Goal: Task Accomplishment & Management: Manage account settings

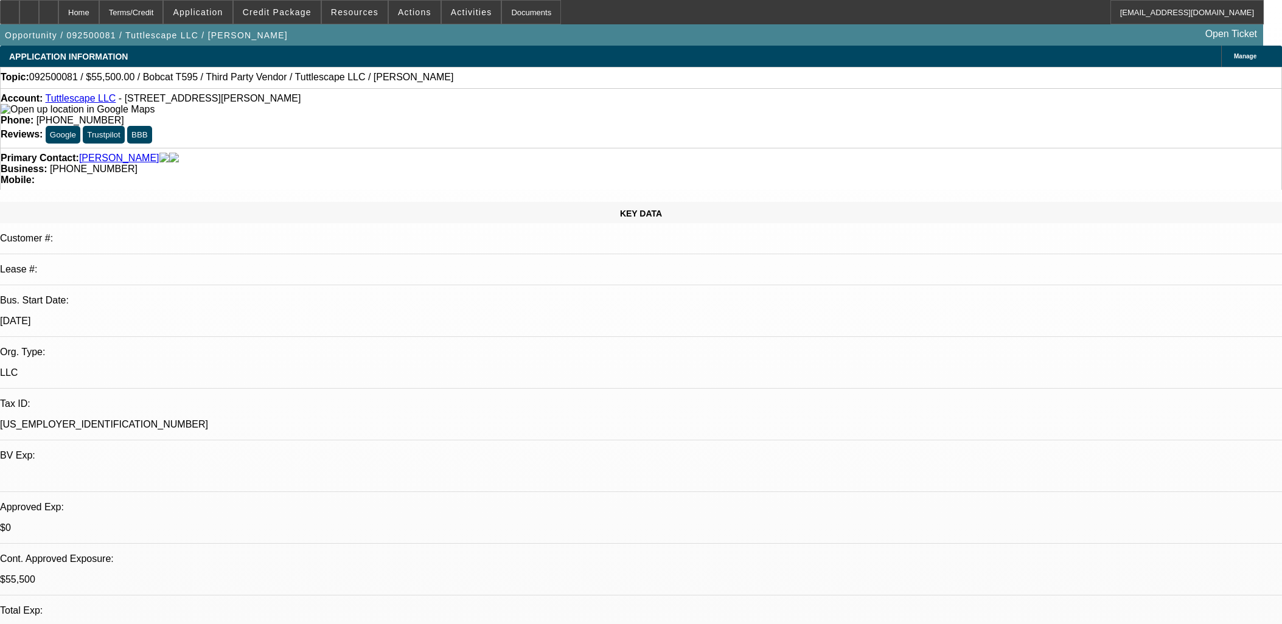
select select "0"
select select "2"
select select "0"
select select "6"
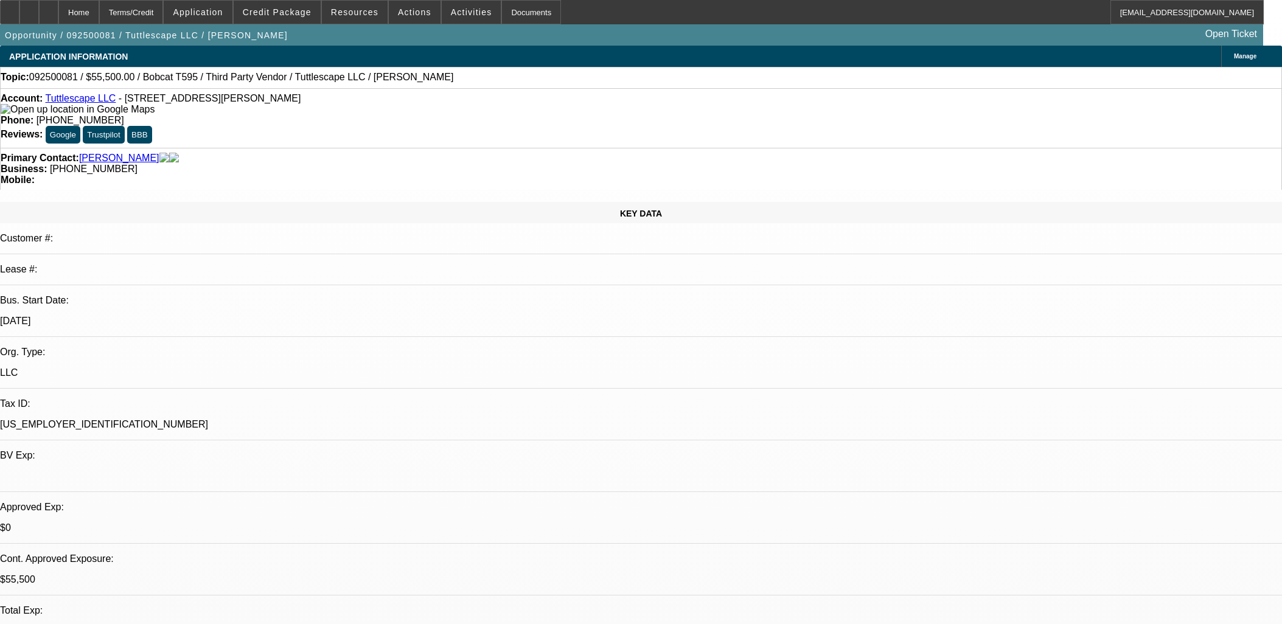
select select "0"
select select "2"
select select "0"
select select "6"
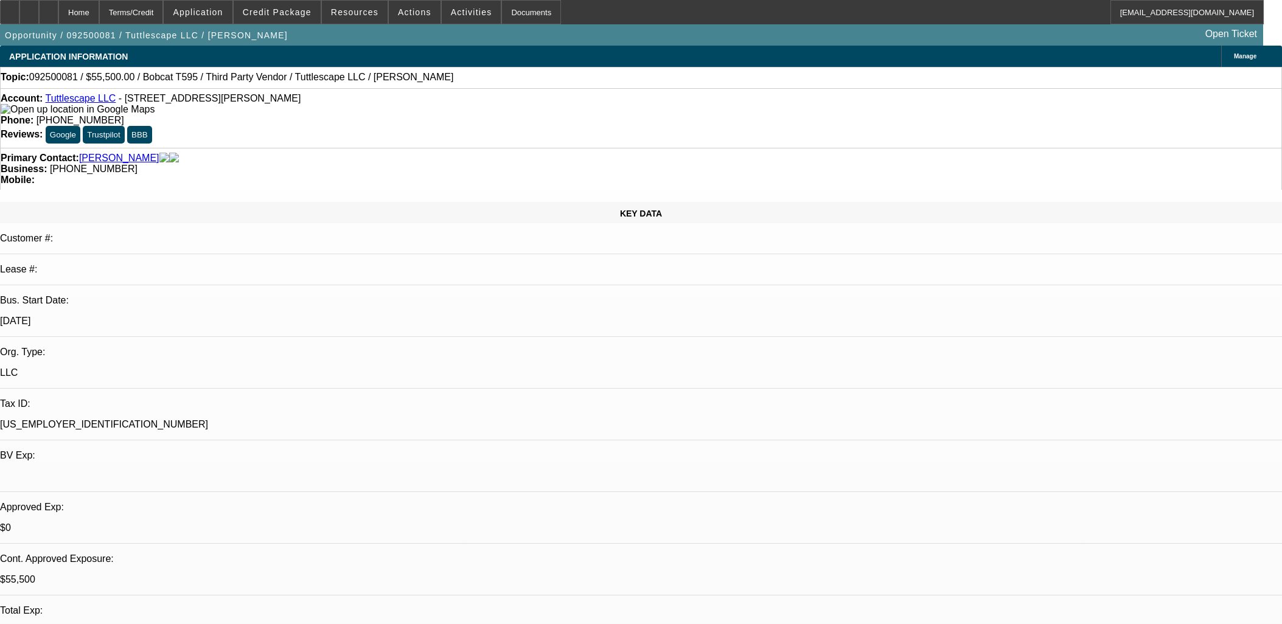
select select "0"
select select "2"
select select "0"
select select "6"
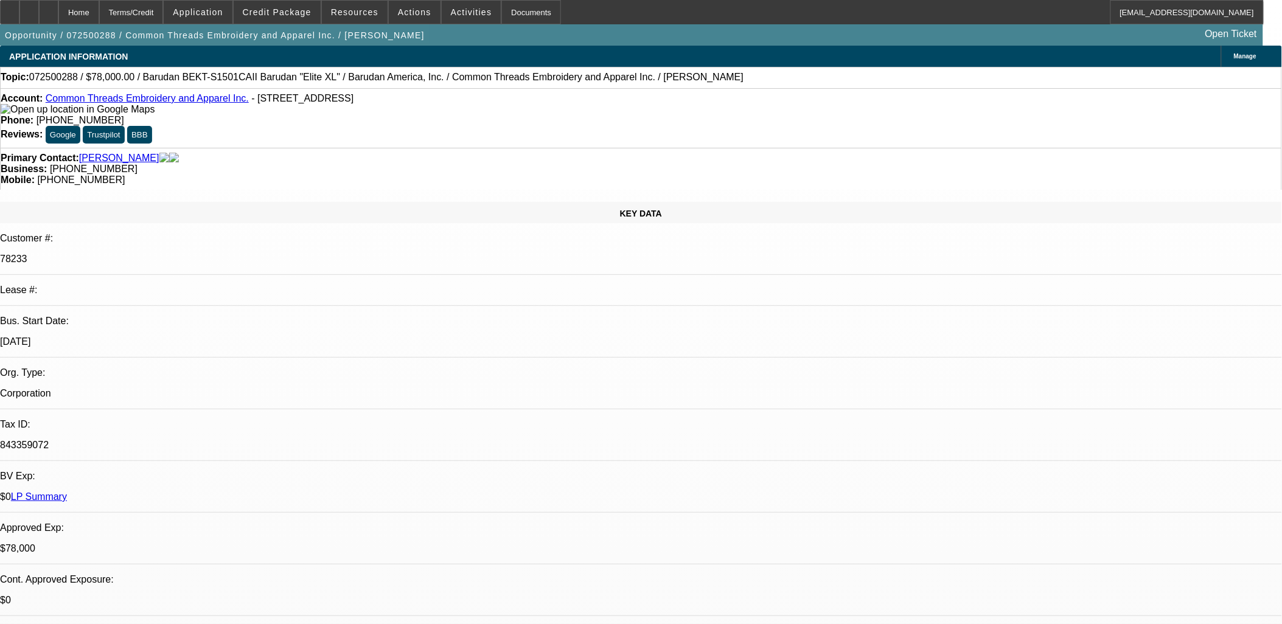
select select "0"
select select "2"
select select "0"
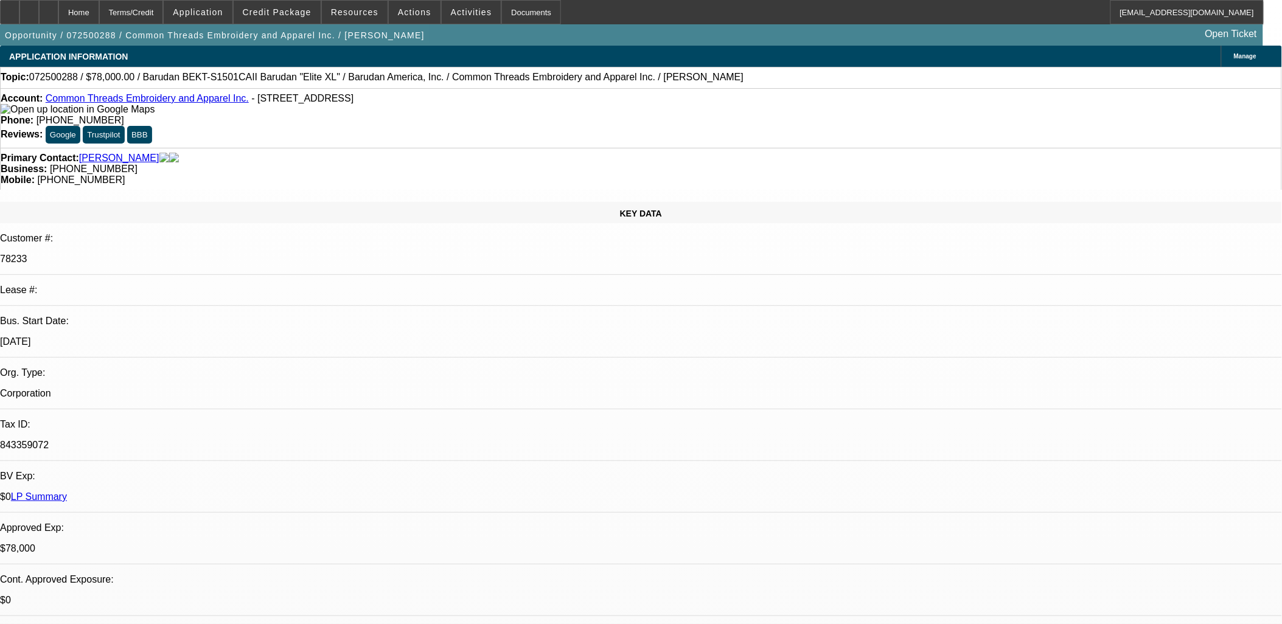
select select "0"
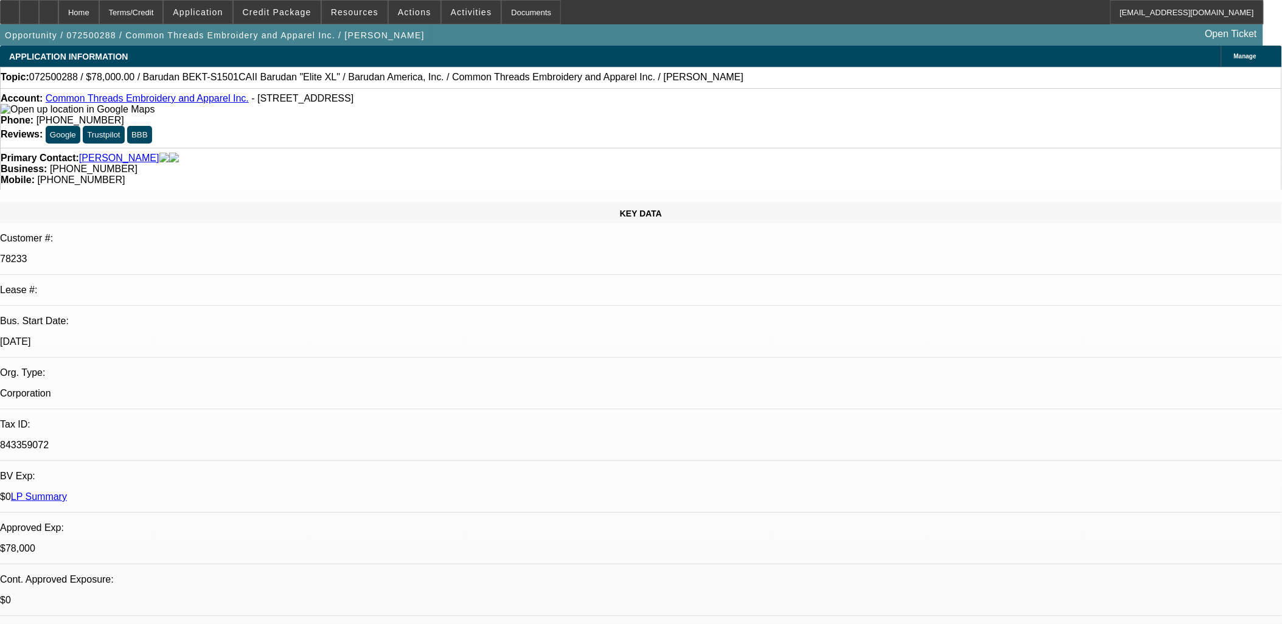
select select "0"
select select "1"
select select "2"
select select "6"
select select "1"
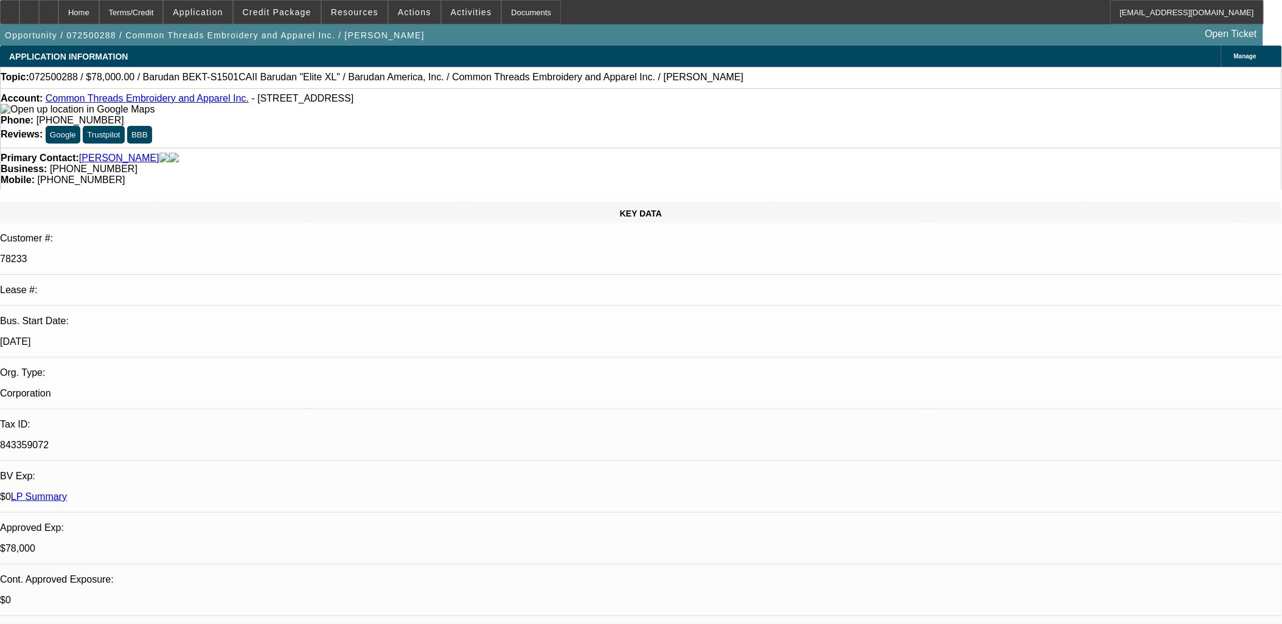
select select "2"
select select "6"
select select "1"
select select "2"
select select "6"
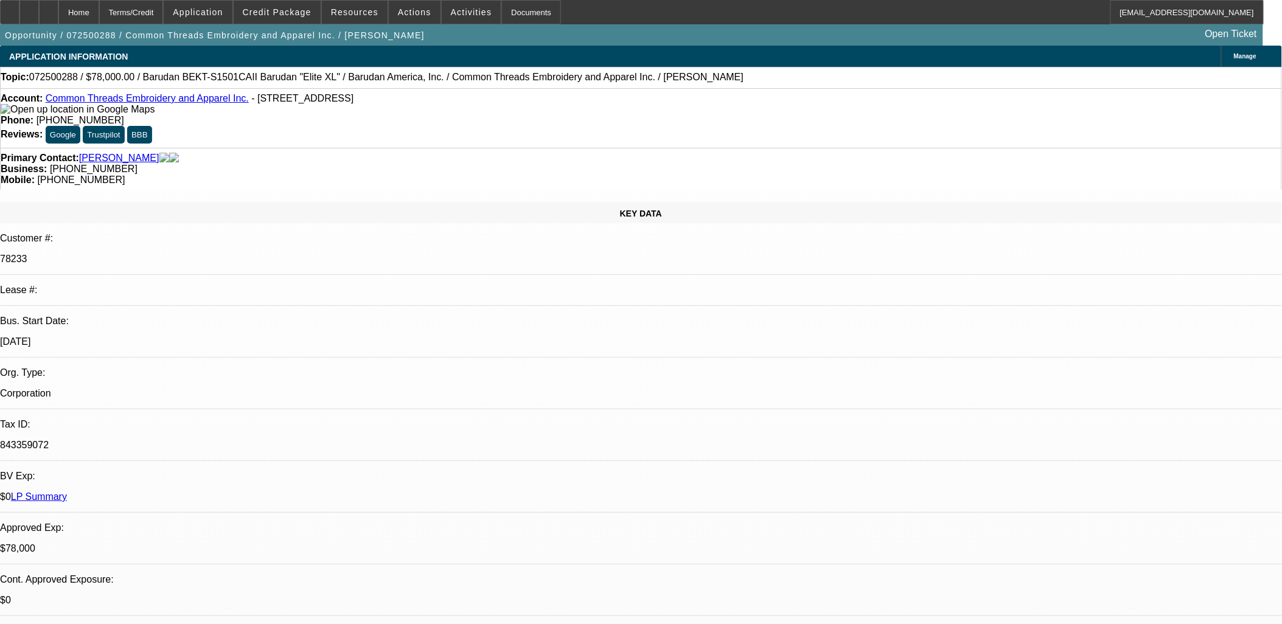
select select "1"
select select "3"
select select "6"
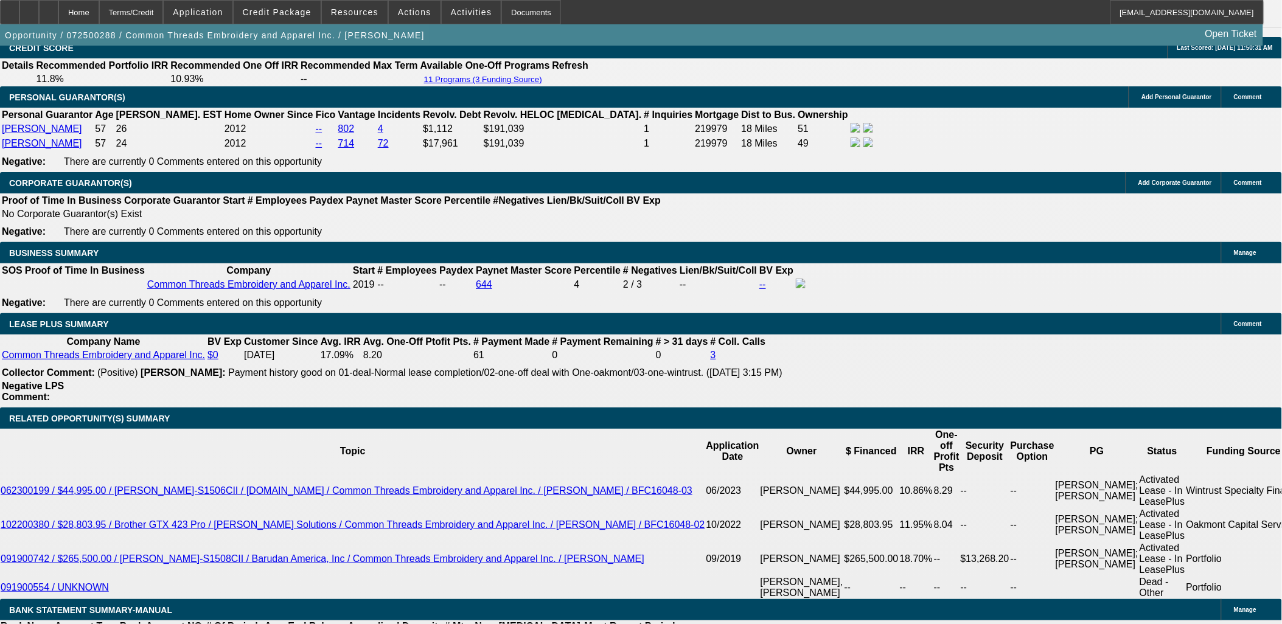
scroll to position [1862, 0]
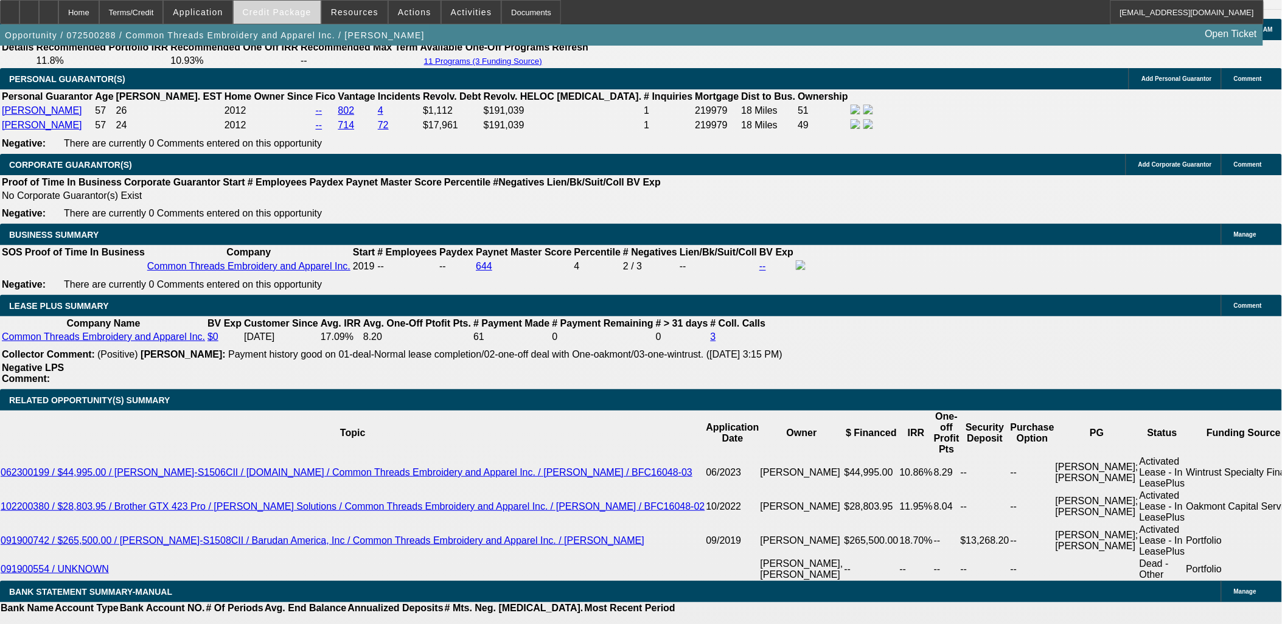
drag, startPoint x: 248, startPoint y: 5, endPoint x: 271, endPoint y: 9, distance: 23.4
click at [271, 9] on div "Home Terms/Credit Application Credit Package Resources Actions Activities Docum…" at bounding box center [632, 12] width 1264 height 24
click at [270, 9] on span "Credit Package" at bounding box center [277, 12] width 69 height 10
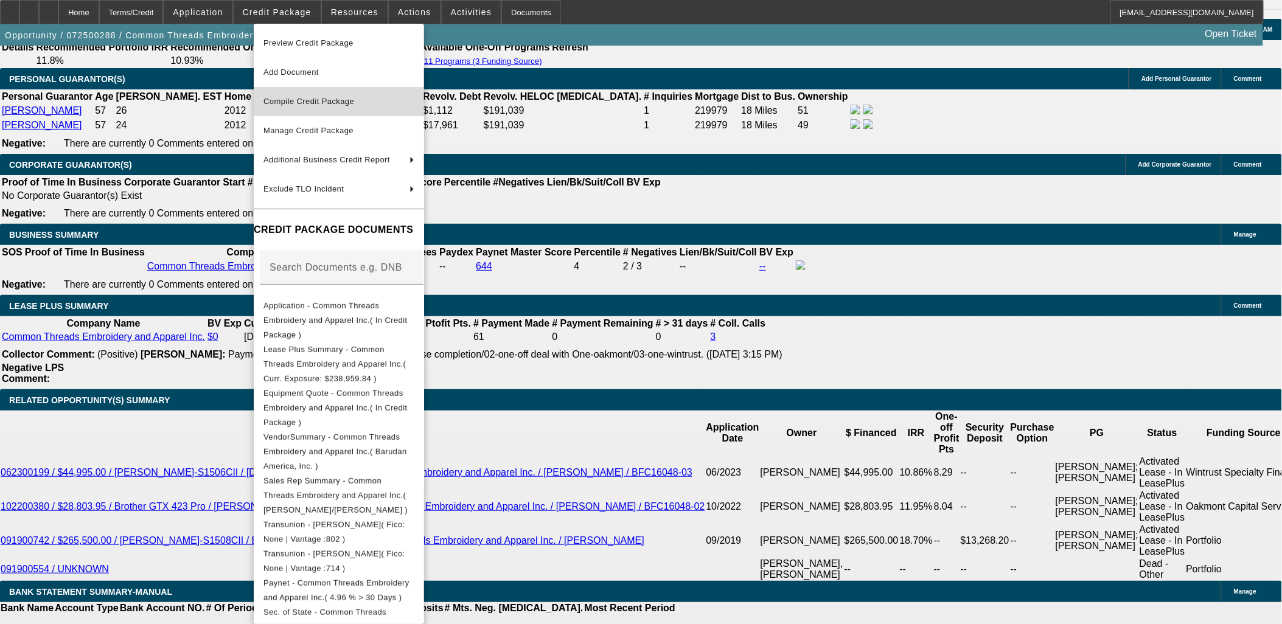
click at [313, 97] on span "Compile Credit Package" at bounding box center [308, 101] width 91 height 9
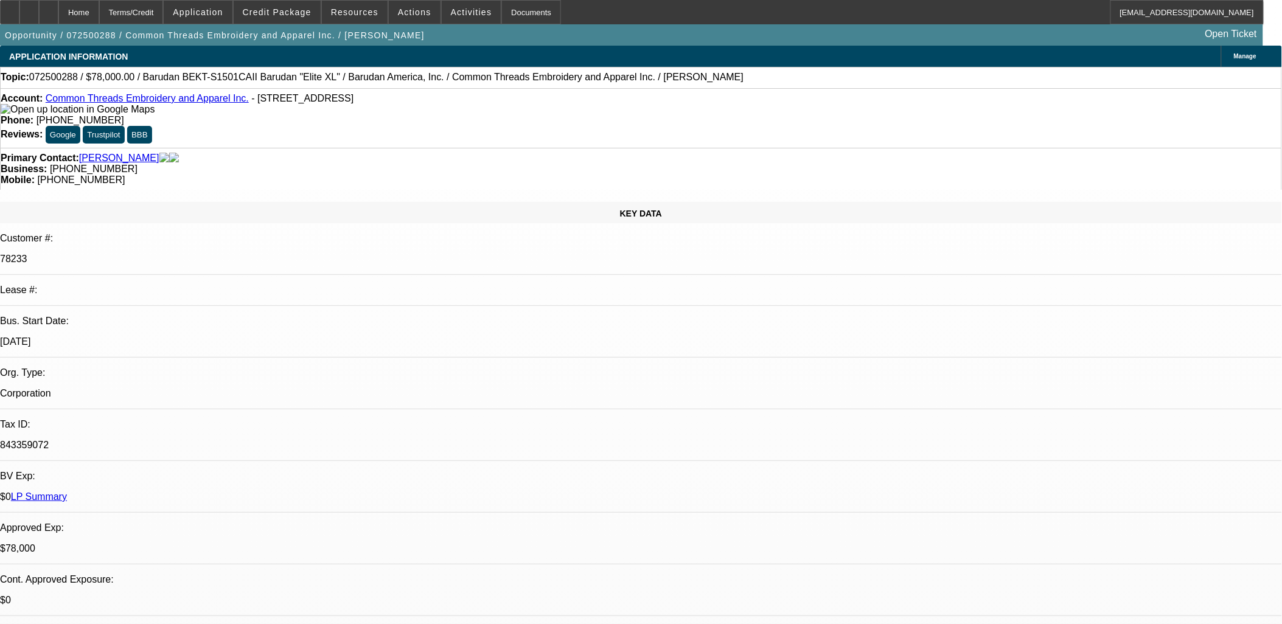
select select "0"
select select "2"
select select "0"
select select "6"
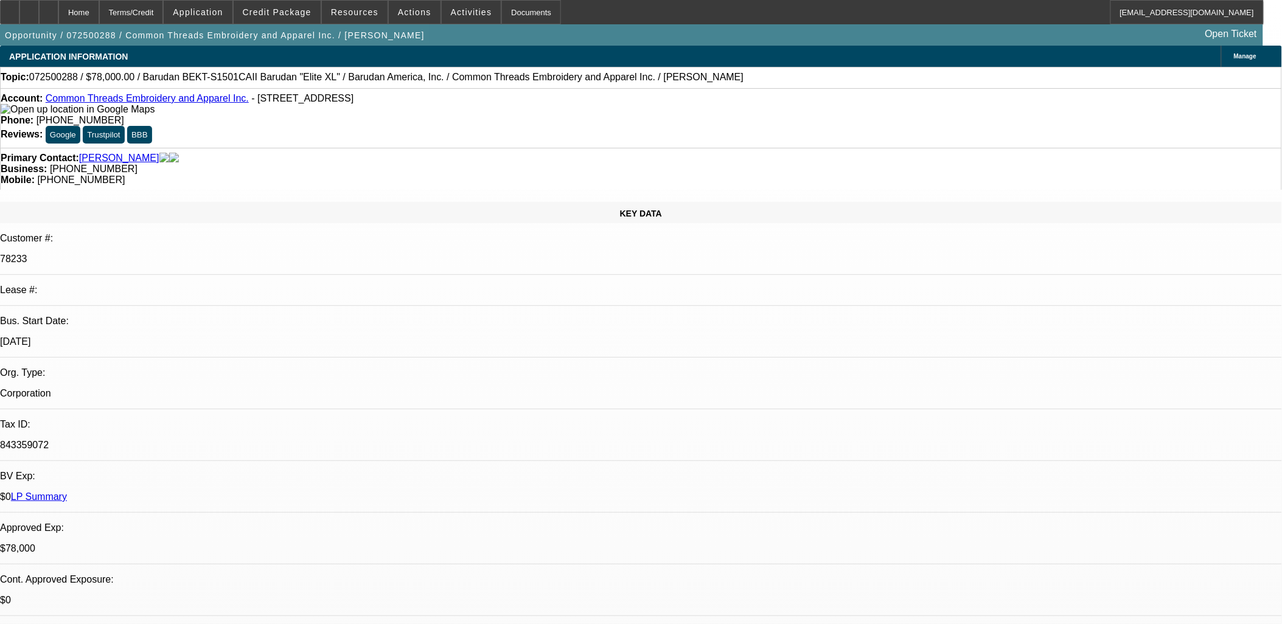
select select "0"
select select "2"
select select "0"
select select "6"
select select "0"
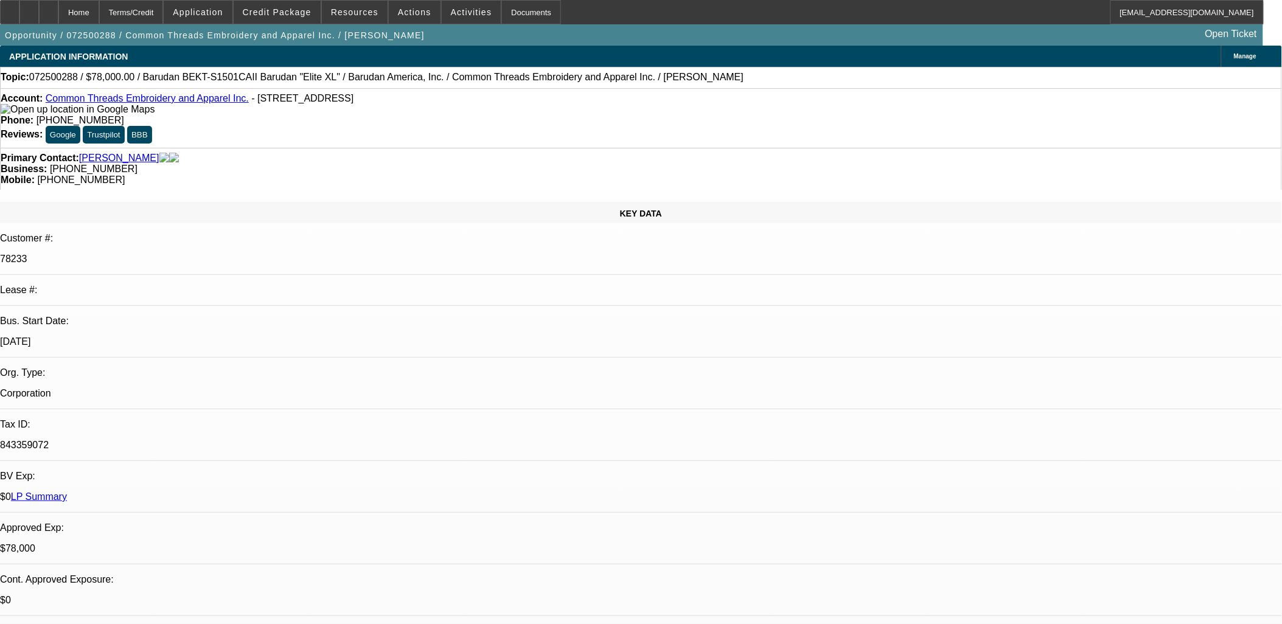
select select "0"
select select "2"
select select "0"
select select "6"
select select "0"
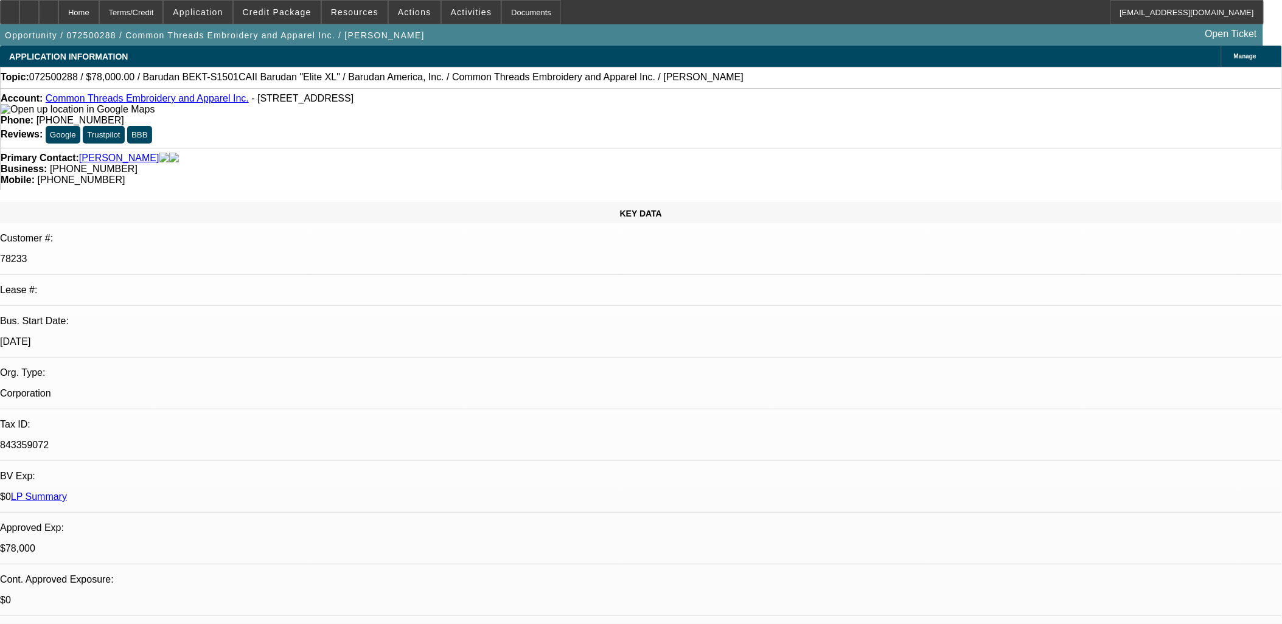
select select "0"
select select "3"
select select "0"
select select "6"
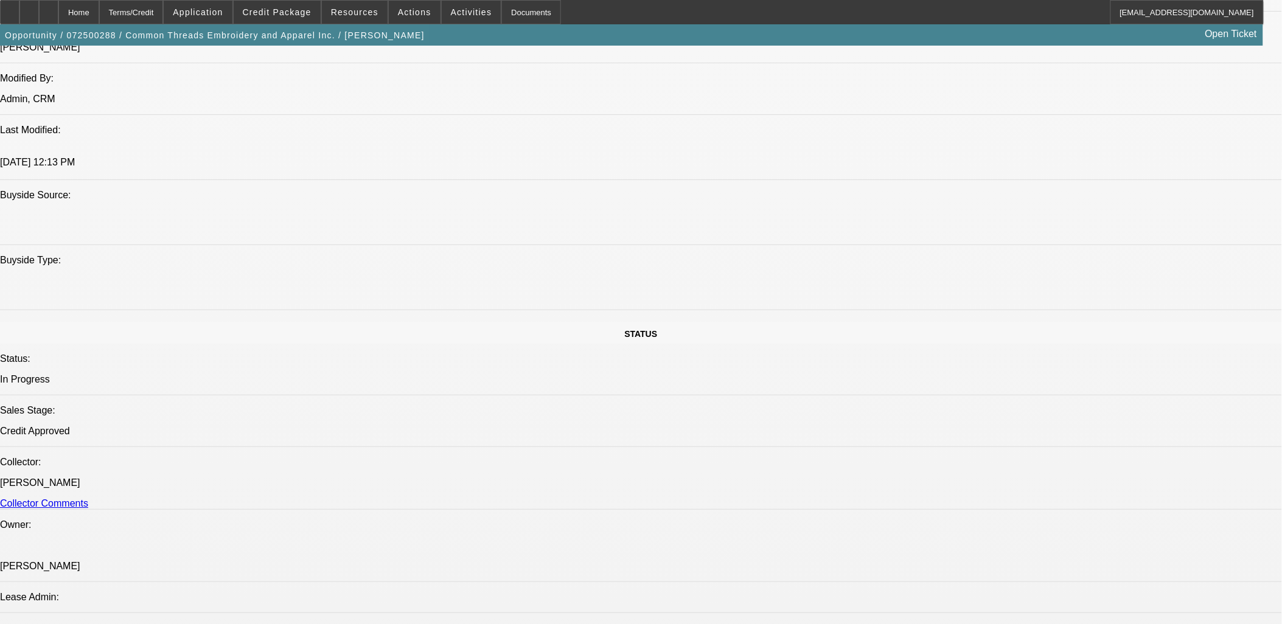
scroll to position [1081, 0]
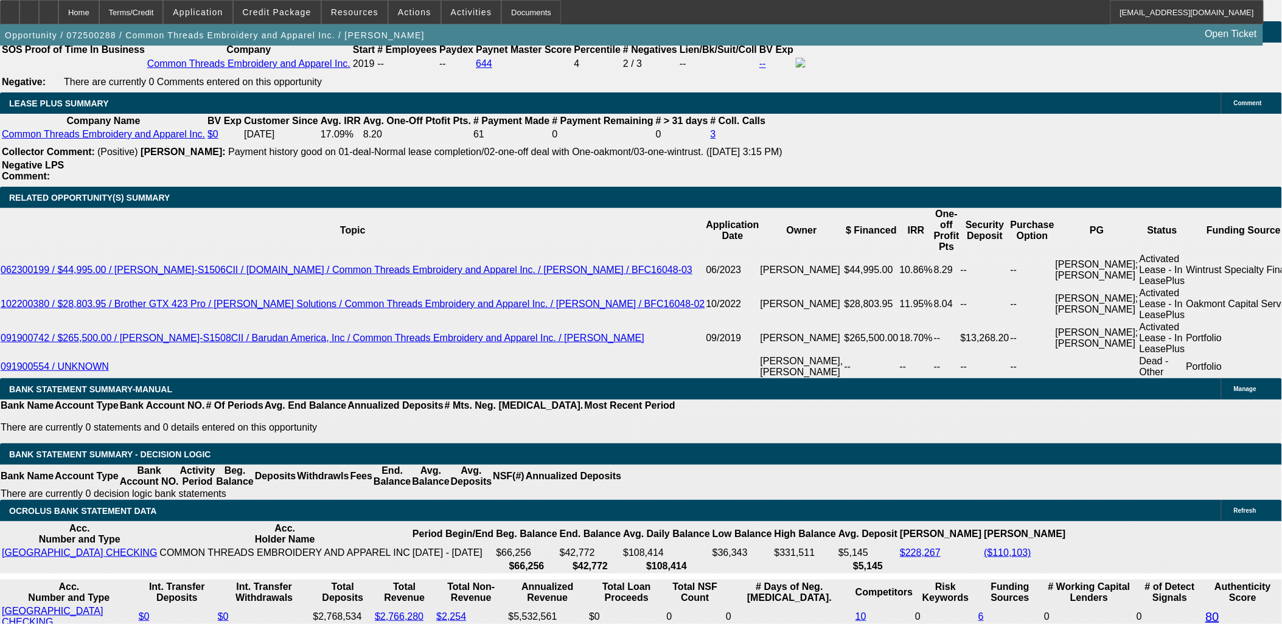
scroll to position [2089, 0]
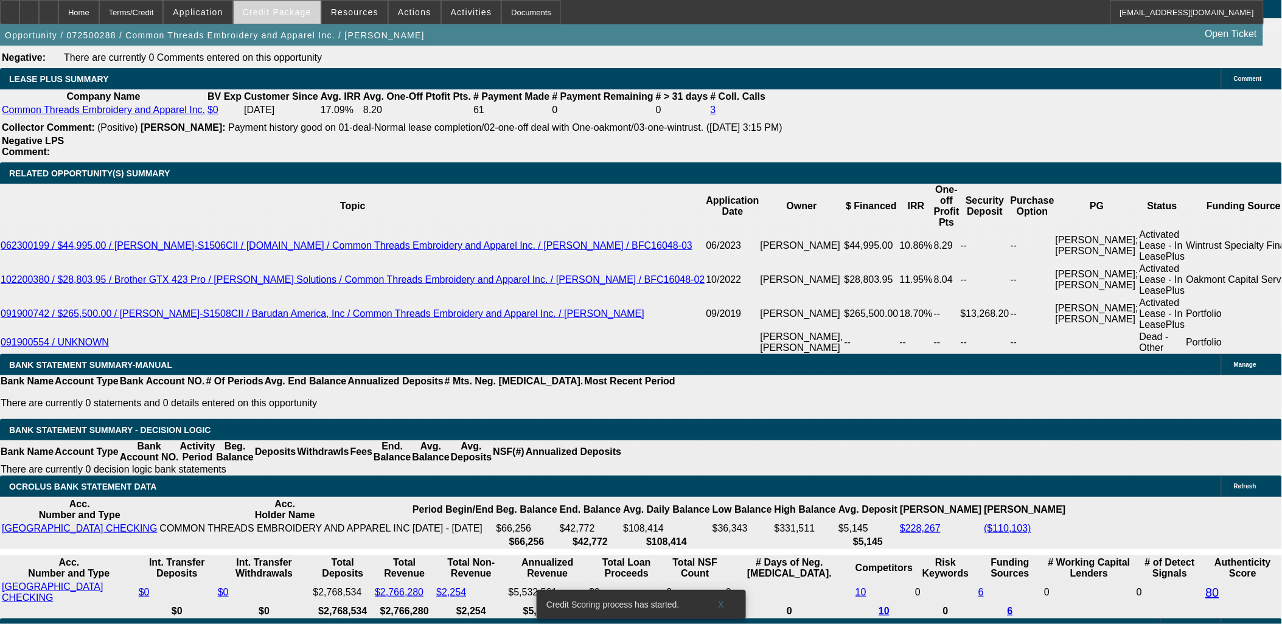
click at [288, 15] on span "Credit Package" at bounding box center [277, 12] width 69 height 10
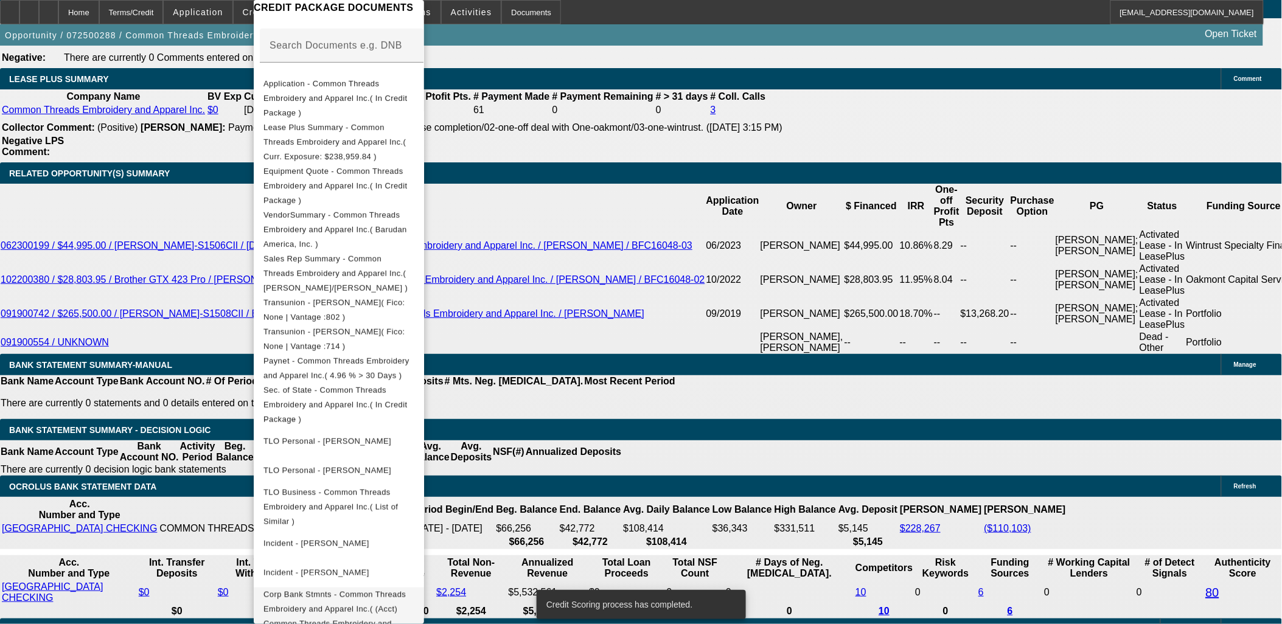
scroll to position [2083, 0]
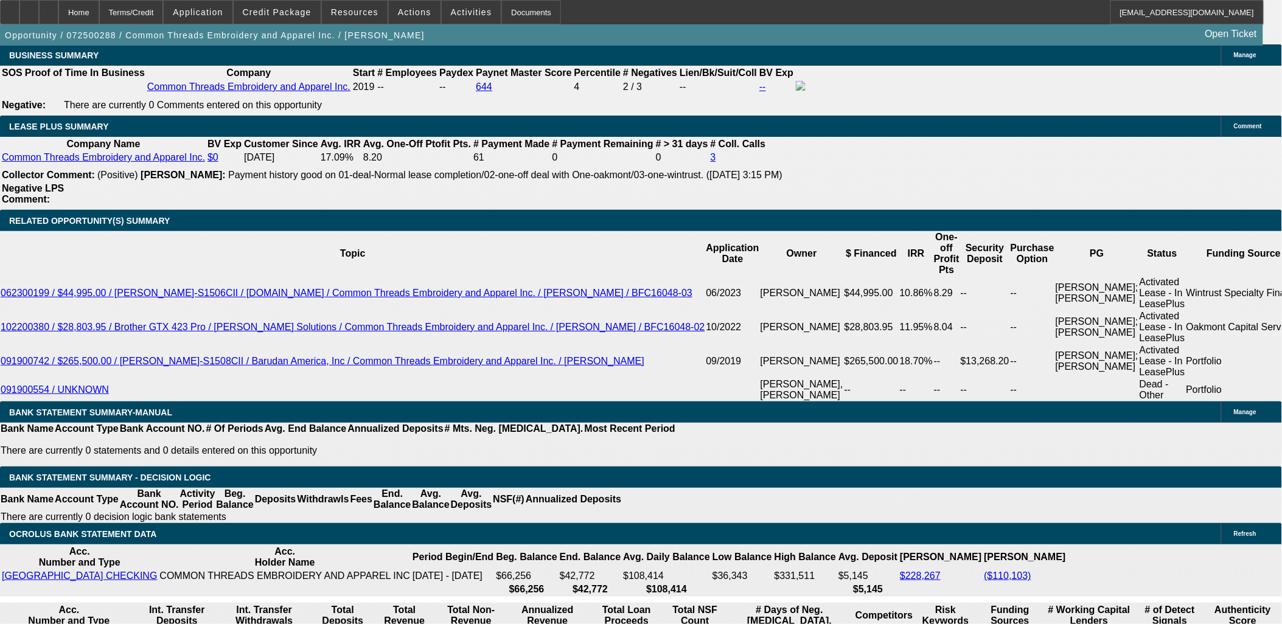
scroll to position [1948, 0]
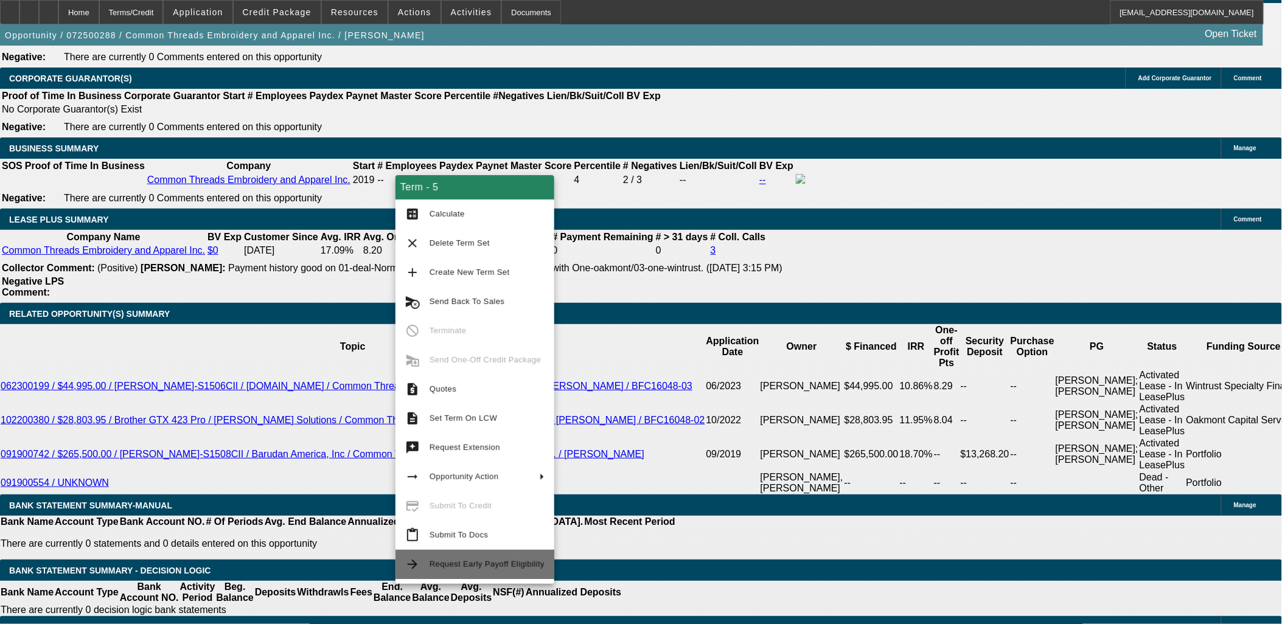
click at [492, 557] on span "Request Early Payoff Eligibility" at bounding box center [487, 564] width 115 height 15
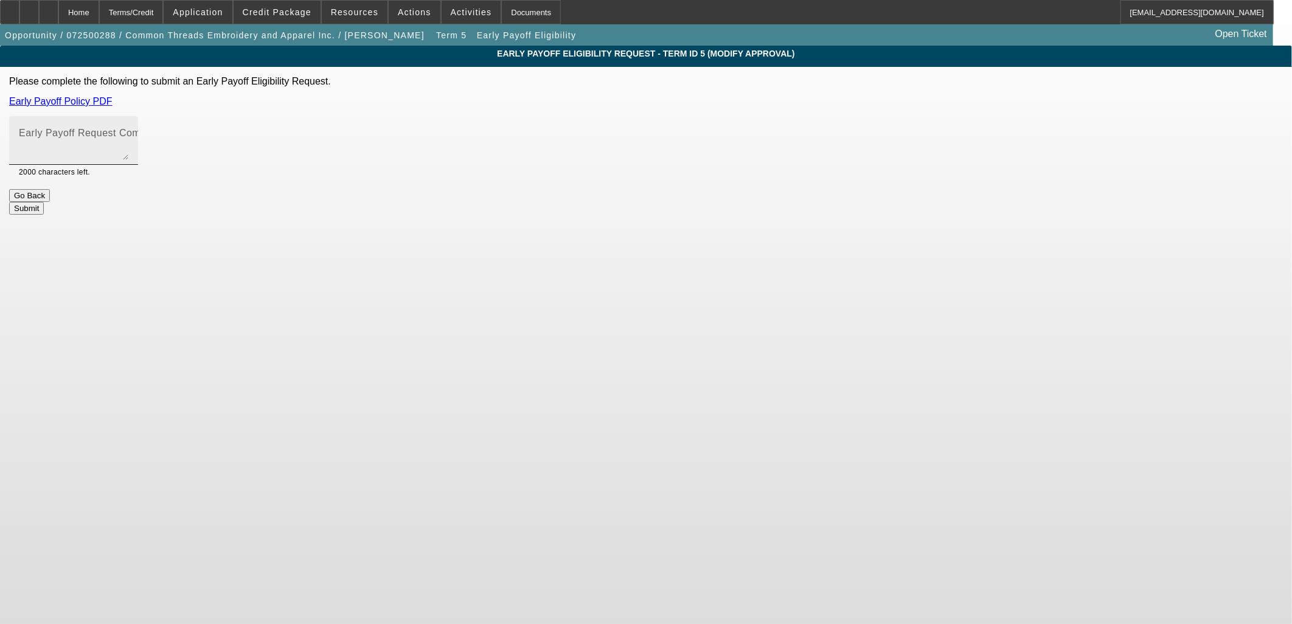
click at [164, 132] on mat-label "Early Payoff Request Comment" at bounding box center [91, 133] width 145 height 10
click at [128, 132] on textarea "Early Payoff Request Comment" at bounding box center [74, 145] width 110 height 29
click at [128, 137] on textarea "Repeater asking for EBO" at bounding box center [74, 145] width 110 height 29
type textarea "Good paying repeater asking for EBO"
click at [44, 202] on button "Submit" at bounding box center [26, 208] width 35 height 13
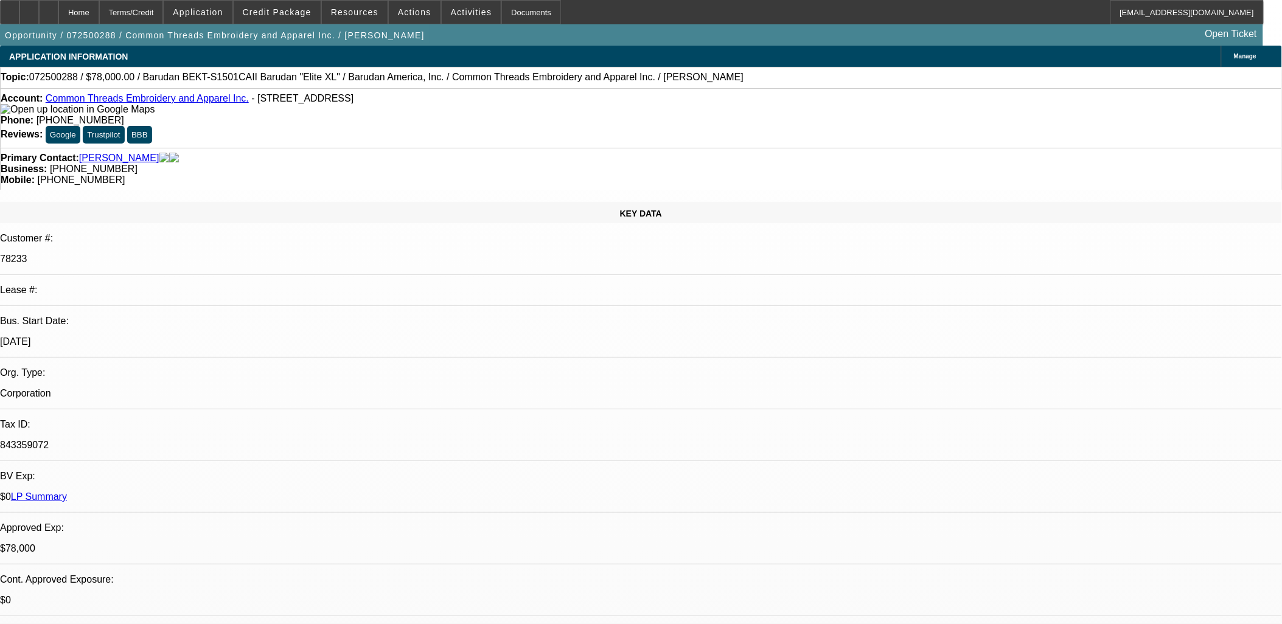
select select "0"
select select "2"
select select "0"
select select "6"
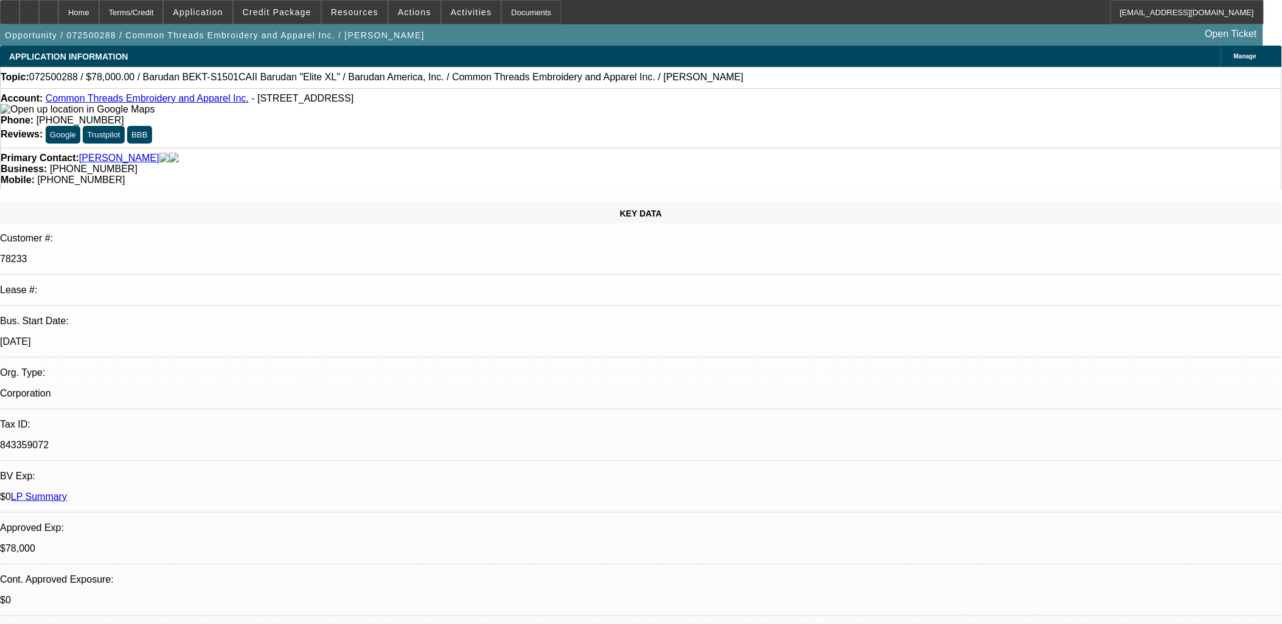
select select "0"
select select "2"
select select "0"
select select "6"
select select "0"
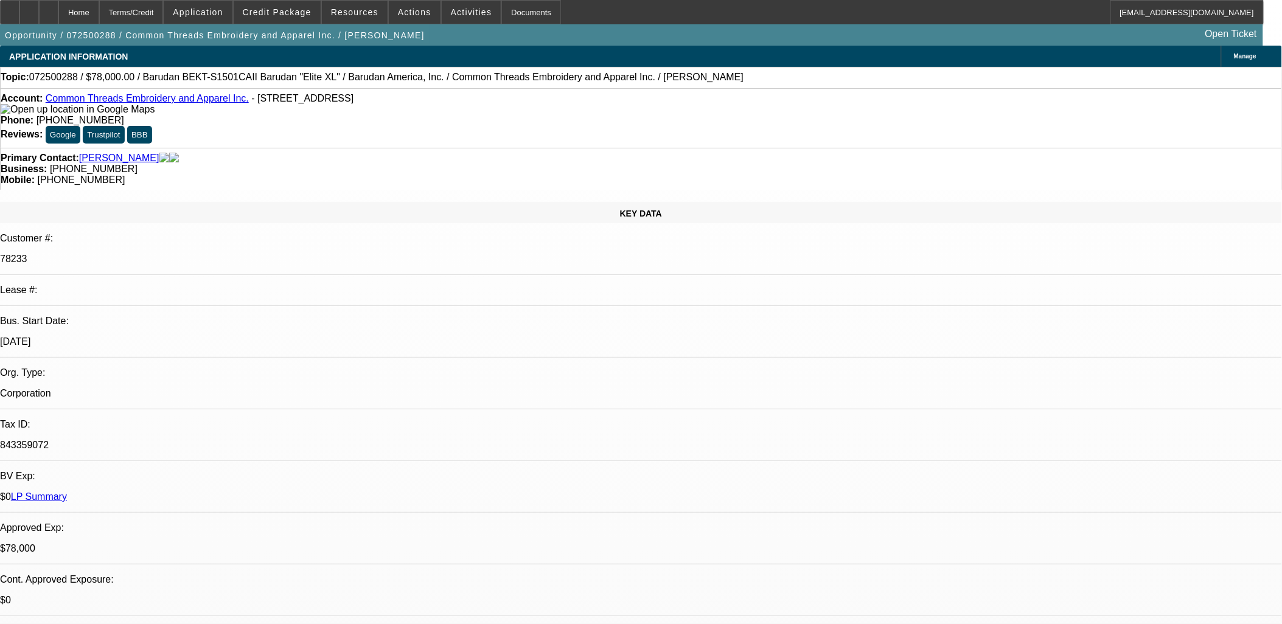
select select "0"
select select "2"
select select "0"
select select "6"
select select "0"
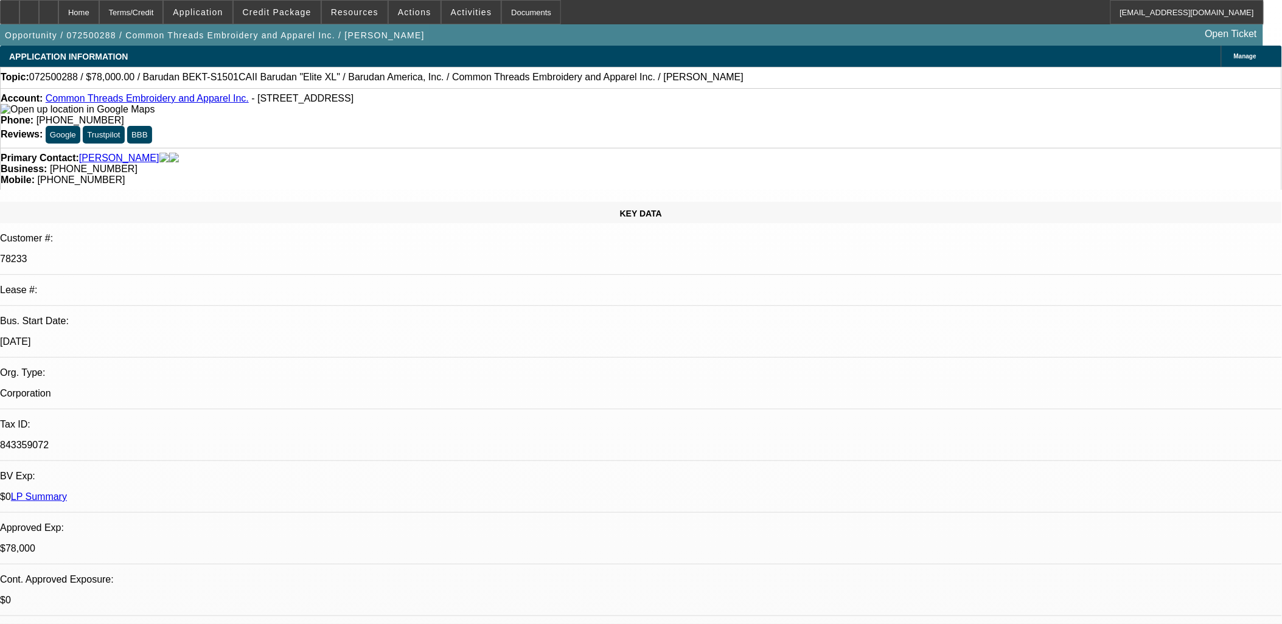
select select "0"
select select "3"
select select "0"
select select "6"
click at [58, 13] on div at bounding box center [48, 12] width 19 height 24
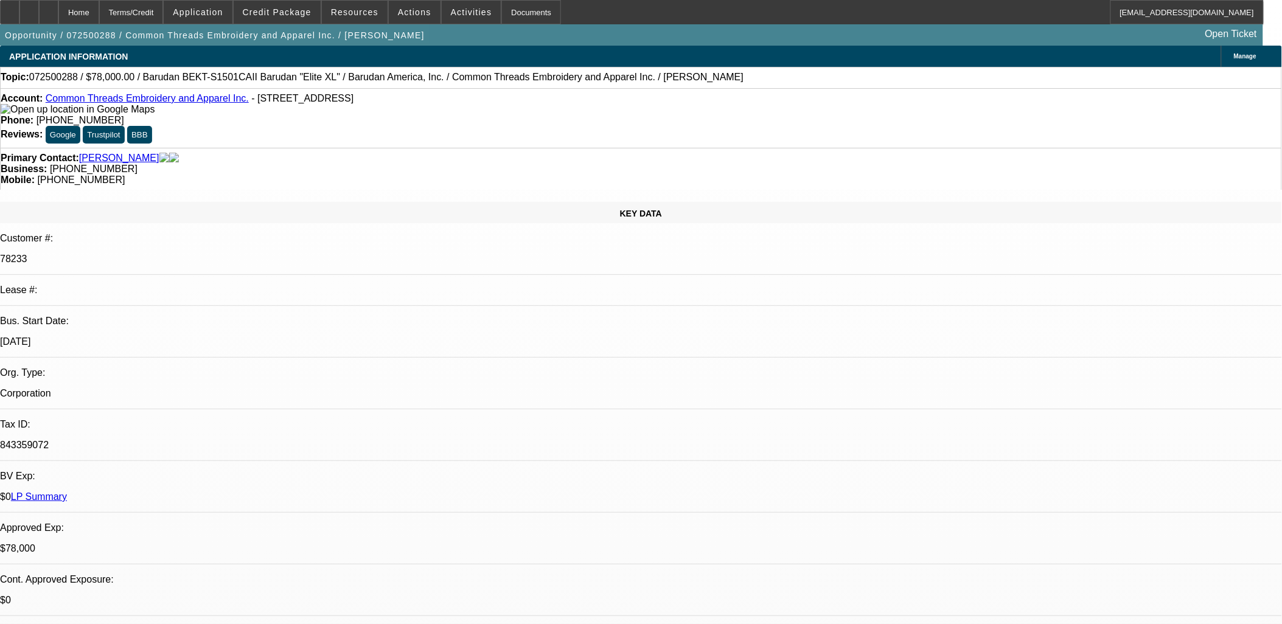
select select "0"
select select "2"
select select "0"
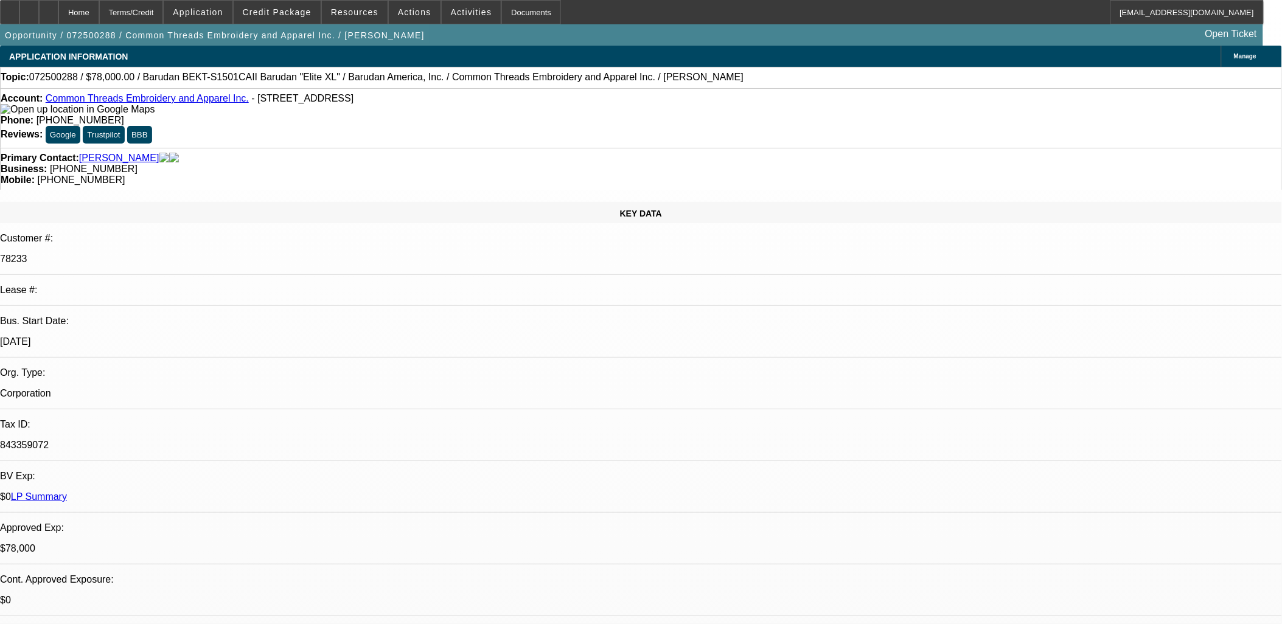
select select "0"
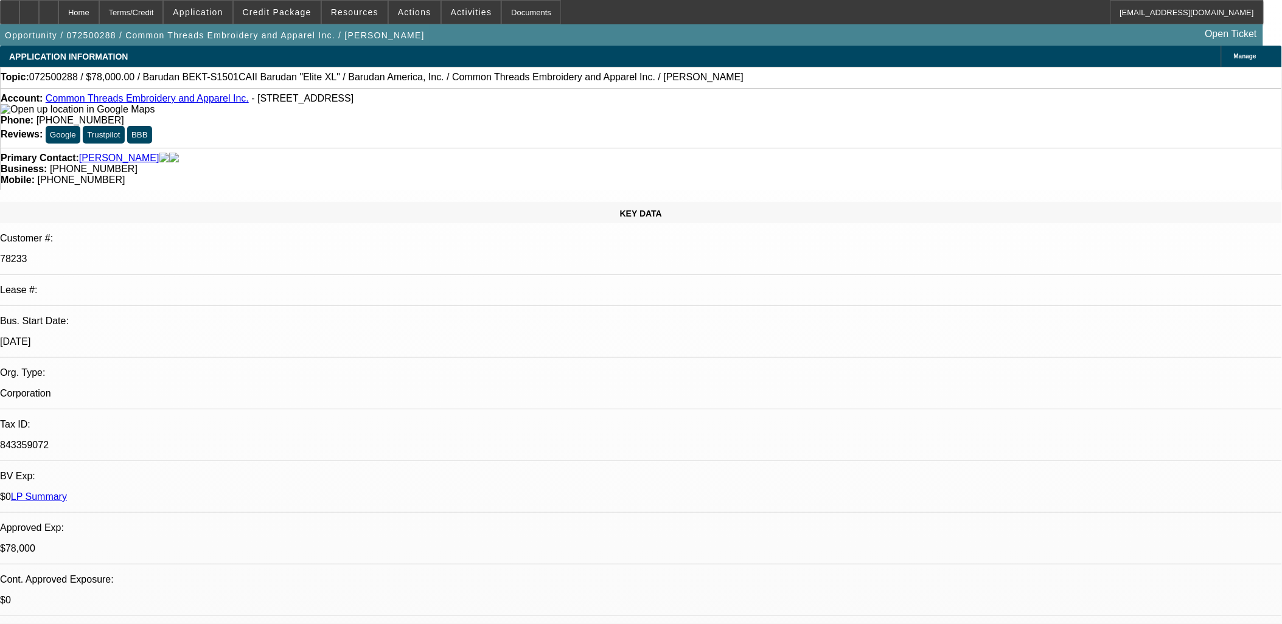
select select "0"
select select "1"
select select "2"
select select "6"
select select "1"
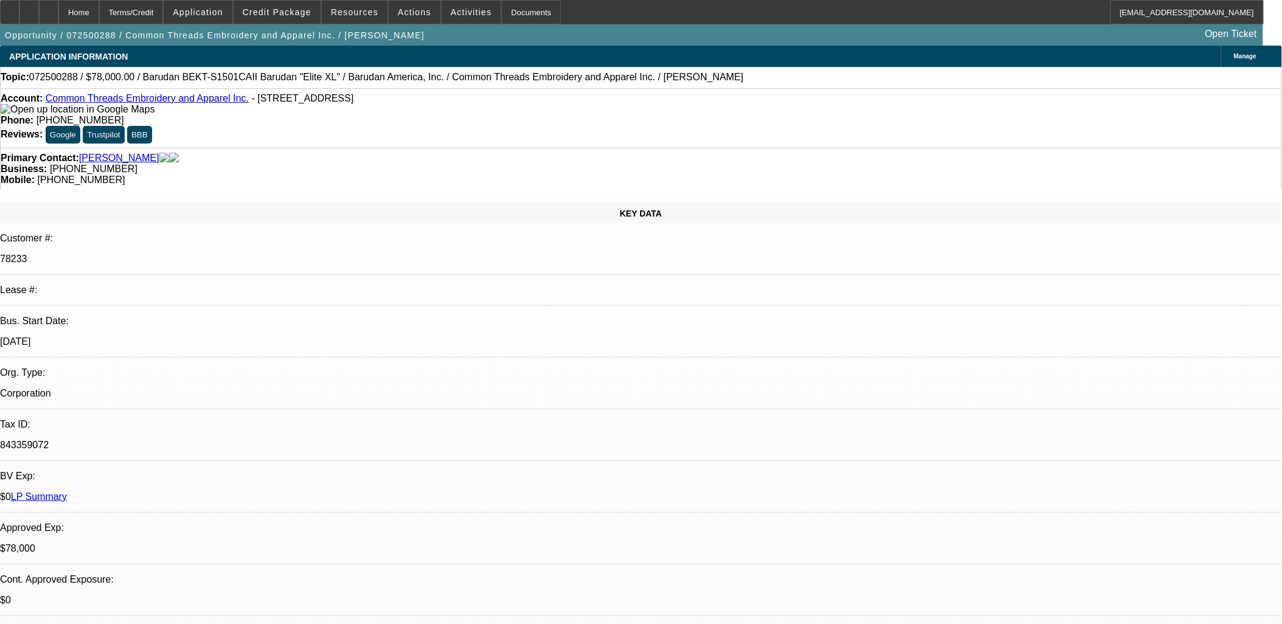
select select "2"
select select "6"
select select "1"
select select "2"
select select "6"
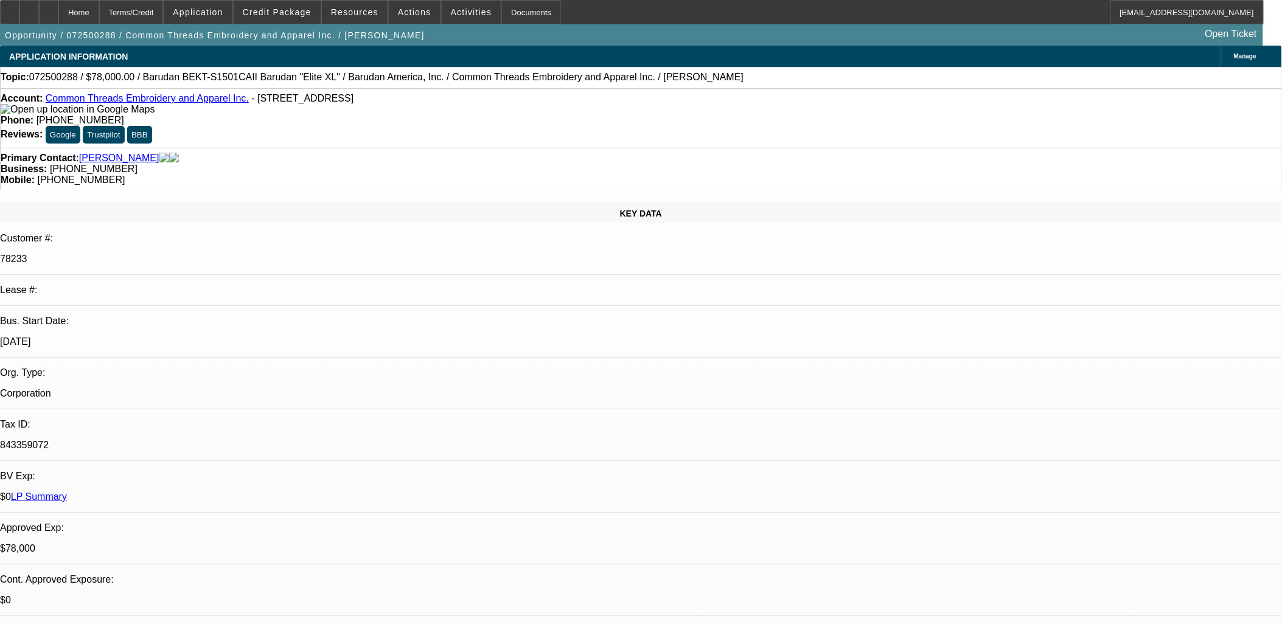
select select "1"
select select "3"
select select "6"
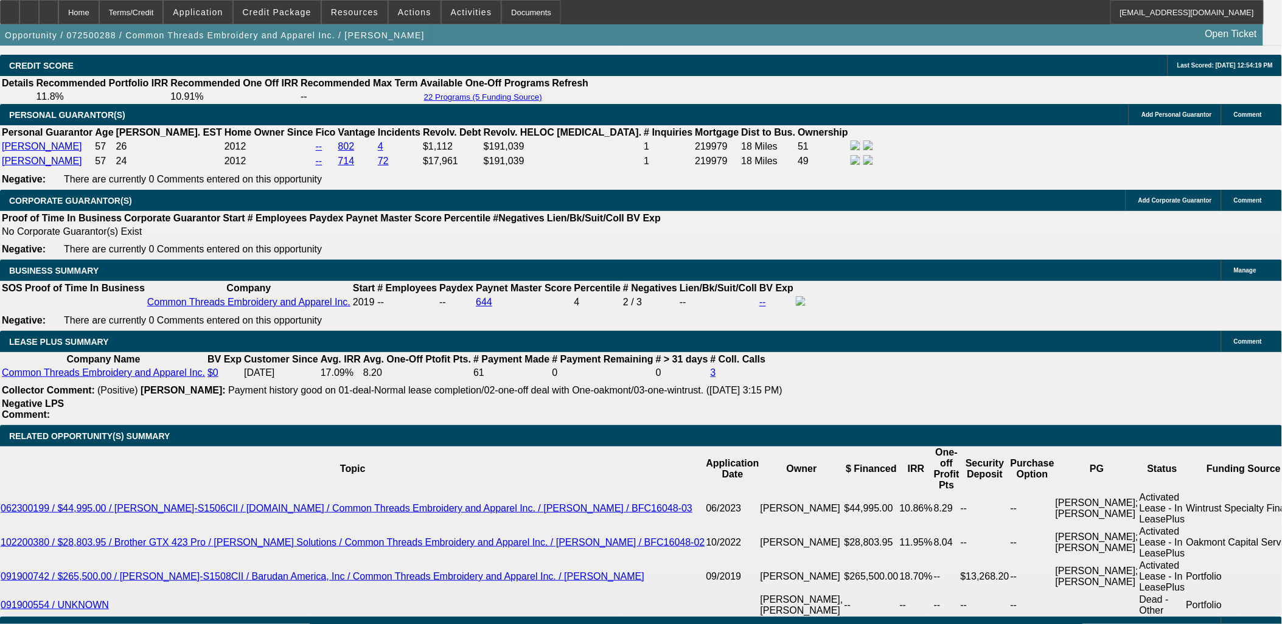
scroll to position [1825, 0]
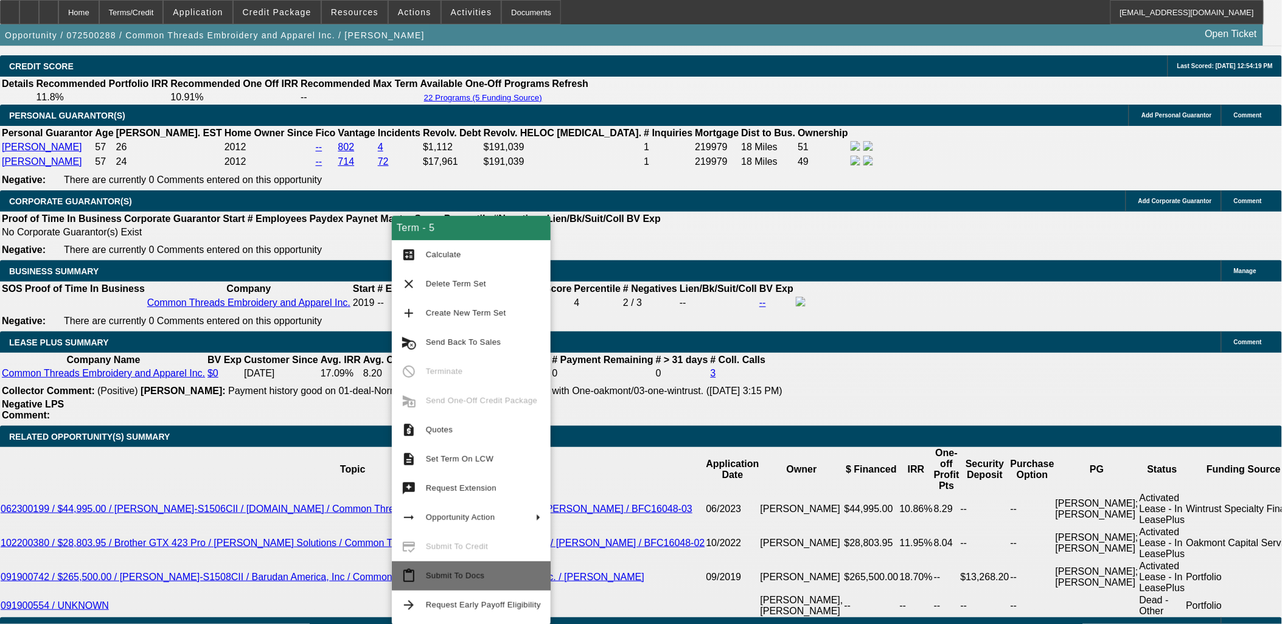
click at [479, 567] on button "content_paste Submit To Docs" at bounding box center [471, 576] width 159 height 29
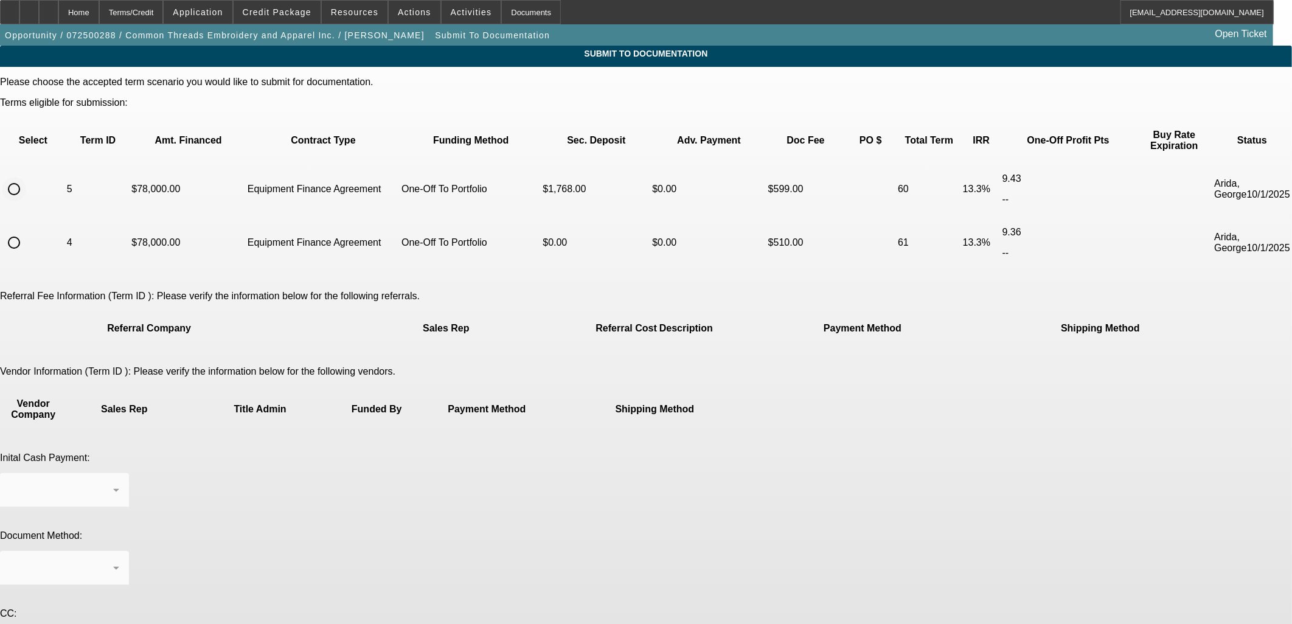
click at [26, 177] on input "radio" at bounding box center [14, 189] width 24 height 24
radio input "true"
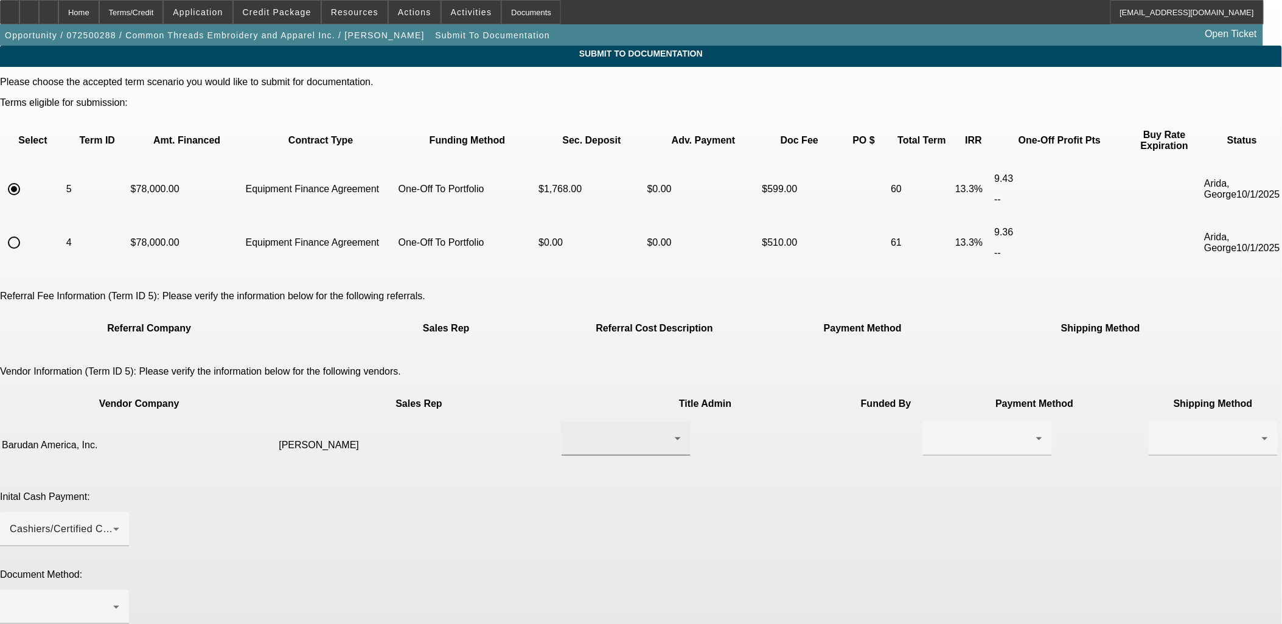
click at [597, 431] on div at bounding box center [622, 438] width 103 height 15
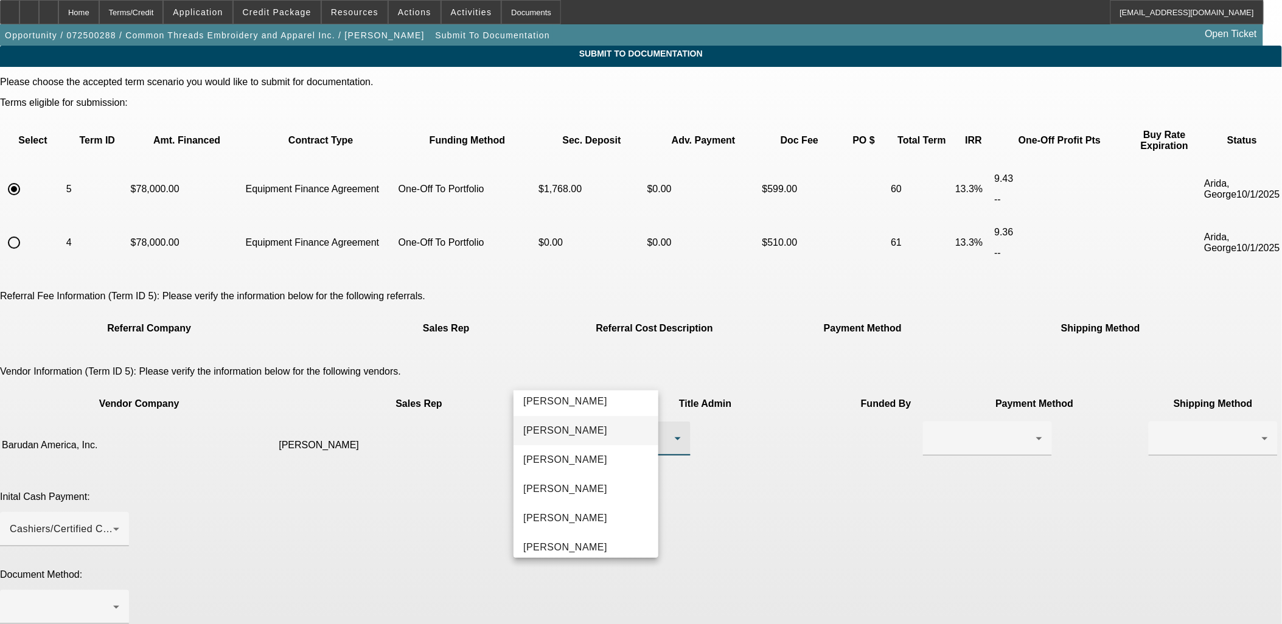
scroll to position [68, 0]
click at [573, 489] on span "Heihn, Jamie" at bounding box center [565, 488] width 84 height 15
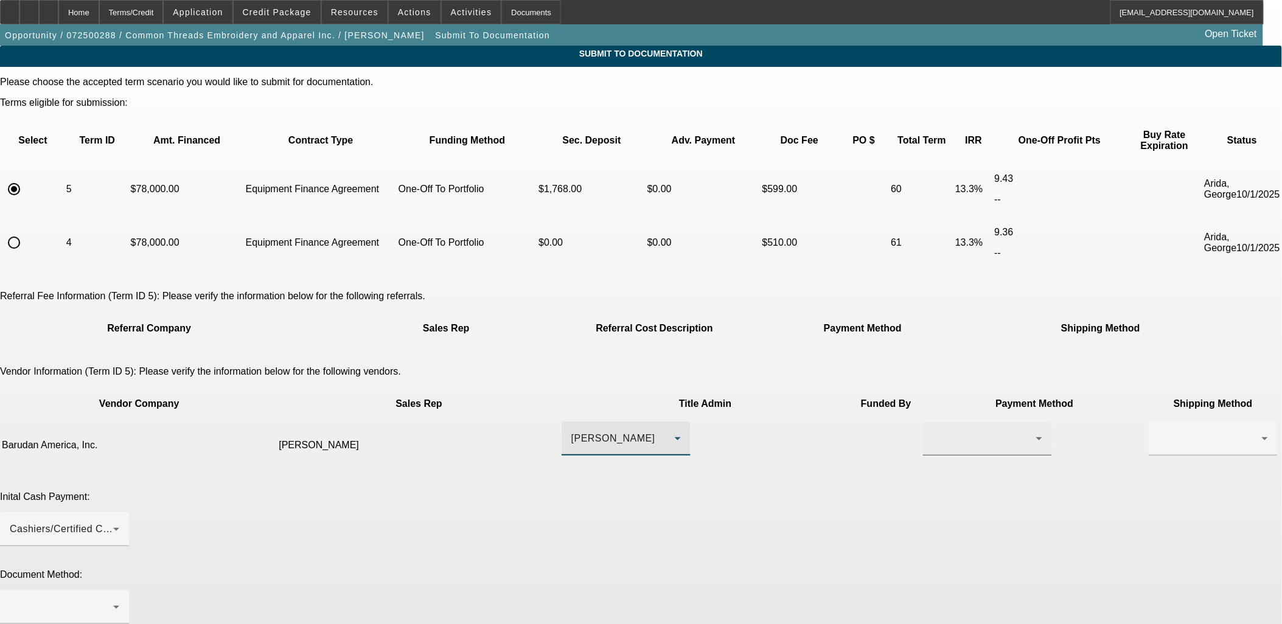
click at [933, 431] on div at bounding box center [984, 438] width 103 height 15
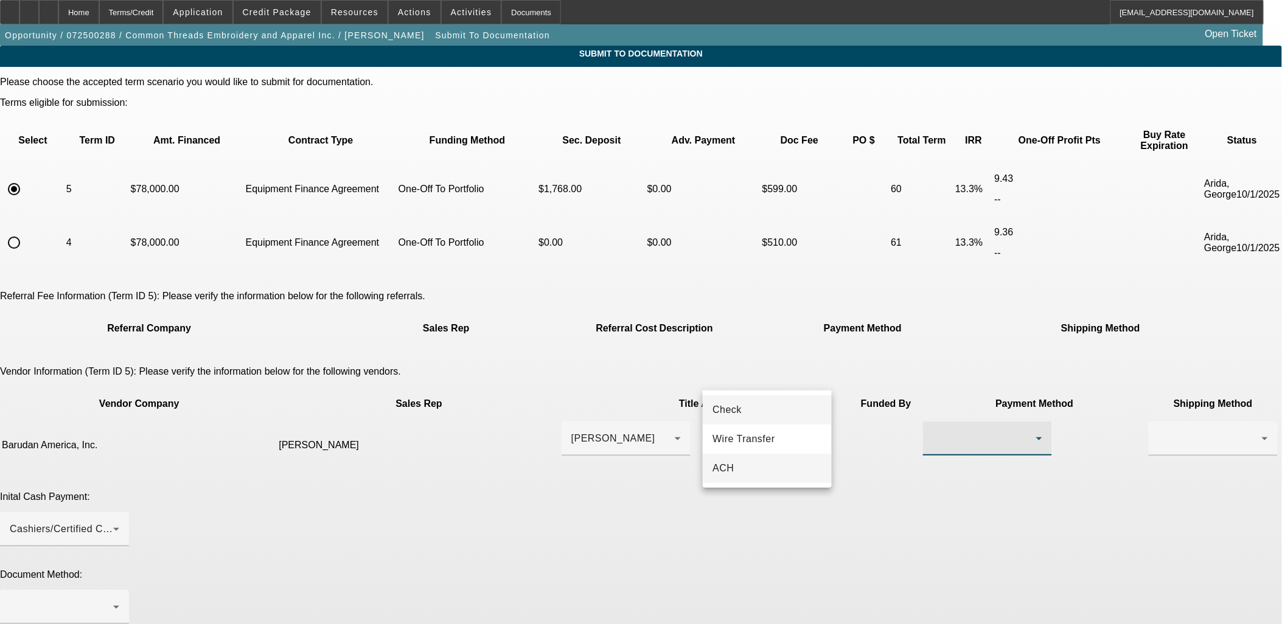
click at [732, 470] on span "ACH" at bounding box center [722, 468] width 21 height 15
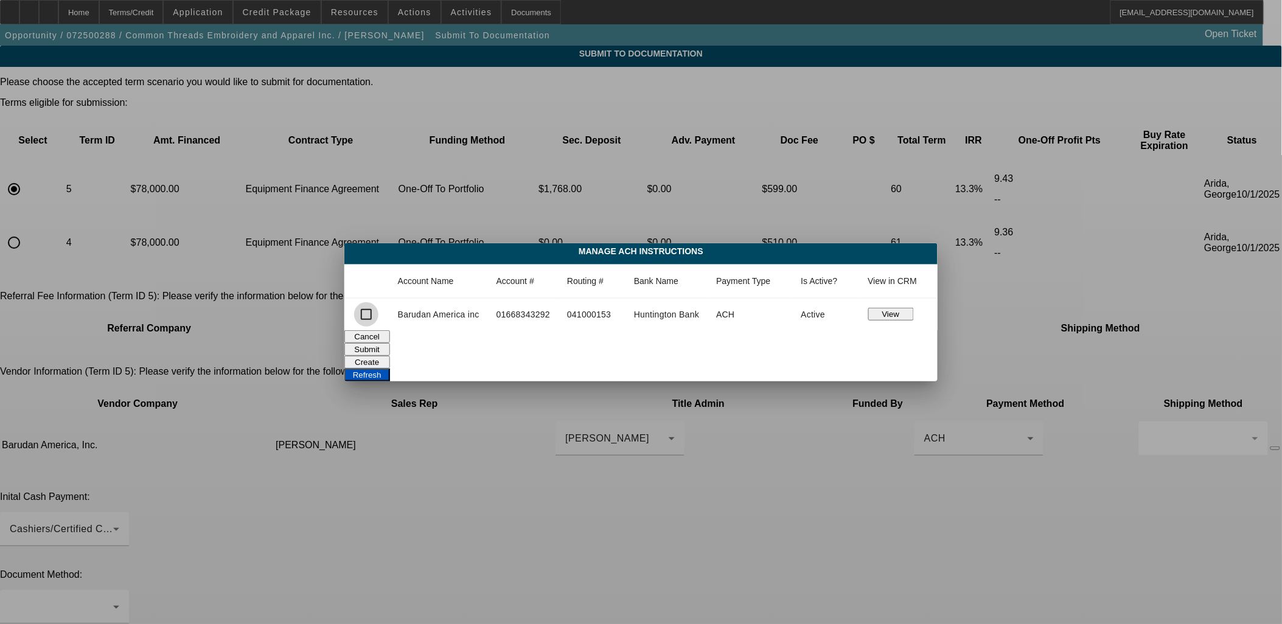
click at [365, 317] on input "checkbox" at bounding box center [366, 314] width 24 height 24
checkbox input "true"
click at [390, 348] on button "Submit" at bounding box center [367, 349] width 46 height 13
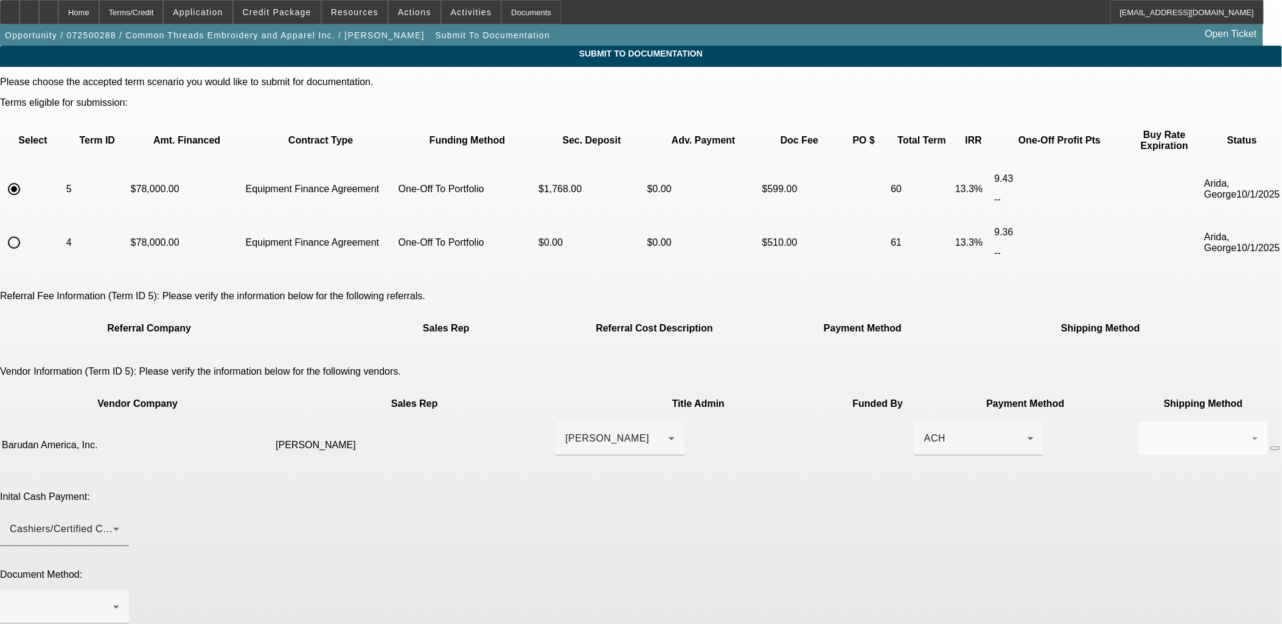
click at [119, 512] on div "Cashiers/Certified Check" at bounding box center [65, 529] width 110 height 34
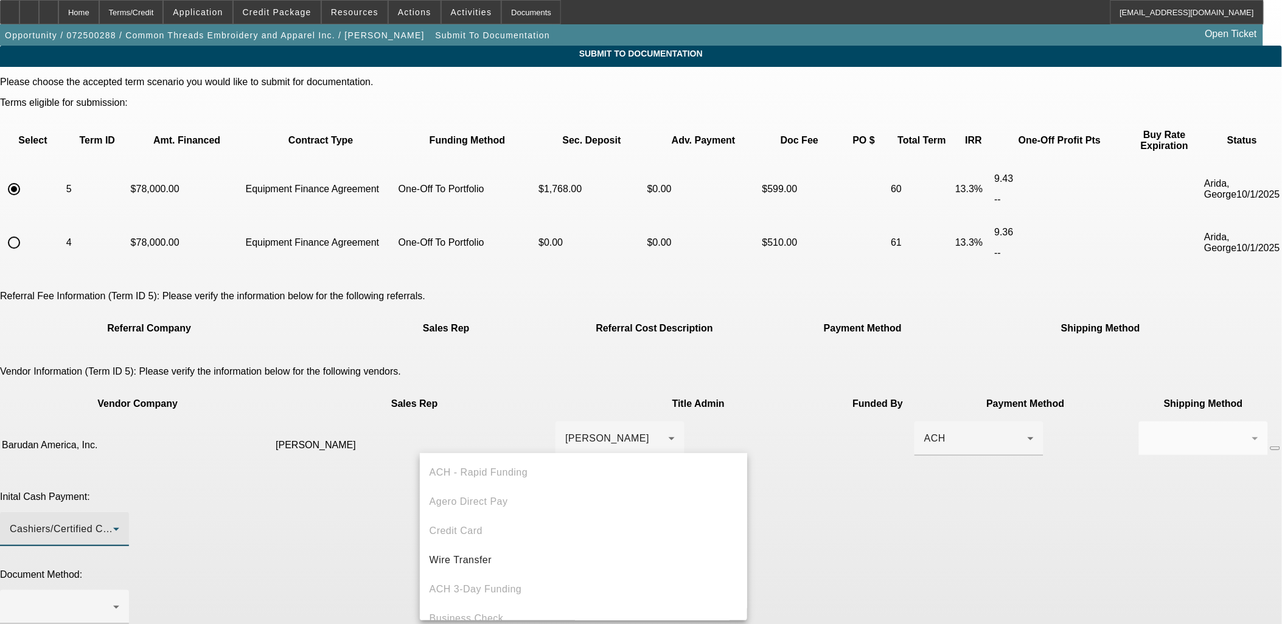
scroll to position [41, 0]
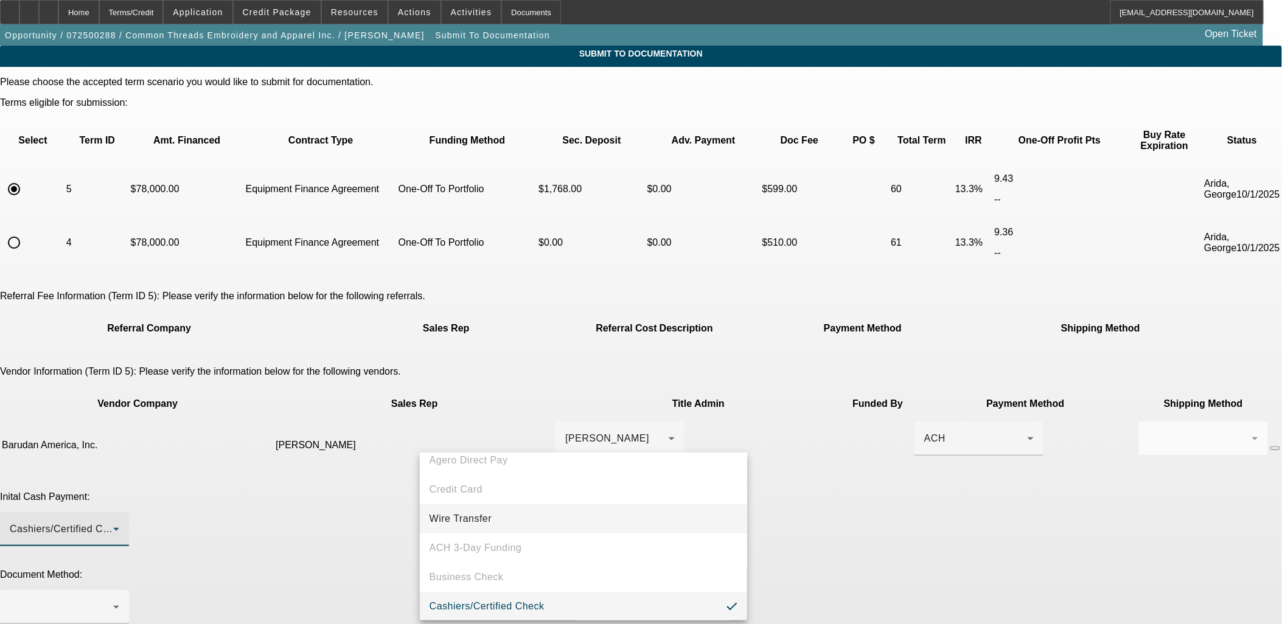
click at [496, 520] on mat-option "Wire Transfer" at bounding box center [584, 518] width 328 height 29
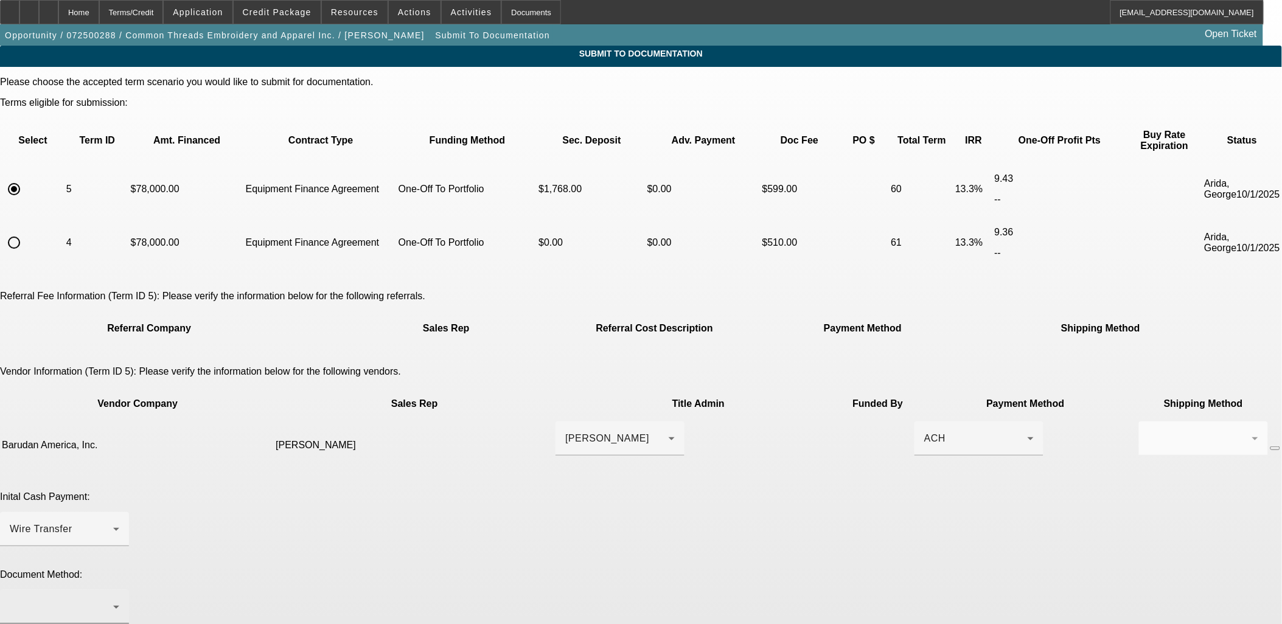
click at [119, 590] on div at bounding box center [65, 607] width 110 height 34
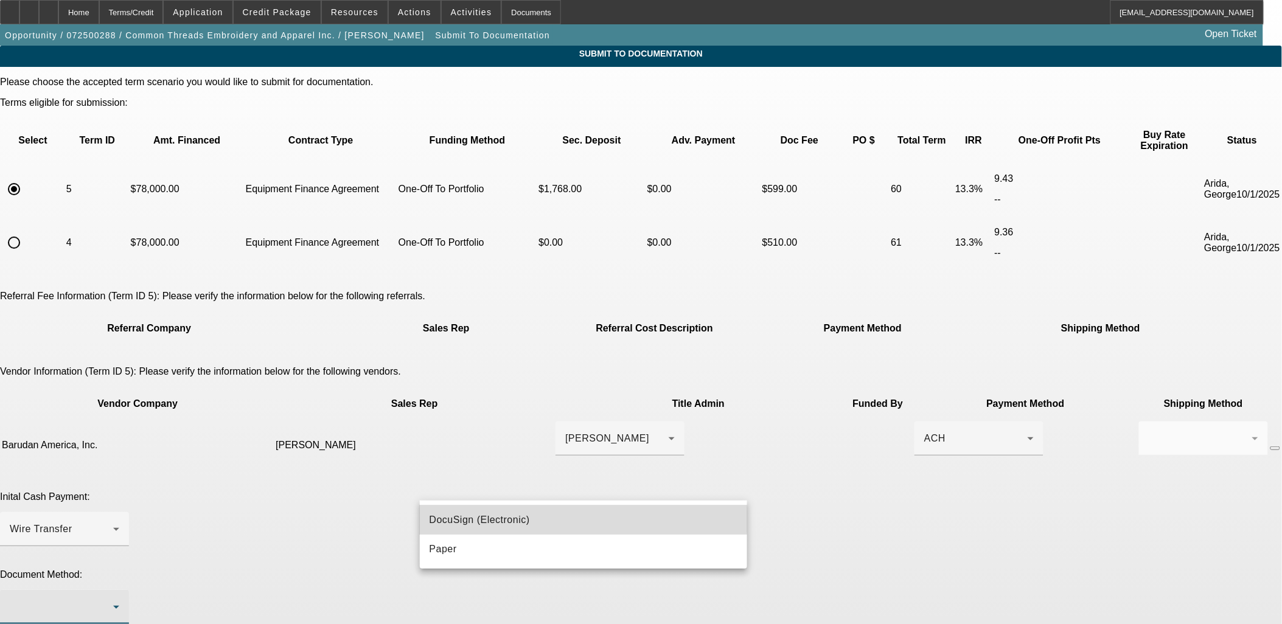
click at [490, 518] on span "DocuSign (Electronic)" at bounding box center [480, 520] width 100 height 15
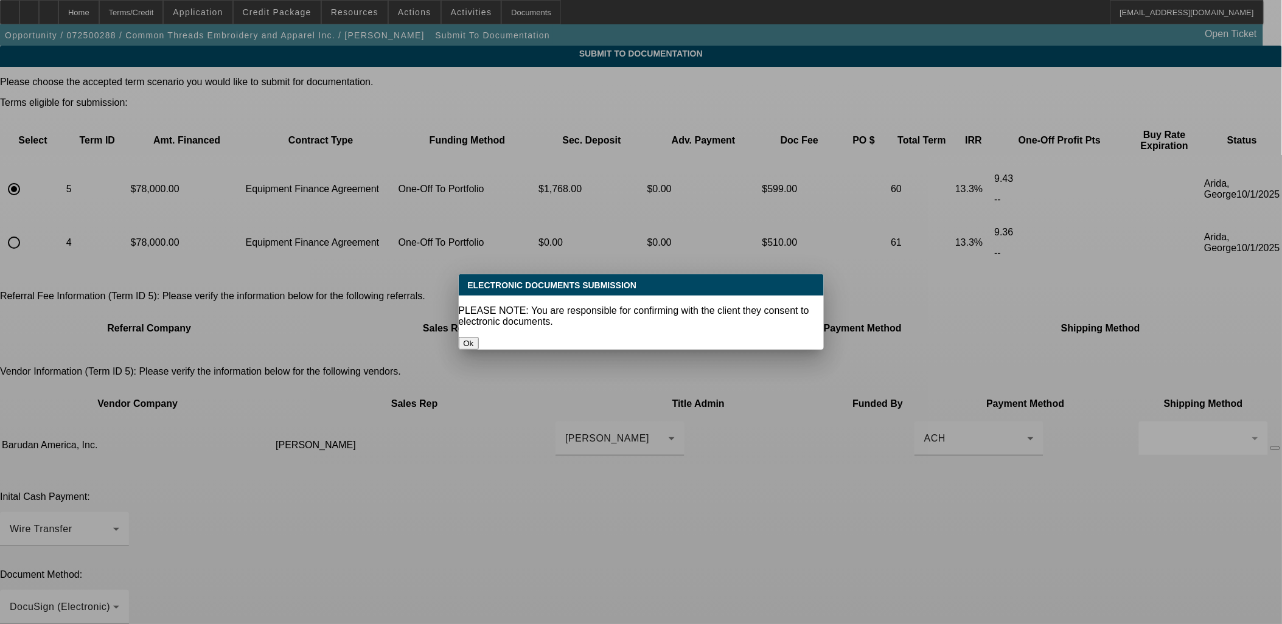
click at [479, 337] on button "Ok" at bounding box center [469, 343] width 20 height 13
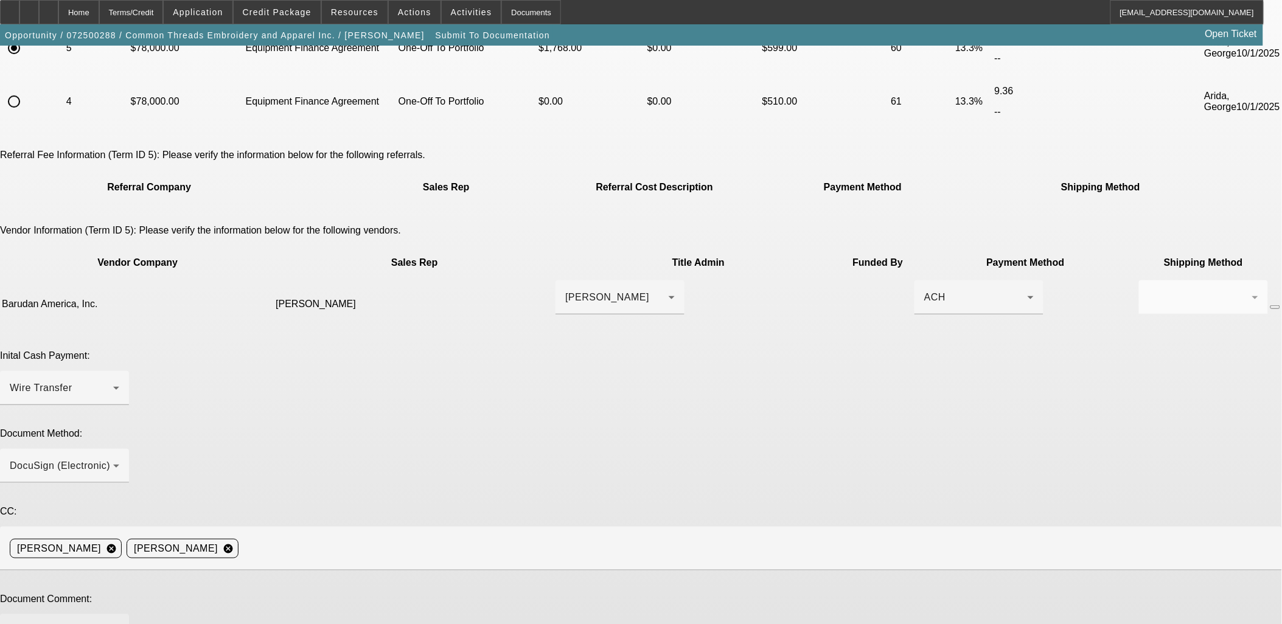
scroll to position [146, 0]
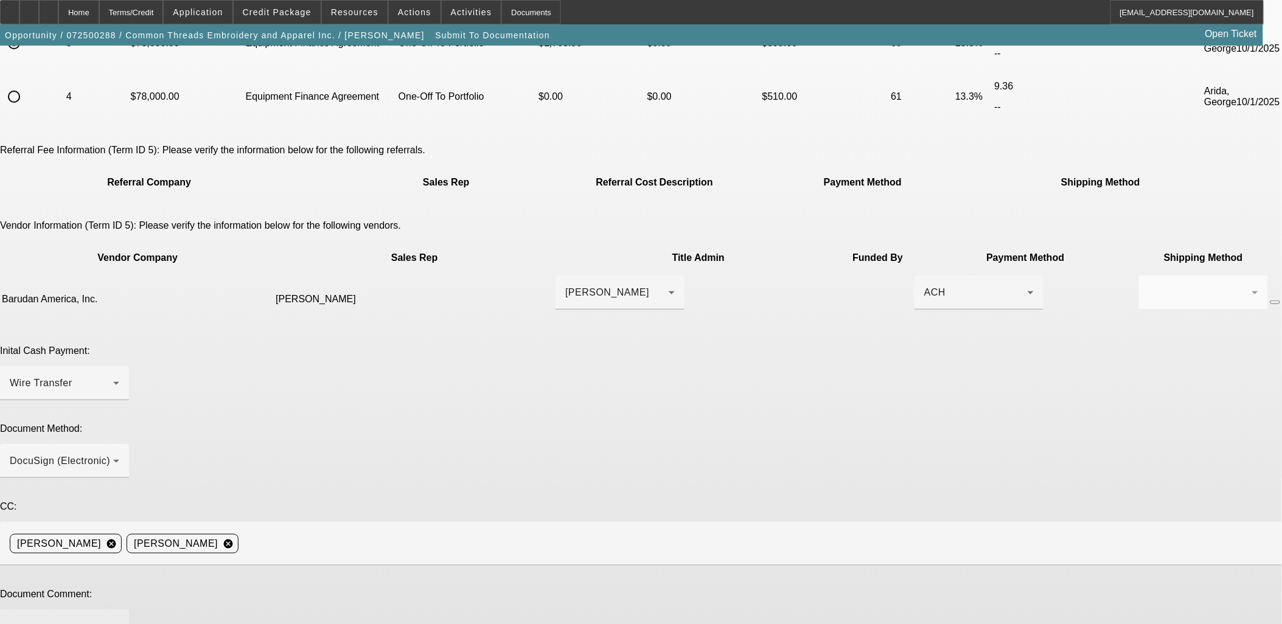
click at [119, 619] on textarea at bounding box center [65, 633] width 110 height 29
type textarea "Equipment in stock."
type textarea "No bal pmt, added EBO, added 1x sd"
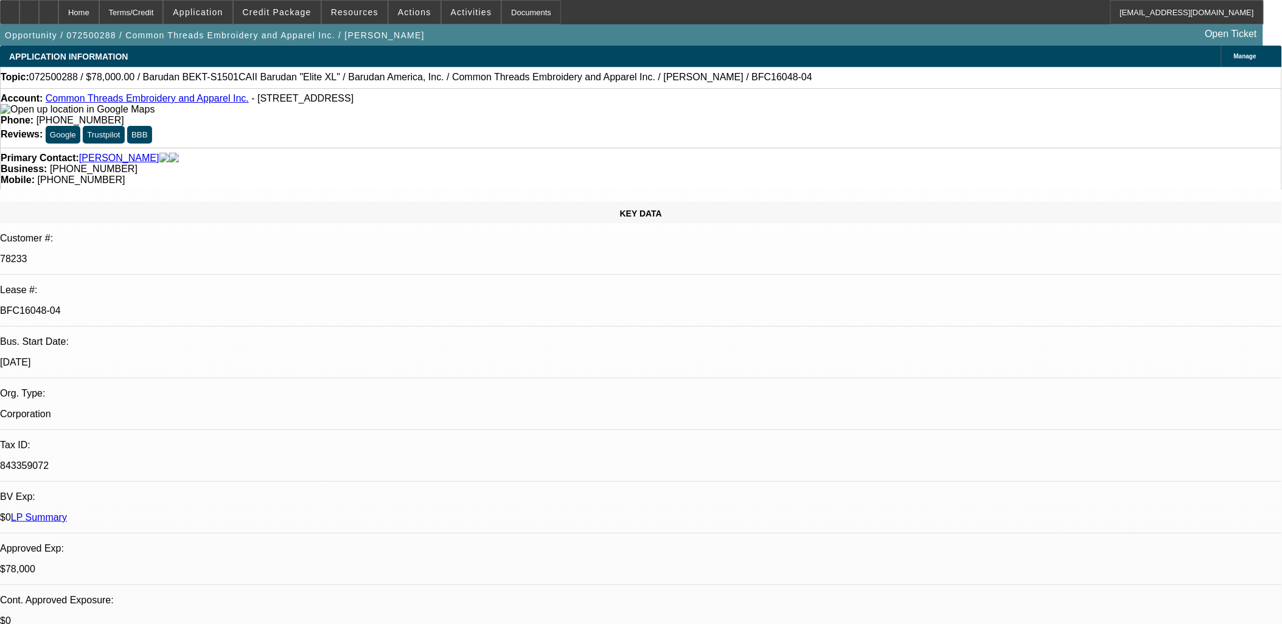
select select "0"
select select "2"
select select "0"
select select "6"
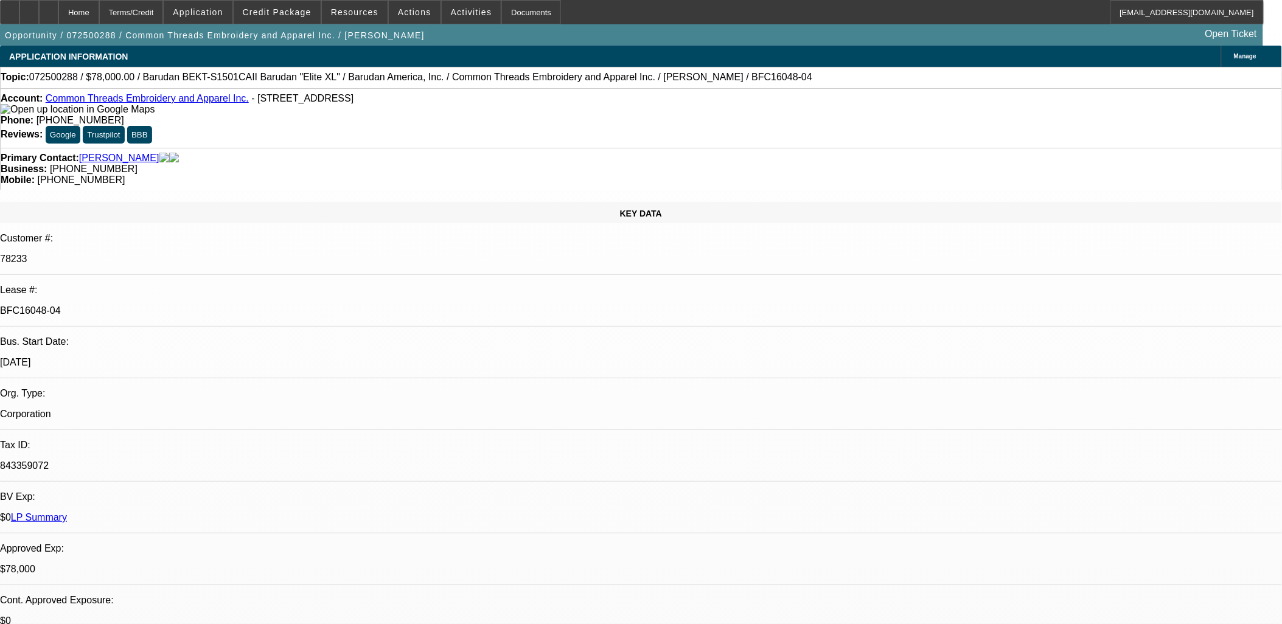
select select "0"
select select "2"
select select "0"
select select "6"
select select "0"
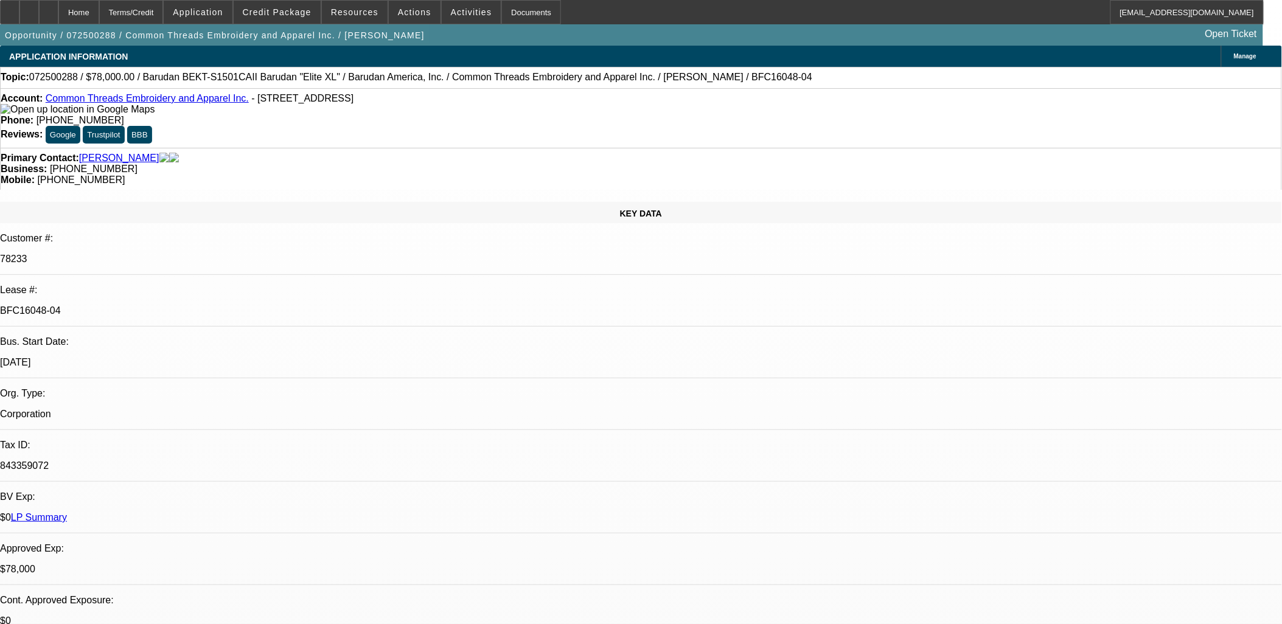
select select "0"
select select "2"
select select "0"
select select "6"
select select "0"
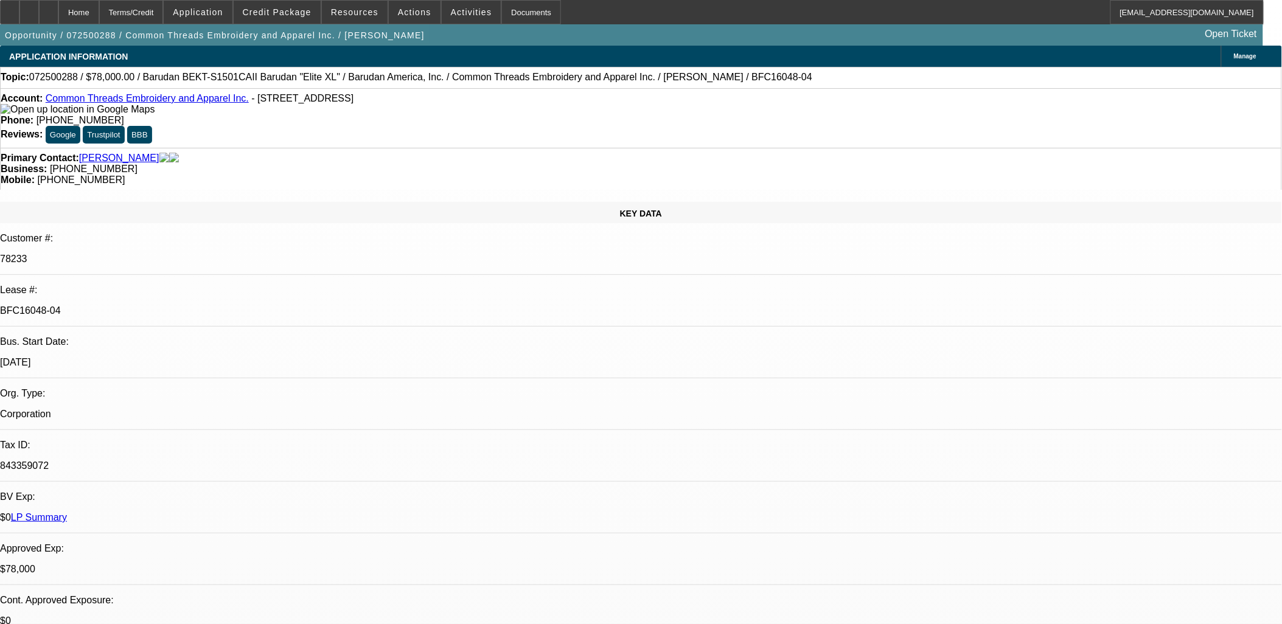
select select "0"
select select "3"
select select "0"
select select "6"
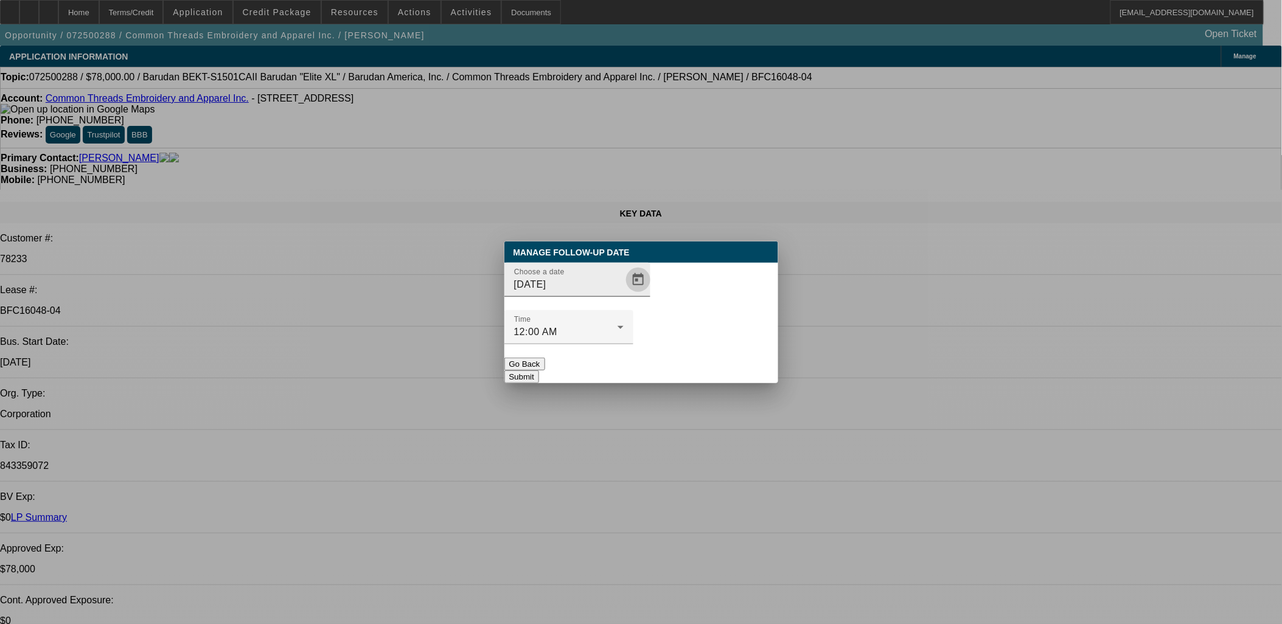
click at [624, 294] on span "Open calendar" at bounding box center [638, 279] width 29 height 29
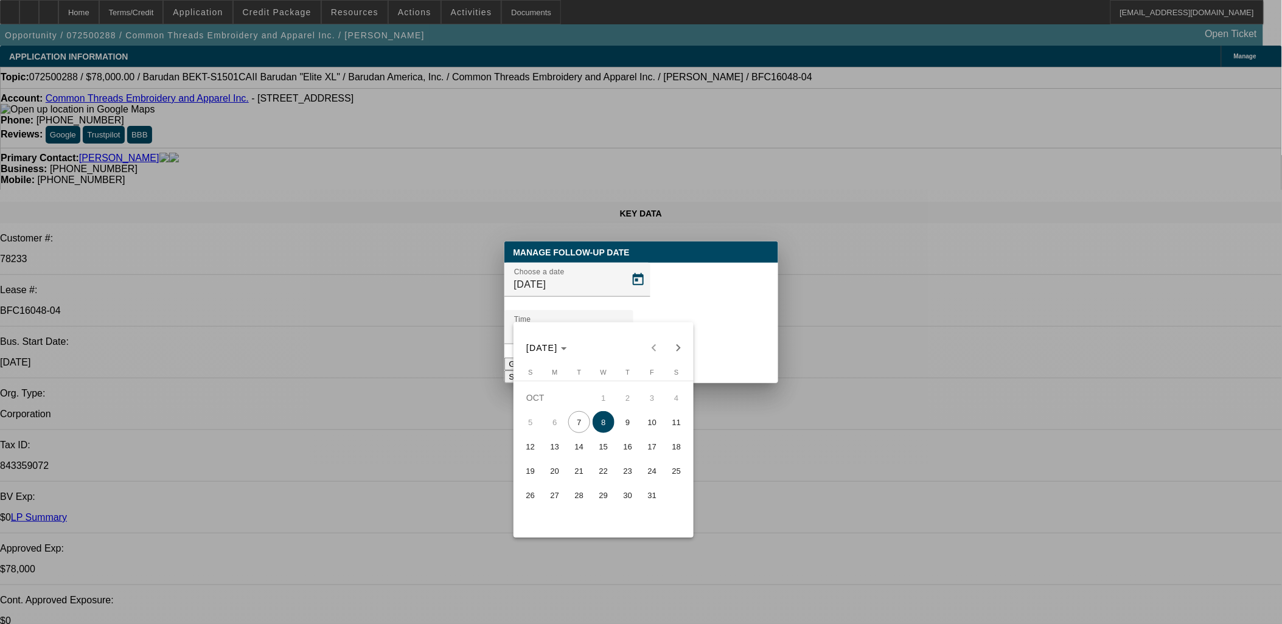
click at [630, 428] on span "9" at bounding box center [628, 422] width 22 height 22
type input "10/9/2025"
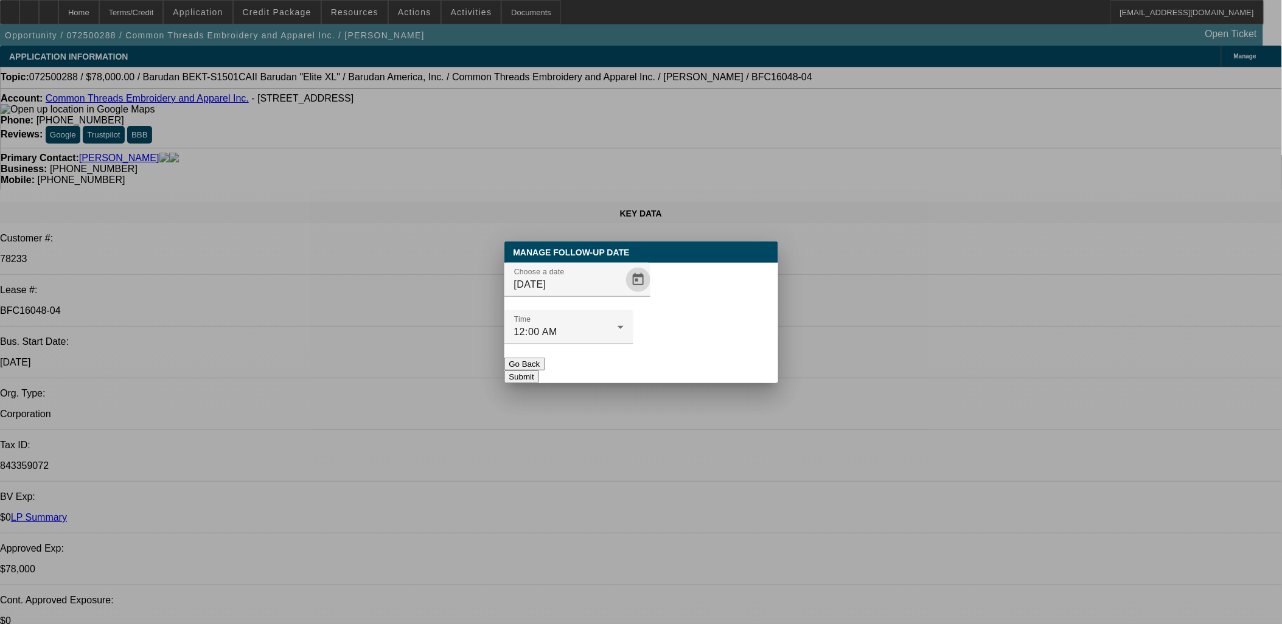
click at [539, 371] on button "Submit" at bounding box center [521, 377] width 35 height 13
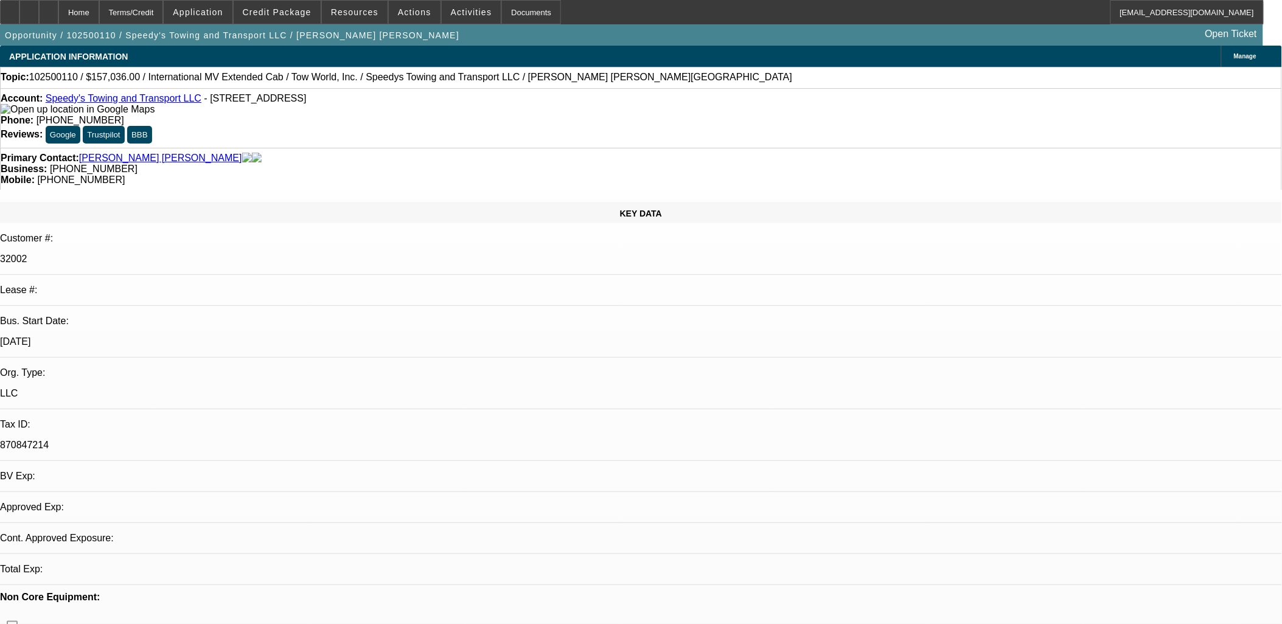
select select "0"
select select "0.1"
select select "1"
select select "2"
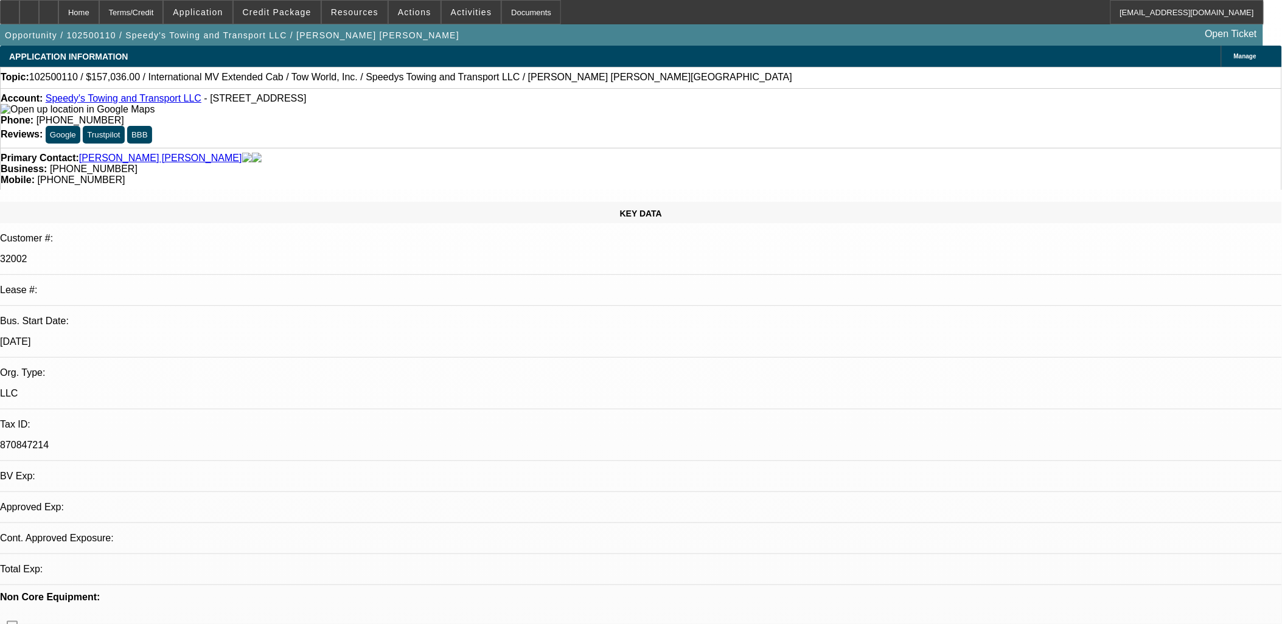
select select "4"
click at [97, 492] on link "LP Summary" at bounding box center [69, 497] width 56 height 10
click at [21, 112] on img at bounding box center [78, 109] width 154 height 11
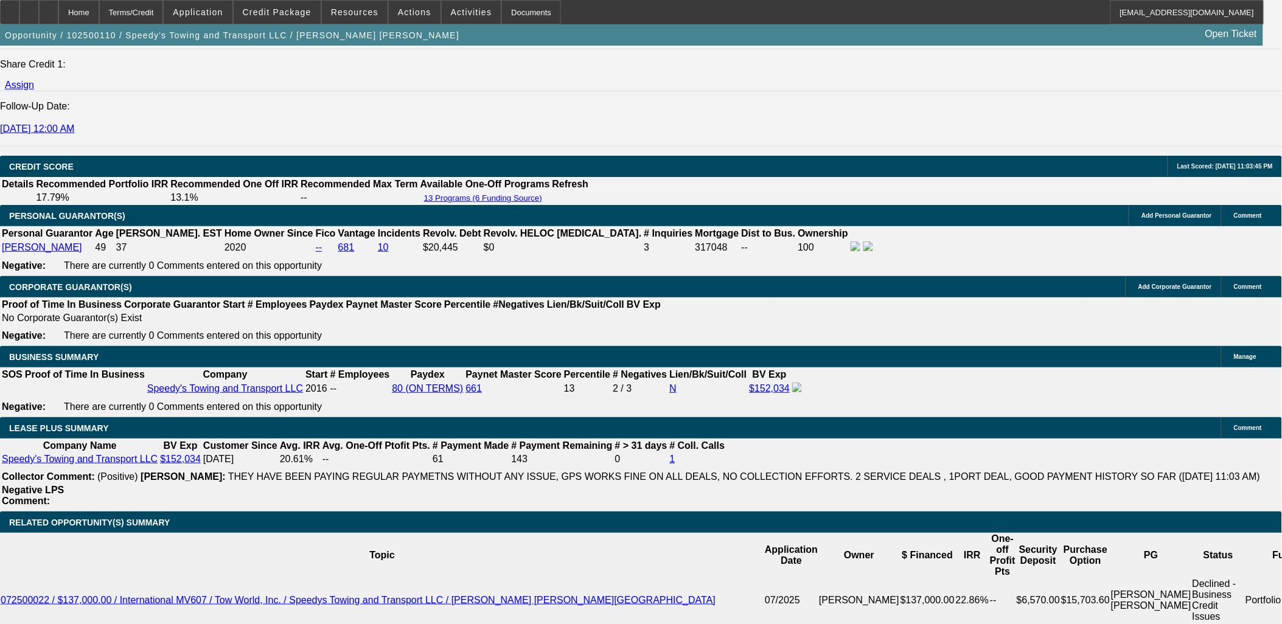
scroll to position [1960, 0]
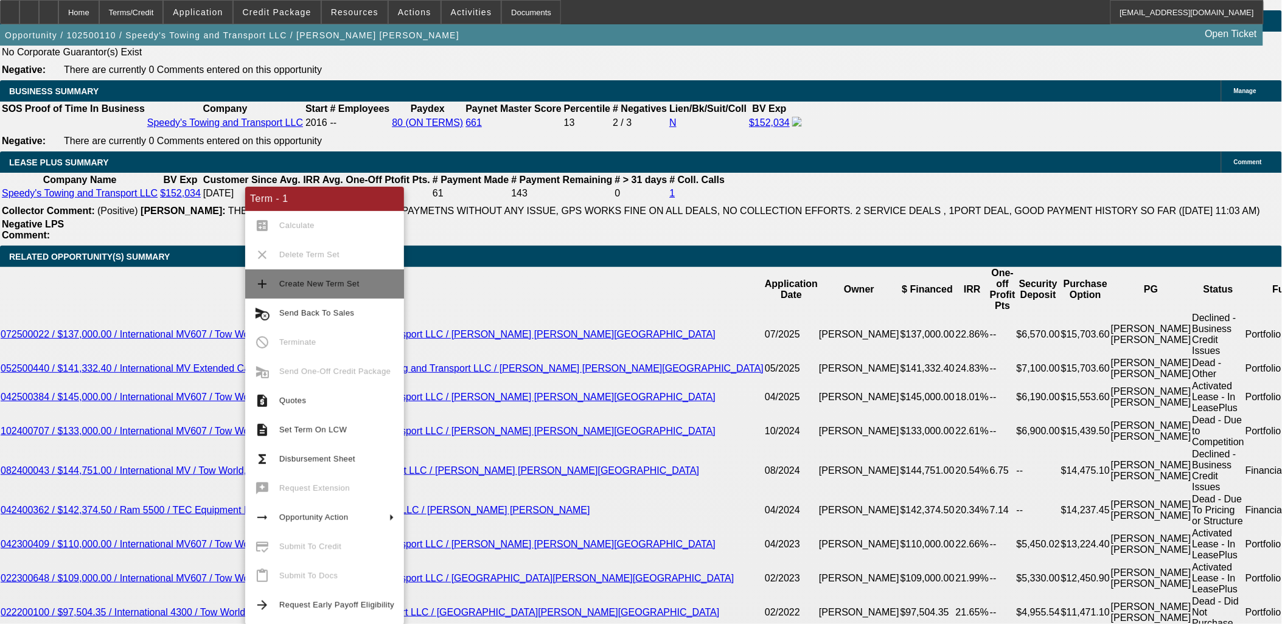
click at [290, 281] on span "Create New Term Set" at bounding box center [319, 283] width 80 height 9
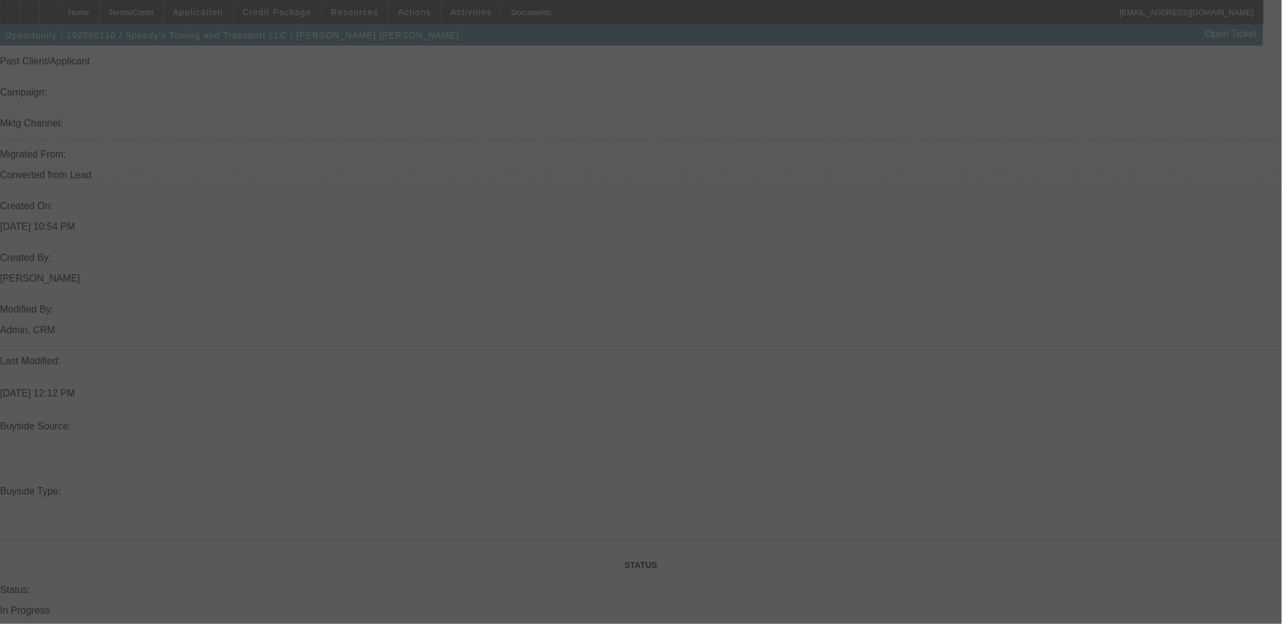
scroll to position [743, 0]
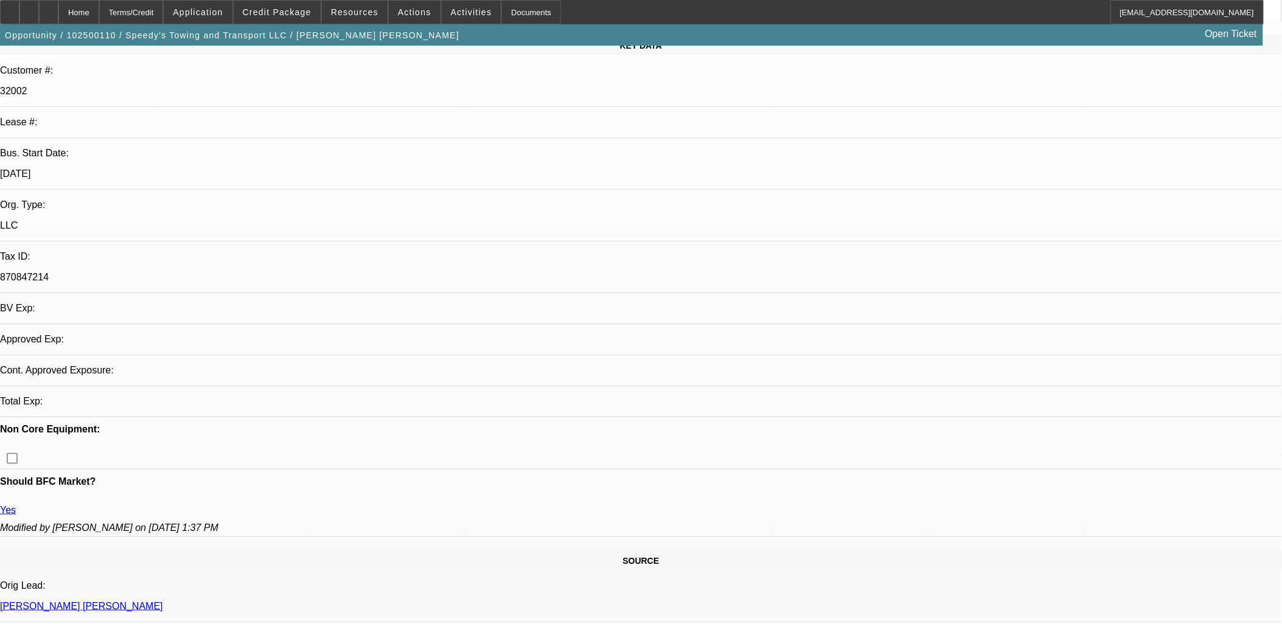
scroll to position [203, 0]
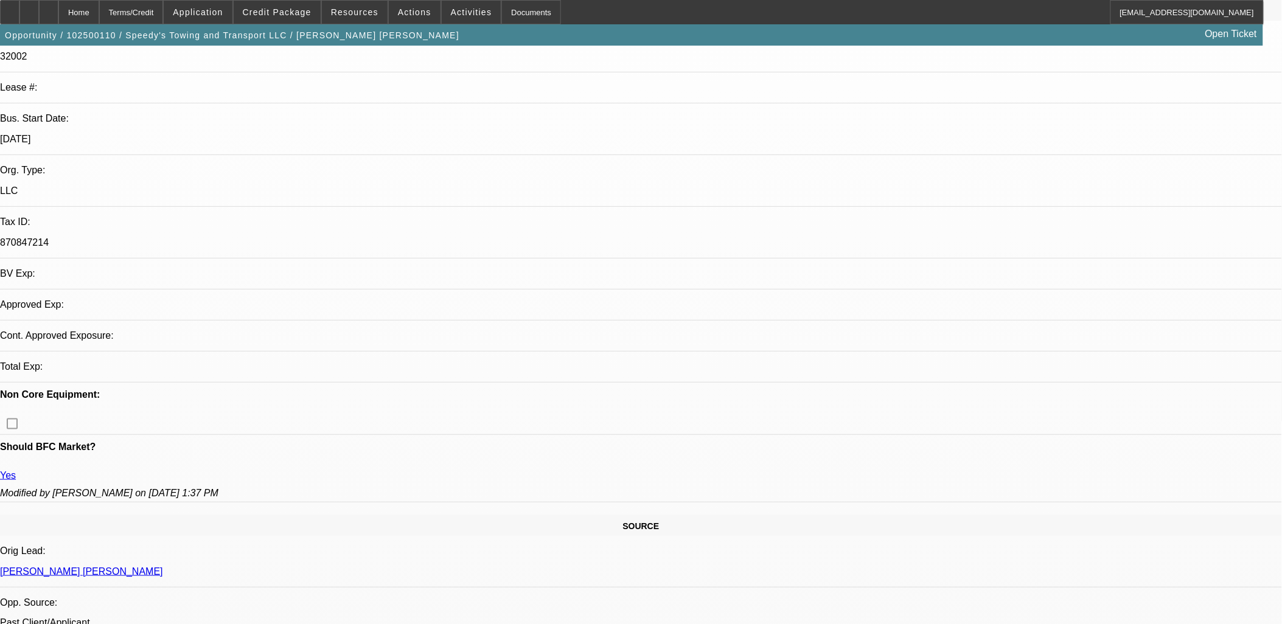
select select "0"
select select "0.1"
select select "0"
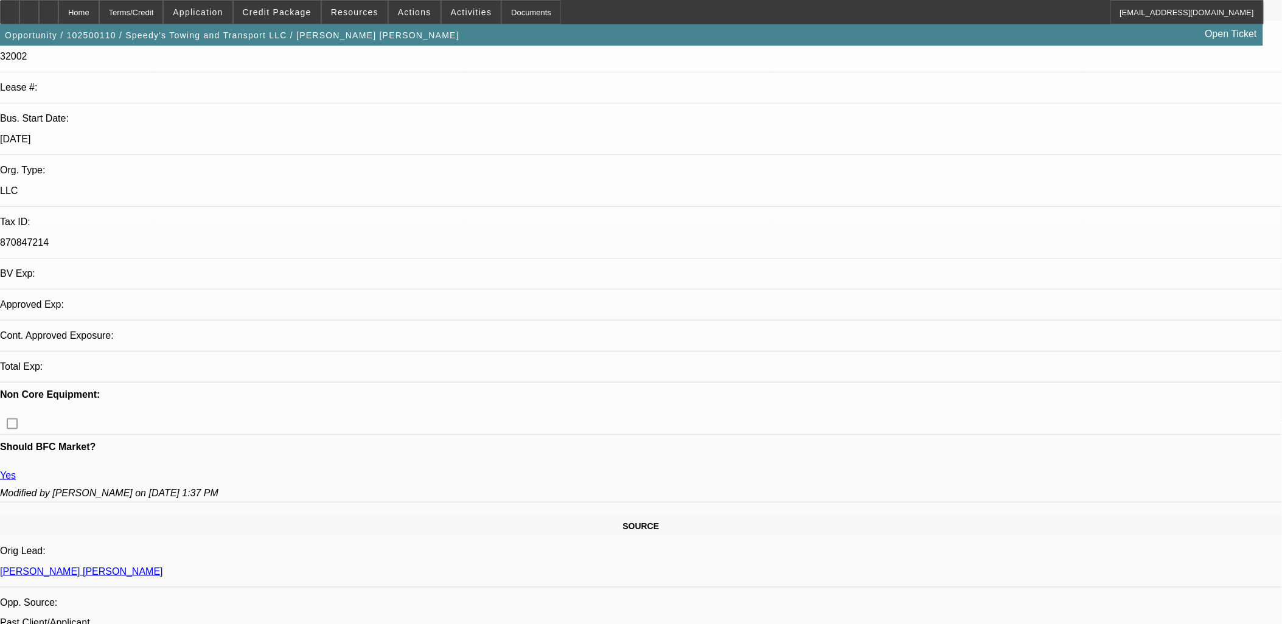
select select "0.1"
select select "2"
select select "4"
select select "2"
select select "4"
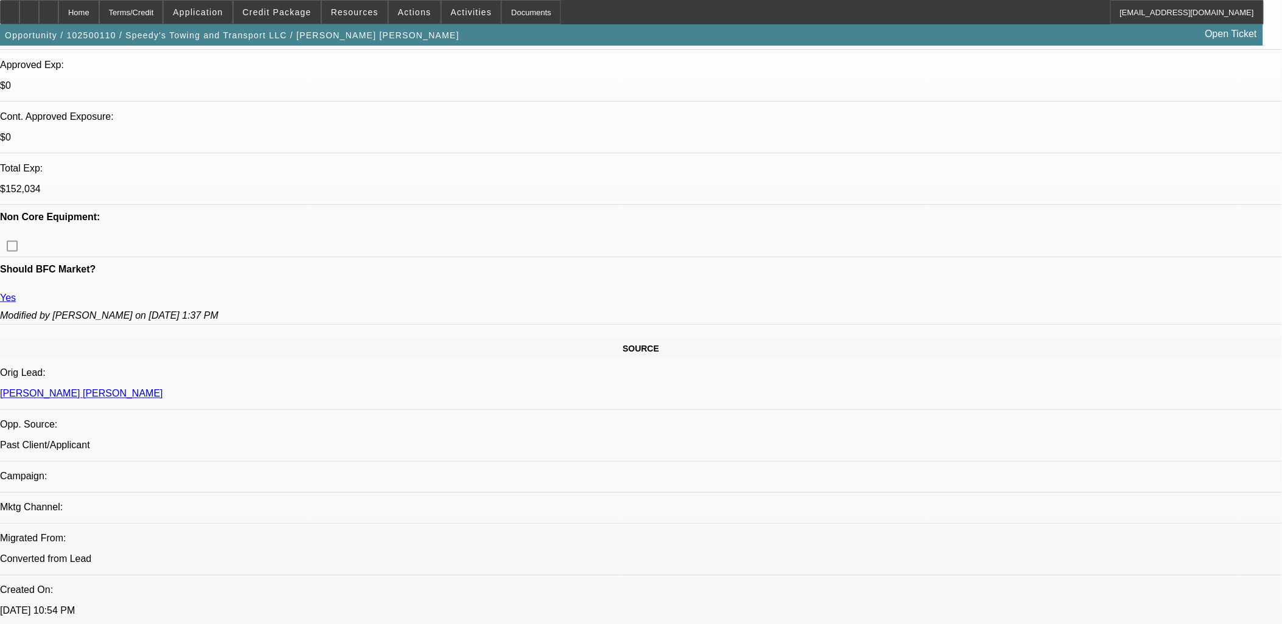
scroll to position [473, 0]
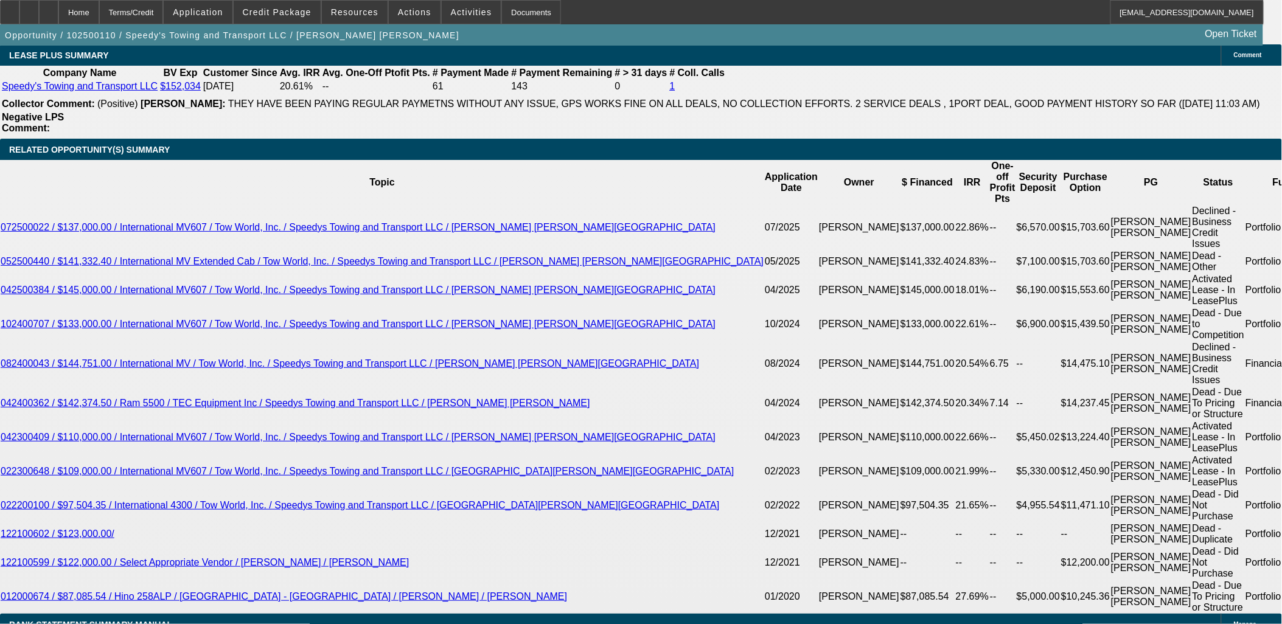
scroll to position [1908, 0]
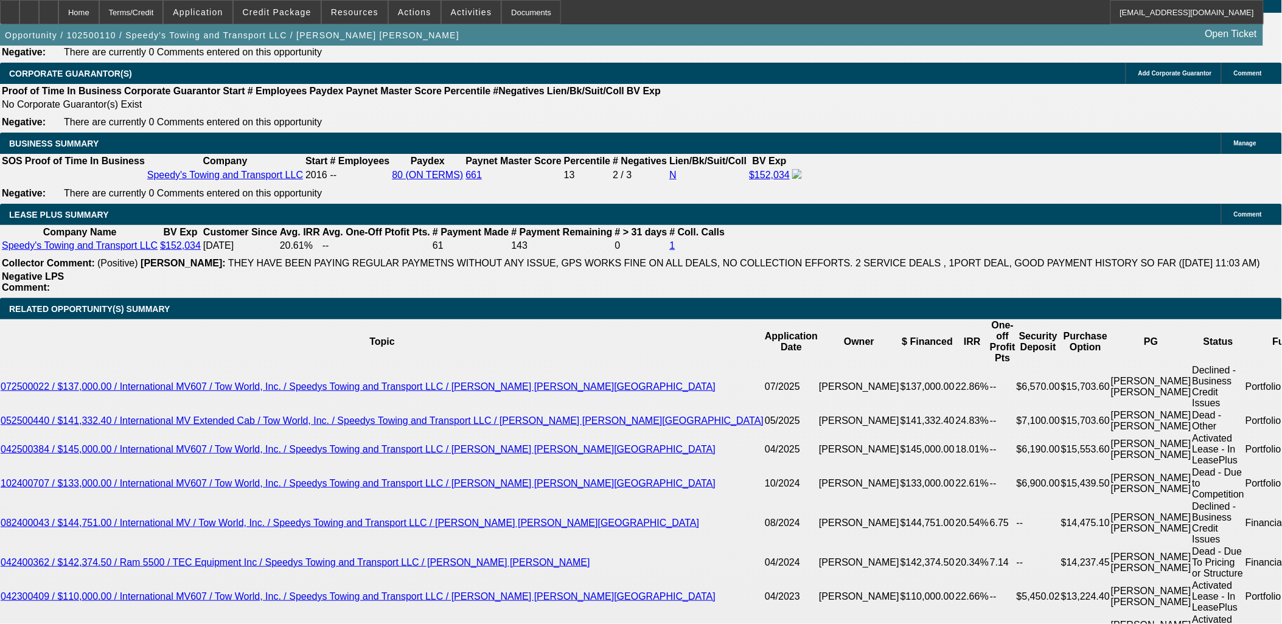
select select "0.1"
type input "$15,703.60"
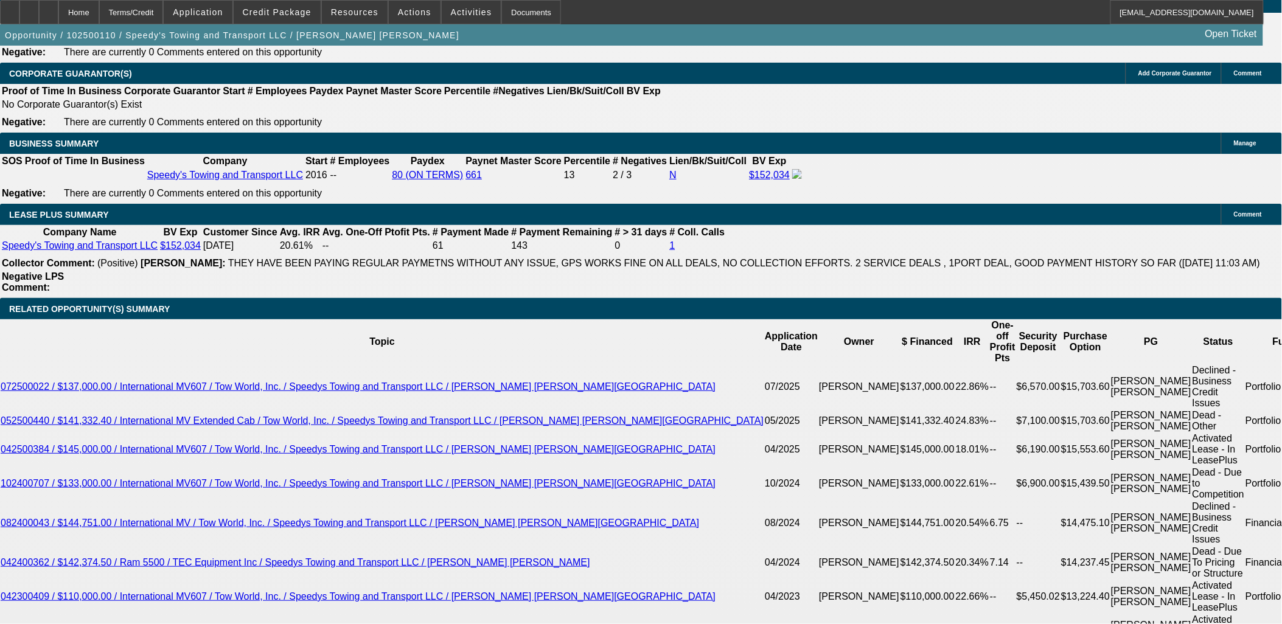
type input "UNKNOWN"
type input "$2,837.12"
select select "0.05"
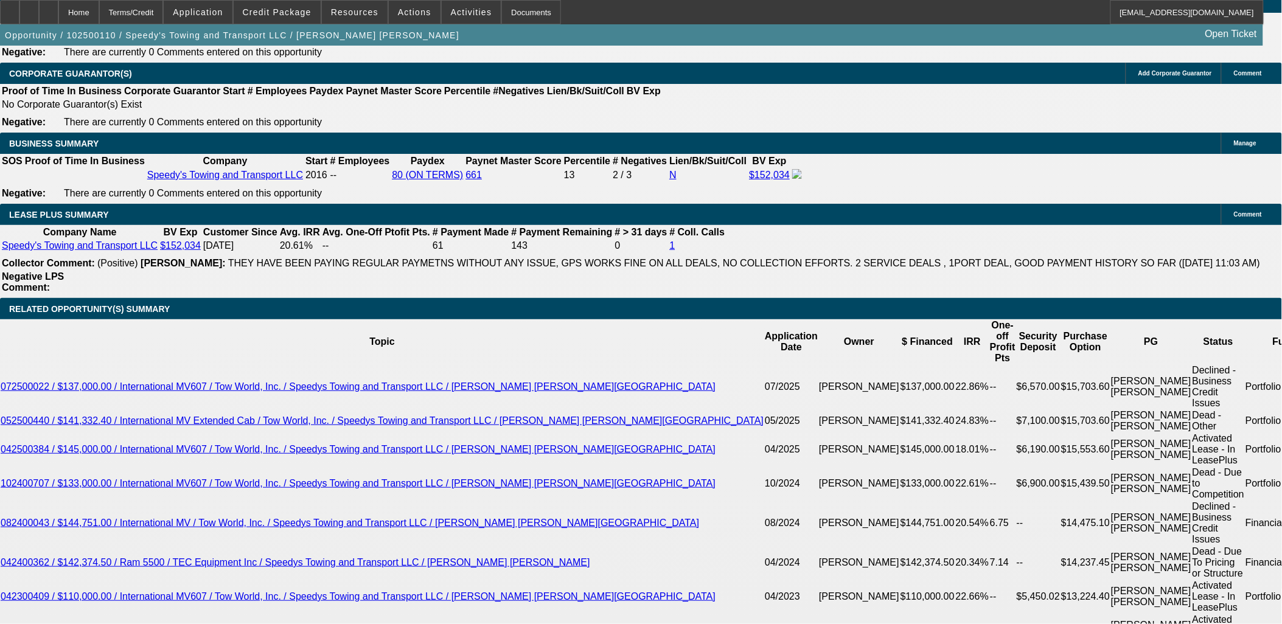
type input "$7,851.80"
type input "$2,994.74"
type input "$12,036.00"
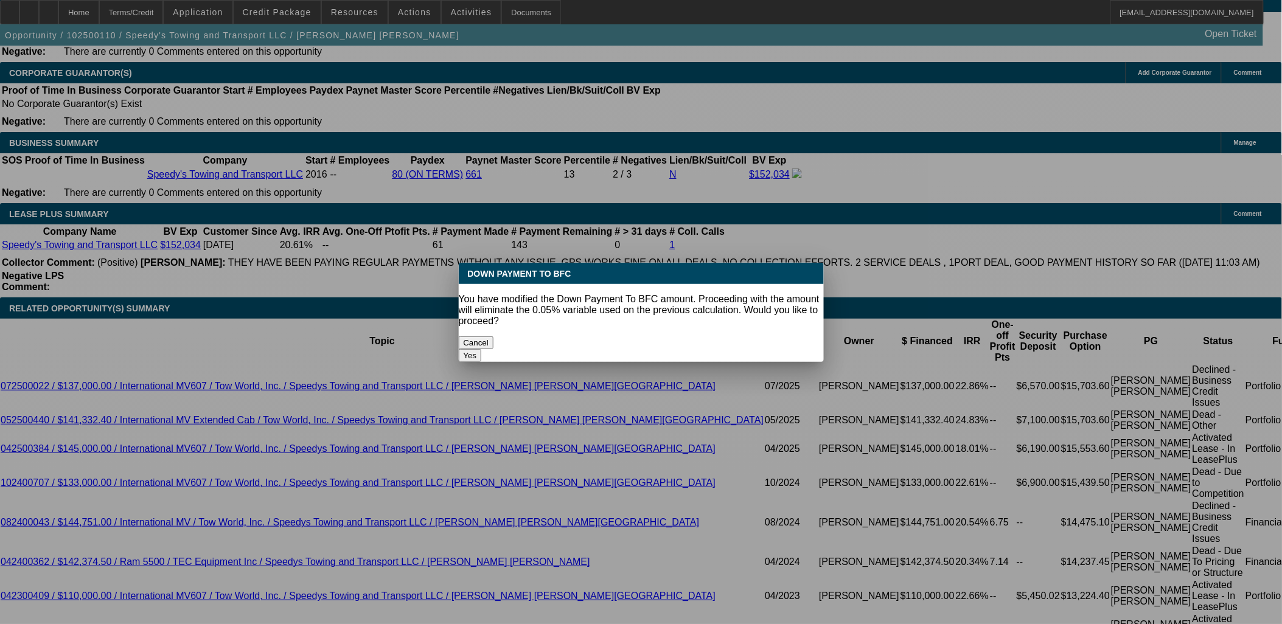
click at [482, 349] on button "Yes" at bounding box center [470, 355] width 23 height 13
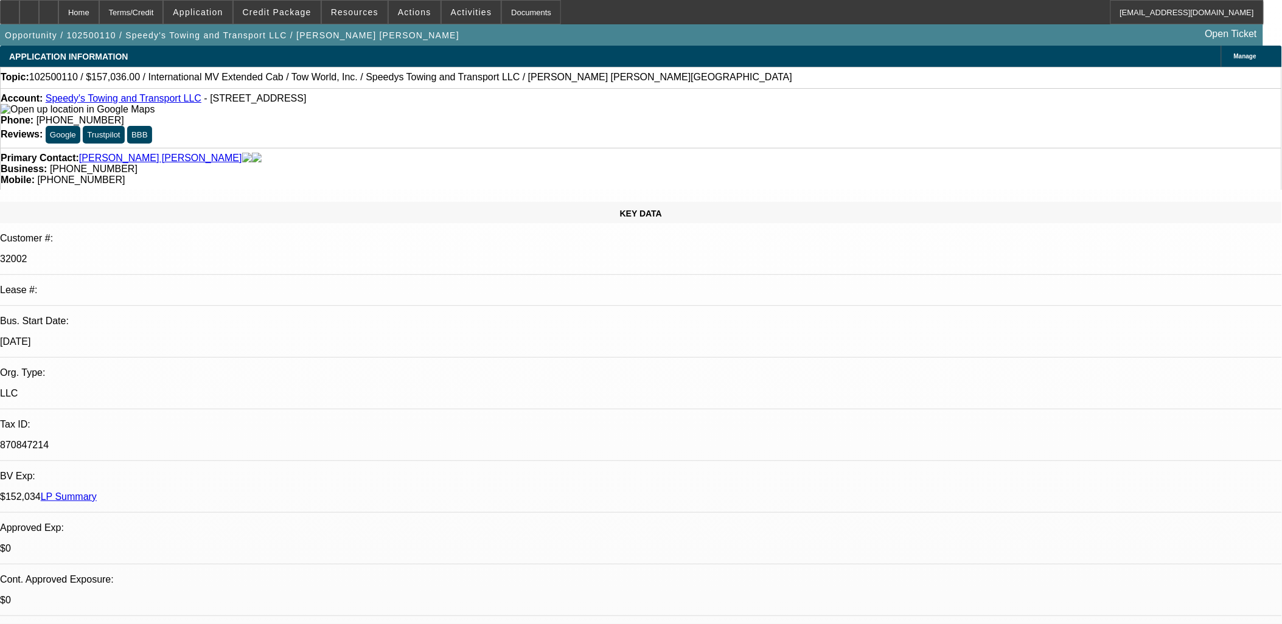
select select "0"
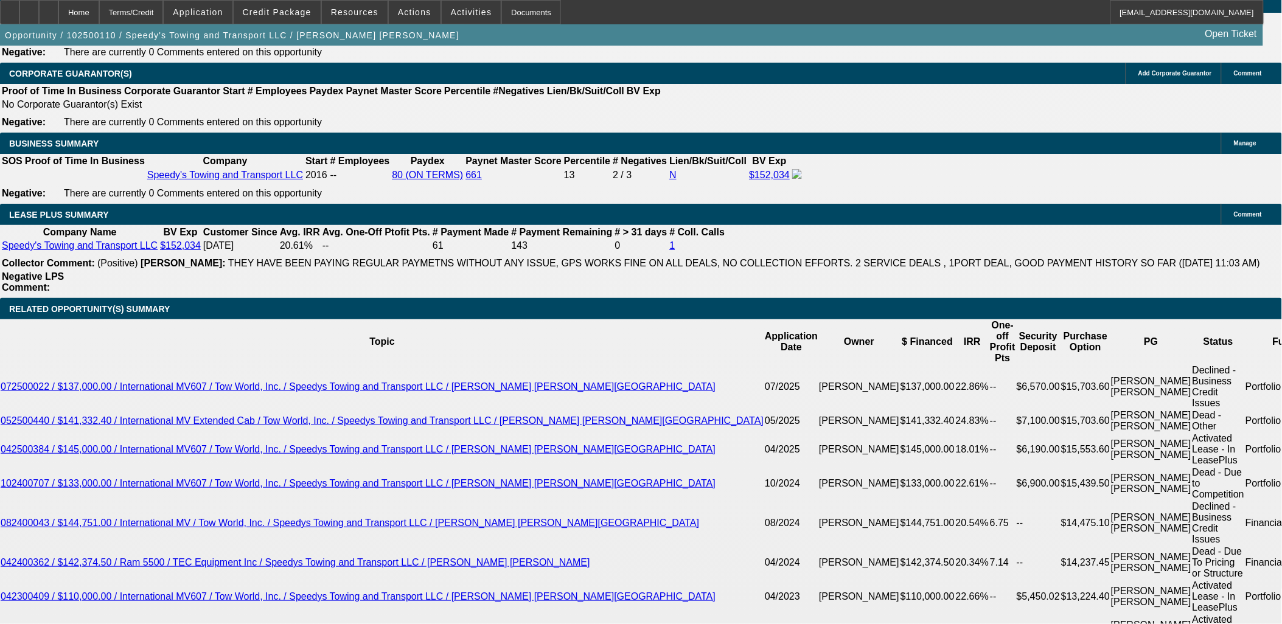
type input "$2,910.75"
type input "16"
type input "$2,075.75"
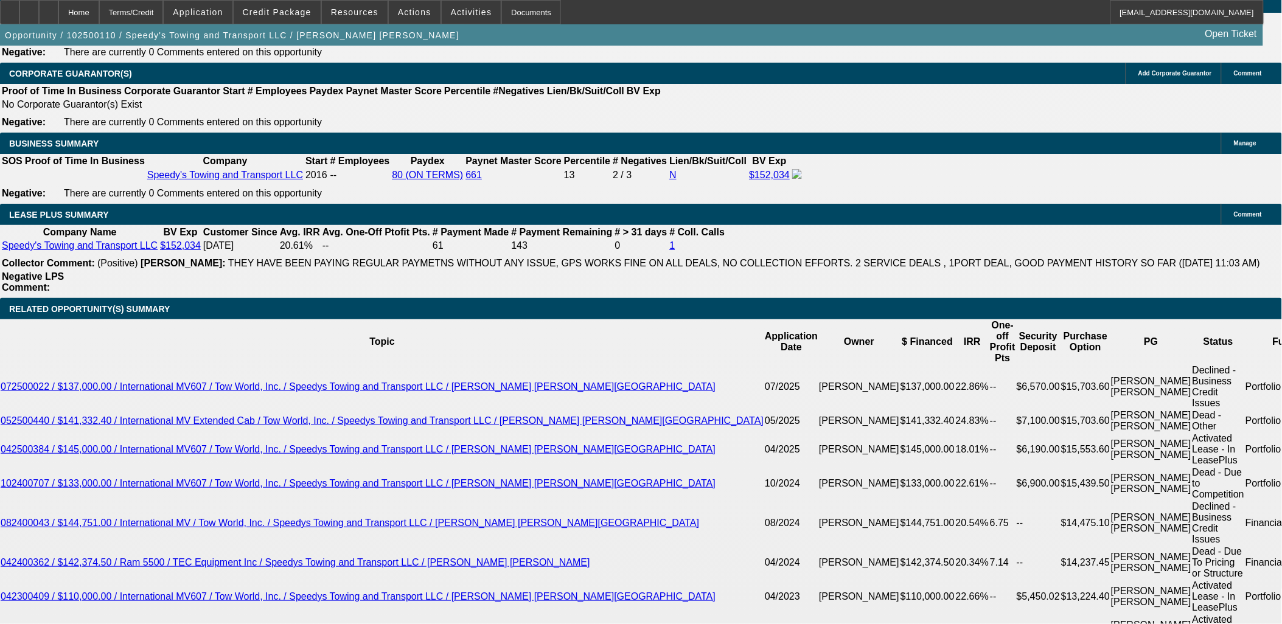
drag, startPoint x: 285, startPoint y: 499, endPoint x: 363, endPoint y: 488, distance: 79.3
type input "16"
type input "$3,145.32"
type input "16"
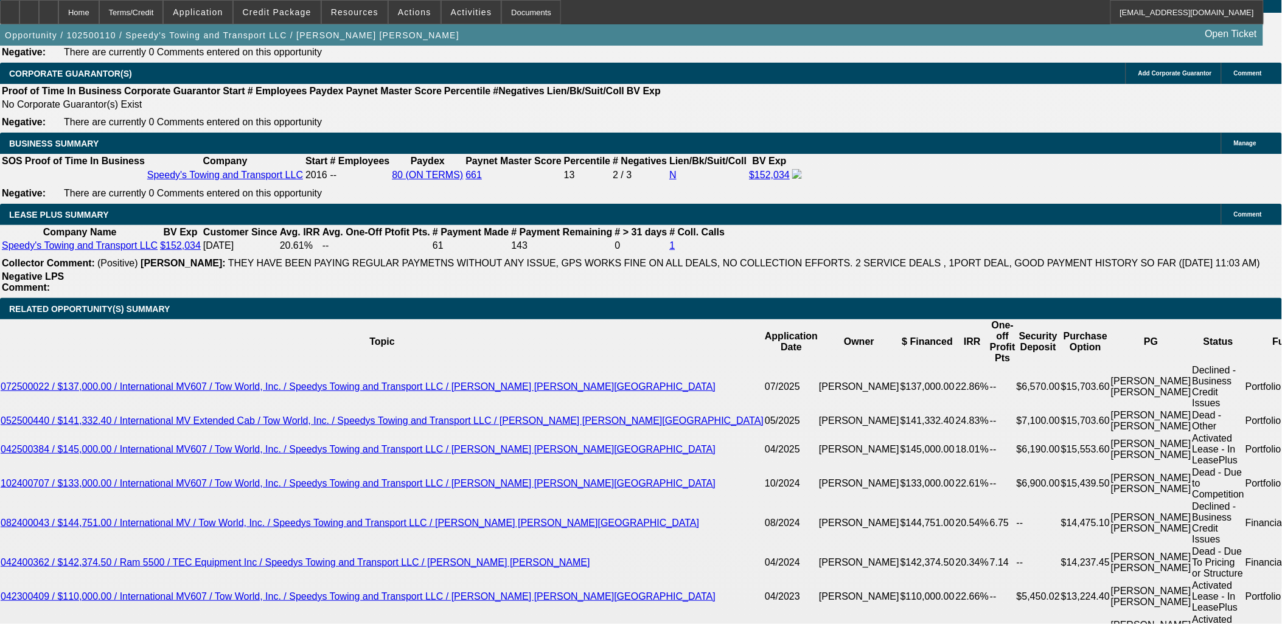
type input "320"
type input "3200"
type input "16.7"
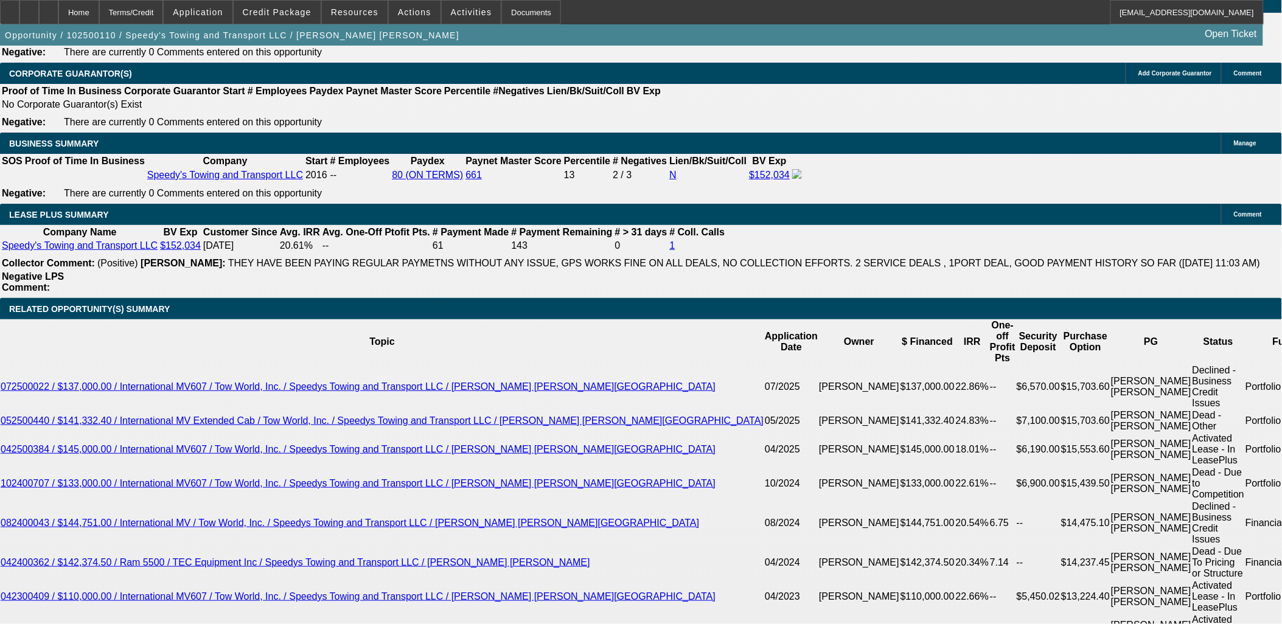
type input "$3,200.00"
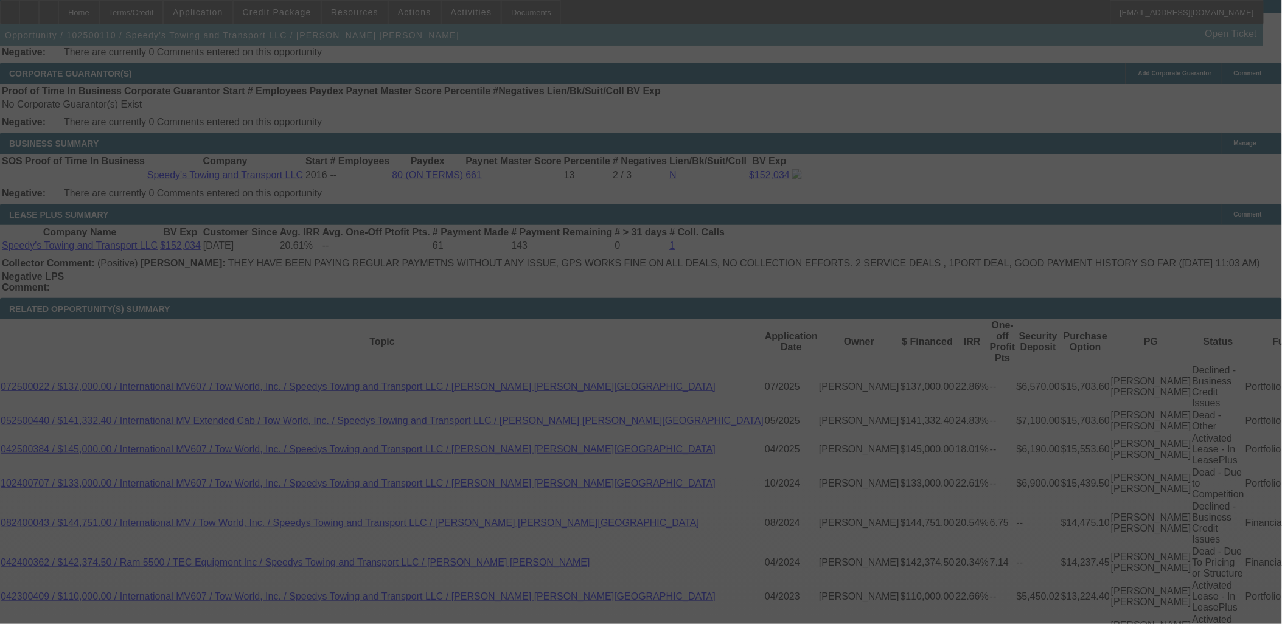
select select "0"
select select "2"
select select "0.1"
select select "4"
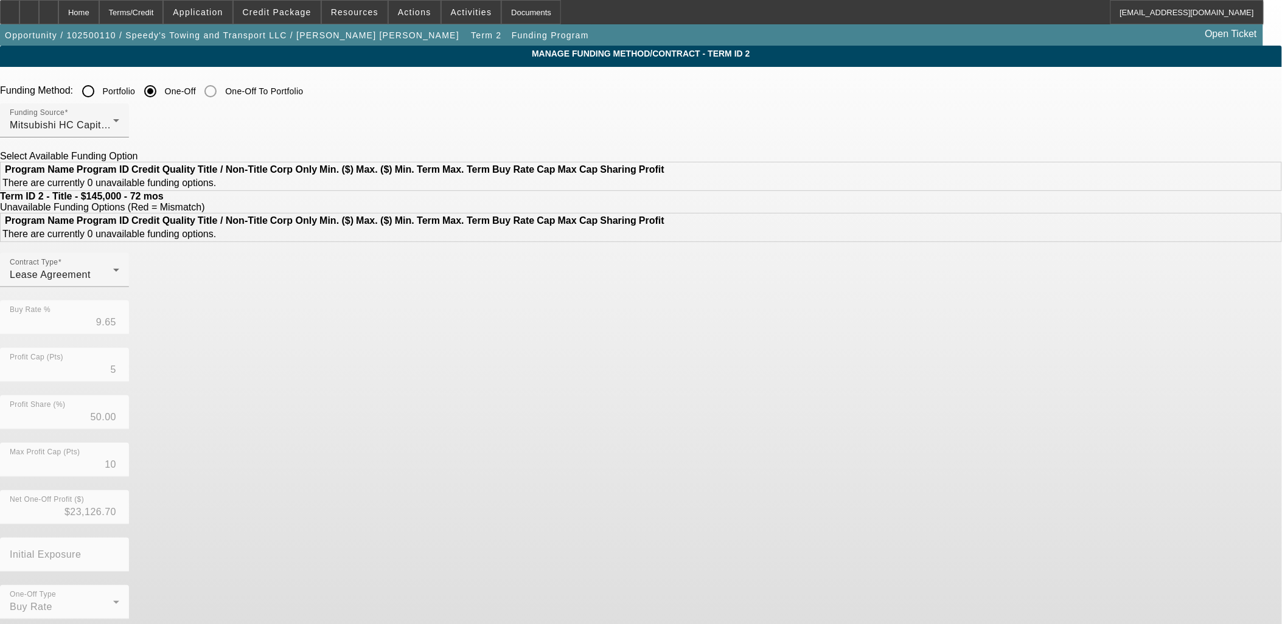
click at [100, 92] on input "Portfolio" at bounding box center [88, 91] width 24 height 24
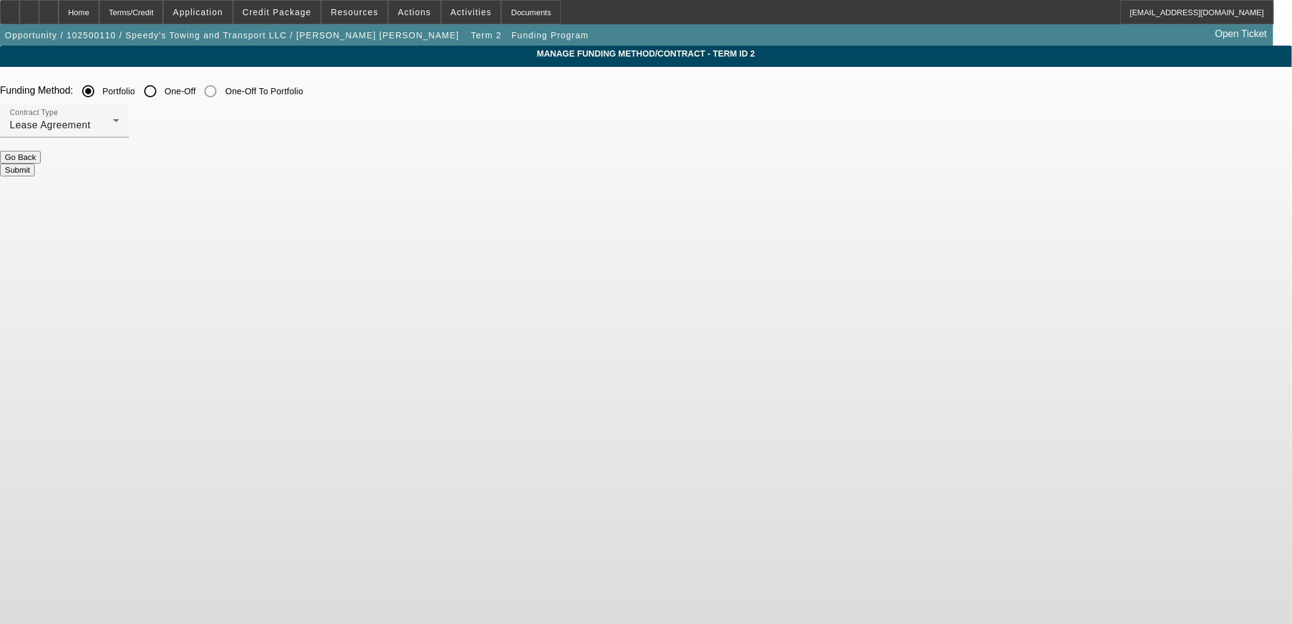
click at [35, 164] on button "Submit" at bounding box center [17, 170] width 35 height 13
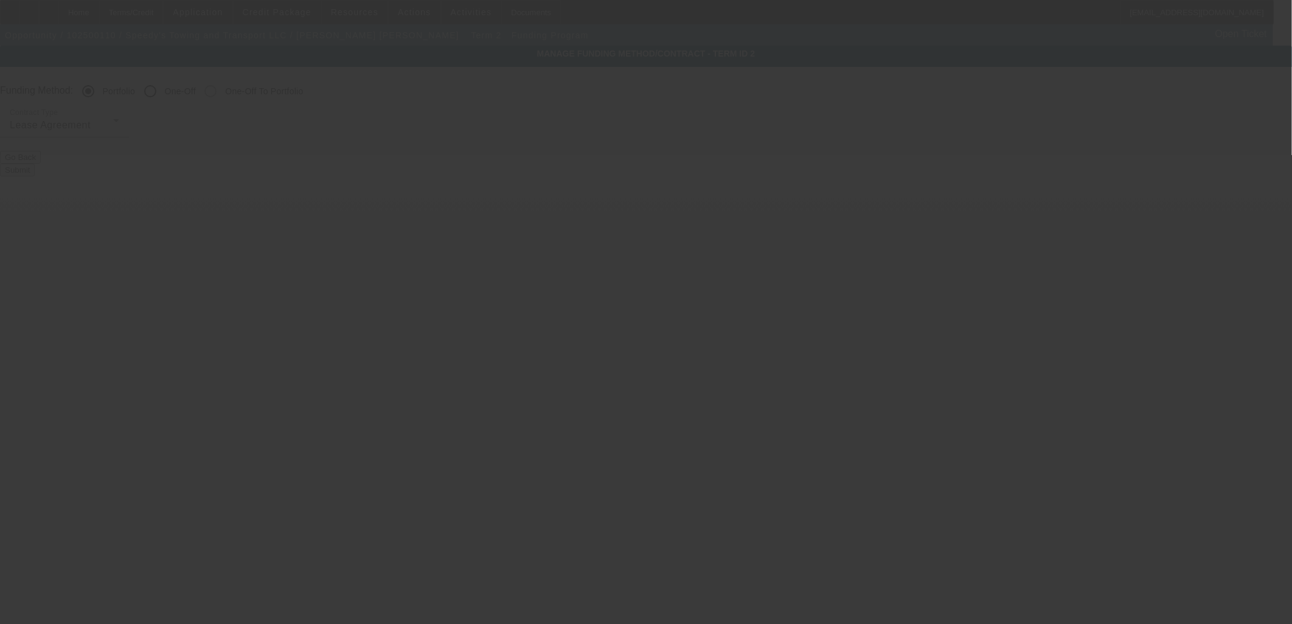
radio input "false"
radio input "true"
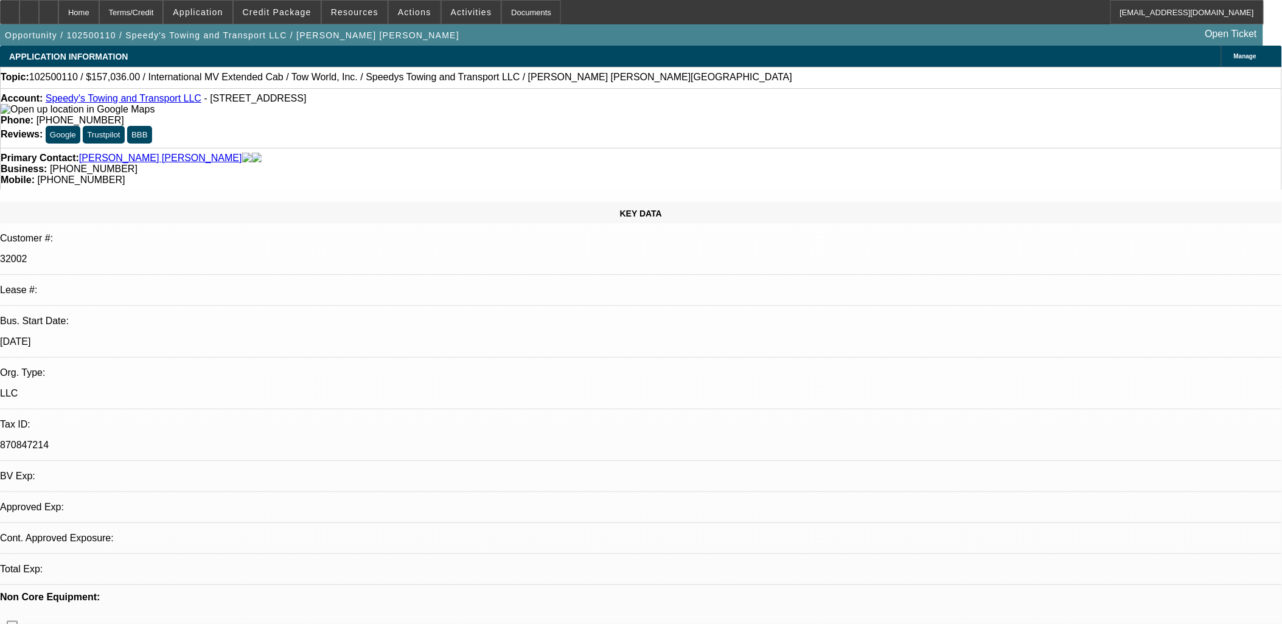
select select "0"
select select "2"
select select "0.1"
select select "4"
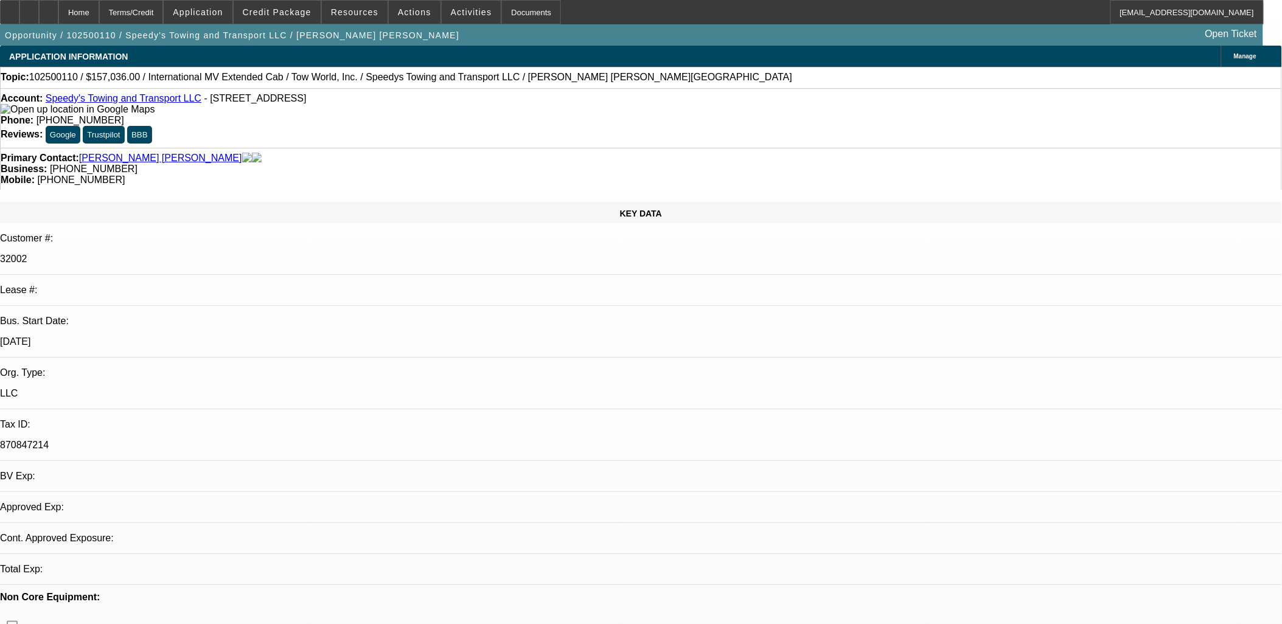
select select "0"
select select "2"
select select "0.1"
select select "4"
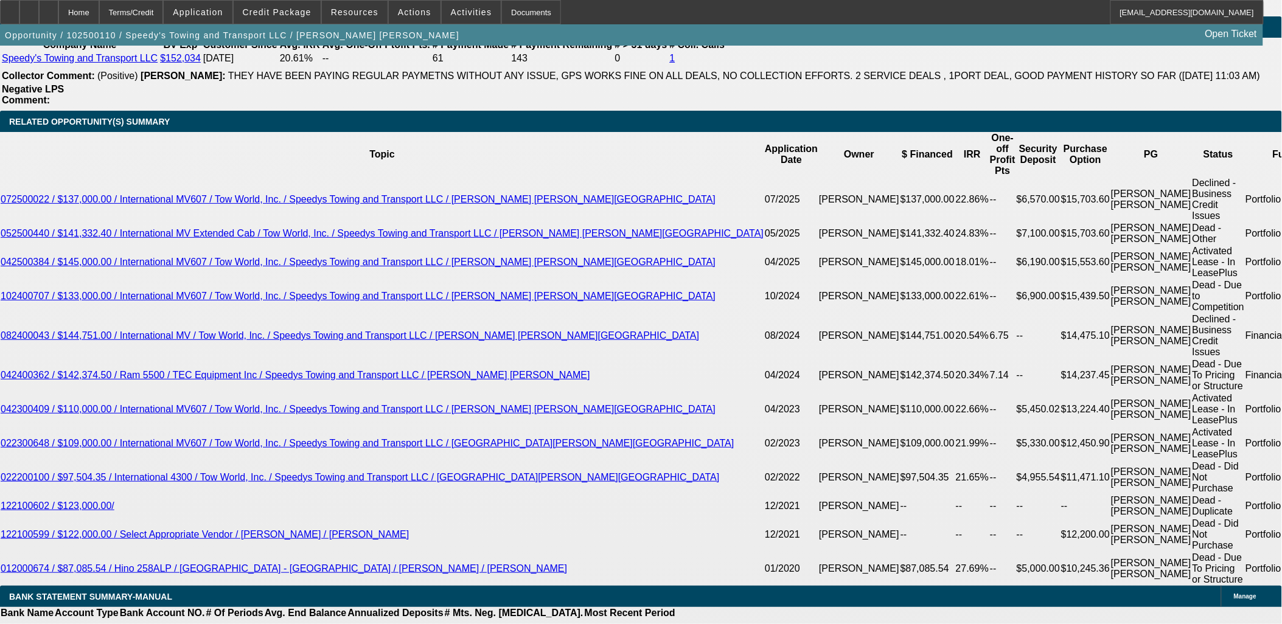
scroll to position [2131, 0]
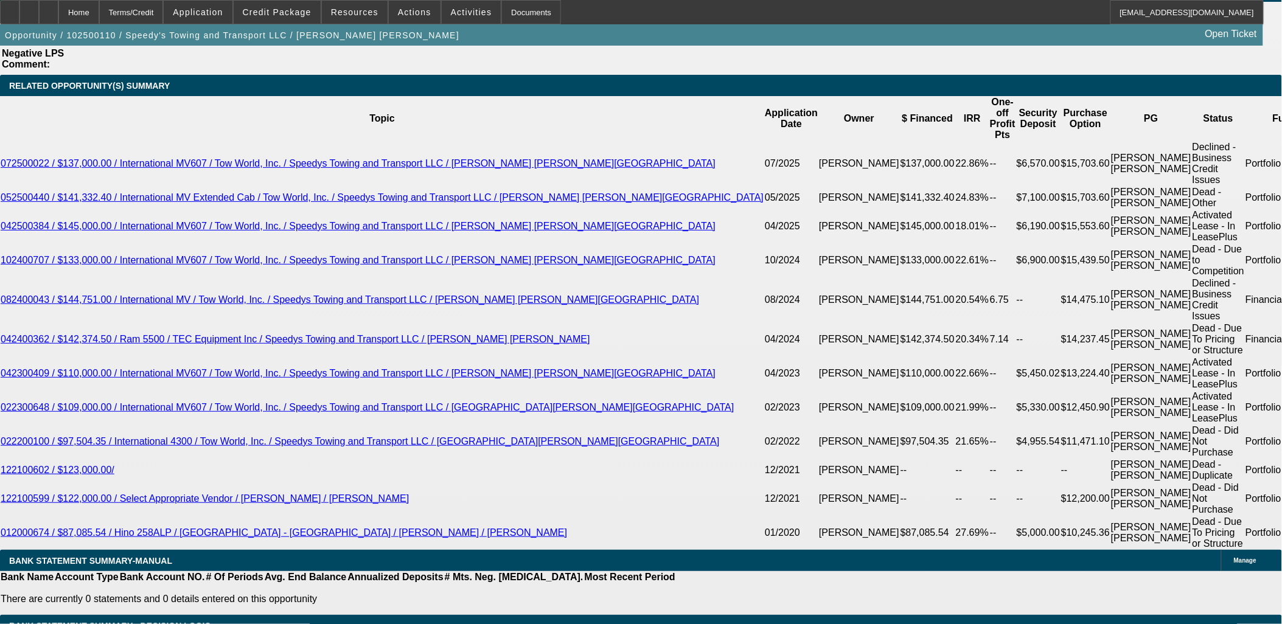
select select "2"
type input "$6,400.00"
type input "UNKNOWN"
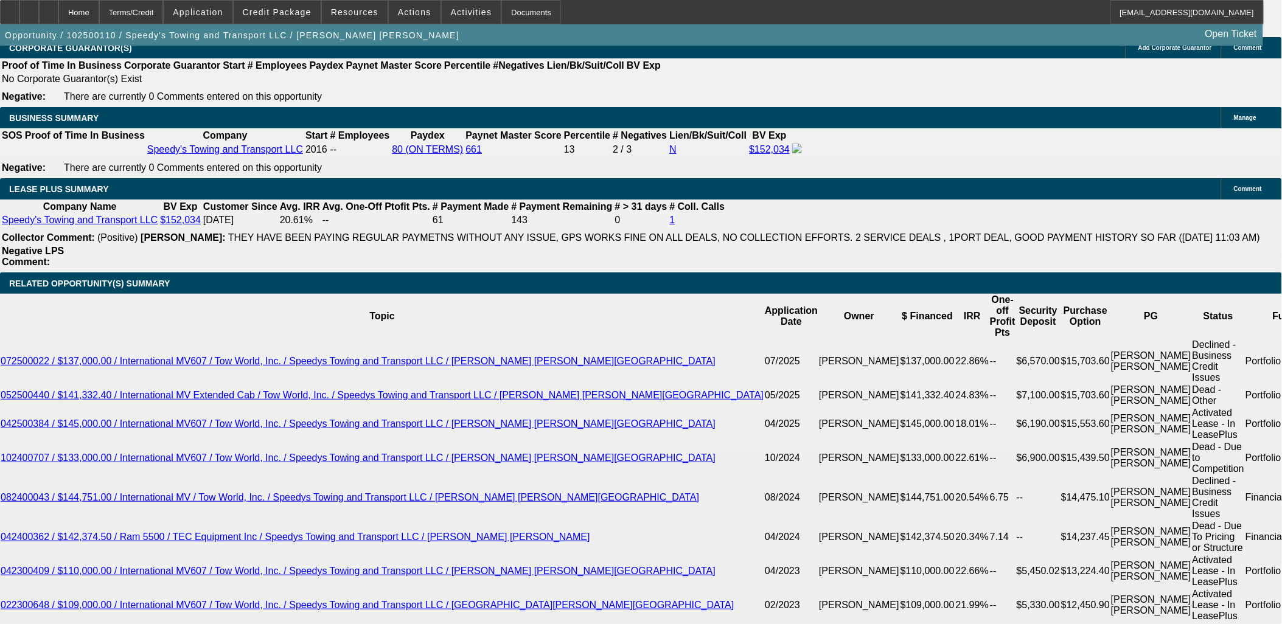
scroll to position [1725, 0]
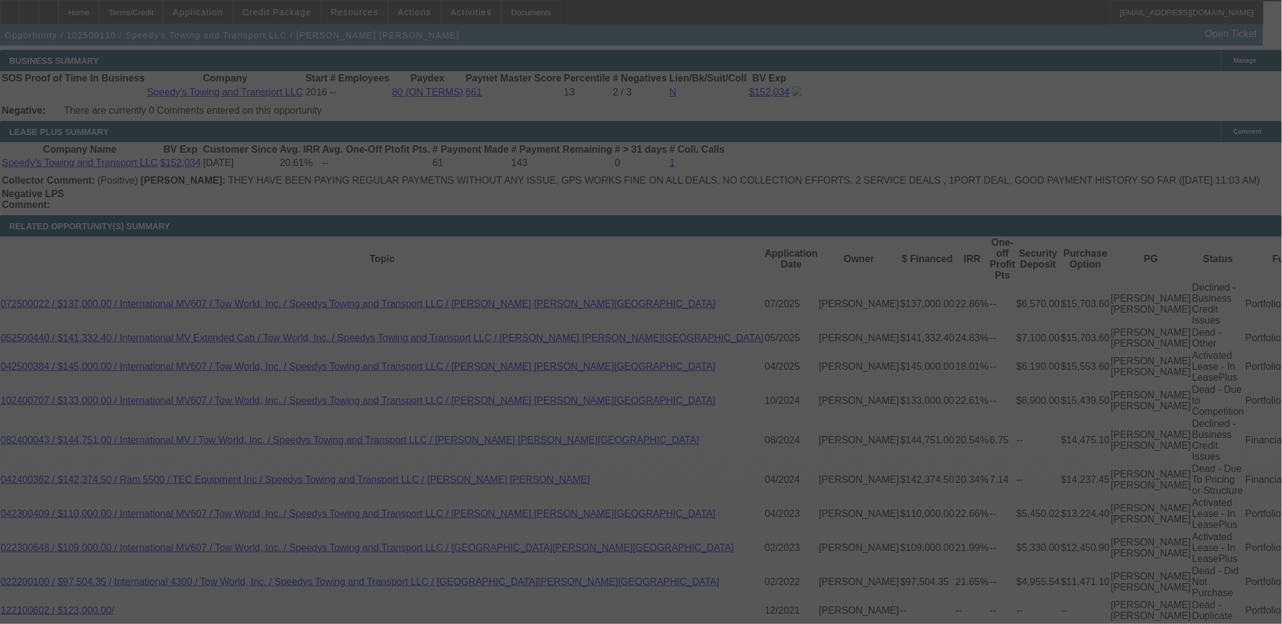
scroll to position [2131, 0]
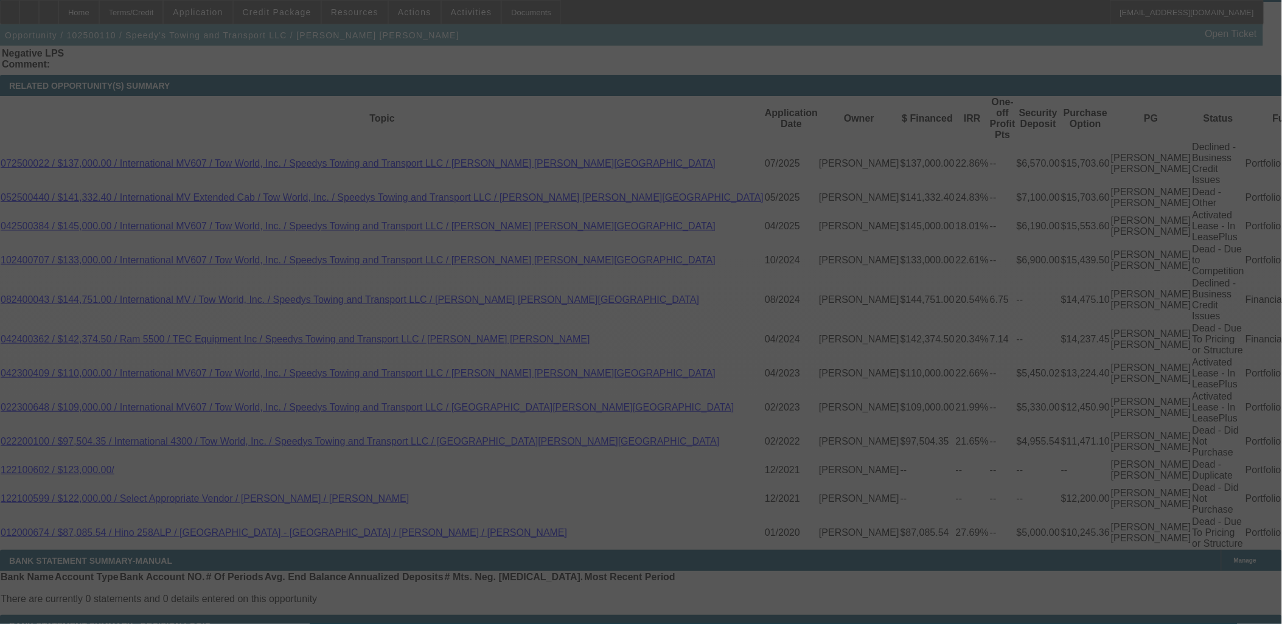
select select "0"
select select "2"
select select "0.1"
select select "4"
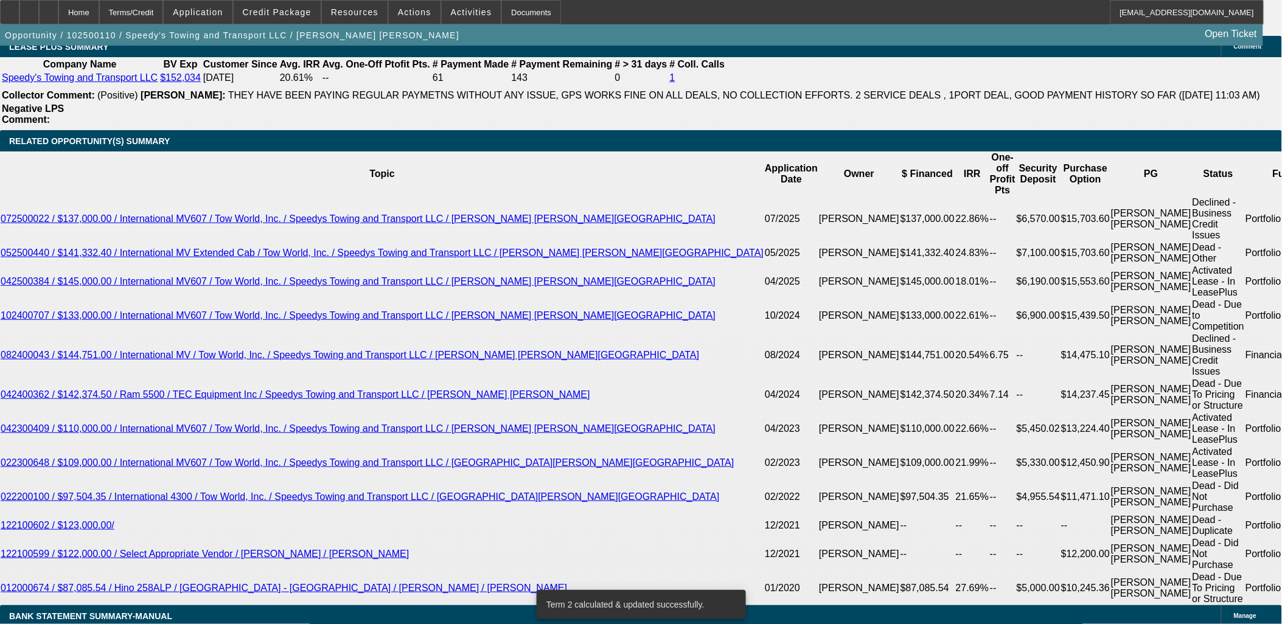
scroll to position [1996, 0]
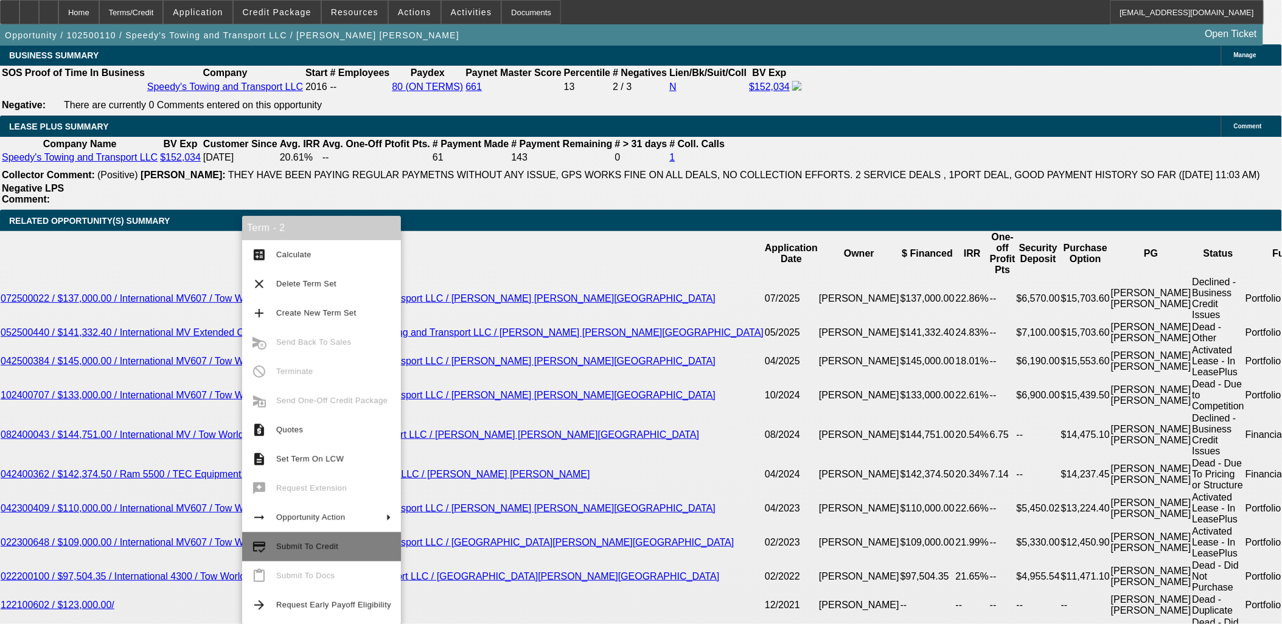
click at [309, 543] on span "Submit To Credit" at bounding box center [307, 546] width 62 height 9
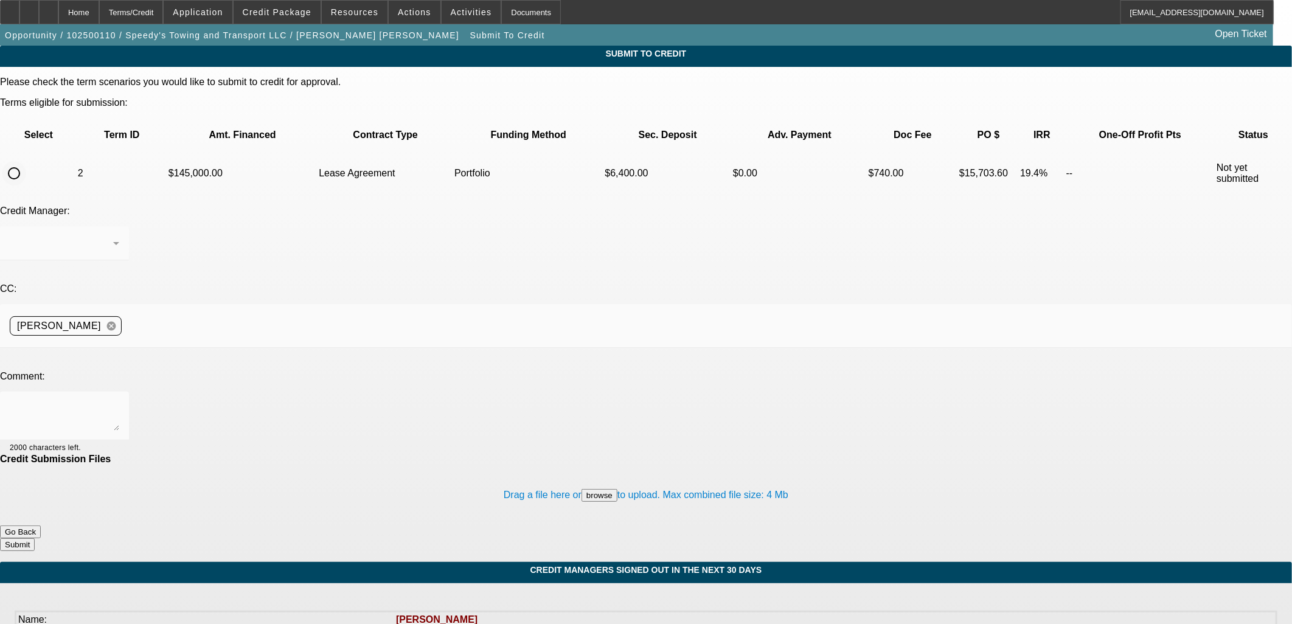
click at [26, 161] on input "radio" at bounding box center [14, 173] width 24 height 24
radio input "true"
click at [119, 226] on div at bounding box center [65, 243] width 110 height 34
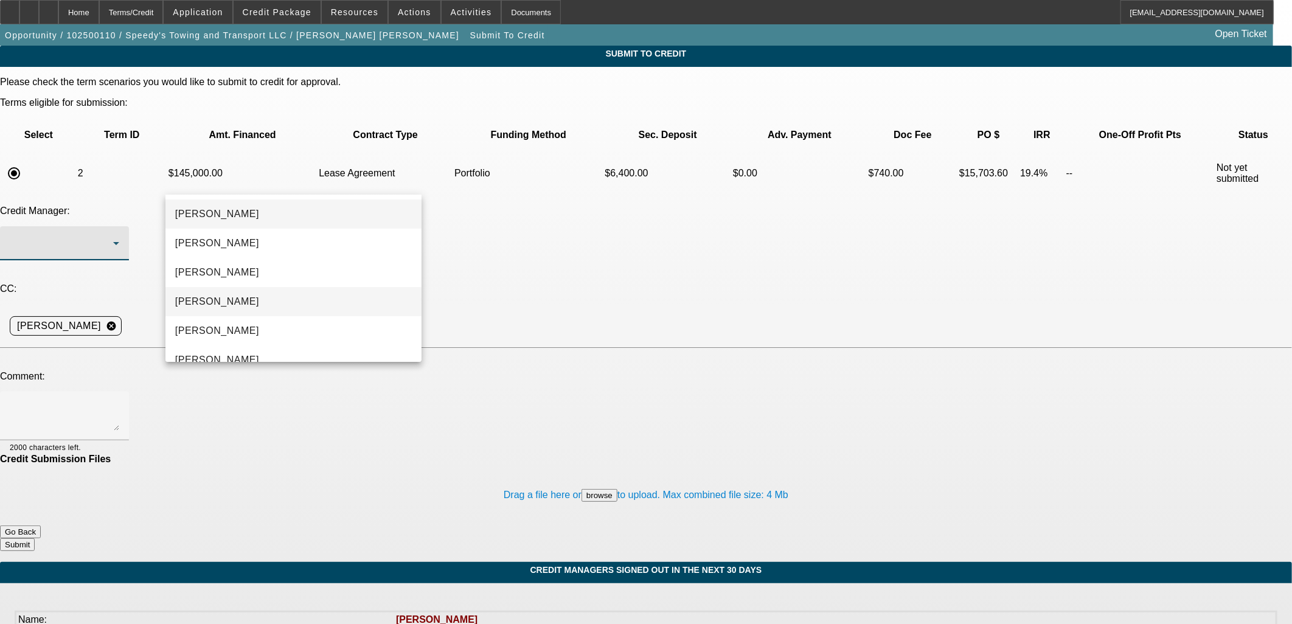
click at [252, 304] on mat-option "Arida, Michael" at bounding box center [293, 301] width 256 height 29
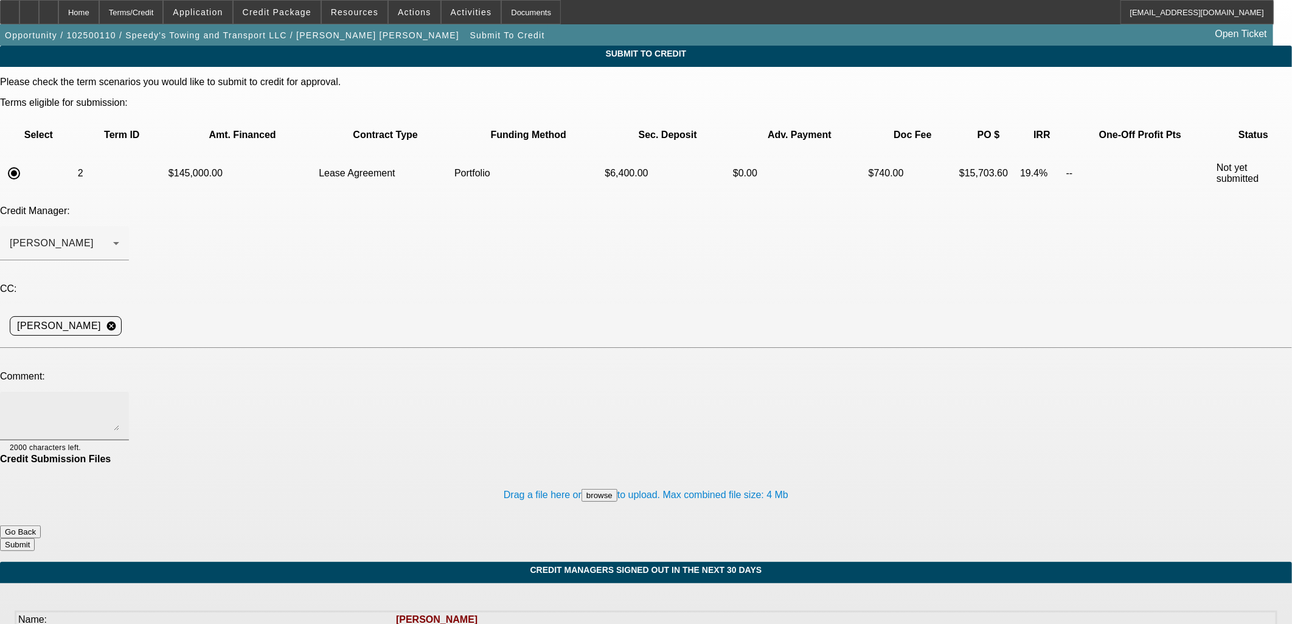
click at [119, 392] on div at bounding box center [65, 416] width 110 height 49
type textarea "-01 and -02 sold off to FinPac. Timely payments on all contracts so far. Would …"
click at [35, 538] on button "Submit" at bounding box center [17, 544] width 35 height 13
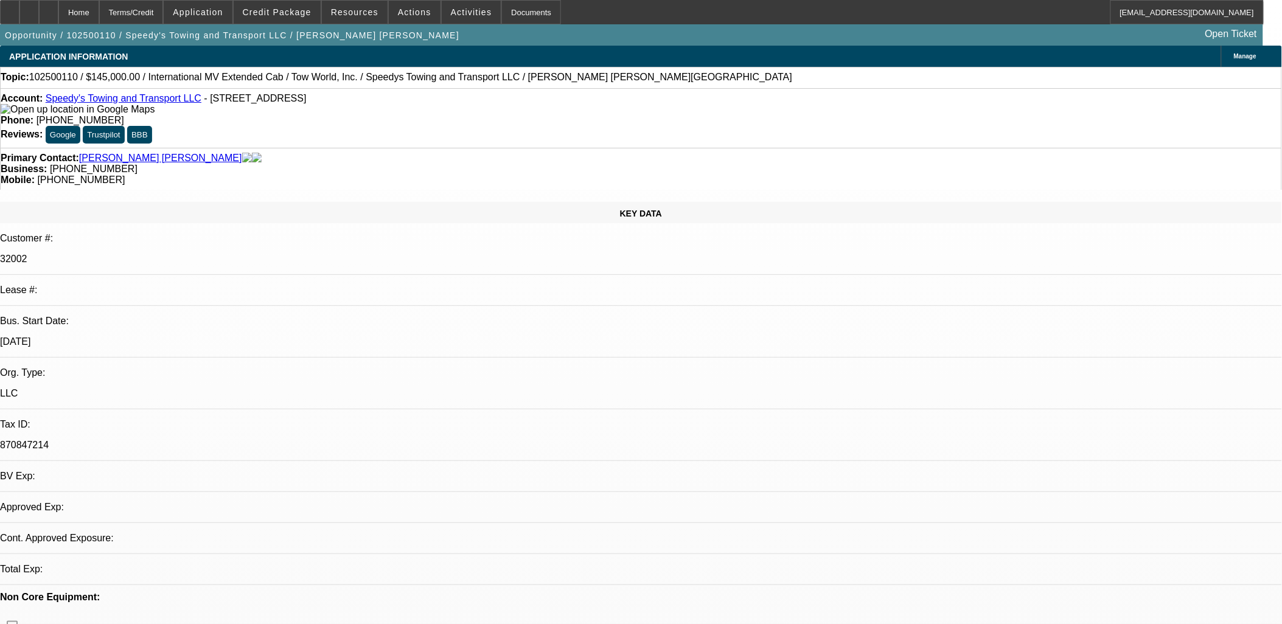
select select "0"
select select "2"
select select "0.1"
select select "4"
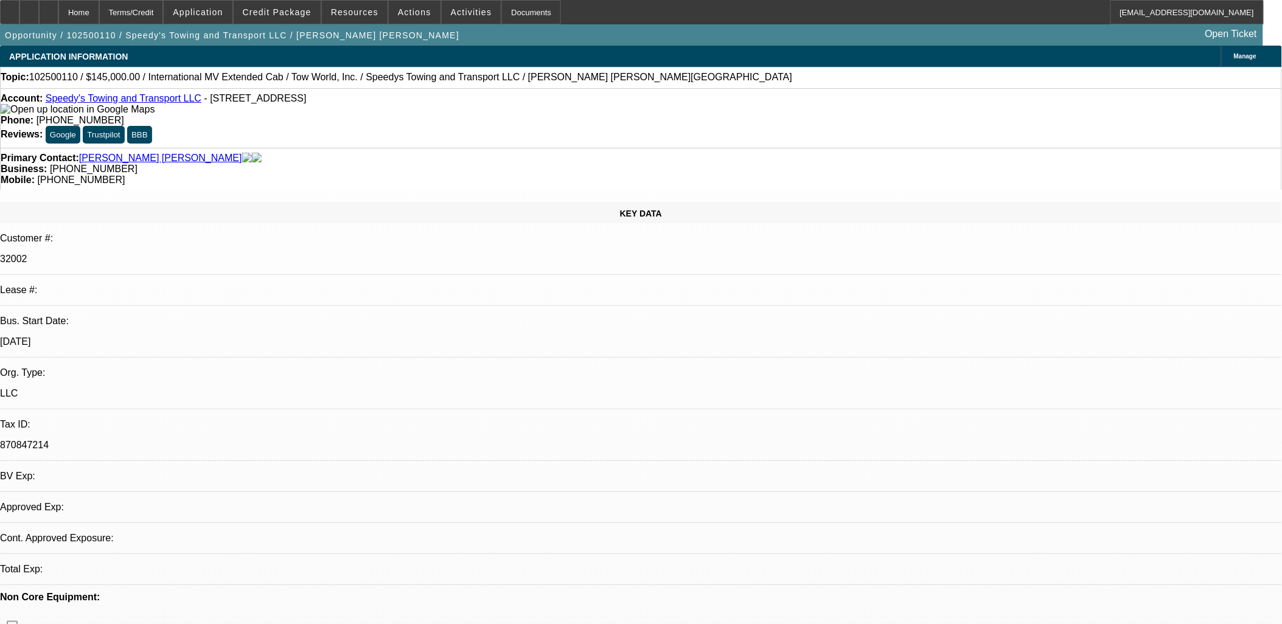
select select "0"
select select "2"
select select "0.1"
select select "4"
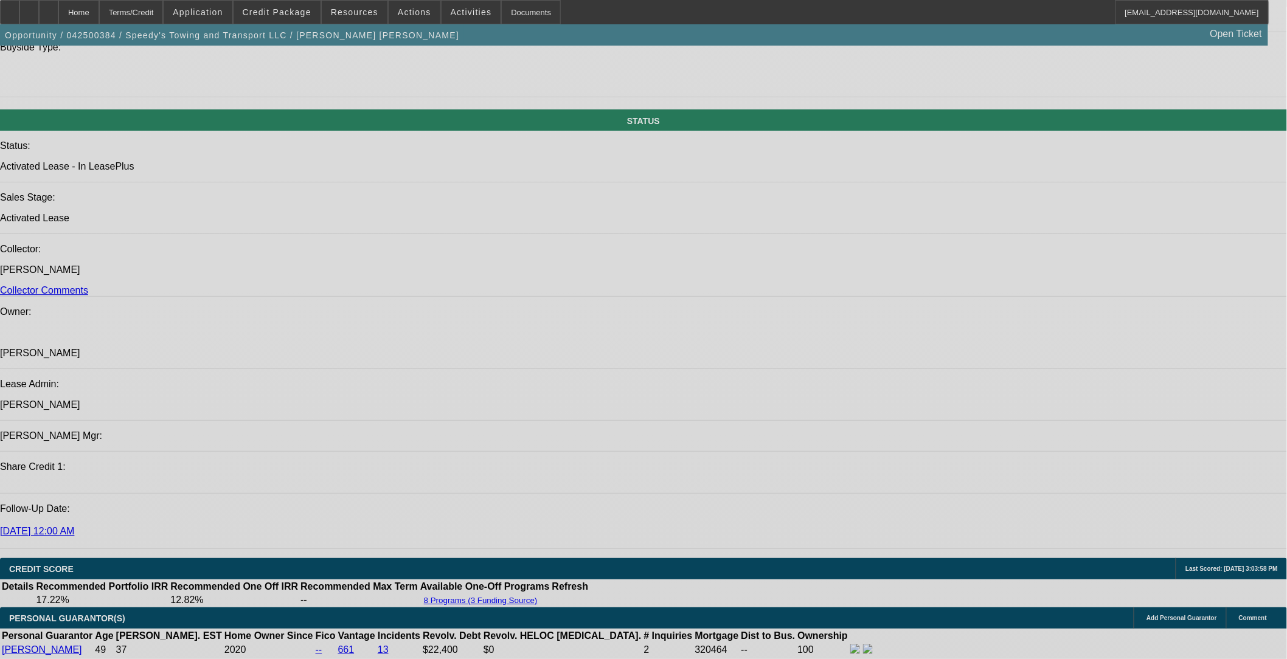
select select "0"
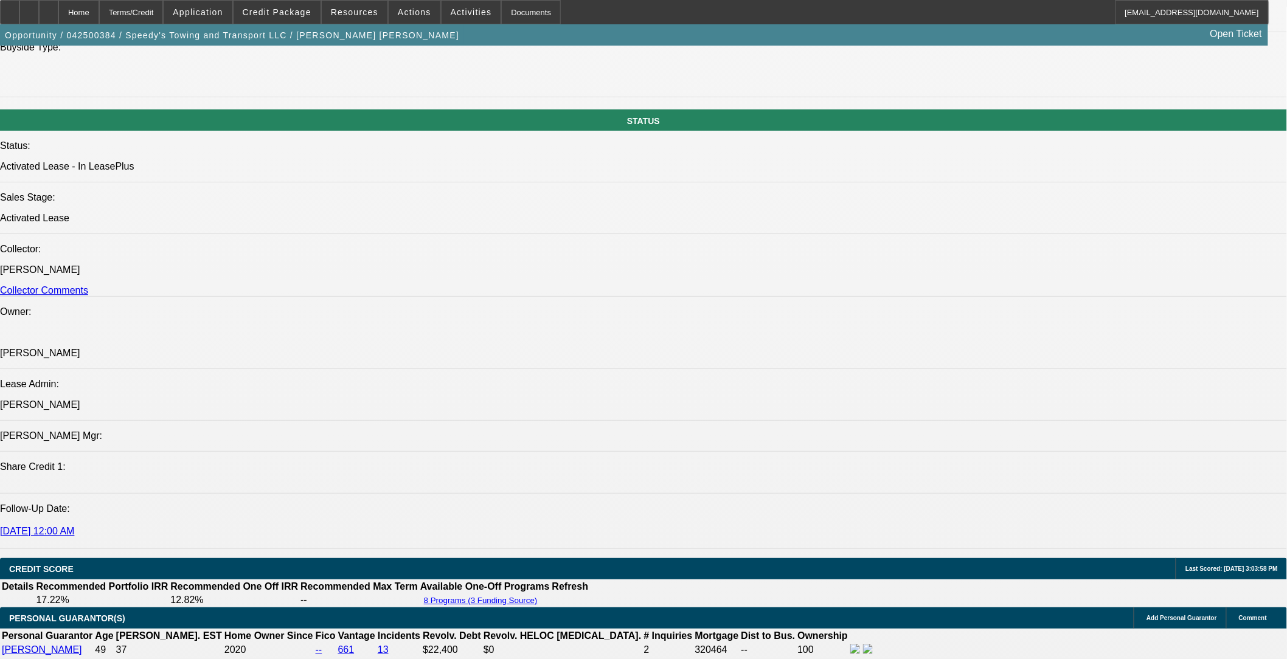
select select "2"
select select "0.1"
select select "0"
select select "2"
select select "0.1"
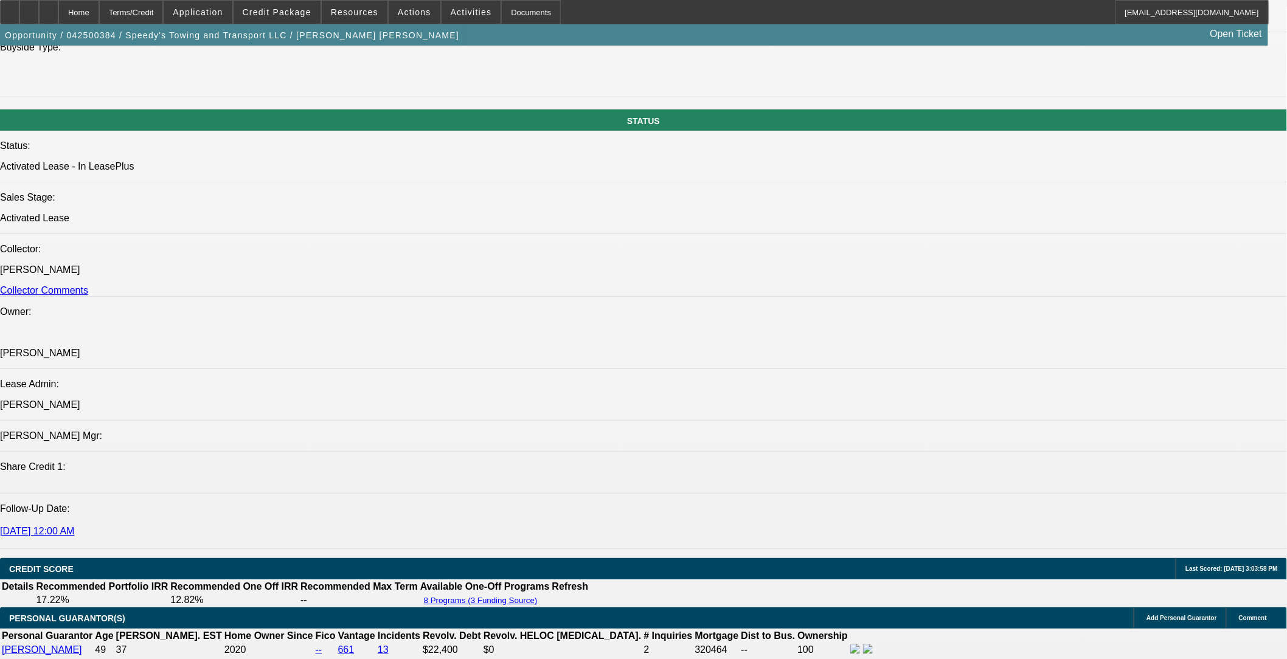
select select "0"
select select "2"
select select "0.1"
select select "0"
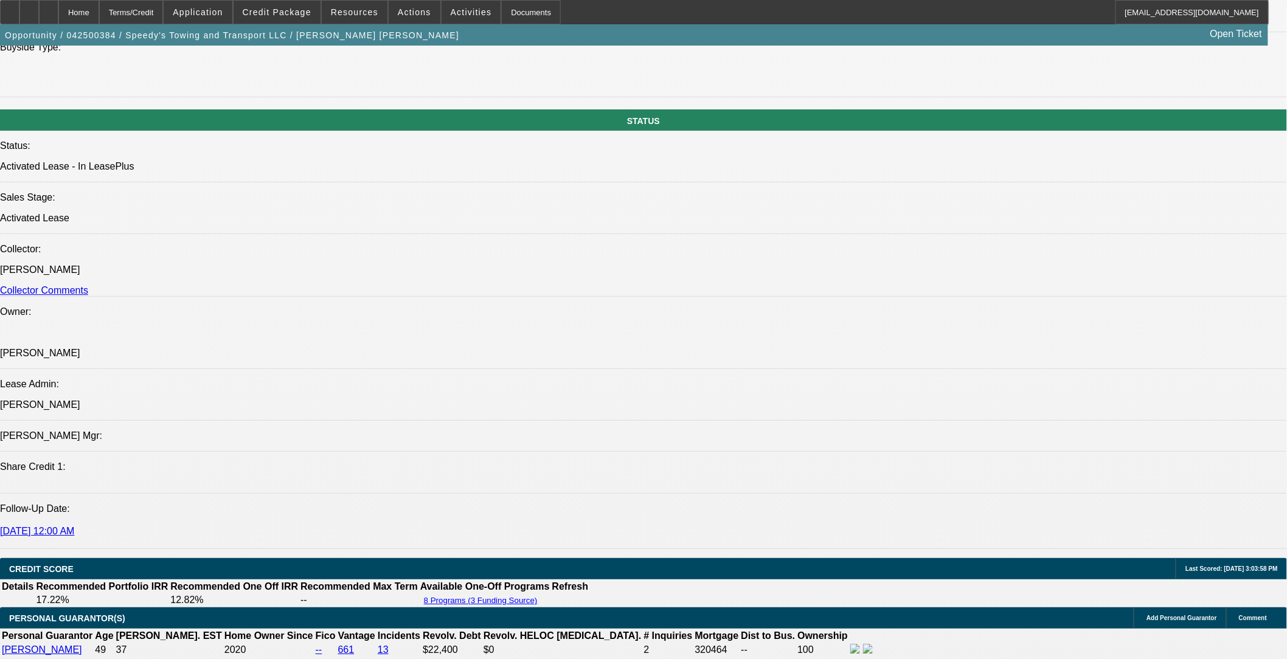
select select "0"
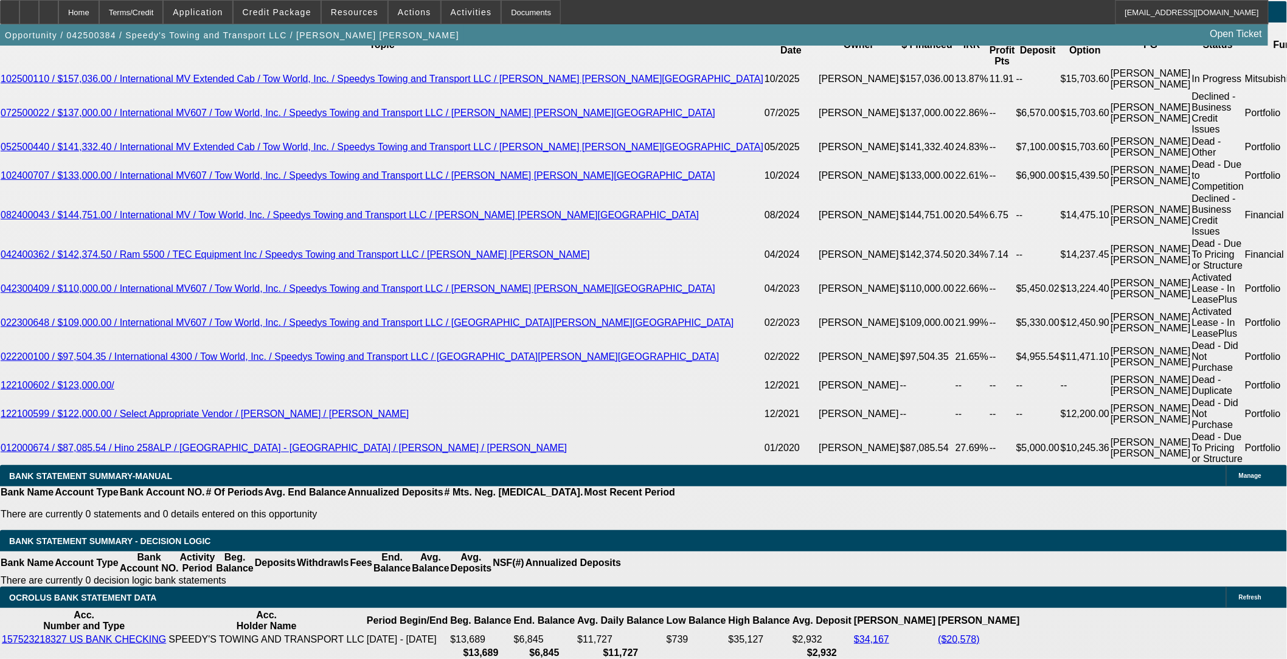
select select "1"
select select "2"
select select "4"
select select "1"
select select "2"
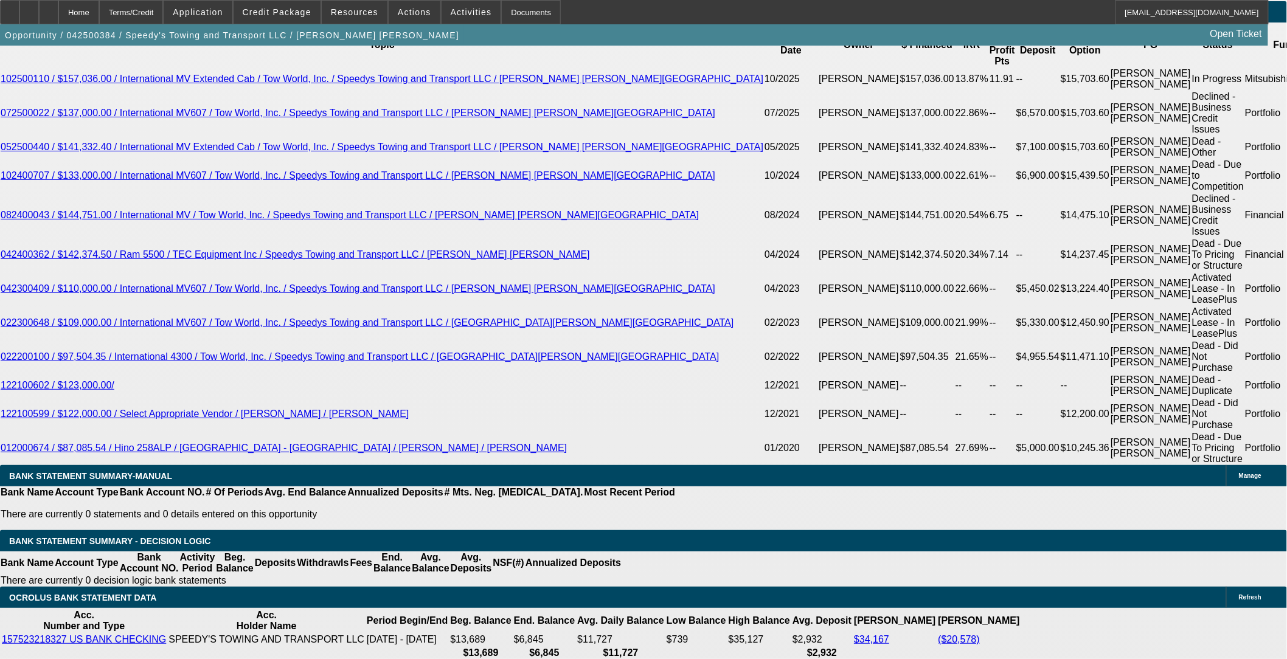
select select "4"
select select "1"
select select "2"
select select "4"
select select "1"
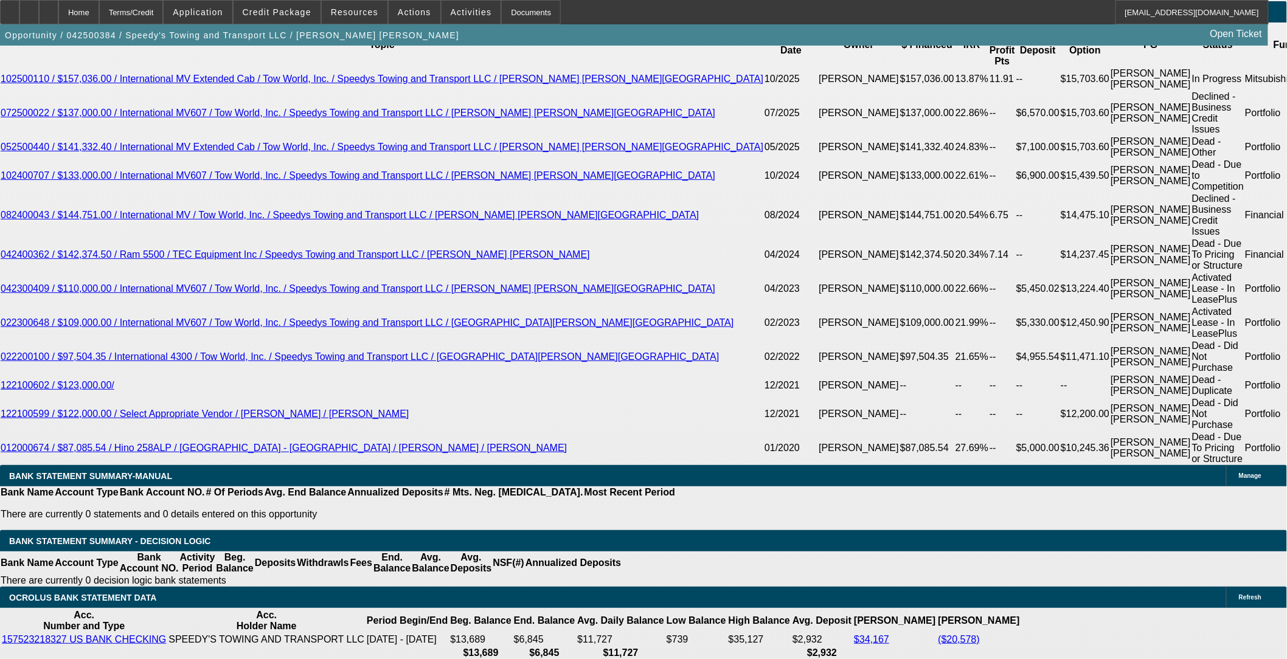
select select "2"
select select "6"
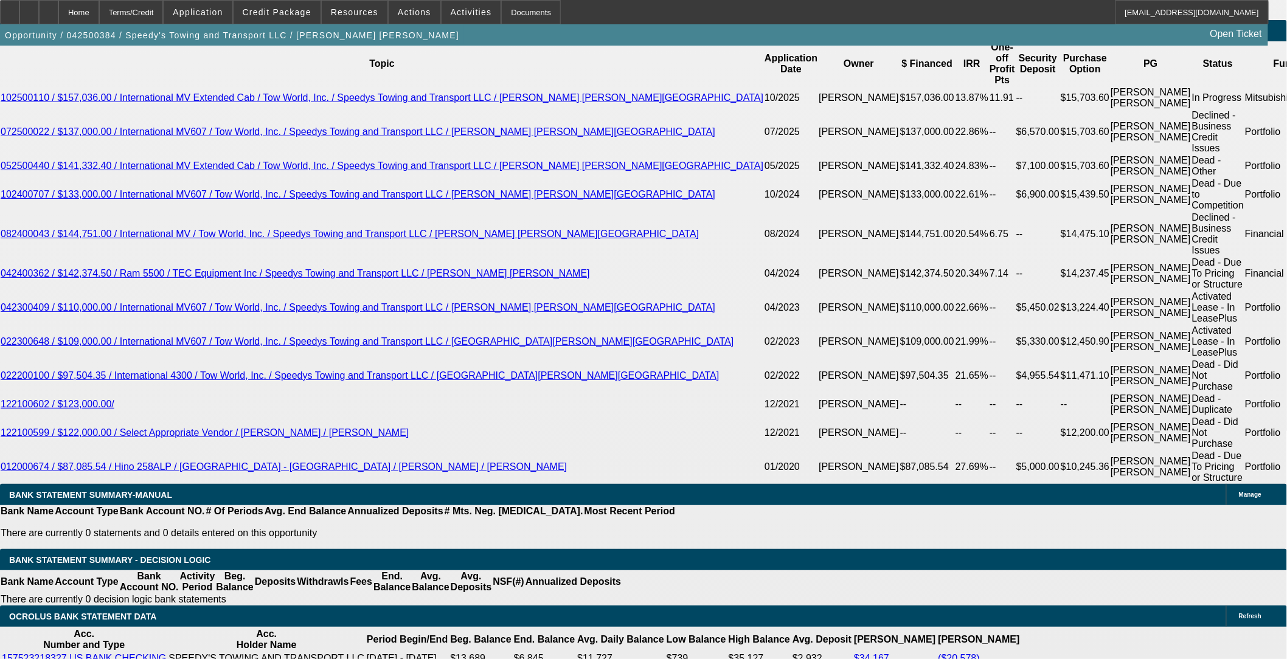
scroll to position [2126, 0]
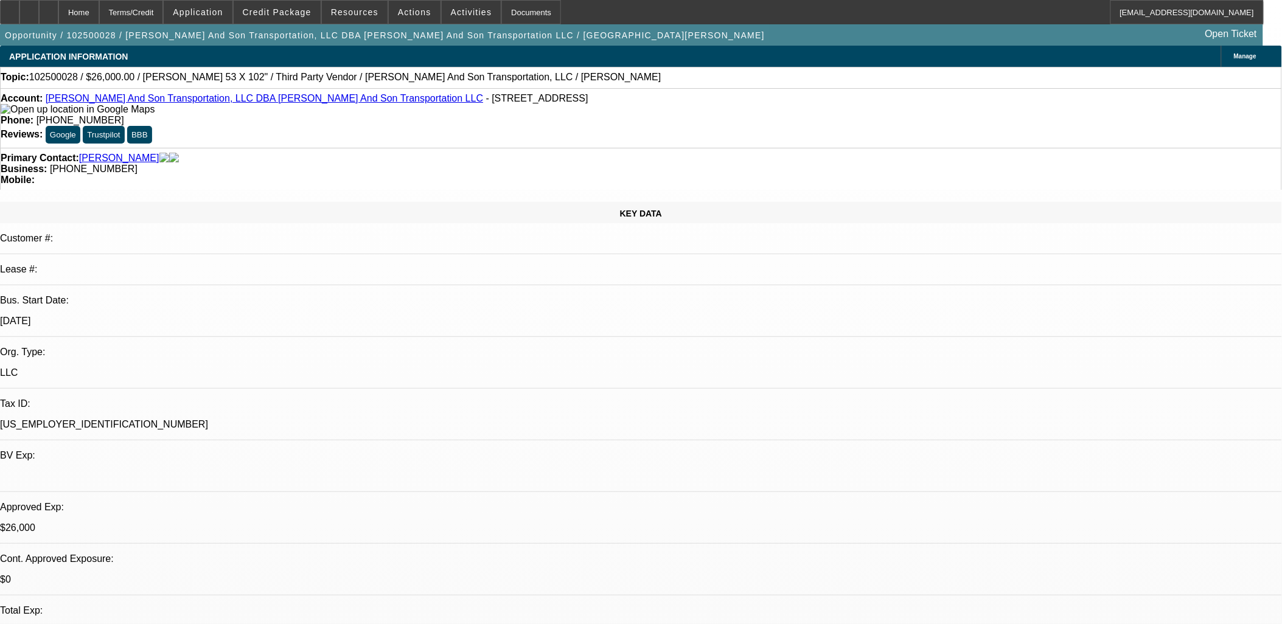
select select "0"
select select "2"
select select "0"
select select "0.1"
select select "2"
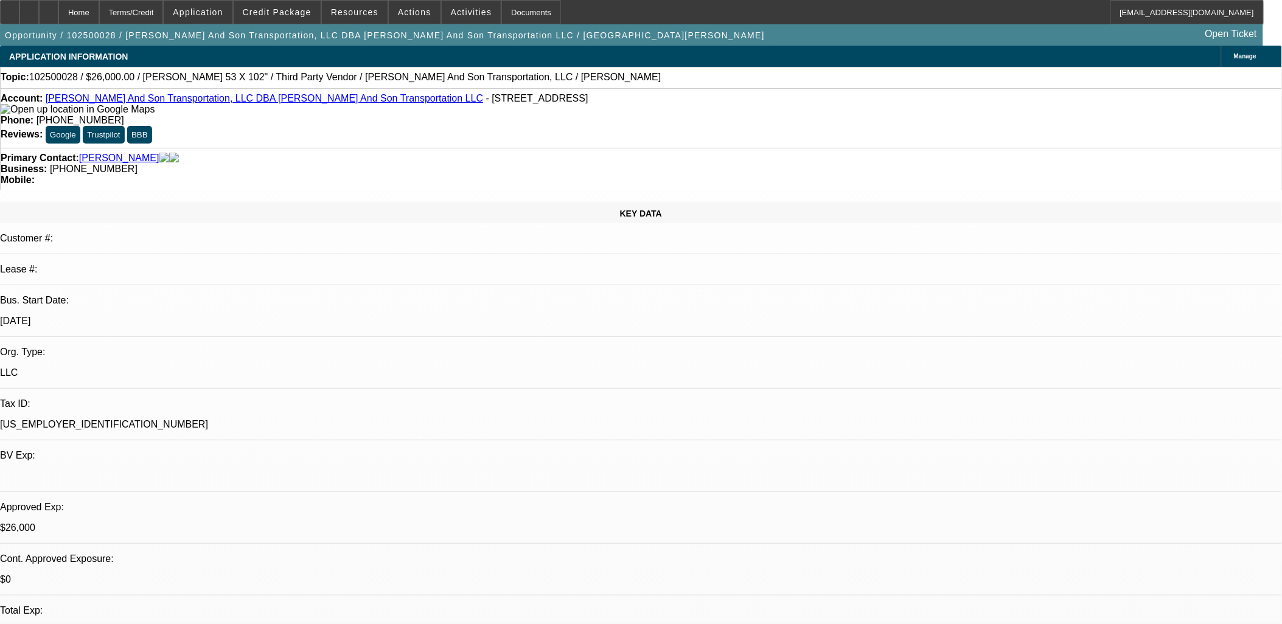
select select "0"
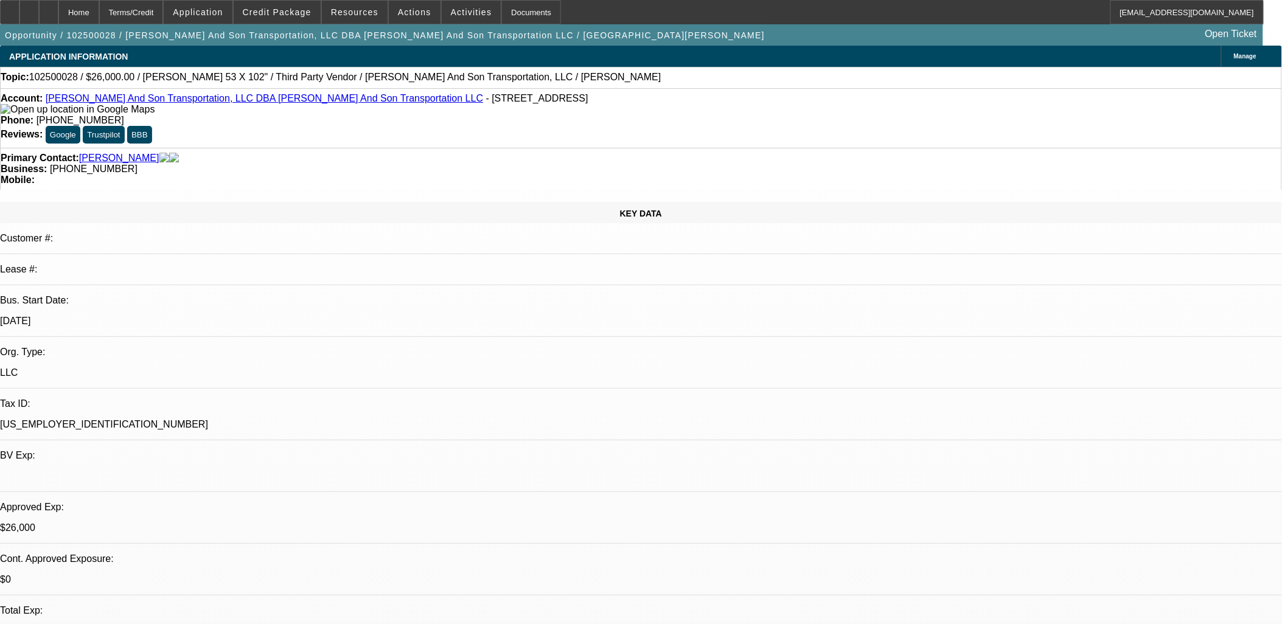
select select "0"
select select "1"
select select "2"
select select "6"
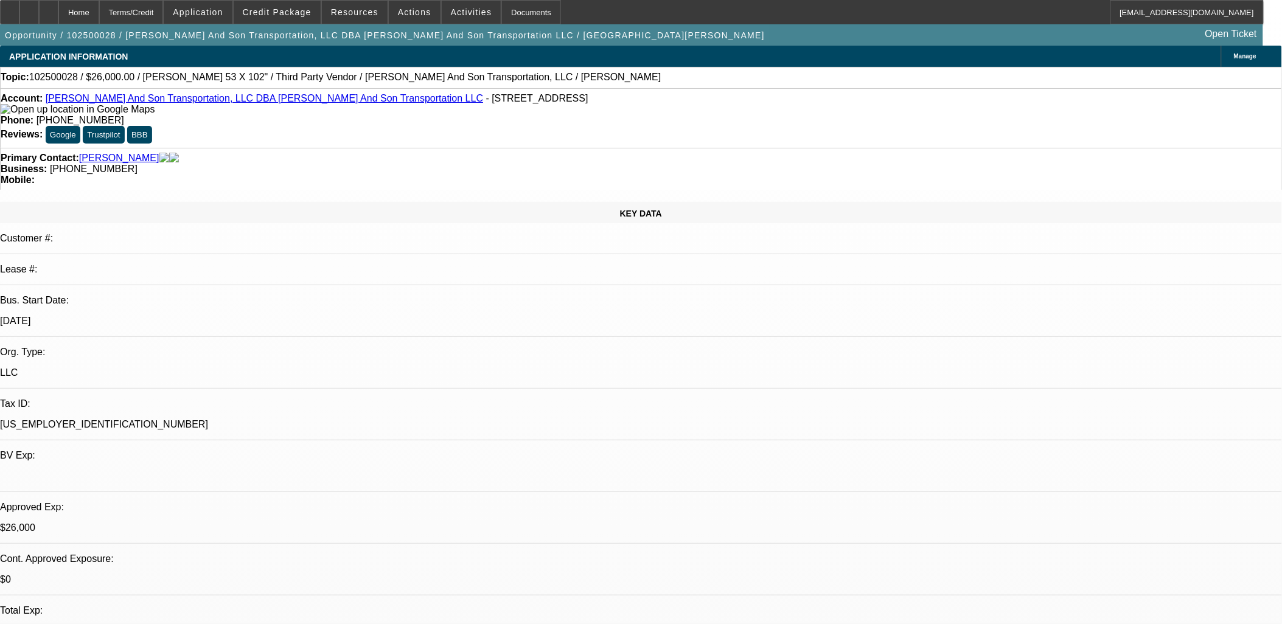
select select "1"
select select "2"
select select "6"
select select "1"
select select "3"
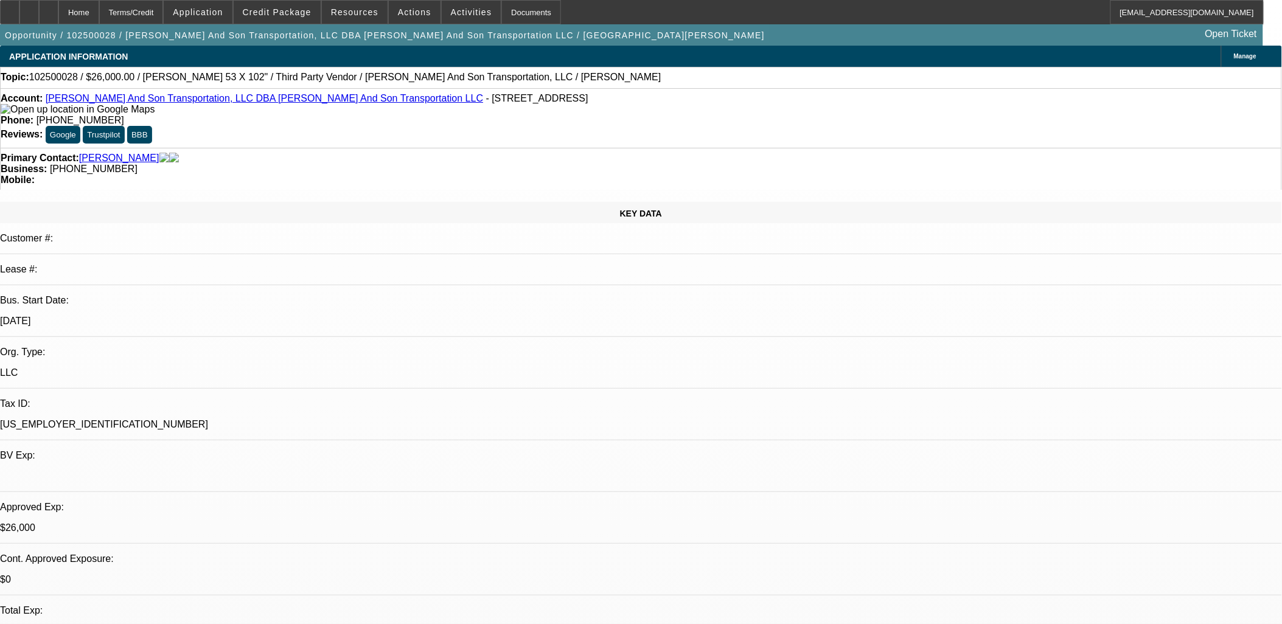
select select "6"
select select "1"
select select "2"
select select "6"
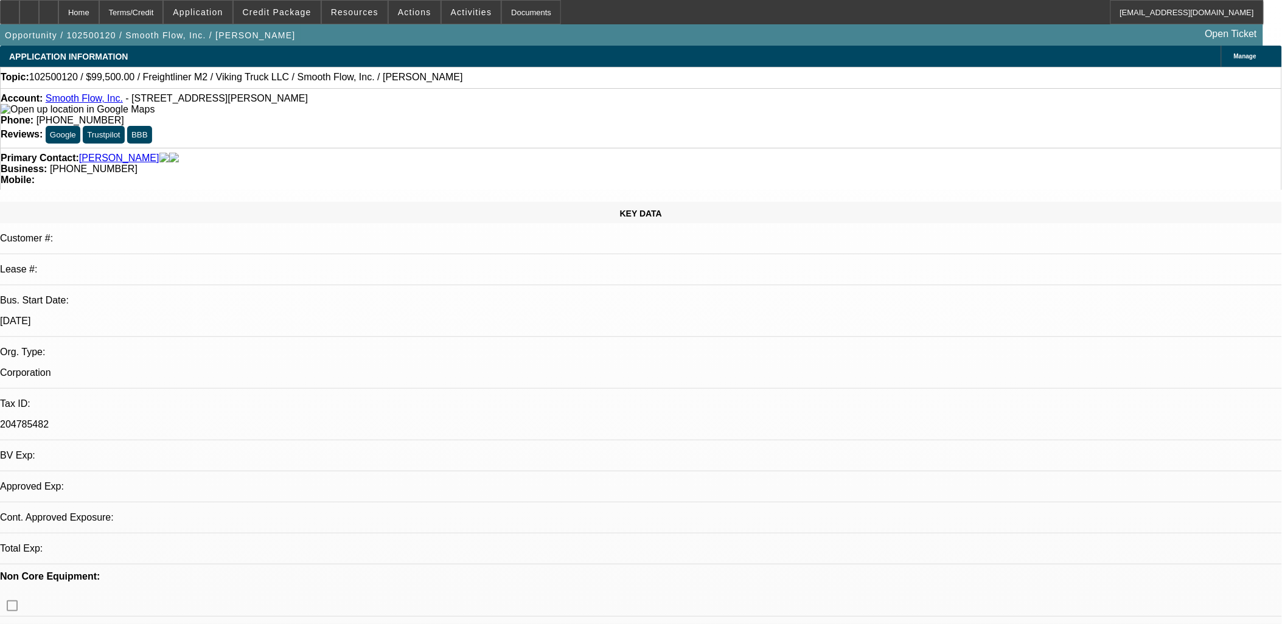
select select "0"
select select "6"
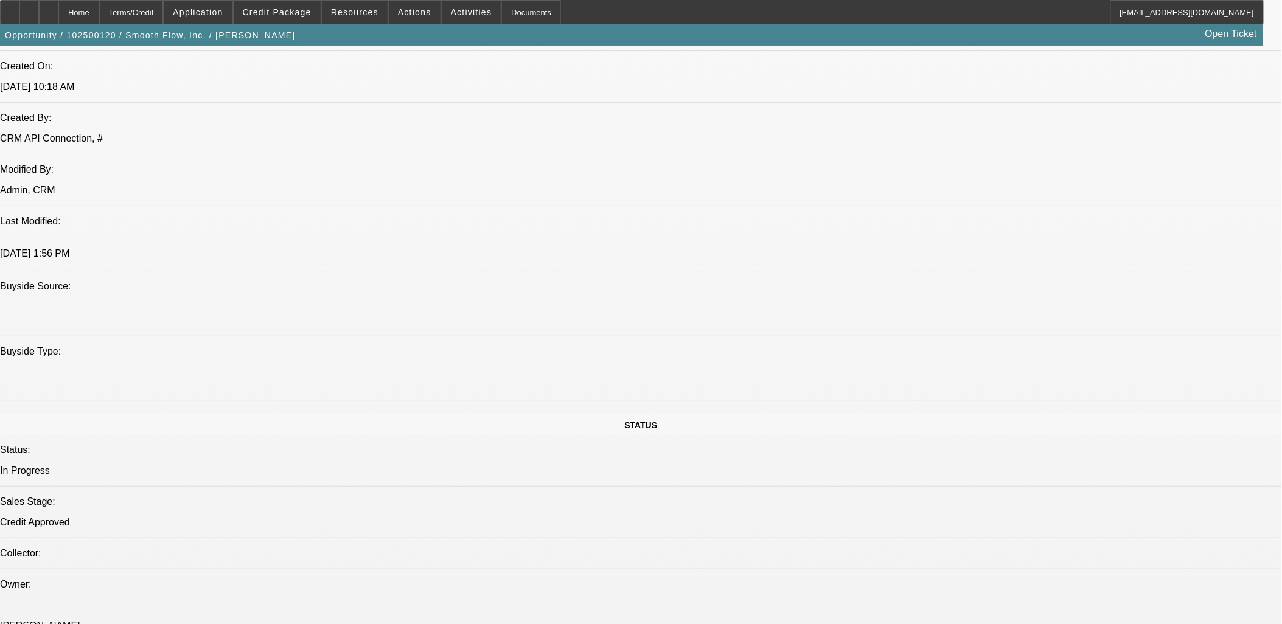
scroll to position [1487, 0]
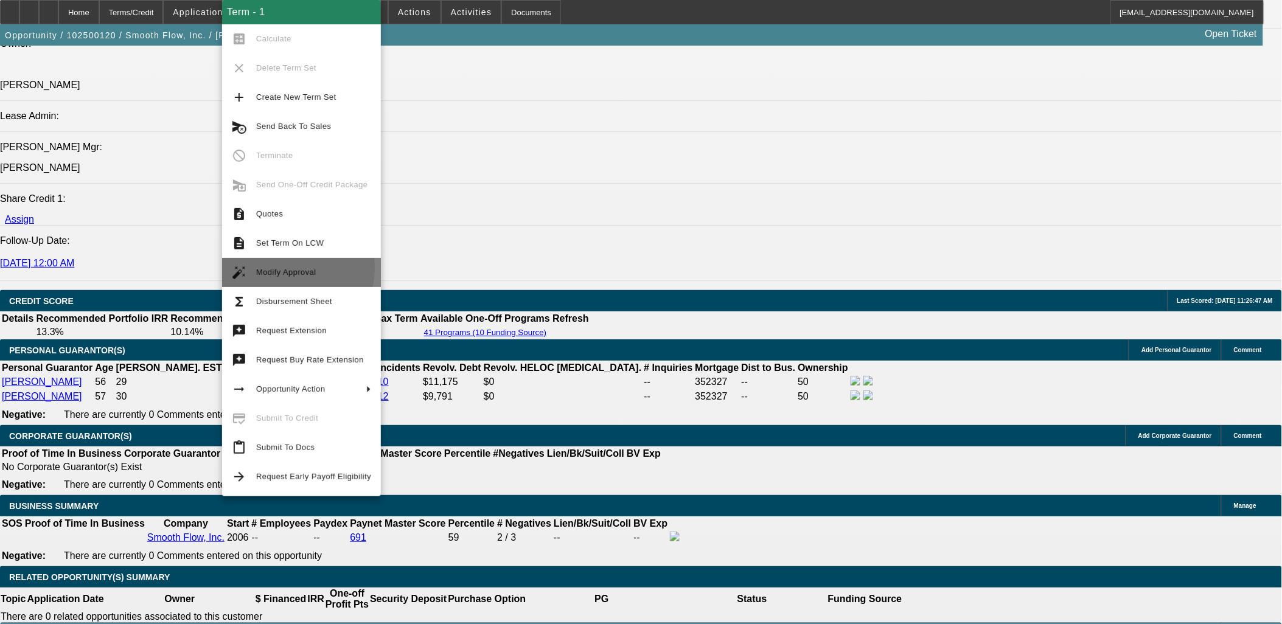
click at [275, 268] on span "Modify Approval" at bounding box center [313, 272] width 115 height 15
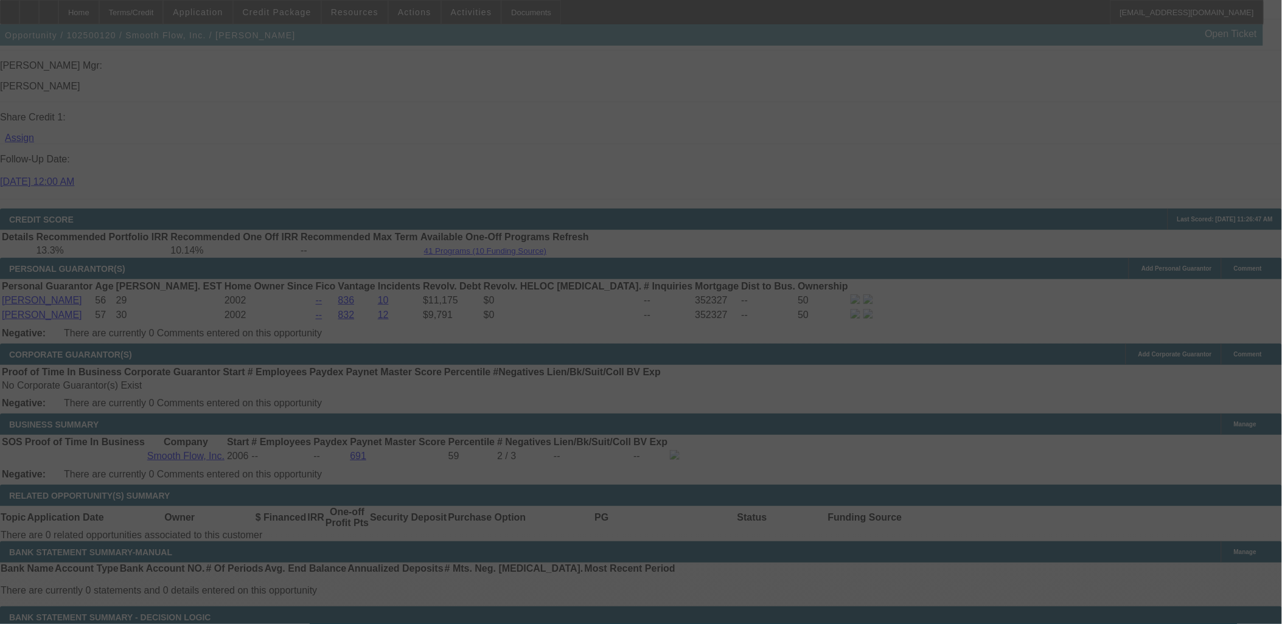
scroll to position [1689, 0]
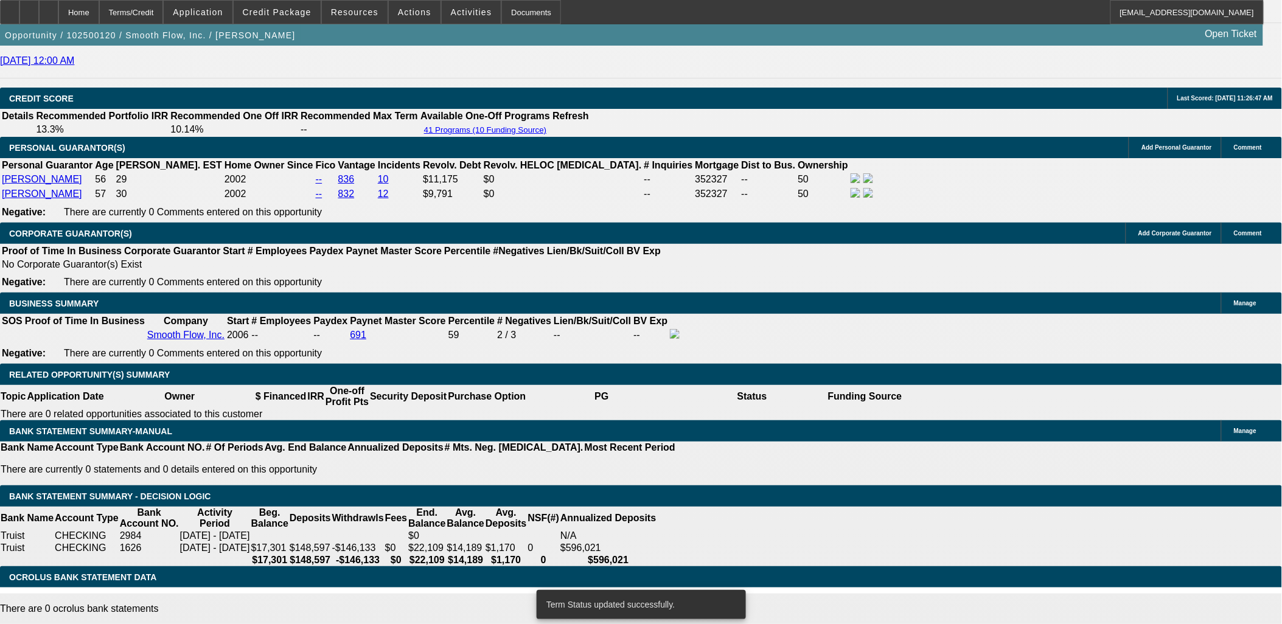
select select "0"
select select "6"
select select "0"
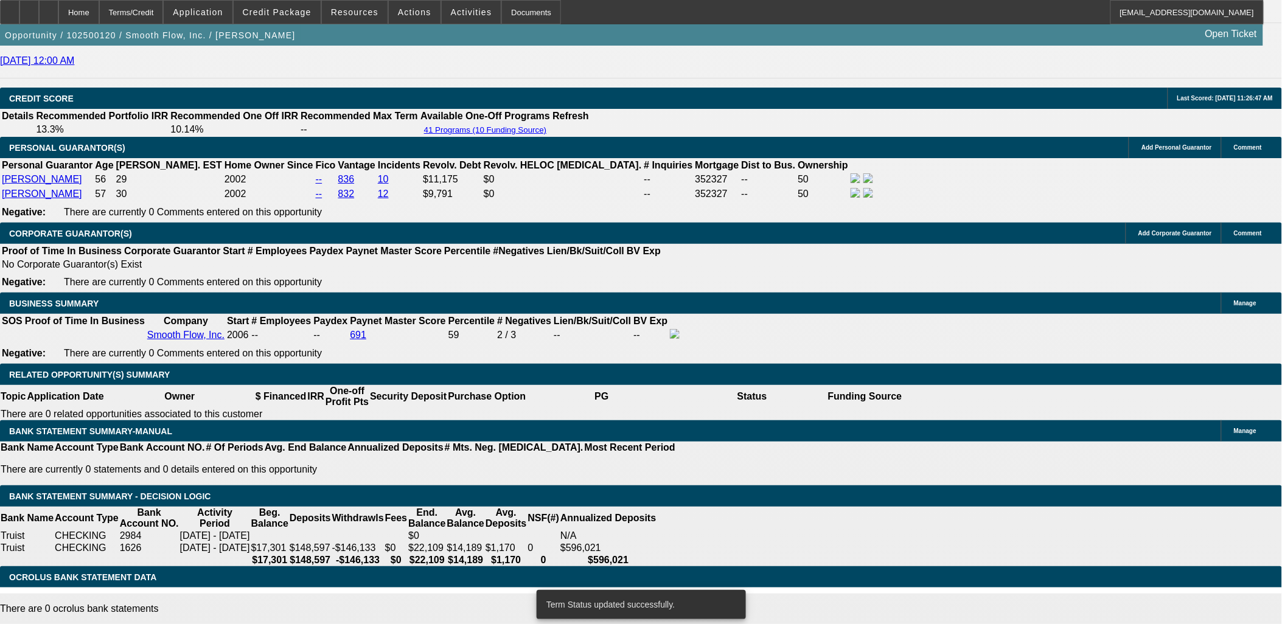
select select "0"
select select "6"
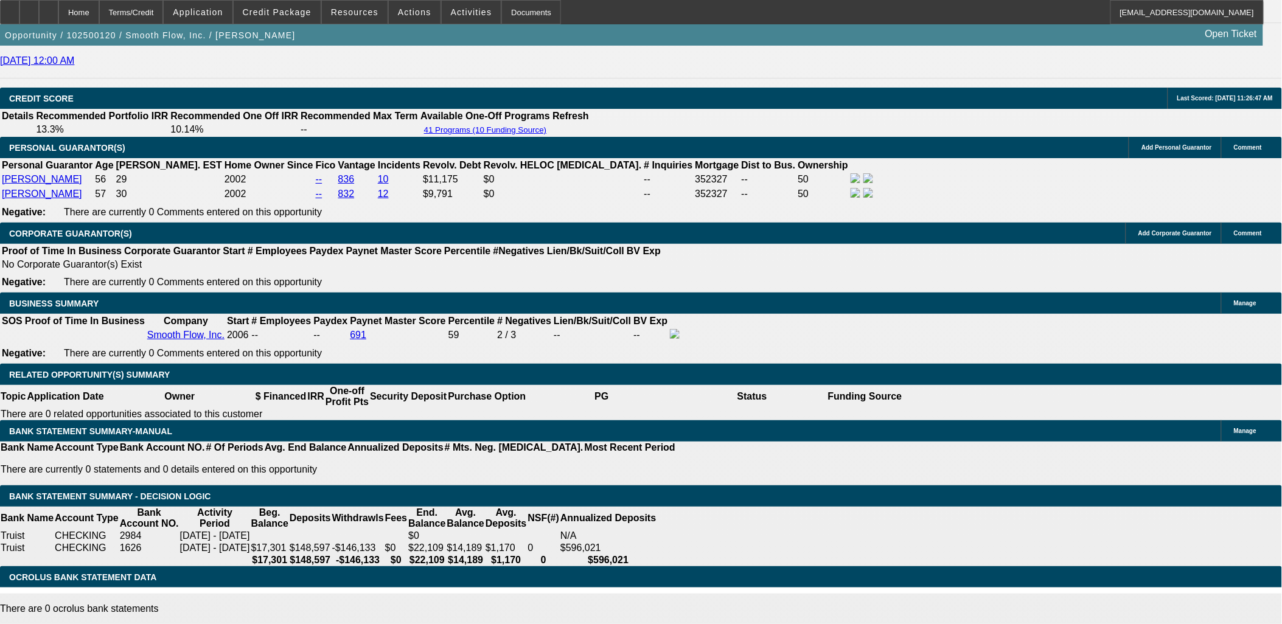
type input "7"
type input "UNKNOWN"
type input "7.3"
type input "$1,984.33"
type input "7."
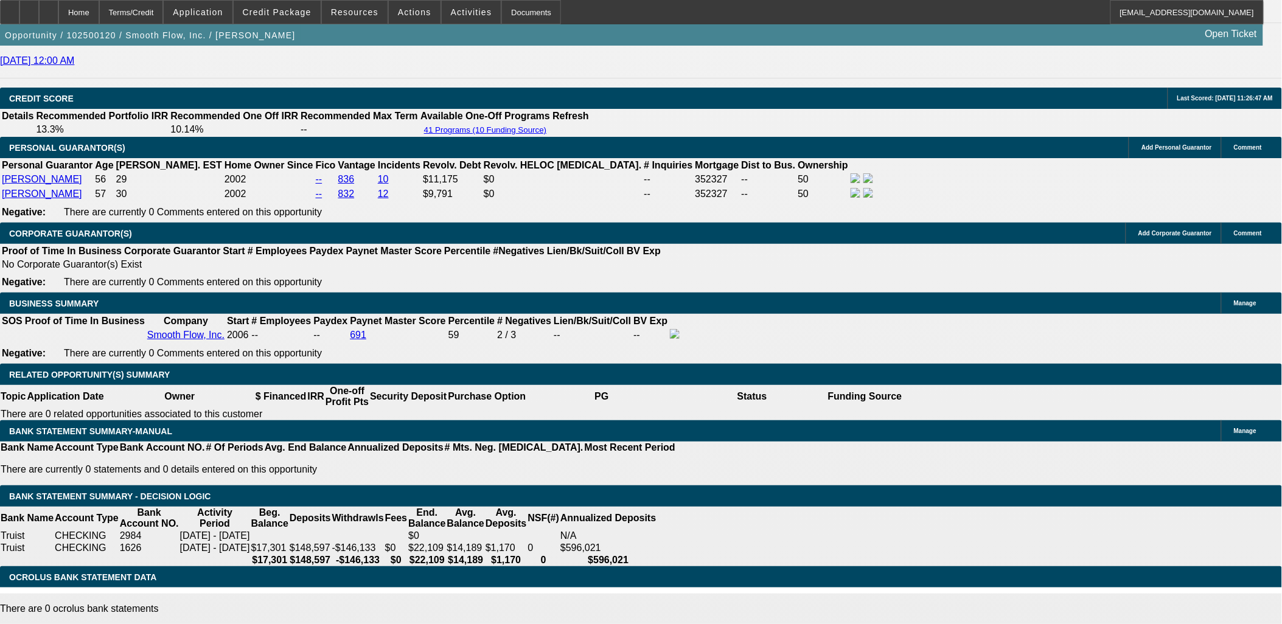
type input "$1,970.22"
type input "7.7"
type input "$2,003.25"
type input "7.7"
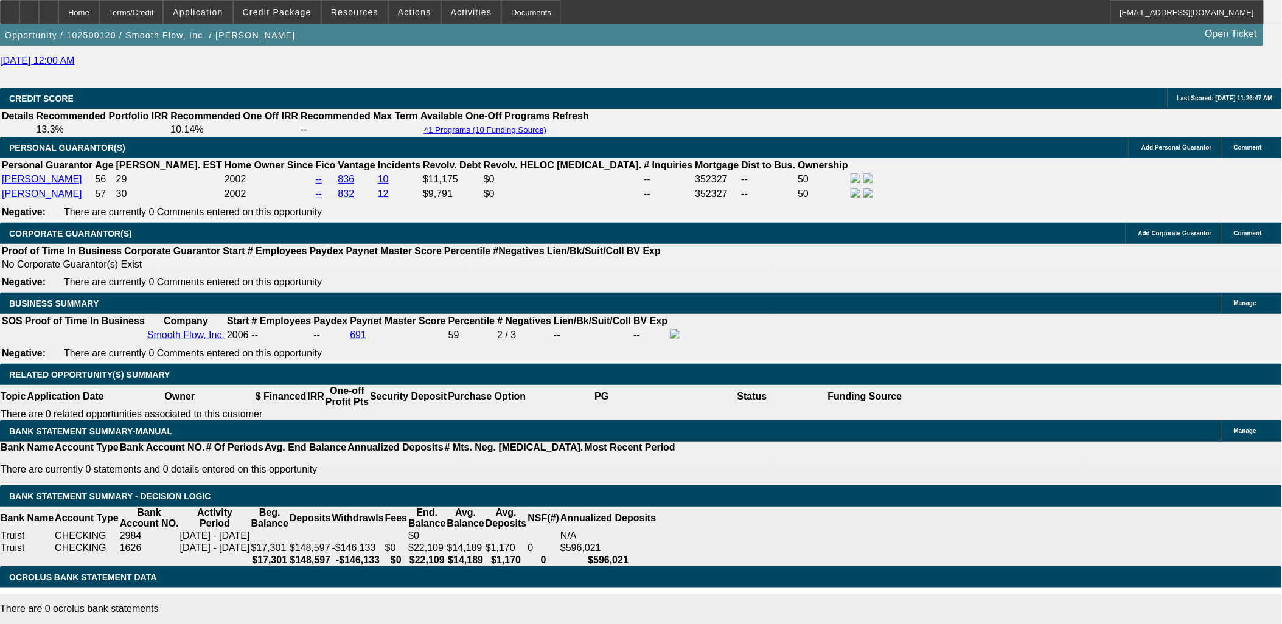
type input "200"
type input "2006"
type input "7.8"
type input "2005"
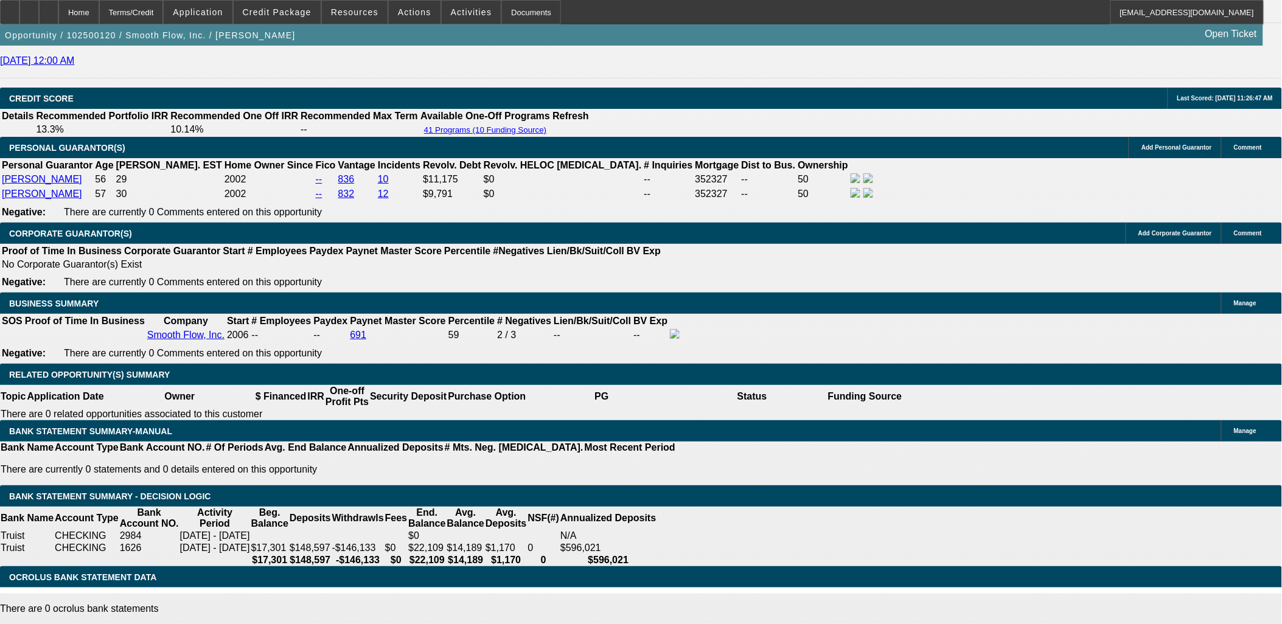
type input "7.7"
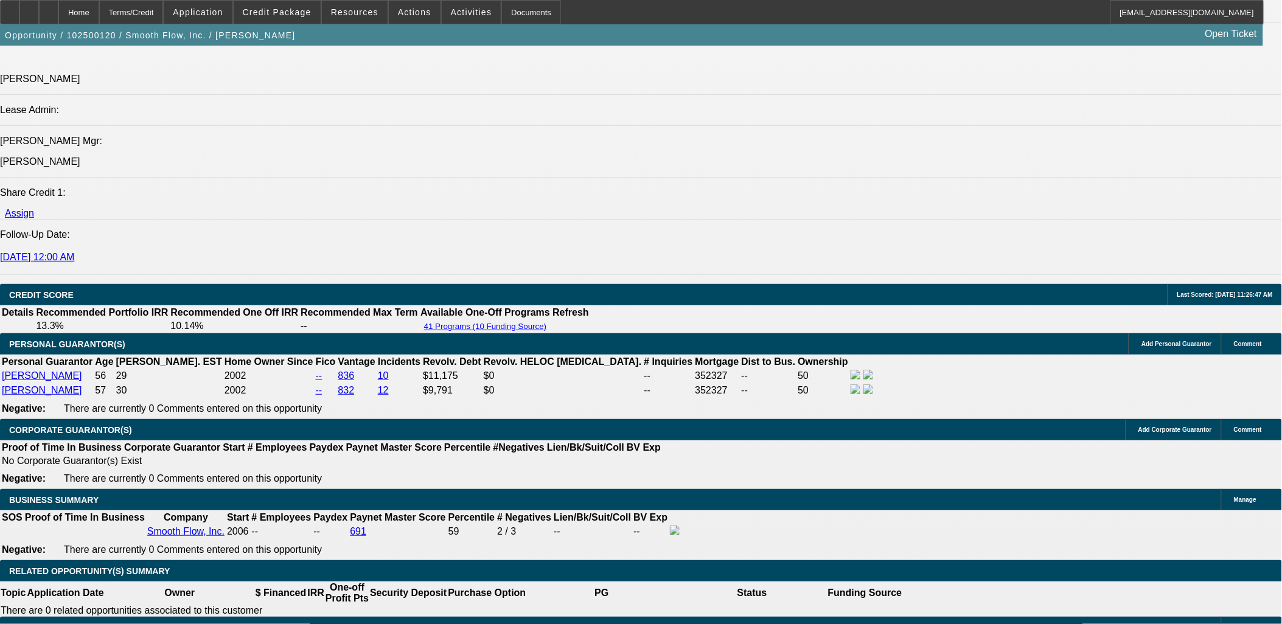
scroll to position [1487, 0]
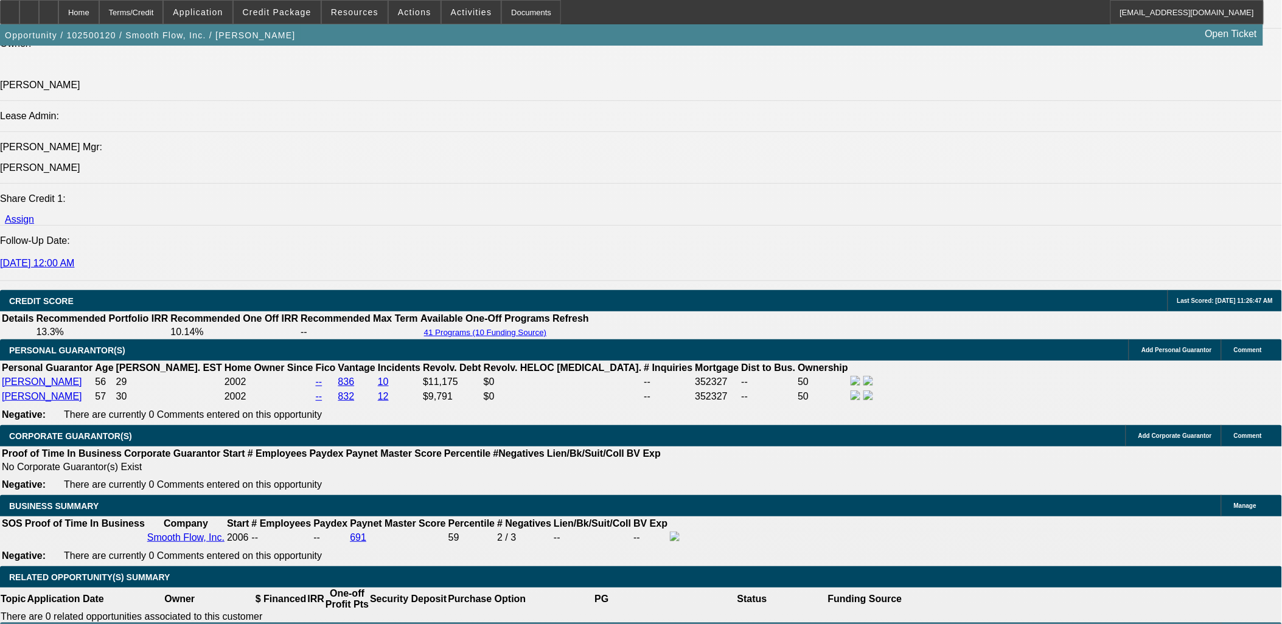
type input "$2,005.00"
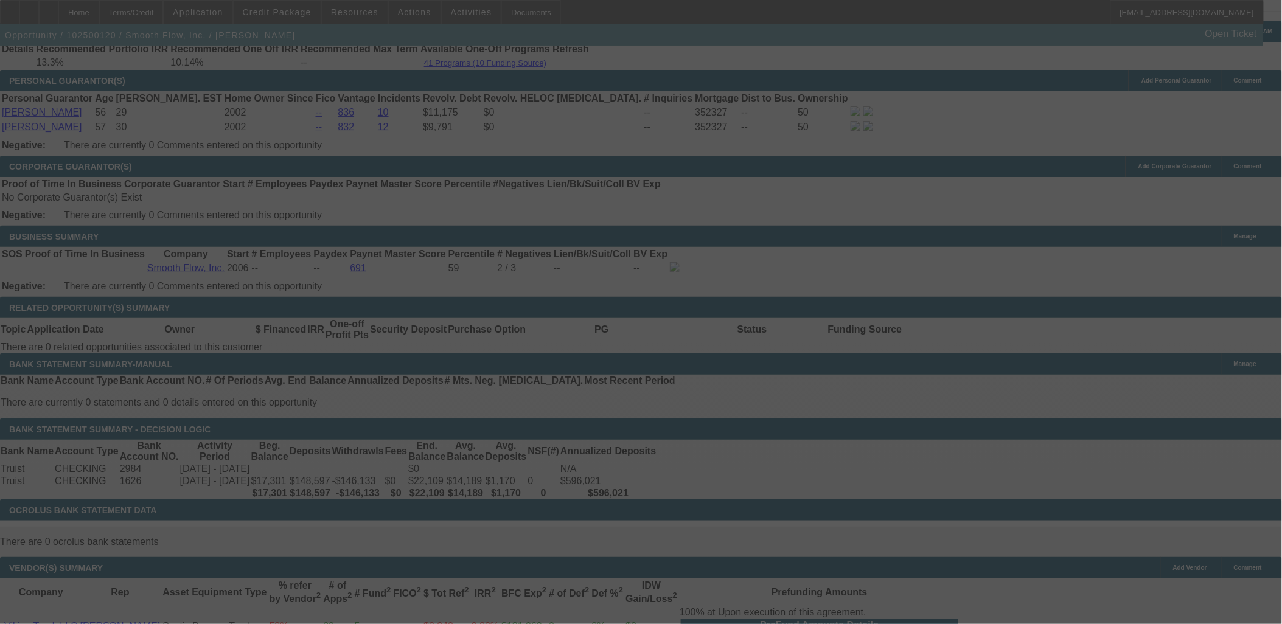
scroll to position [1757, 0]
select select "0"
select select "6"
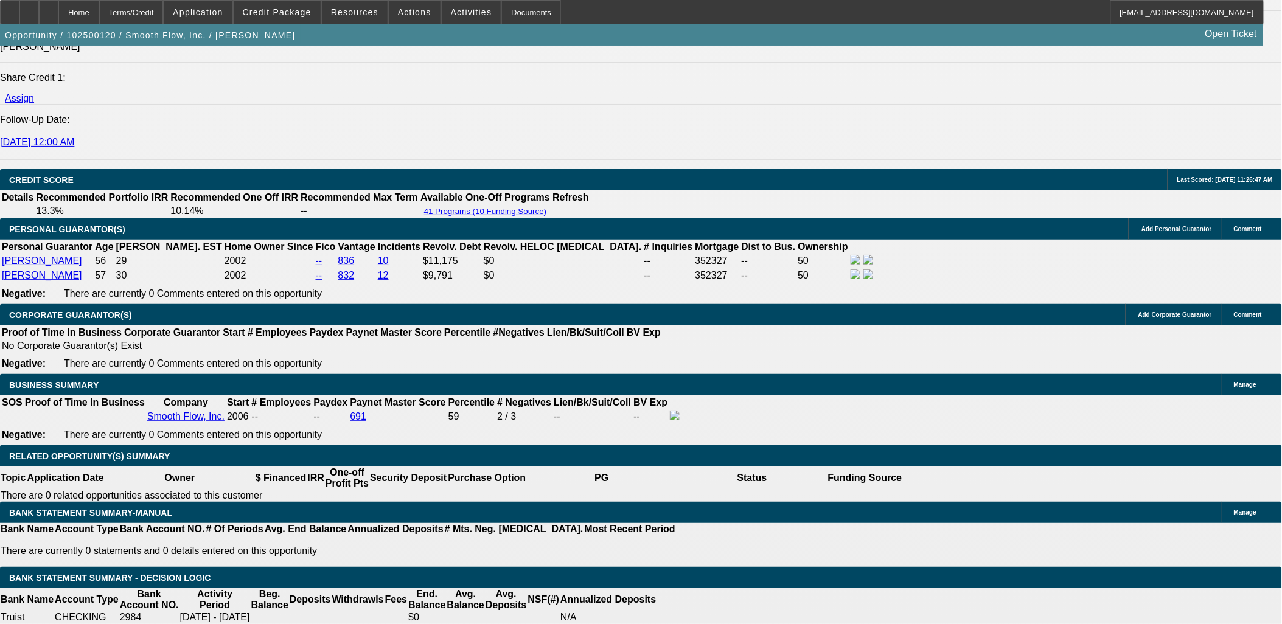
scroll to position [1138, 0]
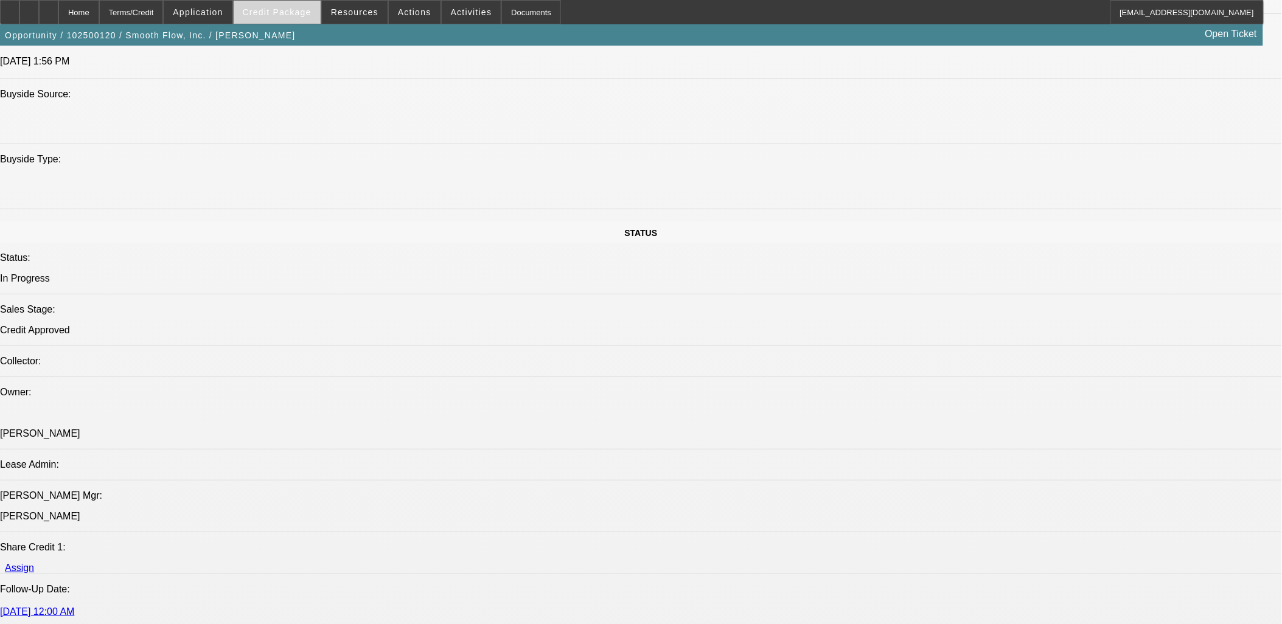
click at [272, 4] on span at bounding box center [277, 12] width 87 height 29
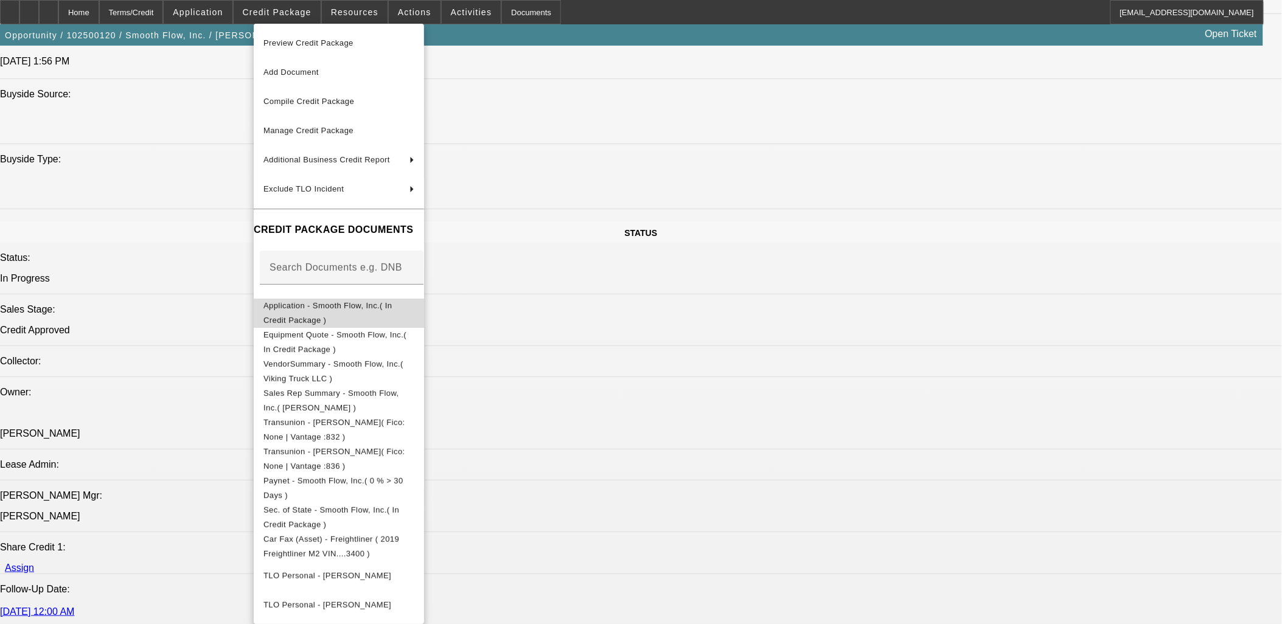
click at [324, 302] on span "Application - Smooth Flow, Inc.( In Credit Package )" at bounding box center [338, 312] width 151 height 29
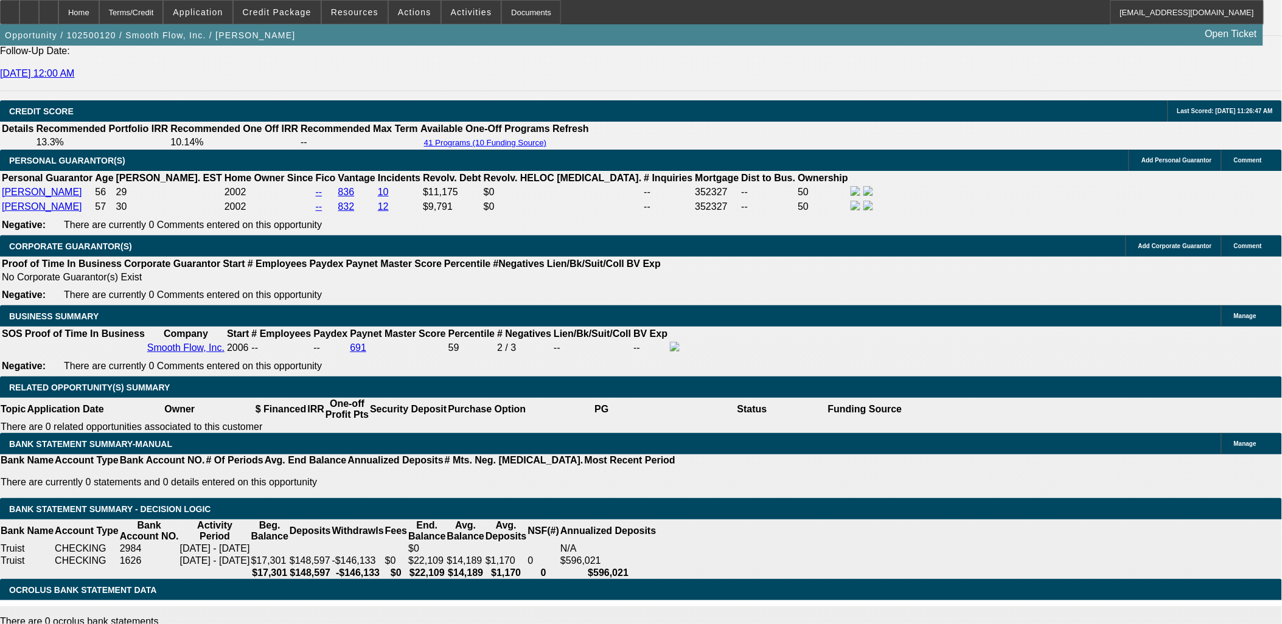
scroll to position [1689, 0]
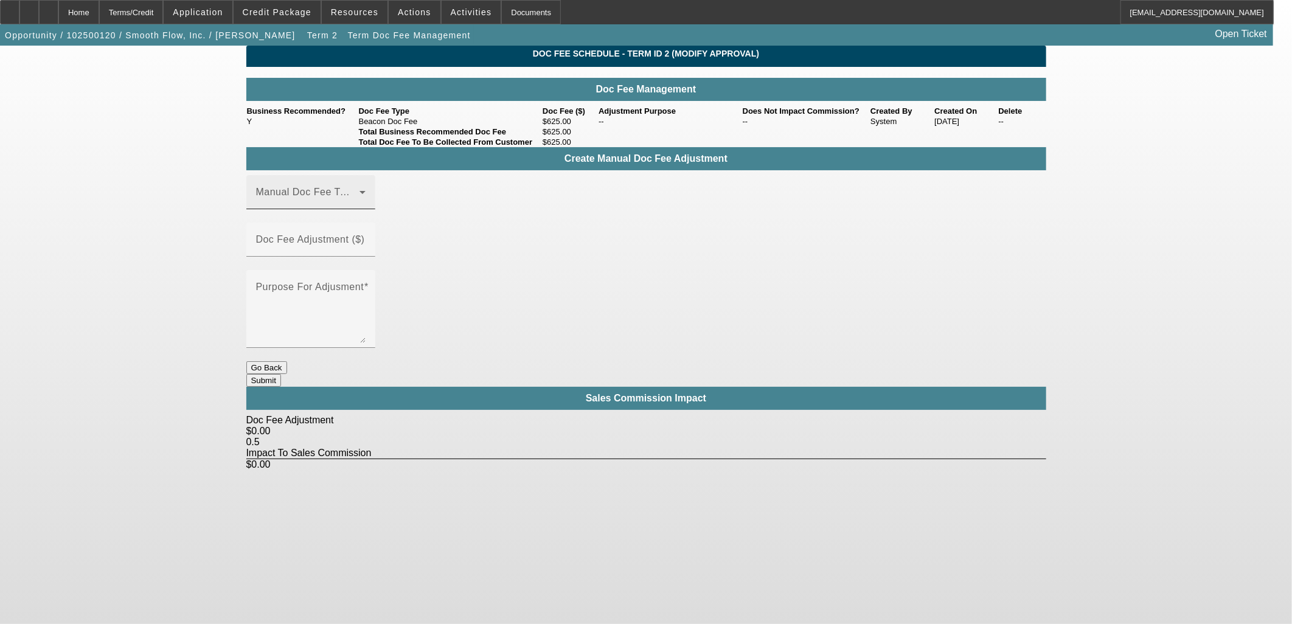
click at [344, 204] on span at bounding box center [307, 197] width 103 height 15
click at [320, 280] on mat-option "Beacon Doc Fee" at bounding box center [328, 270] width 163 height 29
click at [365, 235] on mat-label "Doc Fee Adjustment ($)" at bounding box center [310, 239] width 109 height 10
click at [366, 237] on input "Doc Fee Adjustment ($)" at bounding box center [311, 244] width 110 height 15
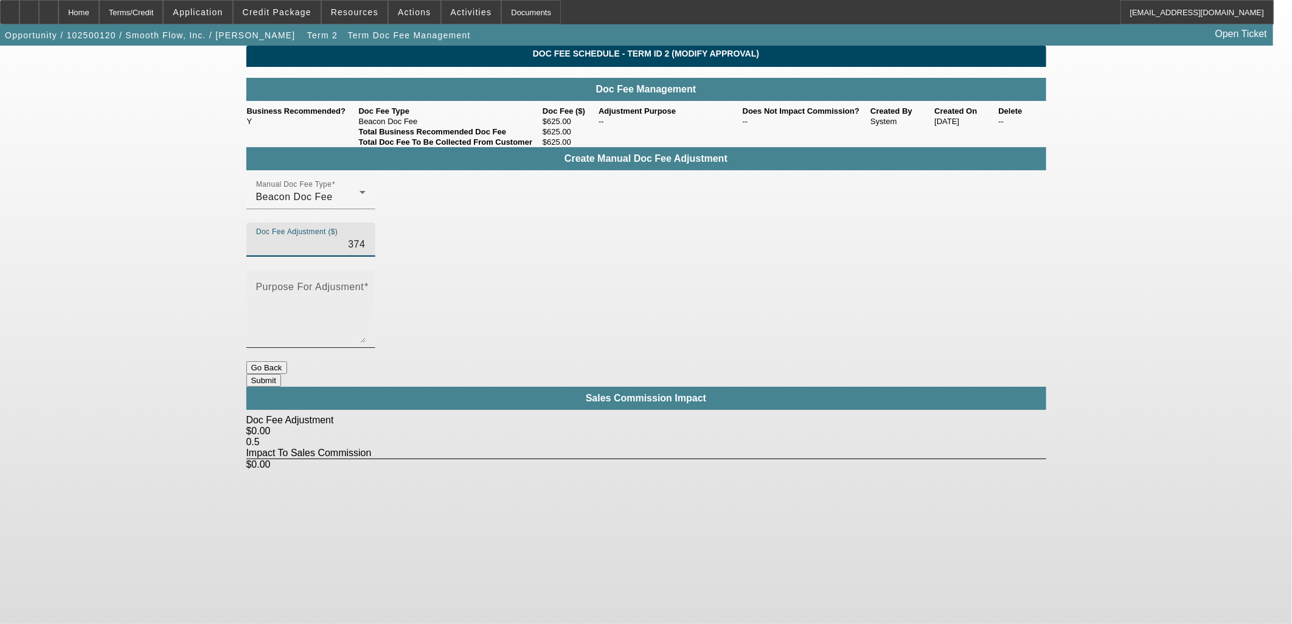
type input "$374.00"
click at [366, 285] on textarea "Purpose For Adjusment" at bounding box center [311, 314] width 110 height 58
type textarea "Up"
click at [366, 237] on input "374" at bounding box center [311, 244] width 110 height 15
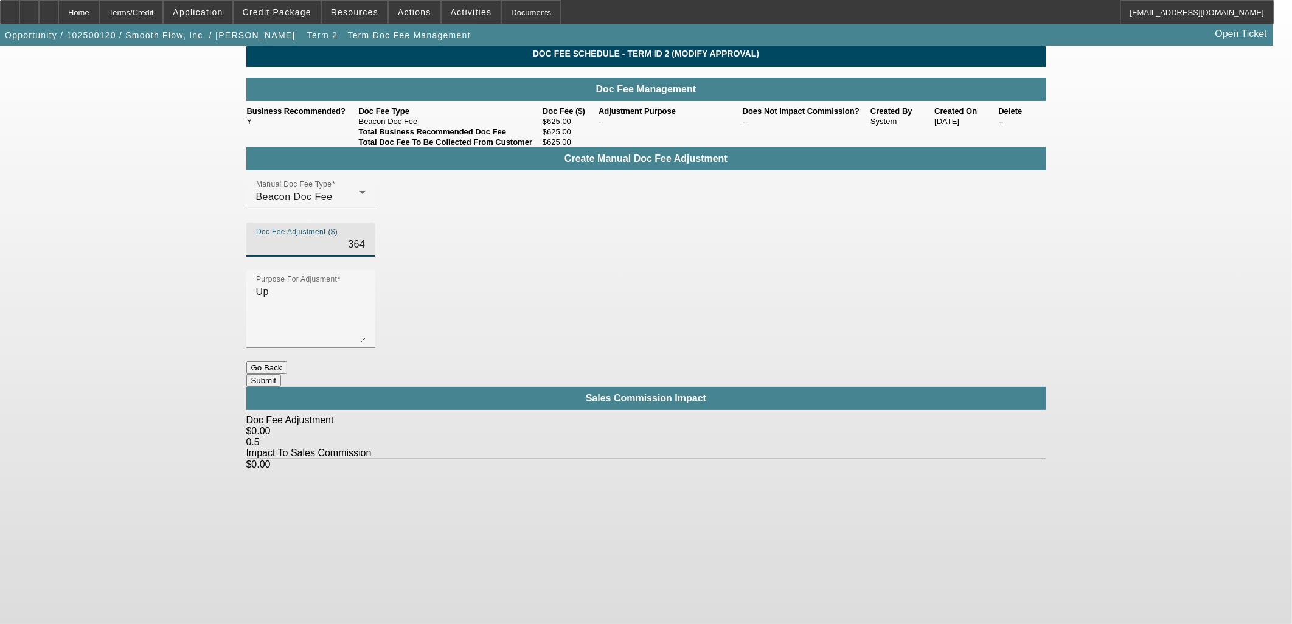
type input "$364.00"
click at [281, 374] on button "Submit" at bounding box center [263, 380] width 35 height 13
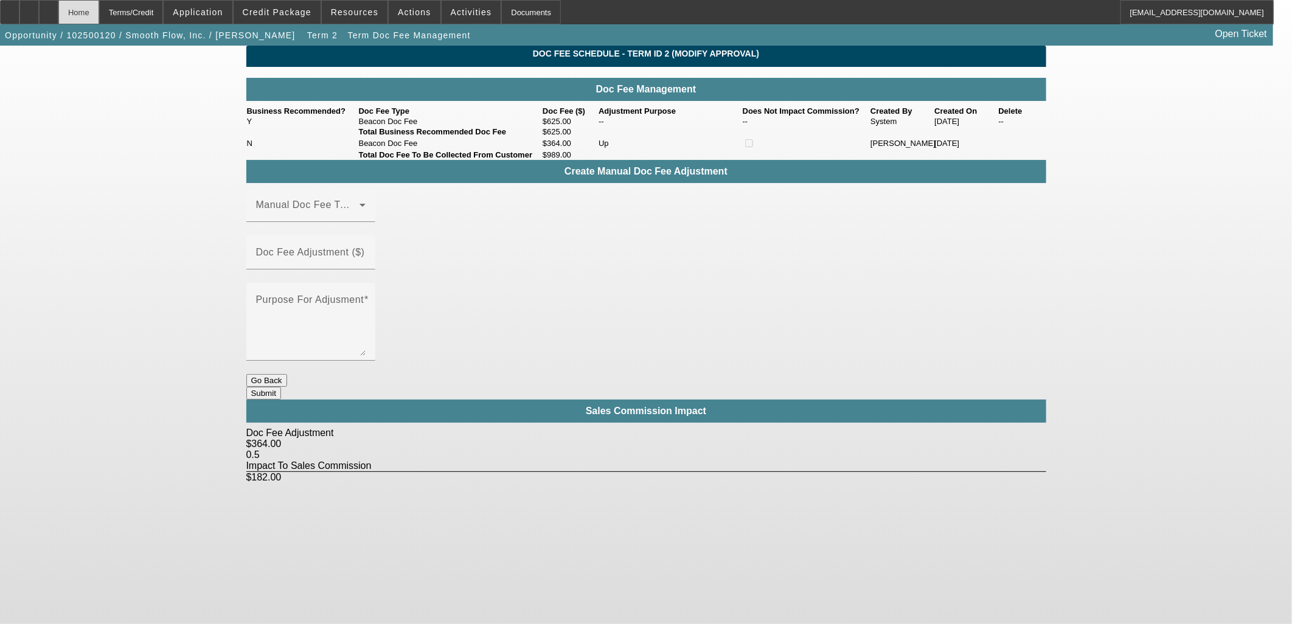
click at [99, 9] on div "Home" at bounding box center [78, 12] width 41 height 24
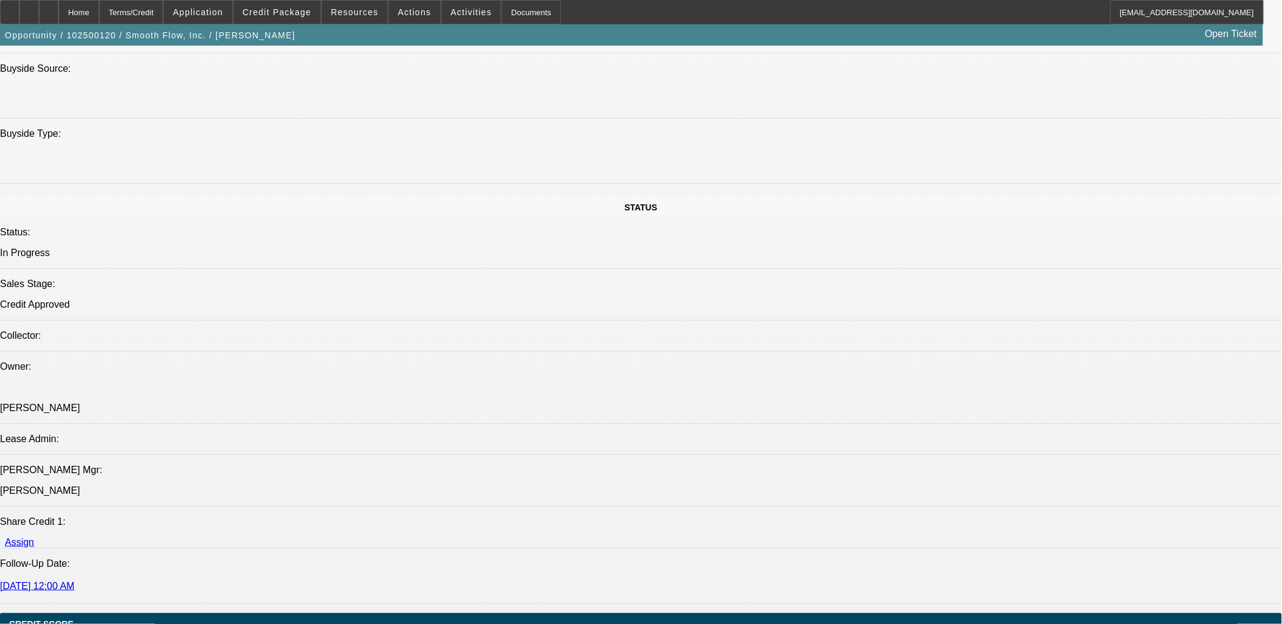
select select "0"
select select "6"
select select "0"
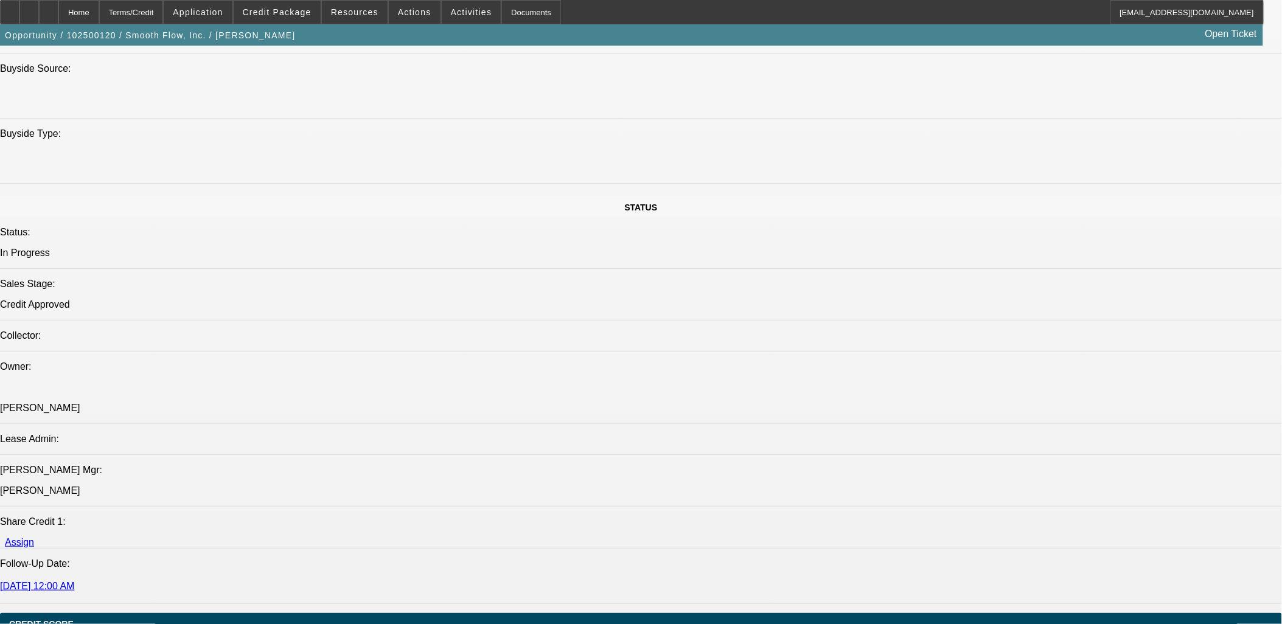
select select "0"
select select "6"
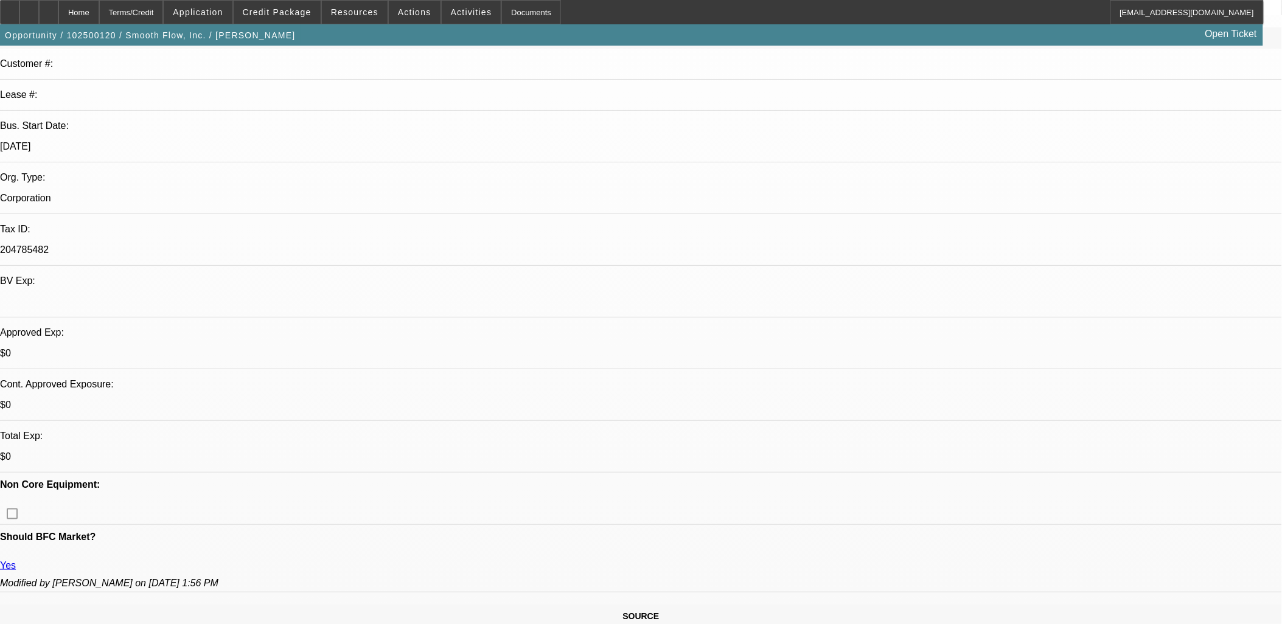
scroll to position [29, 0]
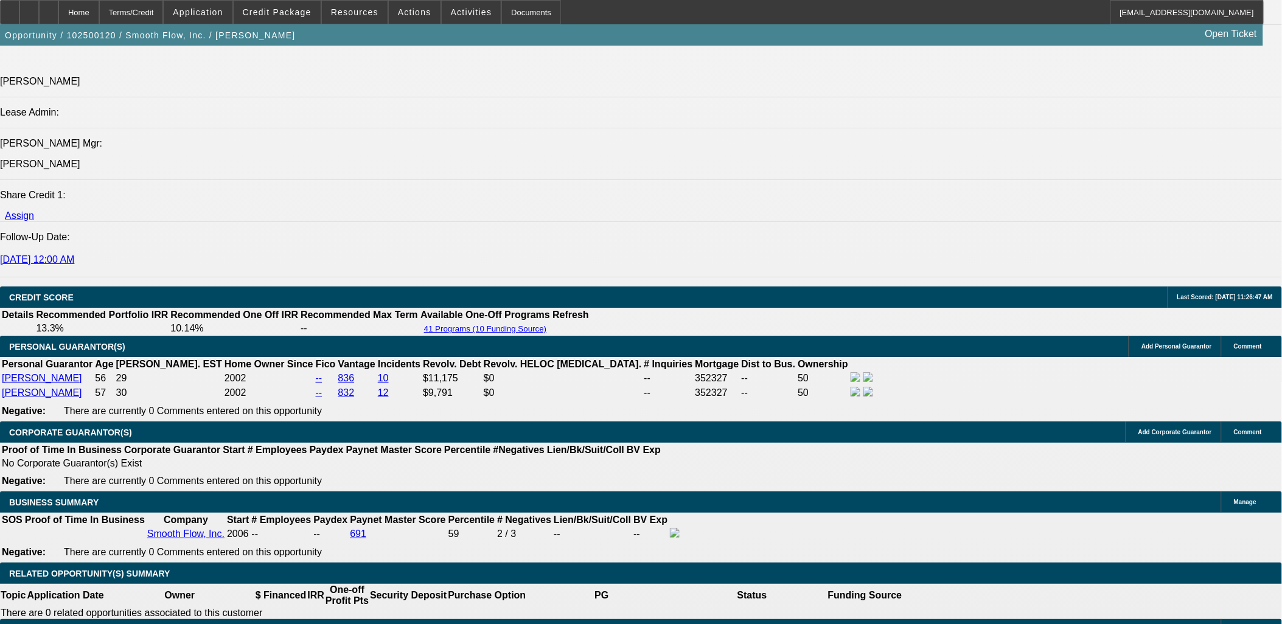
scroll to position [1584, 0]
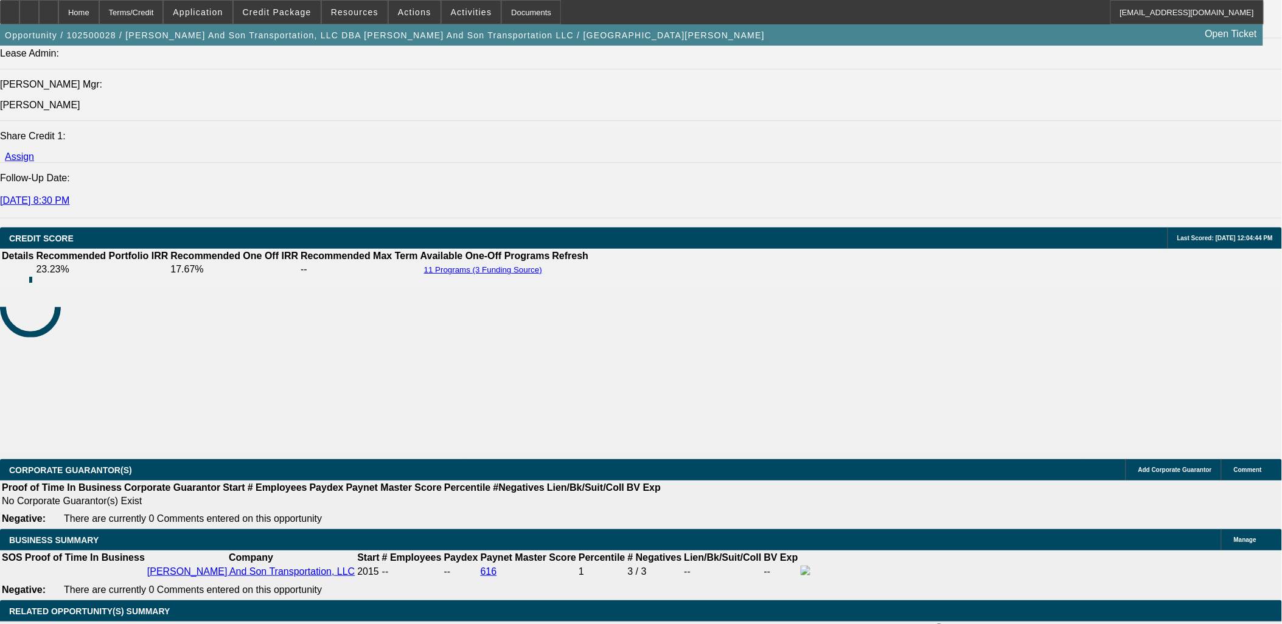
select select "0"
select select "2"
select select "0"
select select "0.1"
select select "2"
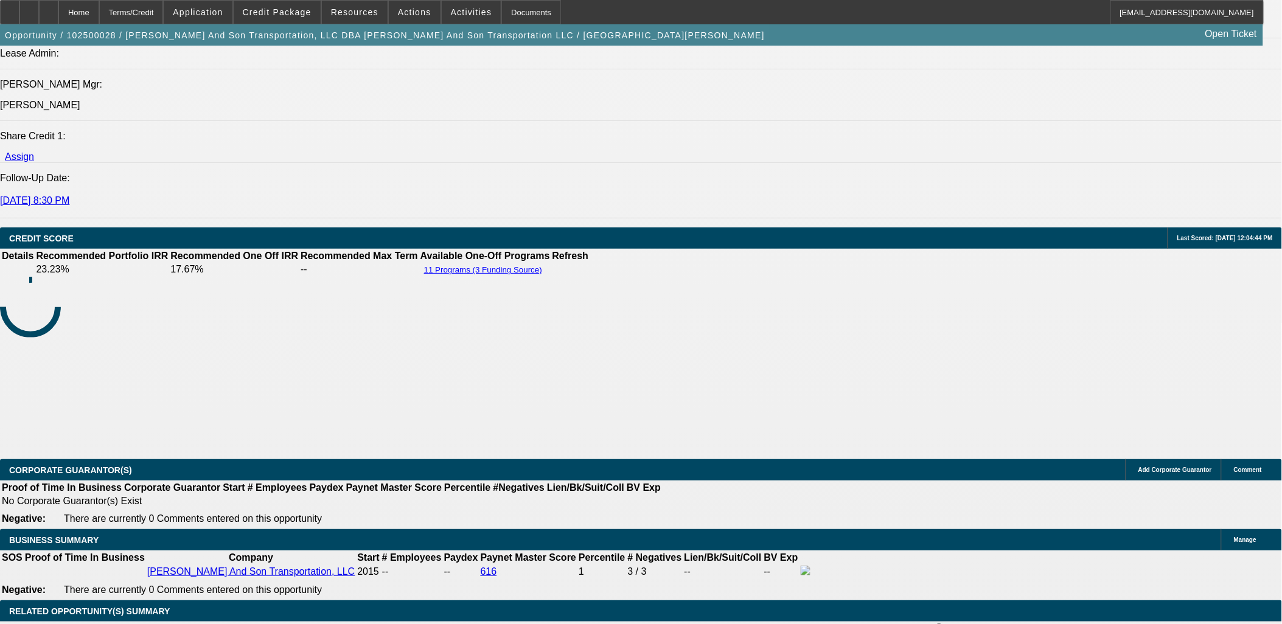
select select "0"
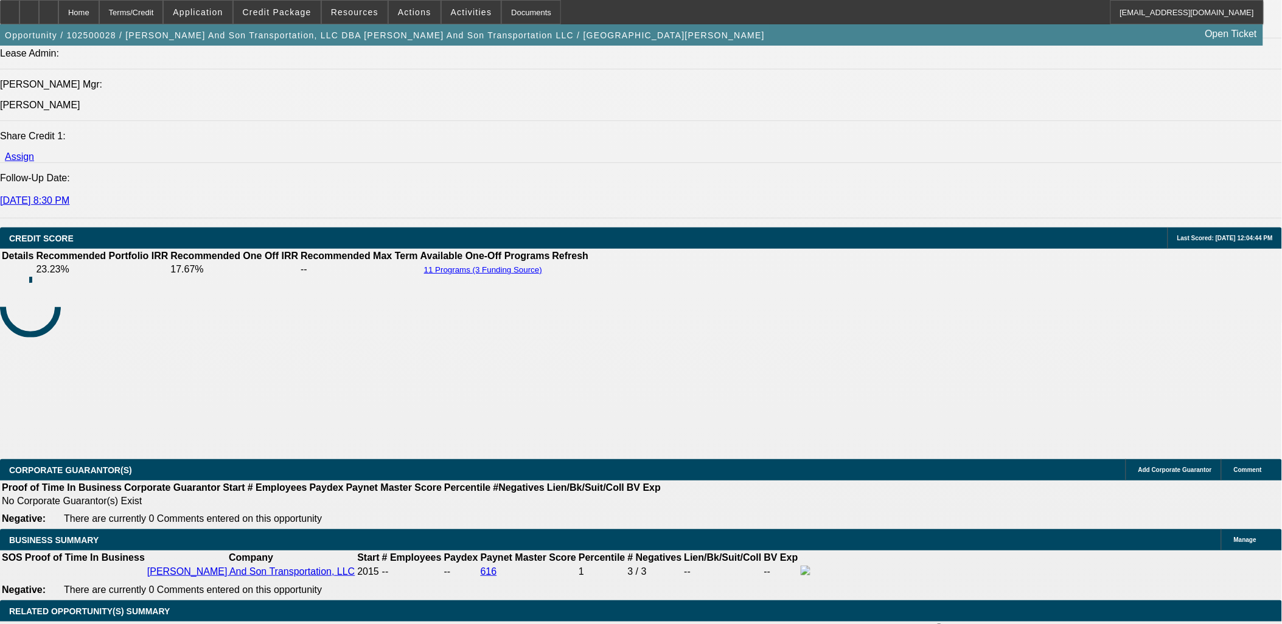
select select "0"
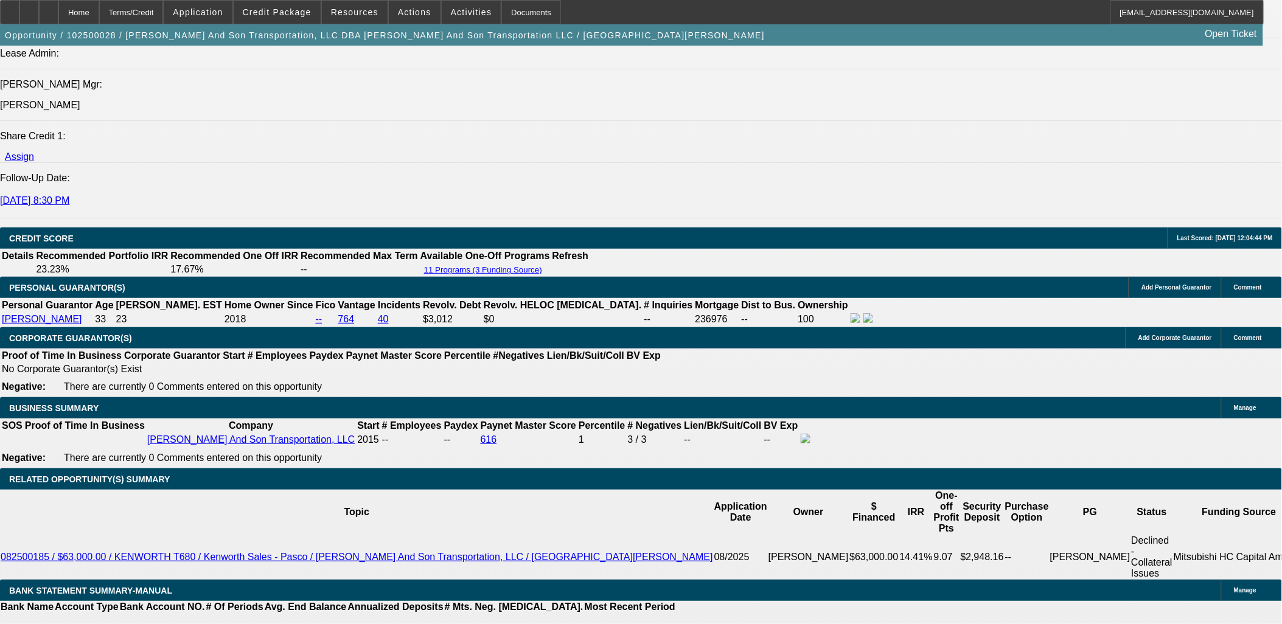
select select "1"
select select "2"
select select "6"
select select "1"
select select "2"
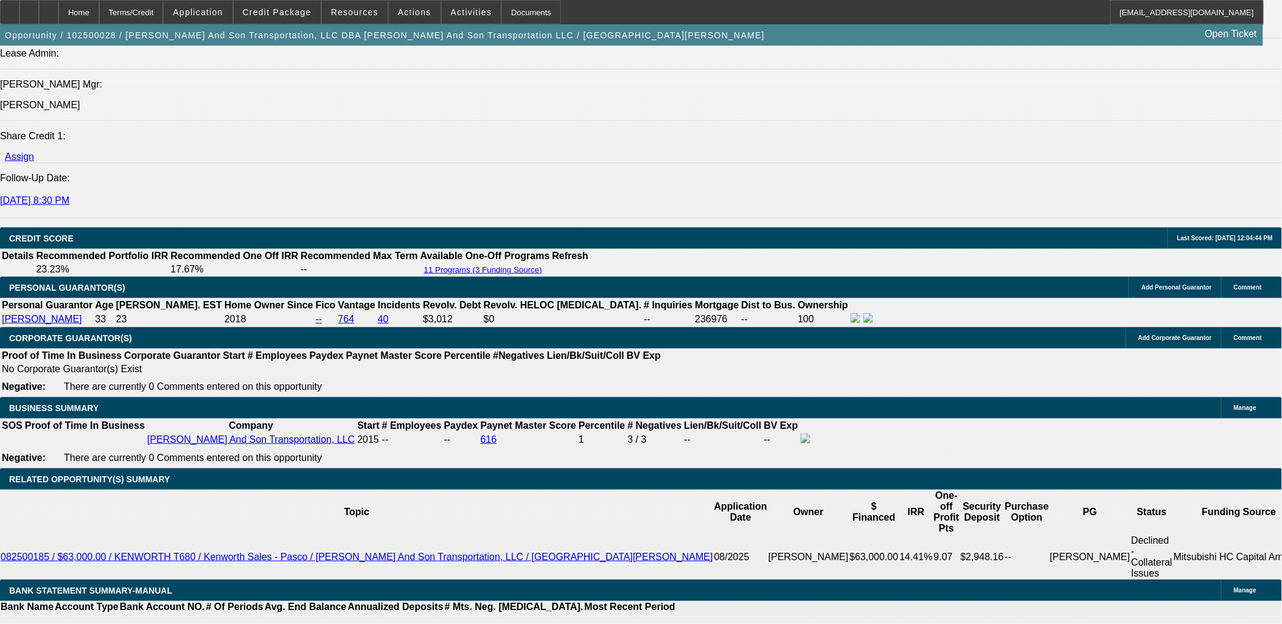
select select "6"
select select "1"
select select "3"
select select "6"
select select "1"
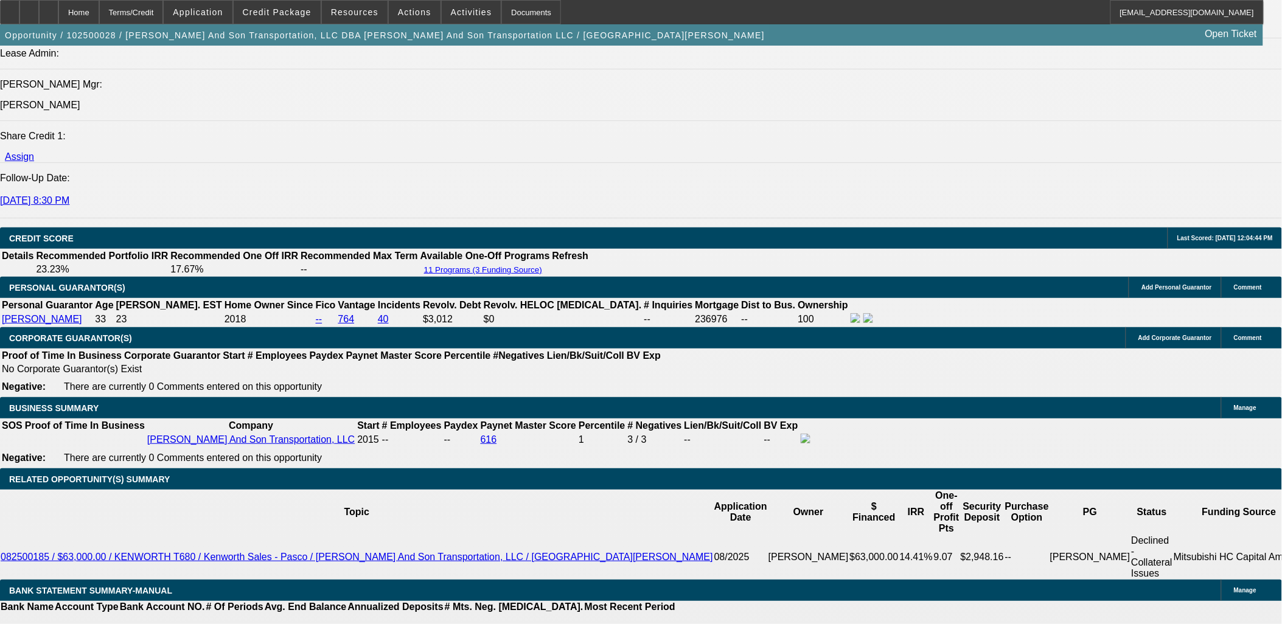
select select "2"
select select "6"
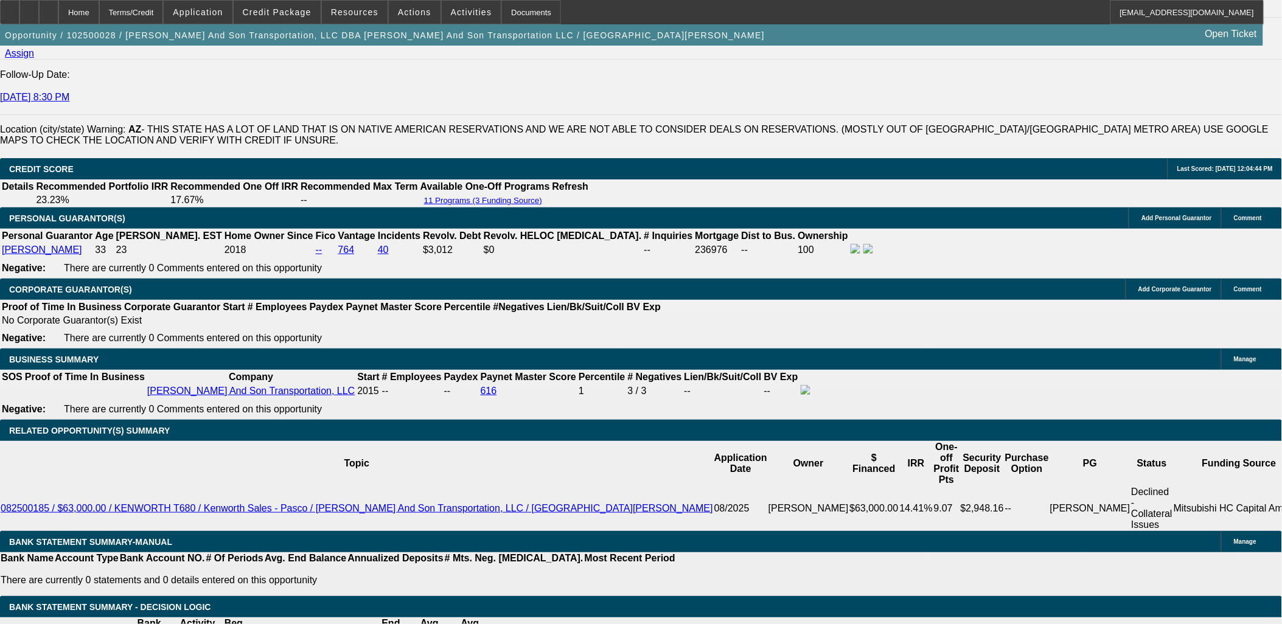
scroll to position [1718, 0]
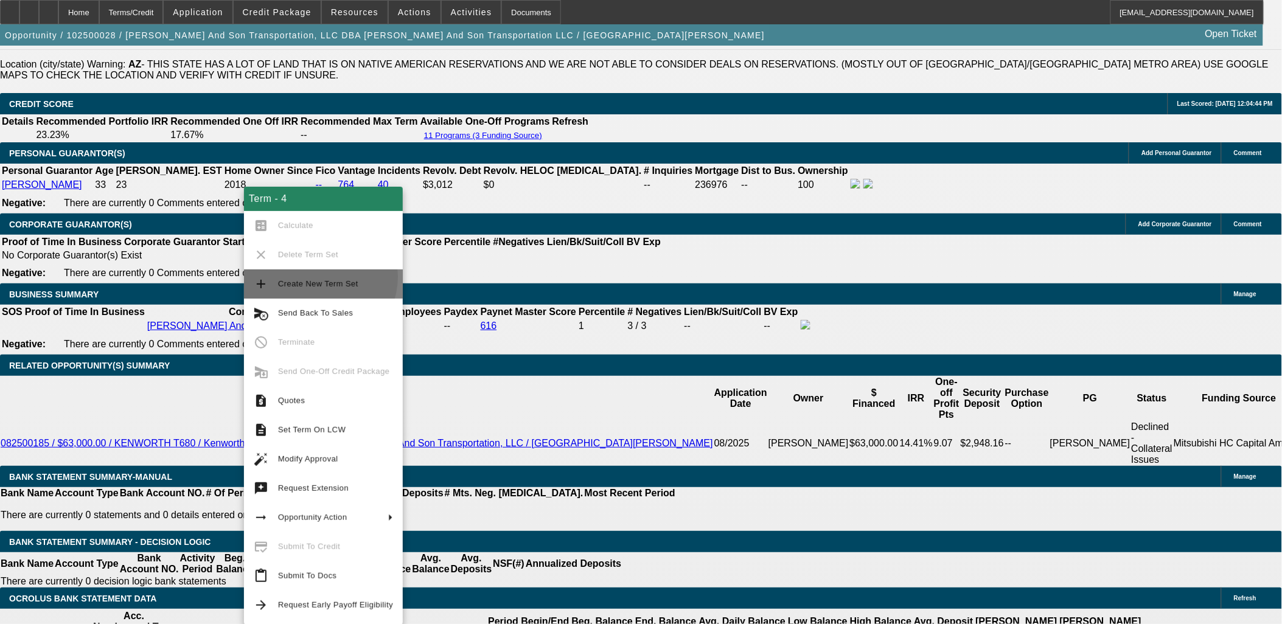
click at [315, 277] on span "Create New Term Set" at bounding box center [335, 284] width 115 height 15
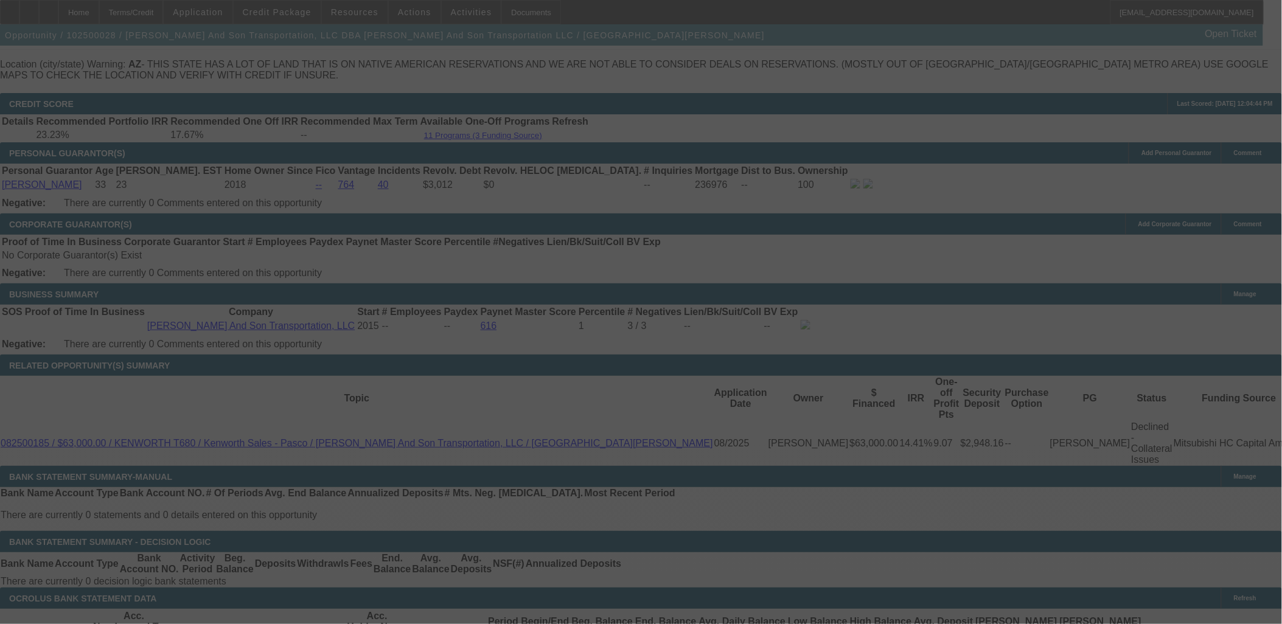
scroll to position [1789, 0]
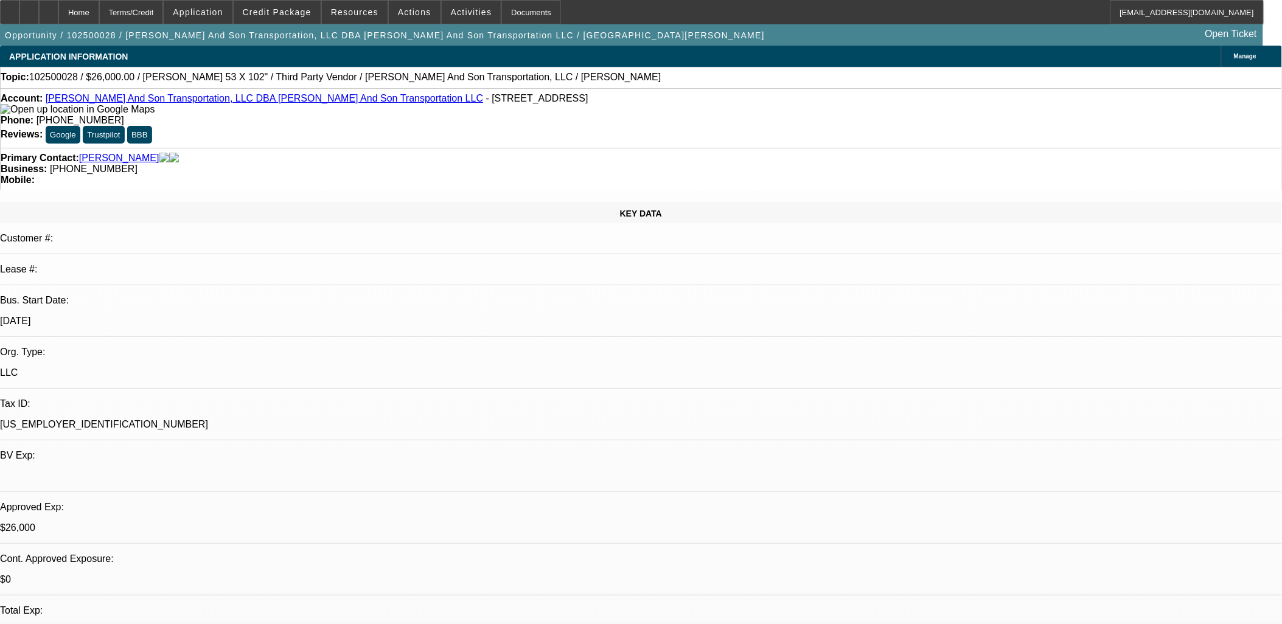
select select "0"
select select "2"
select select "0"
select select "2"
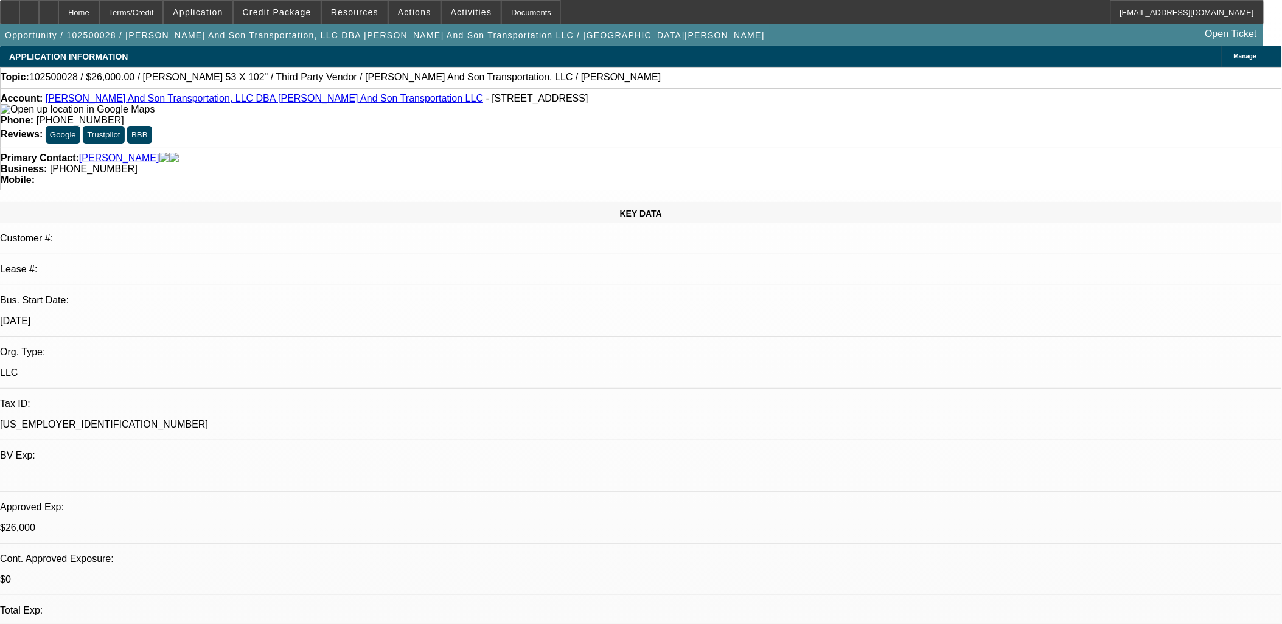
select select "0"
select select "0.1"
select select "2"
select select "0"
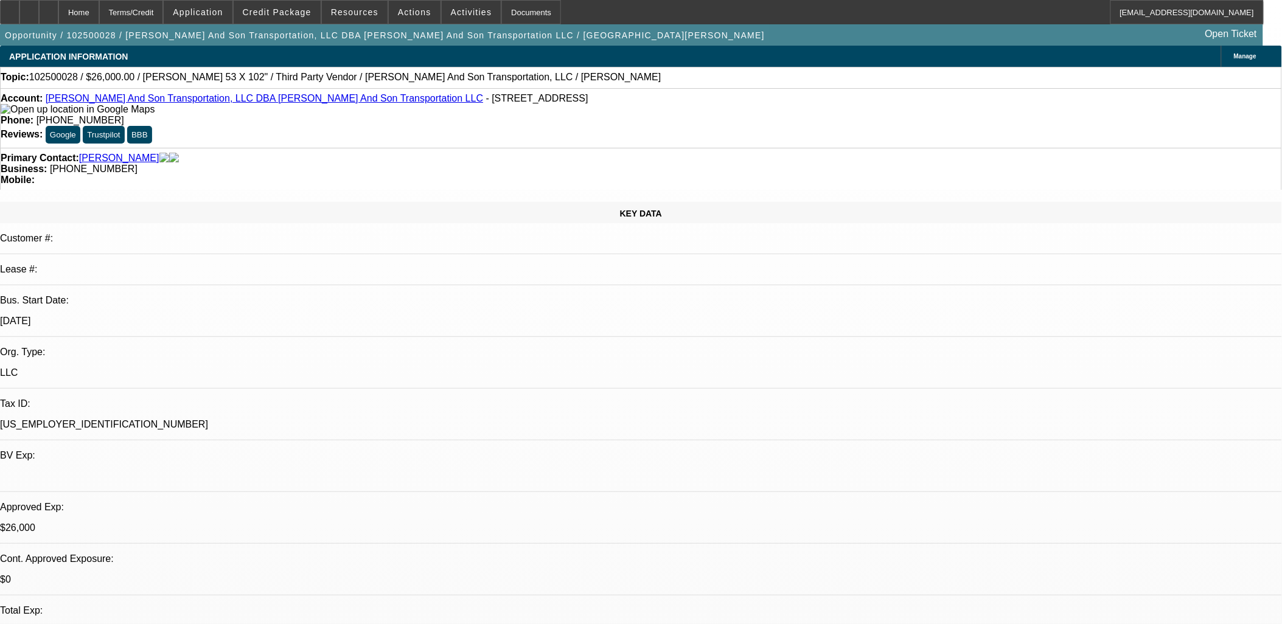
select select "0"
select select "1"
select select "2"
select select "6"
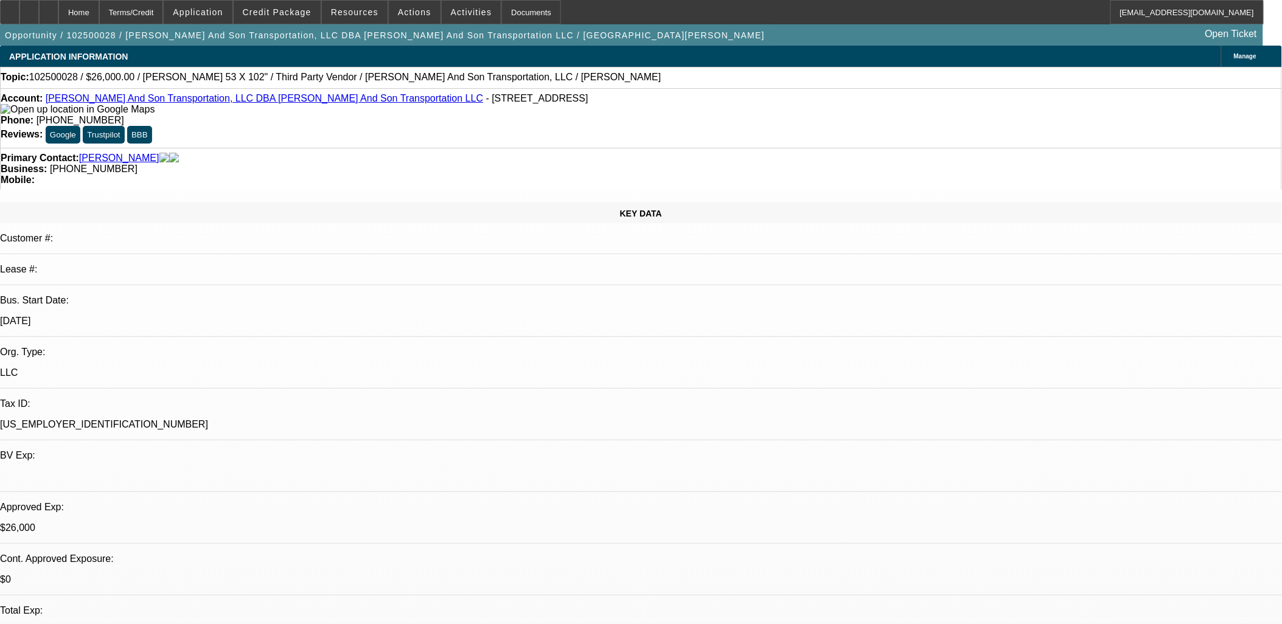
select select "1"
select select "2"
select select "6"
select select "1"
select select "2"
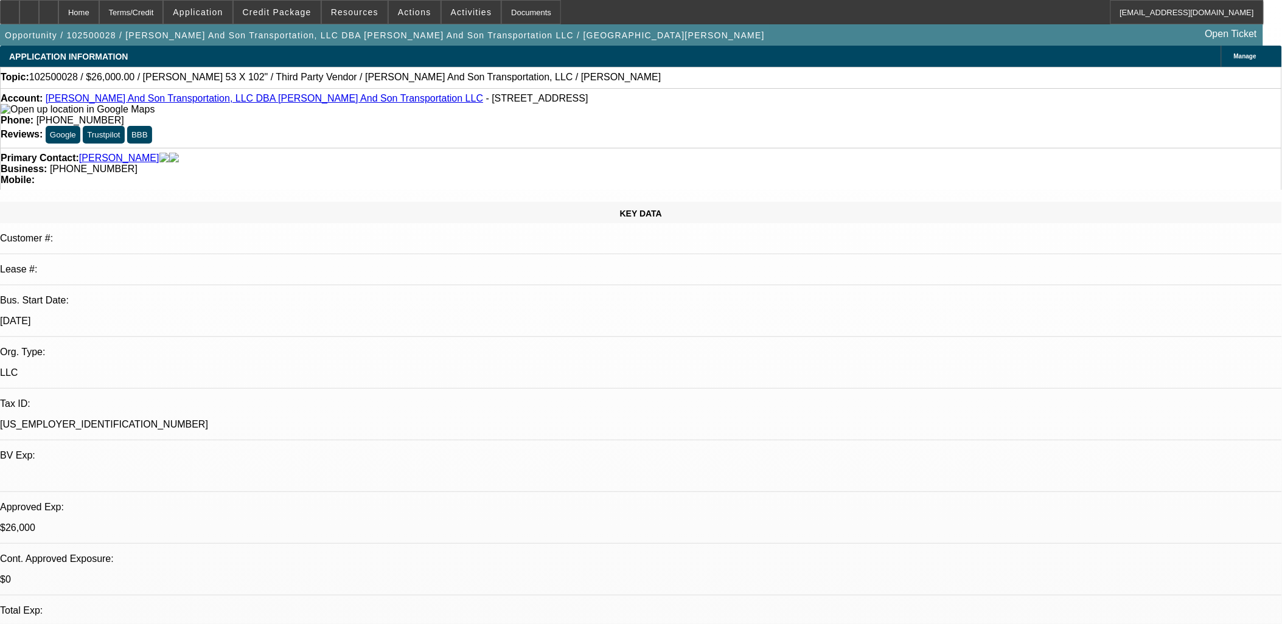
select select "6"
select select "1"
select select "3"
select select "6"
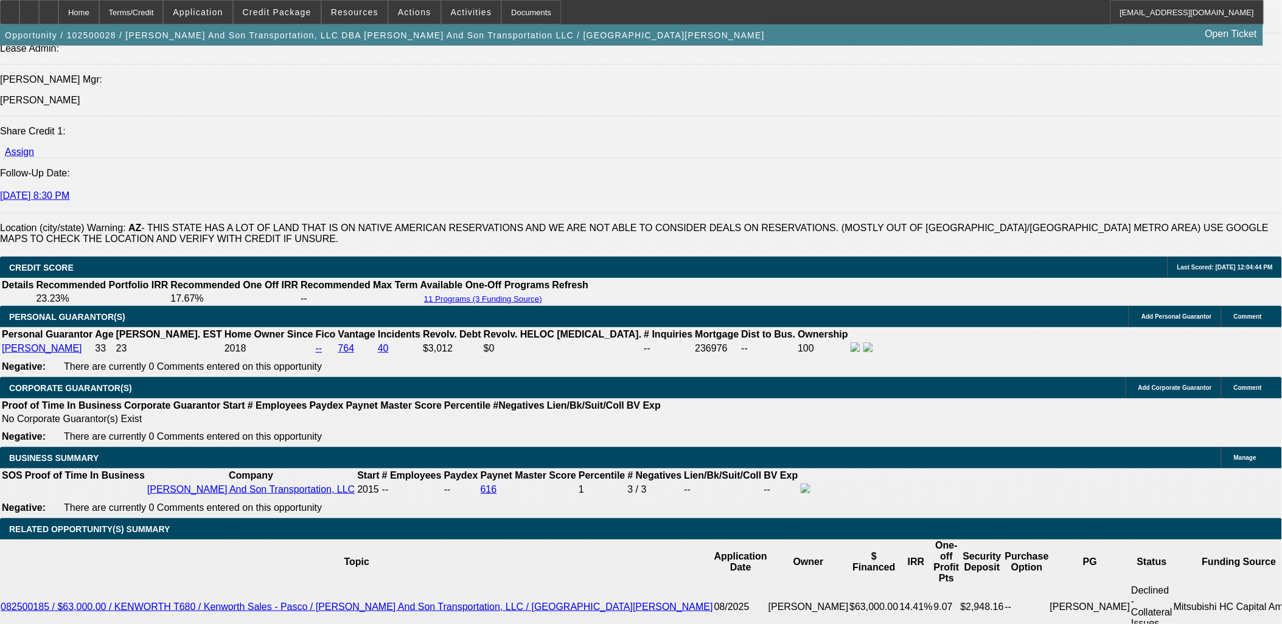
scroll to position [1625, 0]
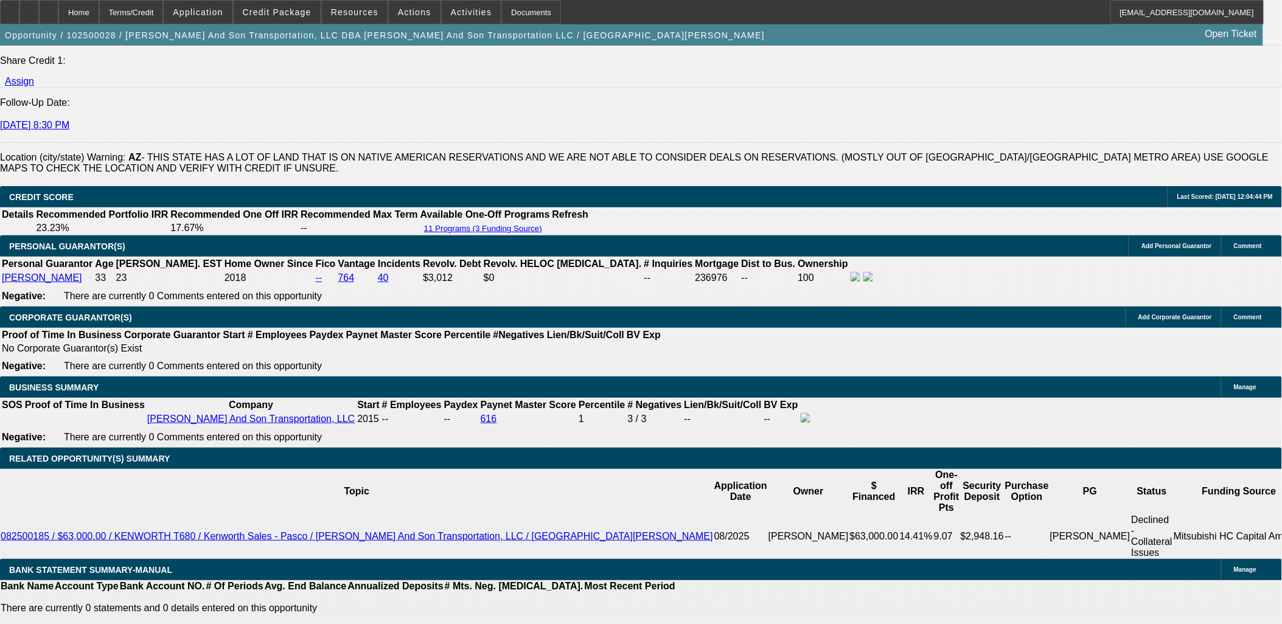
type input "$4,000.00"
select select "0.1"
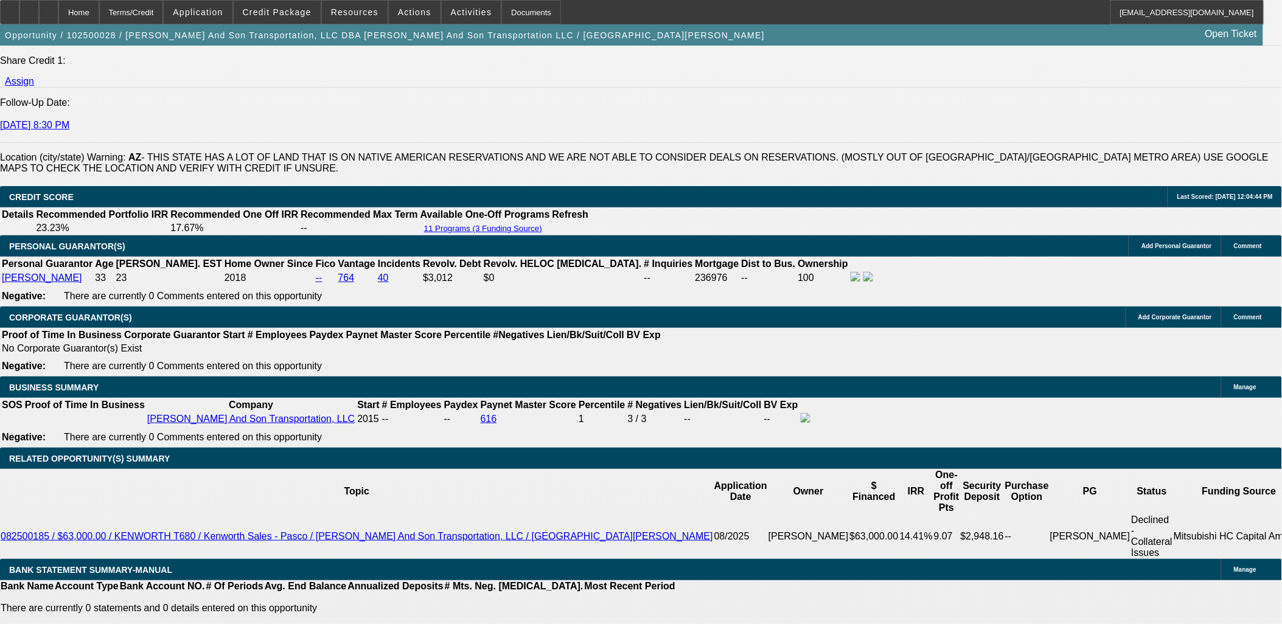
type input "$3,000.00"
type input "UNKNOWN"
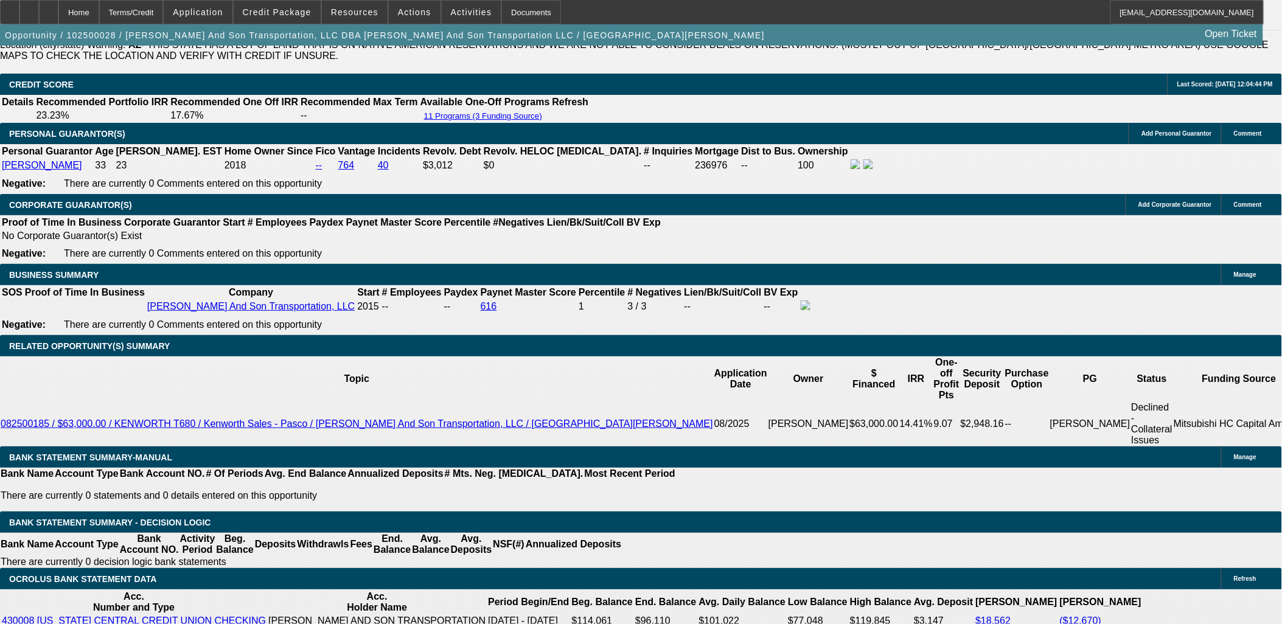
type input "$2,731.16"
type input "$1,365.58"
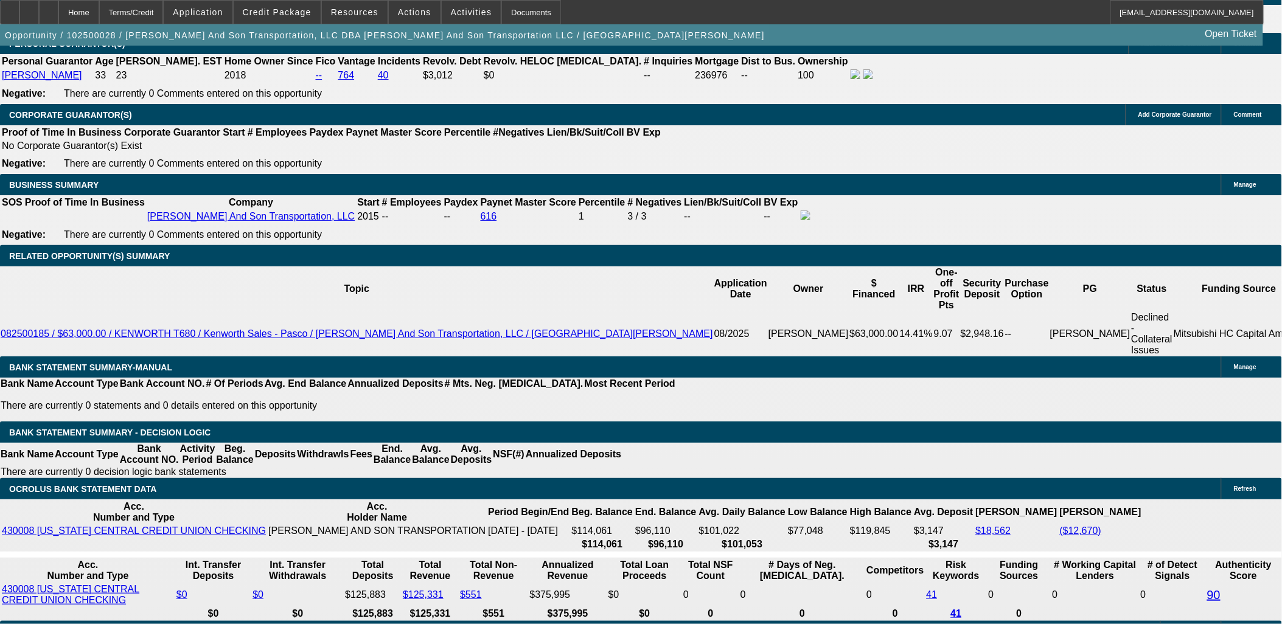
type input "36"
type input "$18,583.48"
type input "$9,291.74"
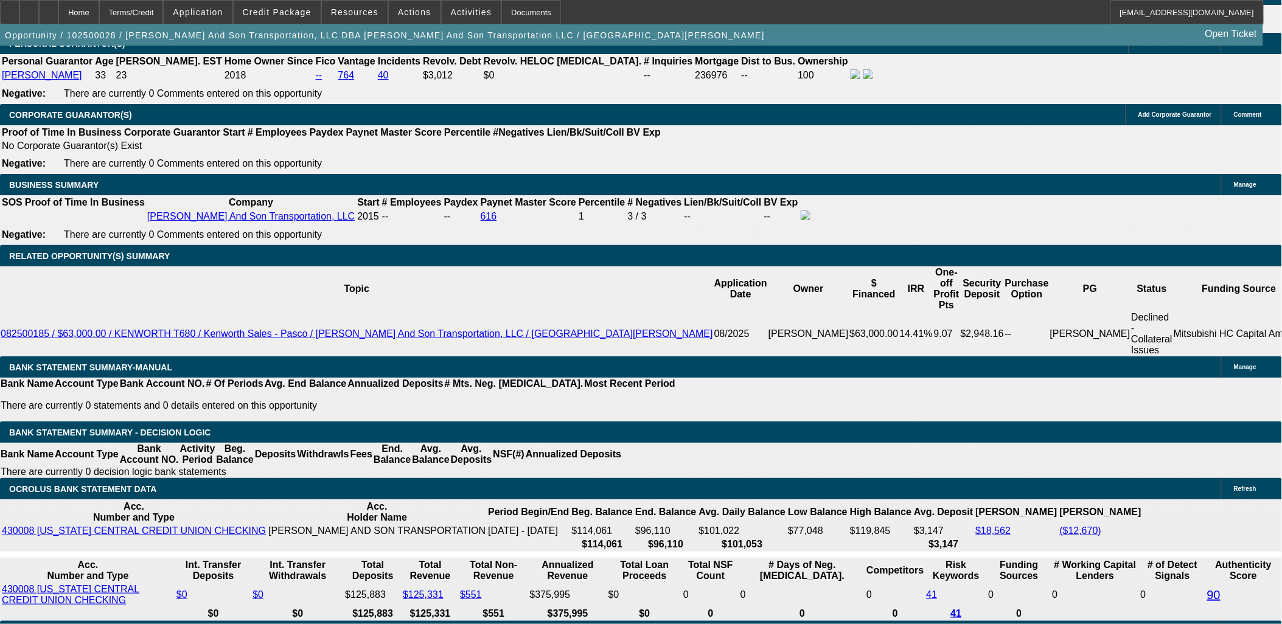
type input "$1,988.88"
type input "$994.44"
type input "36"
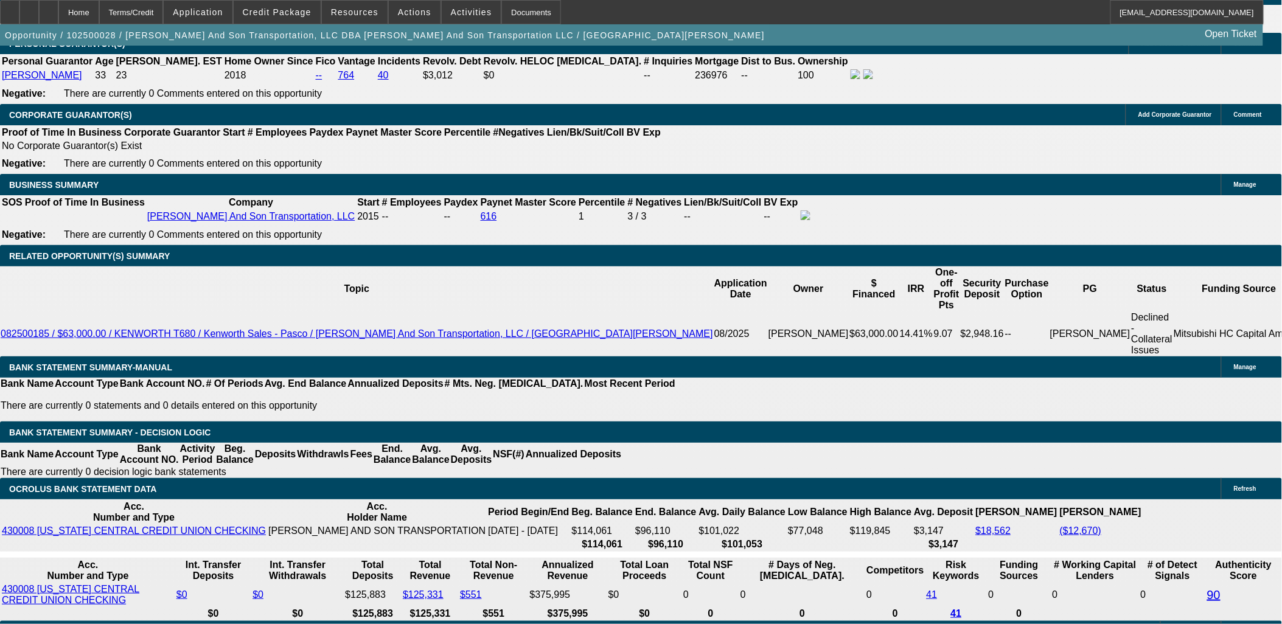
type input "$0.00"
click at [100, 350] on body "Home Terms/Credit Application Credit Package Resources Actions Activities Docum…" at bounding box center [641, 532] width 1282 height 4721
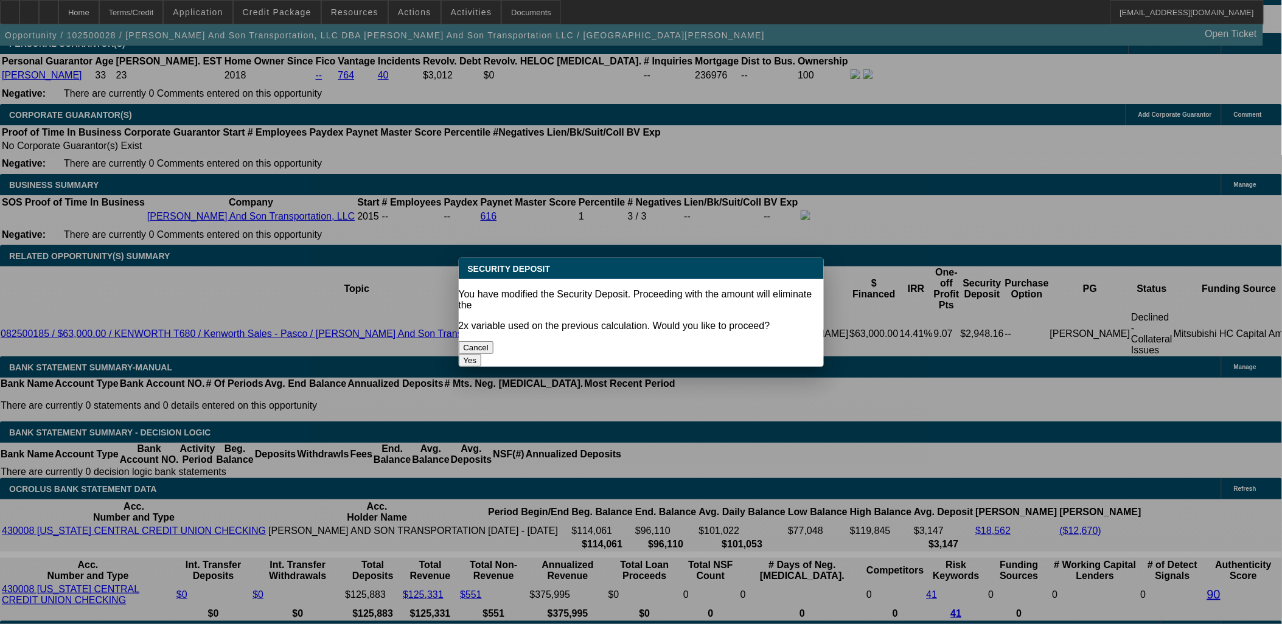
click at [482, 354] on button "Yes" at bounding box center [470, 360] width 23 height 13
select select "0"
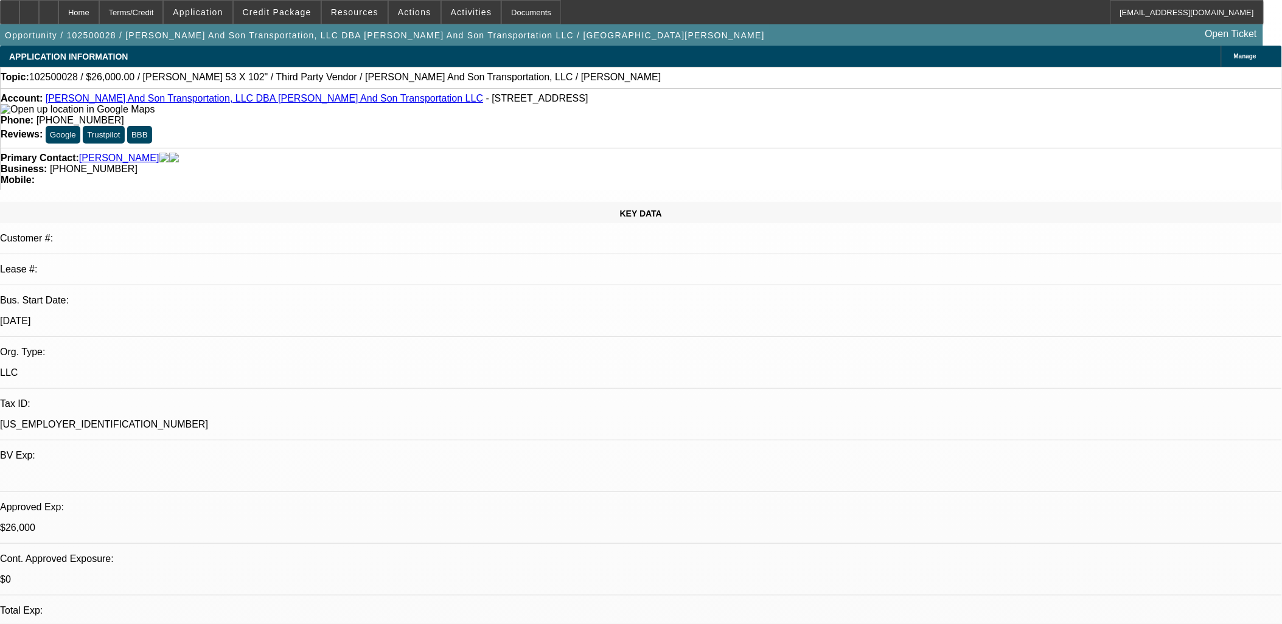
scroll to position [1828, 0]
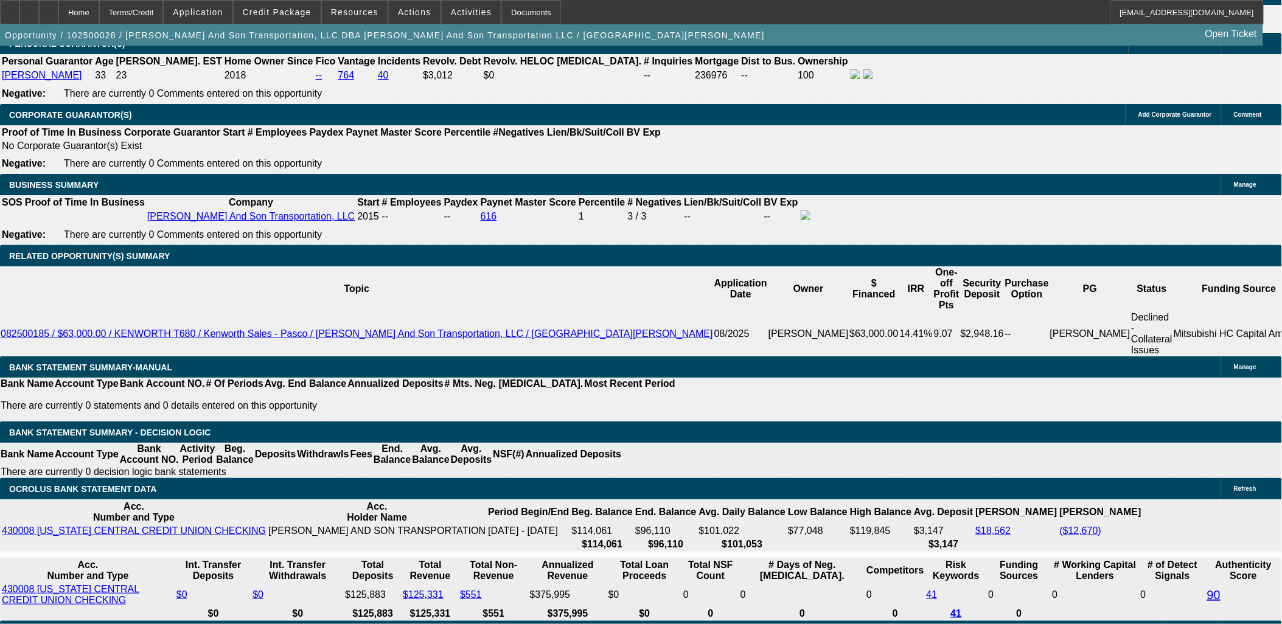
type input "940"
type input "15.3"
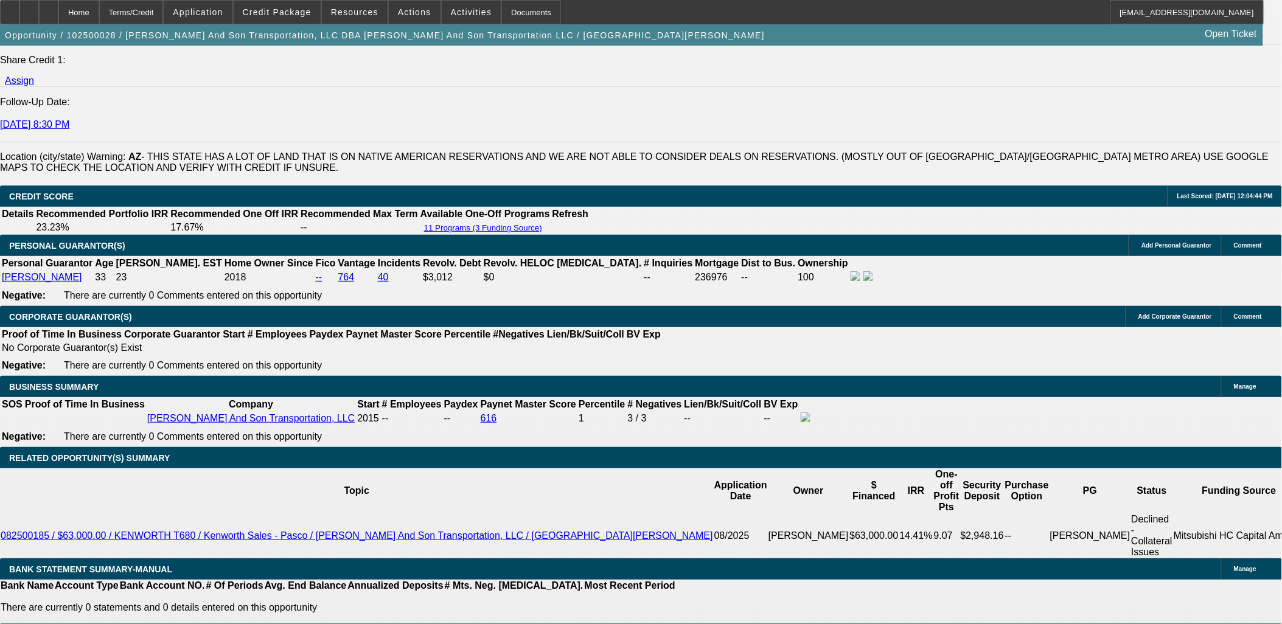
scroll to position [1625, 0]
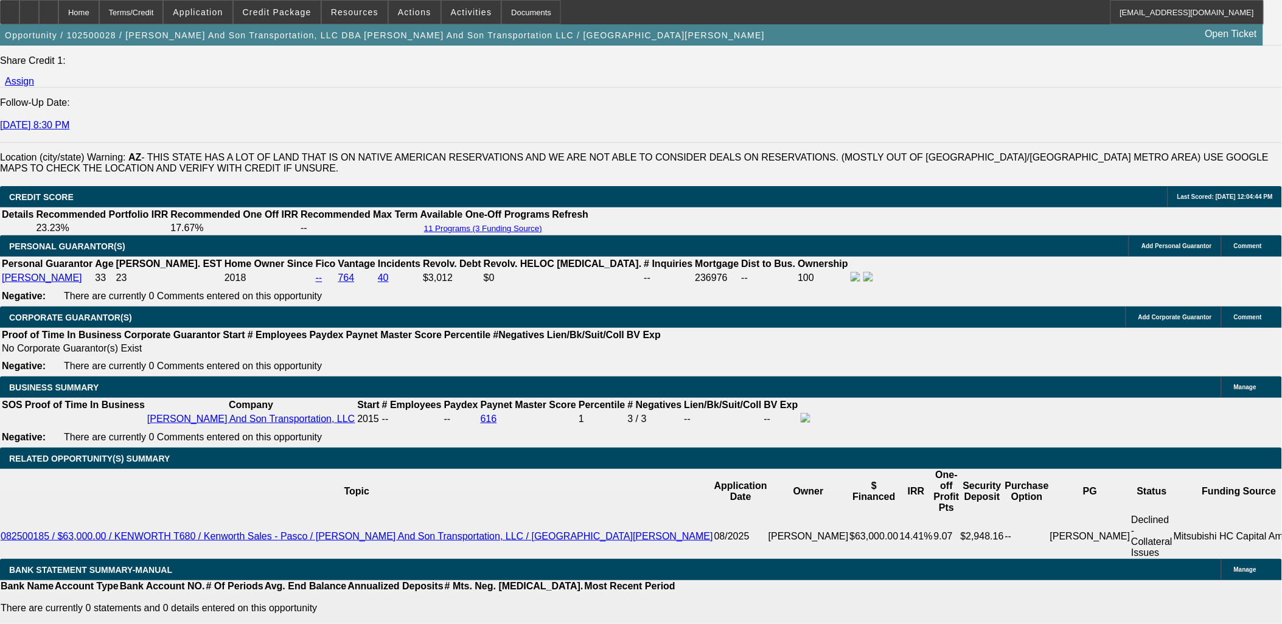
type input "$940.00"
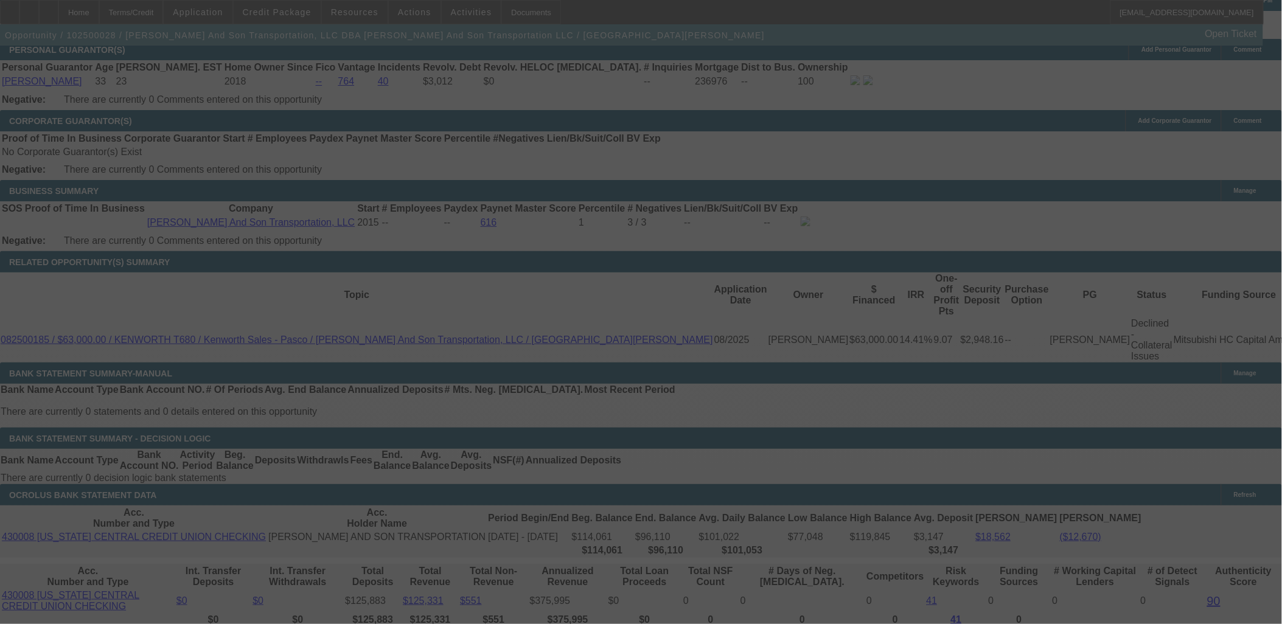
scroll to position [1828, 0]
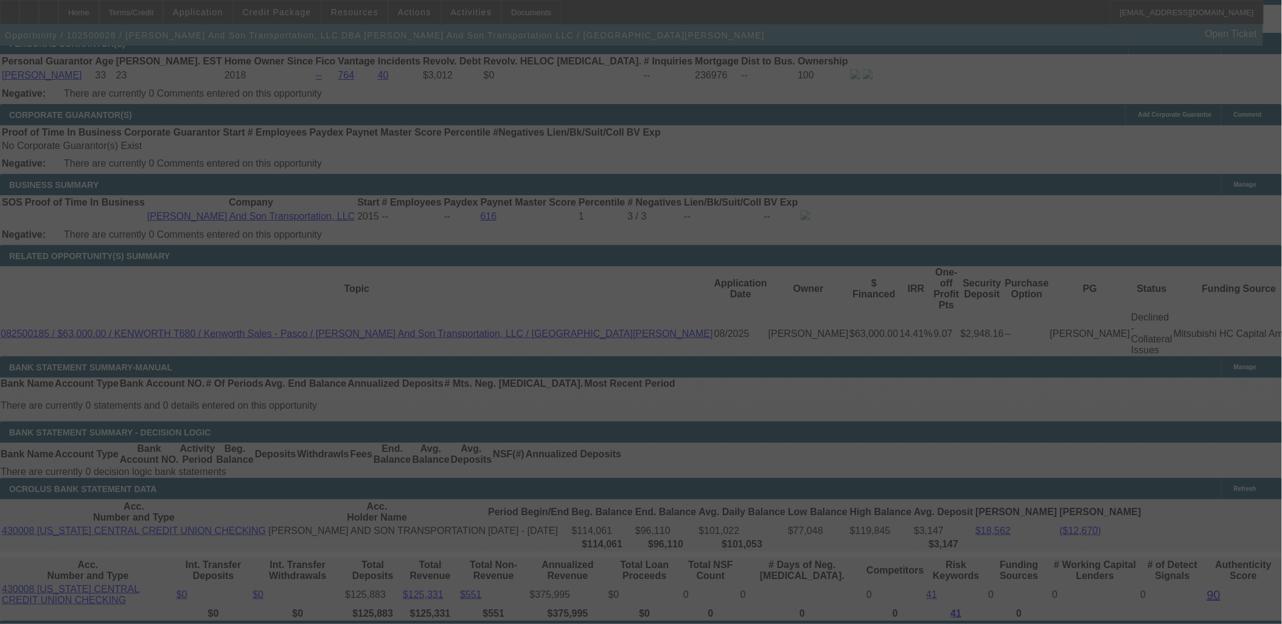
select select "0.1"
select select "0"
select select "2"
select select "0"
select select "6"
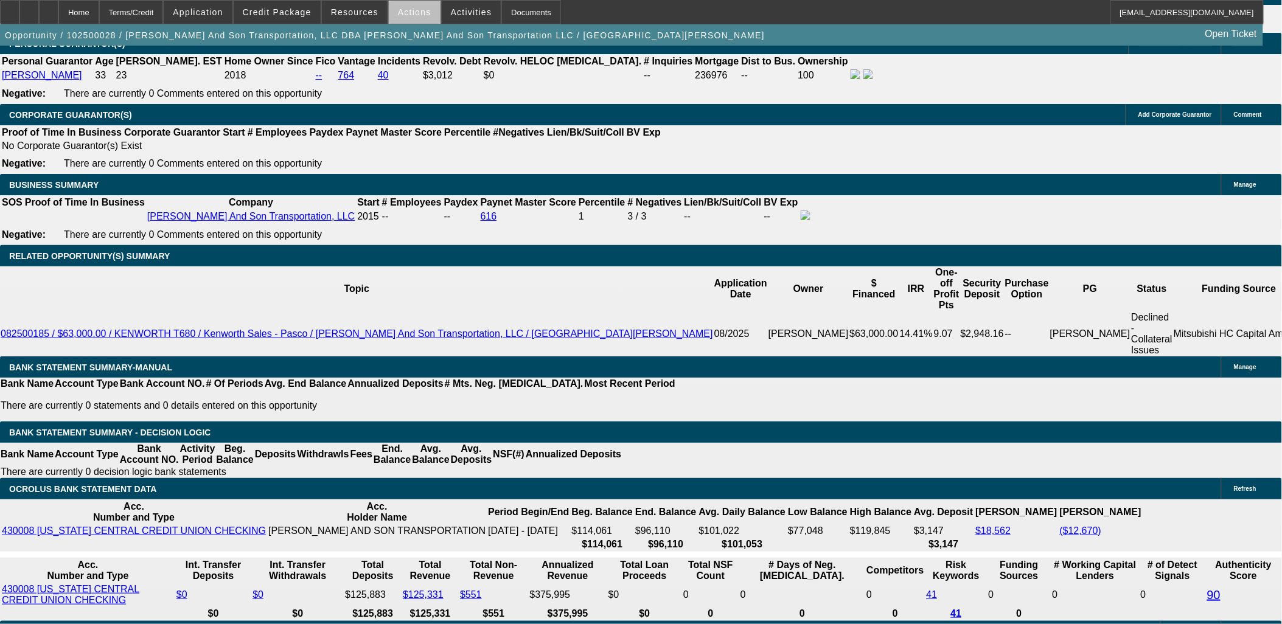
click at [414, 16] on span "Actions" at bounding box center [414, 12] width 33 height 10
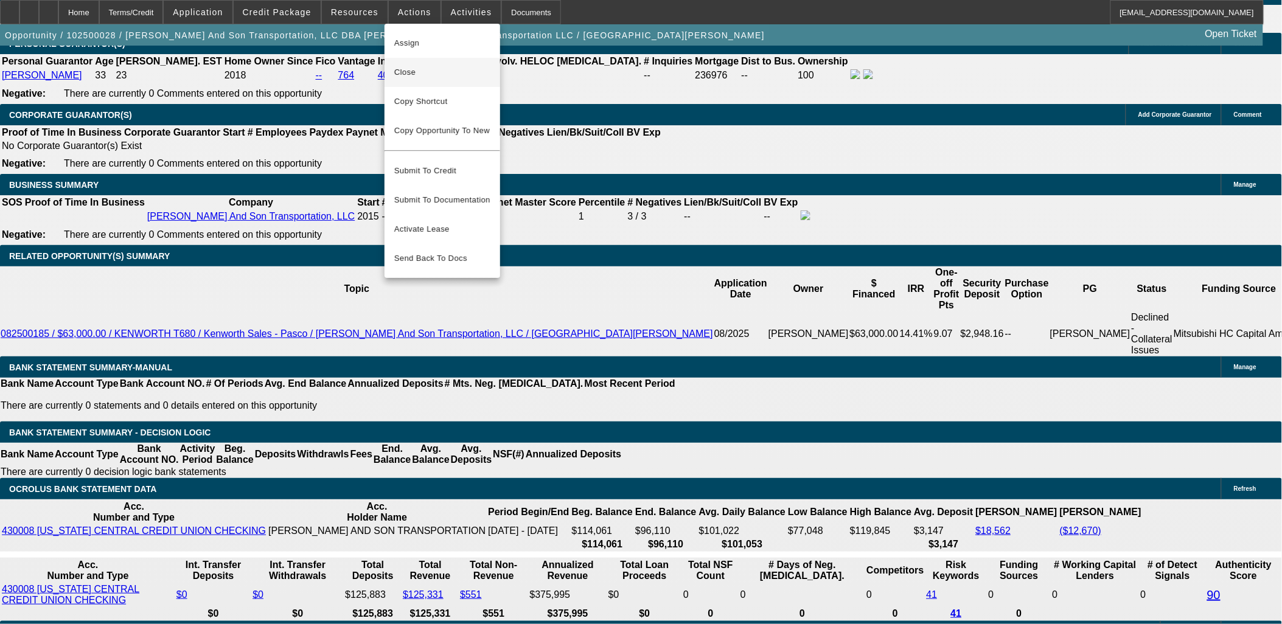
click at [411, 69] on span "Close" at bounding box center [442, 72] width 96 height 15
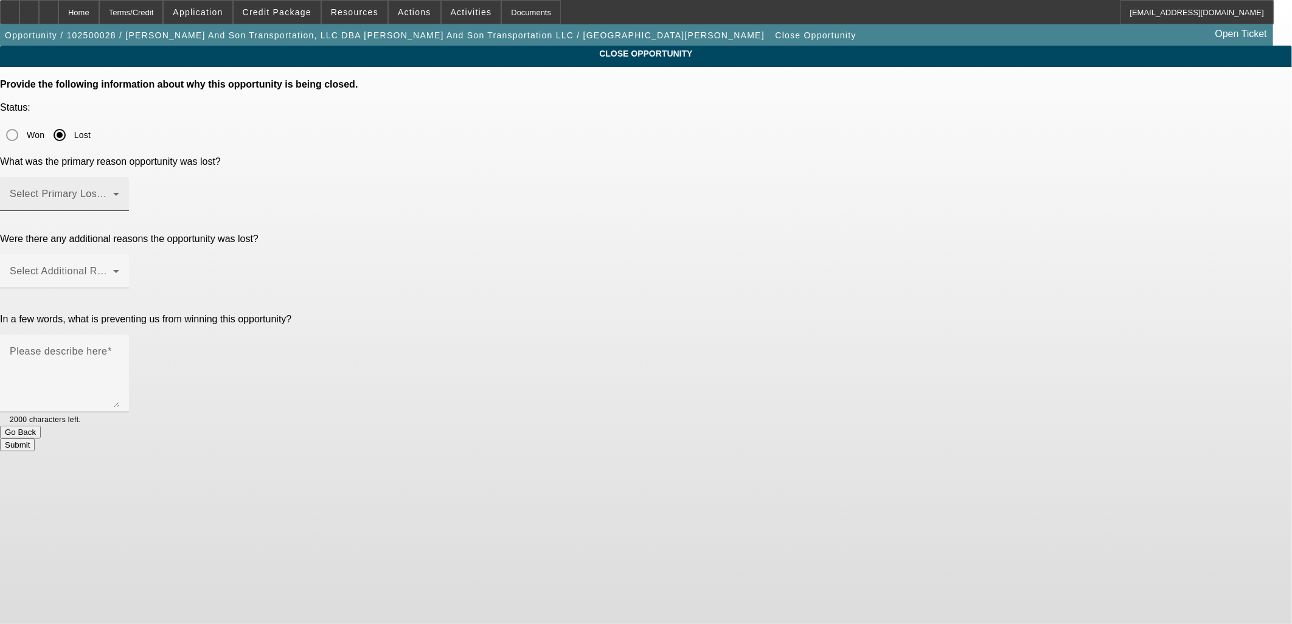
click at [113, 192] on span at bounding box center [61, 199] width 103 height 15
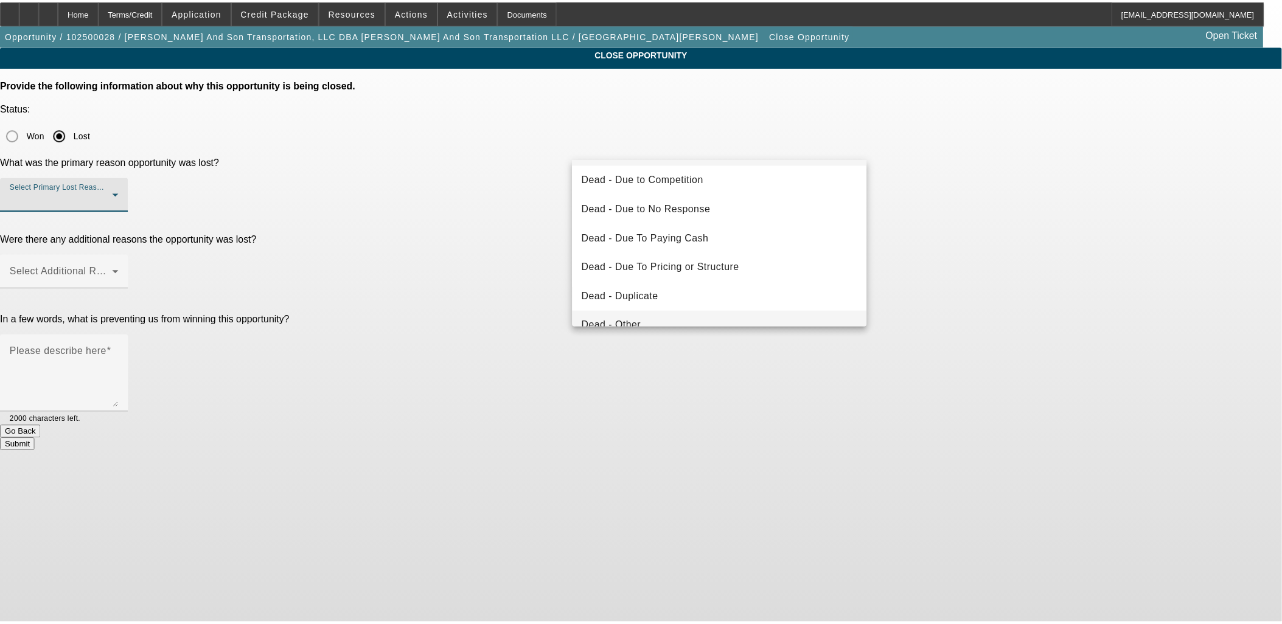
scroll to position [27, 0]
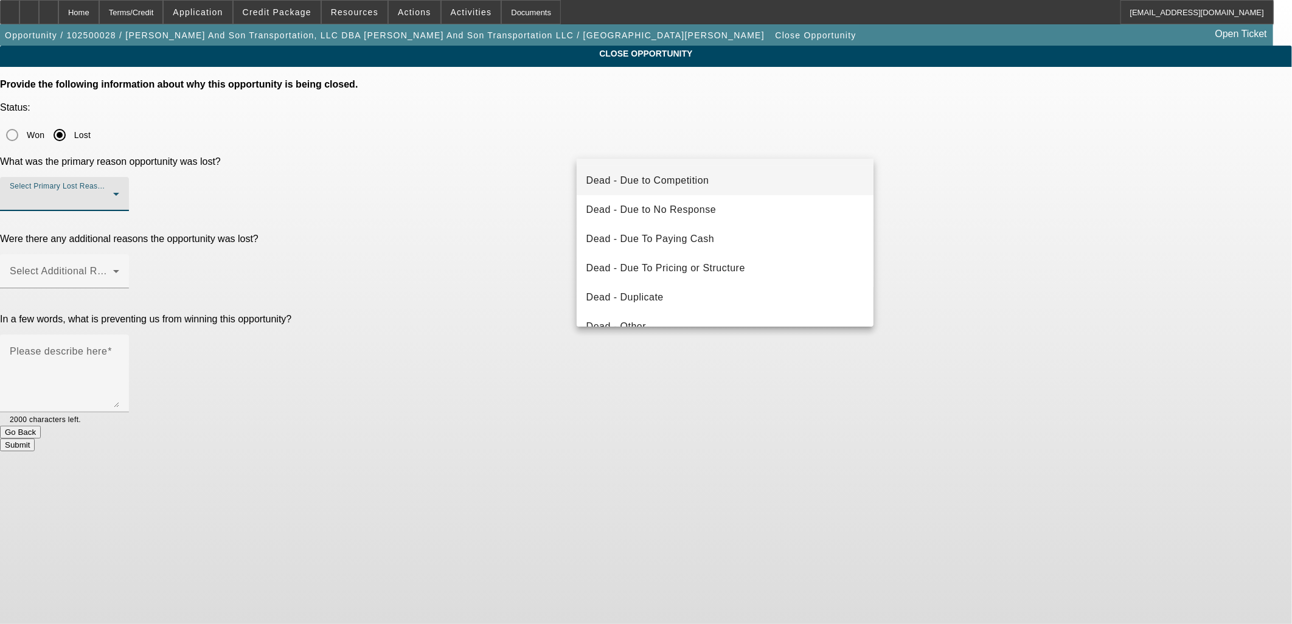
click at [720, 166] on mat-option "Dead - Due to Competition" at bounding box center [725, 180] width 297 height 29
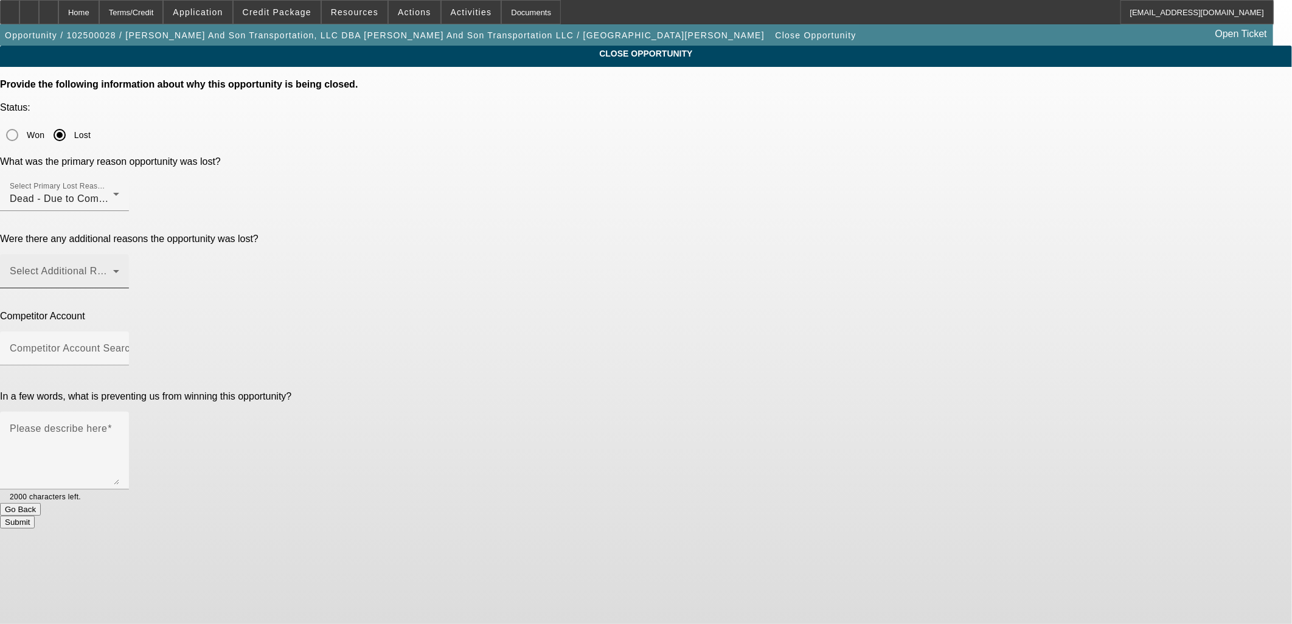
click at [119, 254] on div "Select Additional Reasons" at bounding box center [65, 271] width 110 height 34
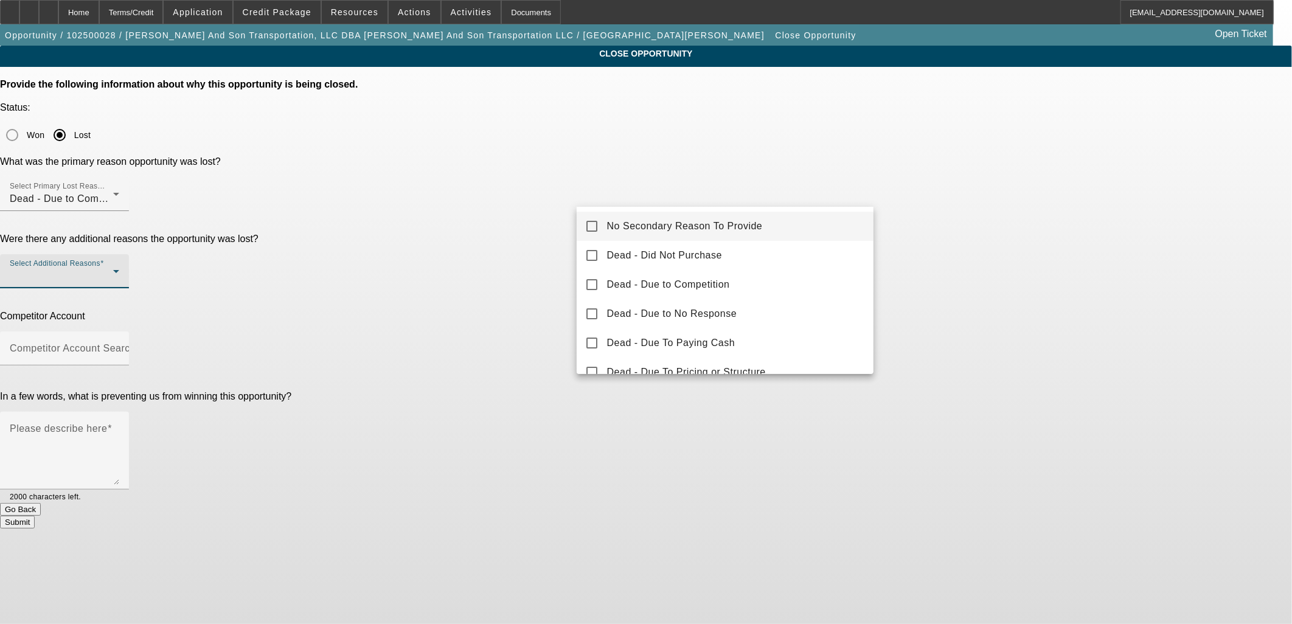
click at [623, 233] on mat-option "No Secondary Reason To Provide" at bounding box center [725, 226] width 297 height 29
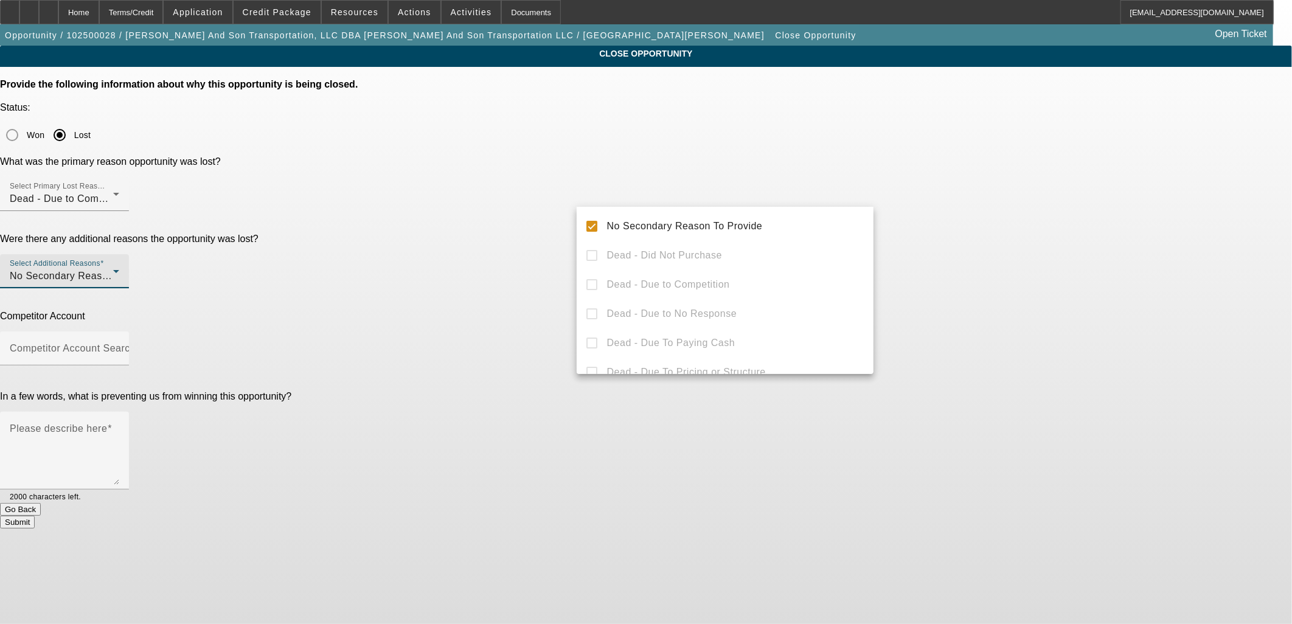
click at [534, 236] on div at bounding box center [646, 312] width 1292 height 624
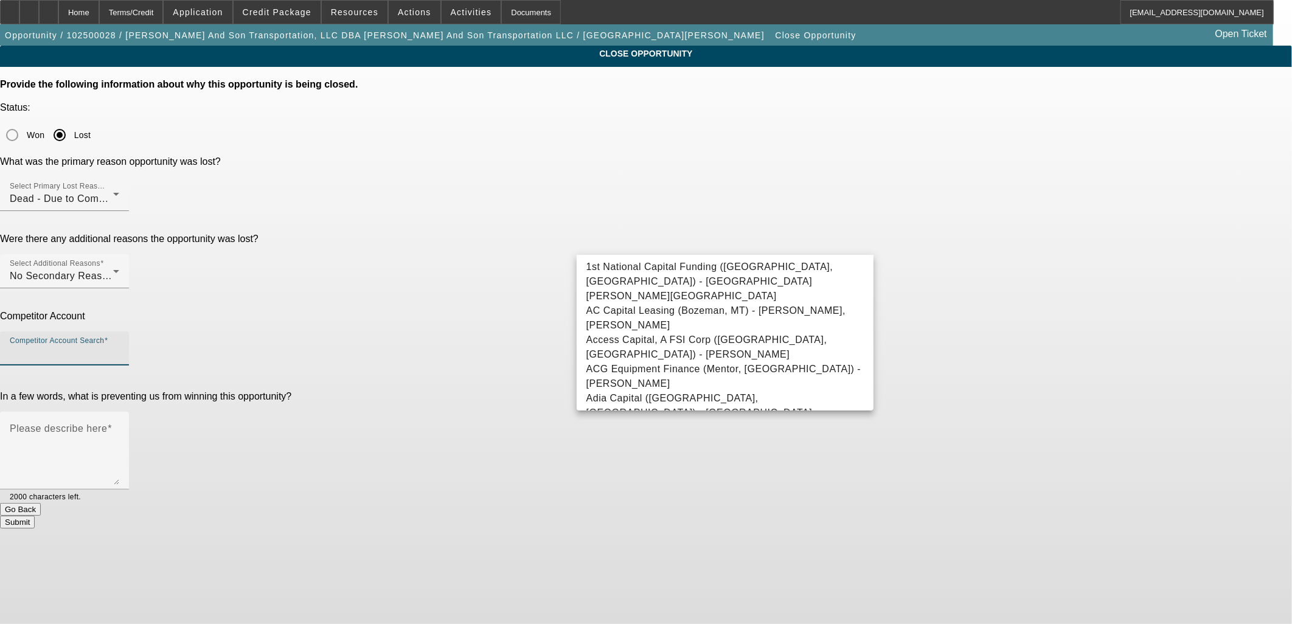
click at [119, 346] on input "Competitor Account Search" at bounding box center [65, 353] width 110 height 15
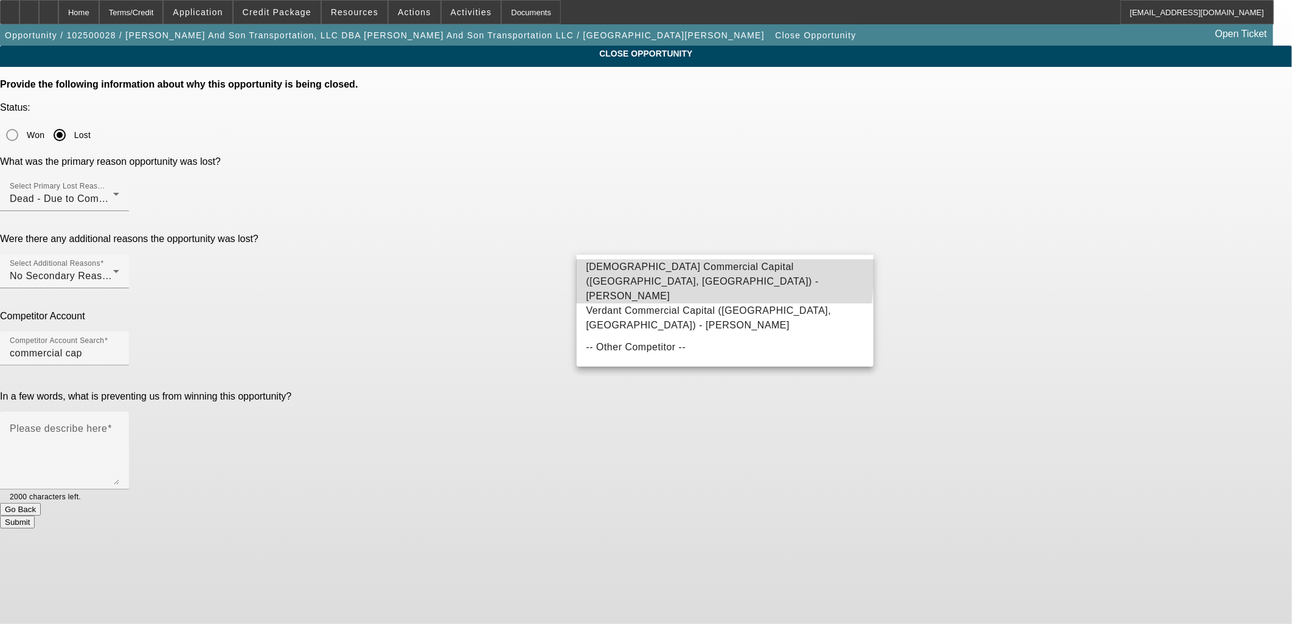
click at [636, 271] on span "[DEMOGRAPHIC_DATA] Commercial Capital ([GEOGRAPHIC_DATA], [GEOGRAPHIC_DATA]) - …" at bounding box center [702, 282] width 232 height 40
type input "[DEMOGRAPHIC_DATA] Commercial Capital ([GEOGRAPHIC_DATA], [GEOGRAPHIC_DATA]) - …"
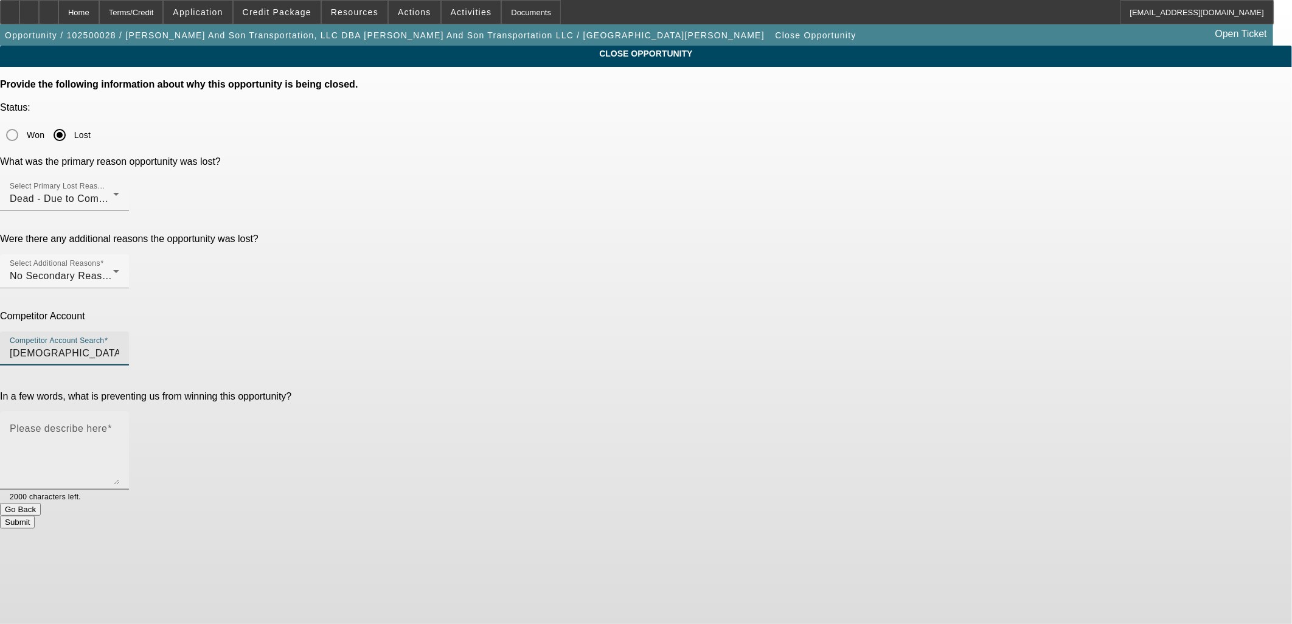
click at [119, 426] on textarea "Please describe here" at bounding box center [65, 455] width 110 height 58
type textarea """
type textarea "C"
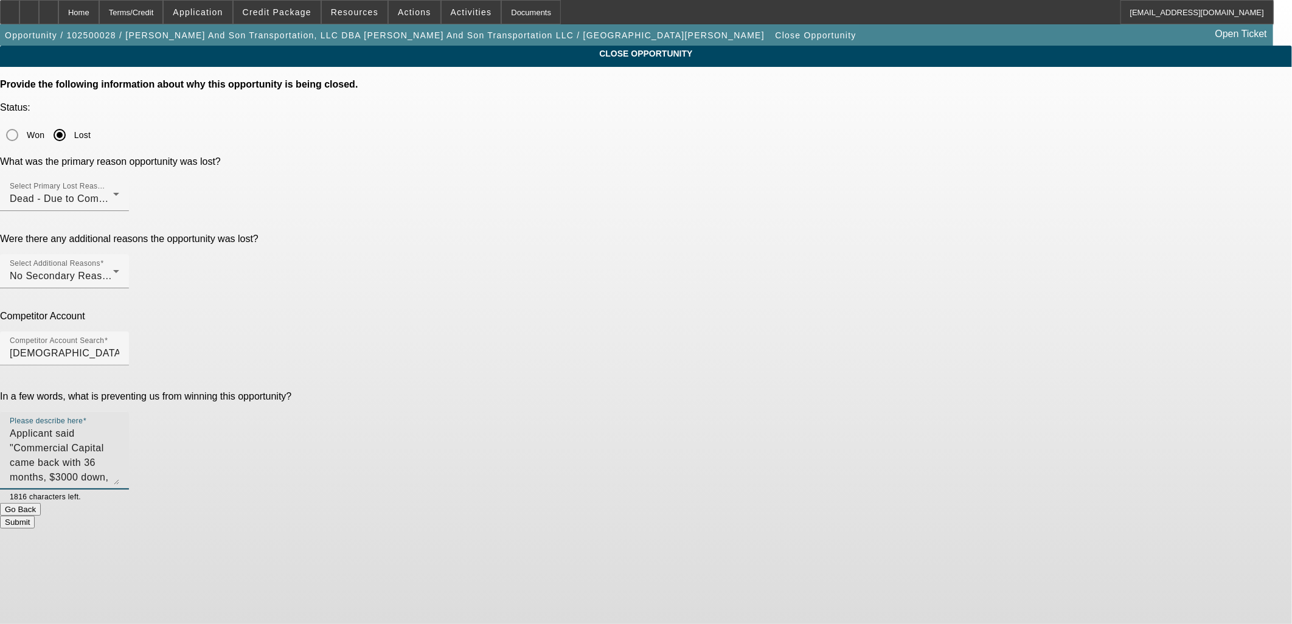
drag, startPoint x: 794, startPoint y: 305, endPoint x: 777, endPoint y: 300, distance: 17.7
click at [119, 426] on textarea "Applicant said "Commercial Capital came back with 36 months, $3000 down, no sec…" at bounding box center [65, 455] width 110 height 58
drag, startPoint x: 816, startPoint y: 306, endPoint x: 799, endPoint y: 299, distance: 18.3
click at [119, 426] on textarea "Applicant said "Commercial Capital came back with 36 months, $3000 down, no sec…" at bounding box center [65, 455] width 110 height 58
type textarea "Applicant said "Commercial Capital came back with 36 months, $3000 down, no sec…"
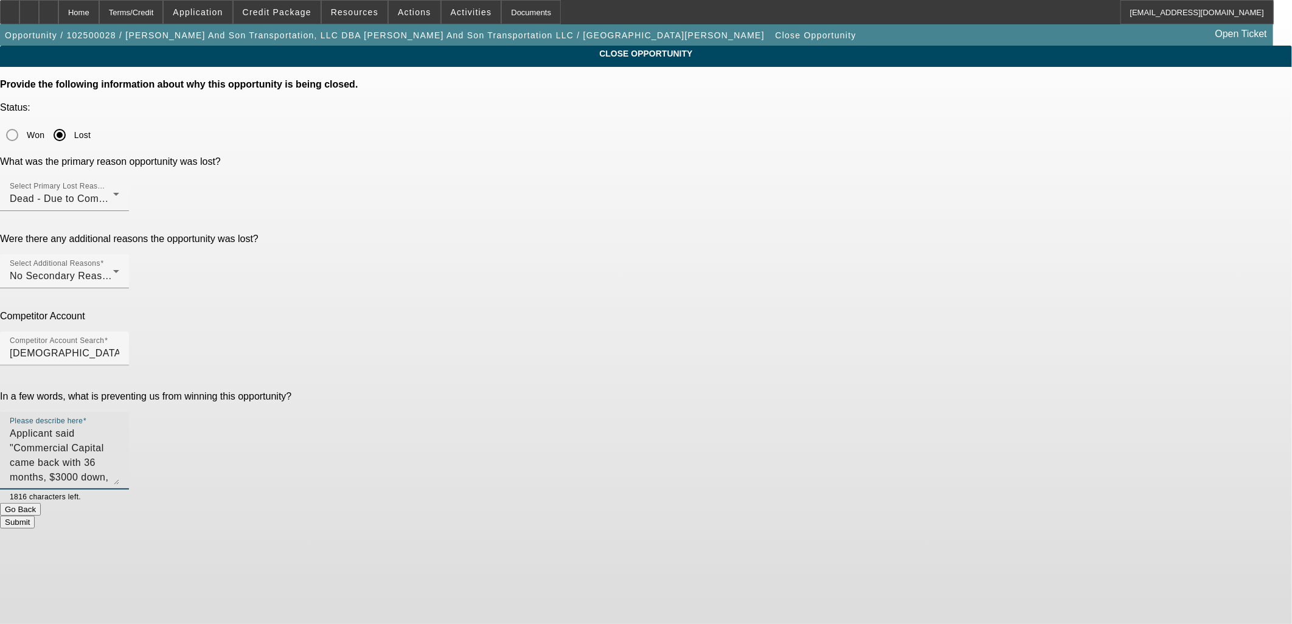
click at [35, 516] on button "Submit" at bounding box center [17, 522] width 35 height 13
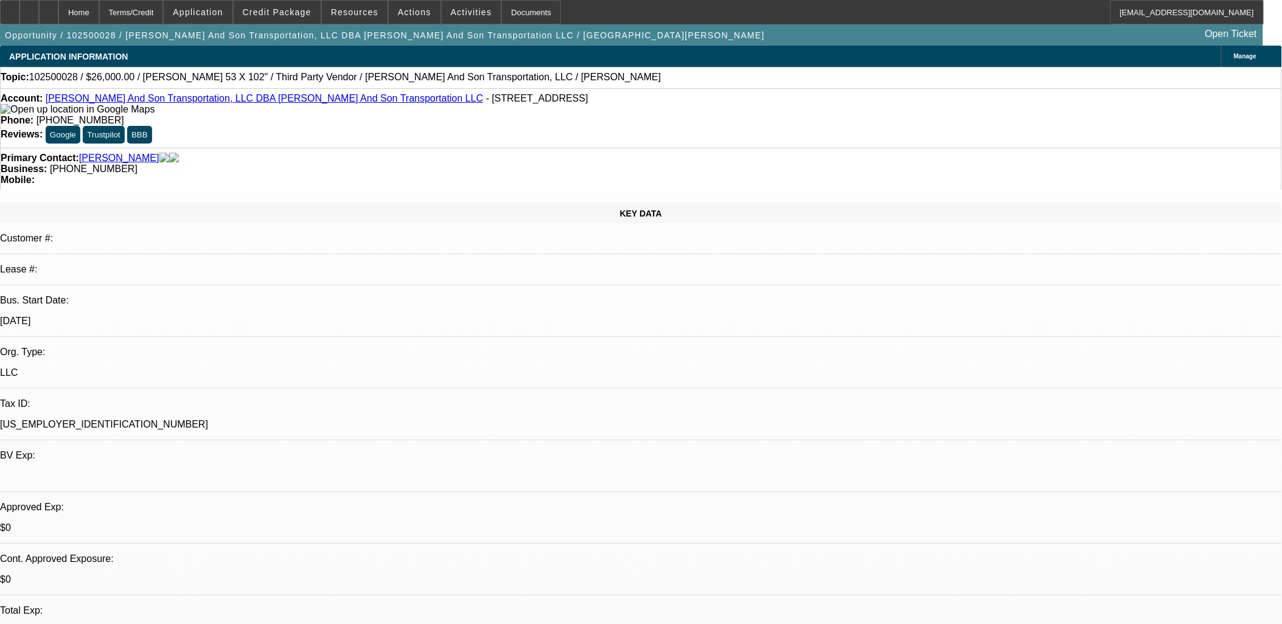
select select "0.1"
select select "0"
select select "2"
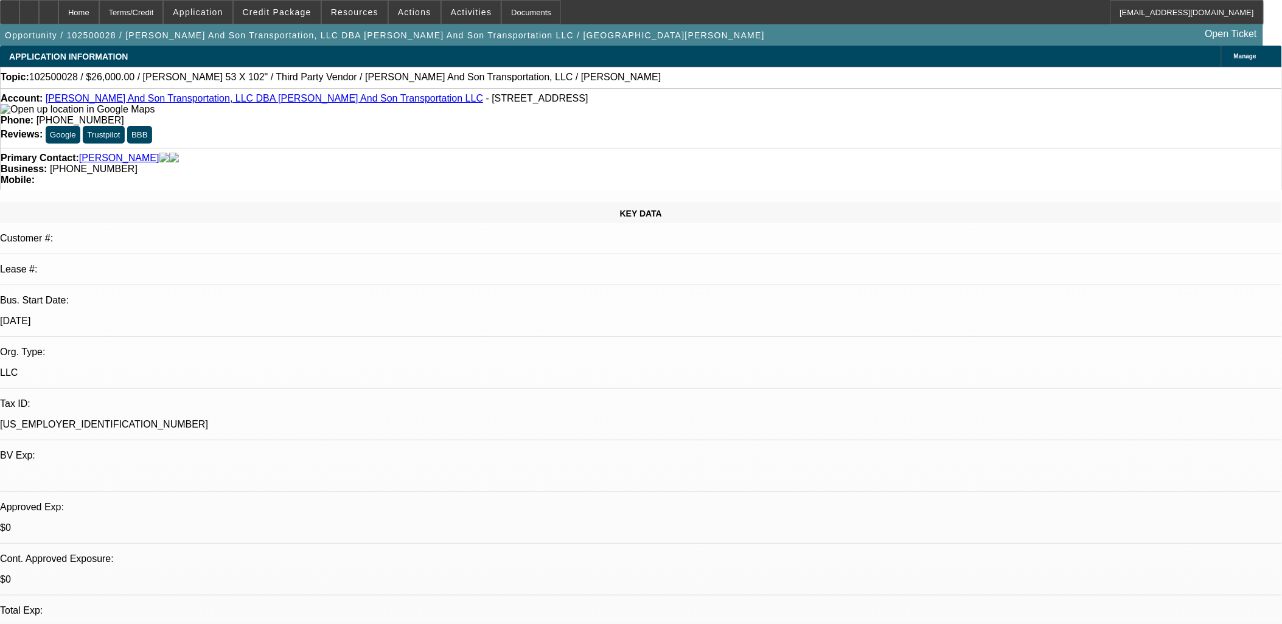
select select "0"
select select "0.1"
select select "2"
select select "0"
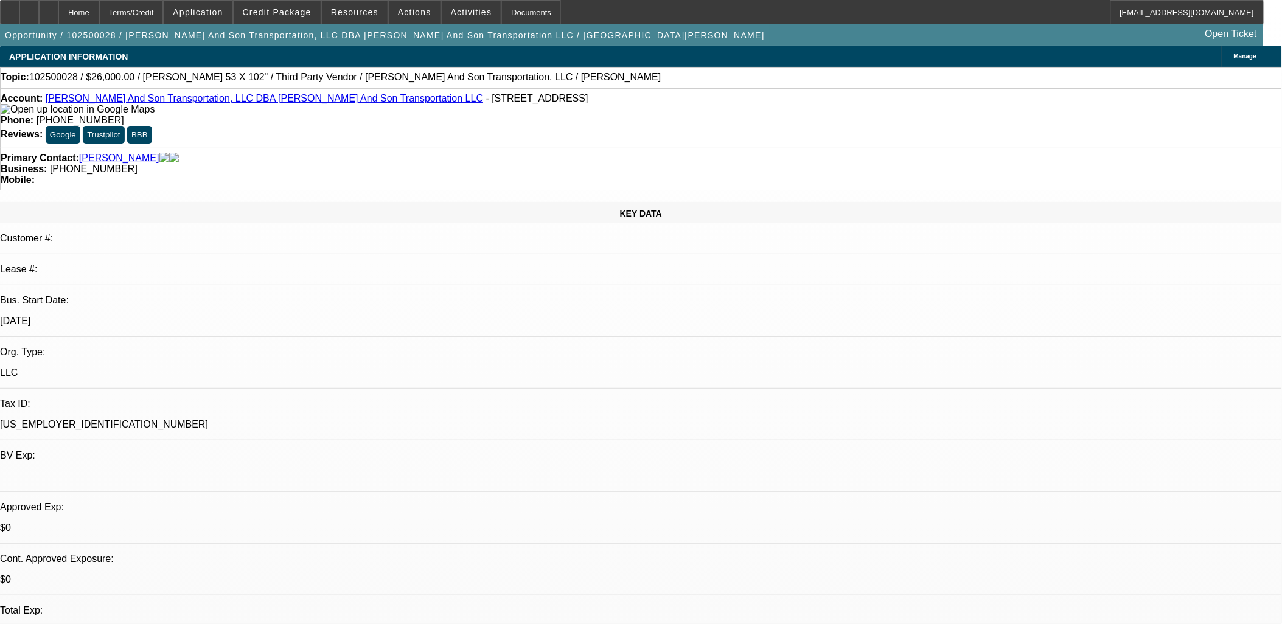
select select "0"
select select "1"
select select "2"
select select "6"
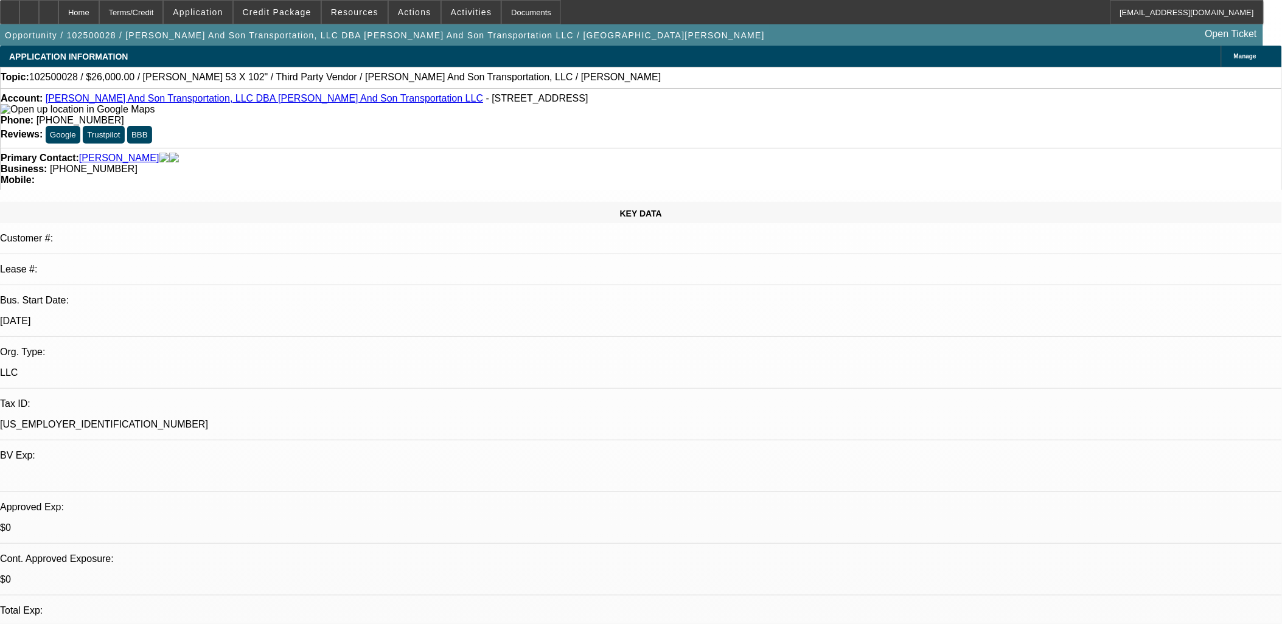
select select "1"
select select "2"
select select "6"
select select "1"
select select "2"
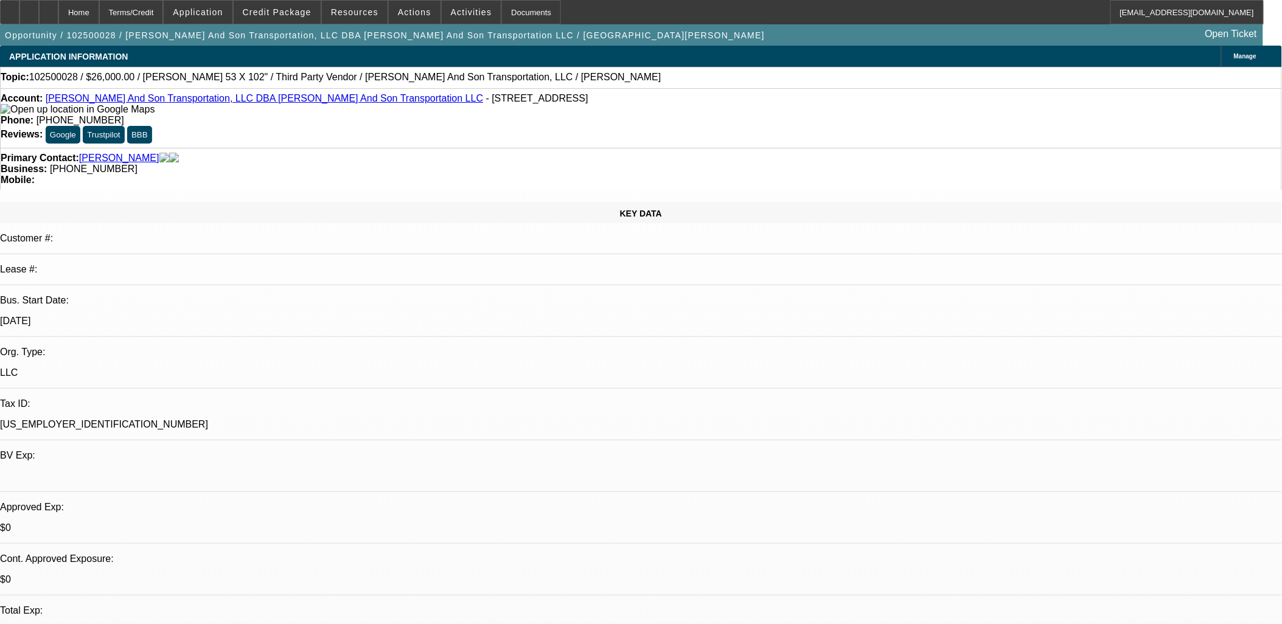
select select "6"
select select "1"
select select "3"
select select "6"
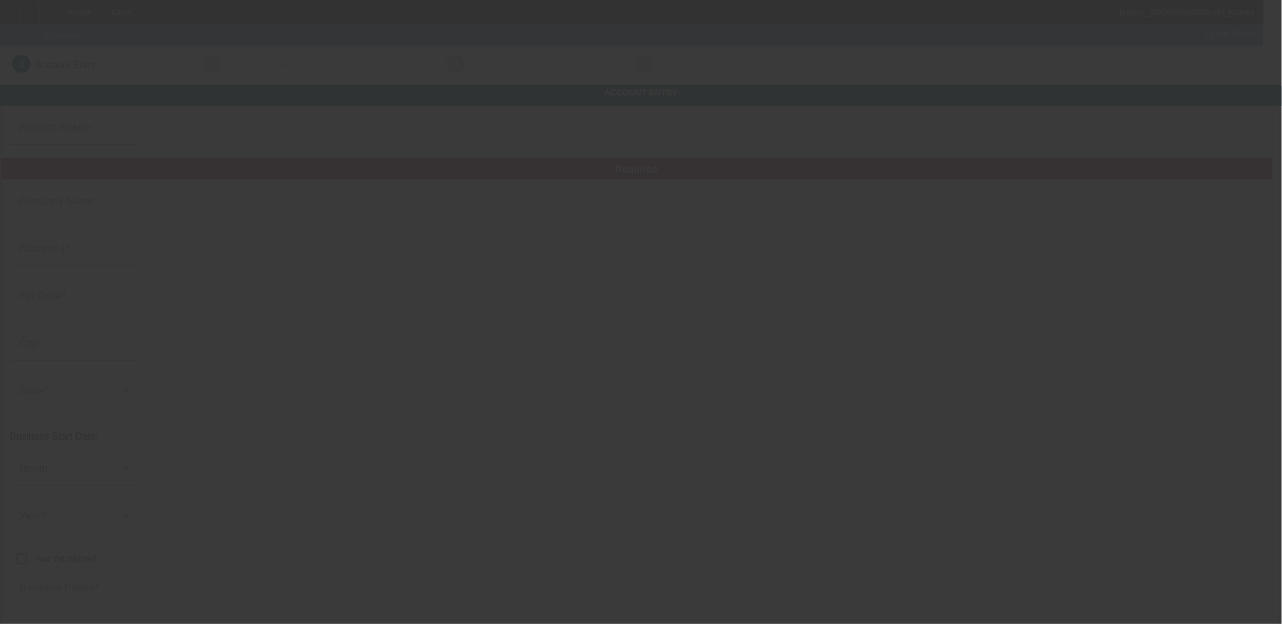
type input "EMBROIDERY KINGZ NY LLC"
type input "784 Fox St"
type input "10455"
type input "[GEOGRAPHIC_DATA]"
type input "[PHONE_NUMBER]"
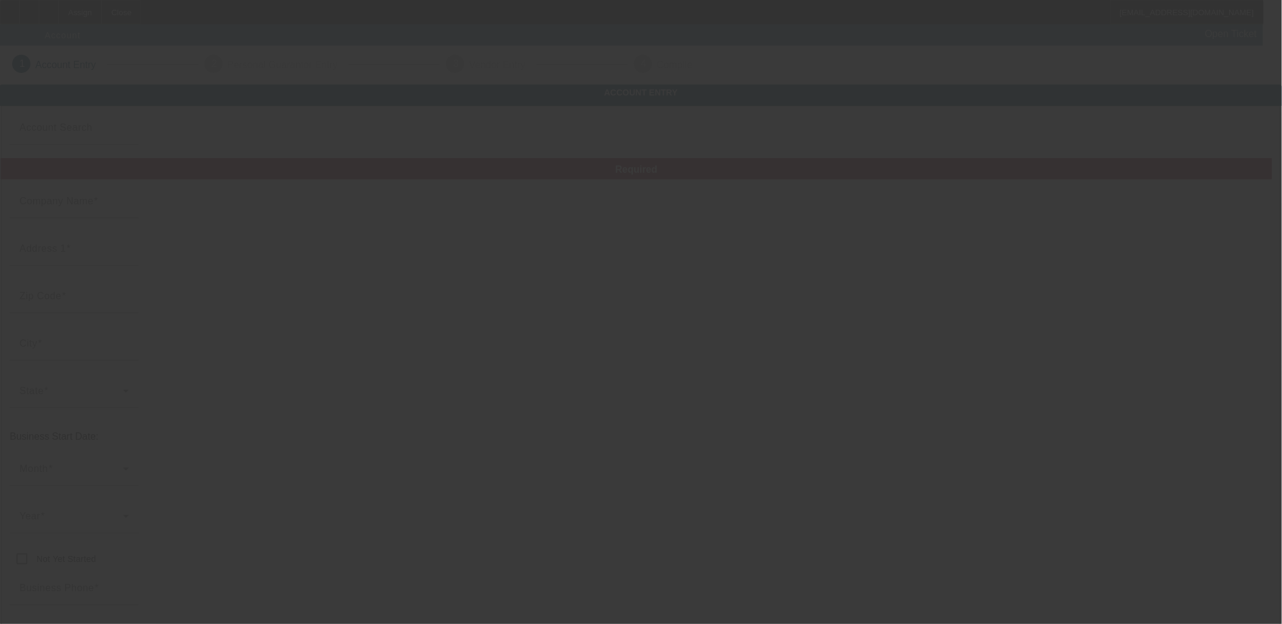
type input "Apt 3F"
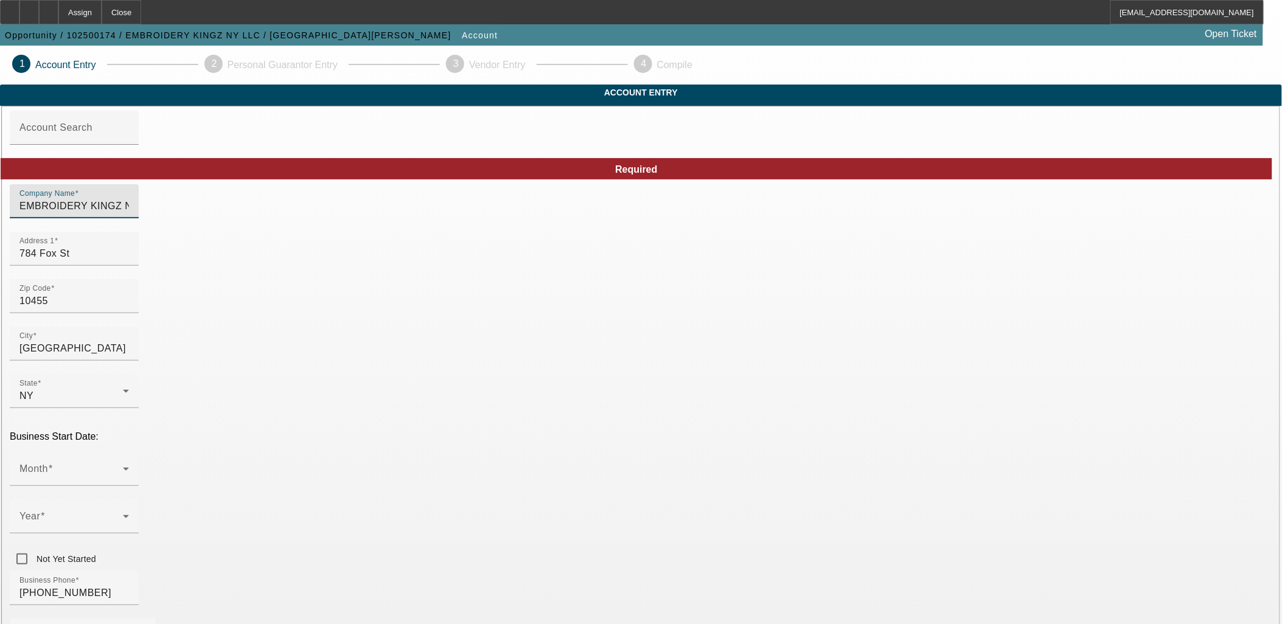
drag, startPoint x: 446, startPoint y: 228, endPoint x: 4, endPoint y: 229, distance: 441.7
type input "Embroidery Kingz NY LLC"
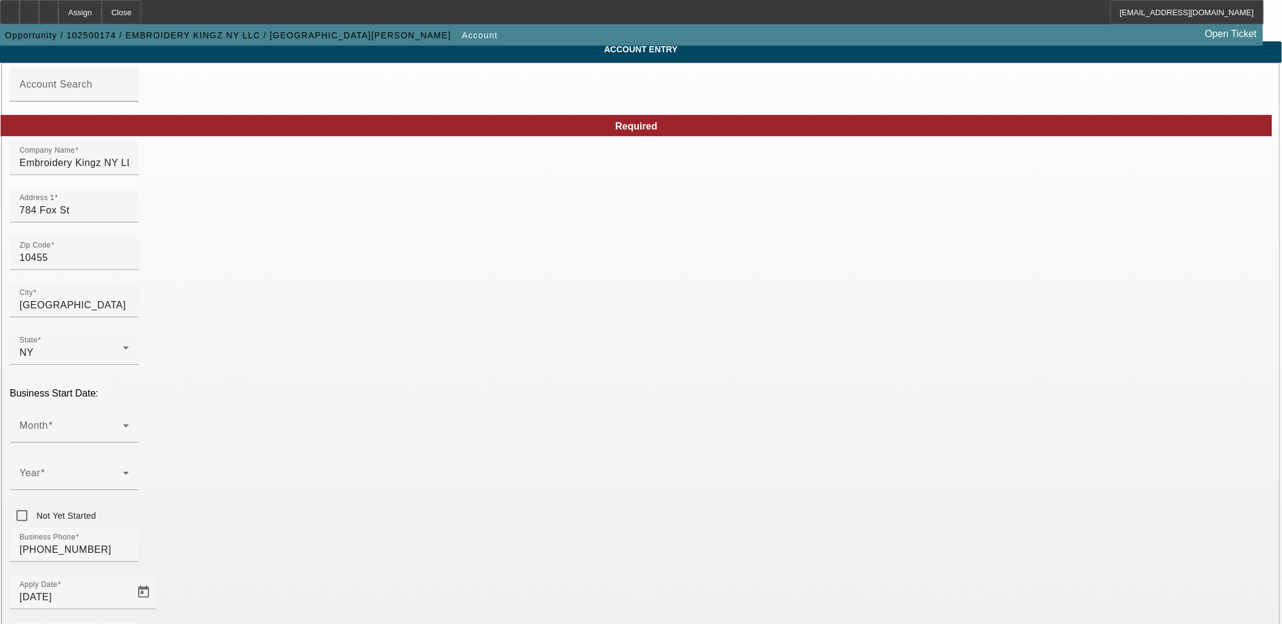
scroll to position [68, 0]
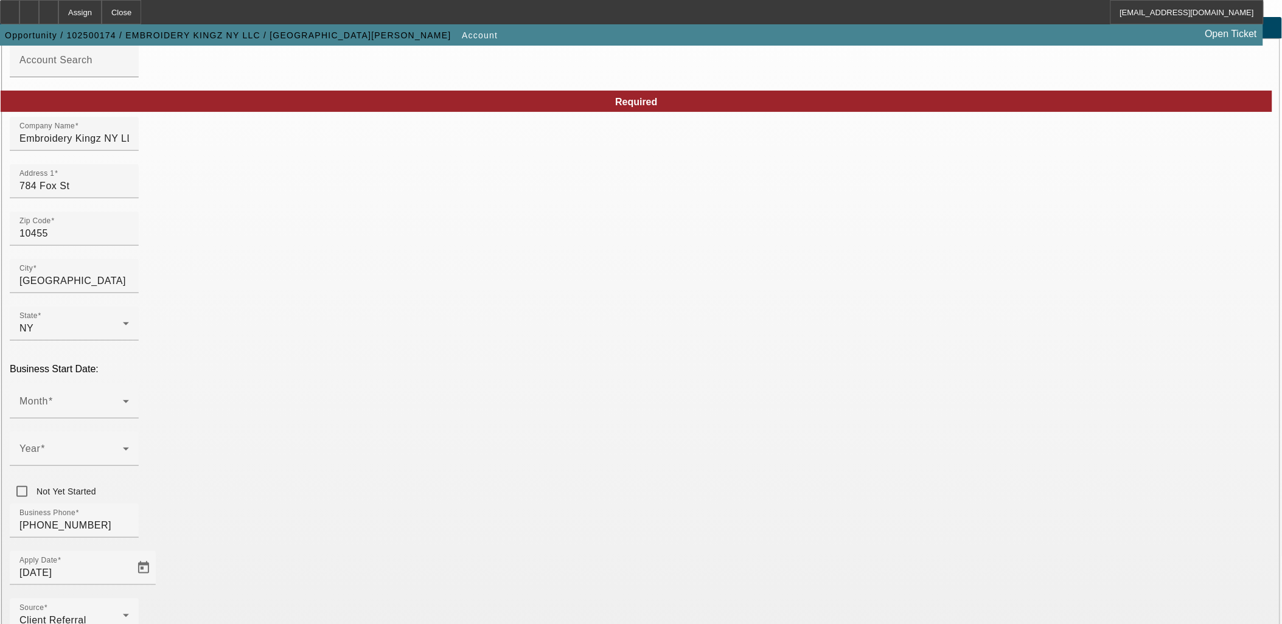
type input "Apt 43F"
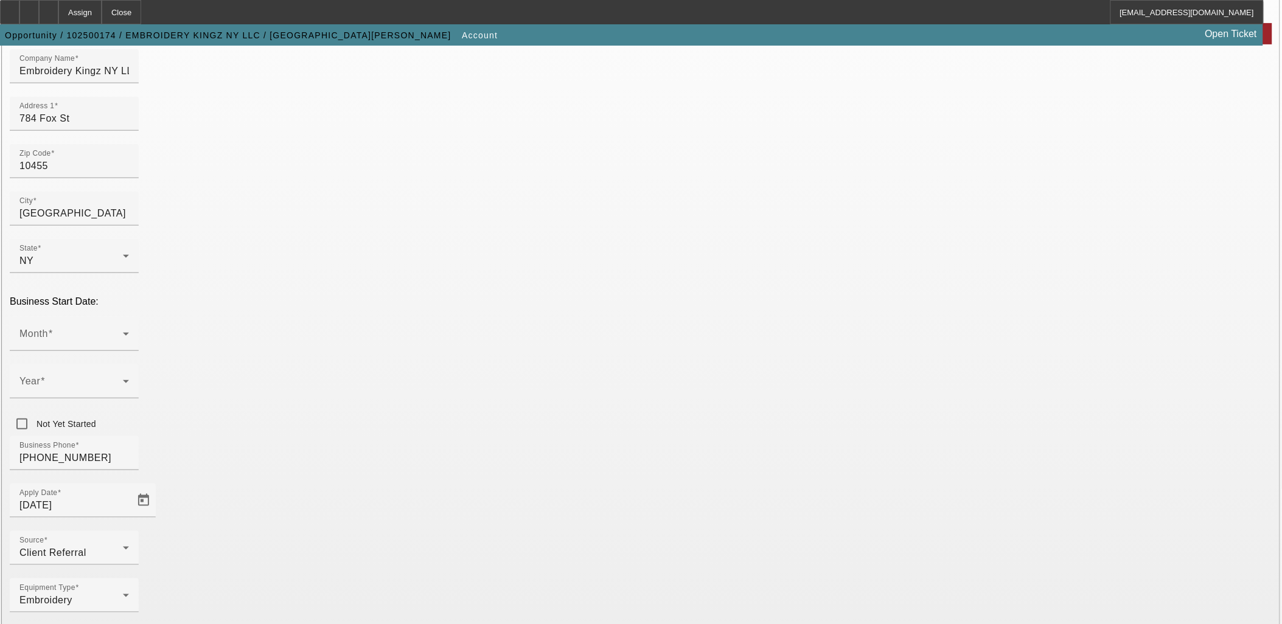
scroll to position [140, 0]
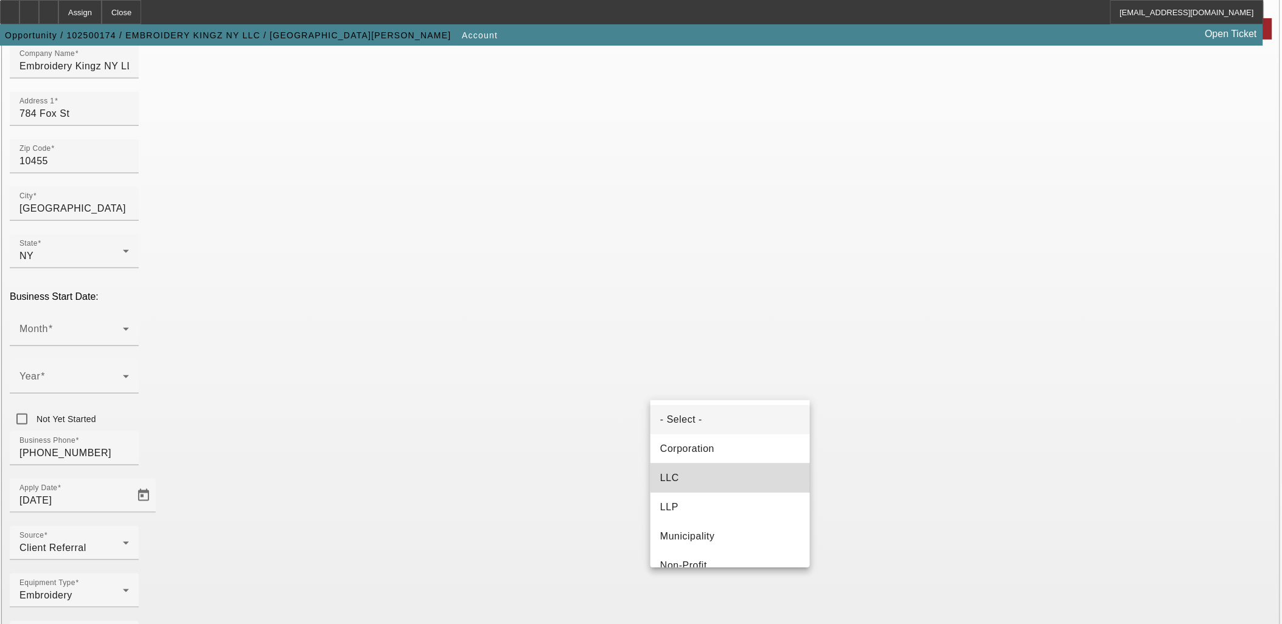
click at [736, 467] on mat-option "LLC" at bounding box center [729, 478] width 159 height 29
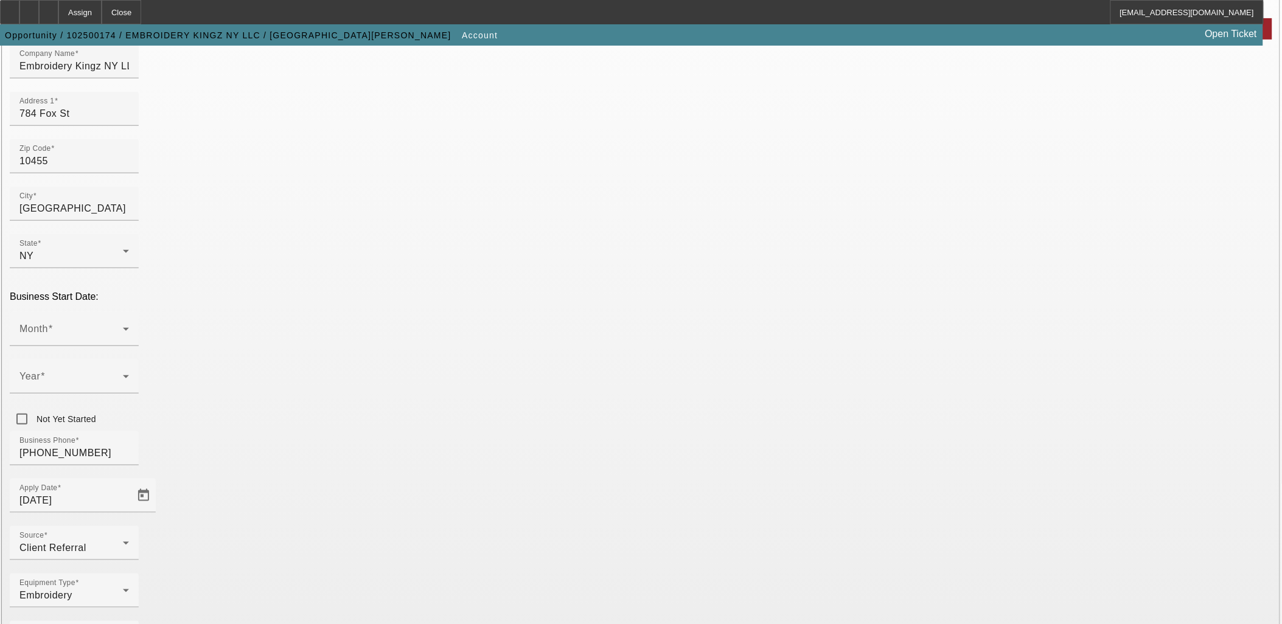
type input "334188565"
click at [129, 312] on div "Month" at bounding box center [74, 329] width 110 height 34
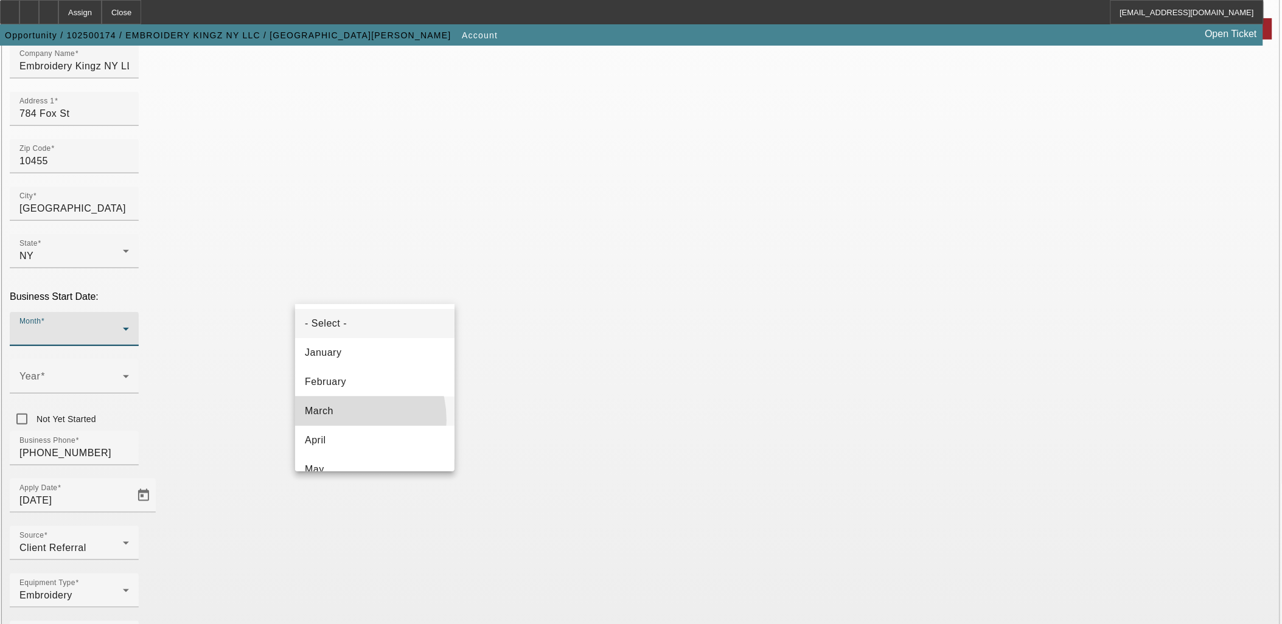
click at [333, 420] on mat-option "March" at bounding box center [374, 411] width 159 height 29
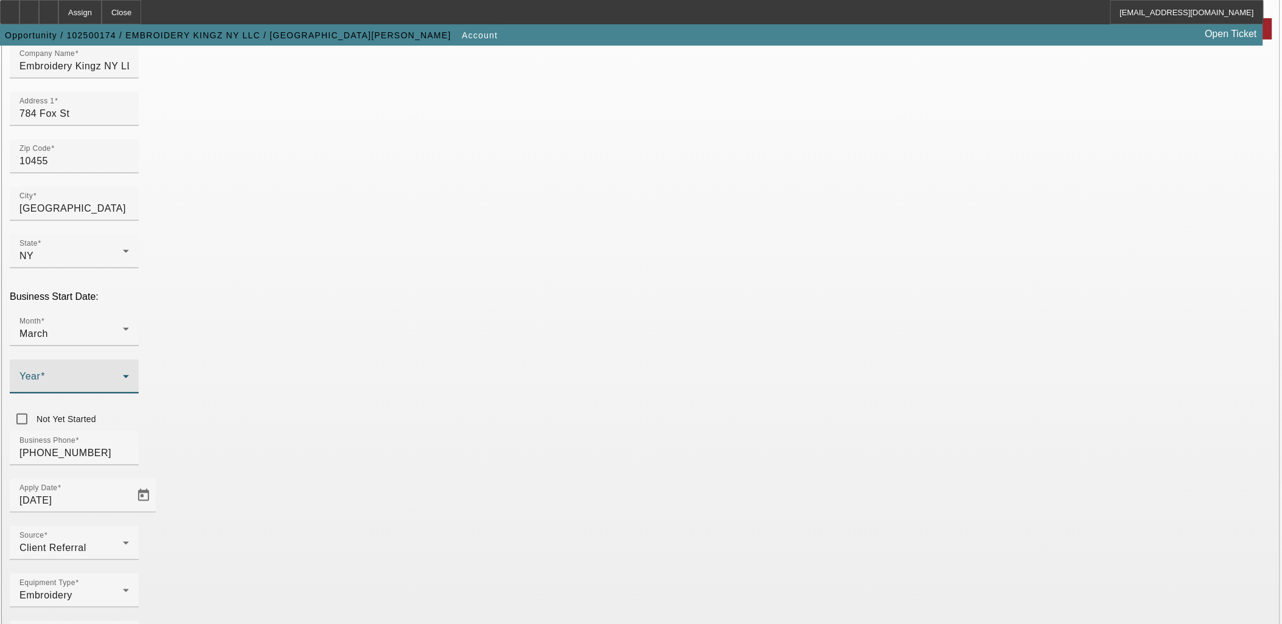
click at [133, 369] on icon at bounding box center [126, 376] width 15 height 15
click at [512, 410] on mat-option "2025" at bounding box center [508, 411] width 71 height 29
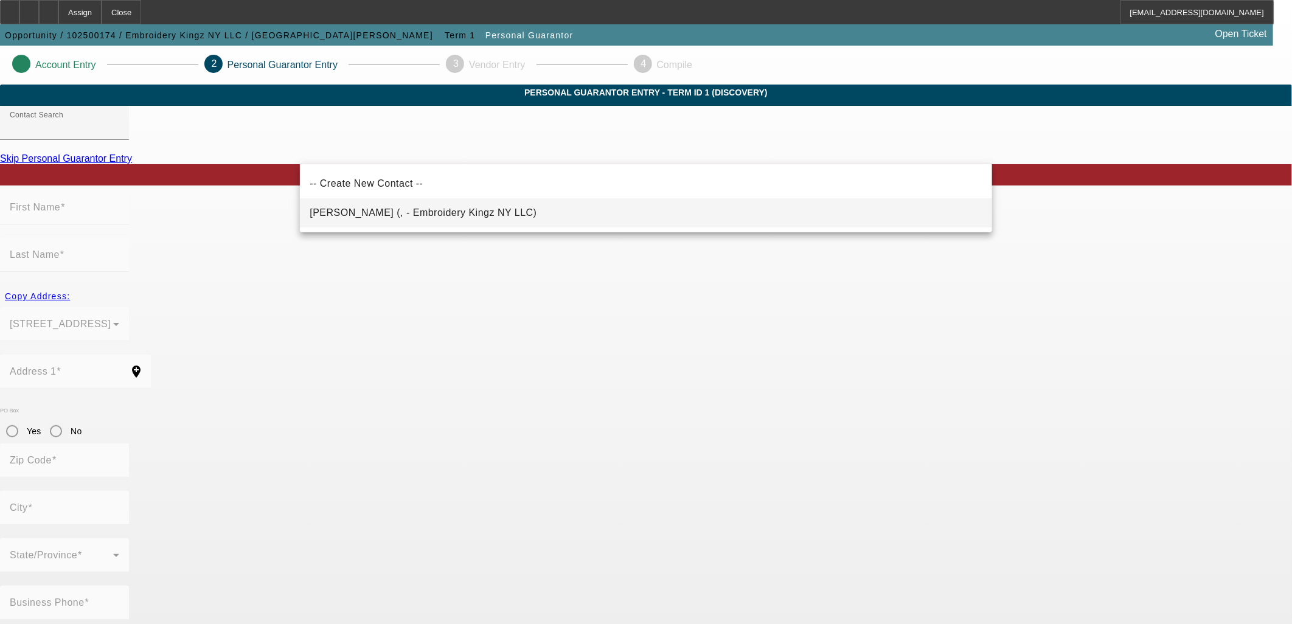
click at [533, 203] on mat-option "[PERSON_NAME] (, - Embroidery Kingz NY LLC)" at bounding box center [646, 212] width 692 height 29
type input "[PERSON_NAME] (, - Embroidery Kingz NY LLC)"
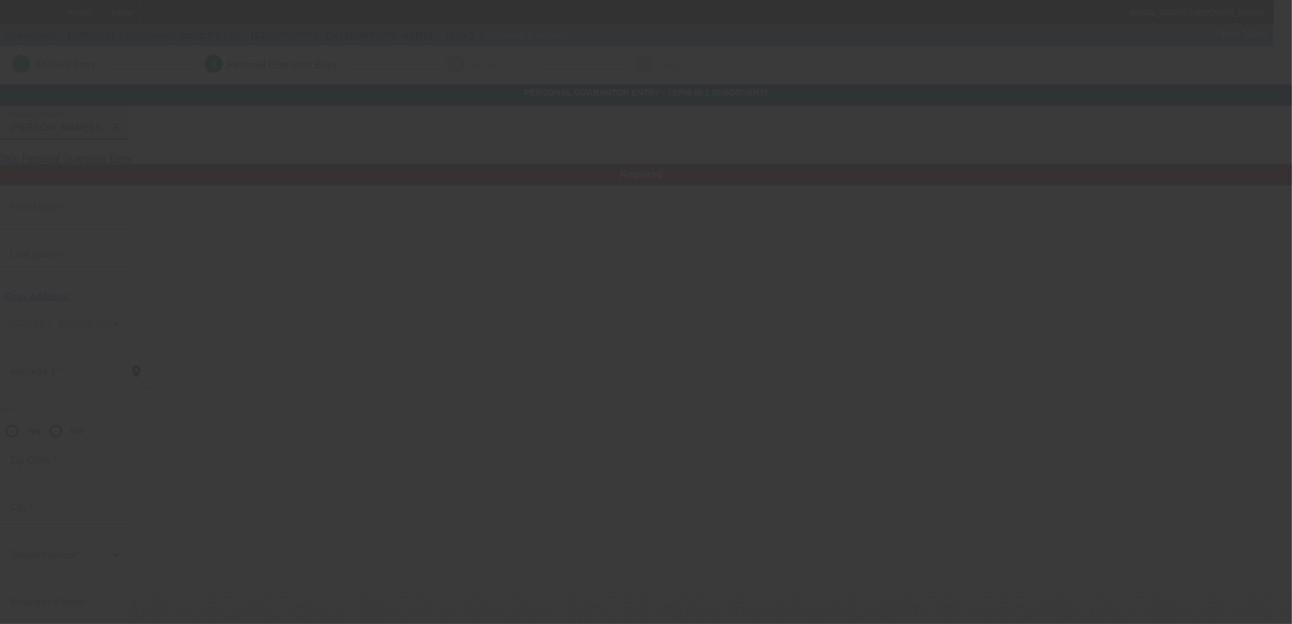
type input "[PERSON_NAME]"
radio input "true"
type input "[PHONE_NUMBER]"
type input "[EMAIL_ADDRESS][DOMAIN_NAME]"
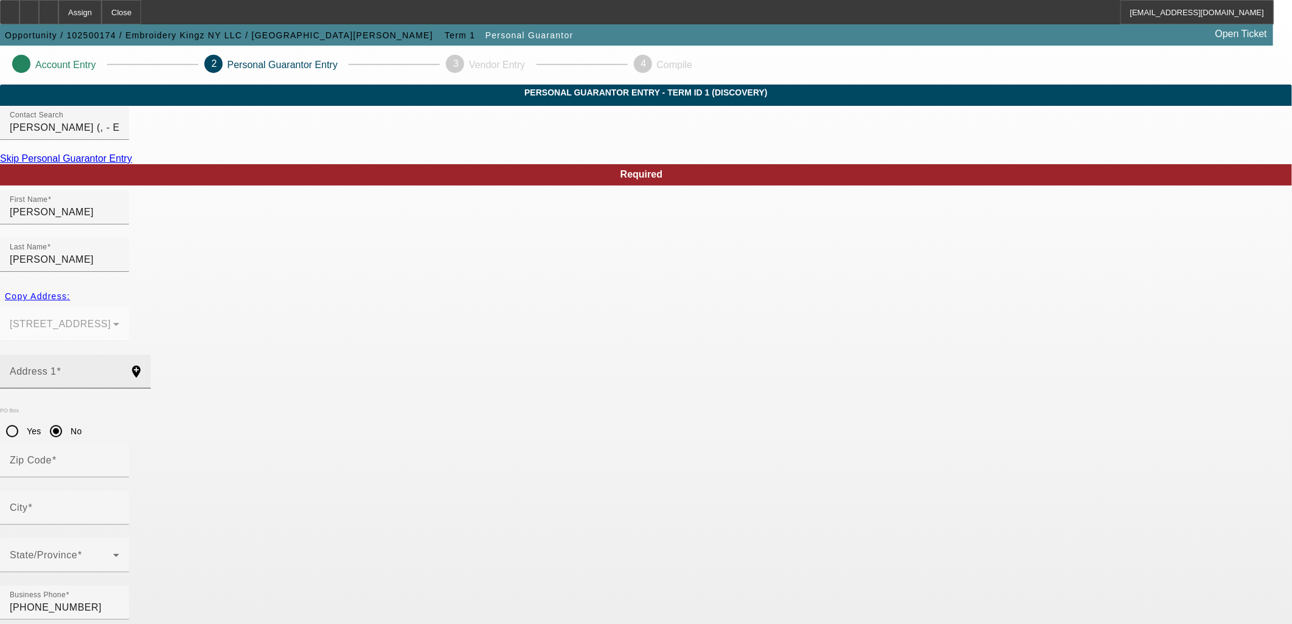
click at [57, 366] on mat-label "Address 1" at bounding box center [33, 371] width 47 height 10
click at [119, 369] on input "Address 1" at bounding box center [65, 376] width 110 height 15
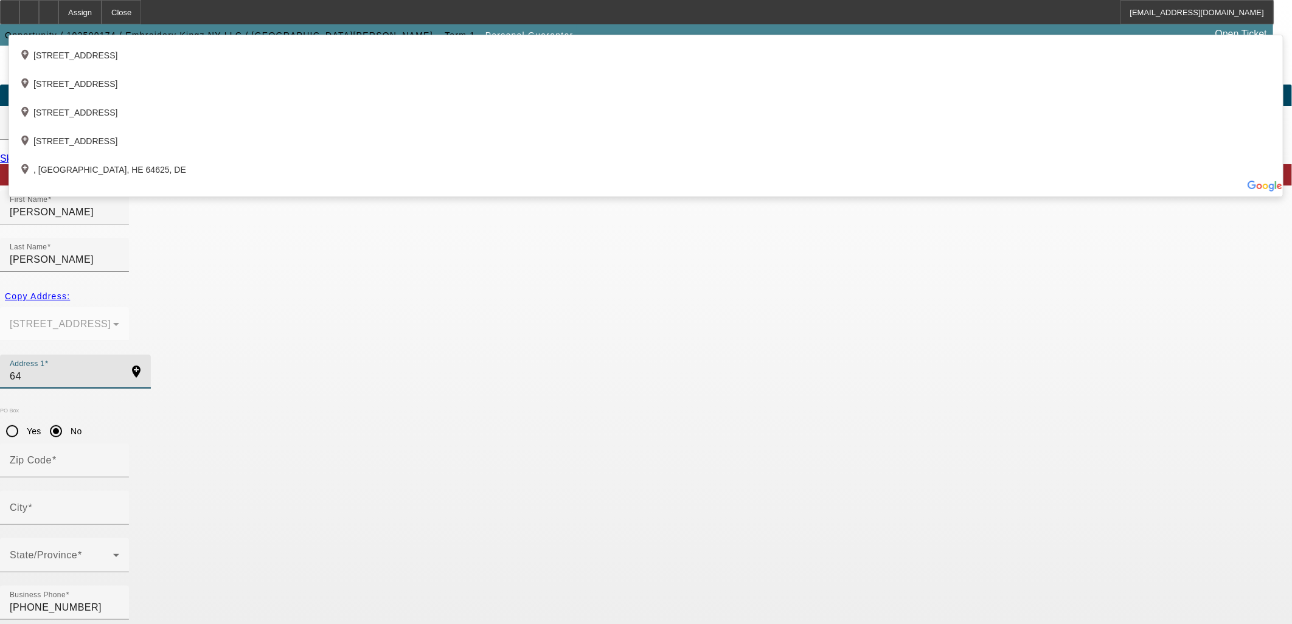
type input "6"
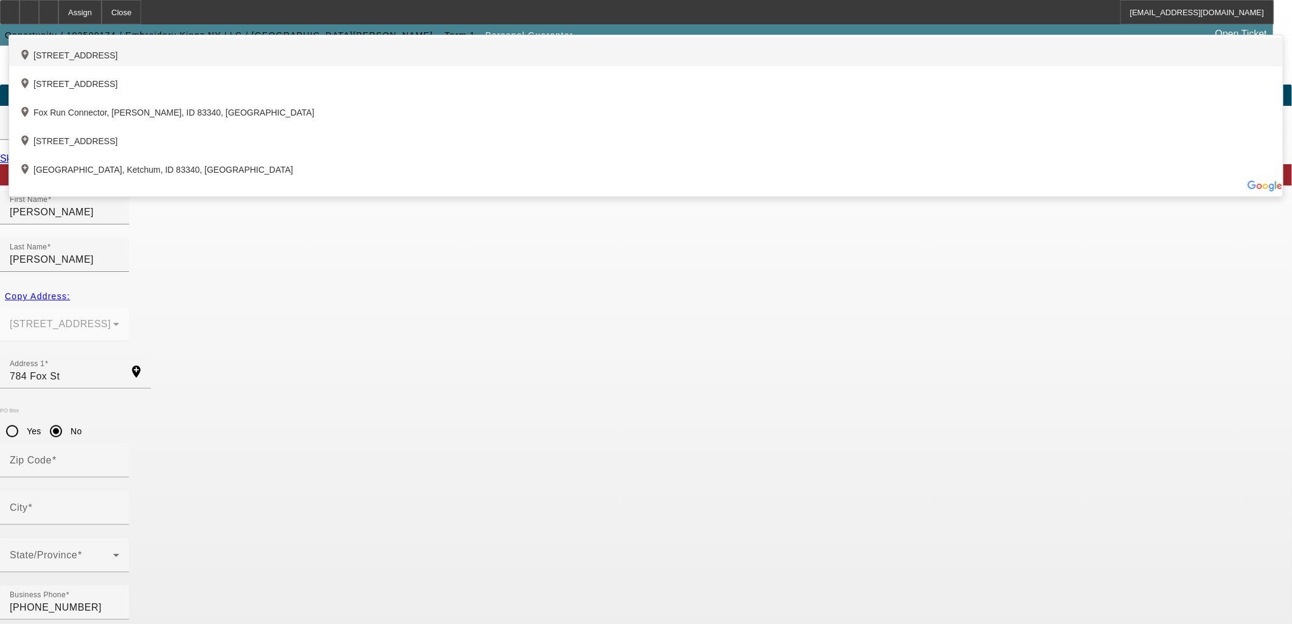
click at [421, 66] on div "add_location [STREET_ADDRESS]" at bounding box center [646, 52] width 1274 height 29
type input "[STREET_ADDRESS]"
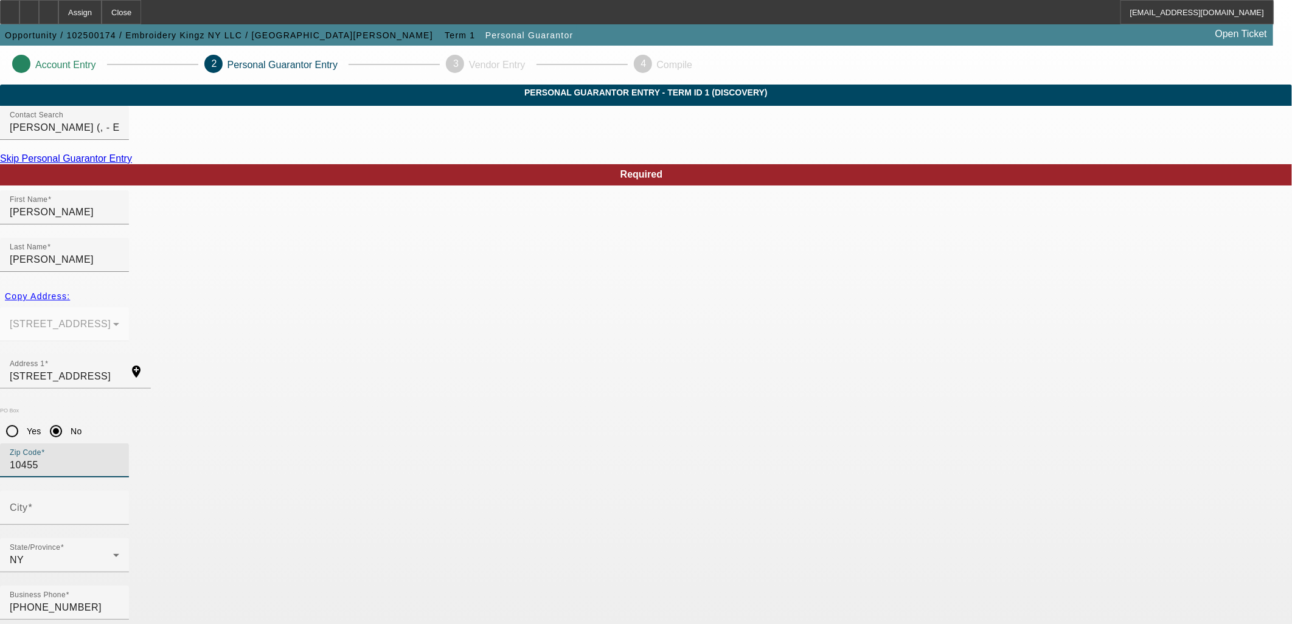
drag, startPoint x: 539, startPoint y: 382, endPoint x: 422, endPoint y: 365, distance: 118.6
click at [410, 408] on div "PO Box Yes No Zip Code 10455" at bounding box center [646, 449] width 1292 height 83
type input "10454"
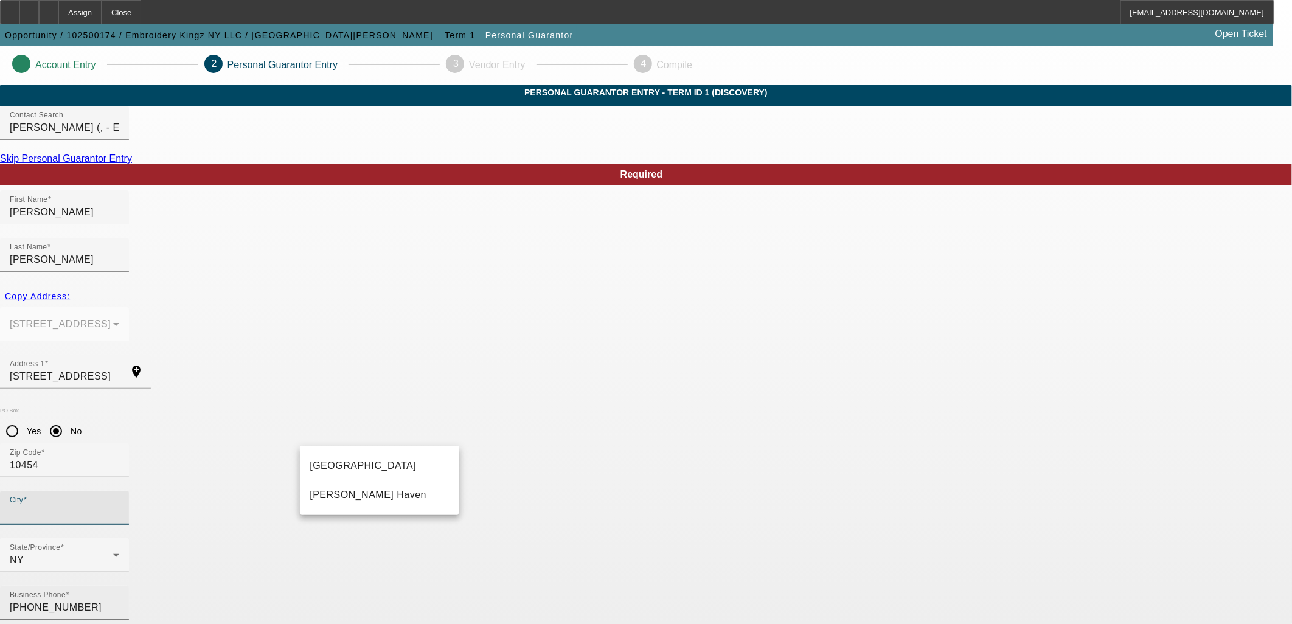
click at [388, 467] on mat-option "[GEOGRAPHIC_DATA]" at bounding box center [379, 465] width 159 height 29
type input "[GEOGRAPHIC_DATA]"
type input "100"
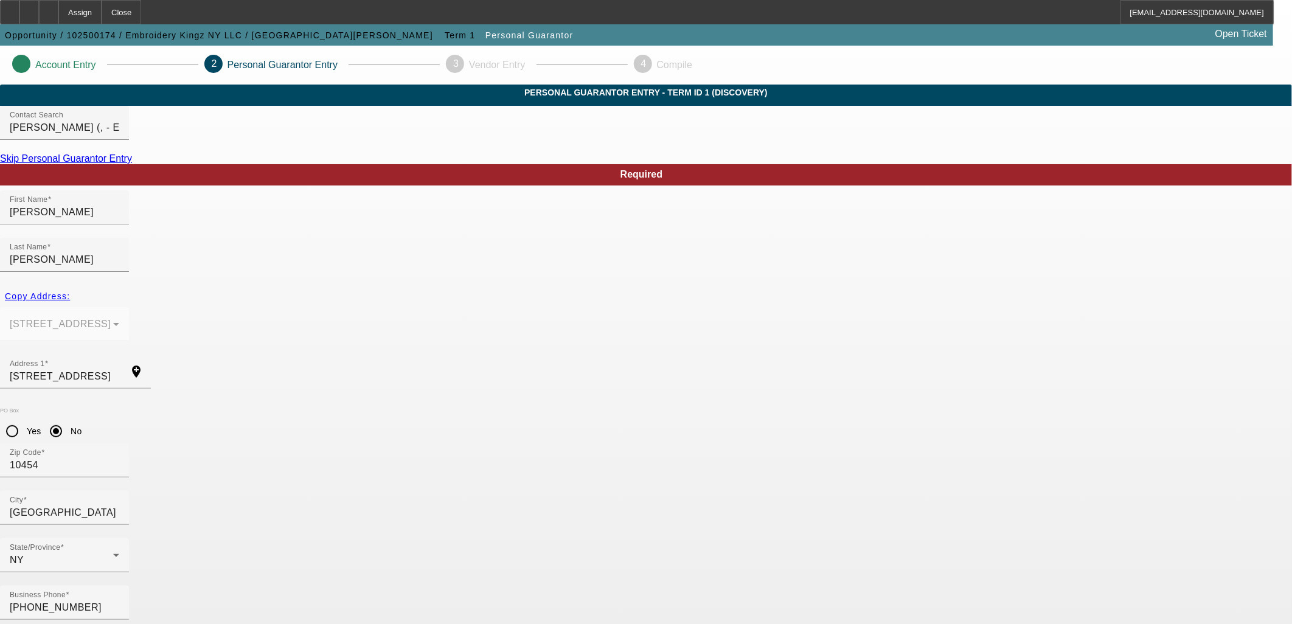
type input "101-58-8365"
type input "3F"
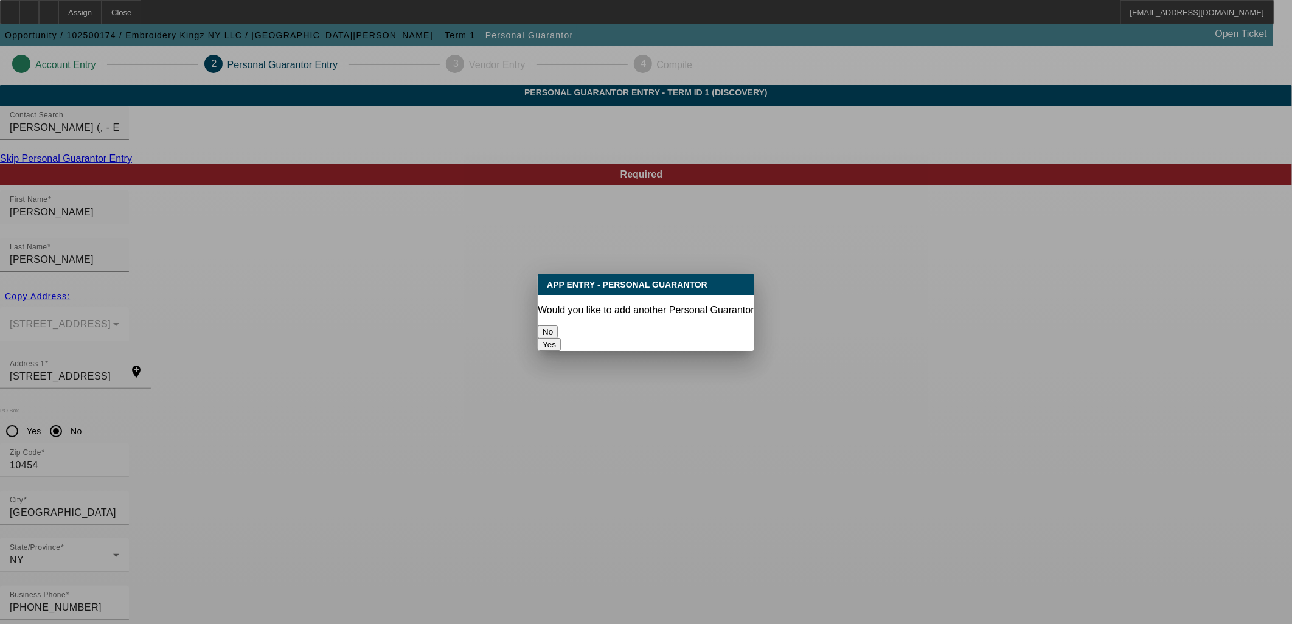
click at [558, 325] on button "No" at bounding box center [548, 331] width 20 height 13
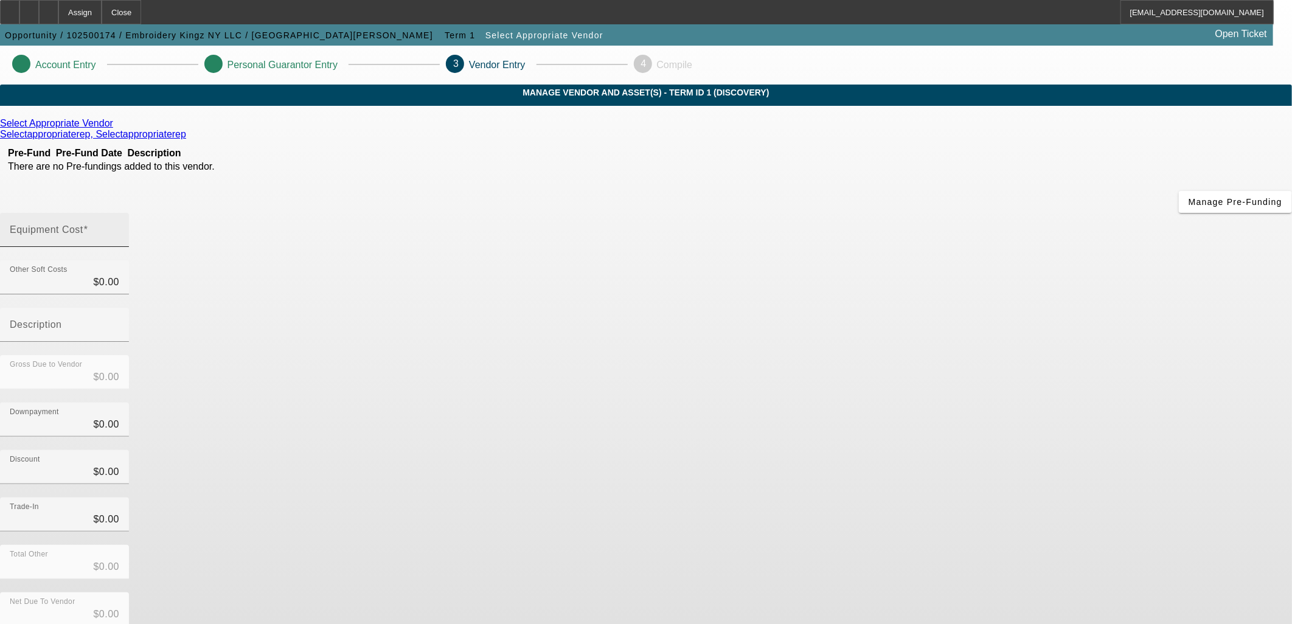
click at [83, 224] on mat-label "Equipment Cost" at bounding box center [47, 229] width 74 height 10
click at [119, 228] on input "Equipment Cost" at bounding box center [65, 235] width 110 height 15
type input "1"
type input "$1.00"
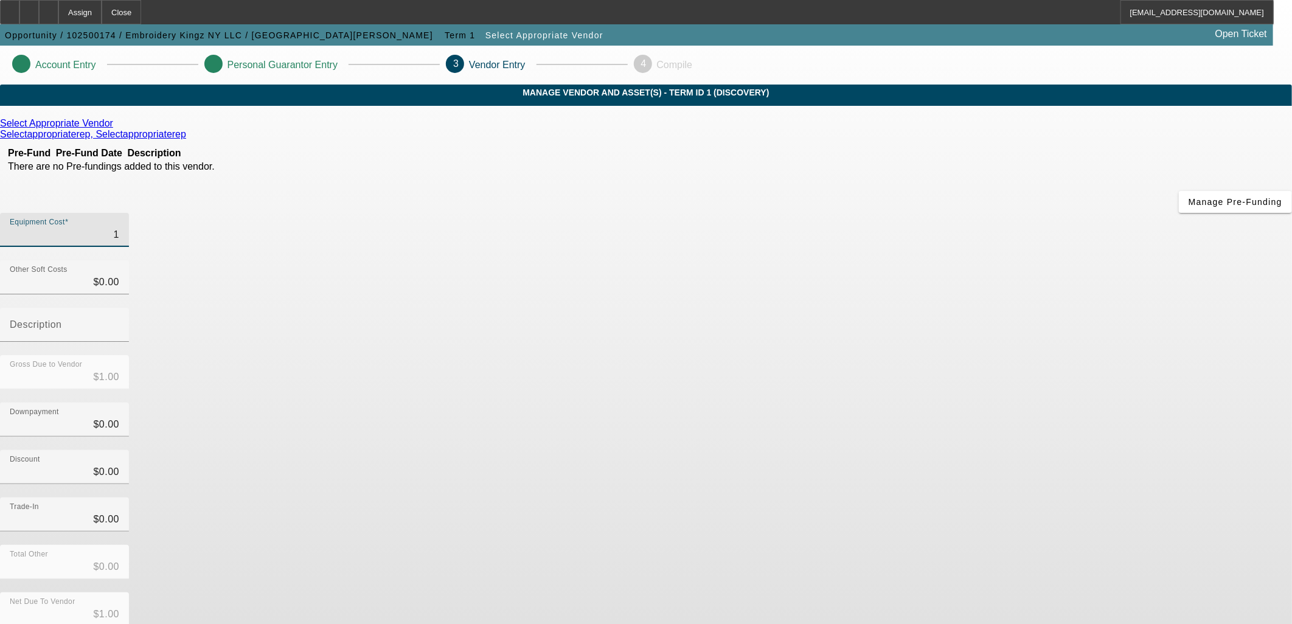
type input "14"
type input "$14.00"
type input "149"
type input "$149.00"
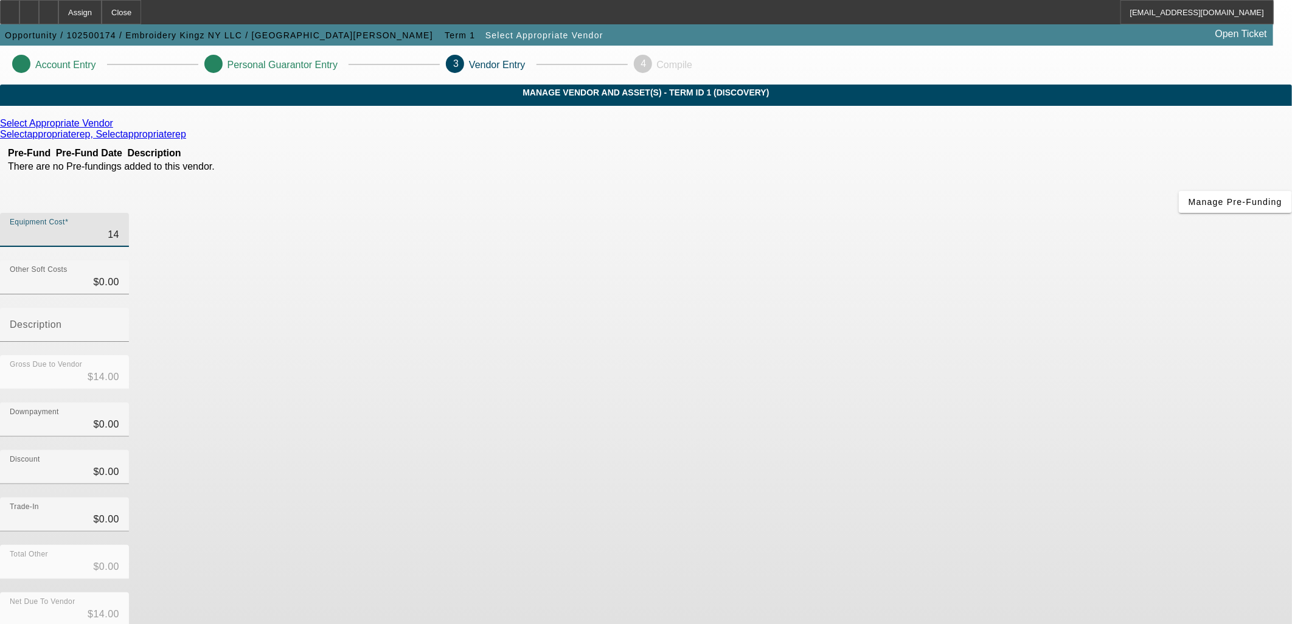
type input "$149.00"
type input "1499"
type input "$1,499.00"
type input "14995"
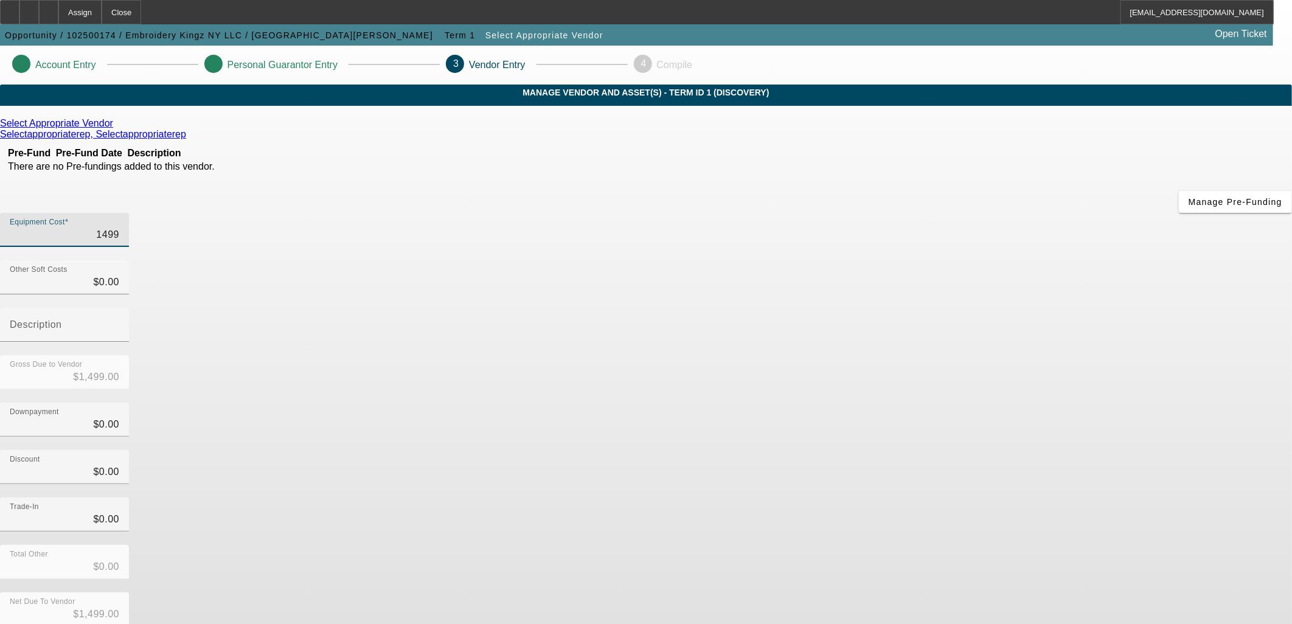
type input "$14,995.00"
click at [116, 129] on link at bounding box center [114, 123] width 3 height 11
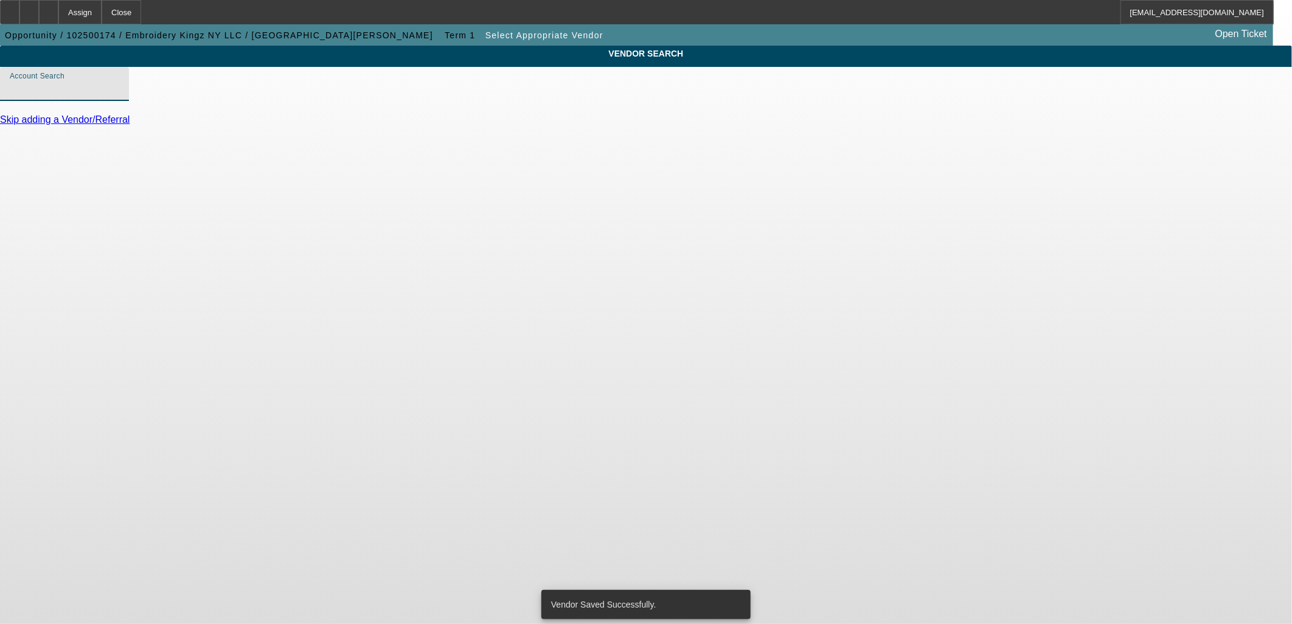
click at [119, 96] on input "Account Search" at bounding box center [65, 89] width 110 height 15
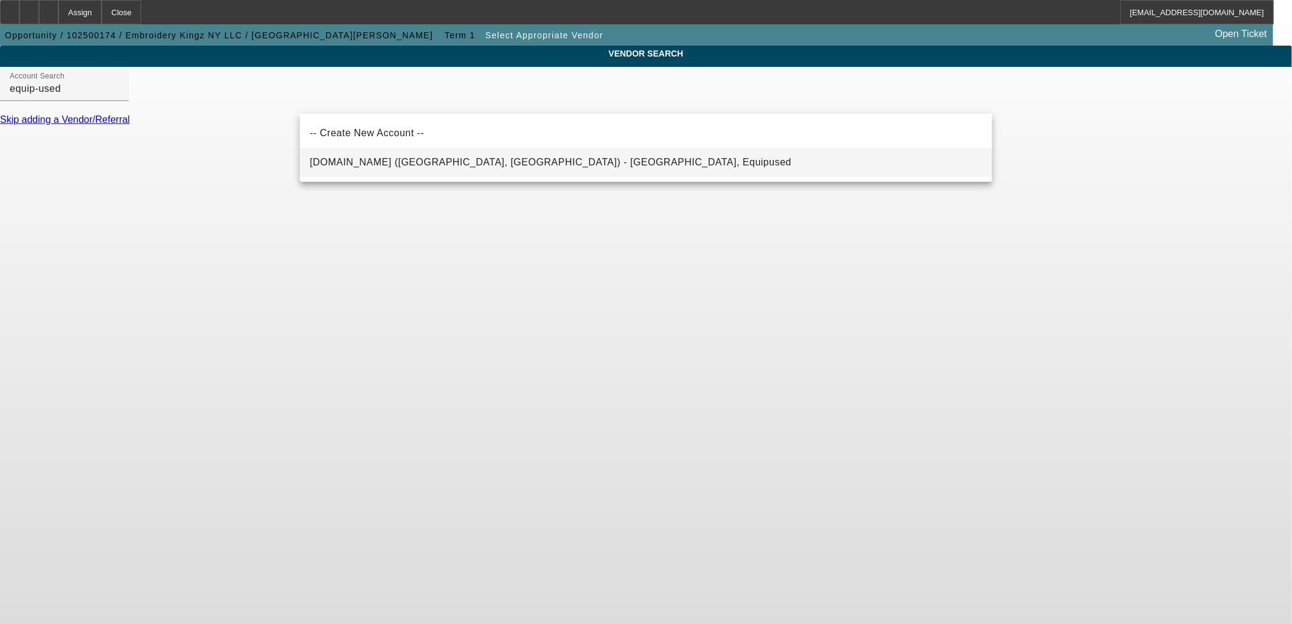
drag, startPoint x: 532, startPoint y: 177, endPoint x: 524, endPoint y: 167, distance: 12.7
click at [528, 173] on div "-- Create New Account -- [DOMAIN_NAME] ([GEOGRAPHIC_DATA], [GEOGRAPHIC_DATA]) -…" at bounding box center [646, 148] width 692 height 68
click at [524, 165] on mat-option "[DOMAIN_NAME] ([GEOGRAPHIC_DATA], [GEOGRAPHIC_DATA]) - [GEOGRAPHIC_DATA], Equip…" at bounding box center [646, 162] width 692 height 29
type input "Equip-Used.com (Northbrook, IL) - Equipused, Equipused"
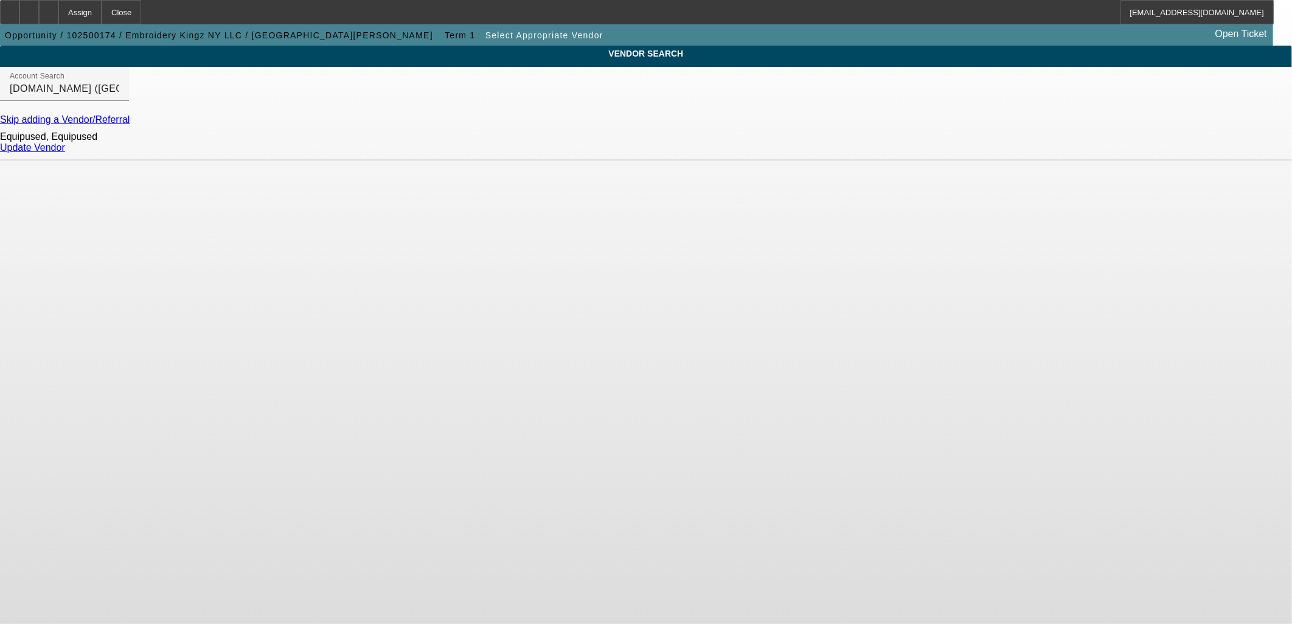
click at [65, 153] on link "Update Vendor" at bounding box center [32, 147] width 65 height 10
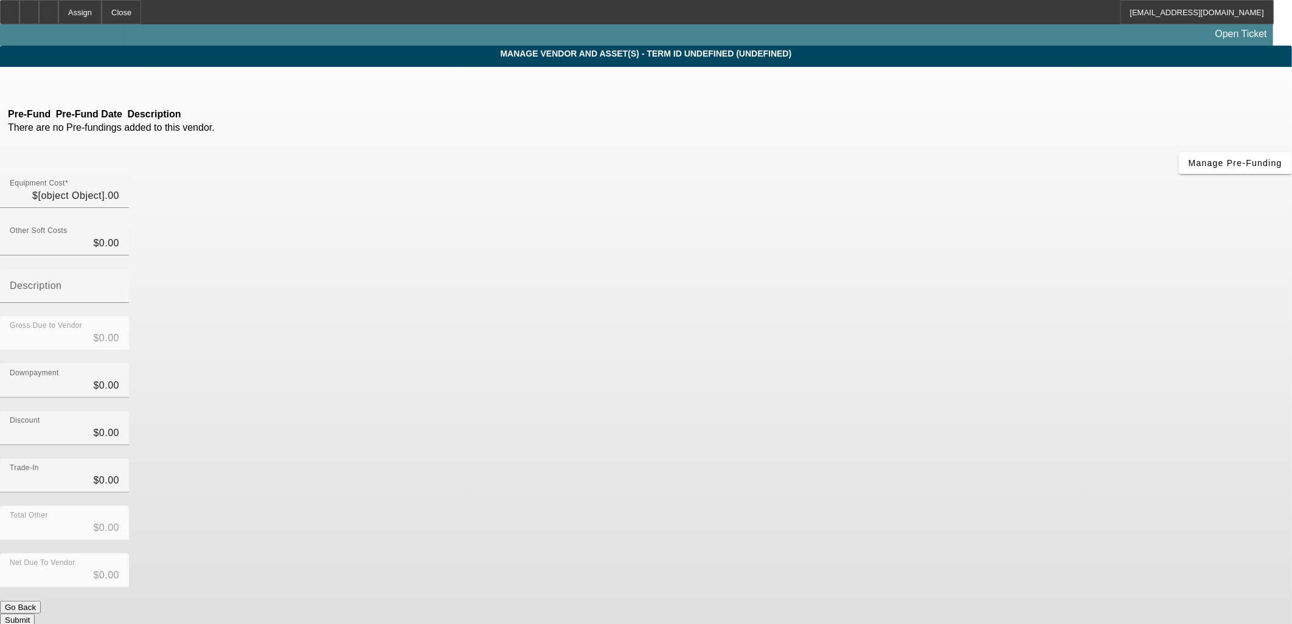
type input "$14,995.00"
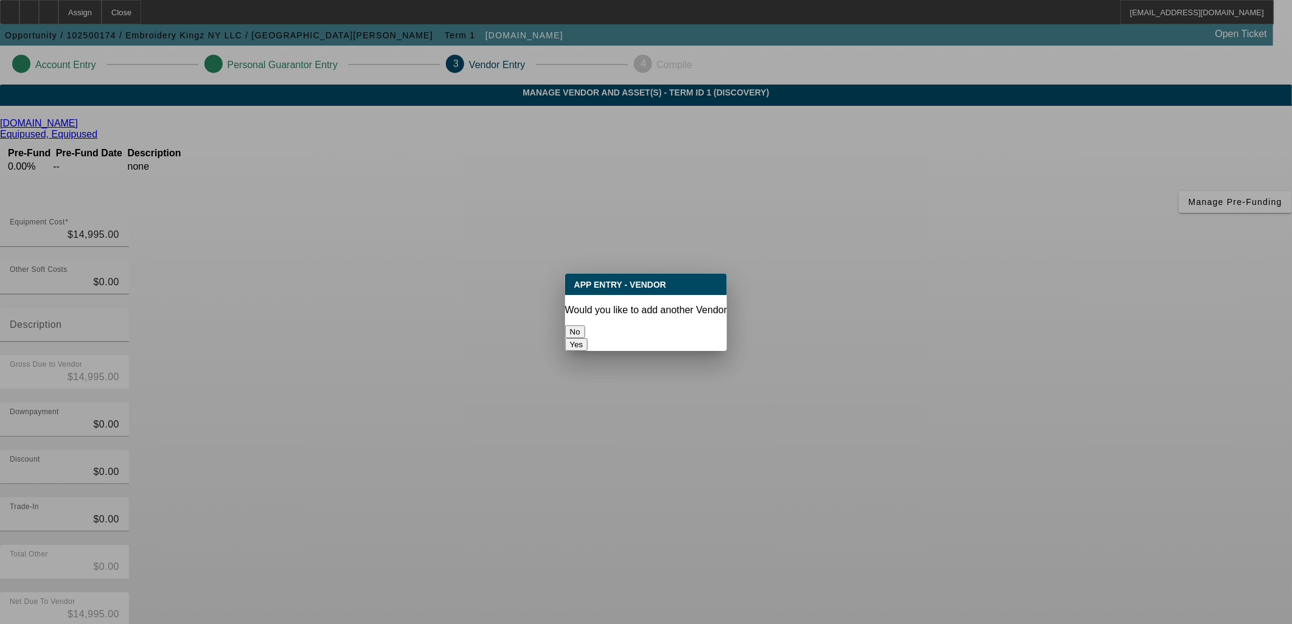
click at [585, 325] on button "No" at bounding box center [575, 331] width 20 height 13
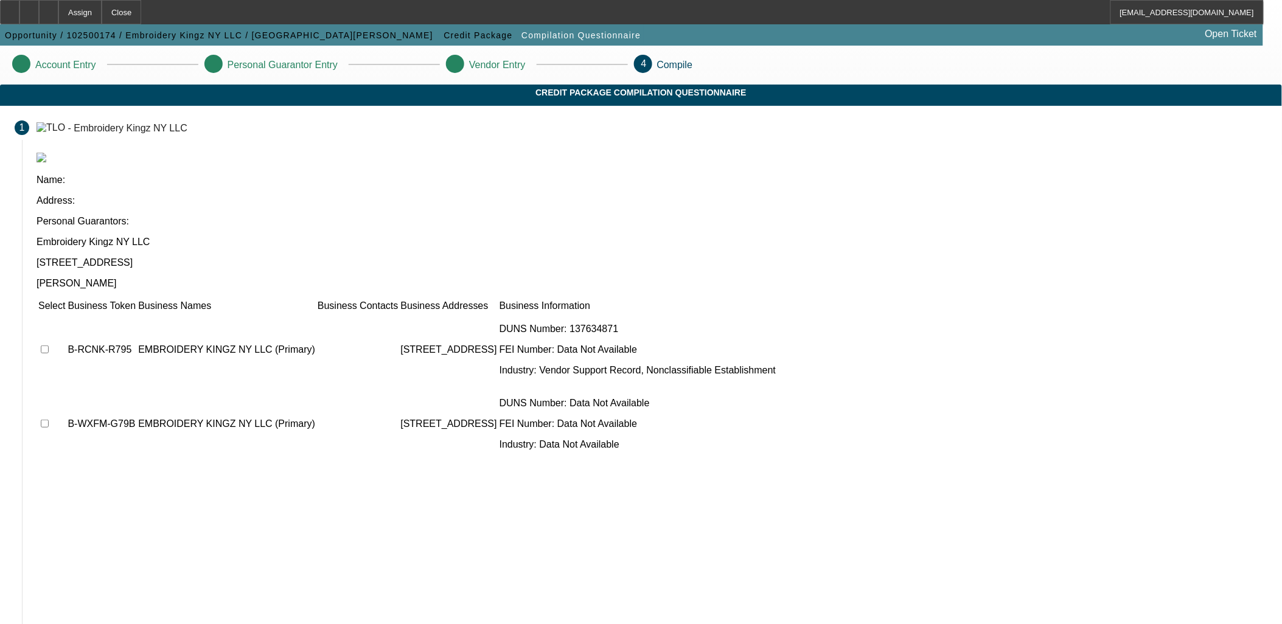
click at [49, 346] on input "checkbox" at bounding box center [45, 350] width 8 height 8
checkbox input "true"
click at [49, 420] on input "checkbox" at bounding box center [45, 424] width 8 height 8
checkbox input "true"
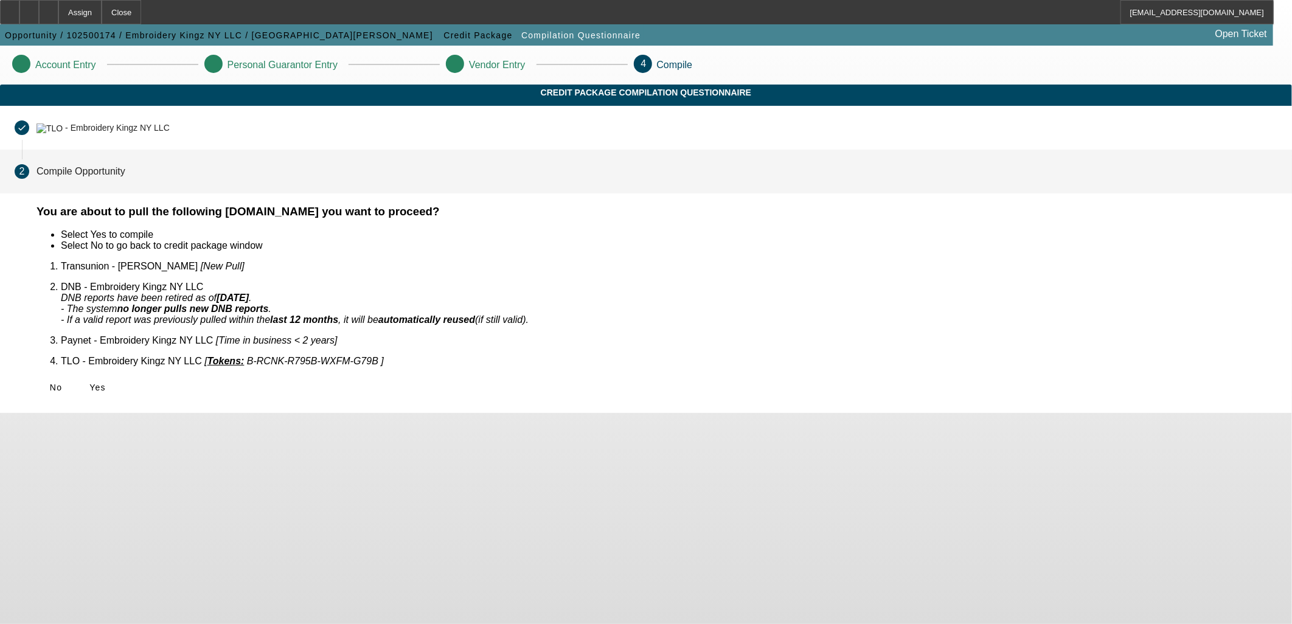
click at [106, 383] on span "Yes" at bounding box center [97, 388] width 16 height 10
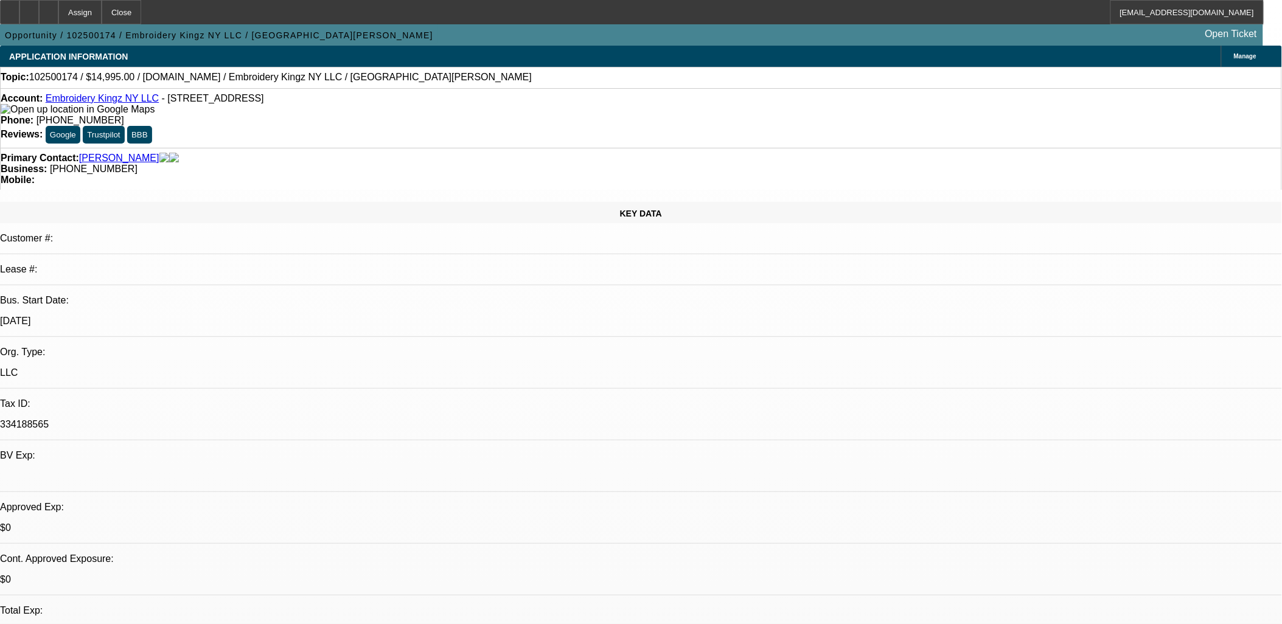
select select "0"
select select "2"
select select "0.1"
select select "4"
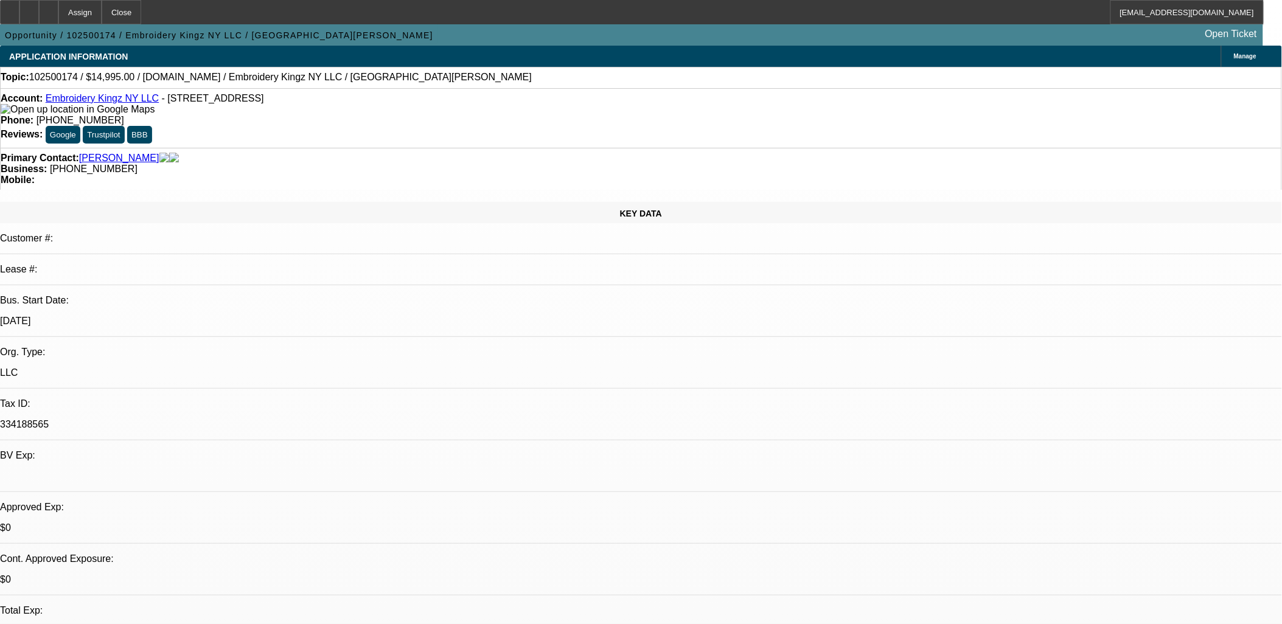
drag, startPoint x: 383, startPoint y: 364, endPoint x: 394, endPoint y: 327, distance: 37.9
click at [49, 8] on icon at bounding box center [49, 8] width 0 height 0
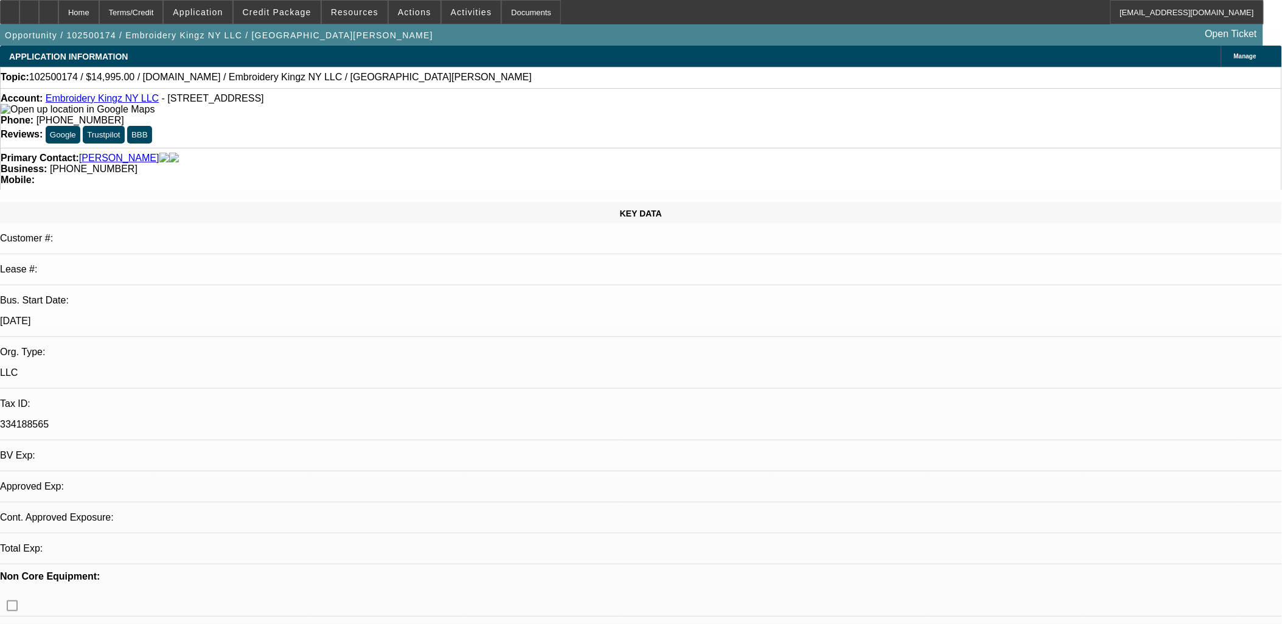
select select "0"
select select "2"
select select "0.1"
select select "4"
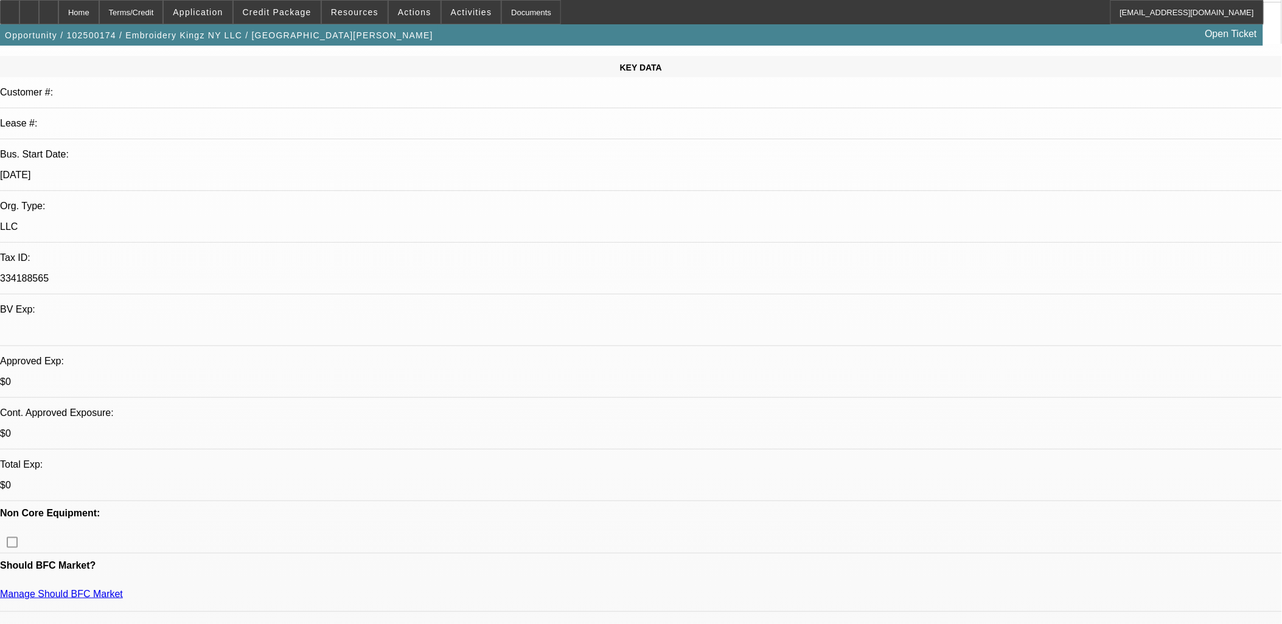
scroll to position [135, 0]
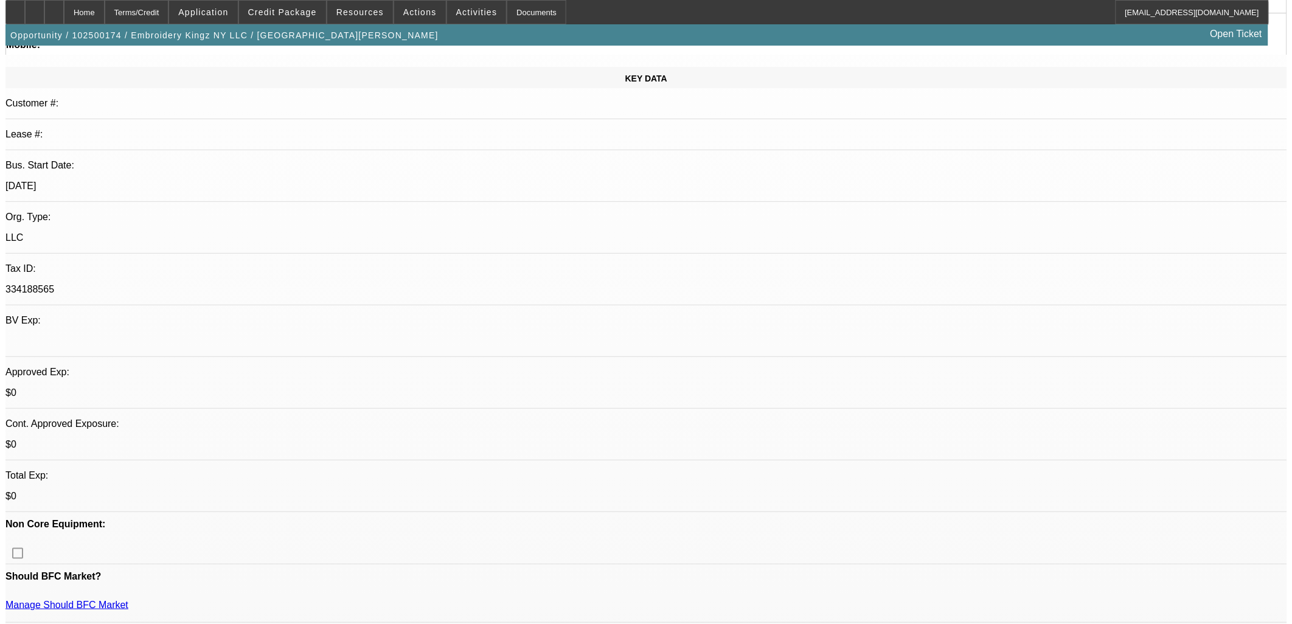
scroll to position [0, 0]
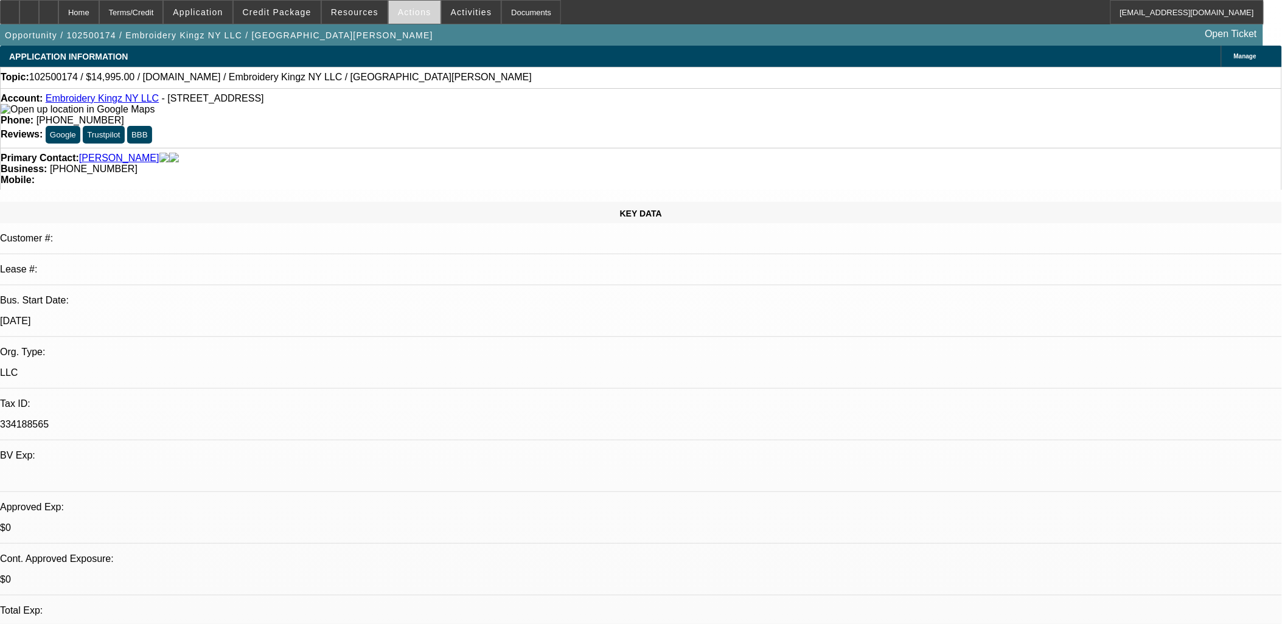
click at [405, 13] on span "Actions" at bounding box center [414, 12] width 33 height 10
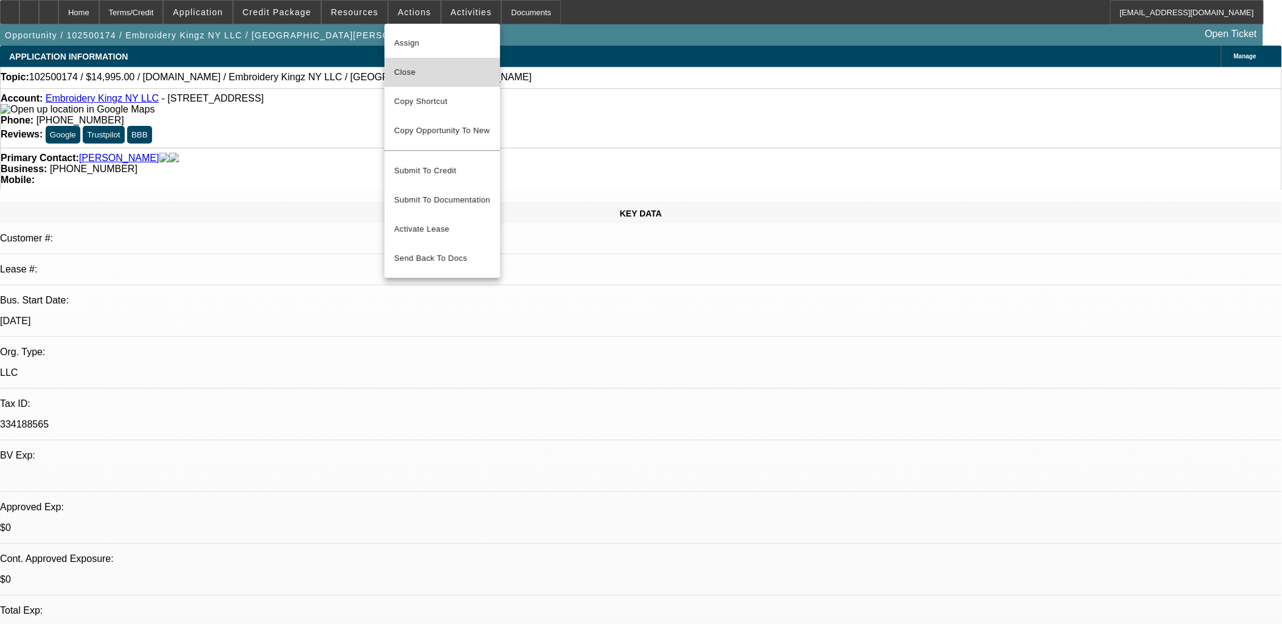
click at [411, 72] on span "Close" at bounding box center [442, 72] width 96 height 15
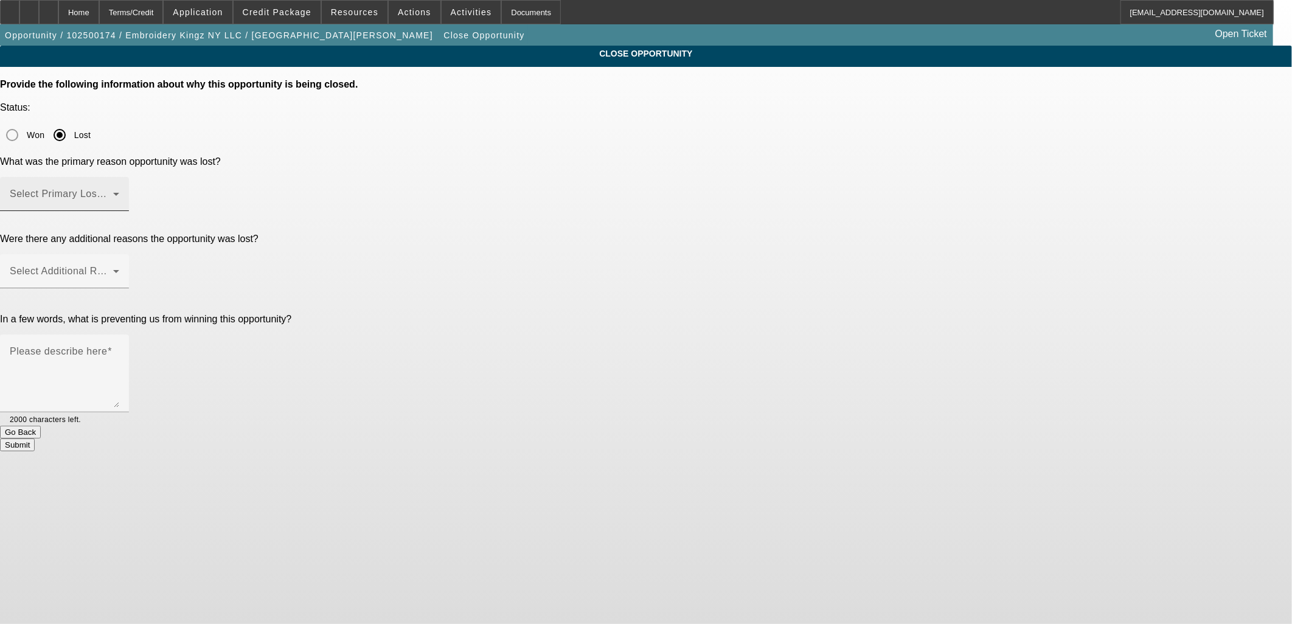
click at [113, 192] on span at bounding box center [61, 199] width 103 height 15
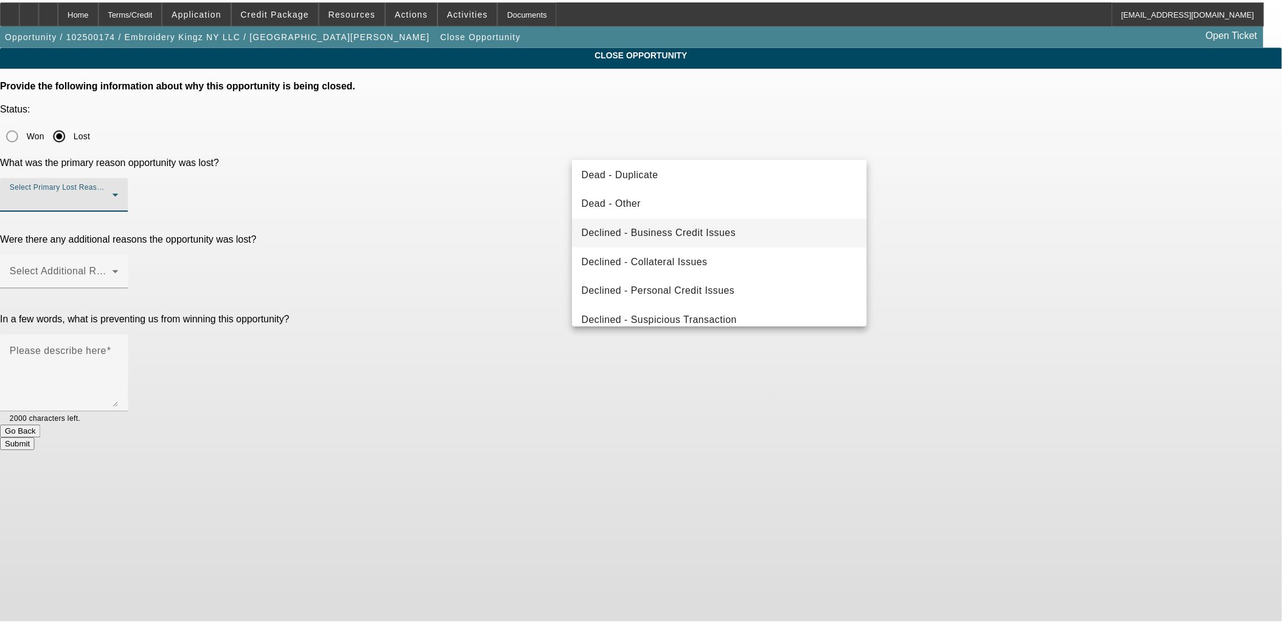
scroll to position [162, 0]
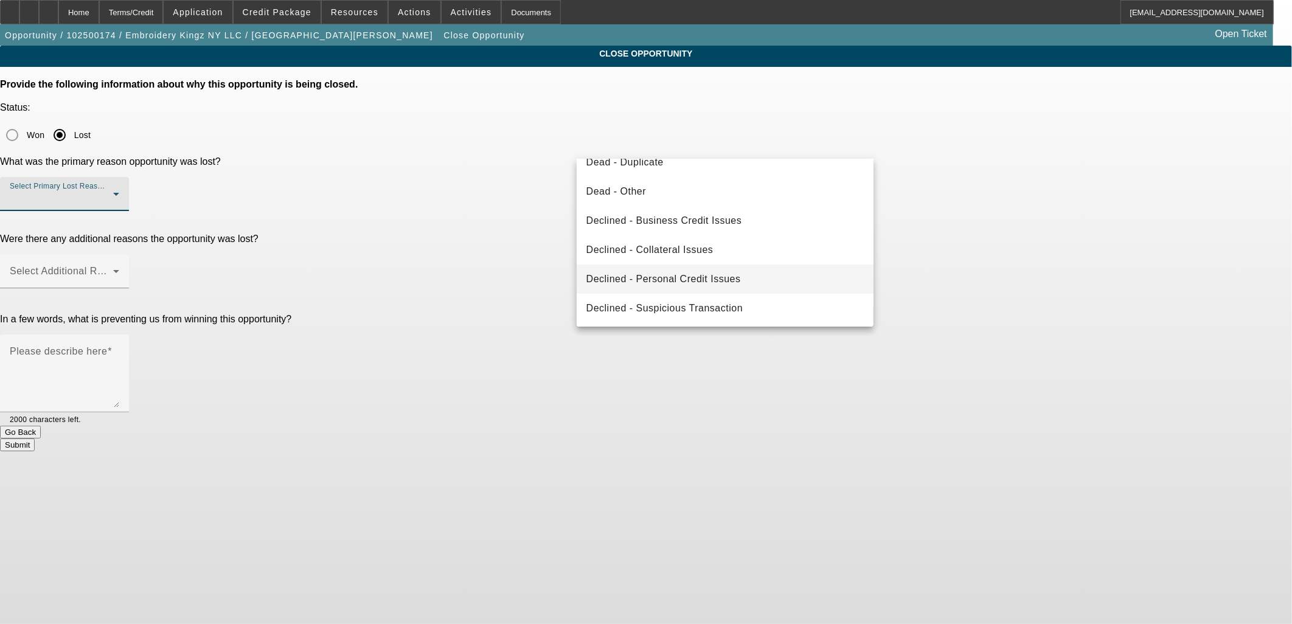
click at [673, 272] on span "Declined - Personal Credit Issues" at bounding box center [663, 279] width 155 height 15
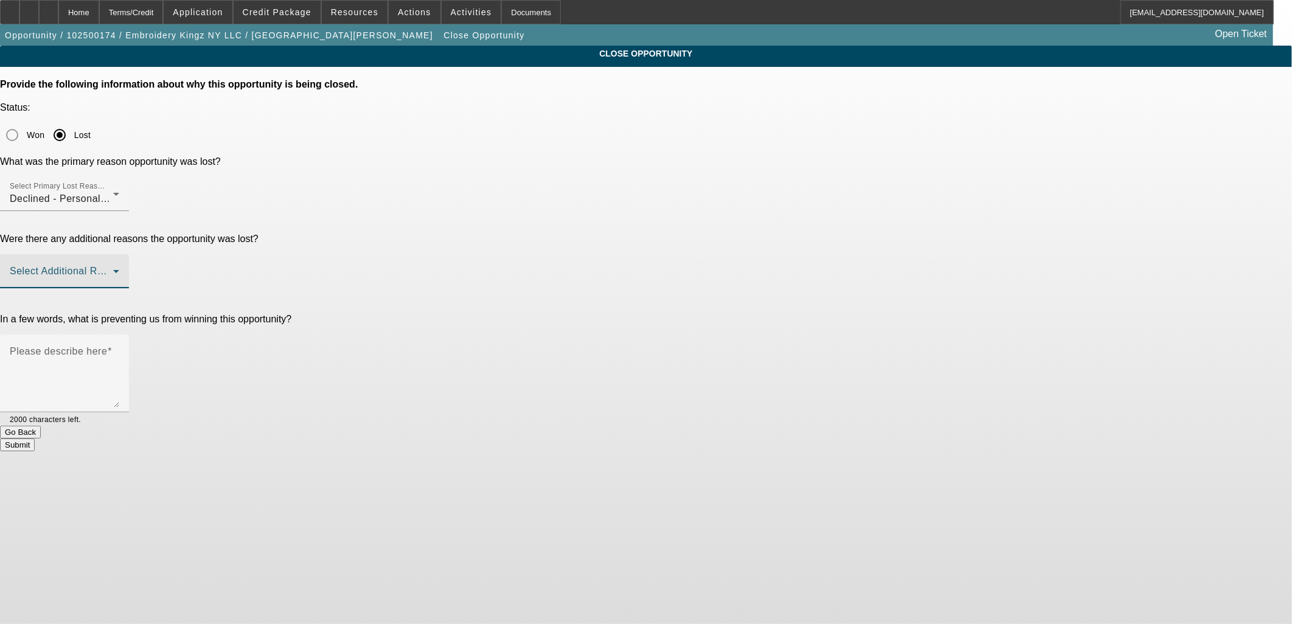
click at [113, 269] on span at bounding box center [61, 276] width 103 height 15
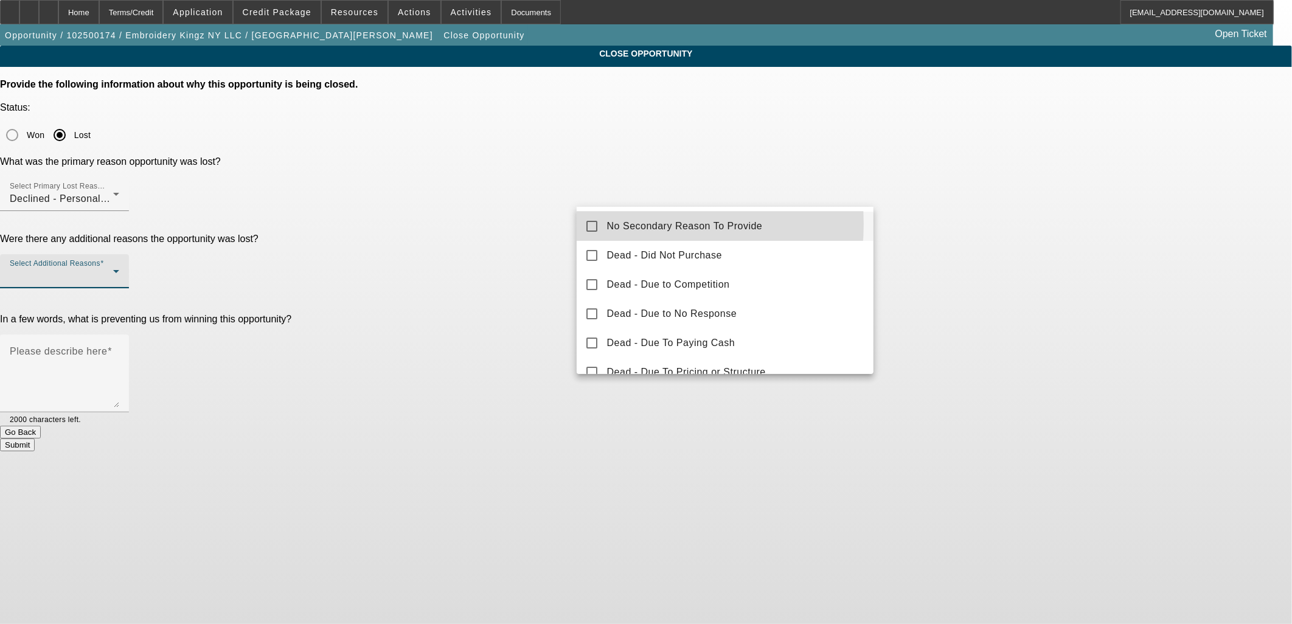
drag, startPoint x: 621, startPoint y: 224, endPoint x: 535, endPoint y: 226, distance: 85.2
click at [619, 226] on span "No Secondary Reason To Provide" at bounding box center [685, 226] width 156 height 15
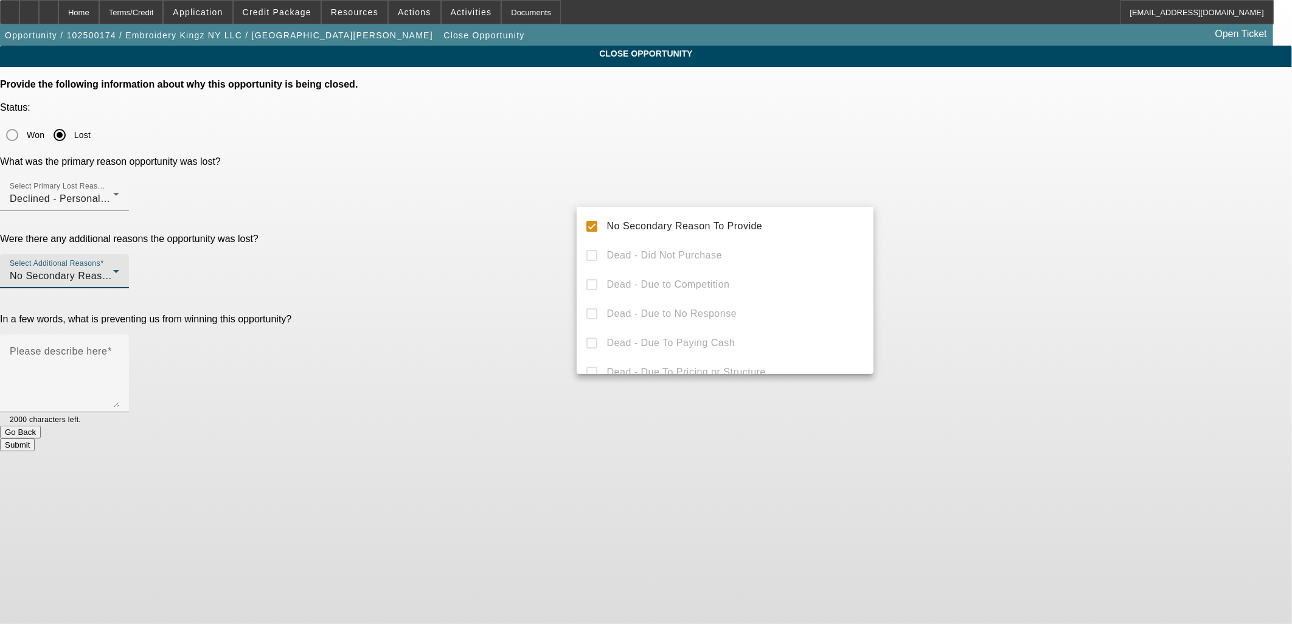
click at [519, 223] on div at bounding box center [646, 312] width 1292 height 624
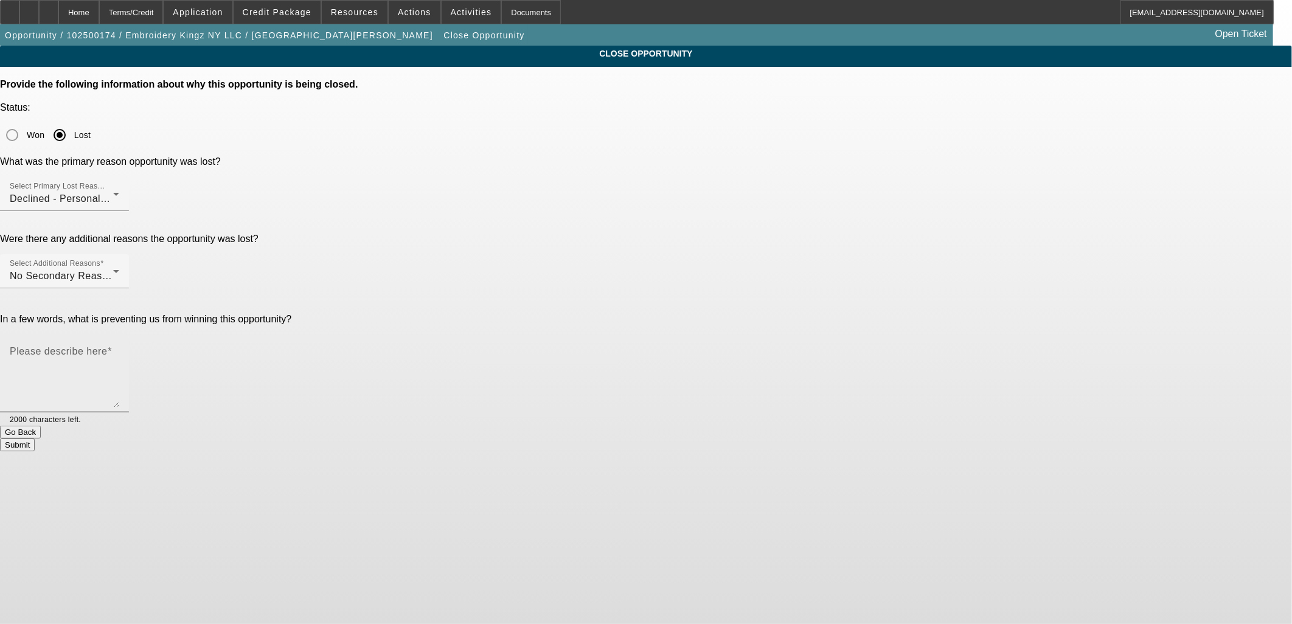
click at [119, 349] on textarea "Please describe here" at bounding box center [65, 378] width 110 height 58
type textarea "No personal credit. TLO may not be all him."
click at [35, 439] on button "Submit" at bounding box center [17, 445] width 35 height 13
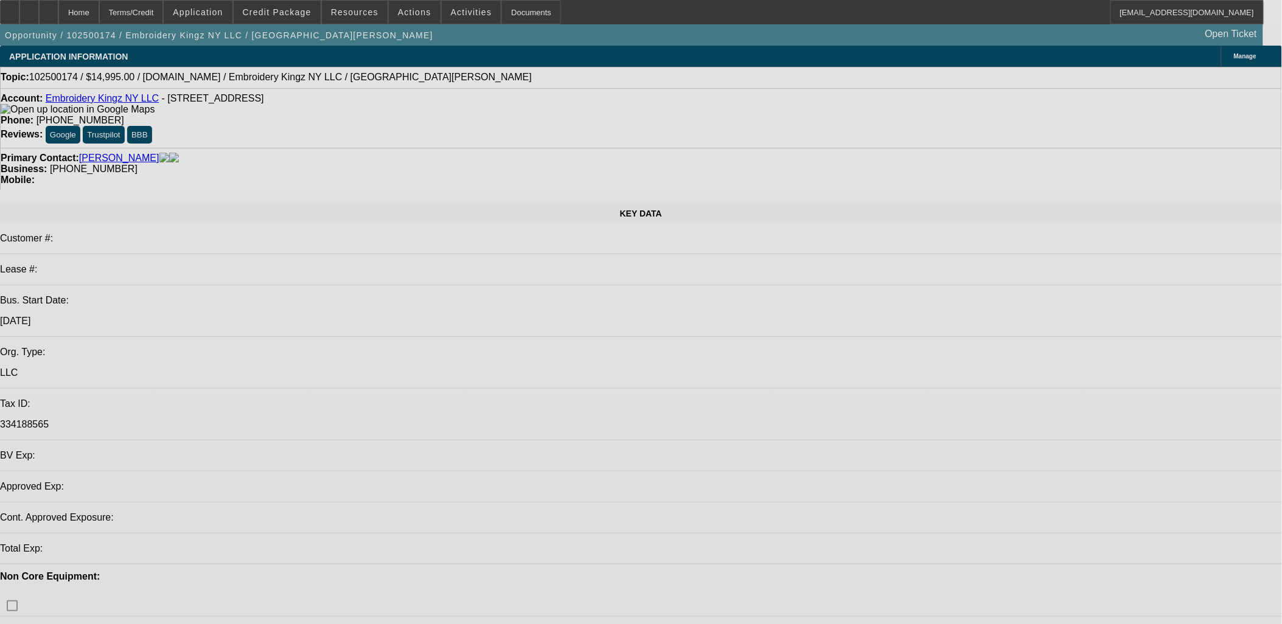
select select "0"
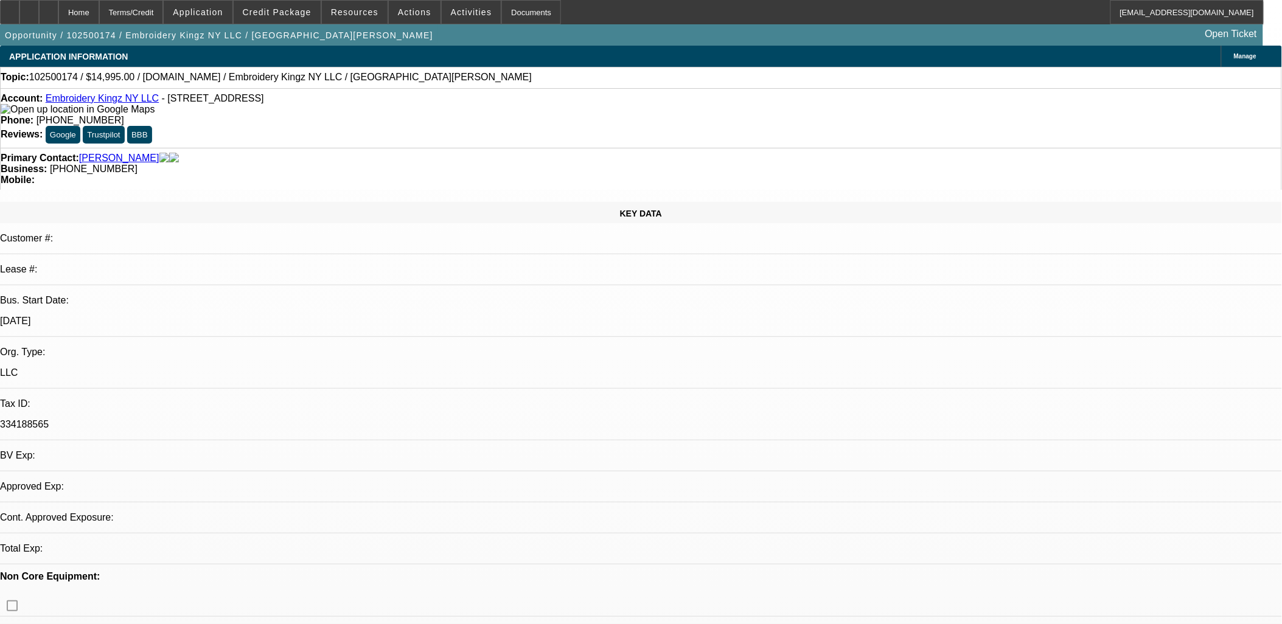
select select "2"
select select "0.1"
select select "1"
select select "2"
select select "4"
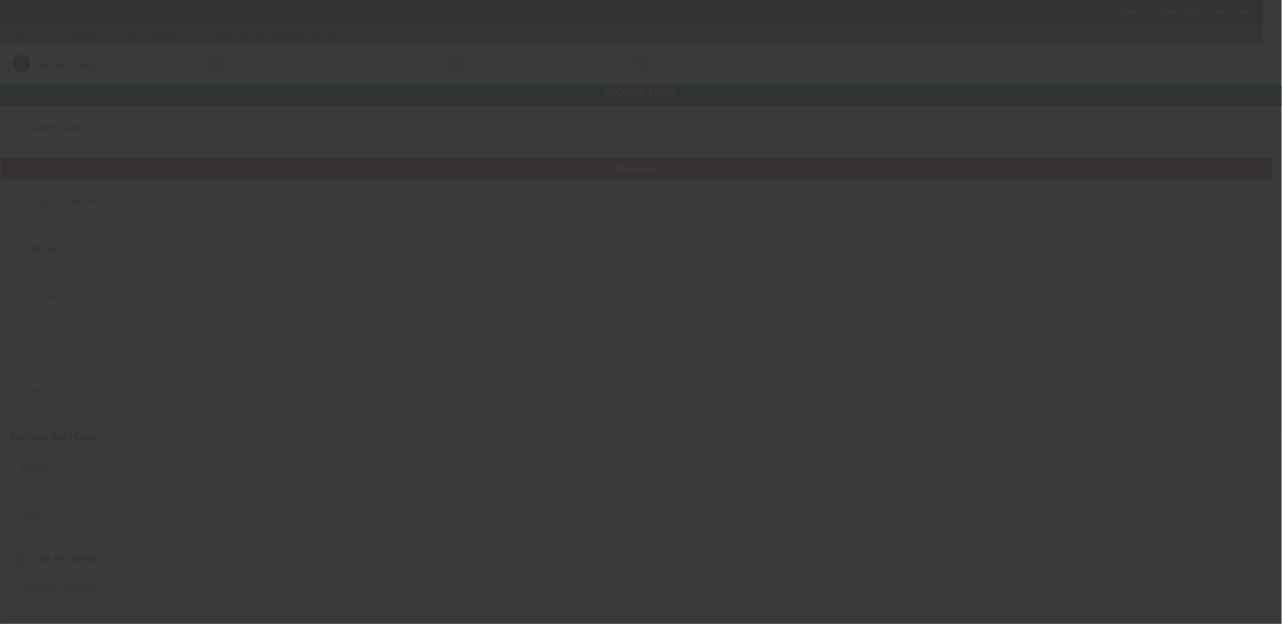
type input "Sea Apparel Inc."
type input "[STREET_ADDRESS]"
type input "92109"
type input "[GEOGRAPHIC_DATA]"
type input "[PHONE_NUMBER]"
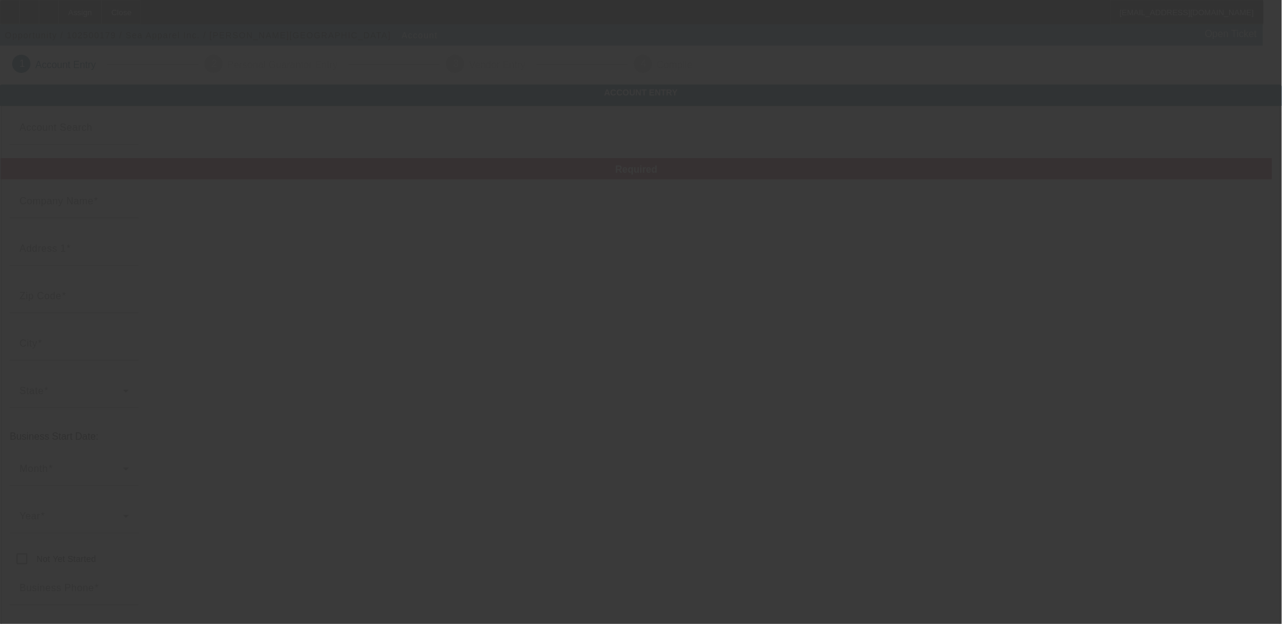
type input "Ste G"
type input "[EMAIL_ADDRESS][DOMAIN_NAME]"
type input "861781262"
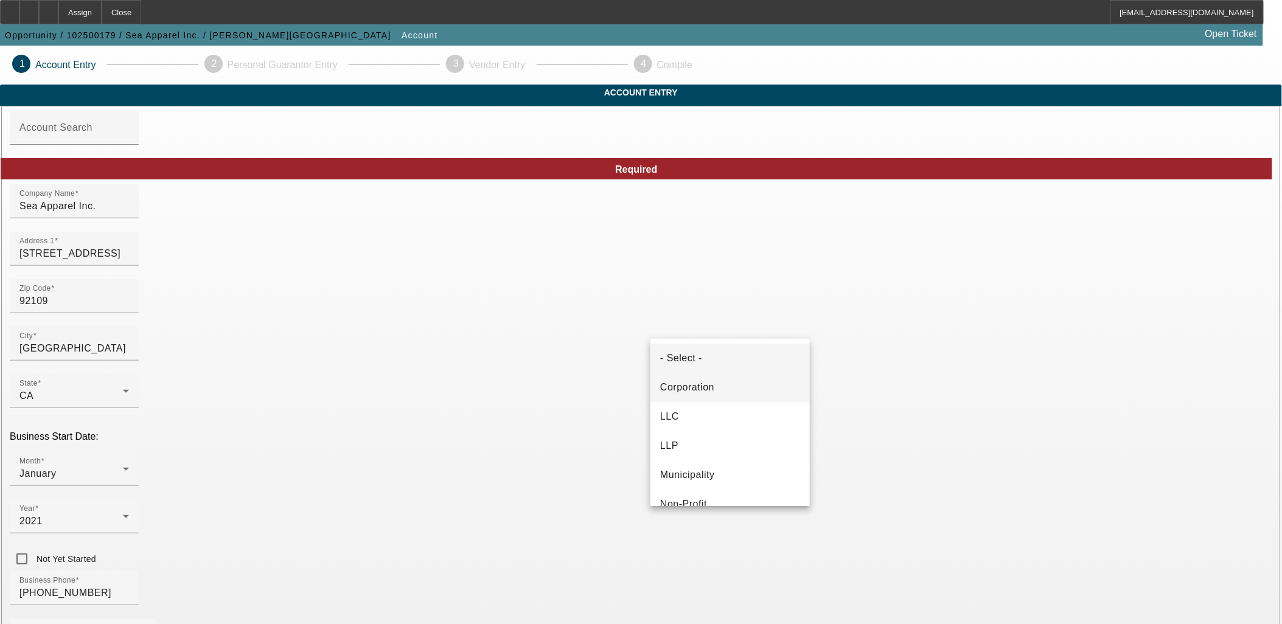
click at [706, 392] on span "Corporation" at bounding box center [687, 387] width 54 height 15
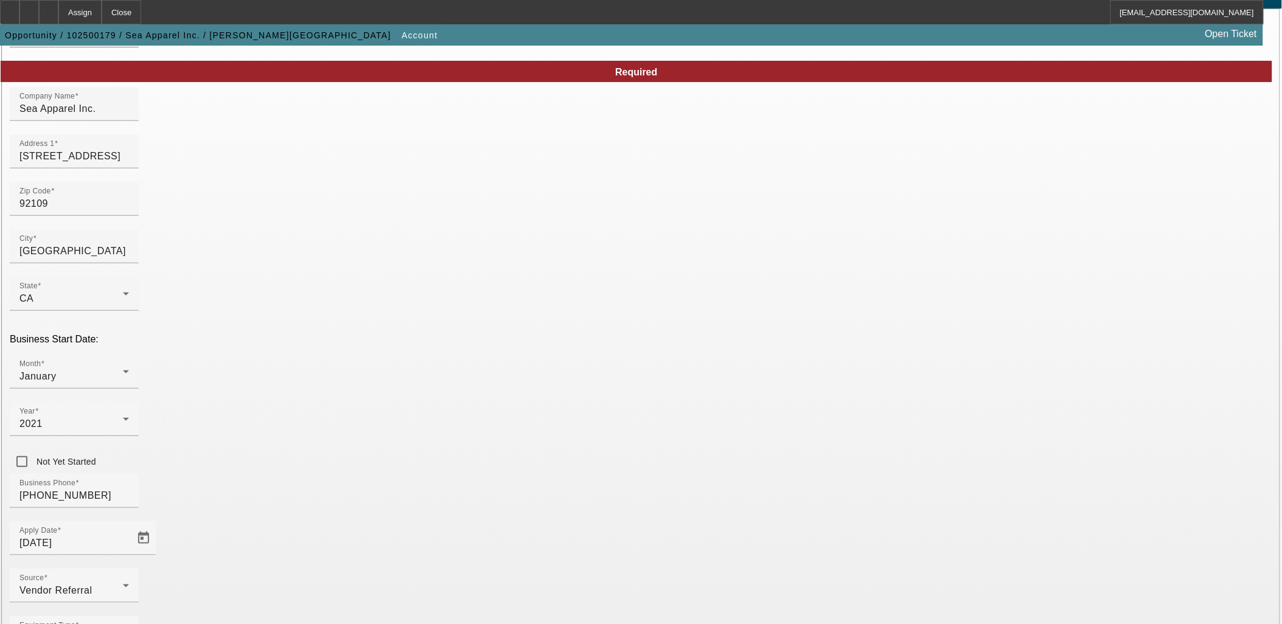
scroll to position [140, 0]
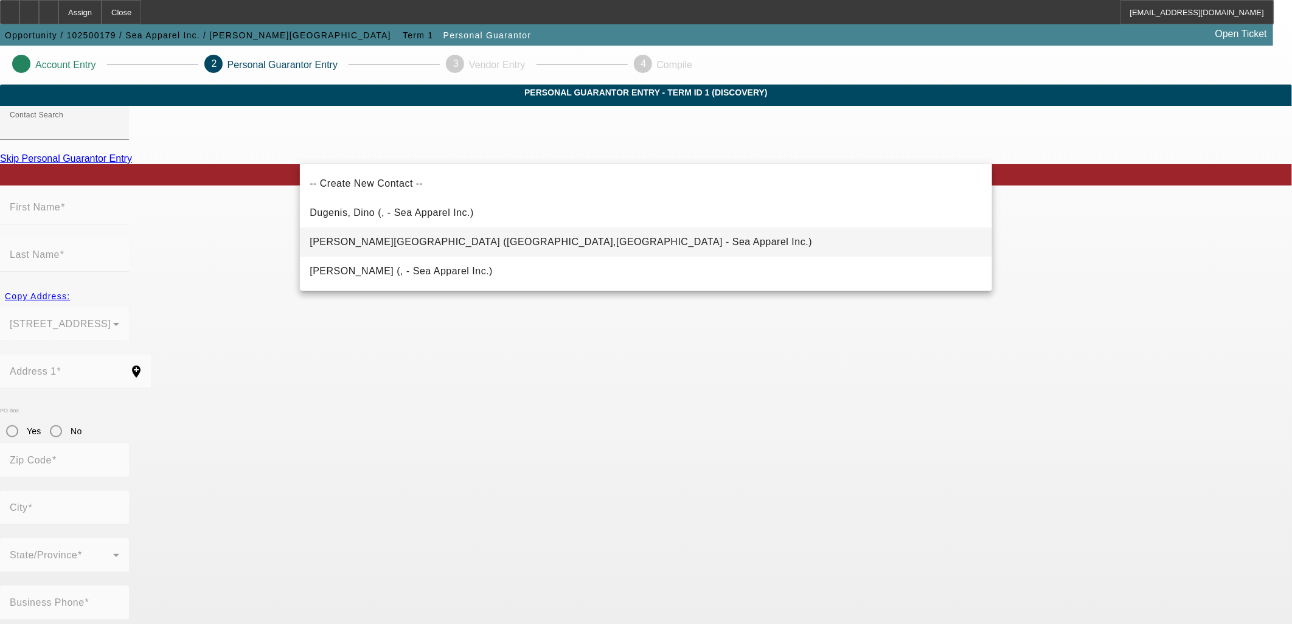
click at [560, 246] on mat-option "Dougenis, Constantine (San Diego,CA - Sea Apparel Inc.)" at bounding box center [646, 242] width 692 height 29
type input "Dougenis, Constantine (San Diego,CA - Sea Apparel Inc.)"
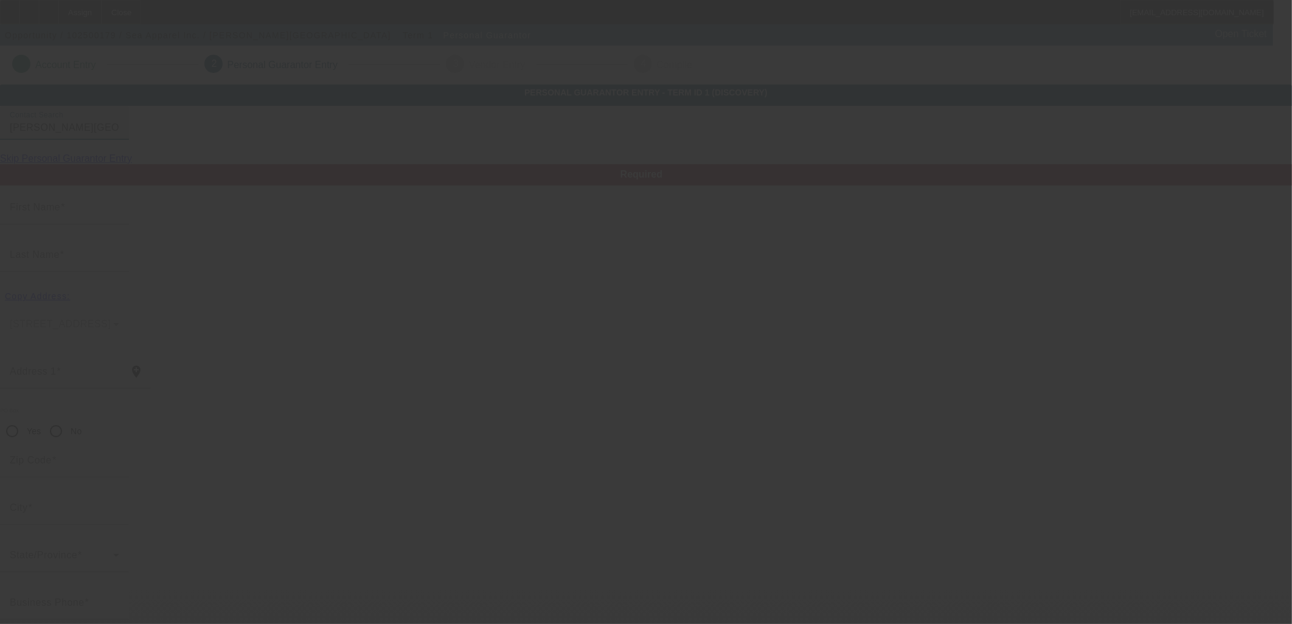
type input "[PERSON_NAME]"
type input "Dougenis"
type input "3323 Nutmeg St."
radio input "true"
type input "92109"
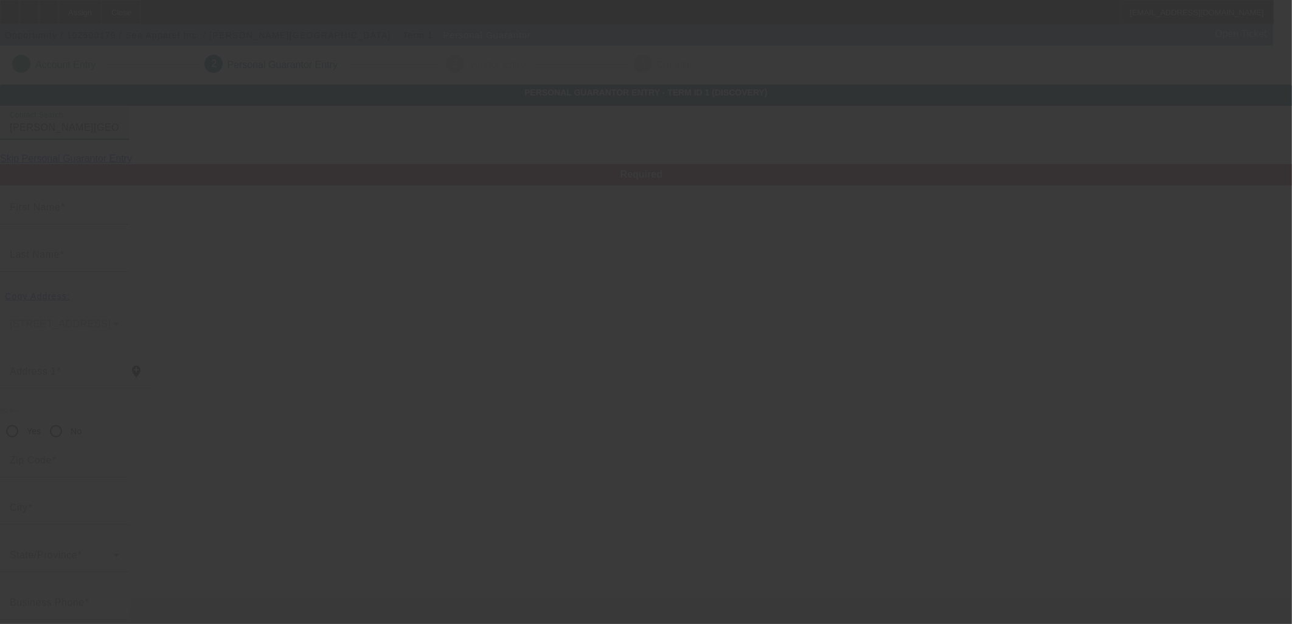
type input "[GEOGRAPHIC_DATA]"
type input "[PHONE_NUMBER]"
type input "dino@blueseaapparel.com"
type input "[PHONE_NUMBER]"
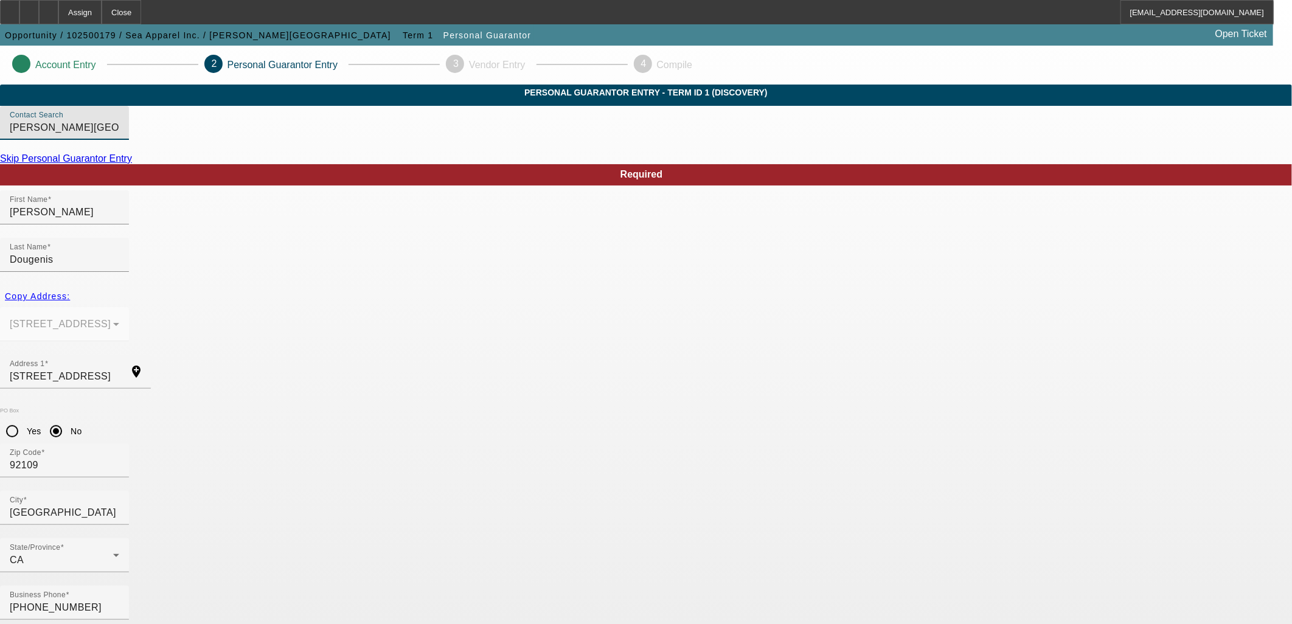
type input "100"
type input "553-77-2782"
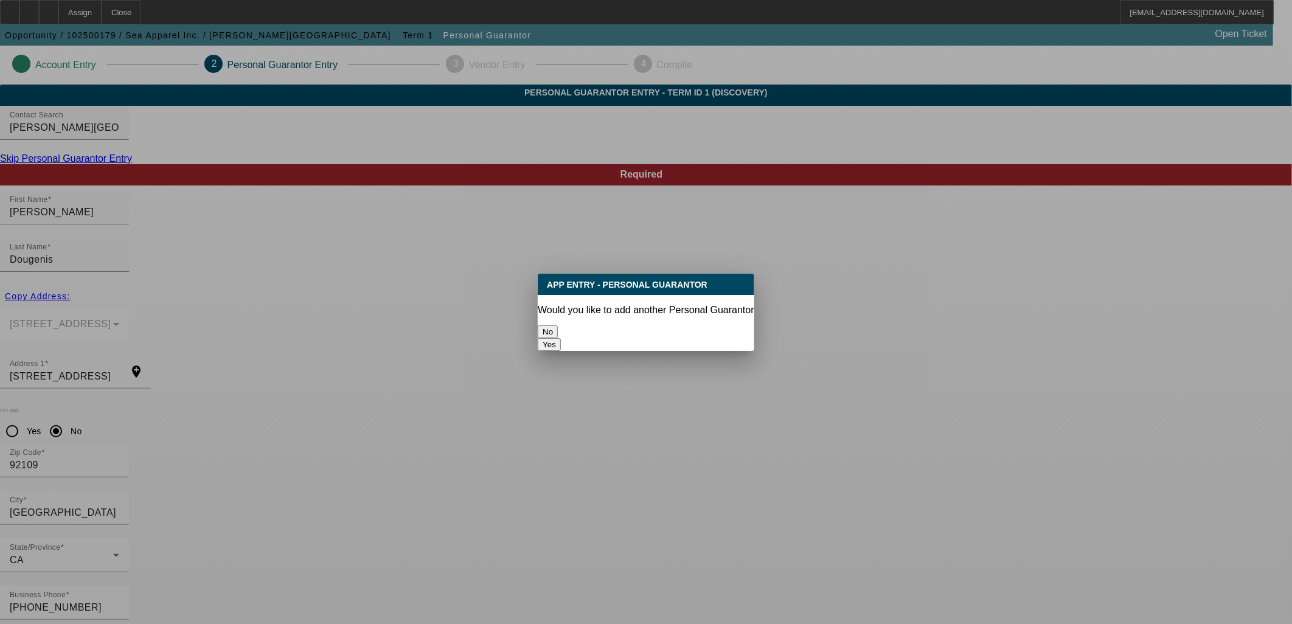
click at [558, 329] on button "No" at bounding box center [548, 331] width 20 height 13
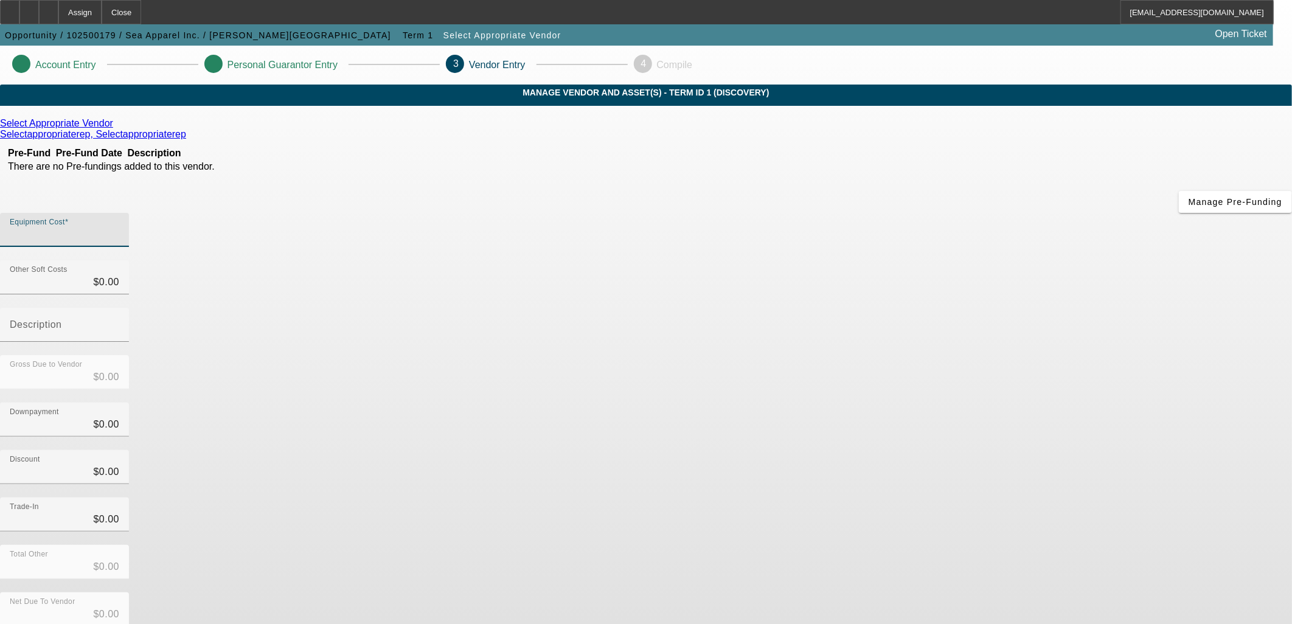
click at [119, 228] on input "Equipment Cost" at bounding box center [65, 235] width 110 height 15
type input "7"
type input "$7.00"
type input "78"
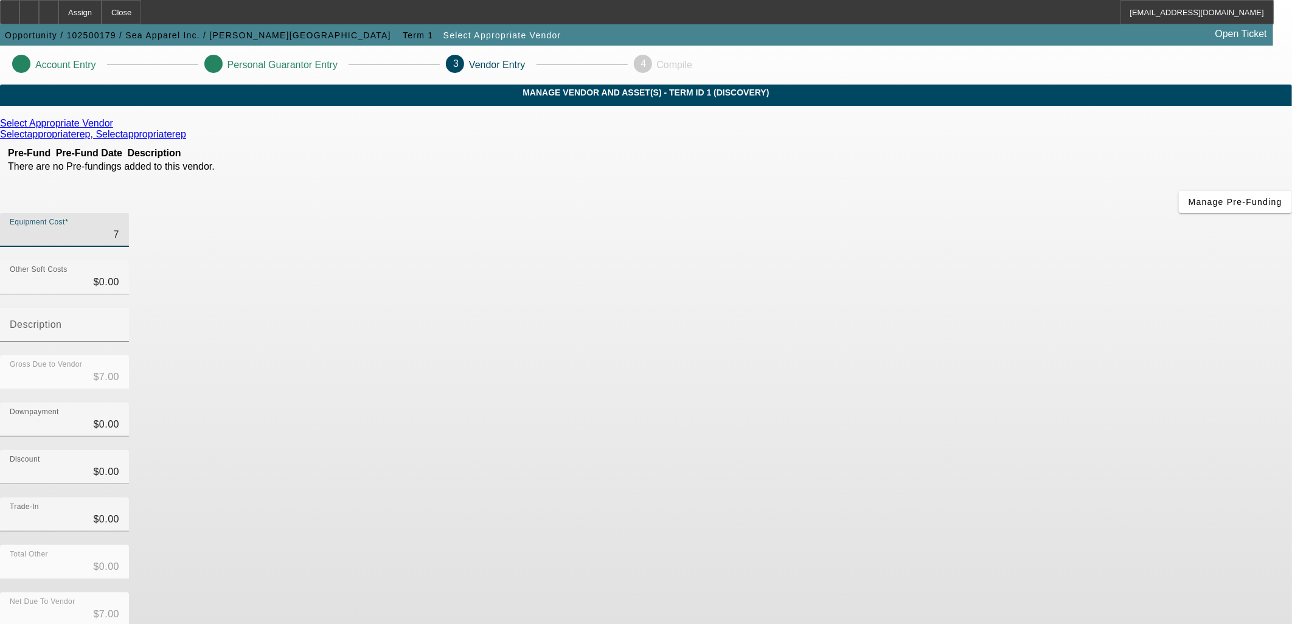
type input "$78.00"
type input "780"
type input "$780.00"
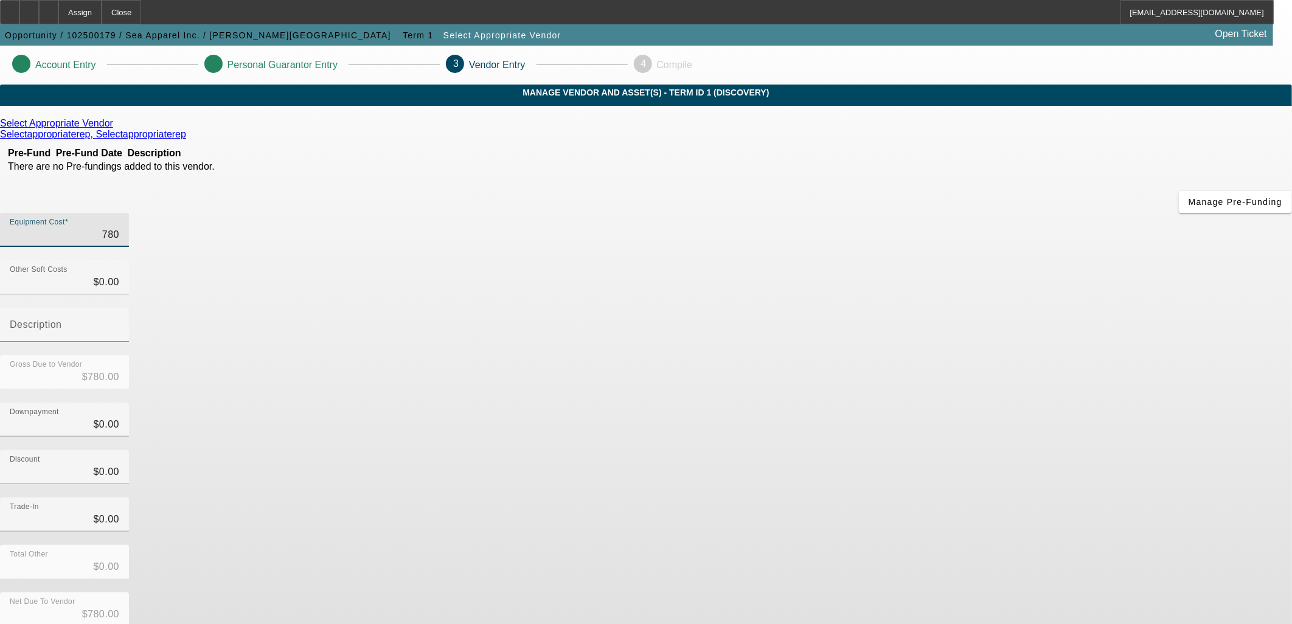
type input "7800"
type input "$7,800.00"
type input "78000"
type input "$78,000.00"
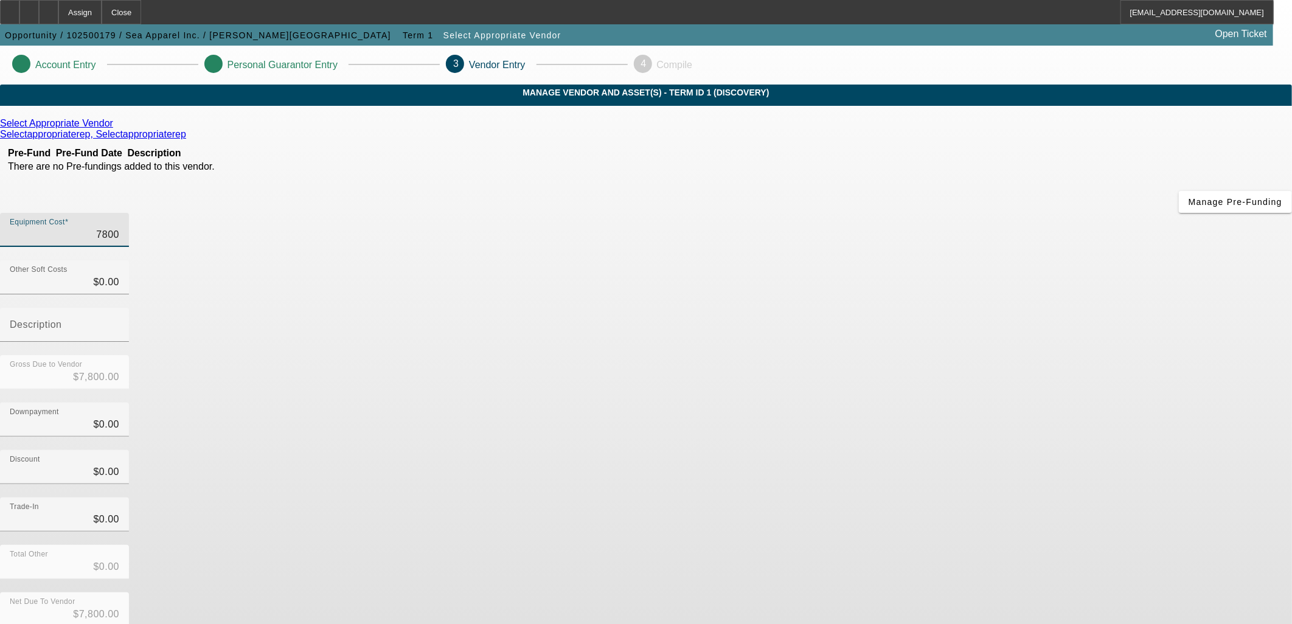
type input "$78,000.00"
click at [903, 450] on div "Discount $0.00" at bounding box center [646, 473] width 1292 height 47
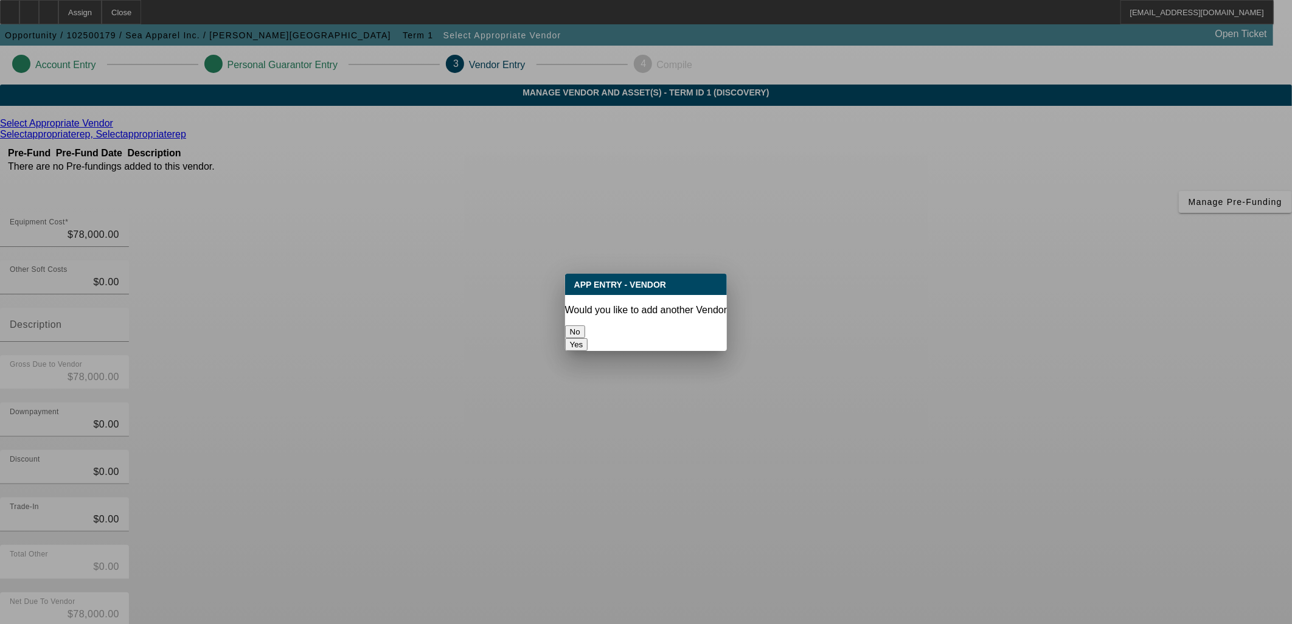
click at [585, 325] on button "No" at bounding box center [575, 331] width 20 height 13
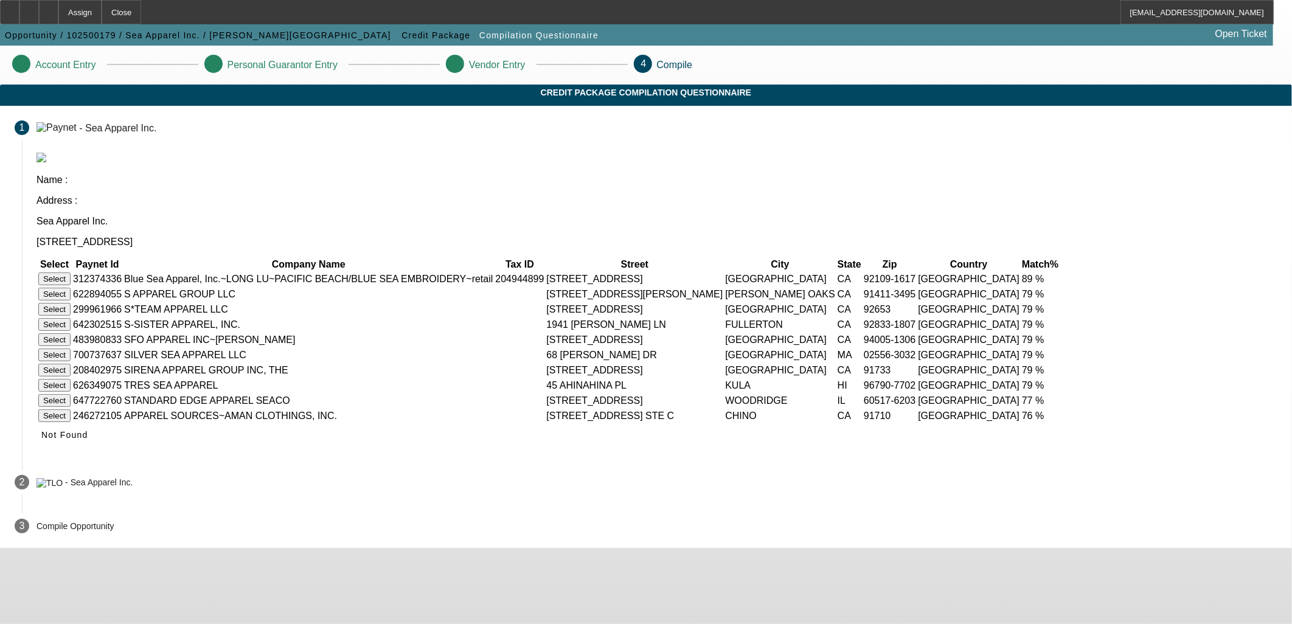
click at [71, 273] on button "Select" at bounding box center [54, 279] width 32 height 13
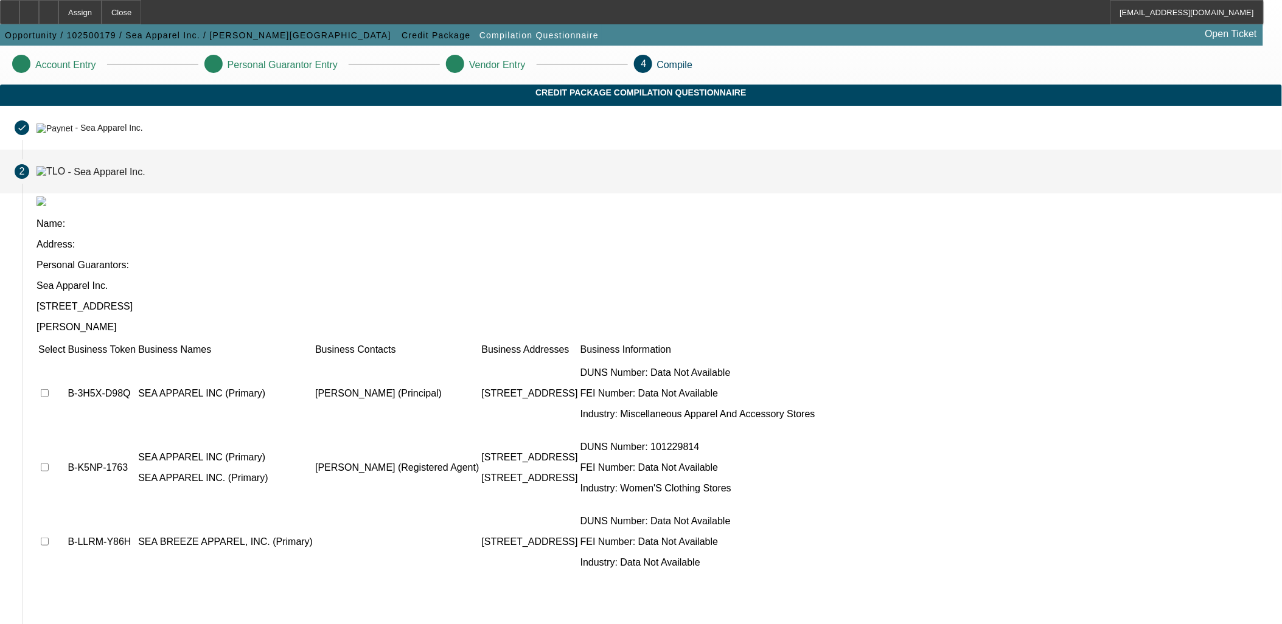
click at [49, 389] on input "checkbox" at bounding box center [45, 393] width 8 height 8
checkbox input "true"
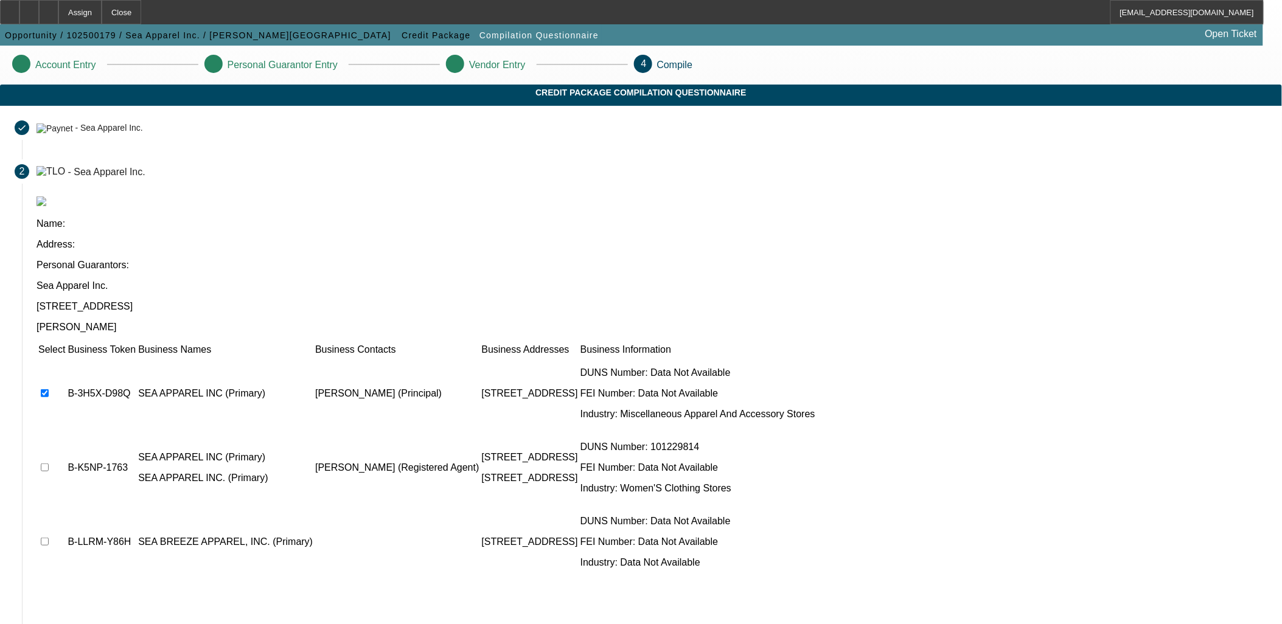
click at [49, 464] on input "checkbox" at bounding box center [45, 468] width 8 height 8
checkbox input "true"
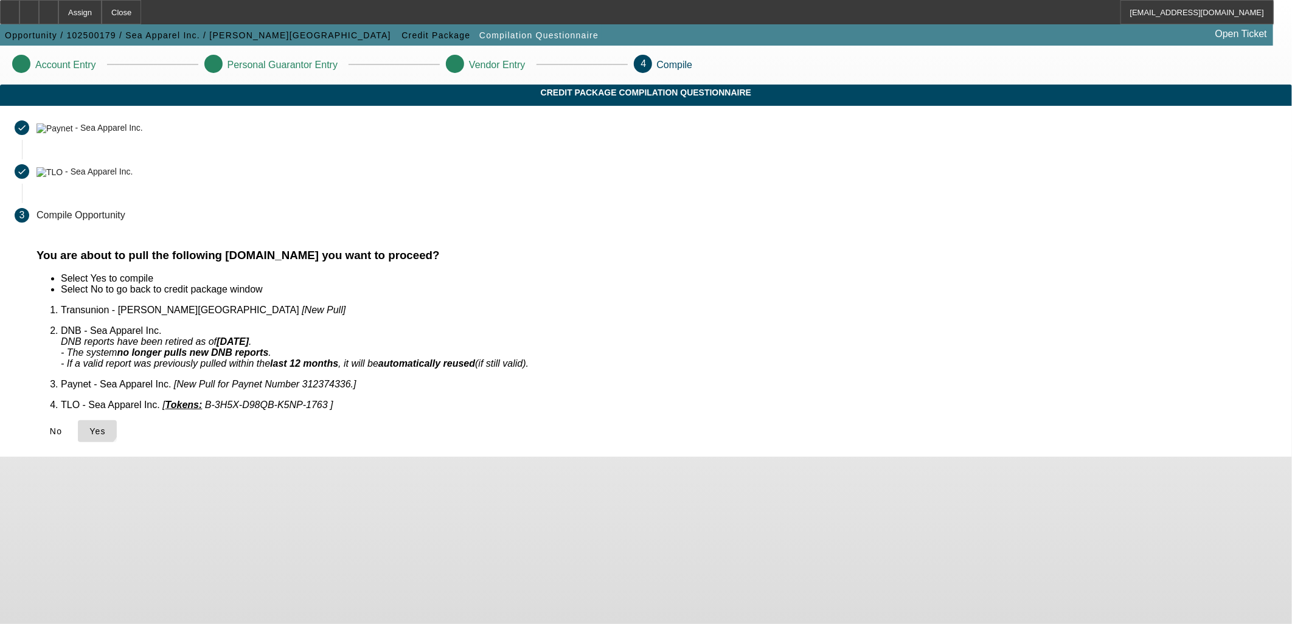
click at [89, 426] on icon at bounding box center [89, 431] width 0 height 10
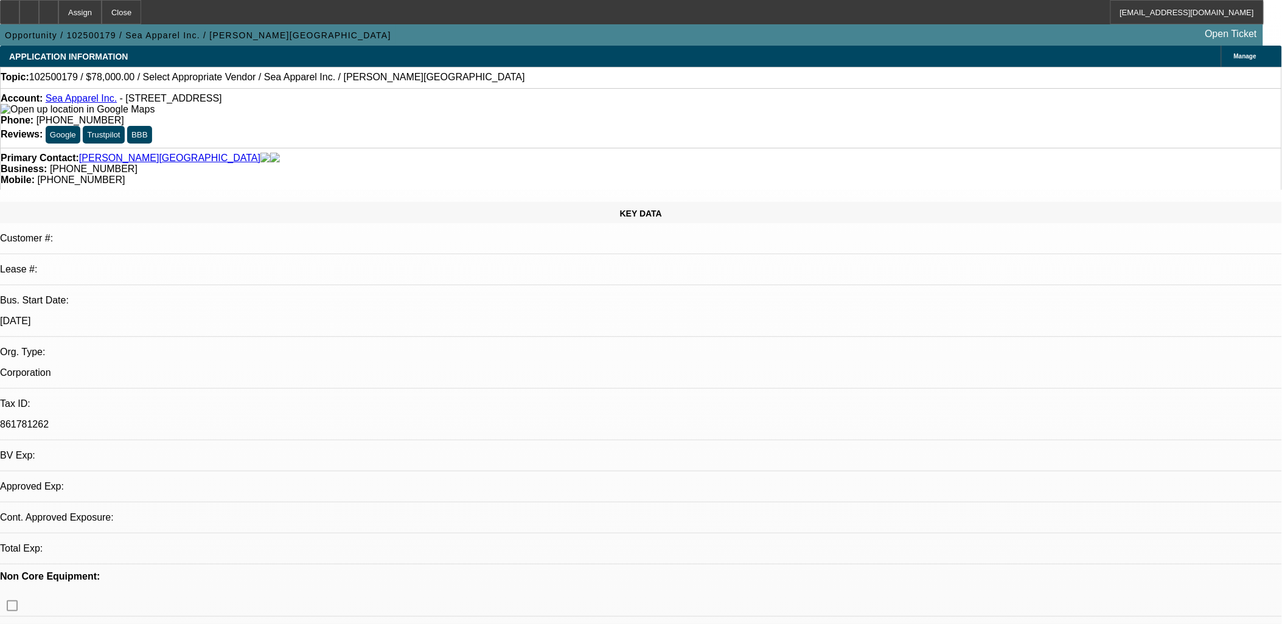
select select "0"
select select "2"
select select "0.1"
select select "4"
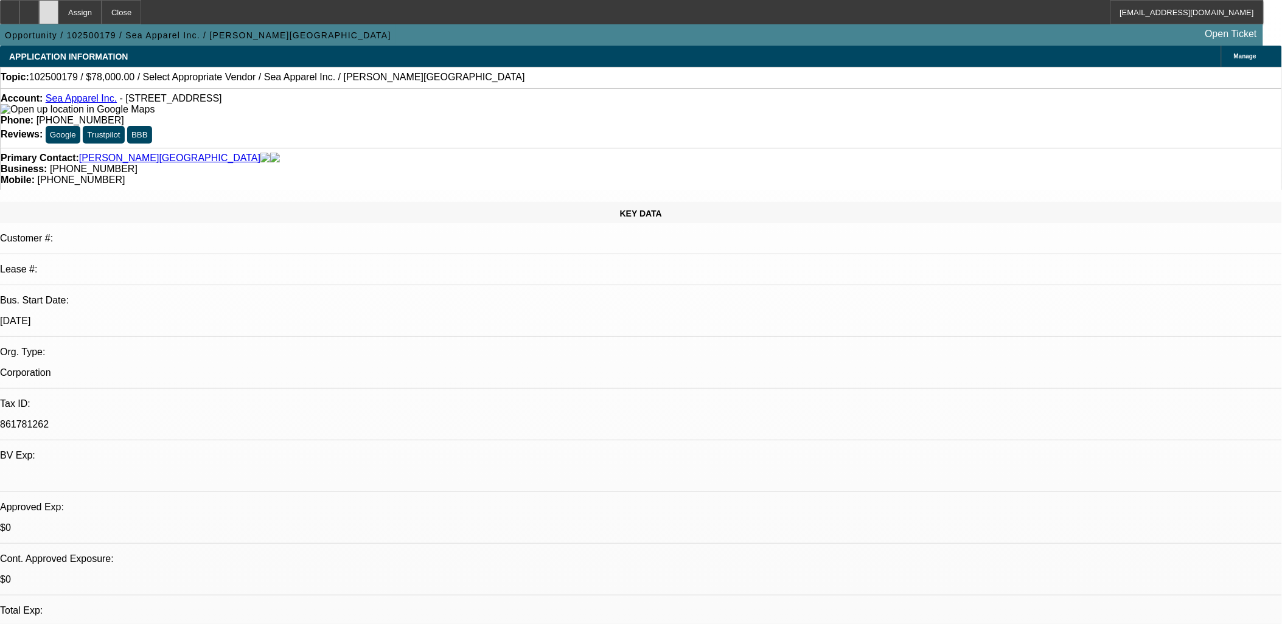
click at [58, 12] on div at bounding box center [48, 12] width 19 height 24
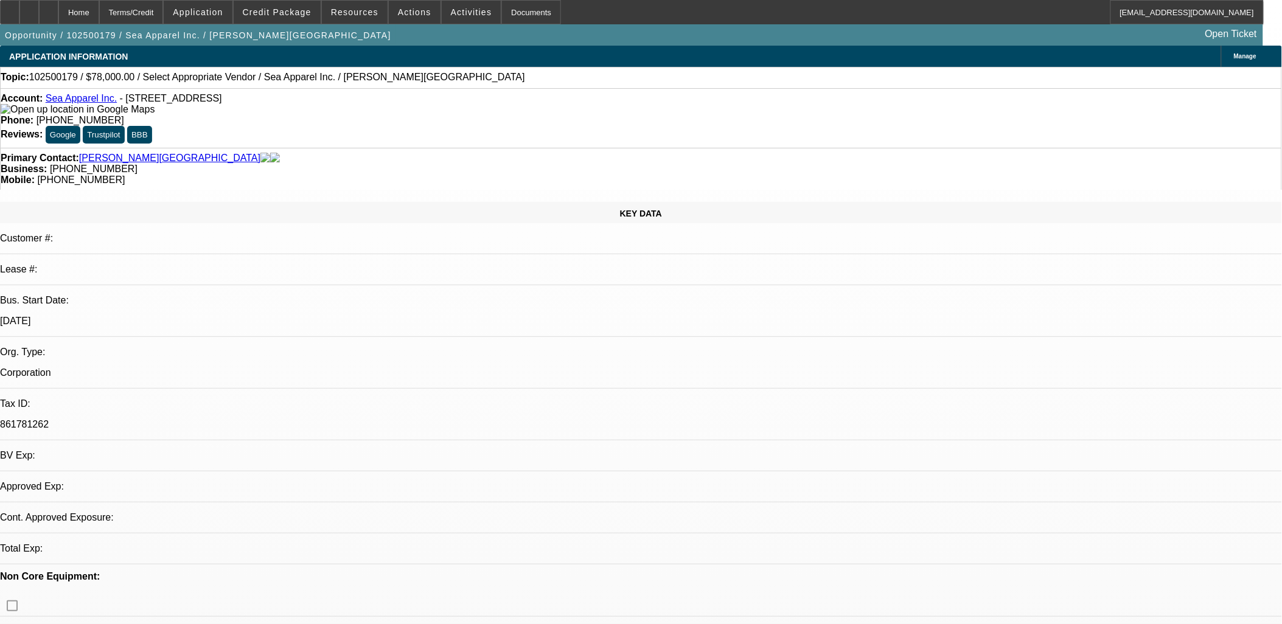
select select "0"
select select "2"
select select "0.1"
select select "4"
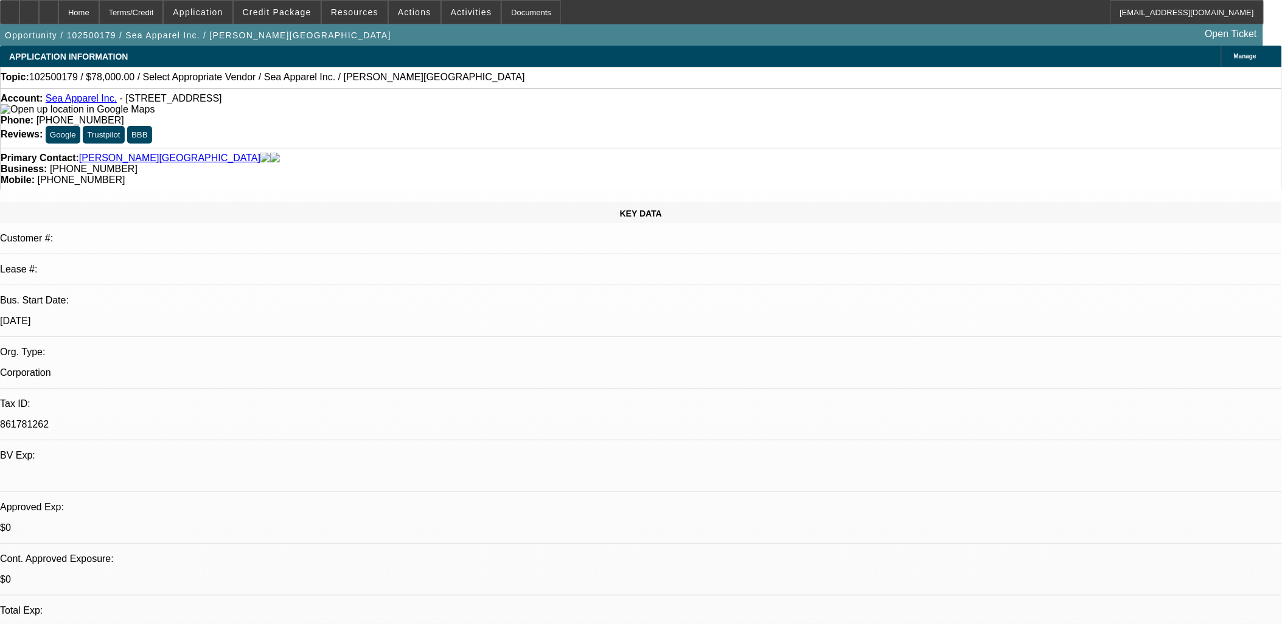
click at [22, 110] on img at bounding box center [78, 109] width 154 height 11
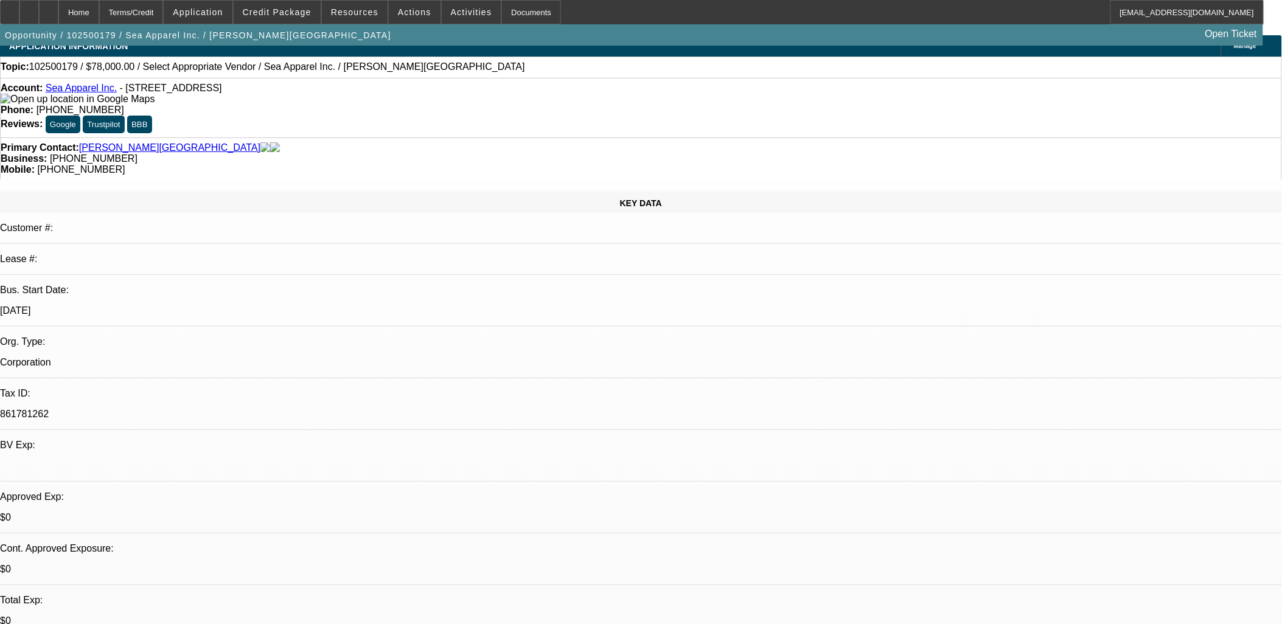
scroll to position [473, 0]
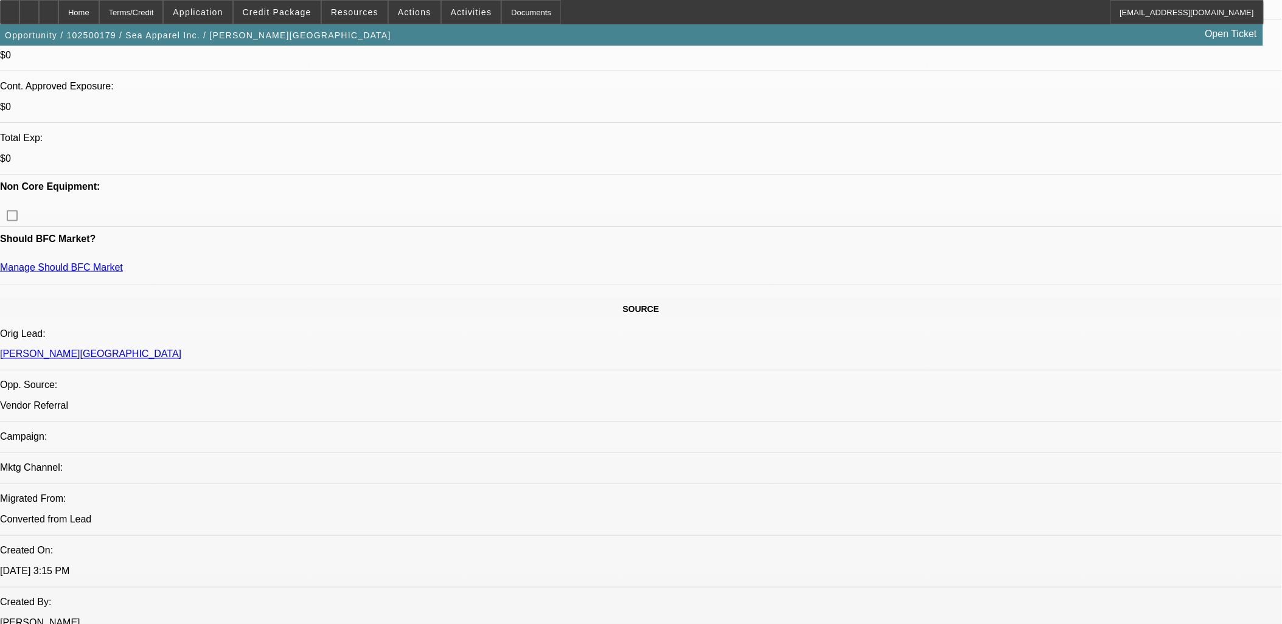
click at [262, 7] on span at bounding box center [277, 12] width 87 height 29
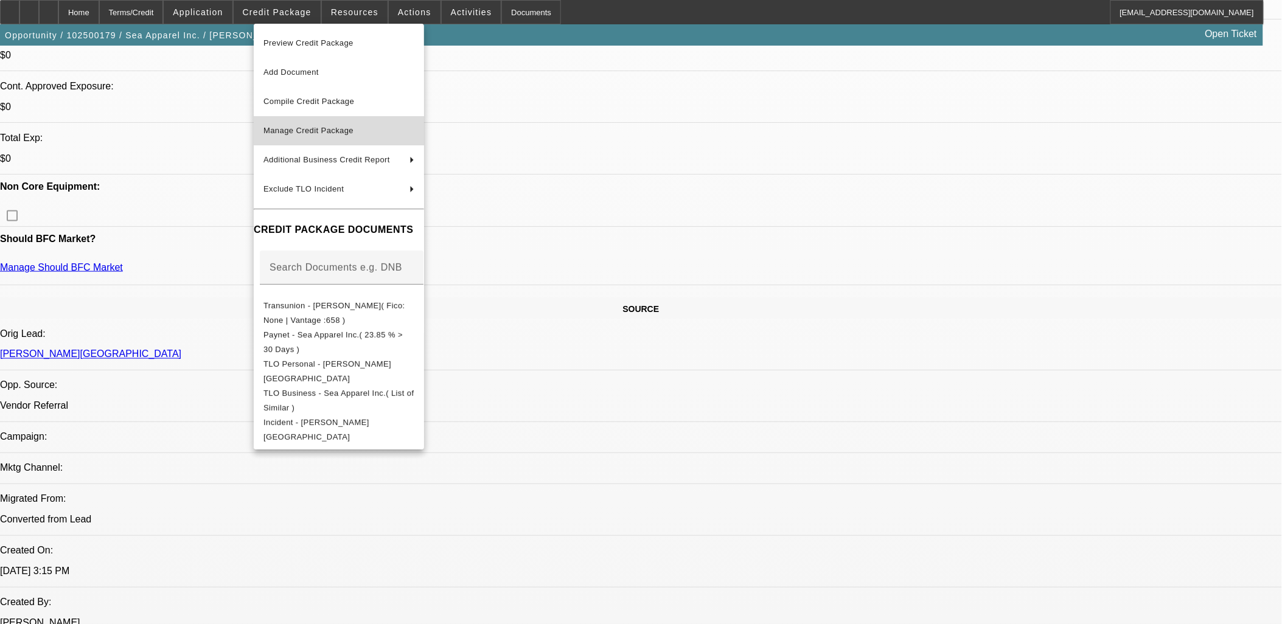
click at [319, 126] on span "Manage Credit Package" at bounding box center [308, 130] width 90 height 9
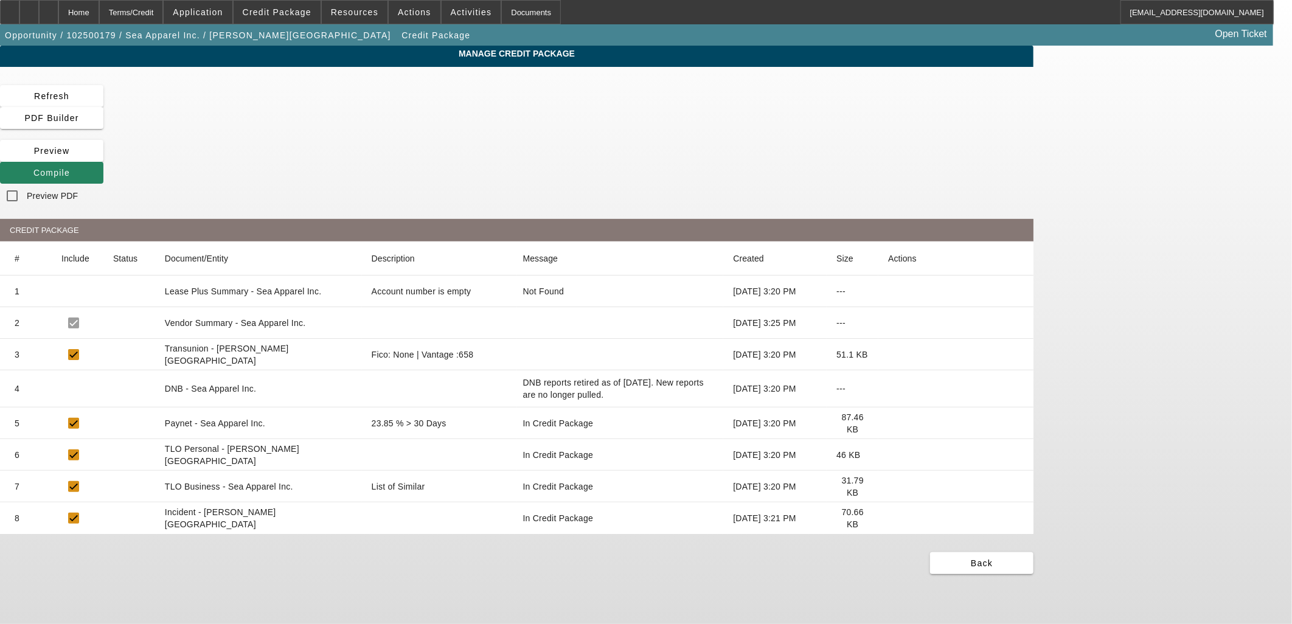
click at [888, 423] on icon at bounding box center [888, 423] width 0 height 0
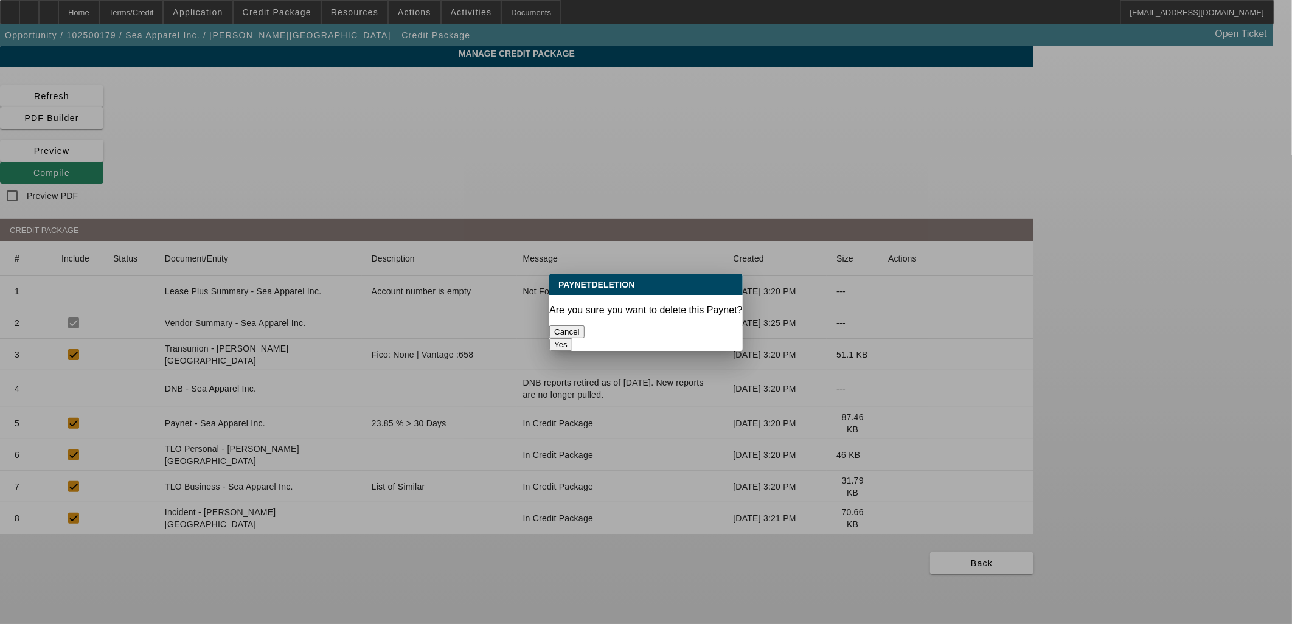
click at [572, 338] on button "Yes" at bounding box center [560, 344] width 23 height 13
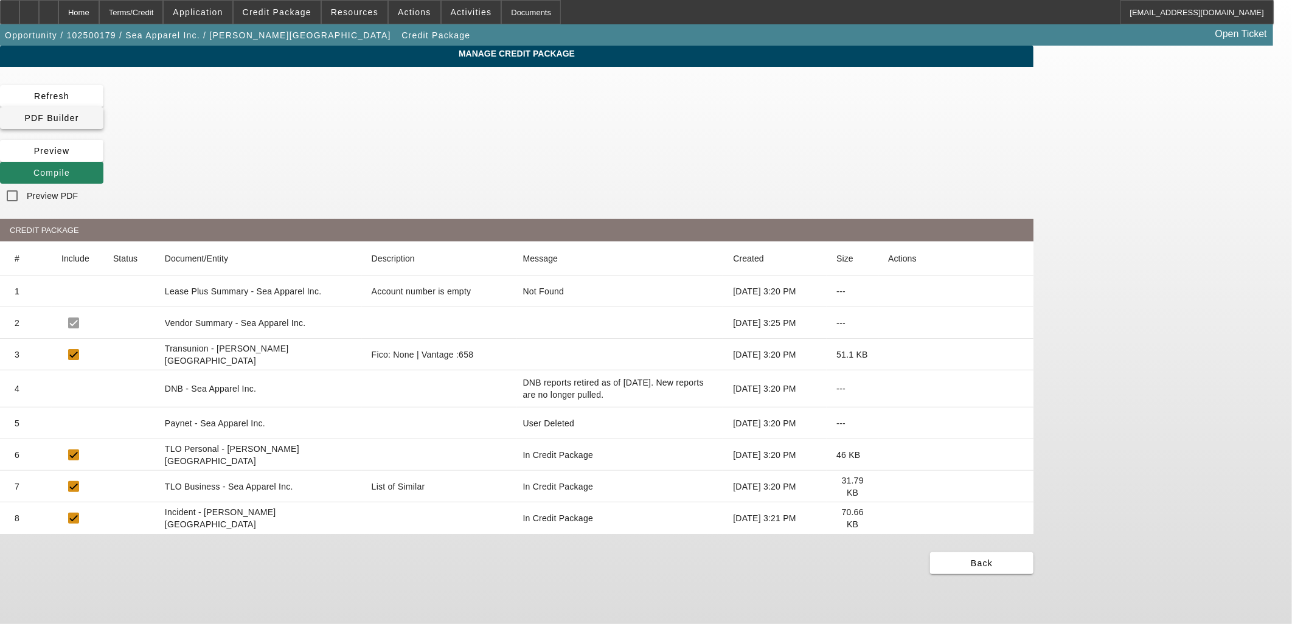
click at [78, 113] on span "PDF Builder" at bounding box center [51, 118] width 54 height 10
click at [103, 158] on span at bounding box center [51, 172] width 103 height 29
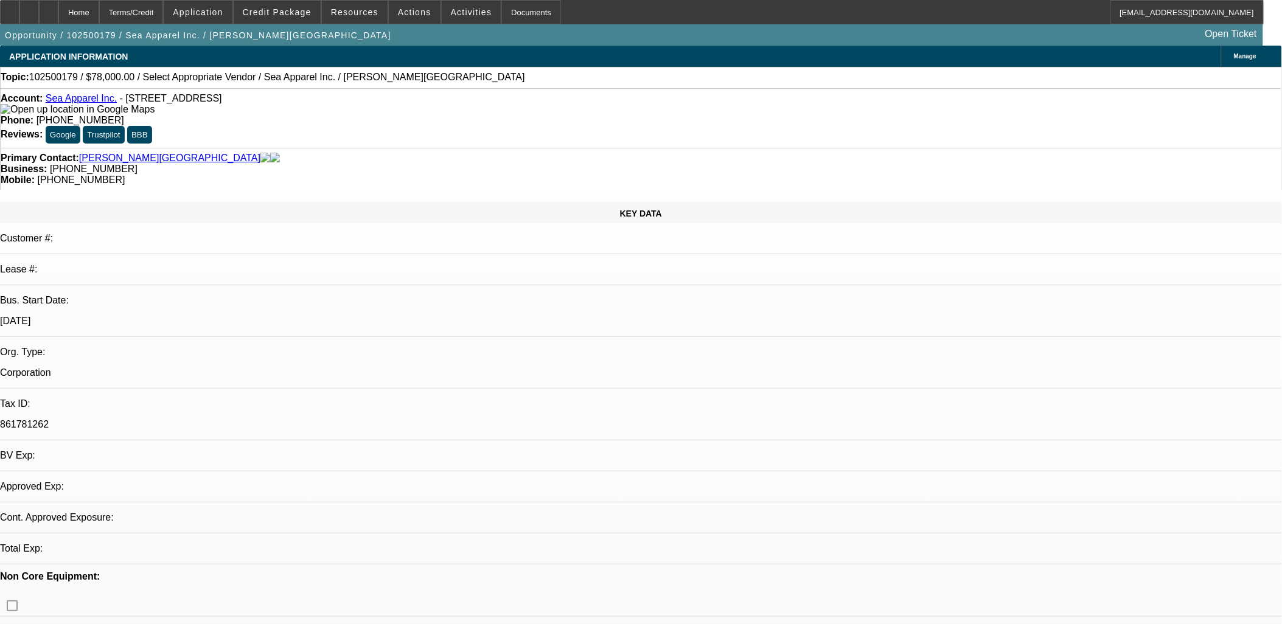
select select "0"
select select "2"
select select "0.1"
select select "4"
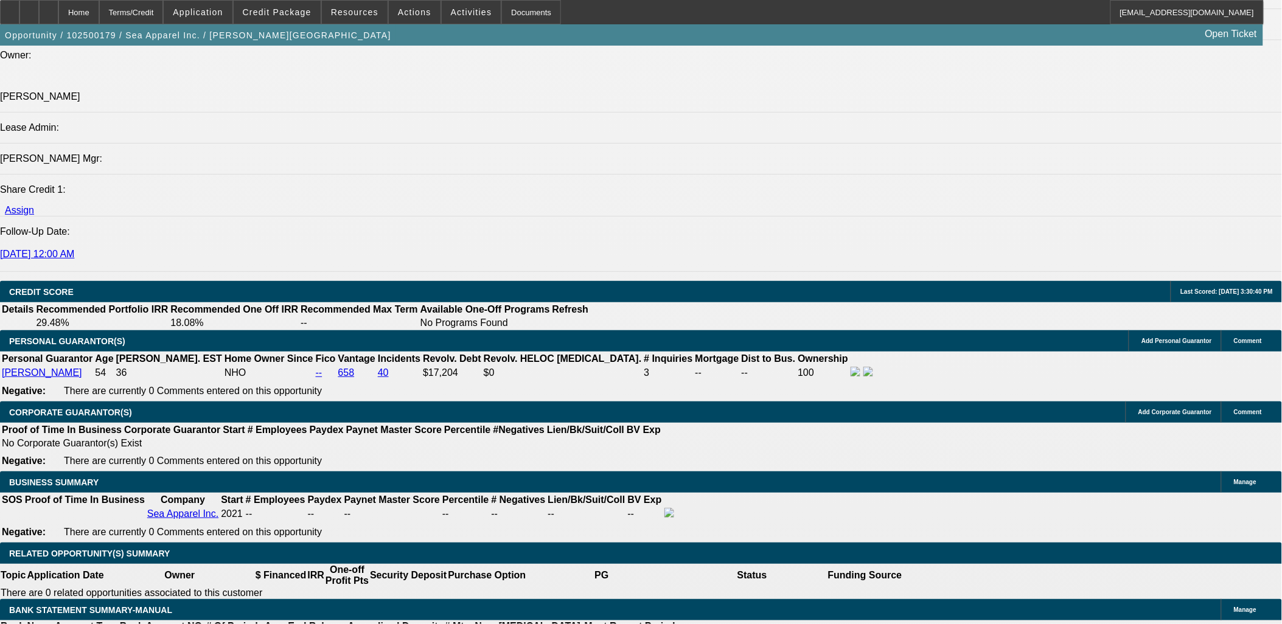
scroll to position [1505, 0]
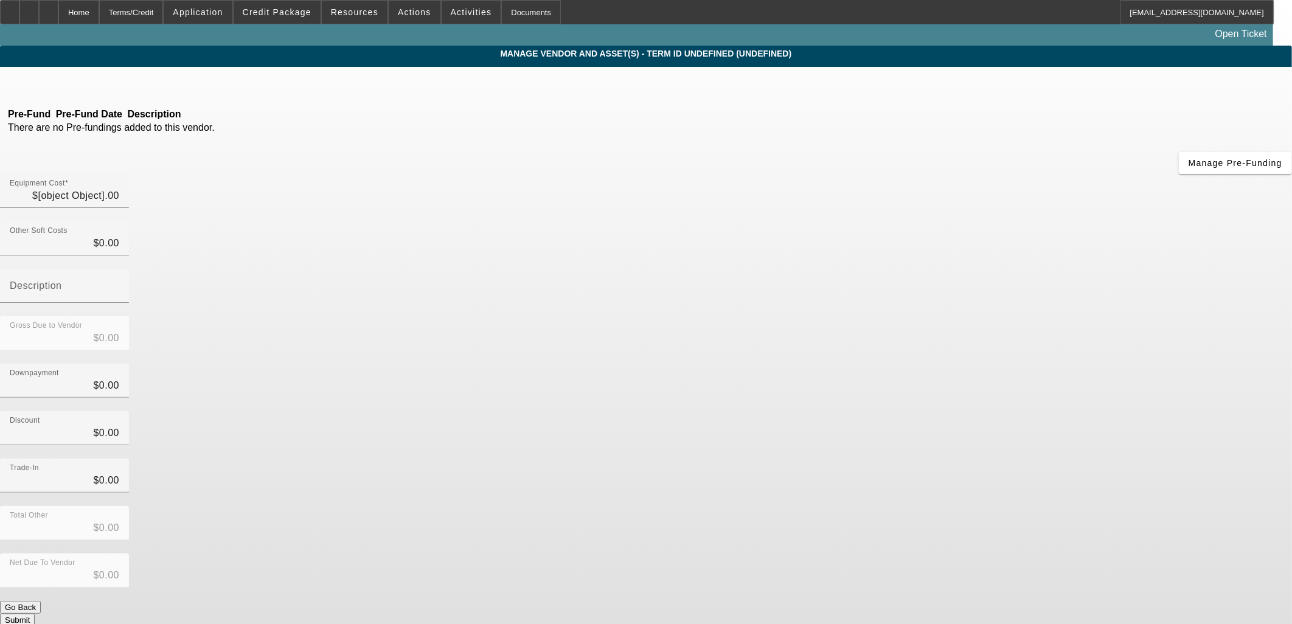
type input "$78,000.00"
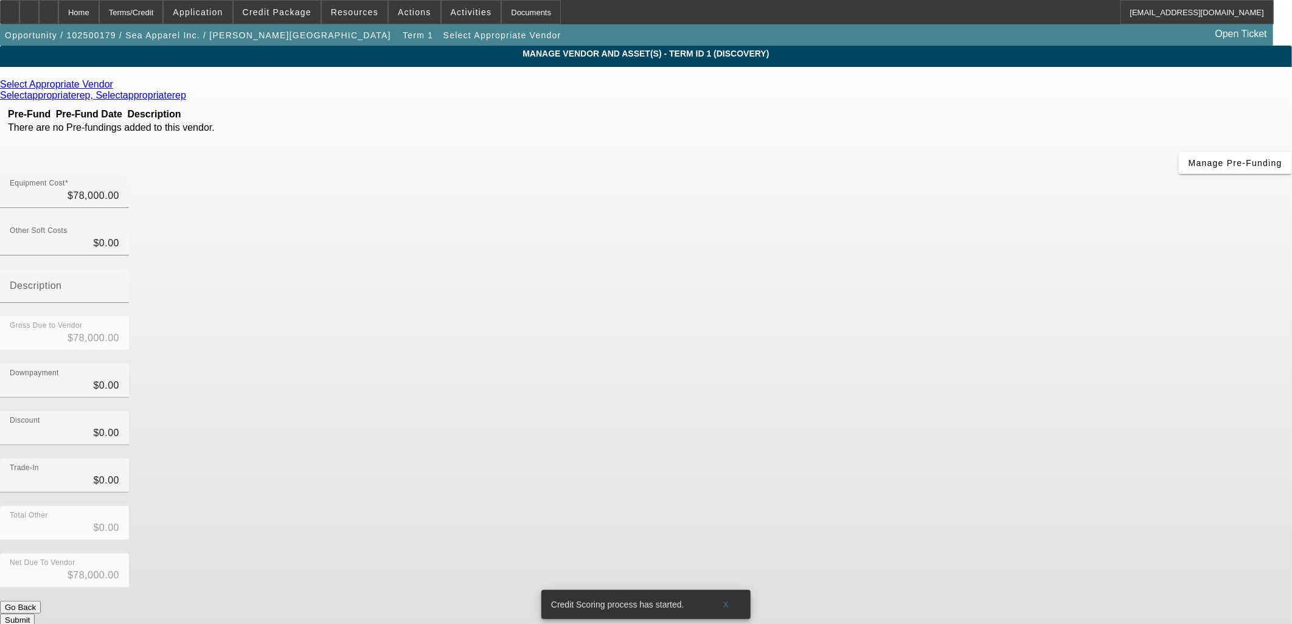
click at [116, 85] on icon at bounding box center [116, 84] width 0 height 10
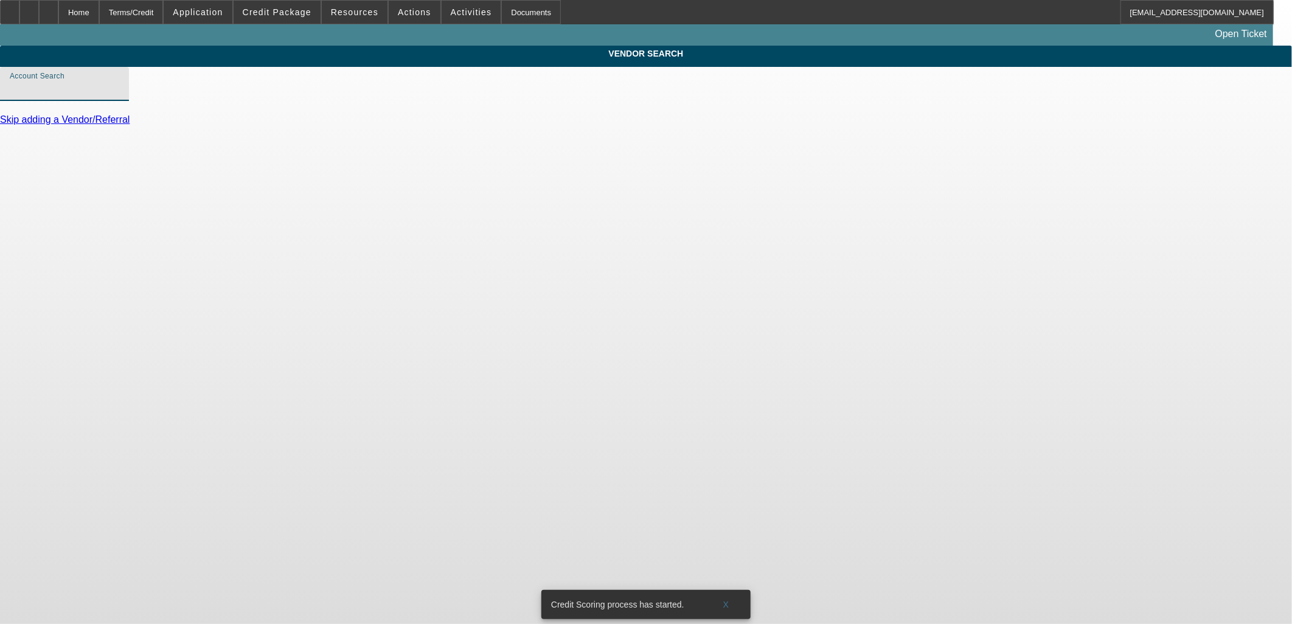
click at [119, 96] on input "Account Search" at bounding box center [65, 89] width 110 height 15
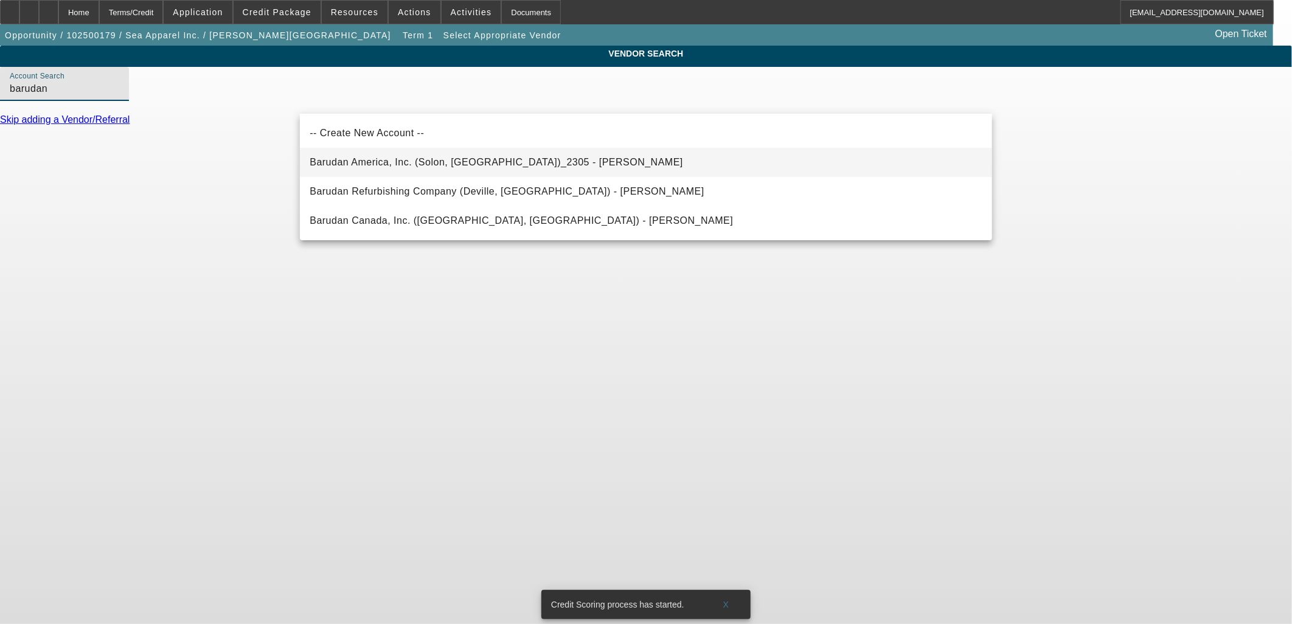
click at [378, 165] on span "Barudan America, Inc. (Solon, [GEOGRAPHIC_DATA])_2305 - [PERSON_NAME]" at bounding box center [497, 162] width 374 height 10
type input "Barudan America, Inc. (Solon, [GEOGRAPHIC_DATA])_2305 - [PERSON_NAME]"
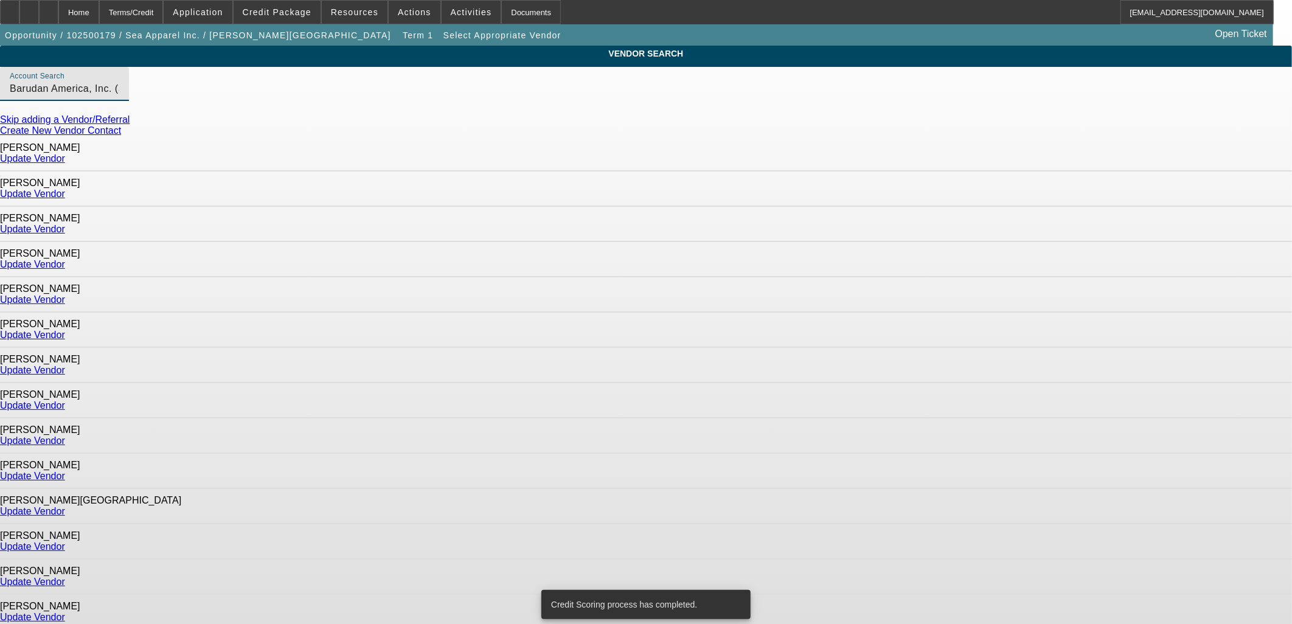
click at [65, 189] on link "Update Vendor" at bounding box center [32, 194] width 65 height 10
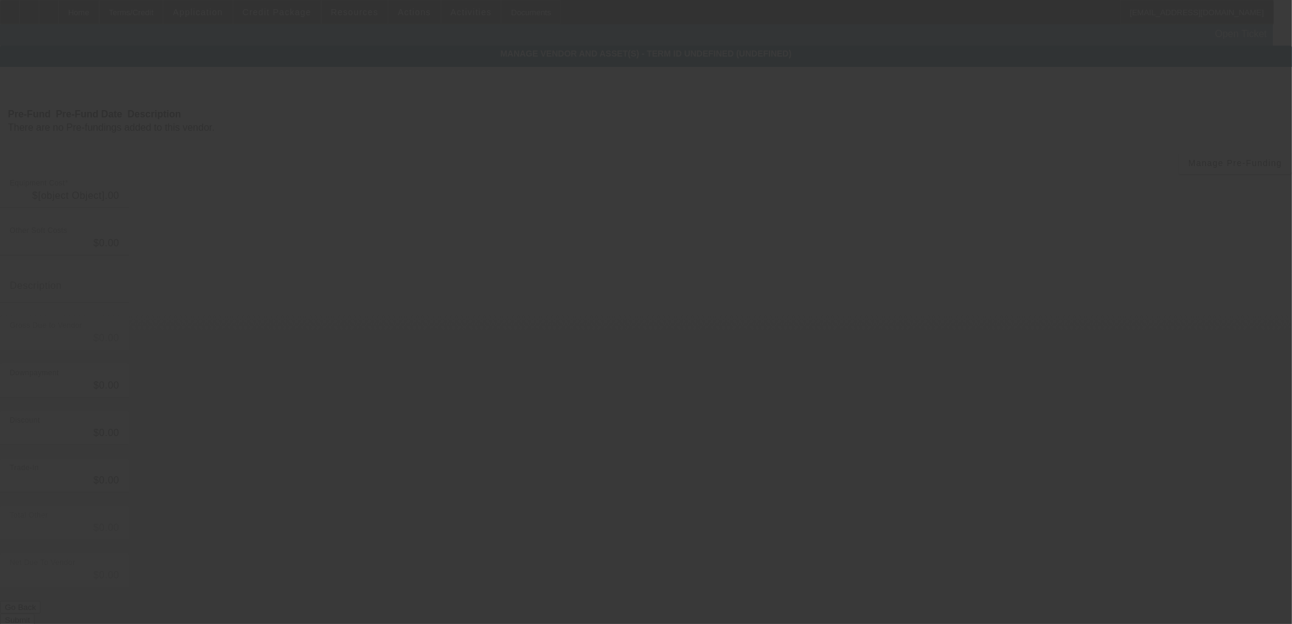
type input "$78,000.00"
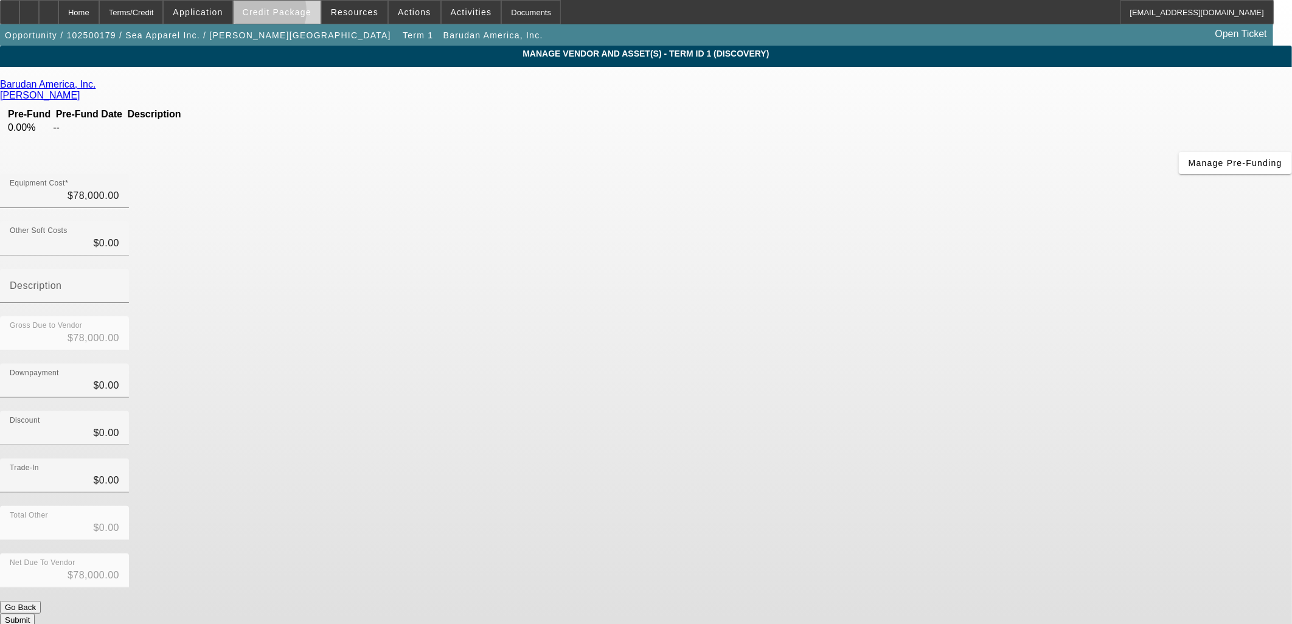
click at [277, 13] on span "Credit Package" at bounding box center [277, 12] width 69 height 10
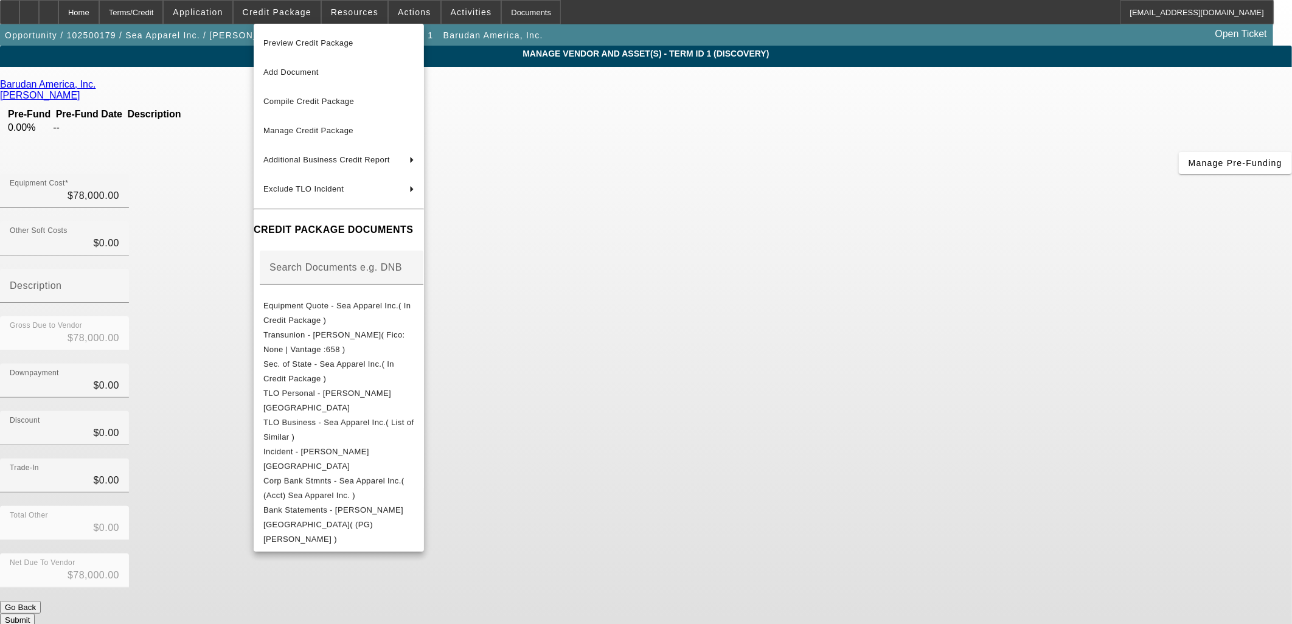
click at [893, 195] on div at bounding box center [646, 312] width 1292 height 624
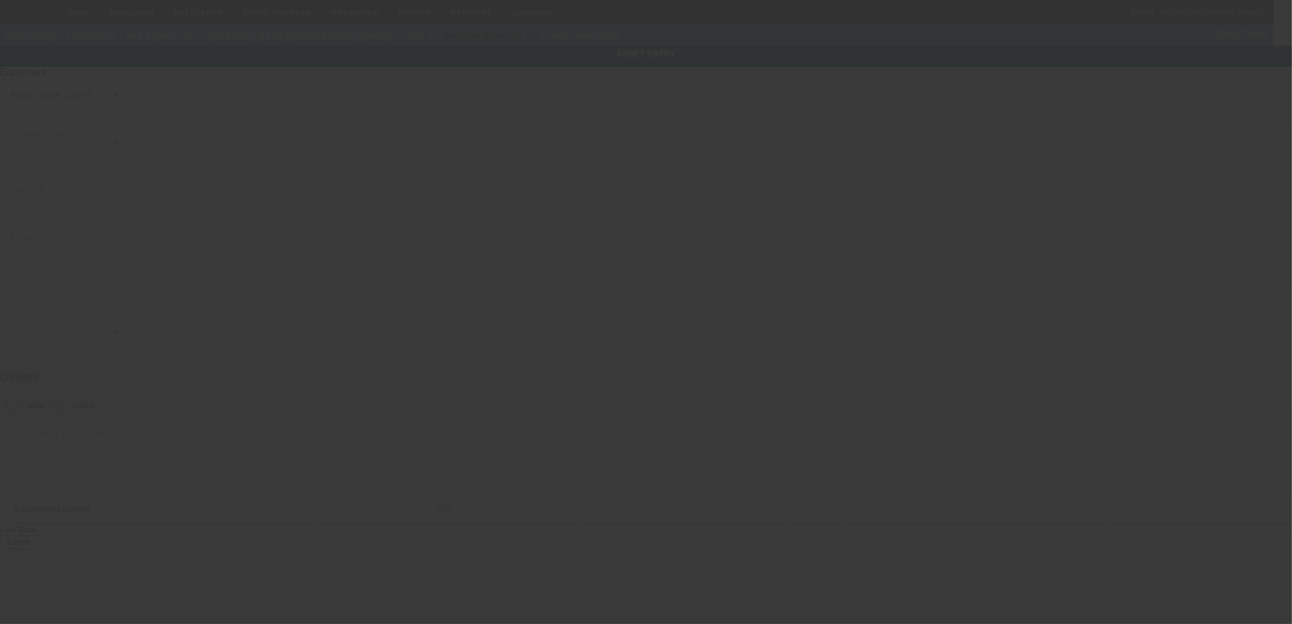
type input "[STREET_ADDRESS]"
type input "Ste G"
type input "[GEOGRAPHIC_DATA]"
type input "92109"
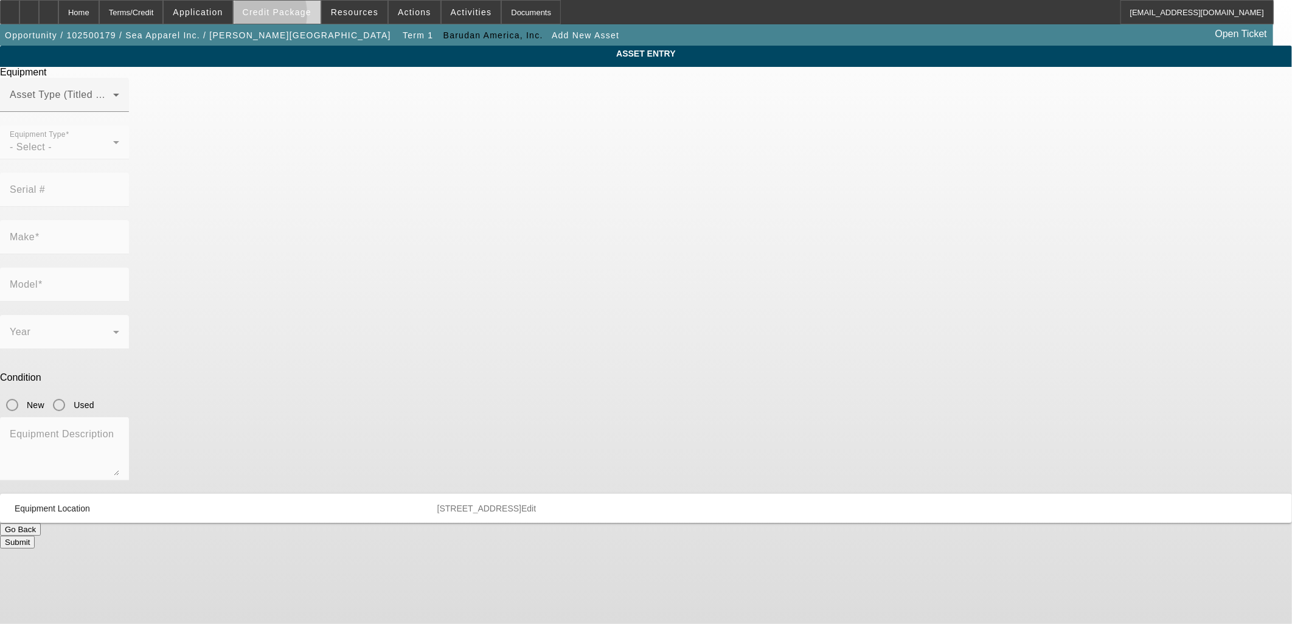
click at [271, 15] on button "Credit Package" at bounding box center [277, 12] width 87 height 23
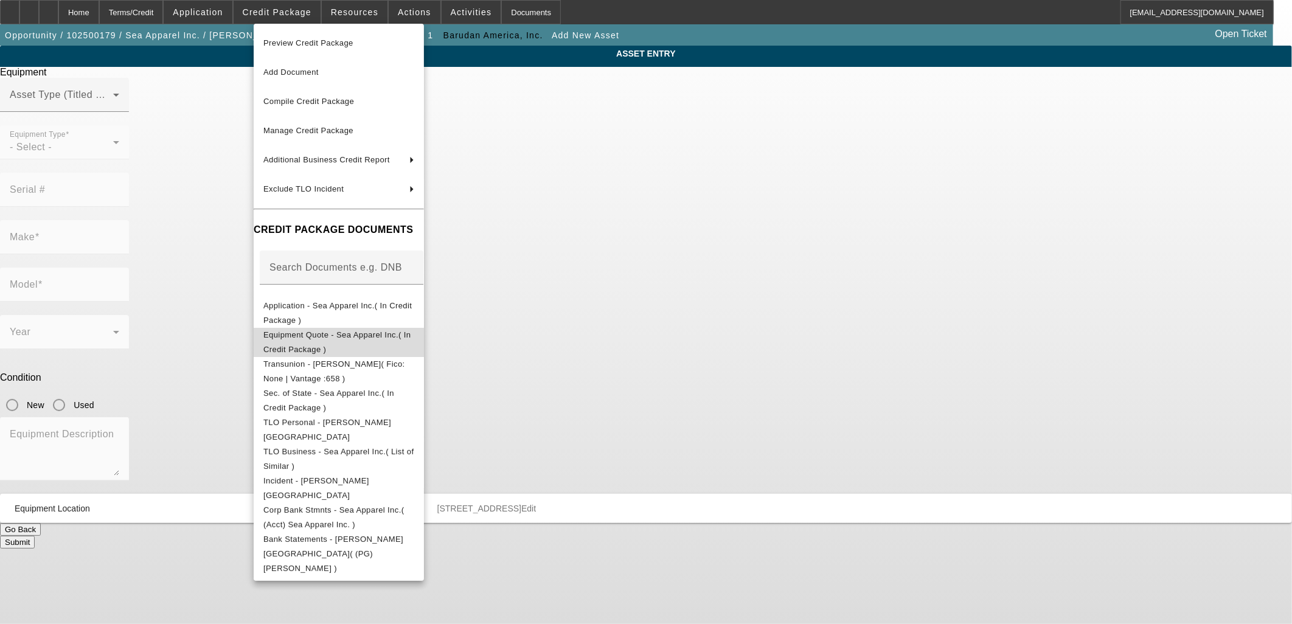
click at [342, 339] on span "Equipment Quote - Sea Apparel Inc.( In Credit Package )" at bounding box center [336, 342] width 147 height 24
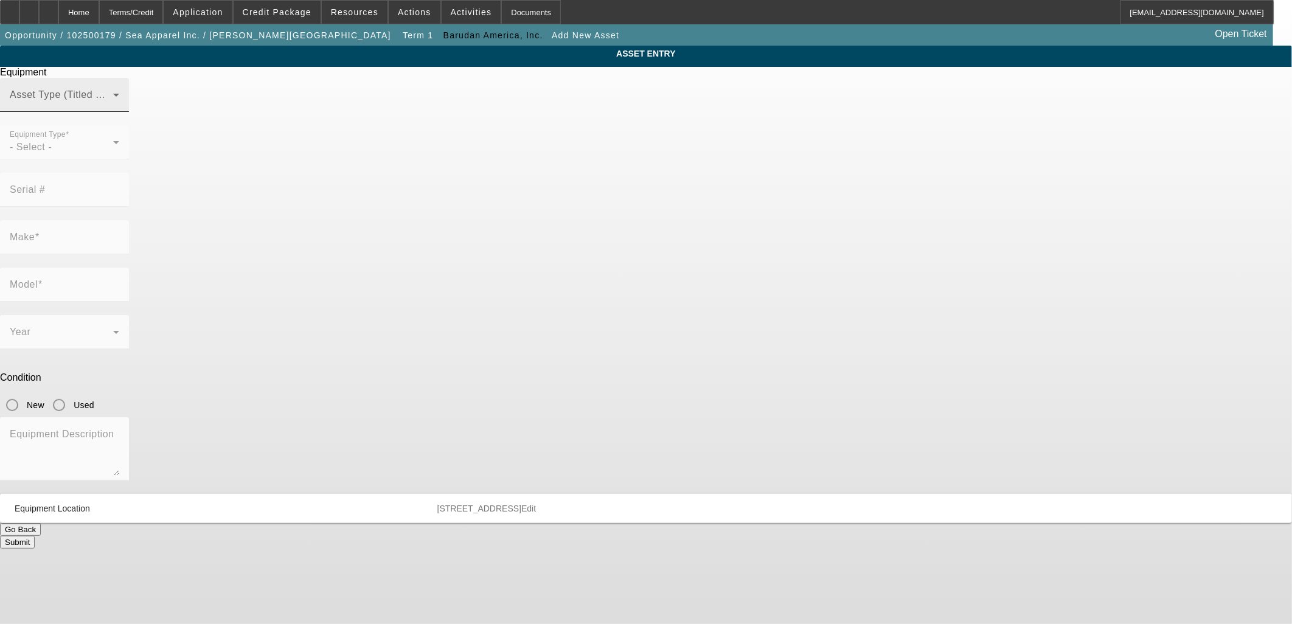
click at [113, 107] on span at bounding box center [61, 99] width 103 height 15
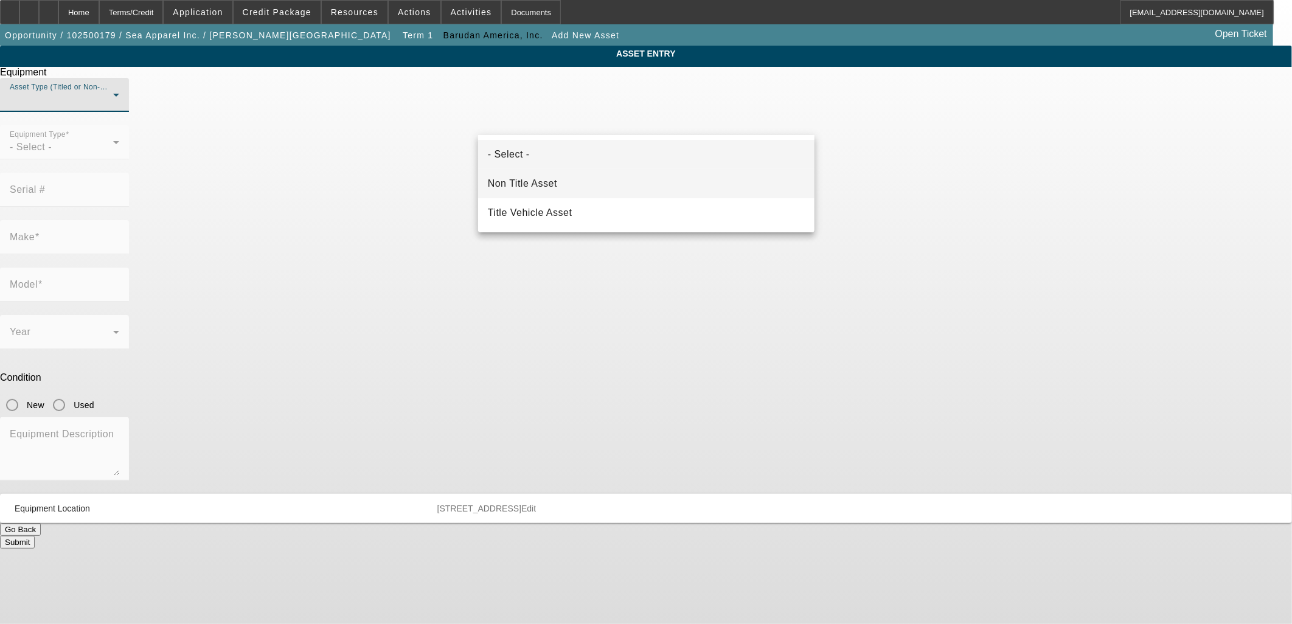
click at [591, 185] on mat-option "Non Title Asset" at bounding box center [646, 183] width 336 height 29
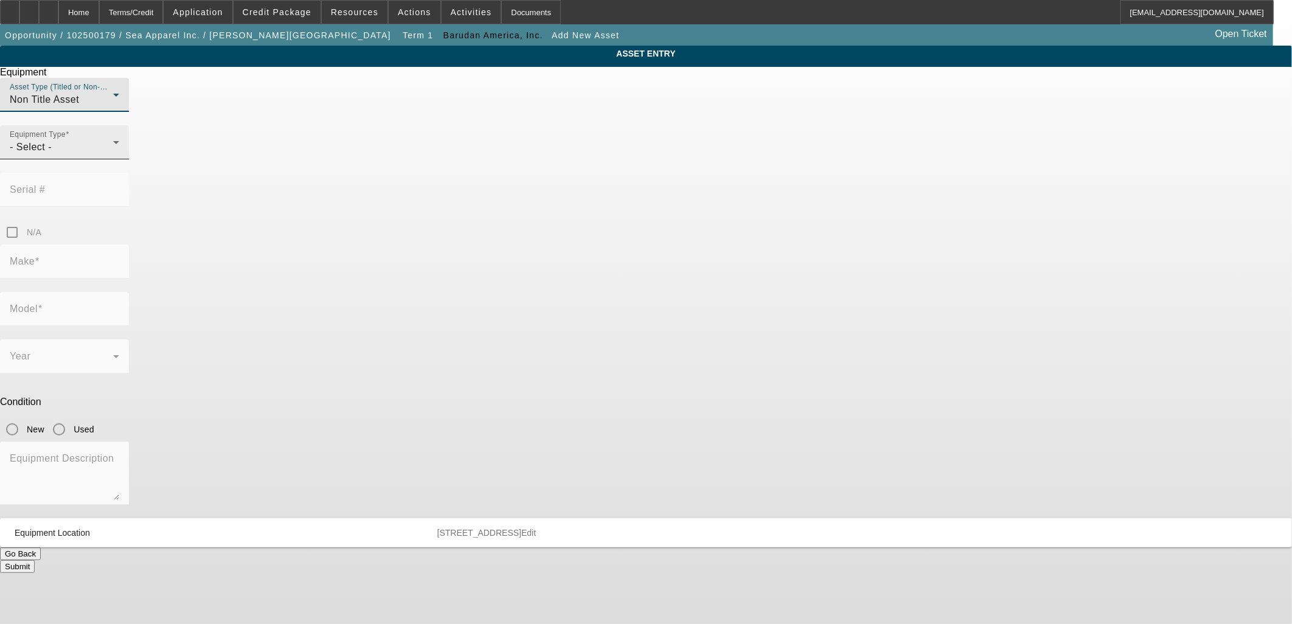
click at [113, 155] on div "- Select -" at bounding box center [61, 147] width 103 height 15
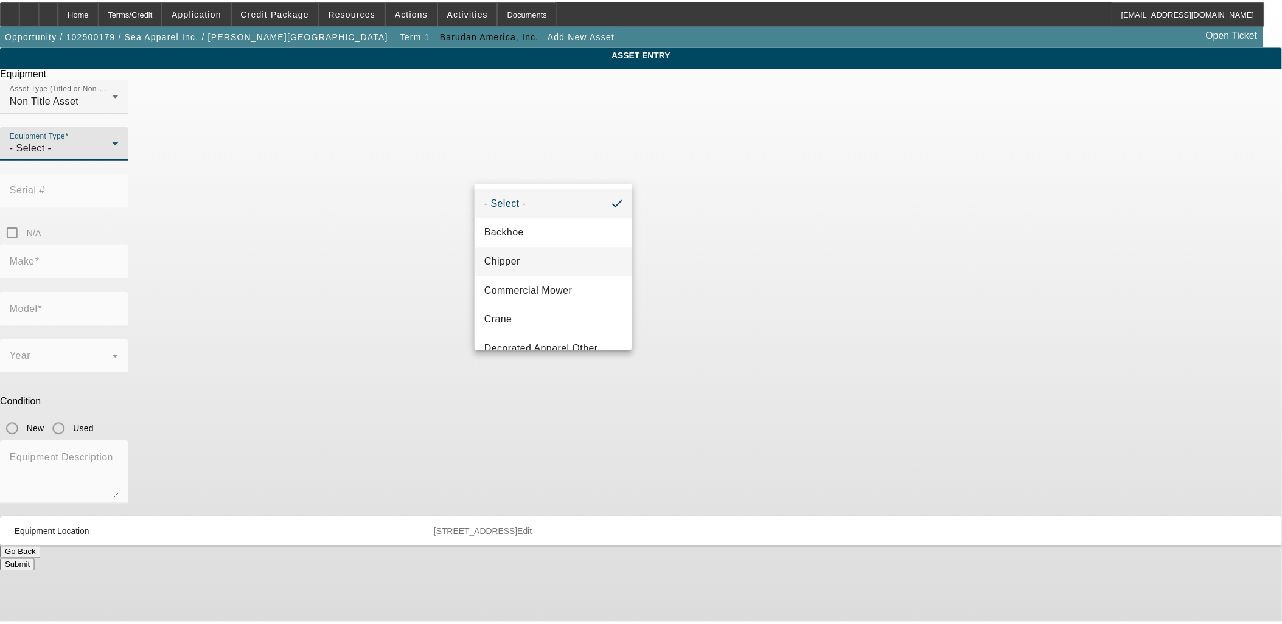
scroll to position [203, 0]
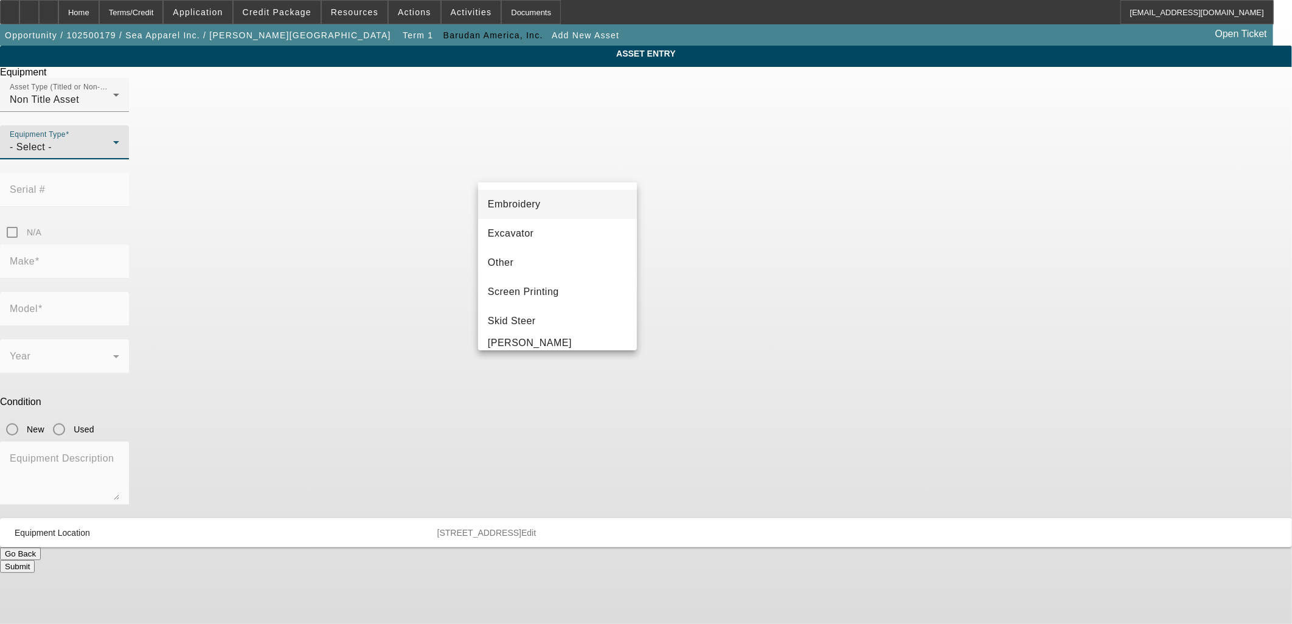
click at [530, 201] on span "Embroidery" at bounding box center [514, 204] width 53 height 15
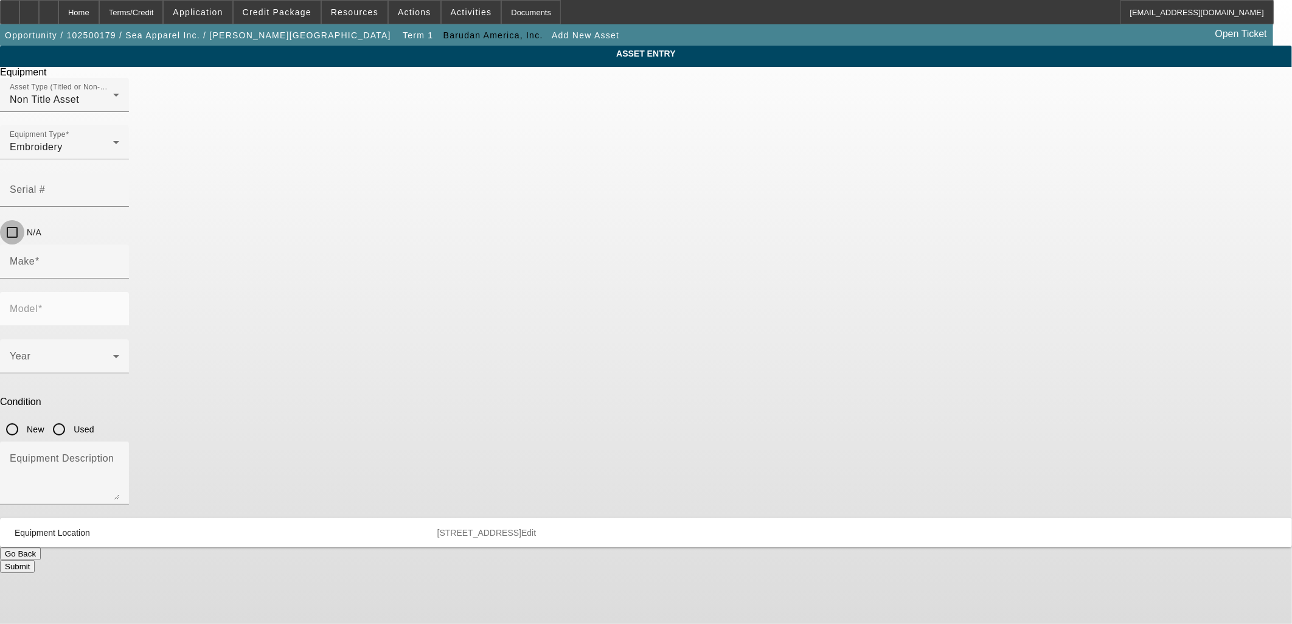
click at [24, 220] on input "N/A" at bounding box center [12, 232] width 24 height 24
checkbox input "true"
click at [119, 259] on input "Make" at bounding box center [65, 266] width 110 height 15
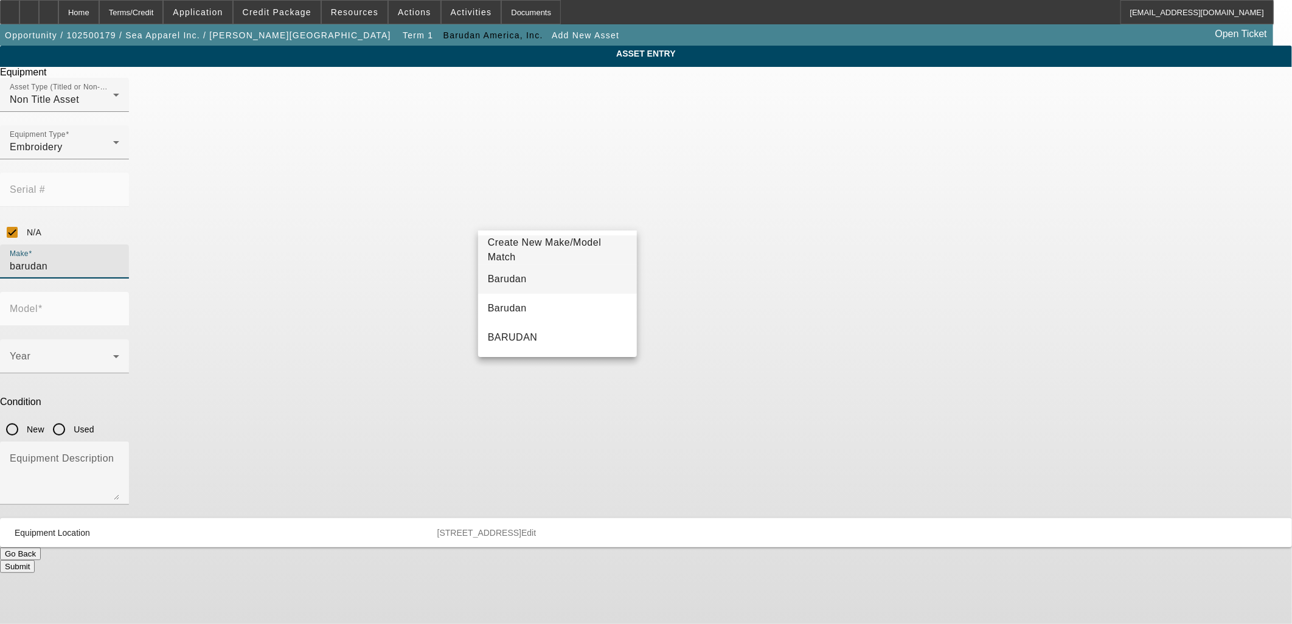
click at [537, 282] on mat-option "Barudan" at bounding box center [557, 279] width 159 height 29
type input "Barudan"
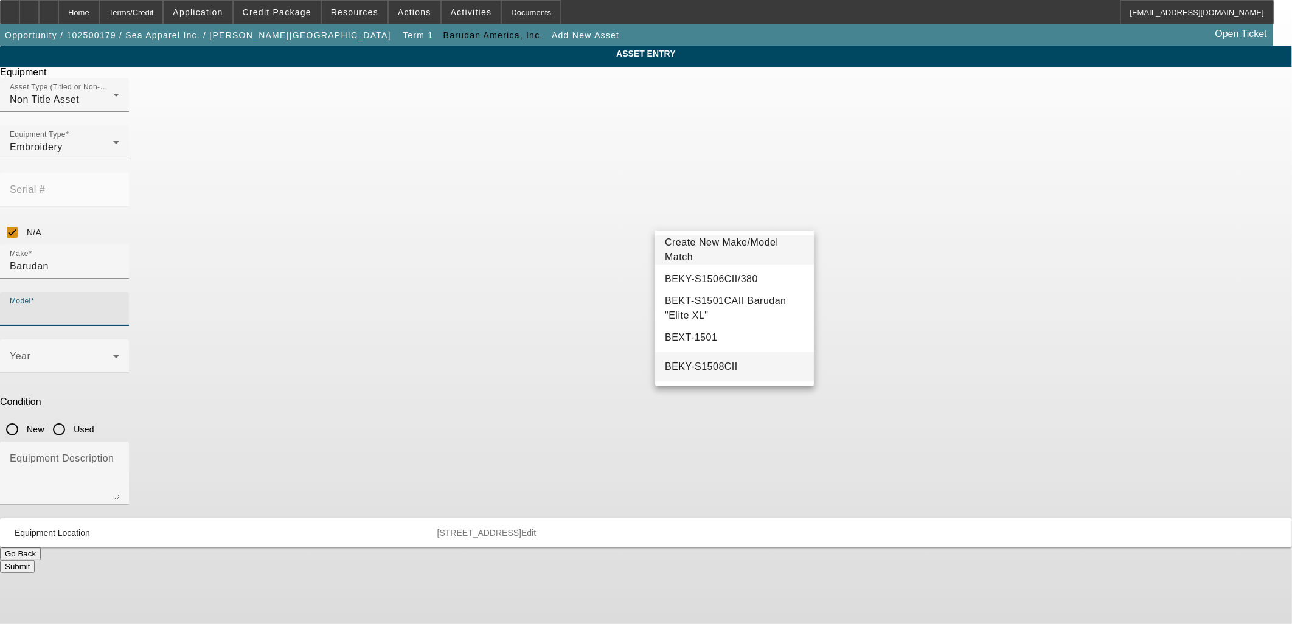
click at [732, 368] on mat-option "BEKY-S1508CII" at bounding box center [734, 366] width 159 height 29
type input "BEKY-S1508CII"
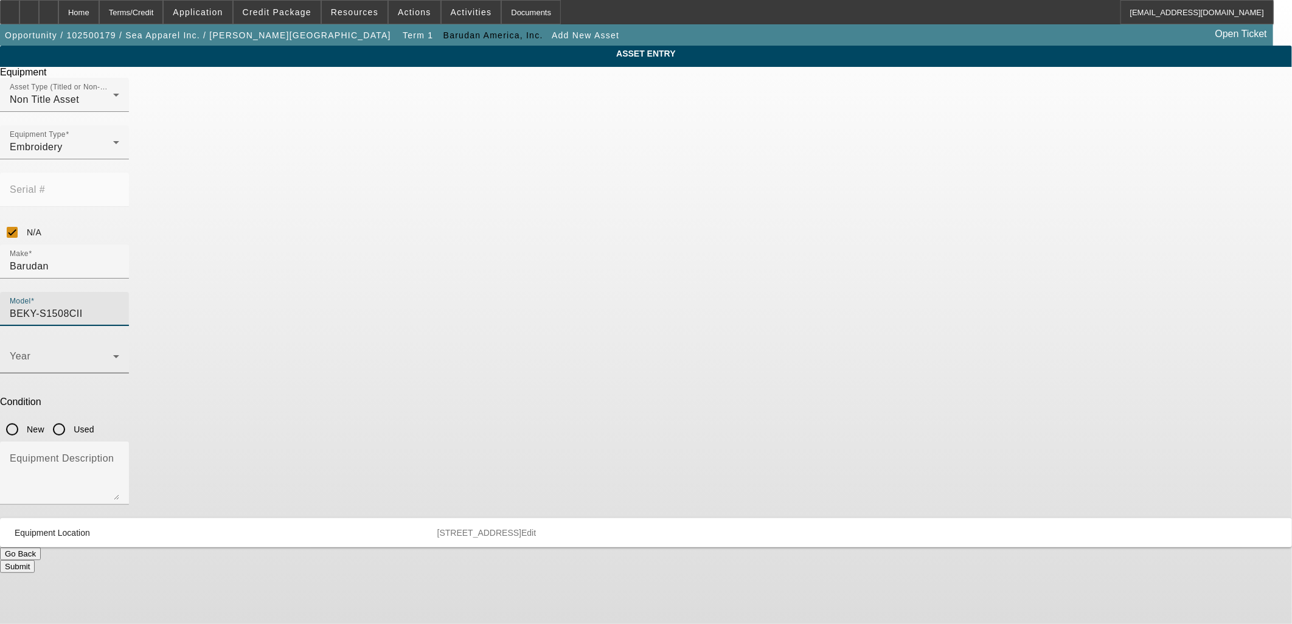
click at [113, 354] on span at bounding box center [61, 361] width 103 height 15
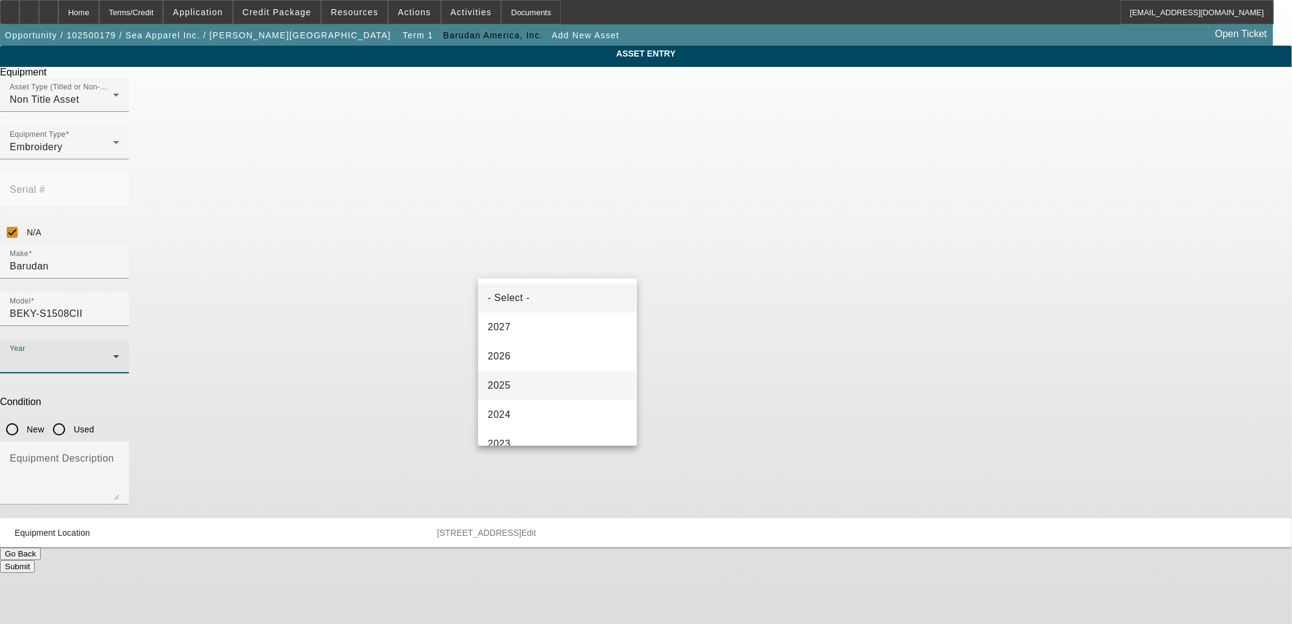
click at [516, 378] on mat-option "2025" at bounding box center [557, 385] width 159 height 29
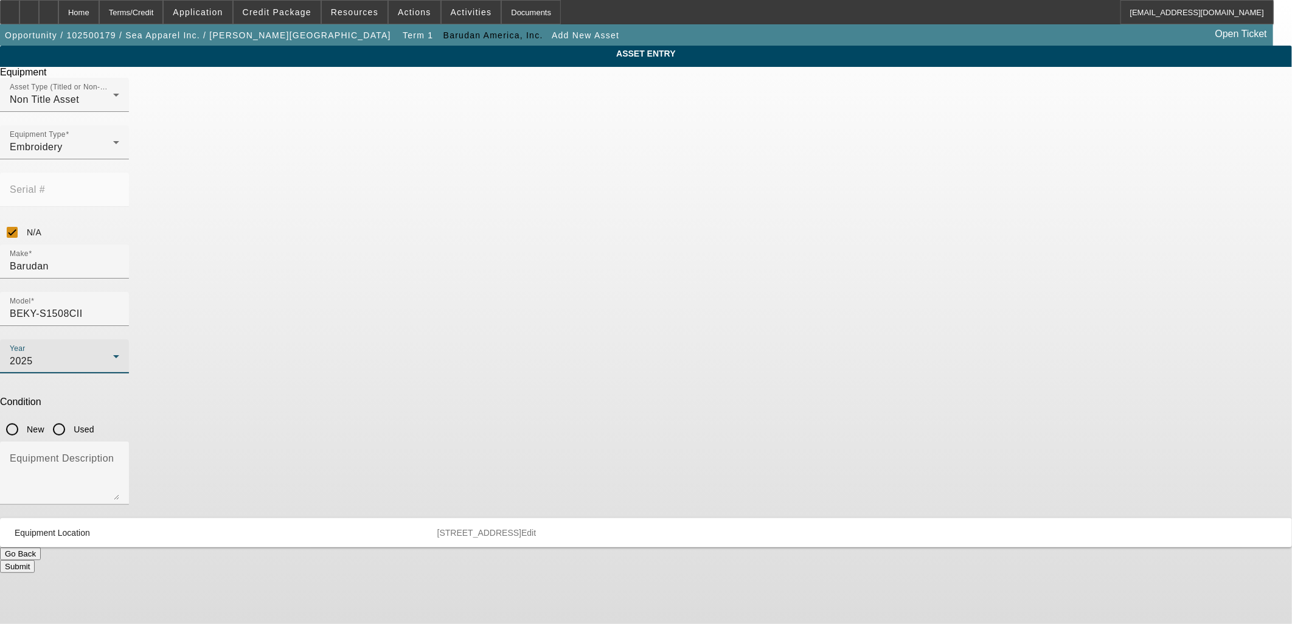
click at [24, 417] on input "New" at bounding box center [12, 429] width 24 height 24
radio input "true"
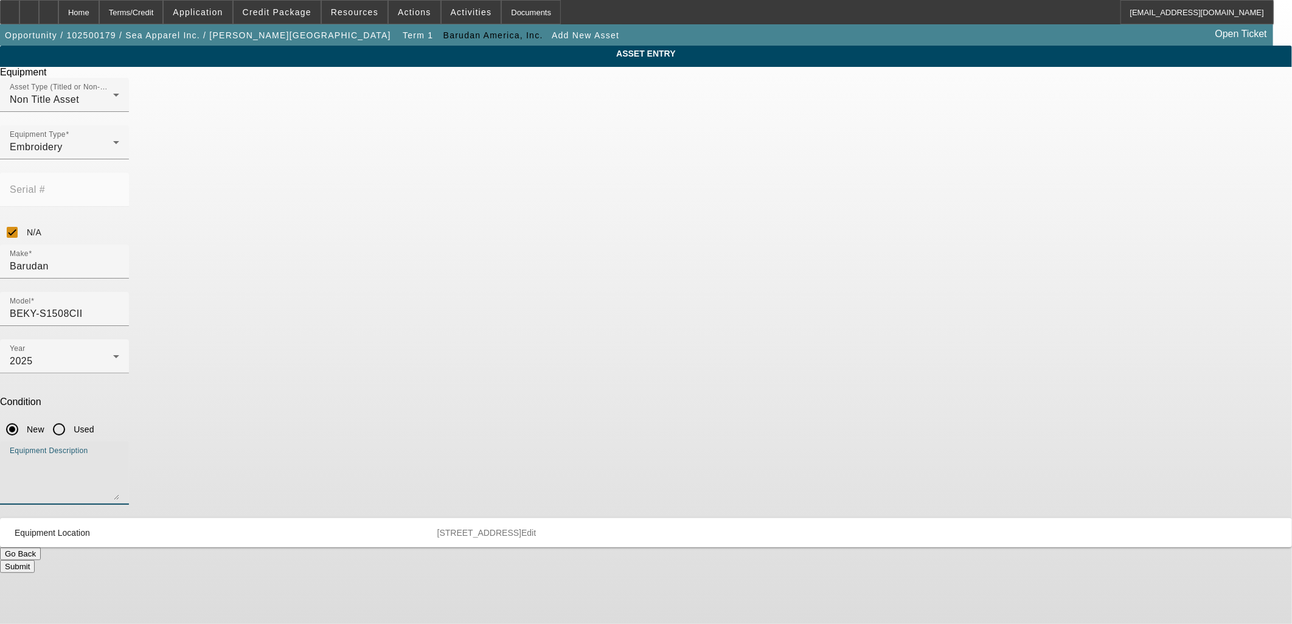
click at [119, 456] on textarea "Equipment Description" at bounding box center [65, 478] width 110 height 44
type textarea "8-Head Embroidery Machine"
click at [35, 560] on button "Submit" at bounding box center [17, 566] width 35 height 13
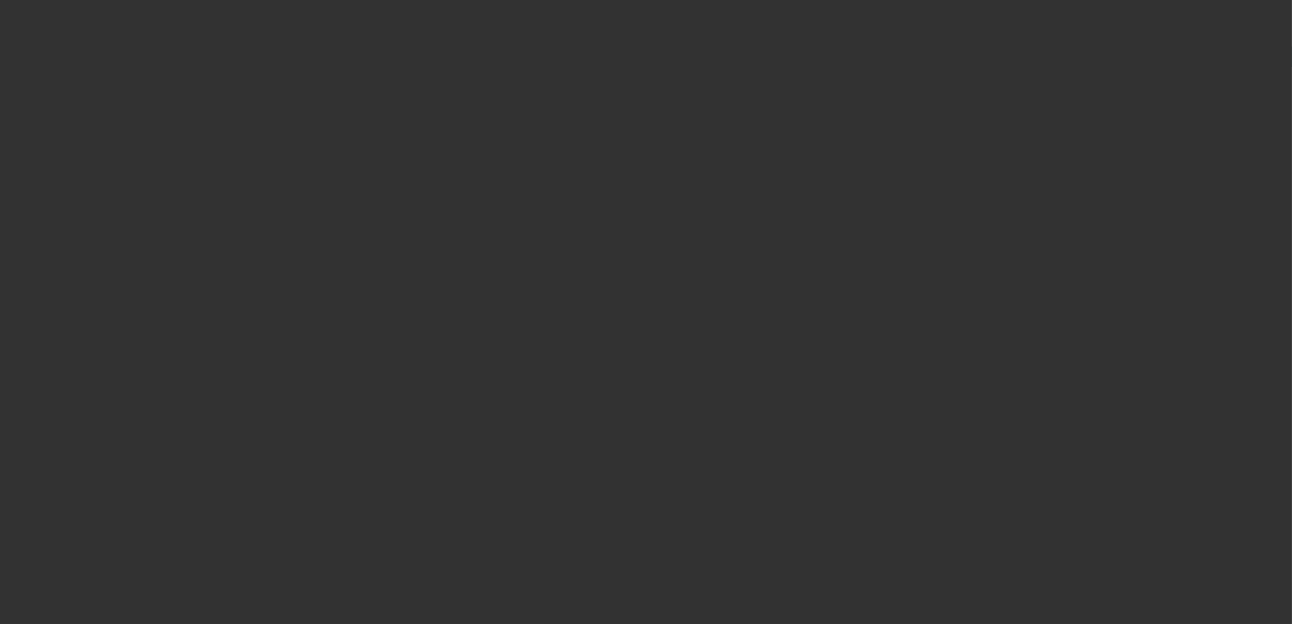
type input "$78,000.00"
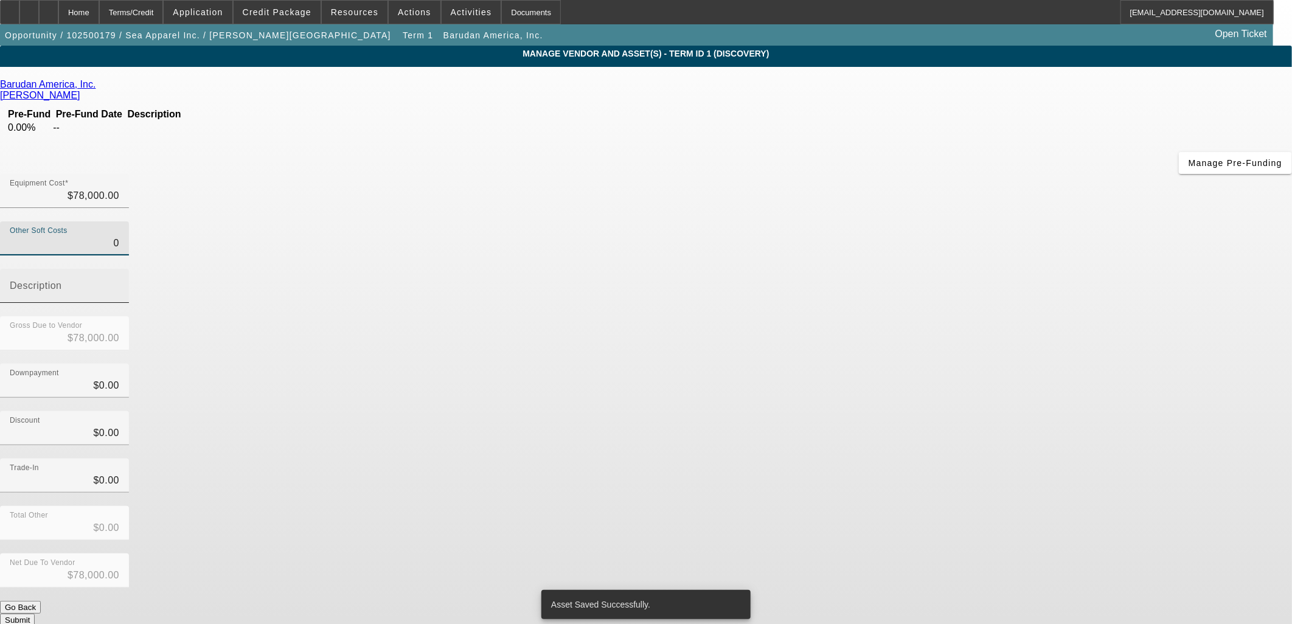
drag, startPoint x: 843, startPoint y: 137, endPoint x: 902, endPoint y: 136, distance: 59.0
click at [901, 221] on div "Other Soft Costs 0 Description" at bounding box center [646, 268] width 1292 height 95
type input "5"
type input "$78,005.00"
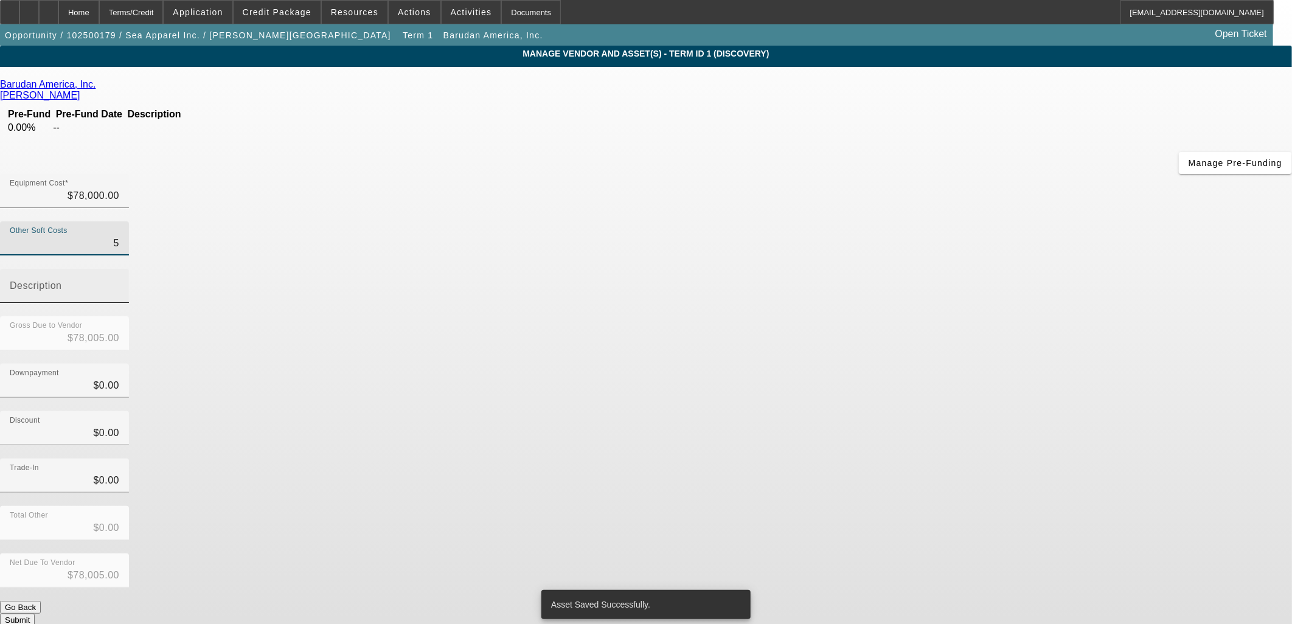
type input "50"
type input "$78,050.00"
type input "500"
type input "$78,500.00"
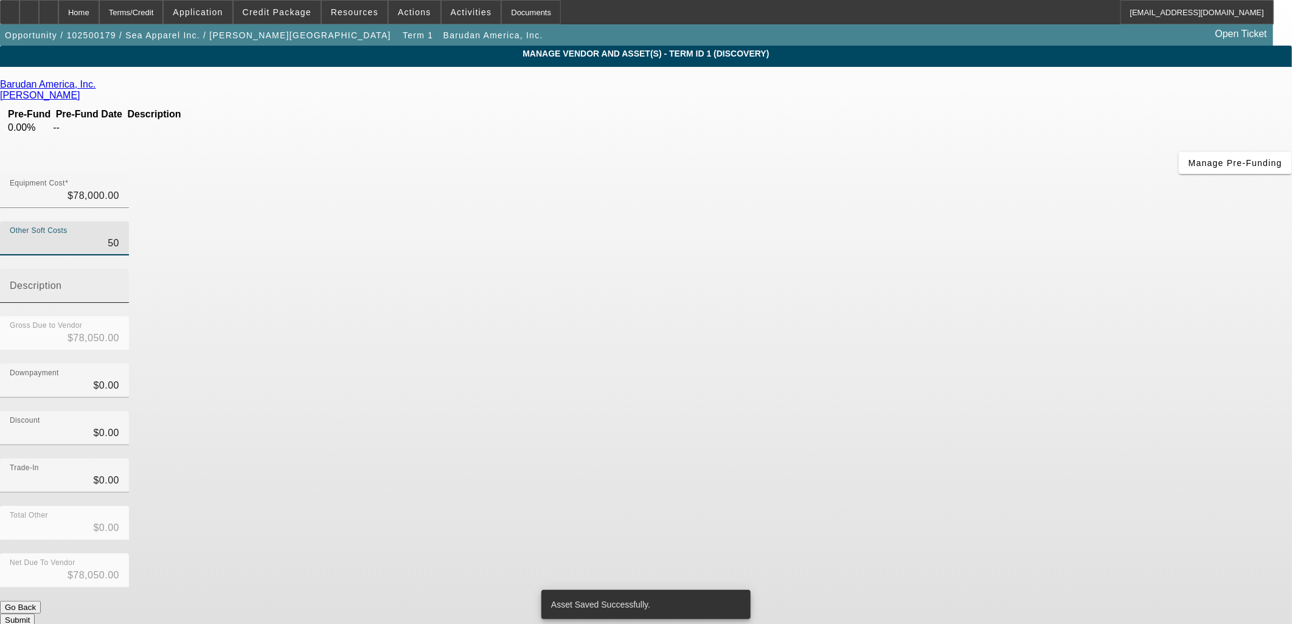
type input "$78,500.00"
type input "5000"
type input "$83,000.00"
type input "$5,000.00"
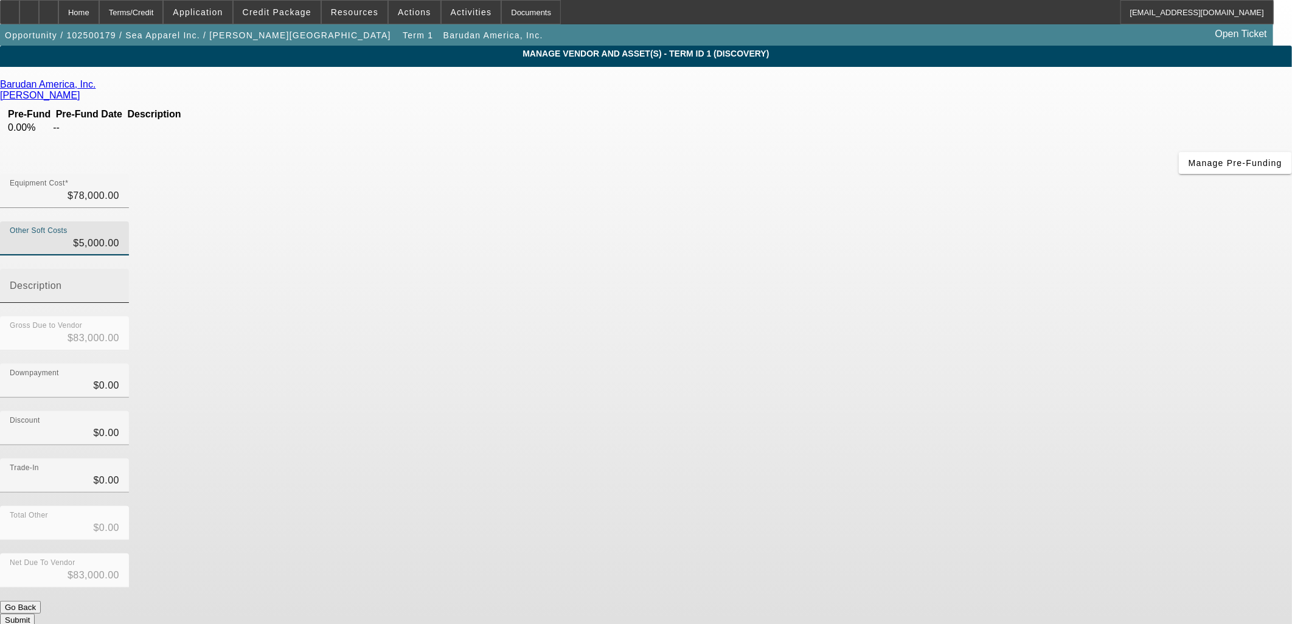
click at [119, 269] on div "Description" at bounding box center [65, 286] width 110 height 34
type input "r"
type input "Freight and Rigging"
drag, startPoint x: 881, startPoint y: 292, endPoint x: 914, endPoint y: 374, distance: 88.7
click at [881, 411] on div "Discount $0.00" at bounding box center [646, 434] width 1292 height 47
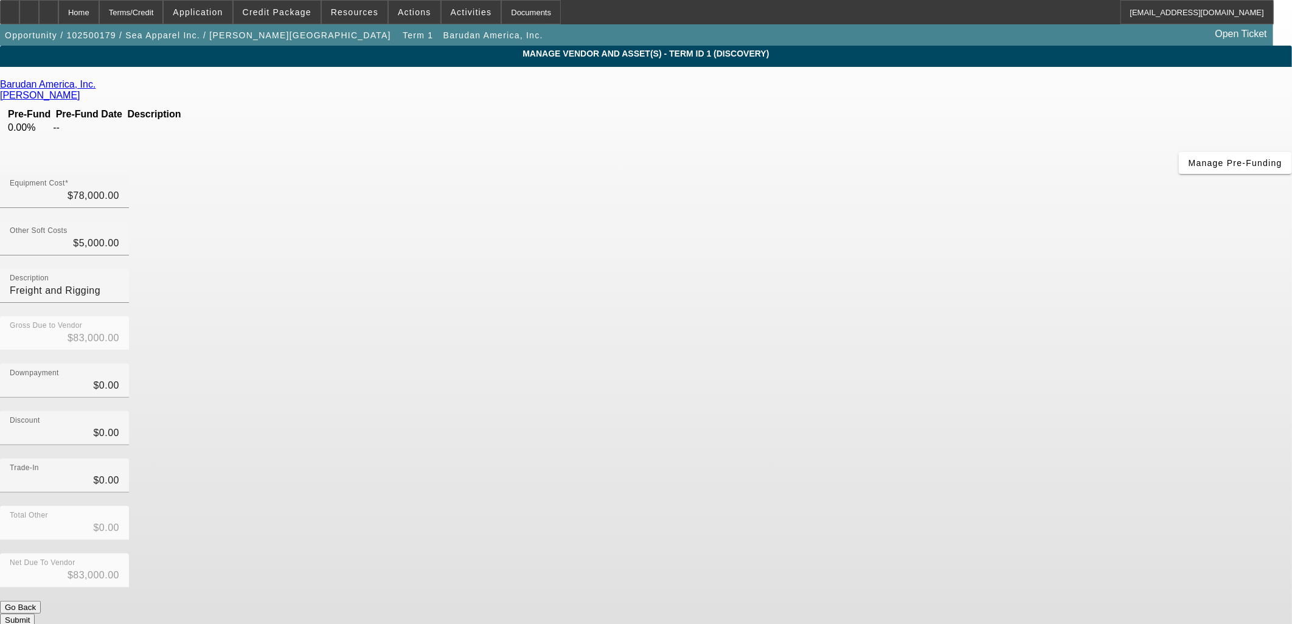
click at [35, 614] on button "Submit" at bounding box center [17, 620] width 35 height 13
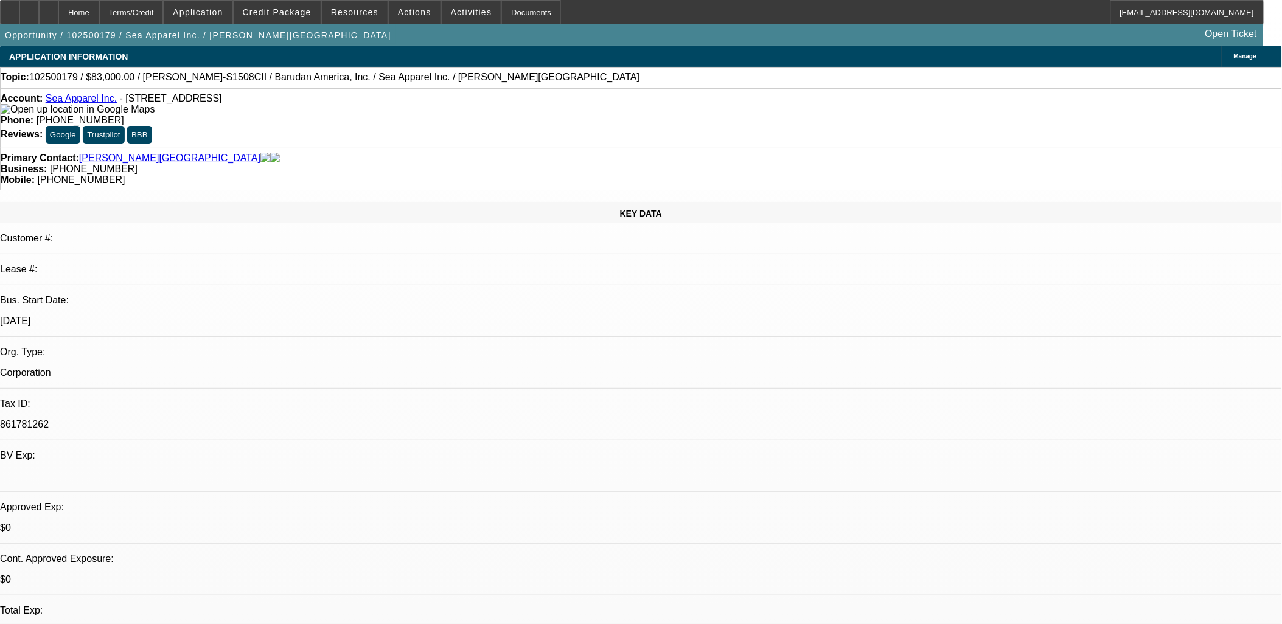
select select "0"
select select "2"
select select "0.1"
select select "4"
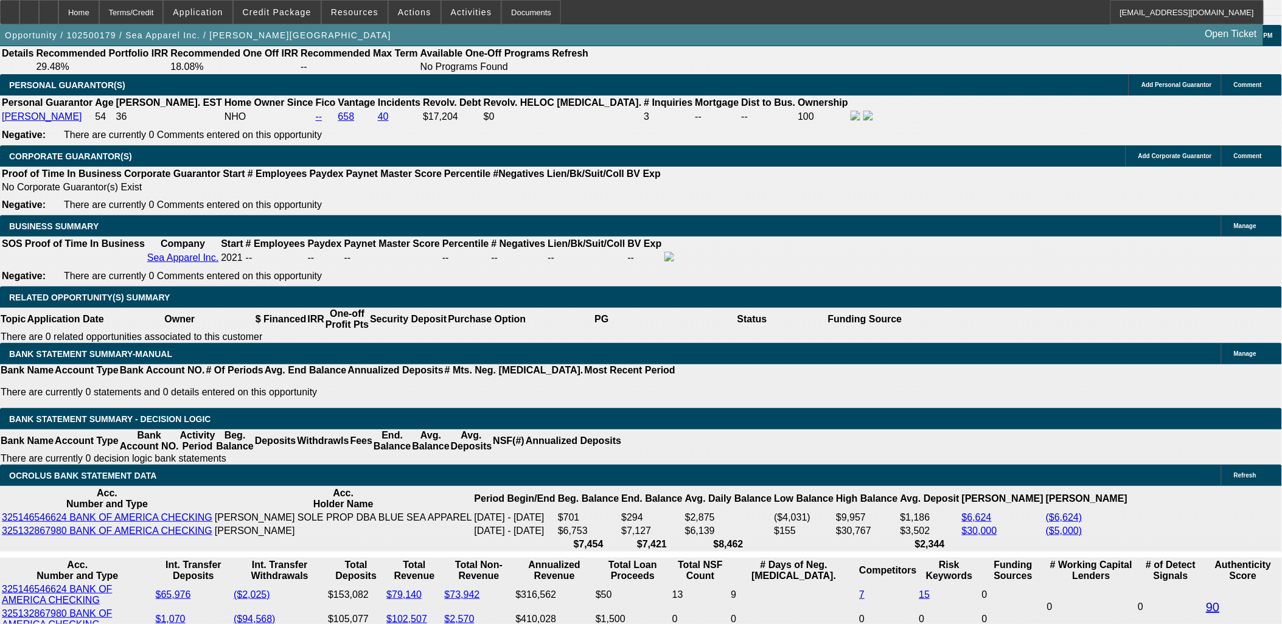
scroll to position [1757, 0]
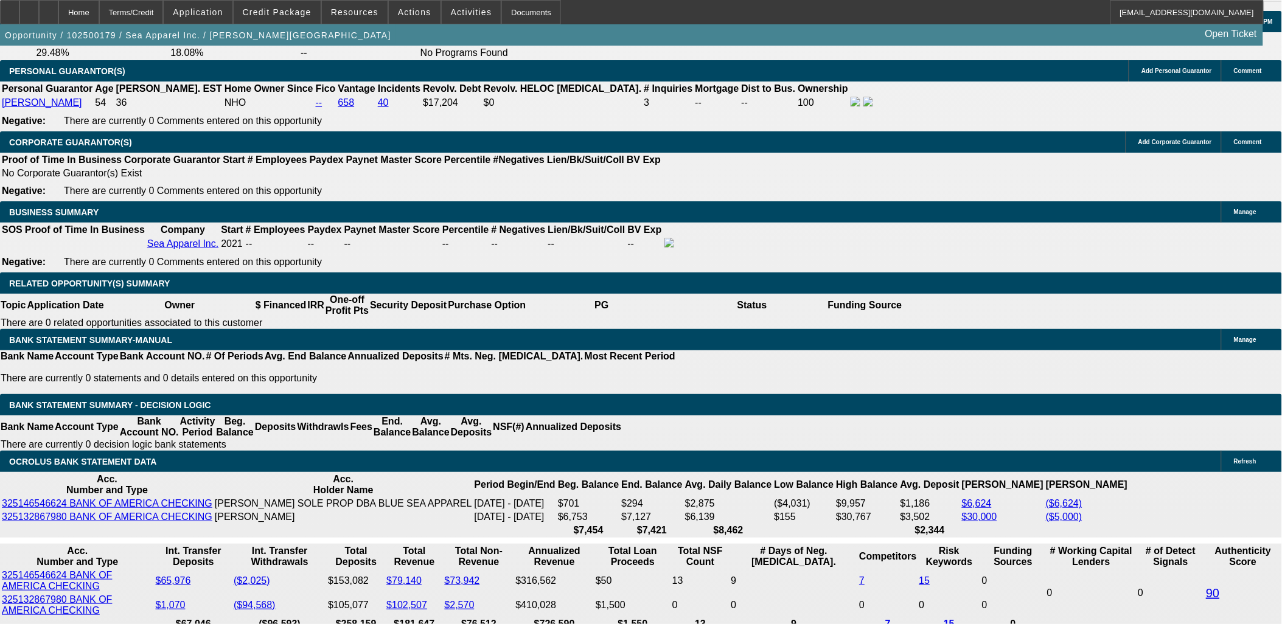
select select "0.1"
type input "$8,300.00"
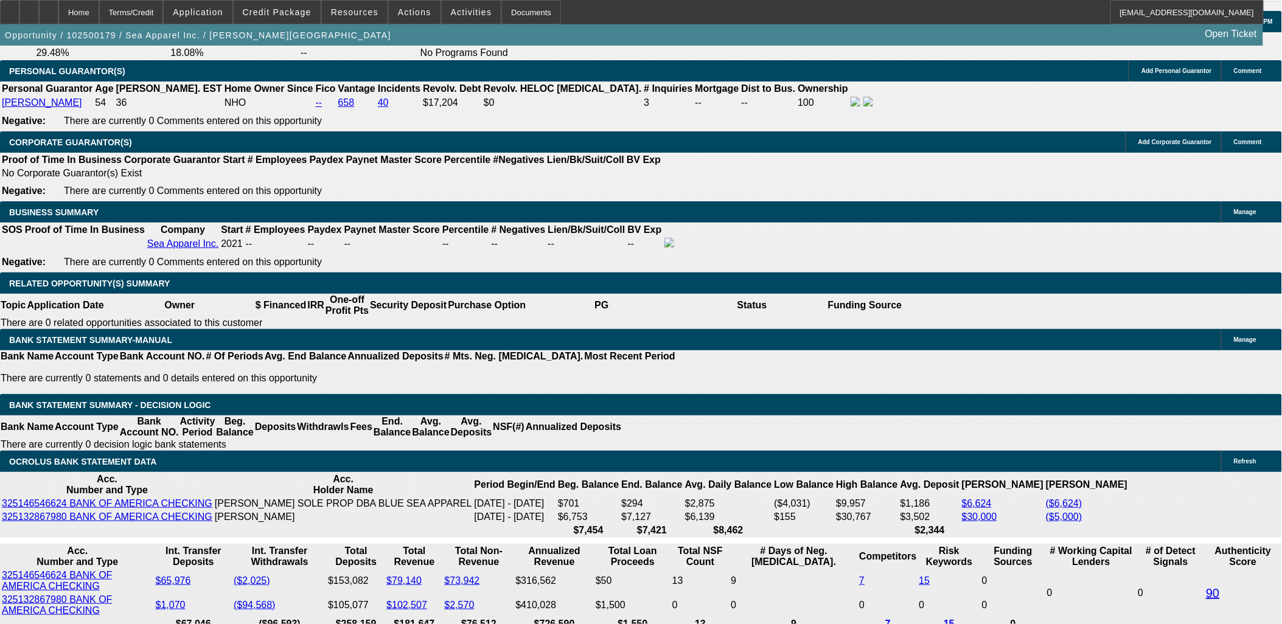
select select "0.15"
type input "$12,450.00"
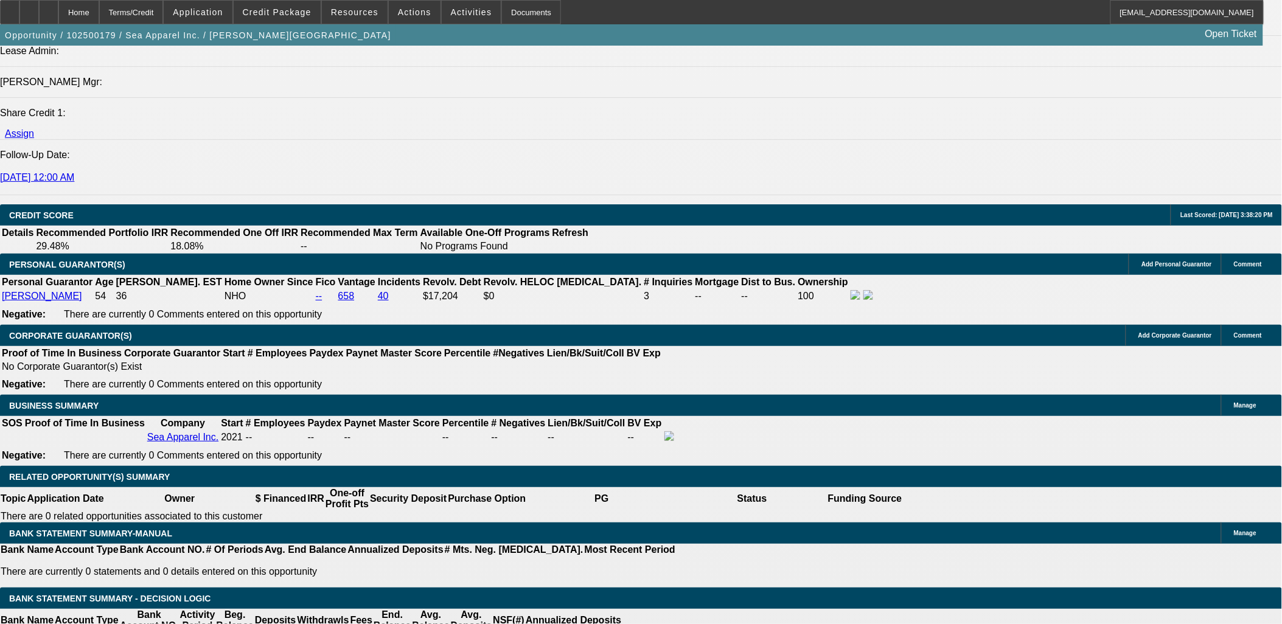
scroll to position [1893, 0]
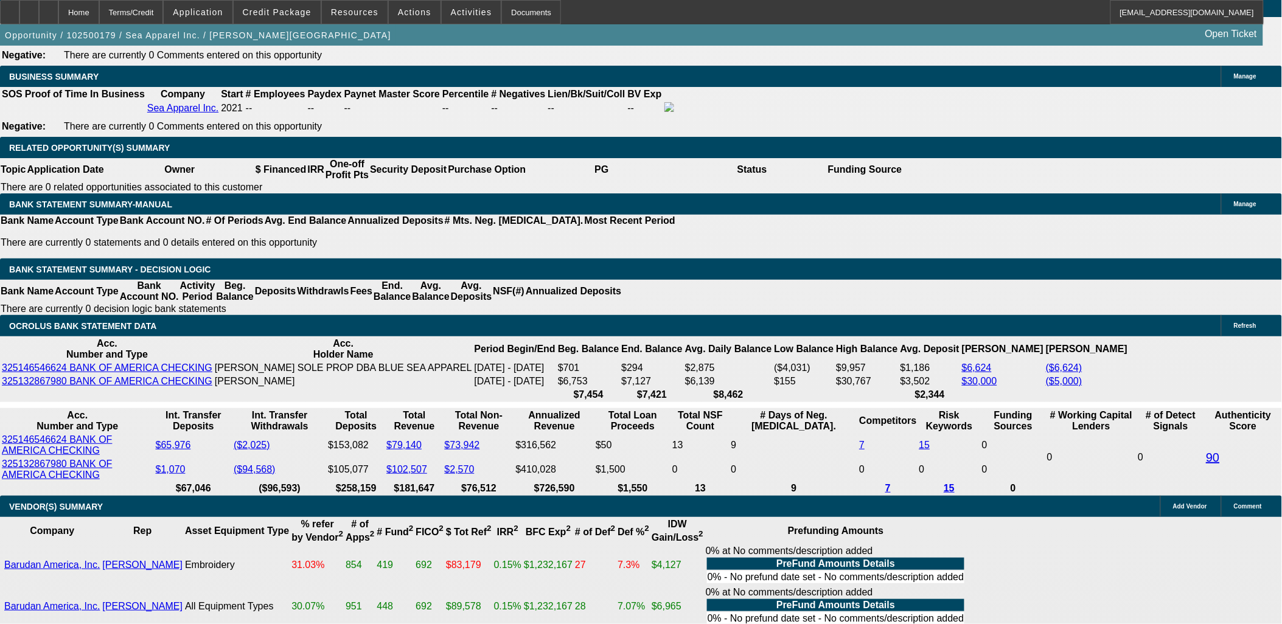
type input "60"
type input "25"
type input "$2,473.16"
type input "$1,236.58"
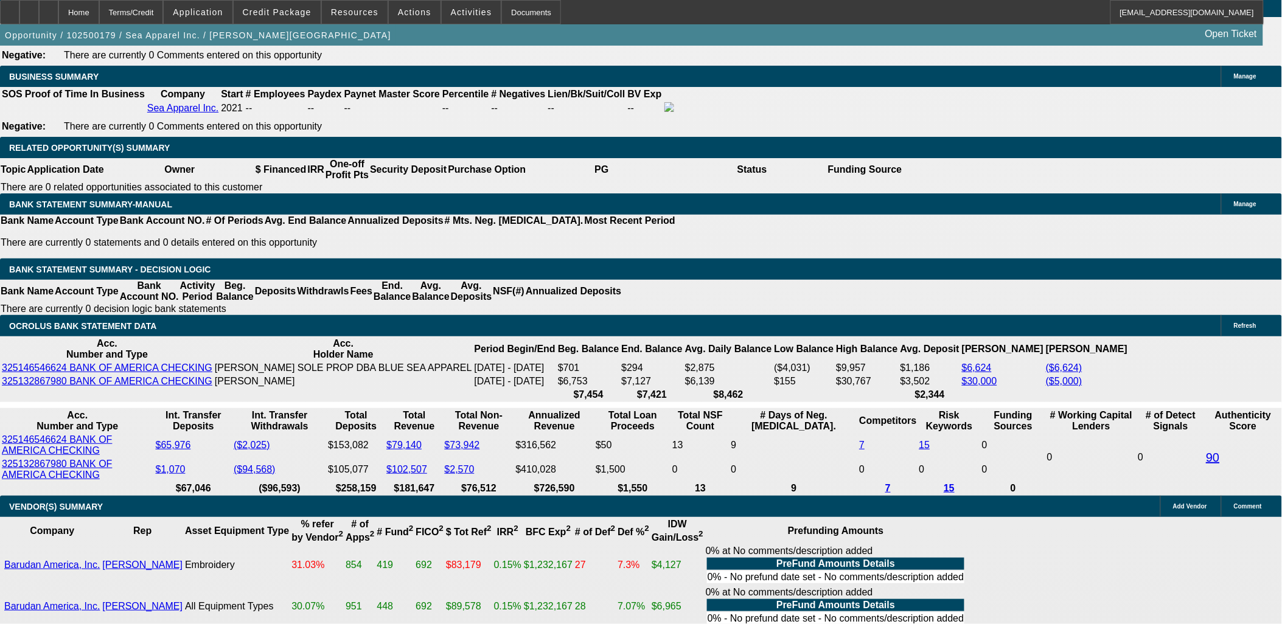
type input "$4,141.48"
type input "$2,070.74"
type input "25"
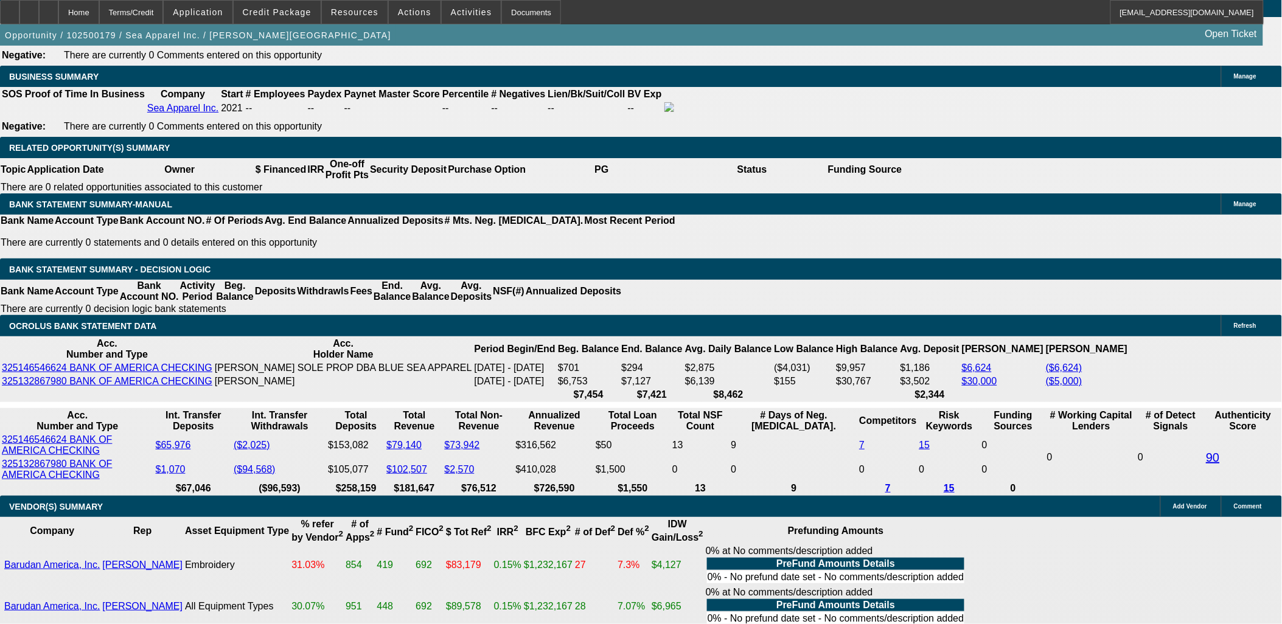
type input "20"
type input "$40.00"
type input "2000"
type input "$4,000.00"
type input "23.3"
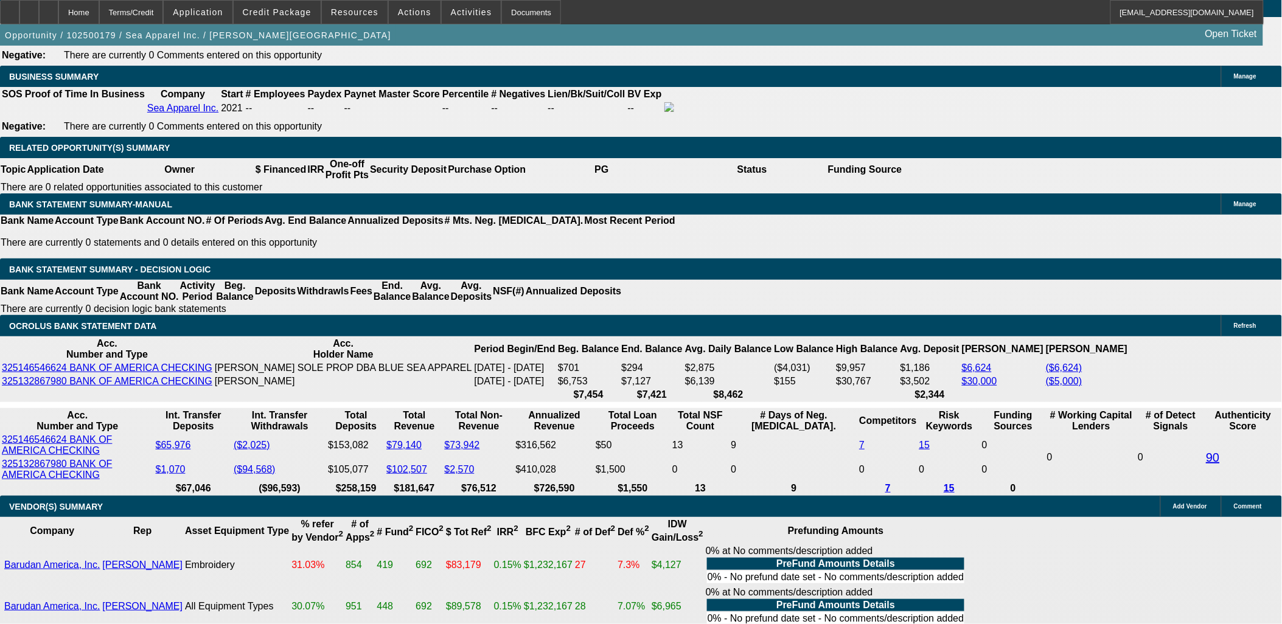
type input "$2,000.00"
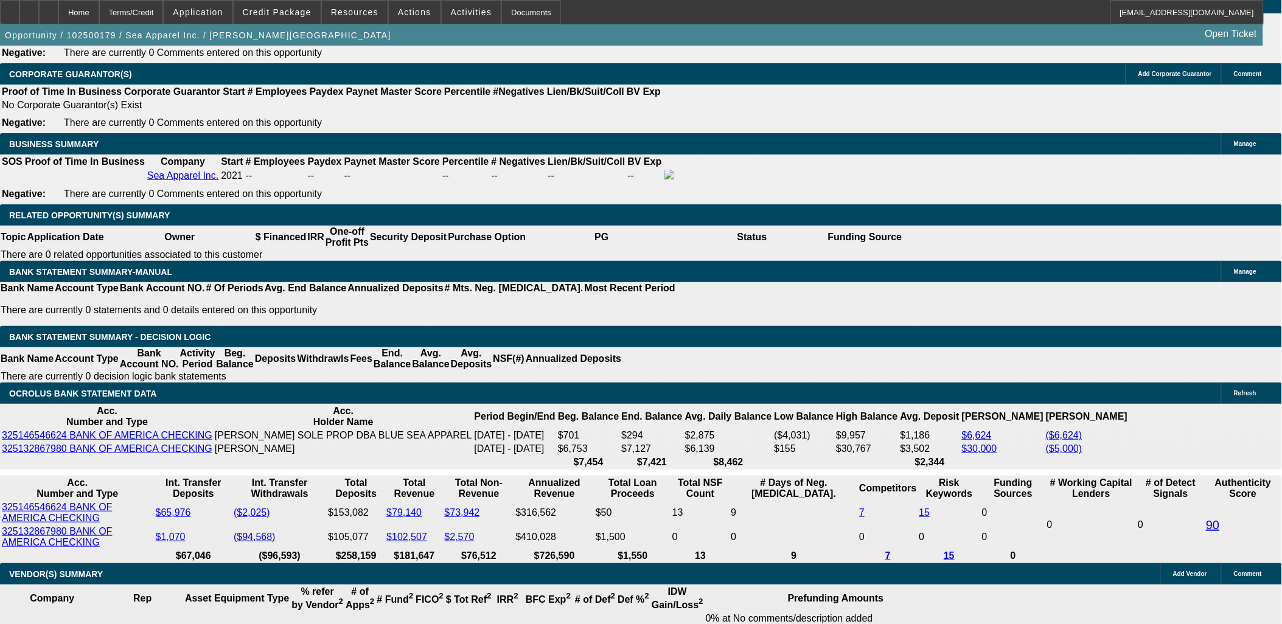
scroll to position [1689, 0]
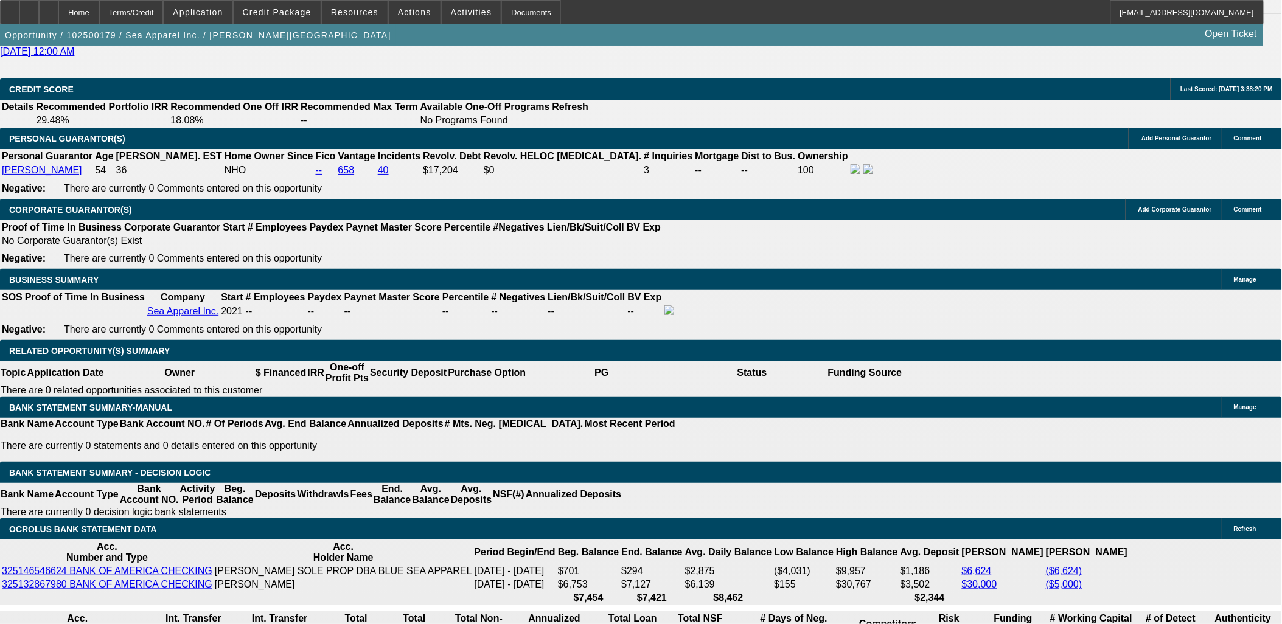
type input "20"
type input "$2,473.16"
type input "$1,236.58"
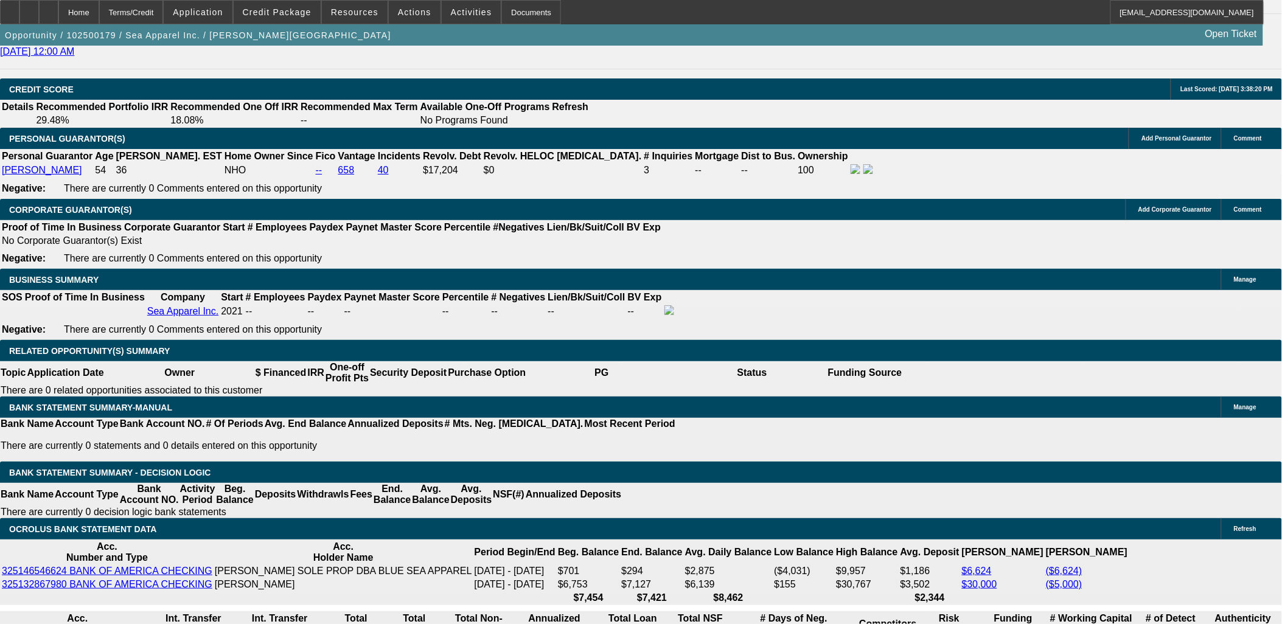
type input "$3,738.28"
type input "$1,869.14"
type input "20"
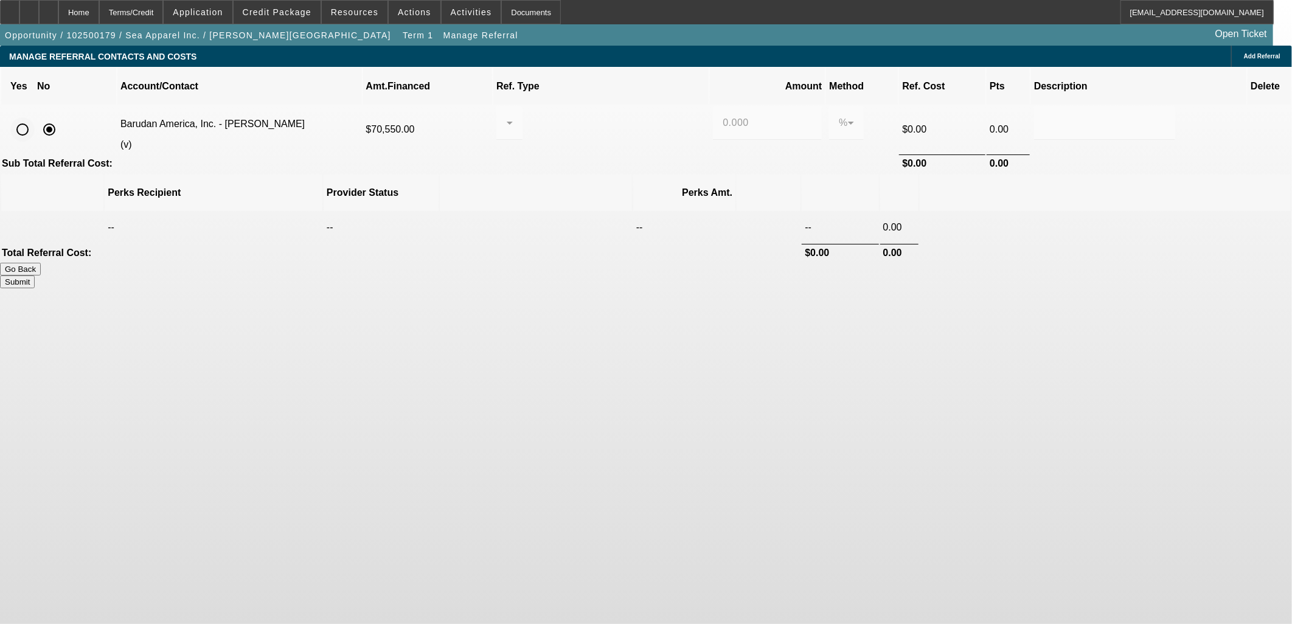
click at [35, 117] on input "radio" at bounding box center [22, 129] width 24 height 24
radio input "true"
click at [507, 116] on div at bounding box center [506, 123] width 1 height 15
click at [586, 146] on span "Pay vendor SALES PERSON" at bounding box center [613, 142] width 115 height 29
drag, startPoint x: 739, startPoint y: 102, endPoint x: 618, endPoint y: 105, distance: 121.7
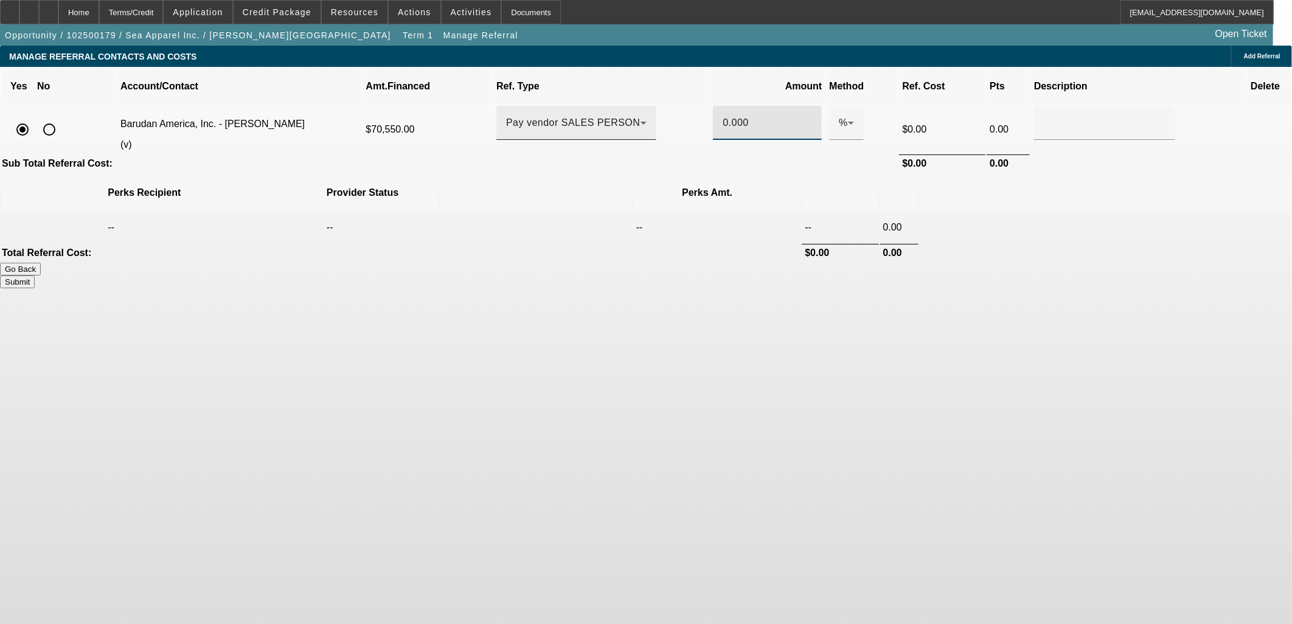
click at [637, 106] on tr "Barudan America, Inc. - Blakeney, Gary (v) $70,550.00 Pay vendor SALES PERSON 0…" at bounding box center [646, 129] width 1290 height 47
drag, startPoint x: 1004, startPoint y: 165, endPoint x: 1004, endPoint y: 172, distance: 6.7
click at [1004, 175] on th at bounding box center [1105, 193] width 371 height 37
click at [35, 276] on button "Submit" at bounding box center [17, 282] width 35 height 13
type input "1.000"
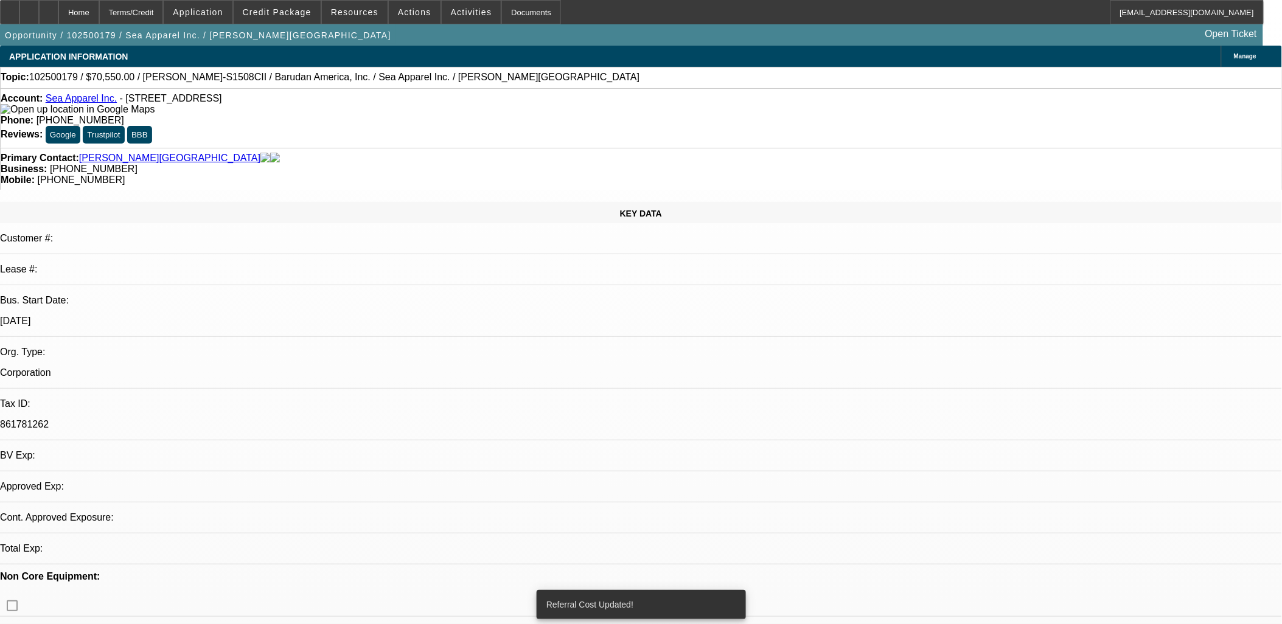
select select "0.15"
select select "2"
select select "0.1"
select select "4"
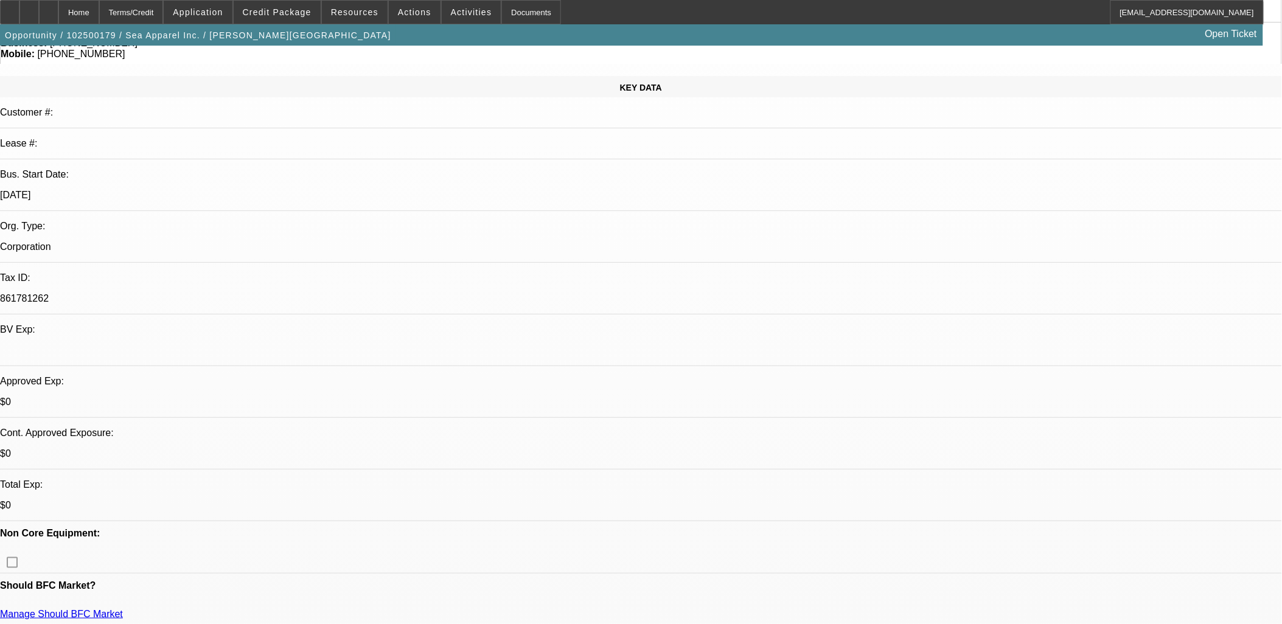
scroll to position [135, 0]
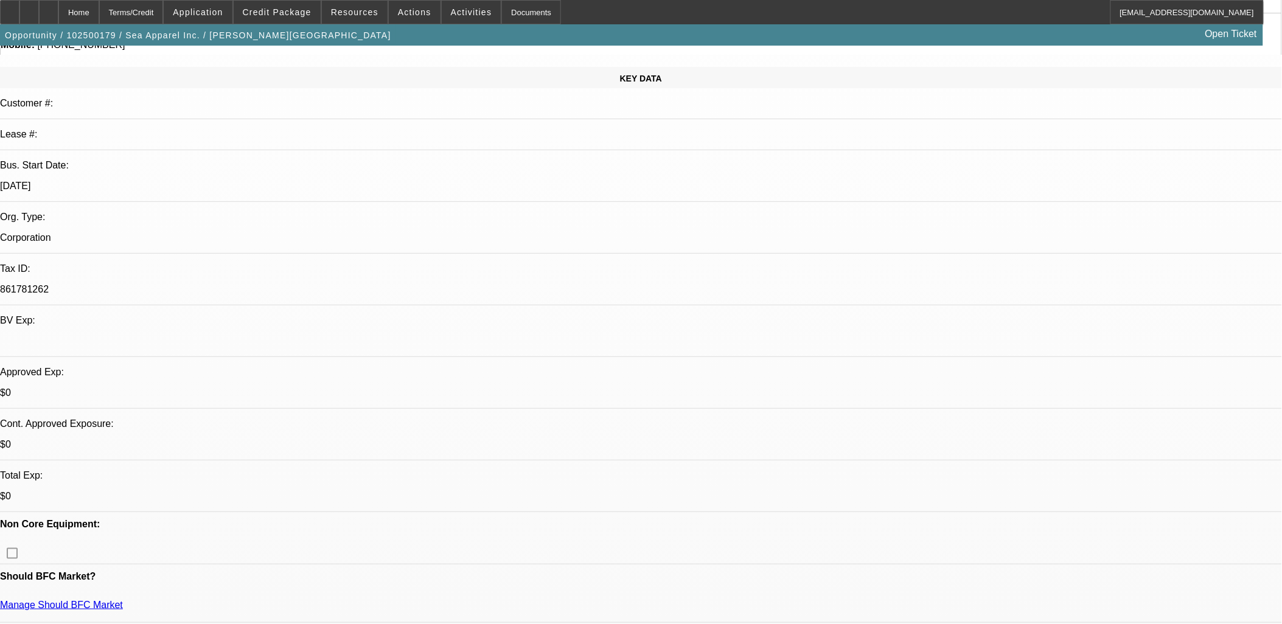
radio input "true"
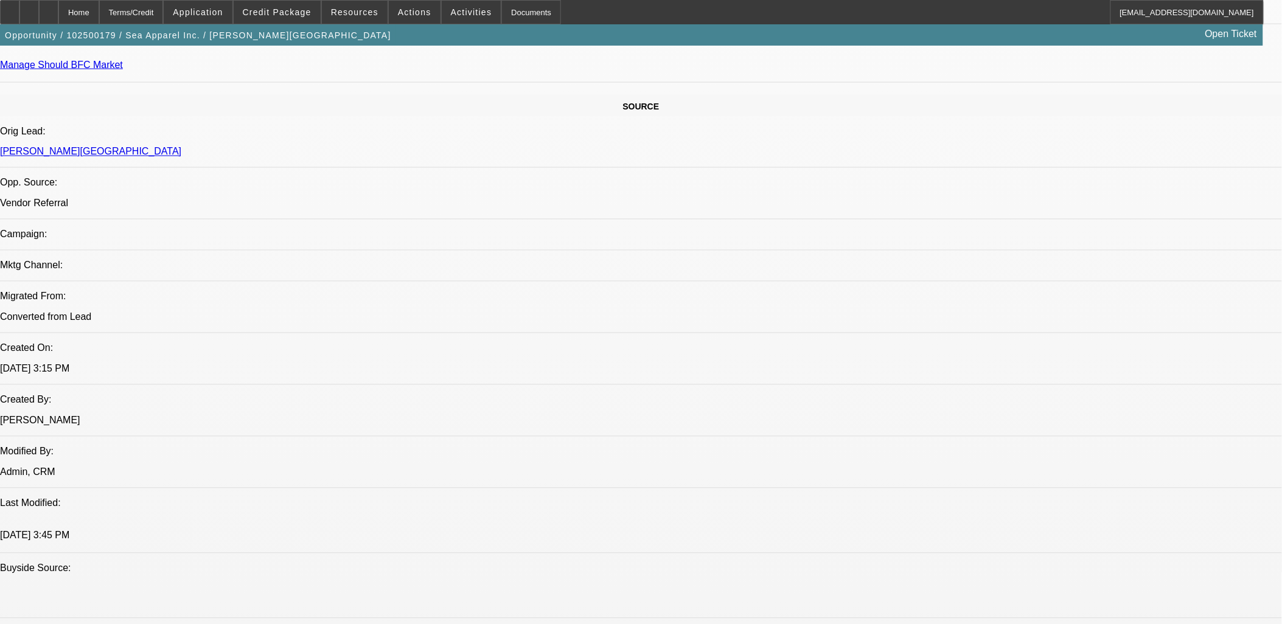
scroll to position [676, 0]
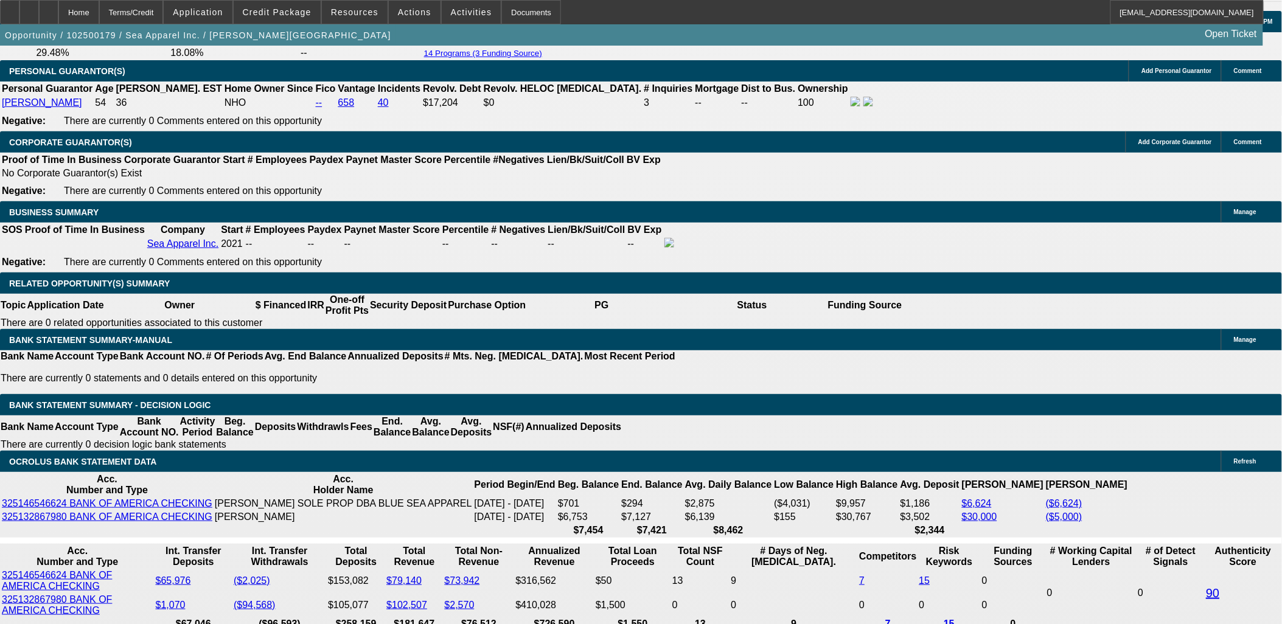
scroll to position [0, 0]
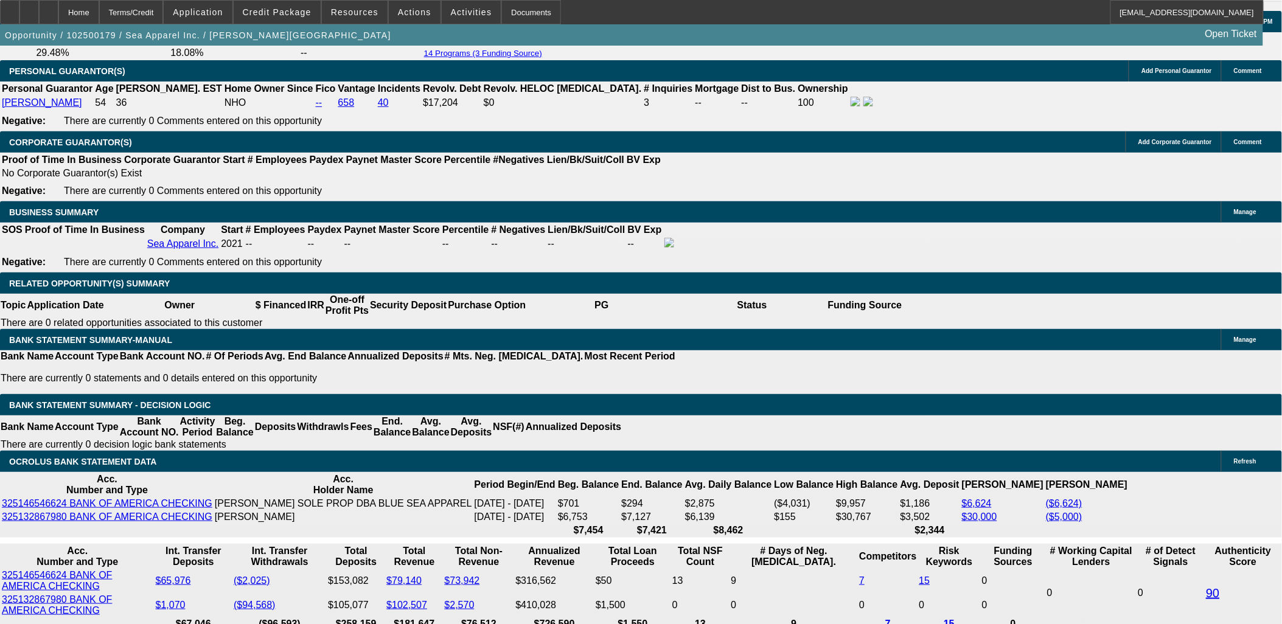
type textarea "[PERSON_NAME] worked for Blue Sea Apparel in [DATE], then started his own busin…"
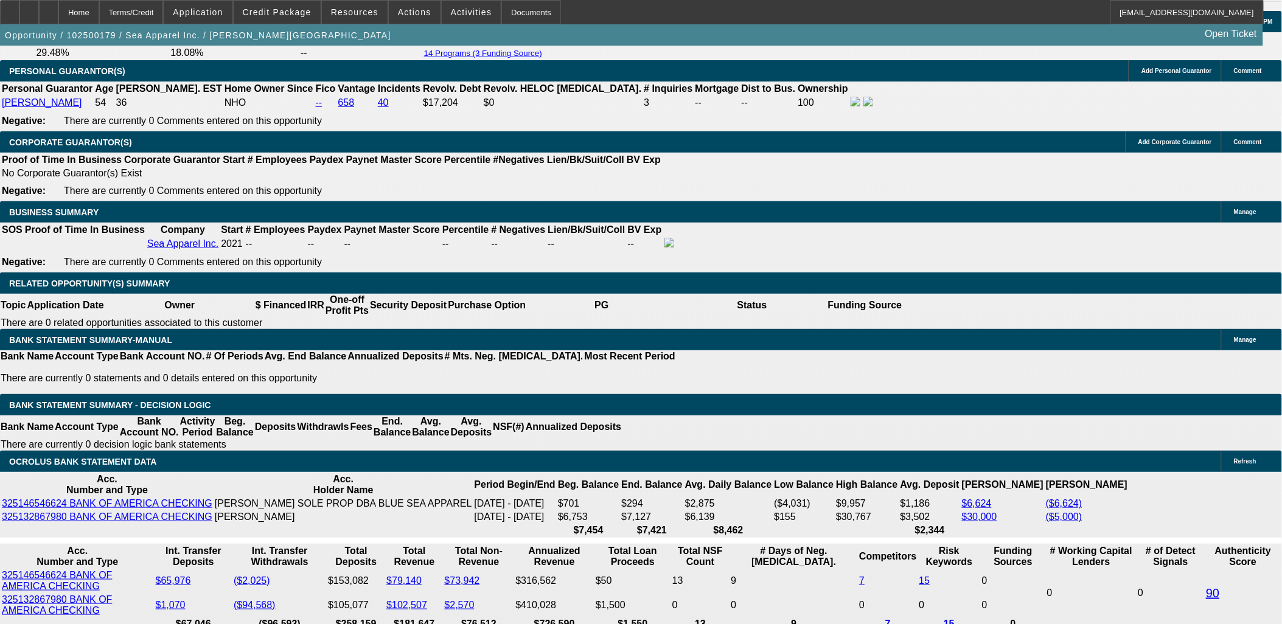
radio input "true"
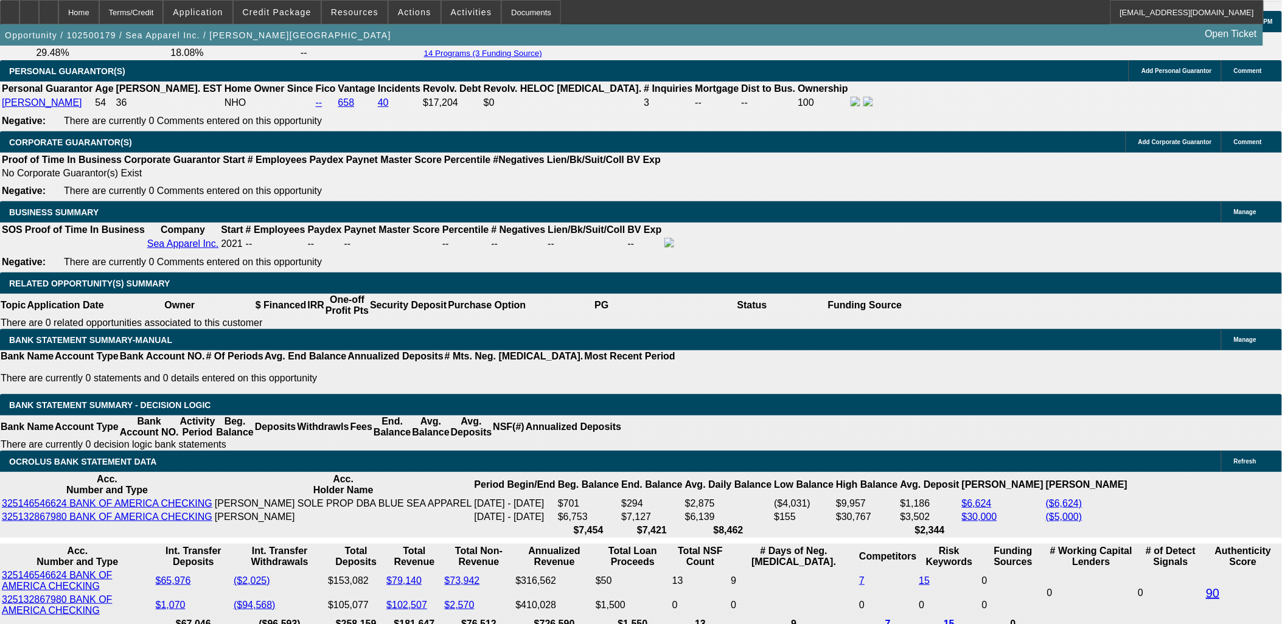
type input "180"
type input "$3,600.00"
type input "UNKNOWN"
type input "1800"
type input "18.2"
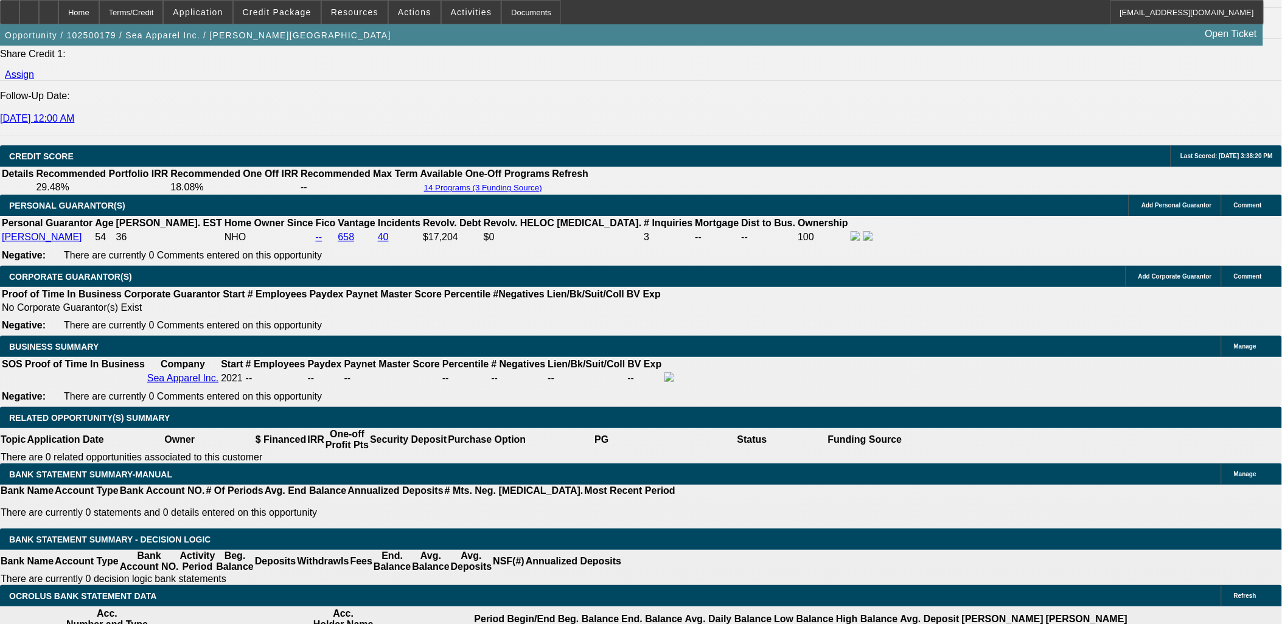
scroll to position [1622, 0]
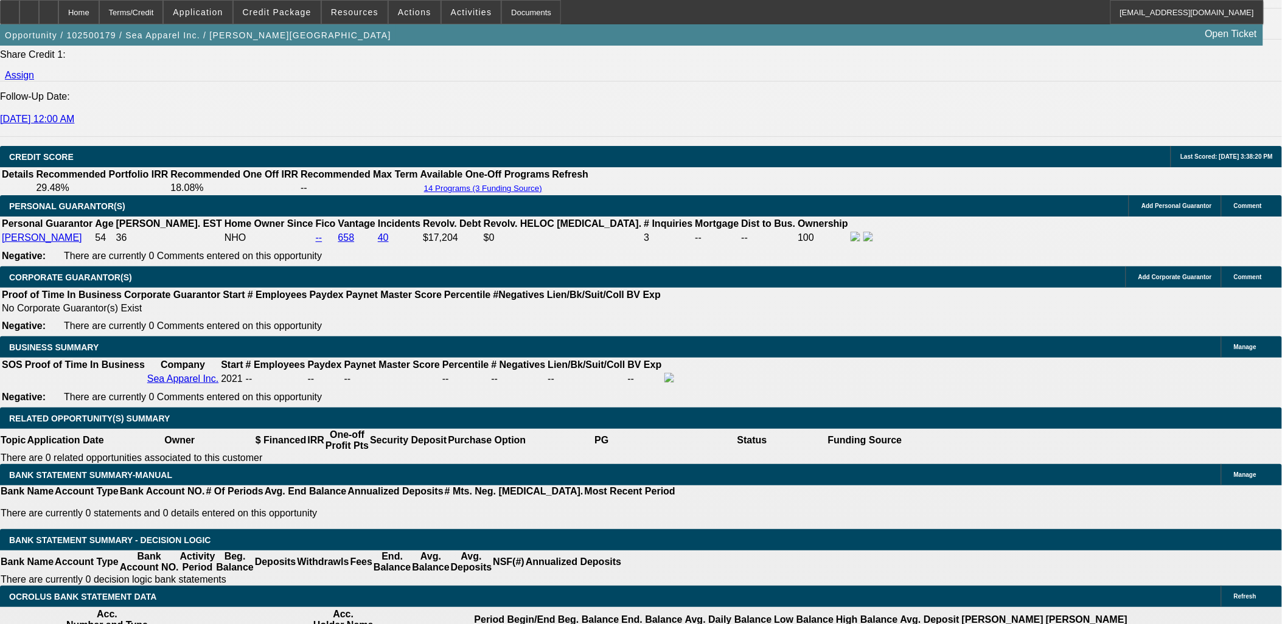
type input "$1,800.00"
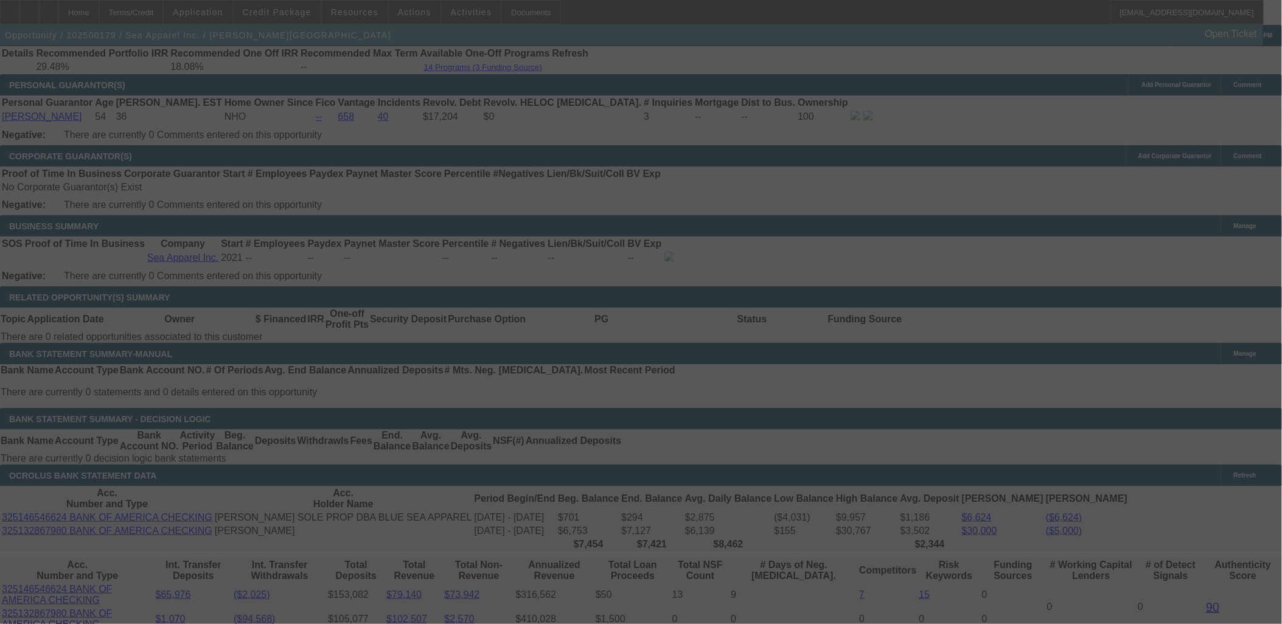
scroll to position [1757, 0]
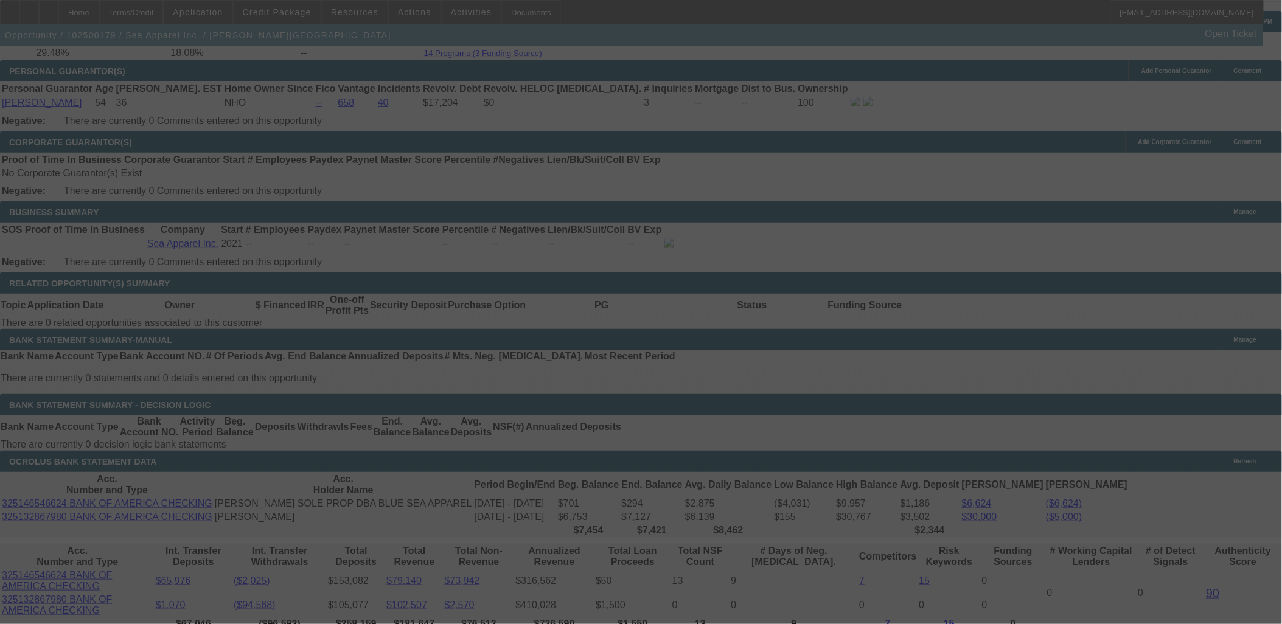
select select "0.15"
select select "2"
select select "0.1"
select select "4"
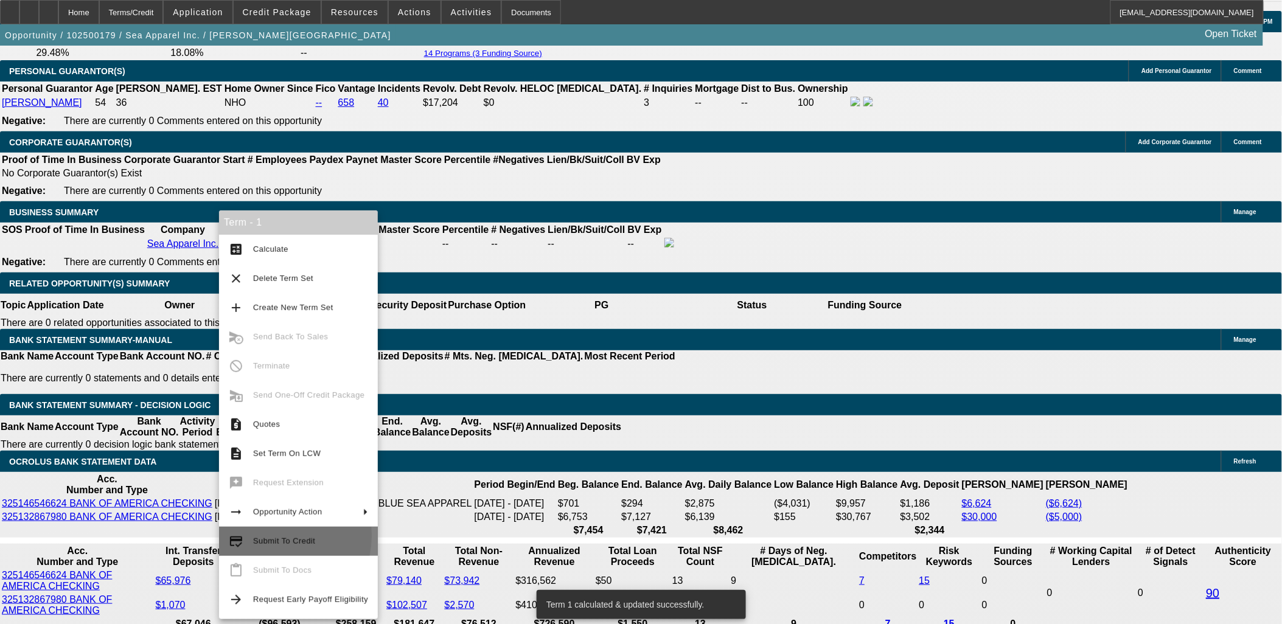
click at [259, 535] on span "Submit To Credit" at bounding box center [310, 541] width 115 height 15
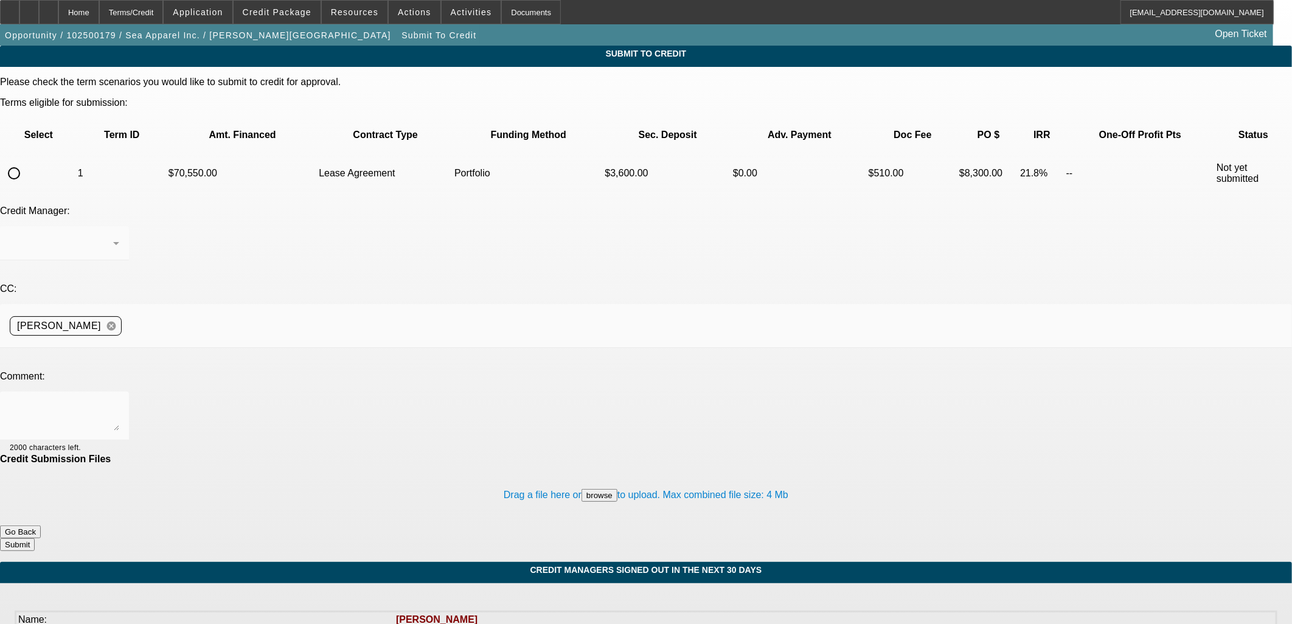
click at [26, 161] on input "radio" at bounding box center [14, 173] width 24 height 24
radio input "true"
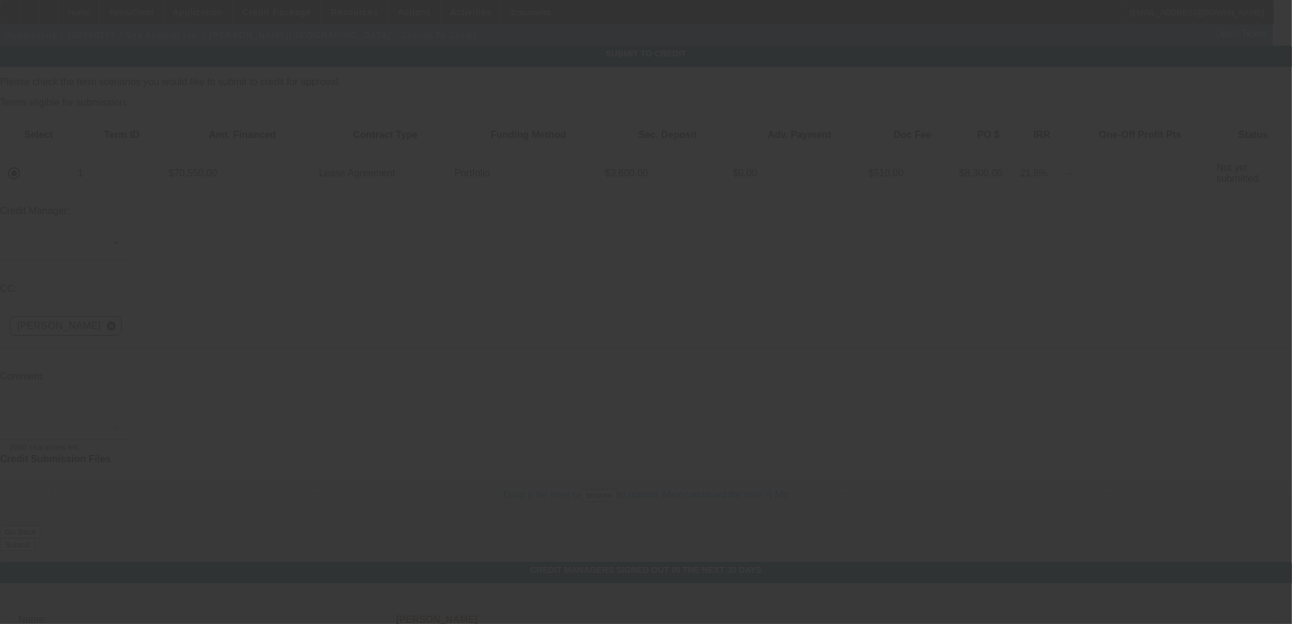
click at [277, 179] on div at bounding box center [646, 312] width 1292 height 624
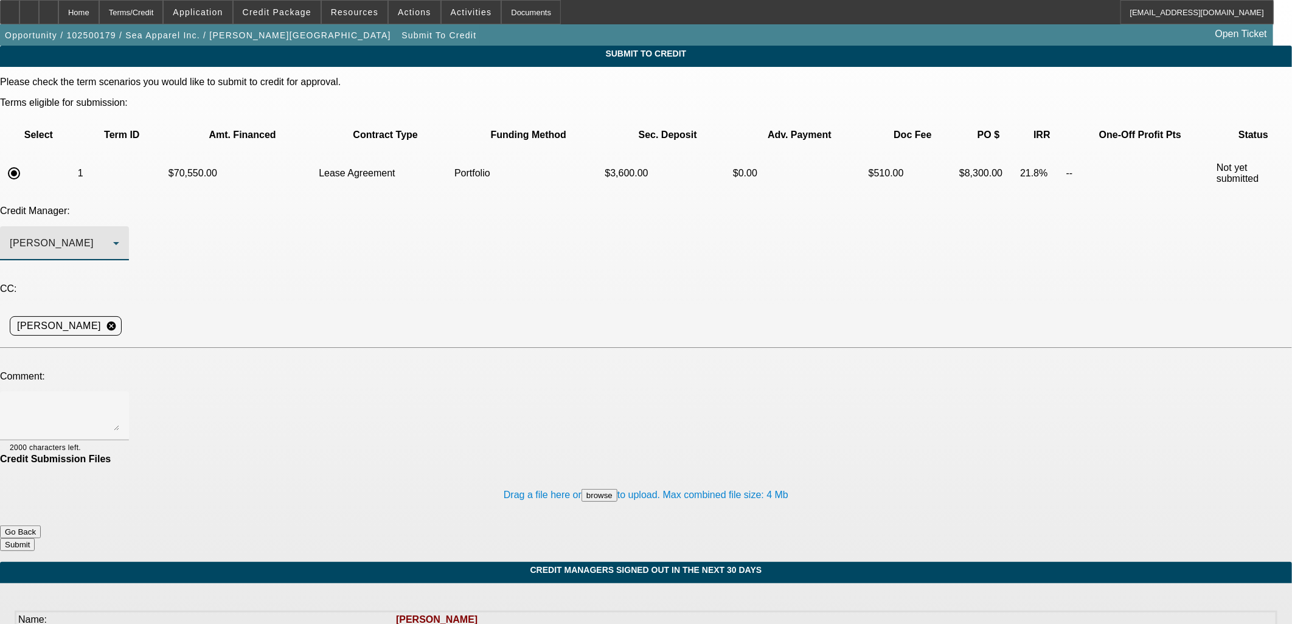
click at [113, 236] on div "Arida, George" at bounding box center [61, 243] width 103 height 15
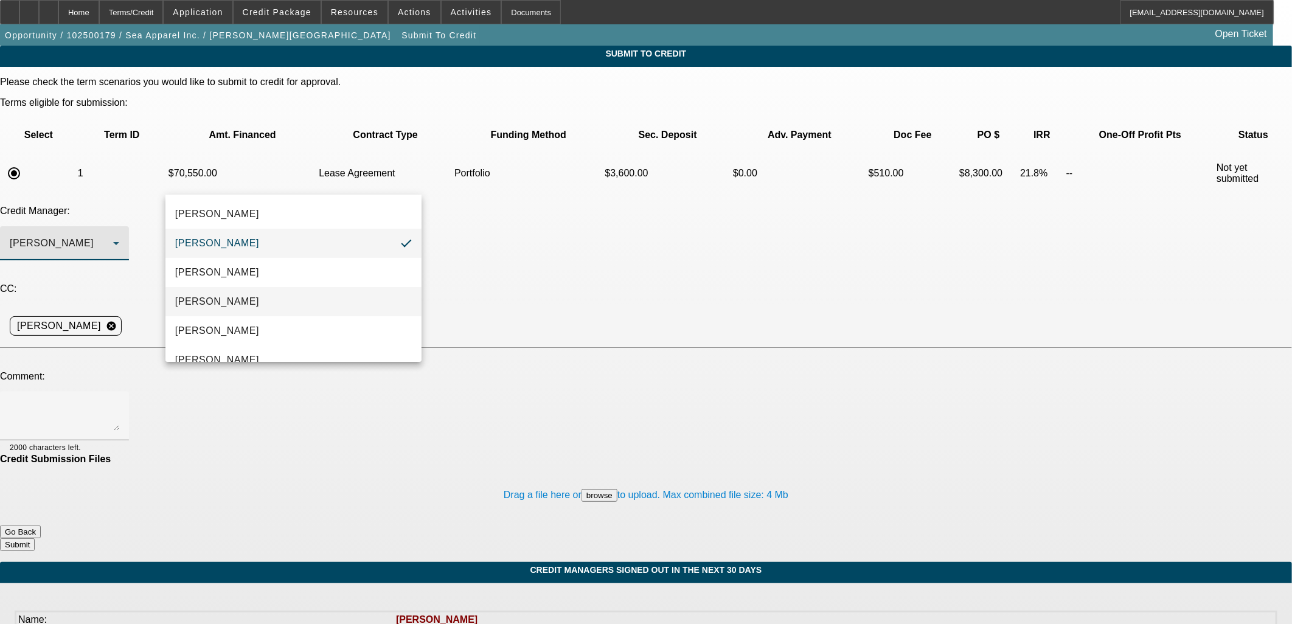
click at [206, 305] on span "[PERSON_NAME]" at bounding box center [217, 301] width 84 height 15
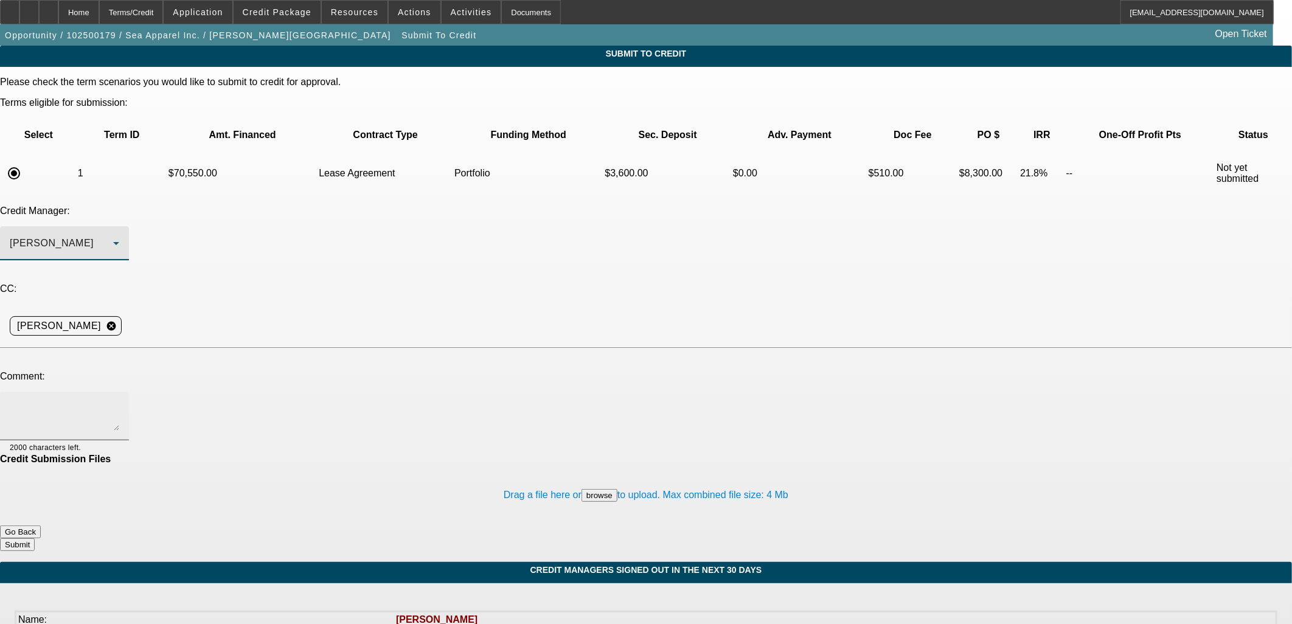
click at [119, 402] on textarea at bounding box center [65, 416] width 110 height 29
type textarea "W/U in comments."
click at [35, 538] on button "Submit" at bounding box center [17, 544] width 35 height 13
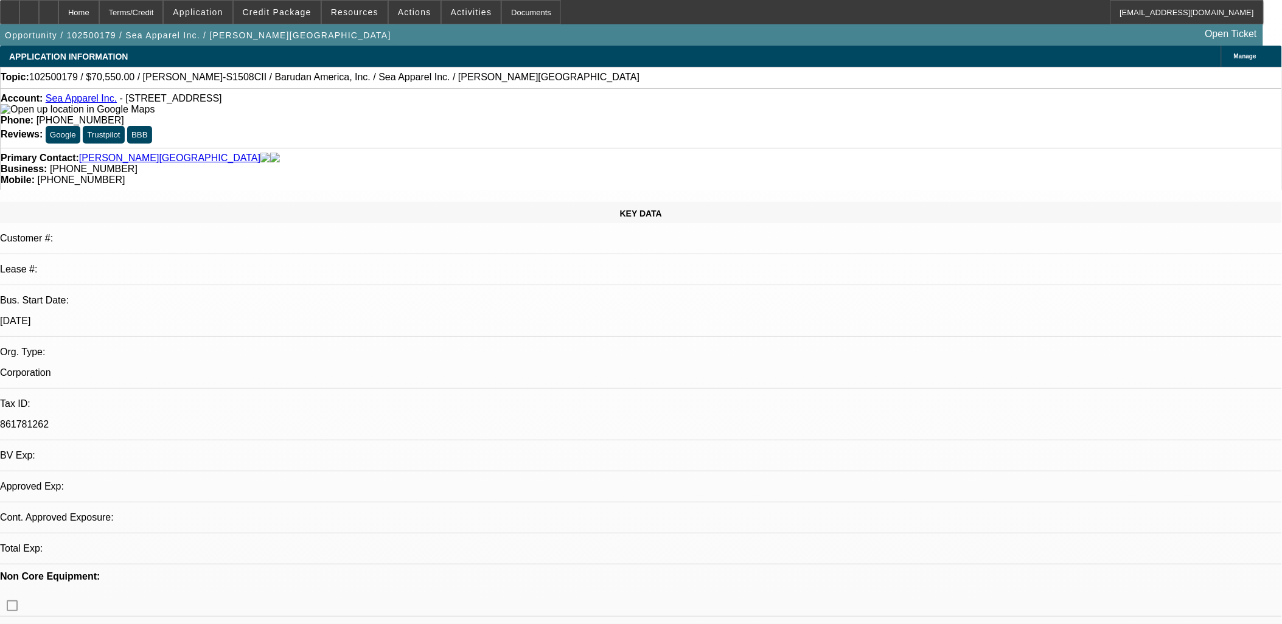
select select "0.15"
select select "2"
select select "0.1"
select select "4"
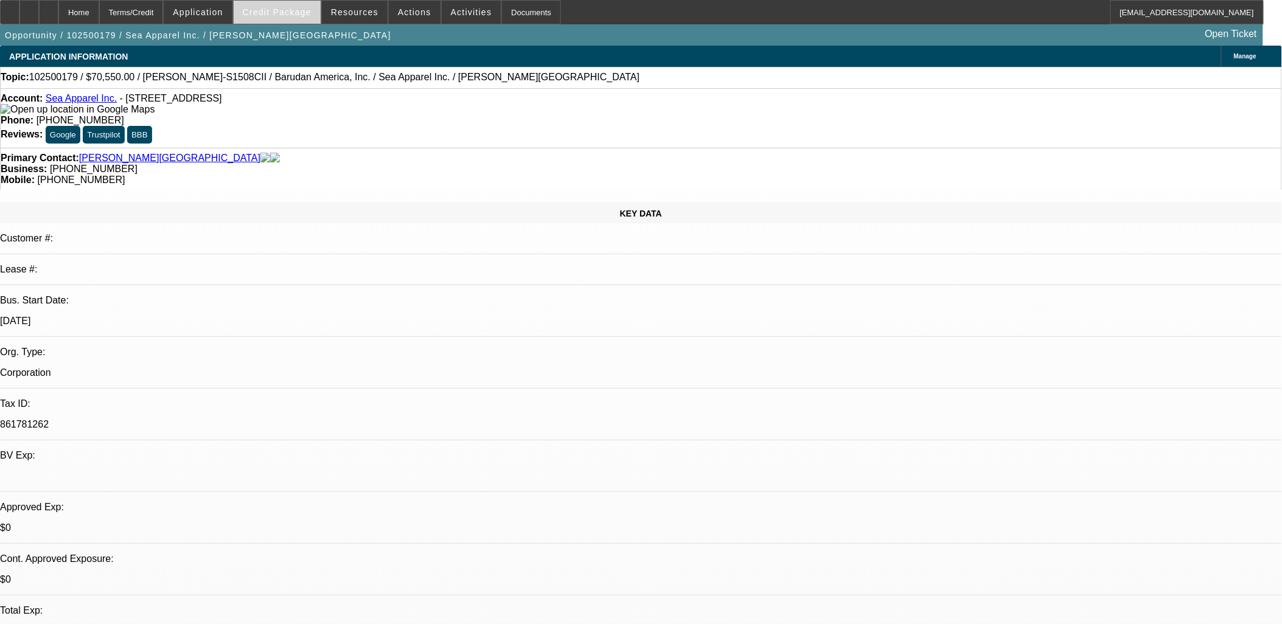
click at [281, 17] on span at bounding box center [277, 12] width 87 height 29
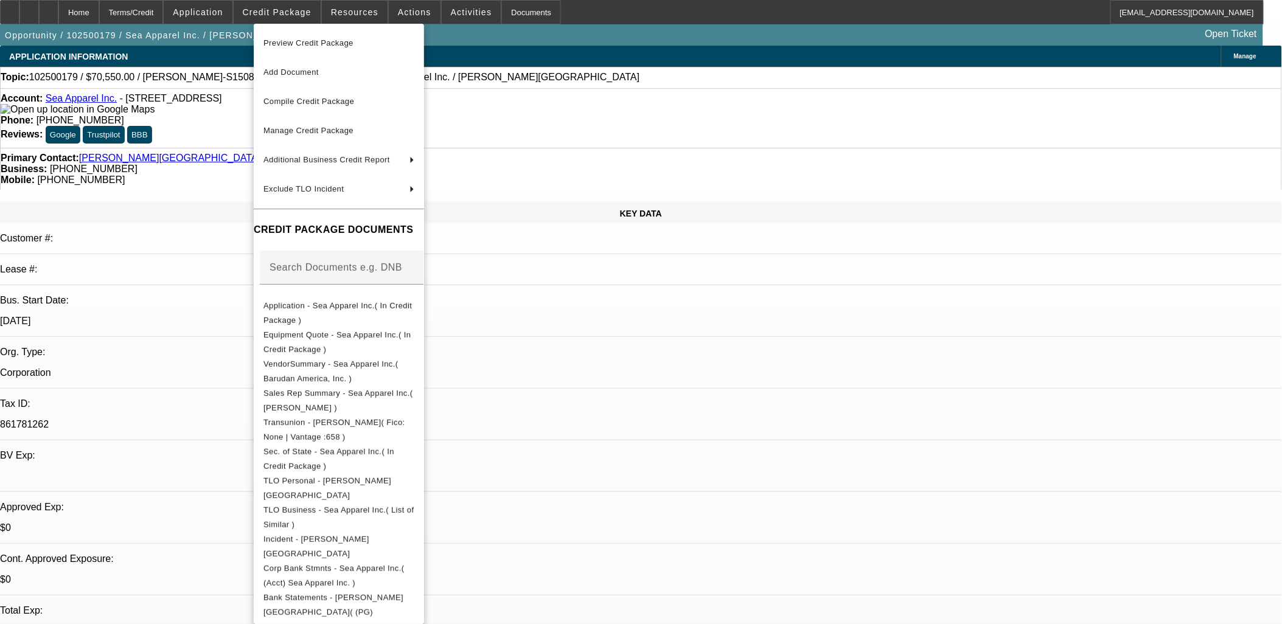
click at [698, 358] on div at bounding box center [641, 312] width 1282 height 624
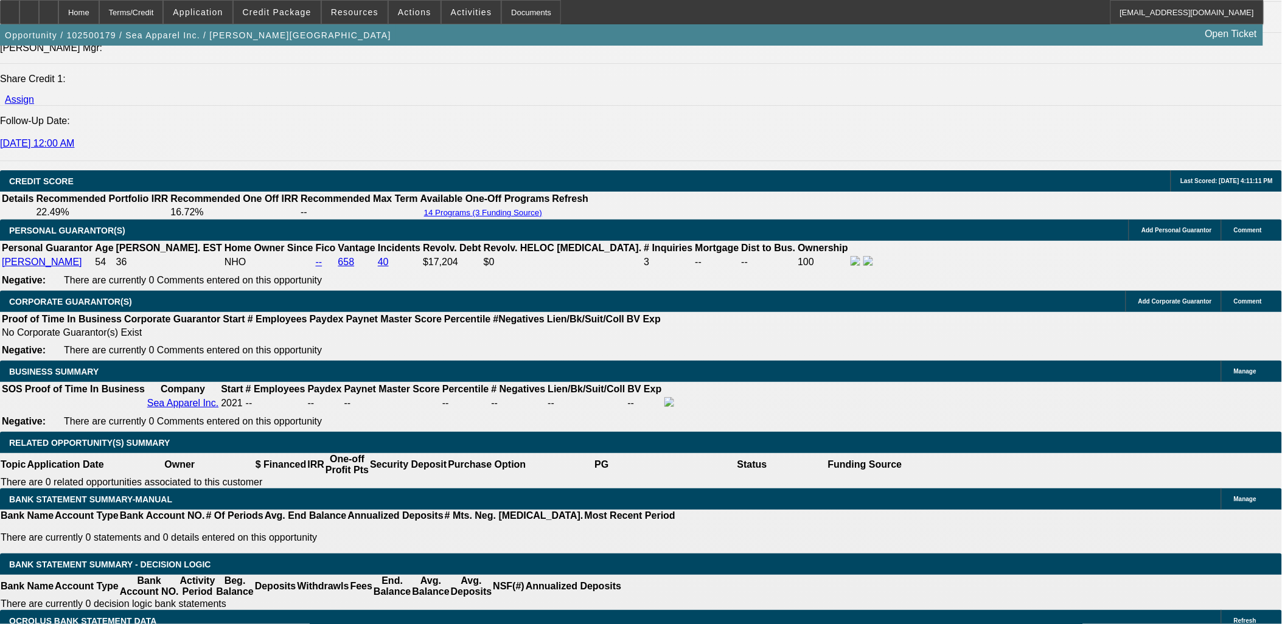
scroll to position [1825, 0]
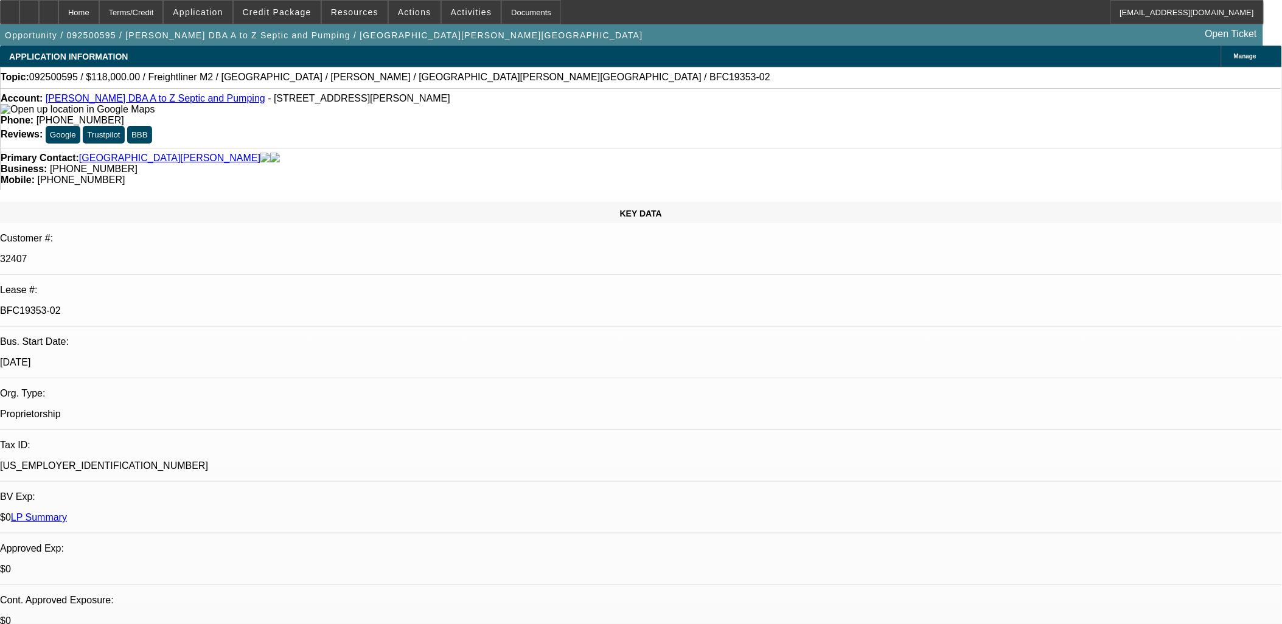
select select "0"
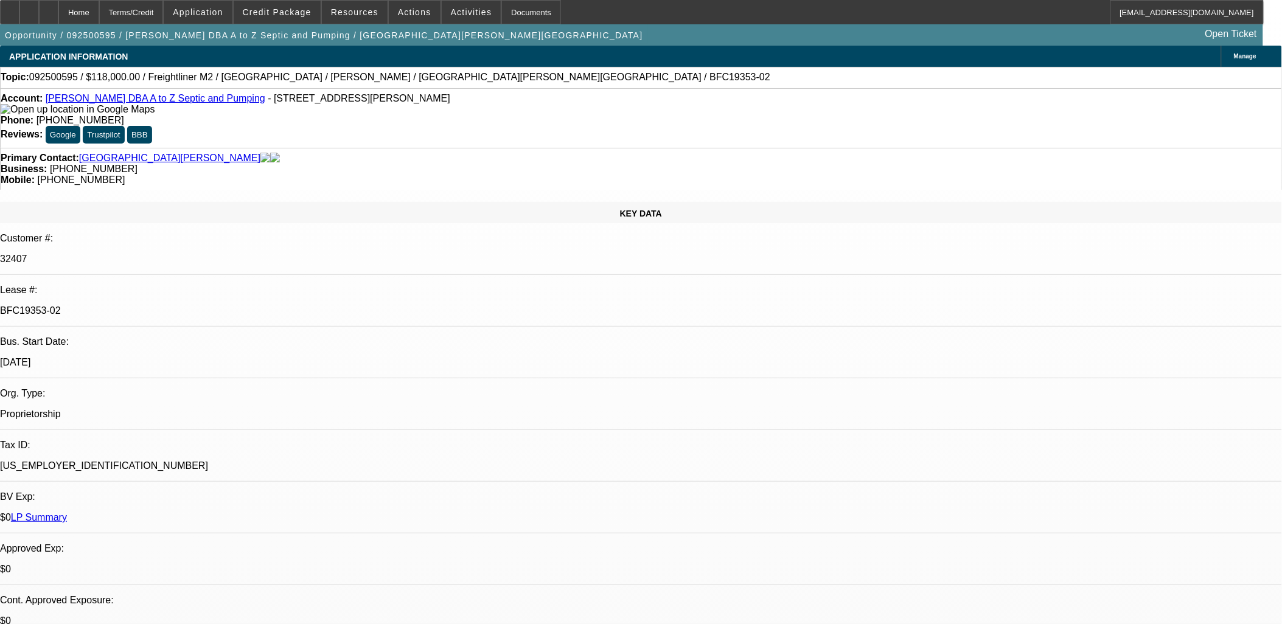
select select "0"
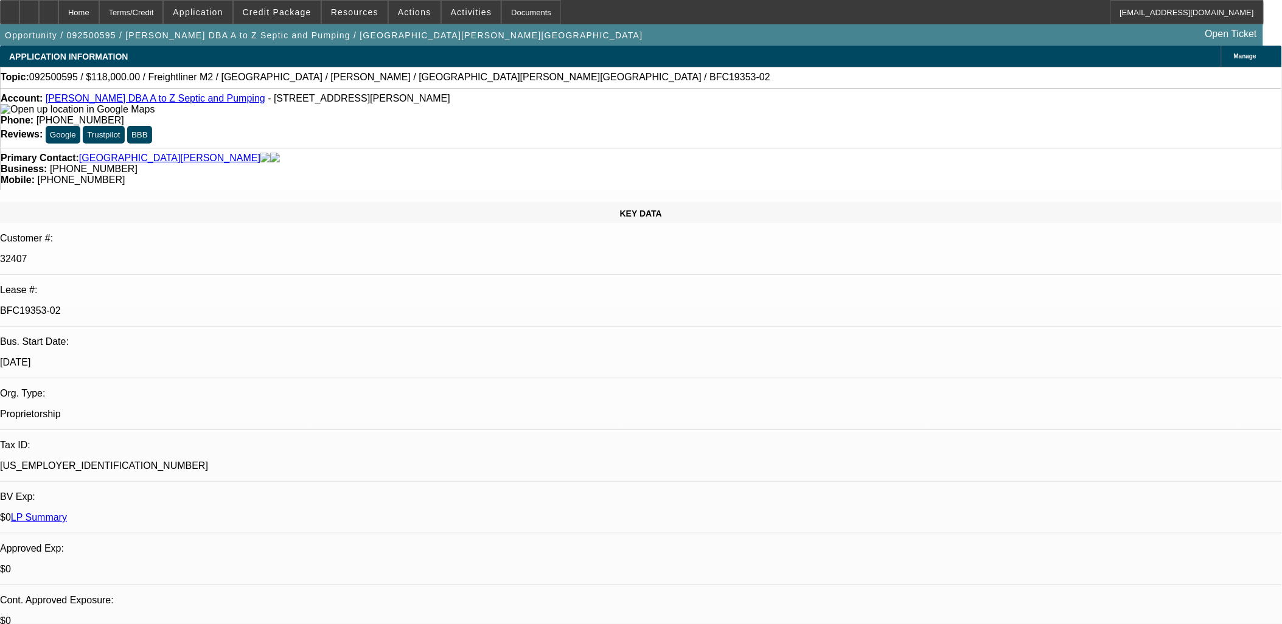
select select "0"
select select "1"
select select "6"
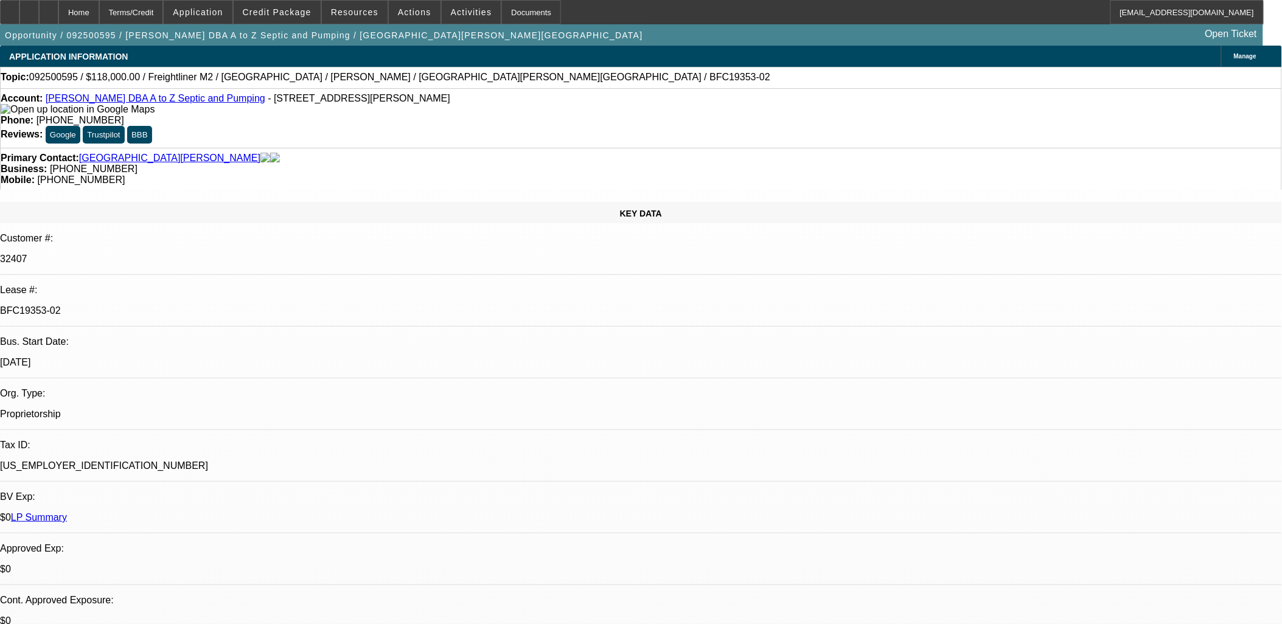
select select "1"
select select "6"
select select "1"
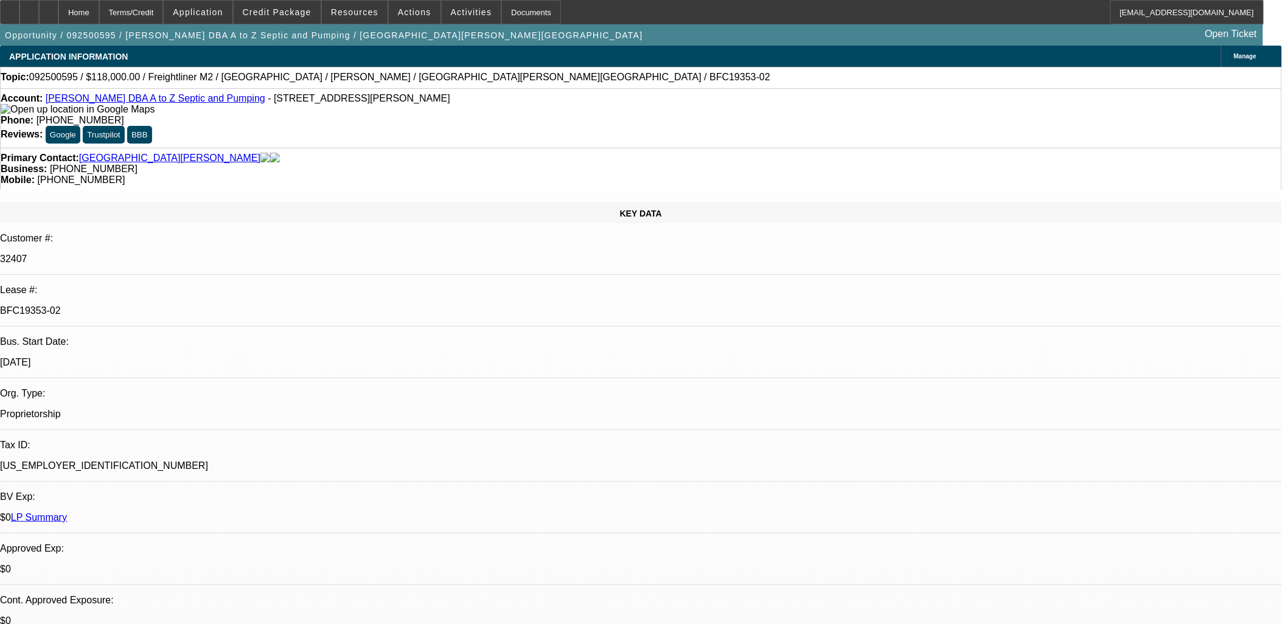
select select "6"
select select "1"
select select "6"
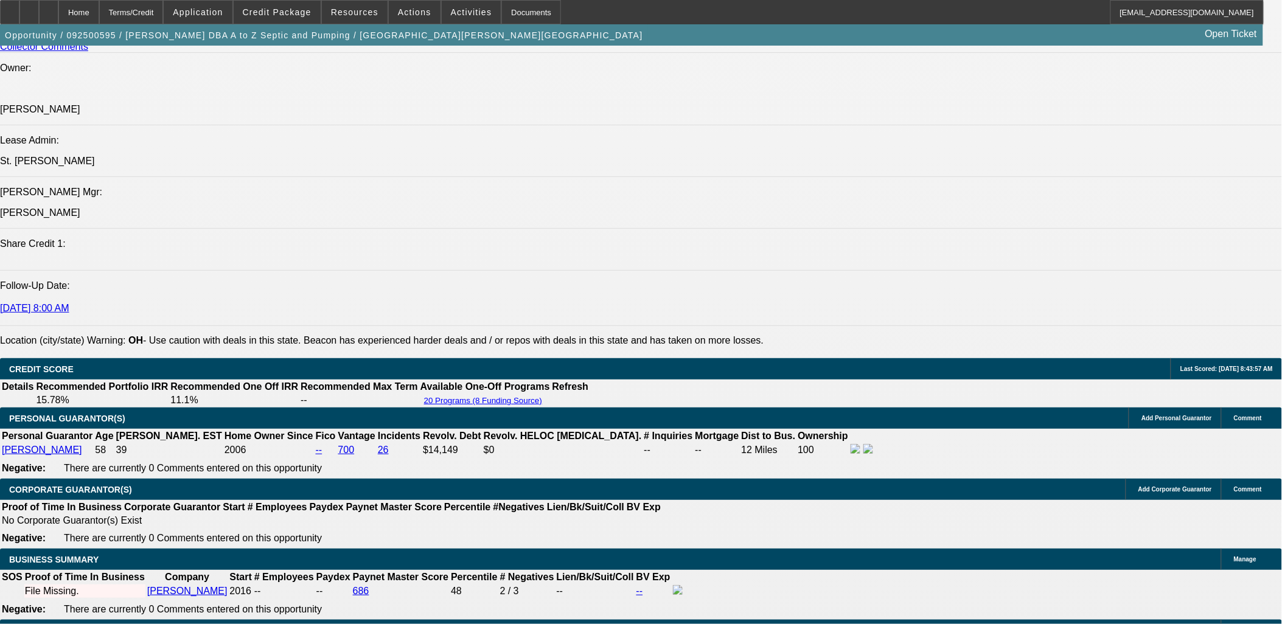
scroll to position [1825, 0]
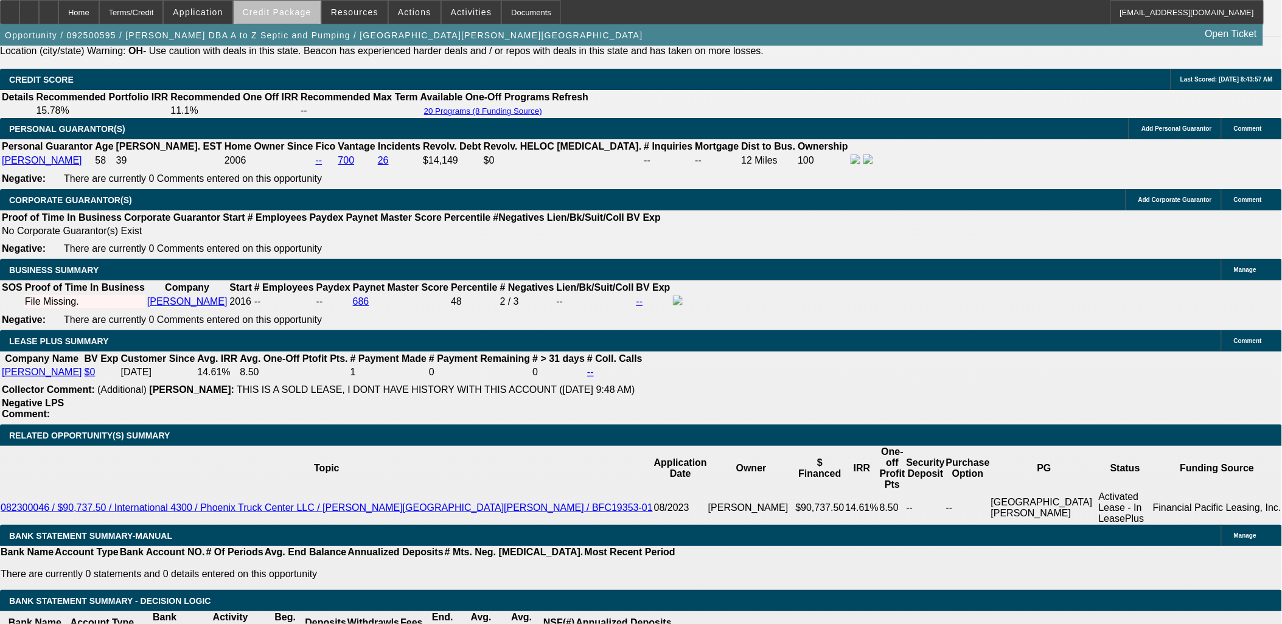
click at [302, 16] on button "Credit Package" at bounding box center [277, 12] width 87 height 23
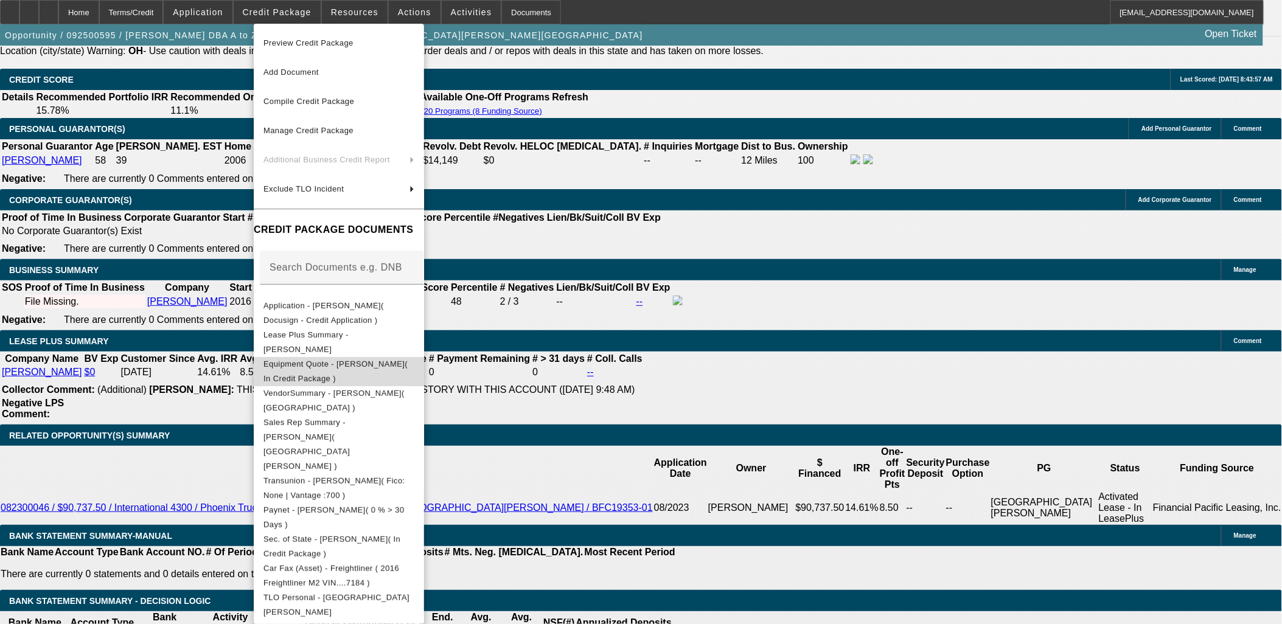
click at [329, 361] on span "Equipment Quote - [PERSON_NAME]( In Credit Package )" at bounding box center [338, 371] width 151 height 29
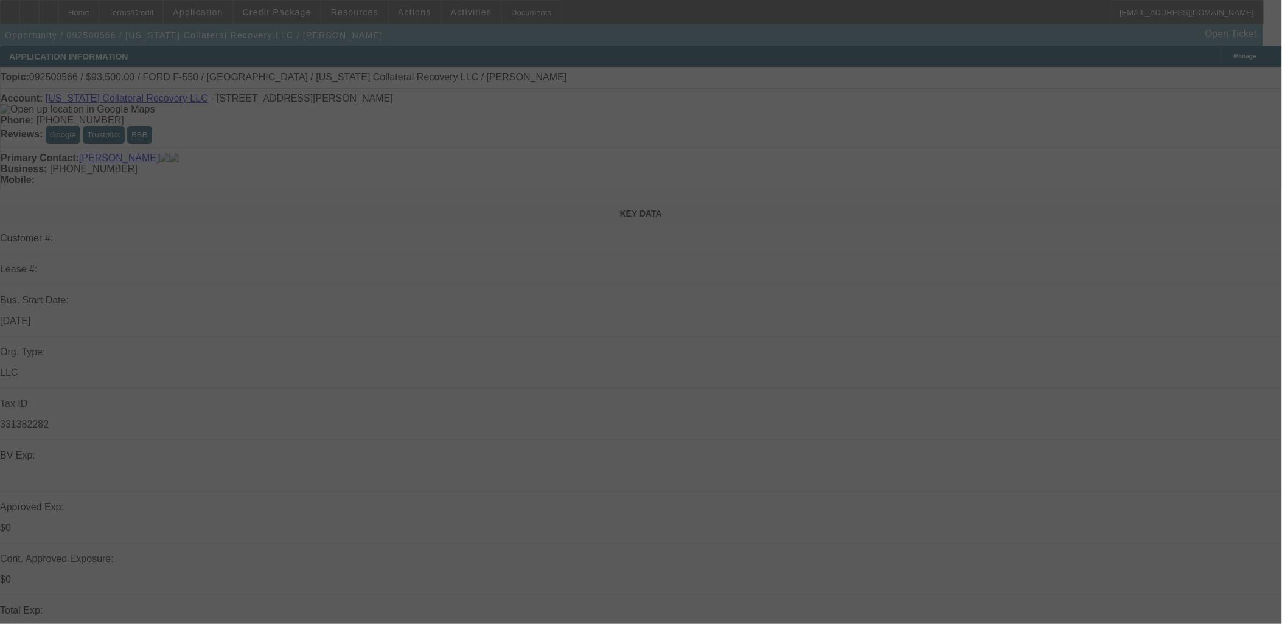
click at [987, 136] on div at bounding box center [641, 312] width 1282 height 624
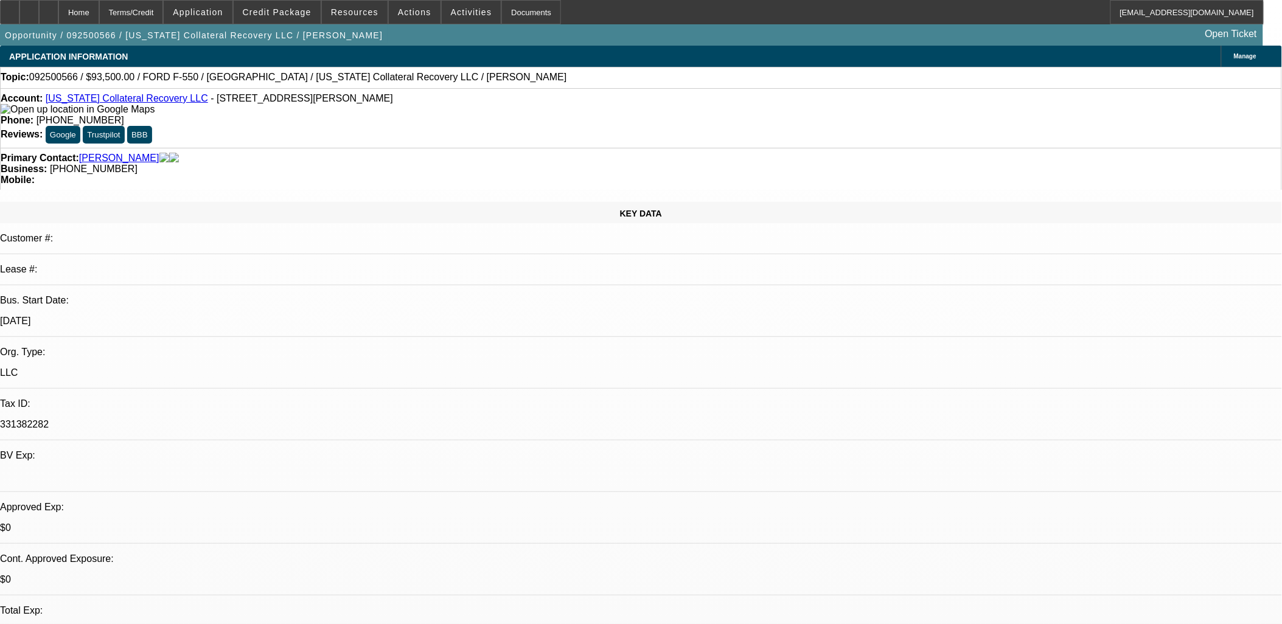
select select "0.15"
select select "2"
select select "0.1"
select select "0"
select select "2"
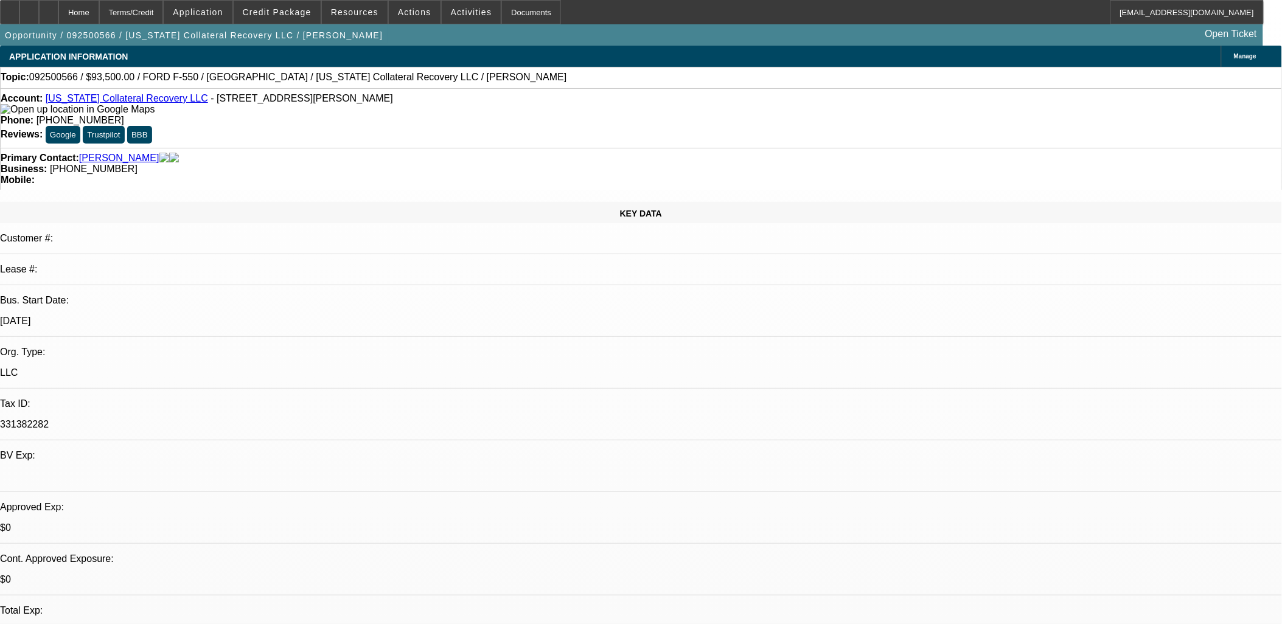
select select "0.1"
select select "2"
select select "0.1"
select select "1"
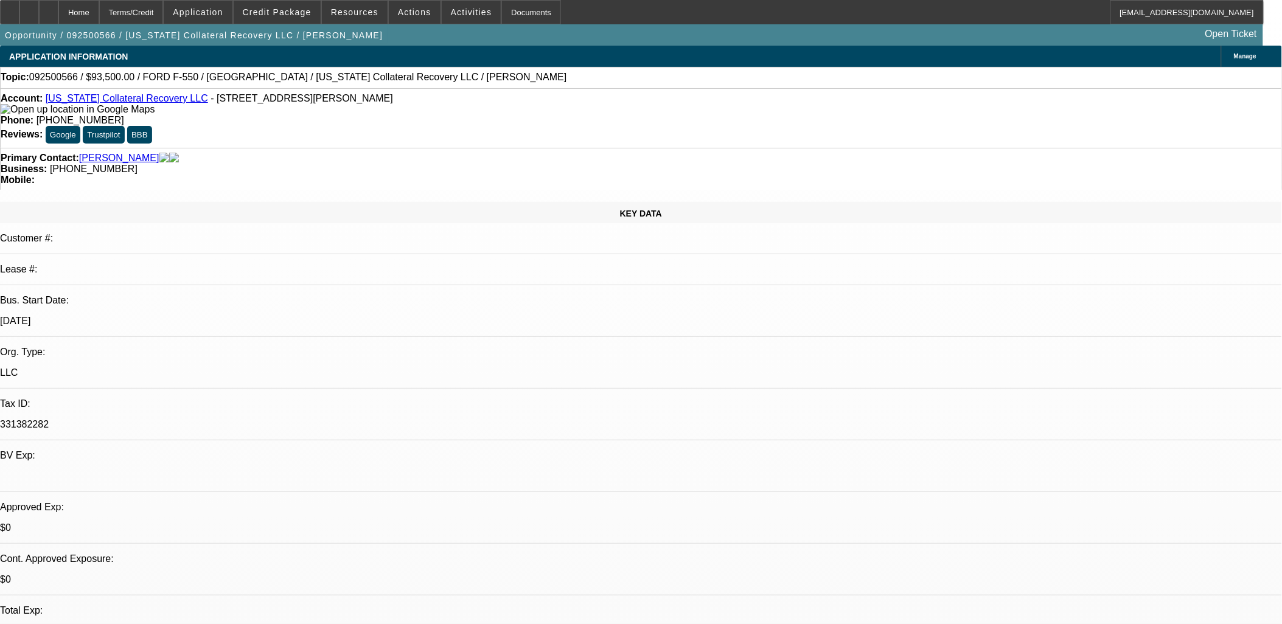
select select "2"
select select "4"
select select "1"
select select "2"
select select "4"
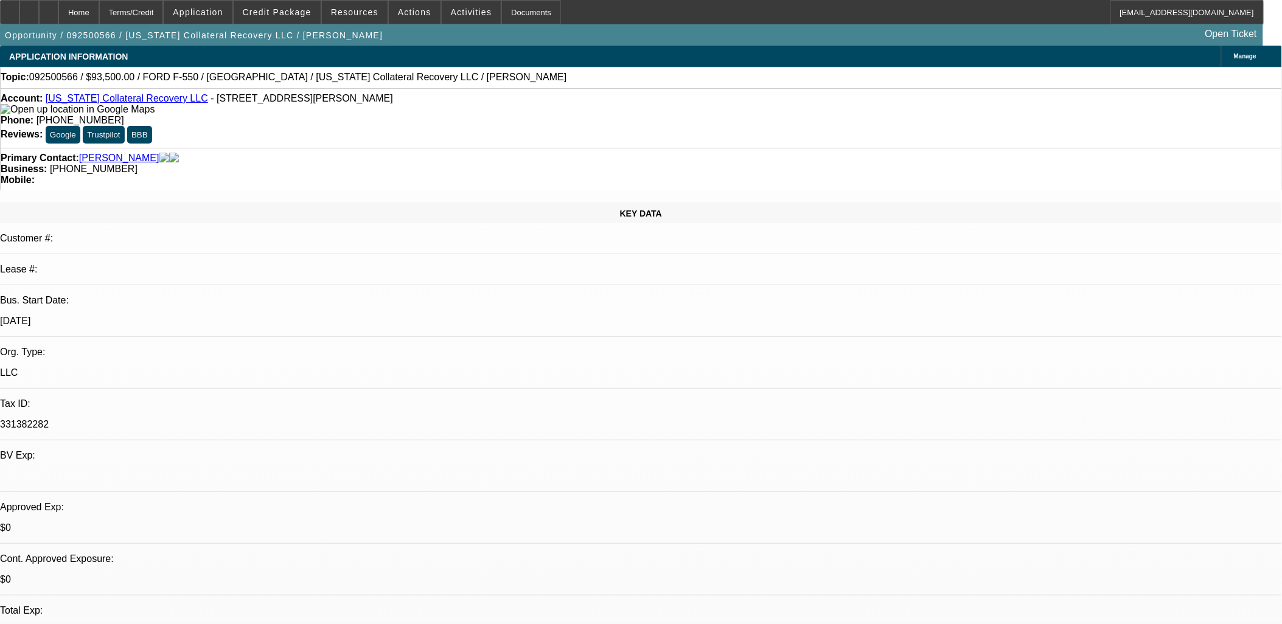
select select "1"
select select "2"
select select "4"
click at [405, 10] on span "Actions" at bounding box center [414, 12] width 33 height 10
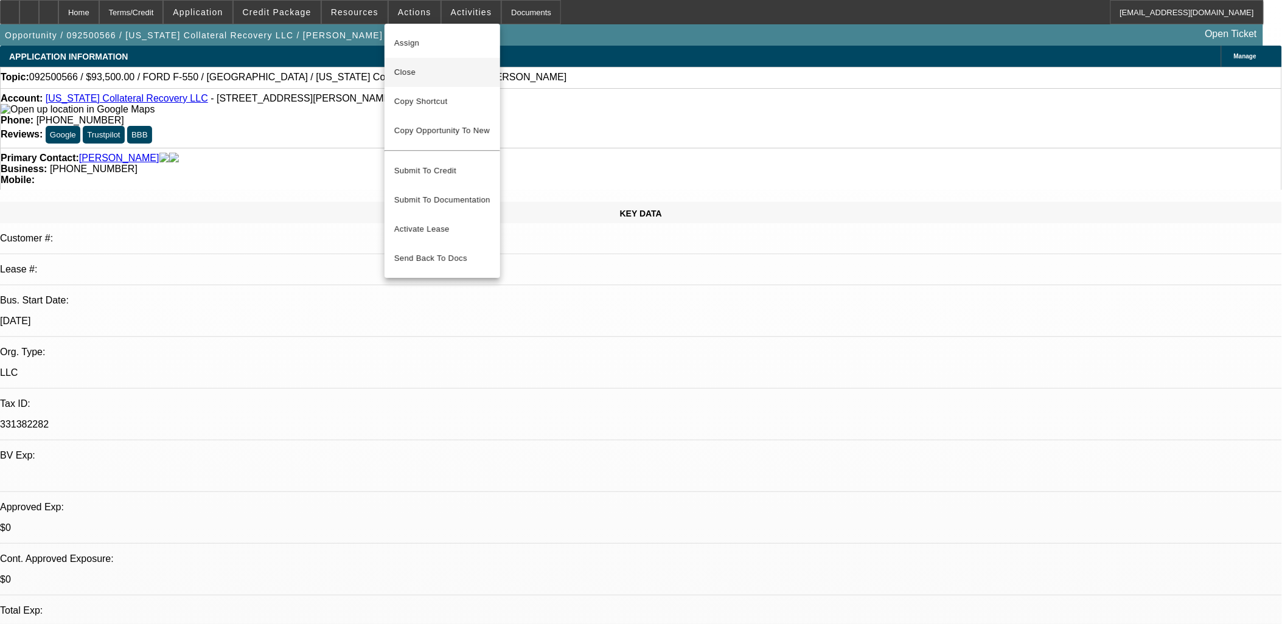
click at [408, 78] on span "Close" at bounding box center [442, 72] width 96 height 15
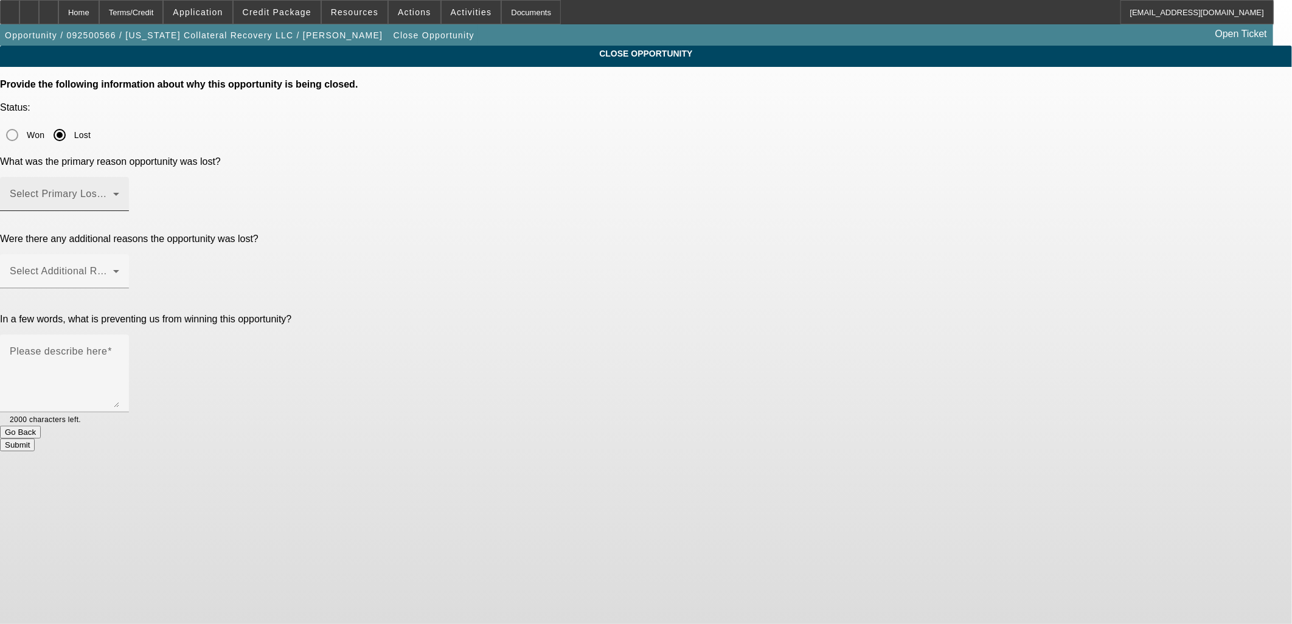
click at [119, 177] on div "Select Primary Lost Reason" at bounding box center [65, 194] width 110 height 34
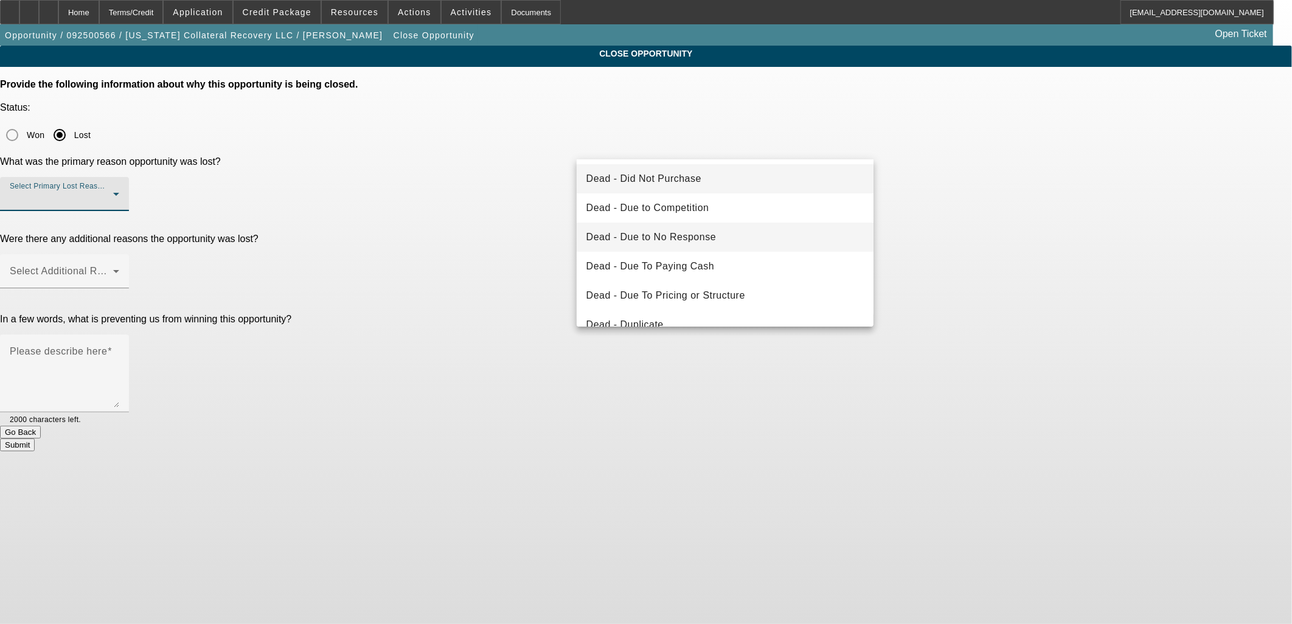
click at [703, 248] on mat-option "Dead - Due to No Response" at bounding box center [725, 237] width 297 height 29
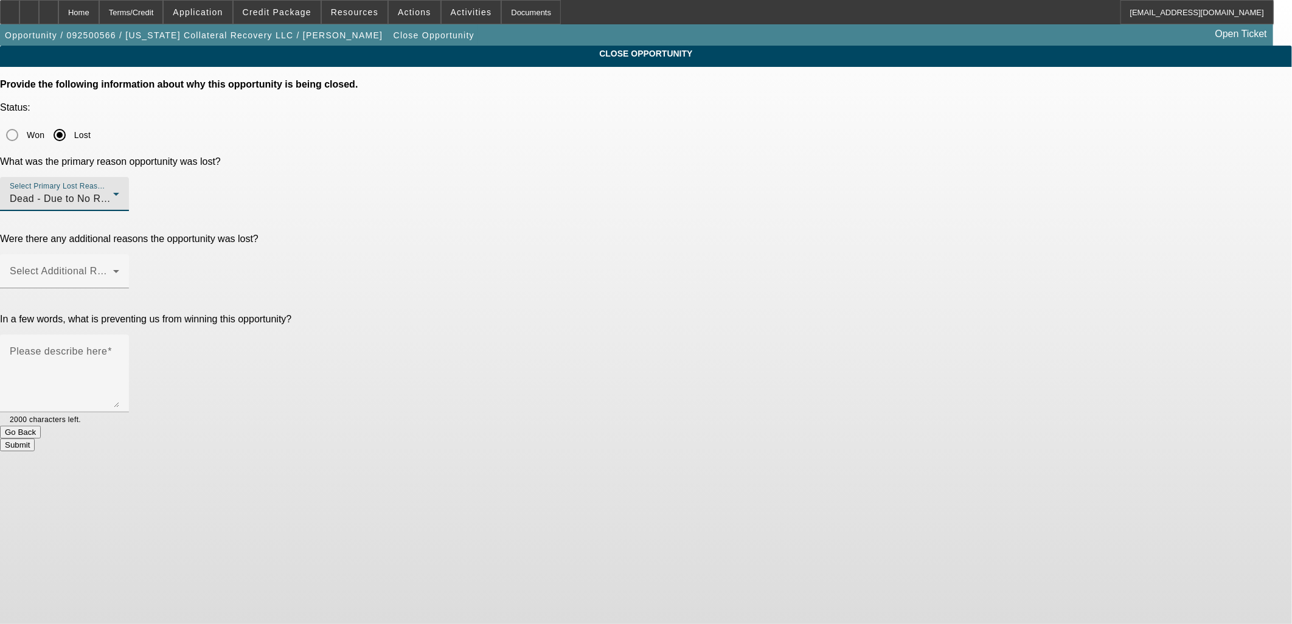
click at [129, 288] on div at bounding box center [64, 294] width 129 height 13
click at [113, 269] on span at bounding box center [61, 276] width 103 height 15
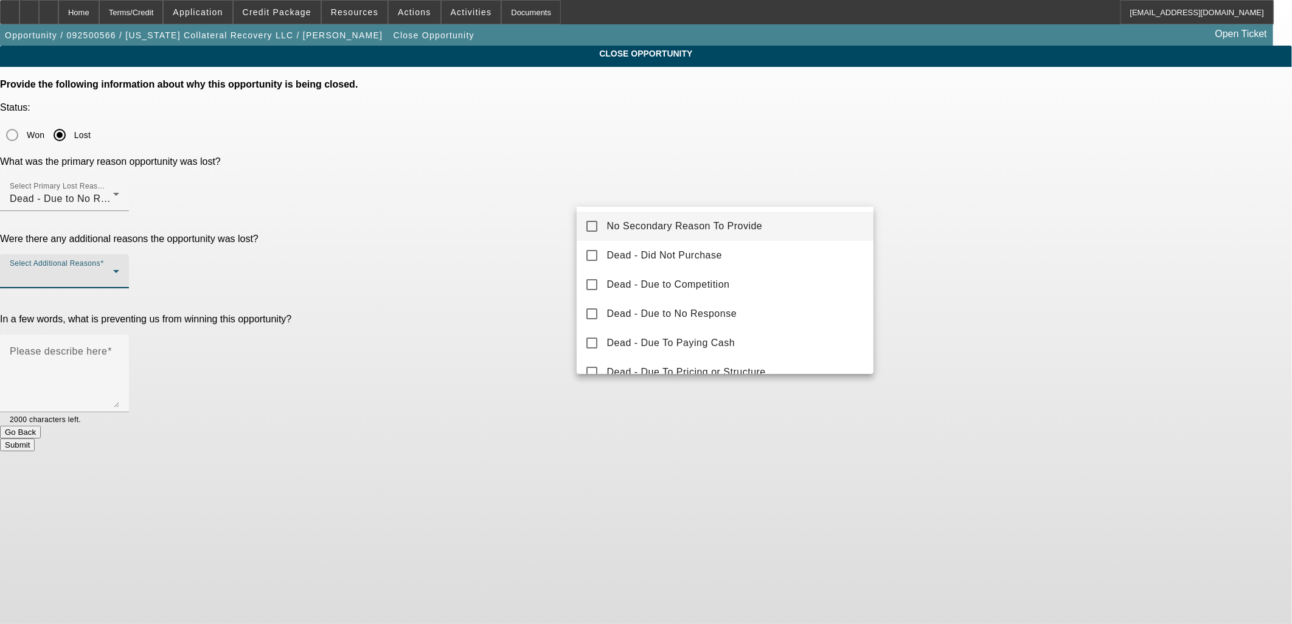
click at [656, 223] on span "No Secondary Reason To Provide" at bounding box center [685, 226] width 156 height 15
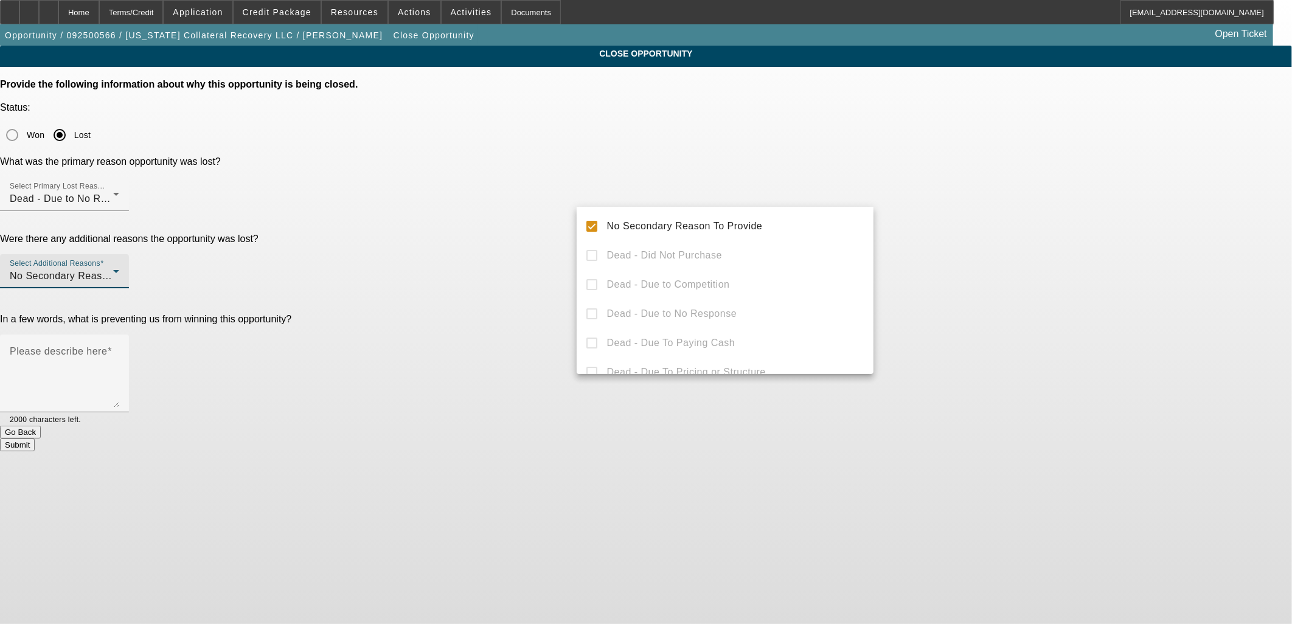
click at [481, 263] on div at bounding box center [646, 312] width 1292 height 624
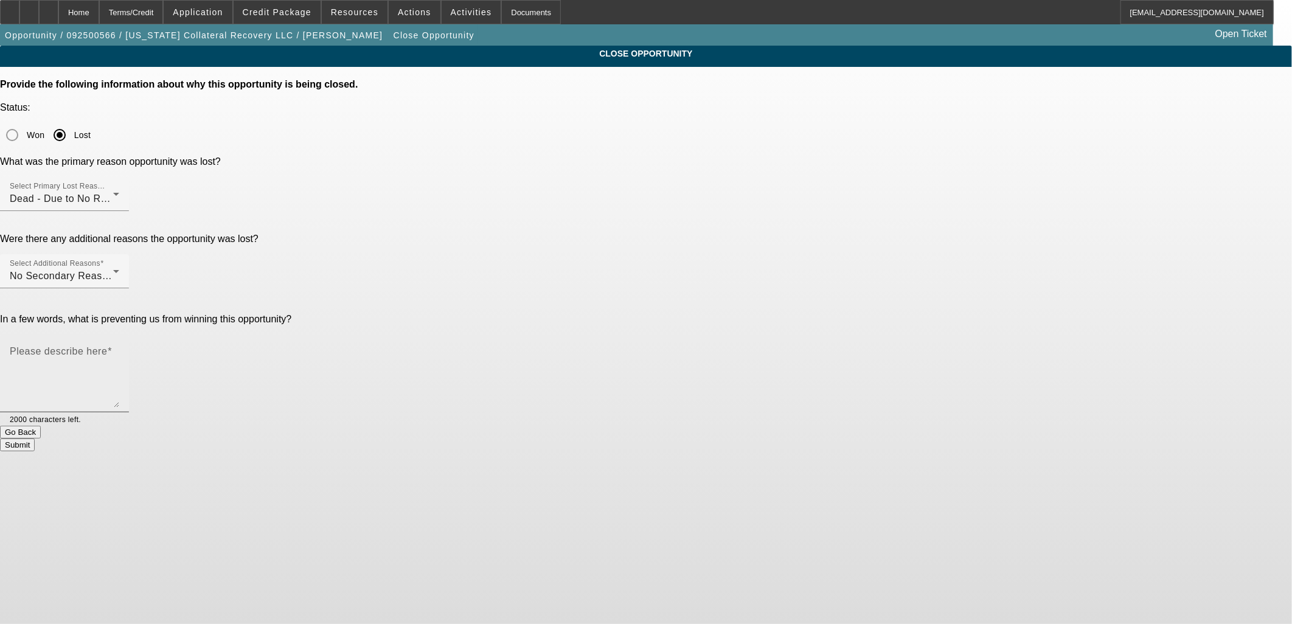
click at [107, 346] on mat-label "Please describe here" at bounding box center [58, 351] width 97 height 10
click at [119, 349] on textarea "Please describe here" at bounding box center [65, 378] width 110 height 58
type textarea "G"
type textarea "D"
type textarea "G"
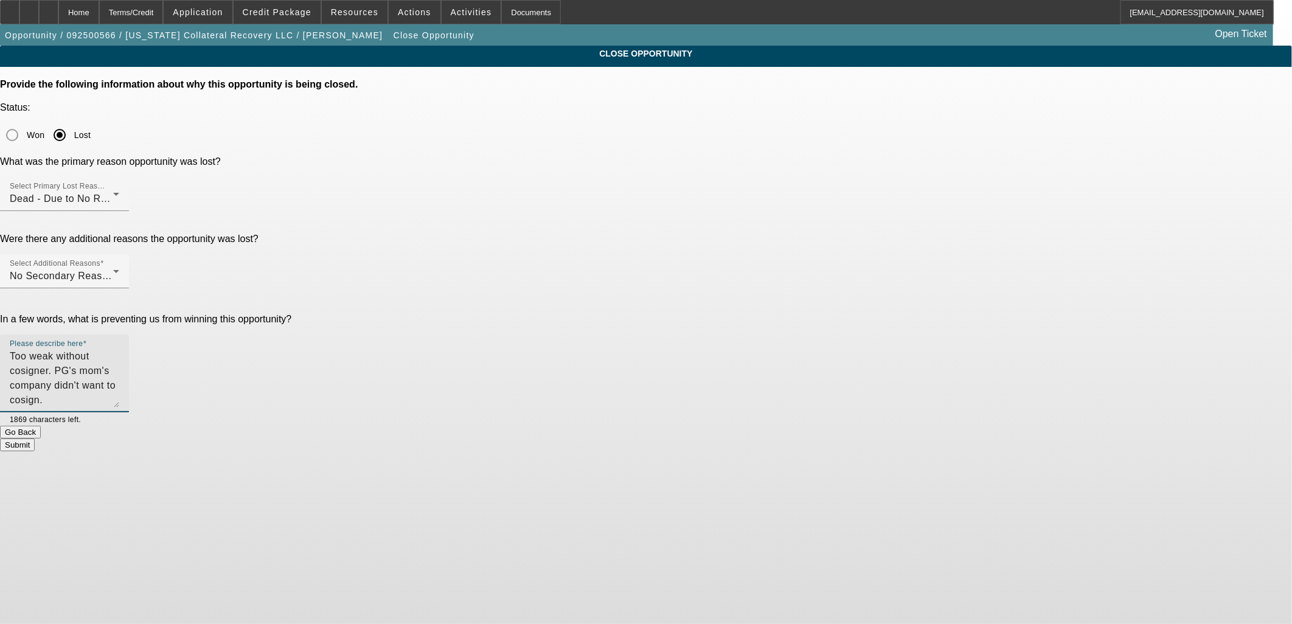
type textarea "Too weak without cosigner. PG's mom's company didn't want to cosign. [PERSON_NA…"
click at [35, 439] on button "Submit" at bounding box center [17, 445] width 35 height 13
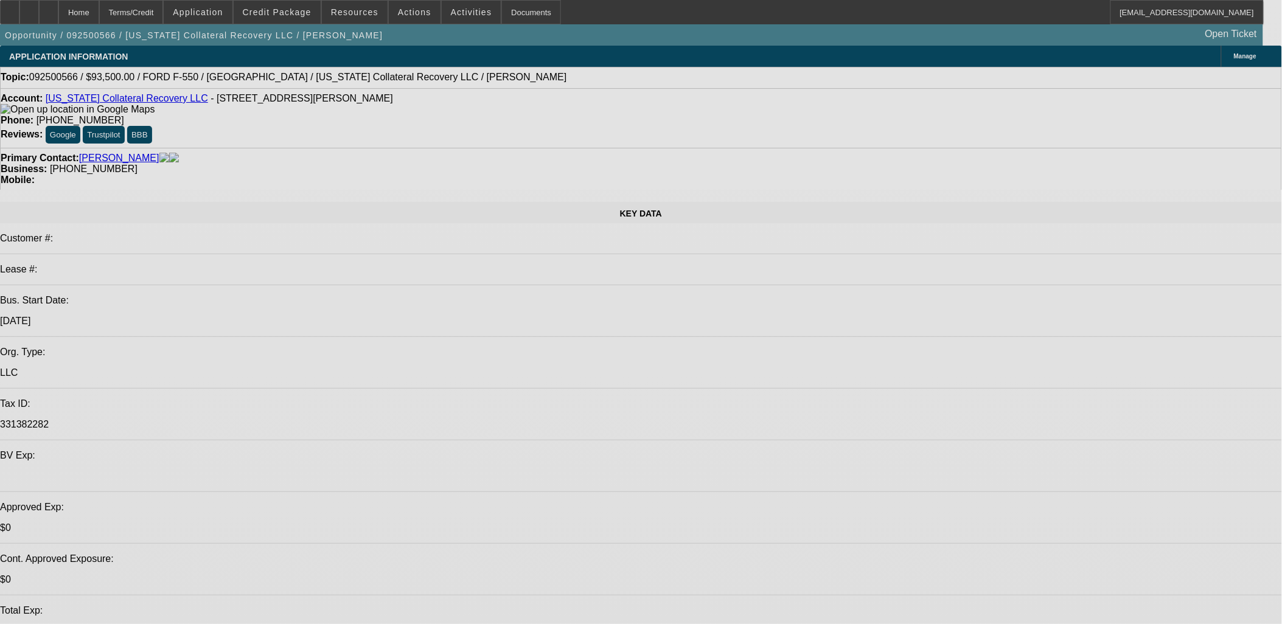
select select "0.15"
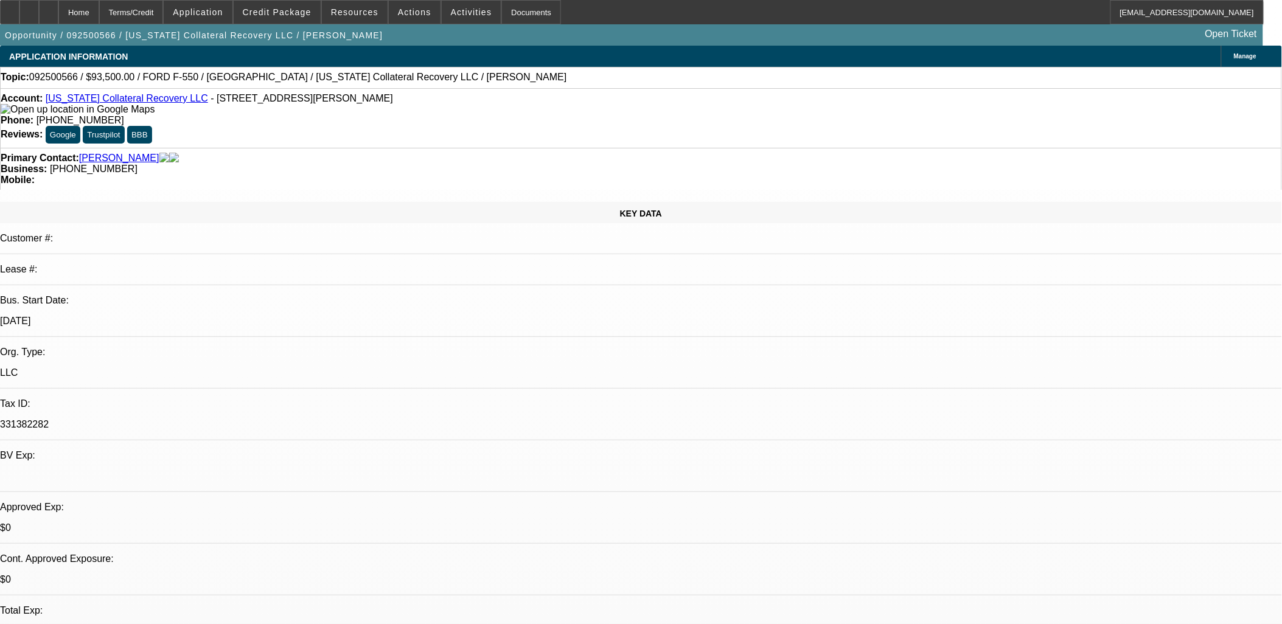
select select "2"
select select "0.1"
select select "0"
select select "2"
select select "0.1"
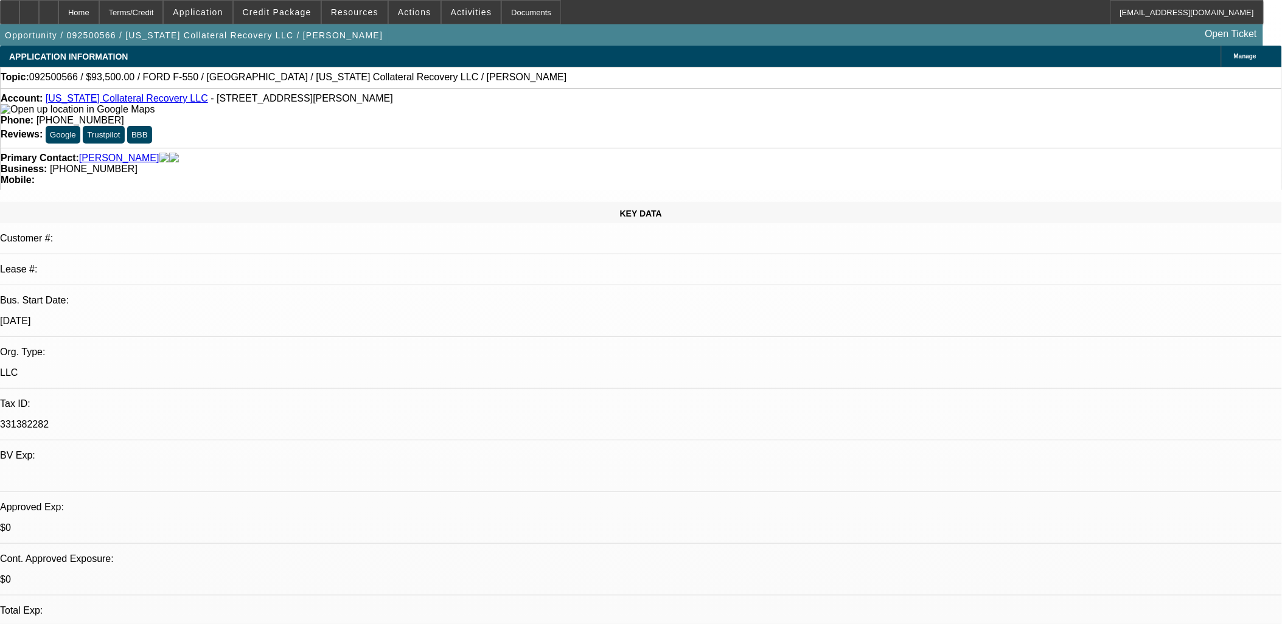
select select "0.1"
select select "2"
select select "0.1"
select select "1"
select select "2"
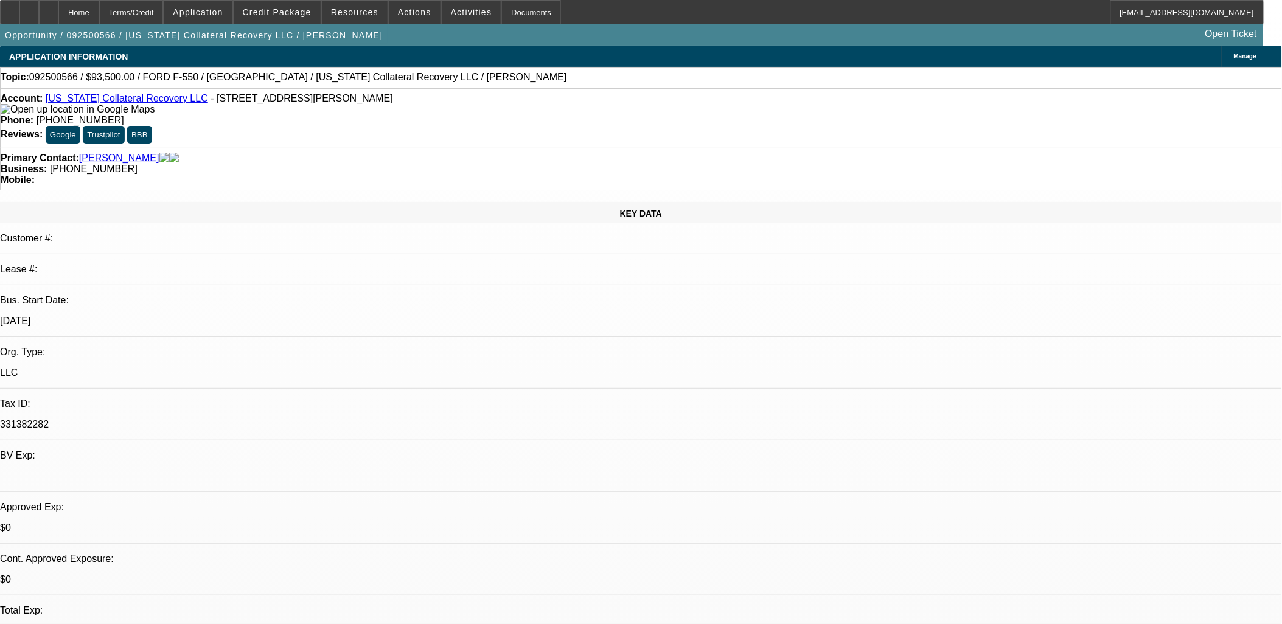
select select "4"
select select "1"
select select "2"
select select "4"
select select "1"
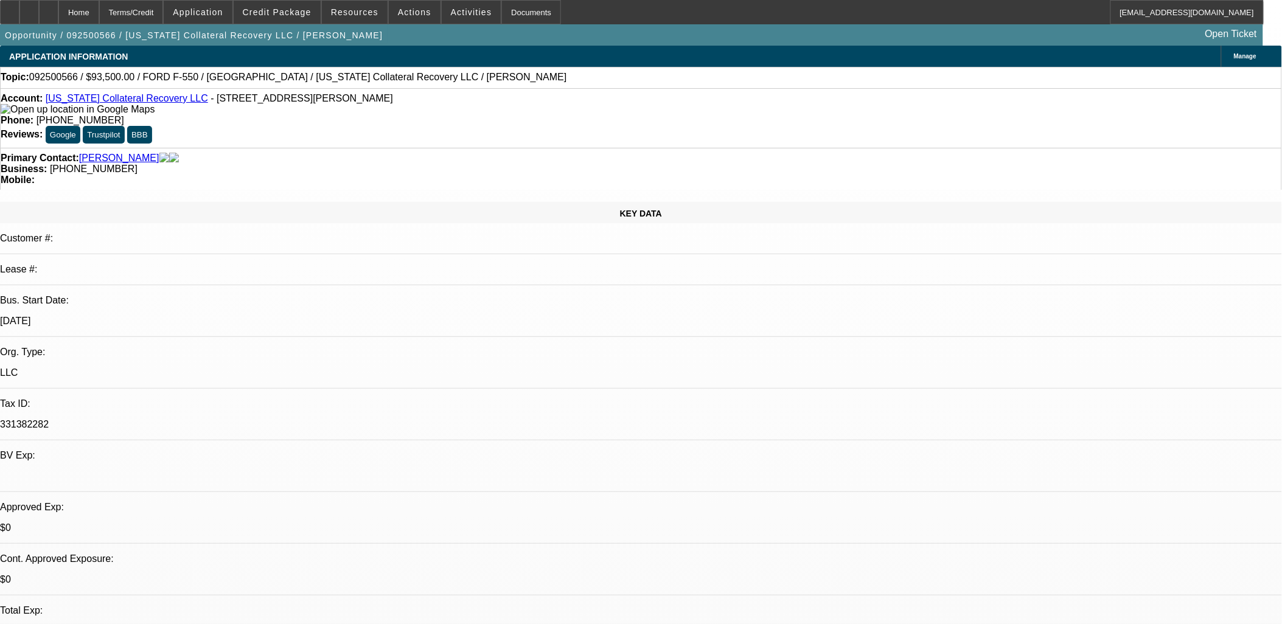
select select "2"
select select "4"
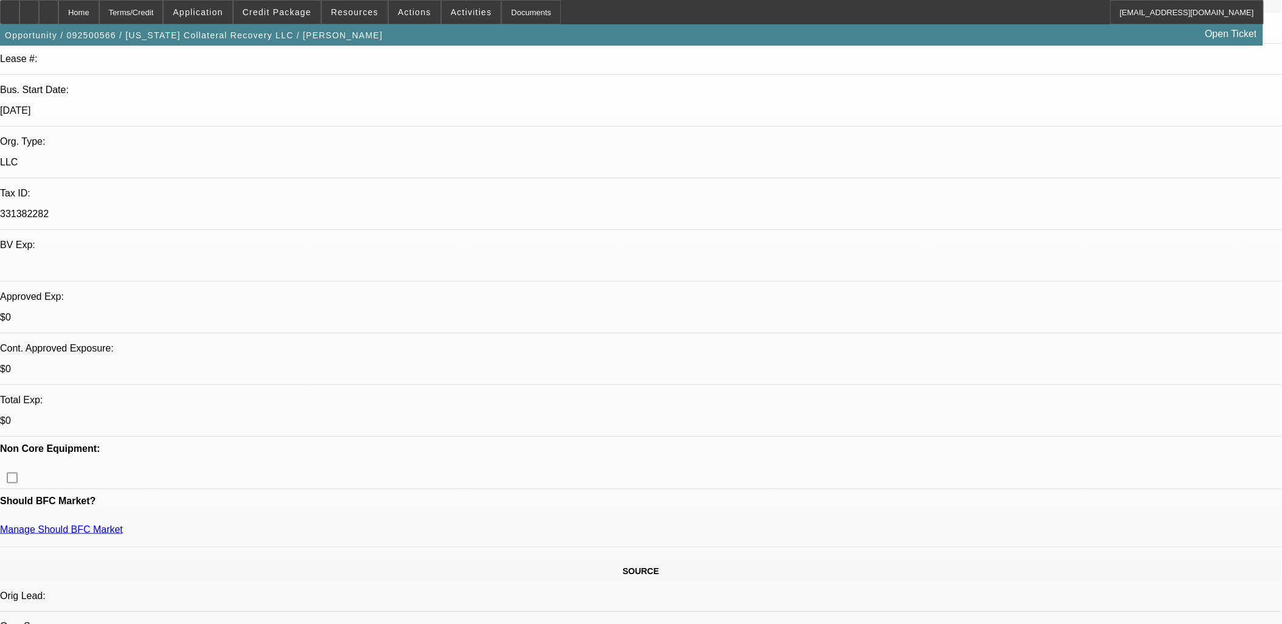
scroll to position [203, 0]
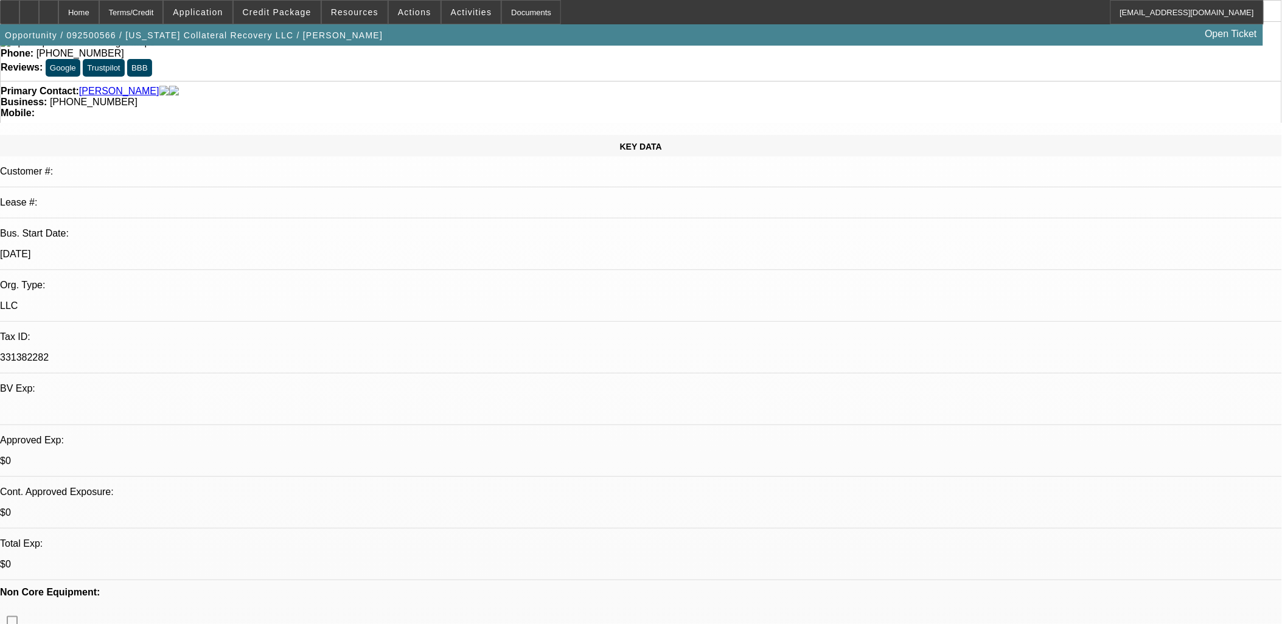
scroll to position [0, 0]
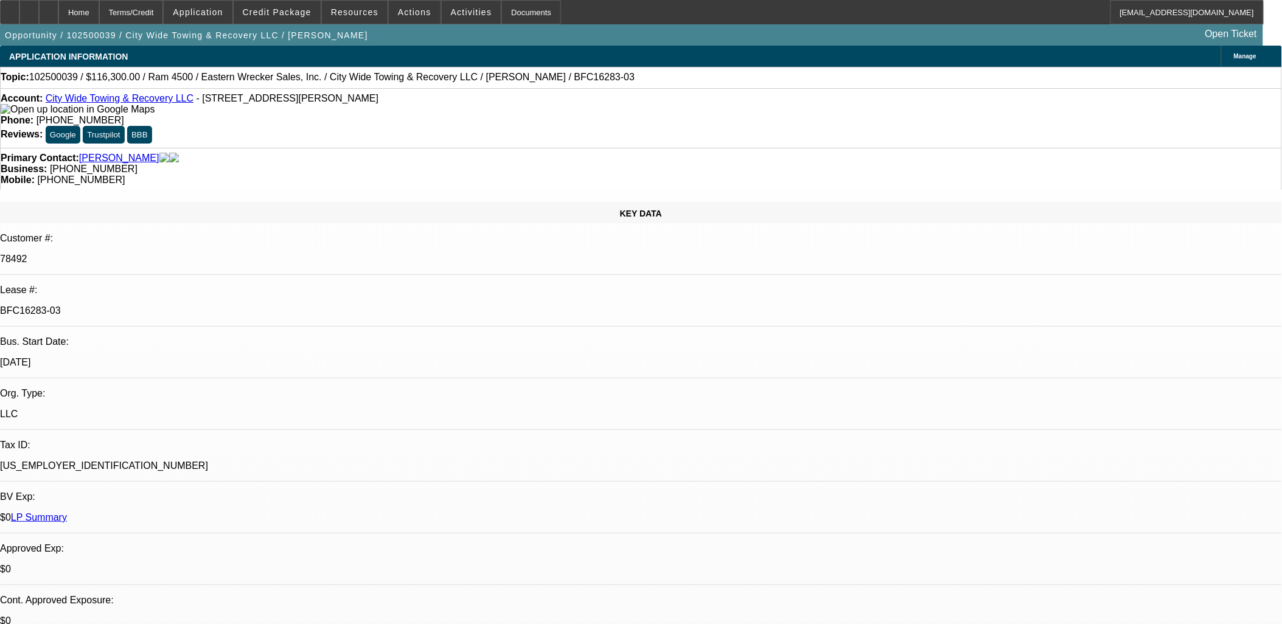
select select "0"
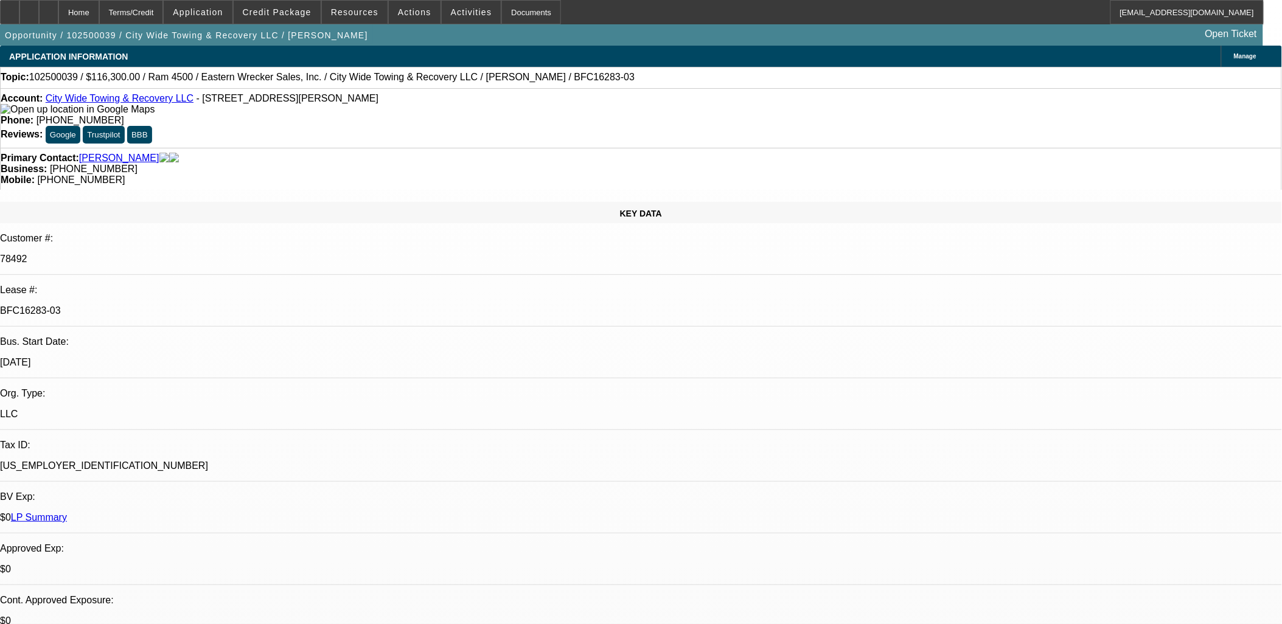
select select "0"
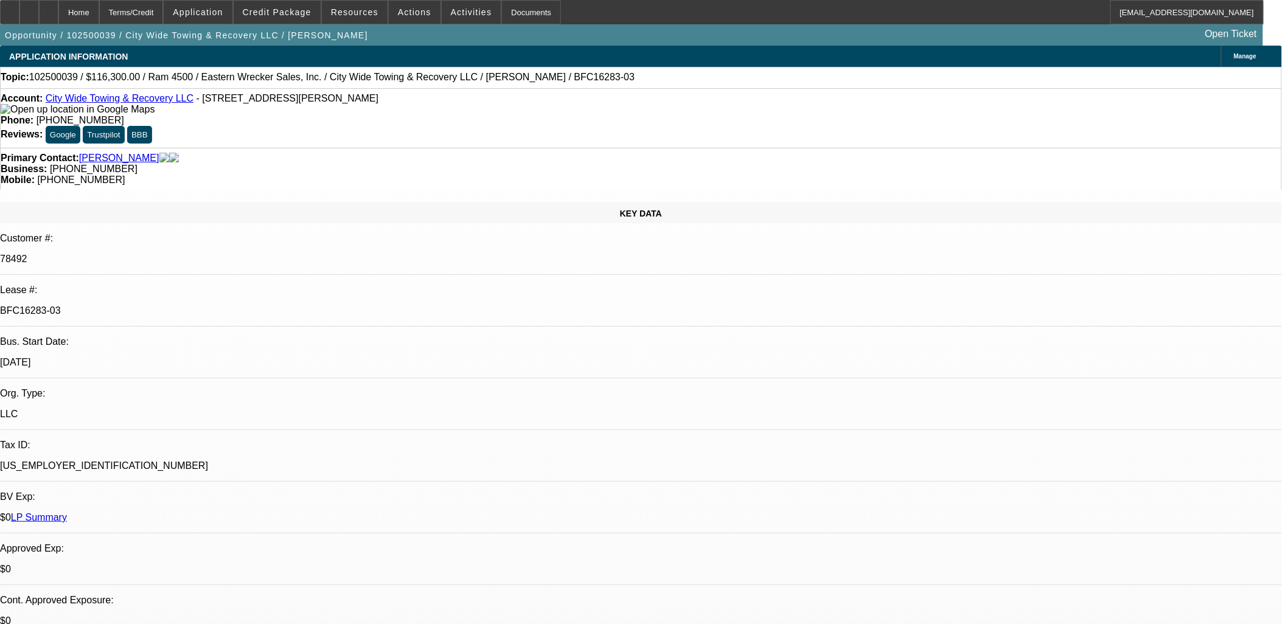
select select "0"
select select "1"
select select "2"
select select "6"
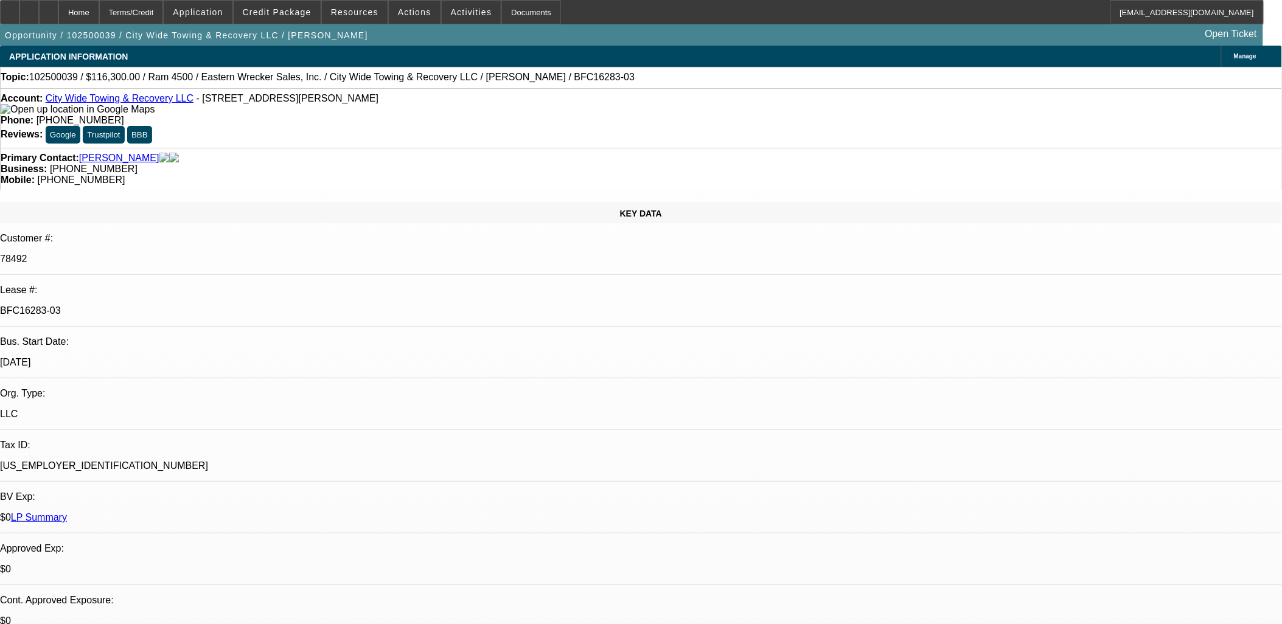
select select "1"
select select "2"
select select "6"
select select "1"
select select "2"
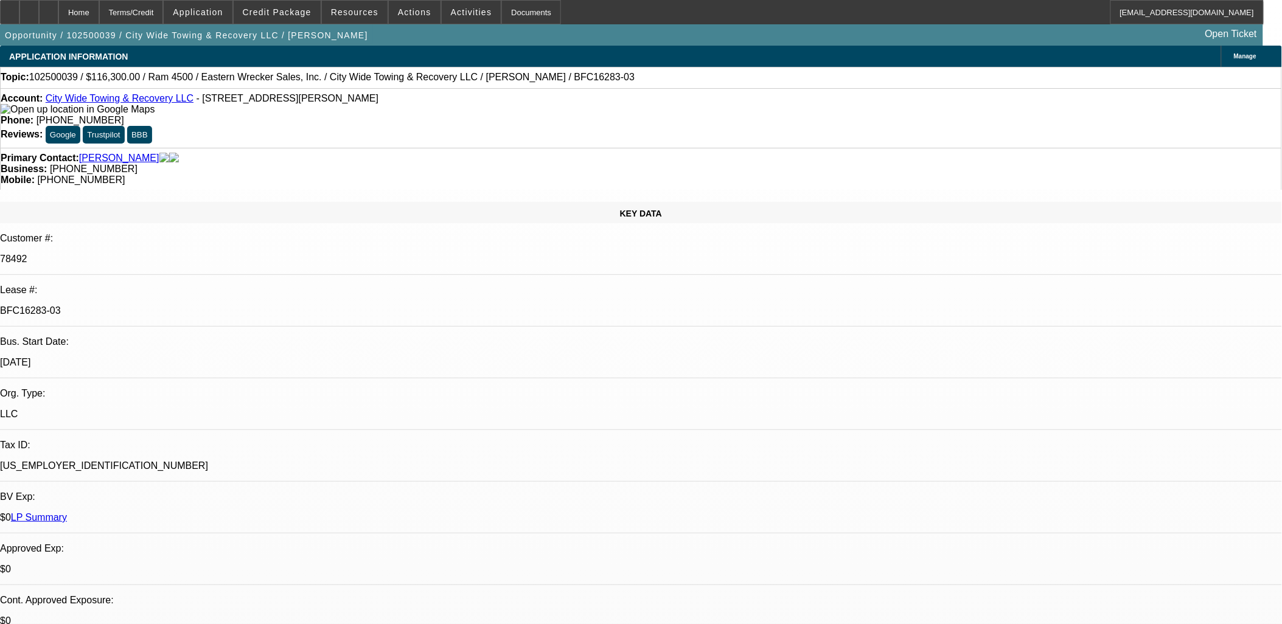
select select "6"
select select "1"
select select "2"
select select "6"
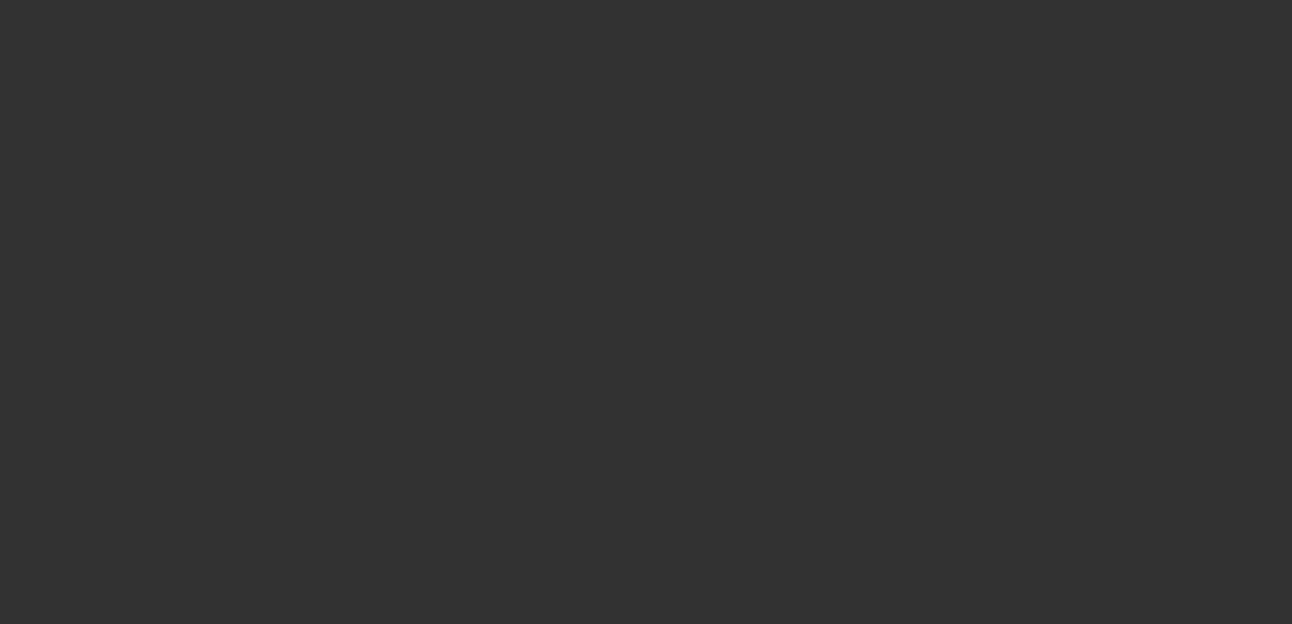
select select "0.15"
select select "2"
select select "0.1"
select select "4"
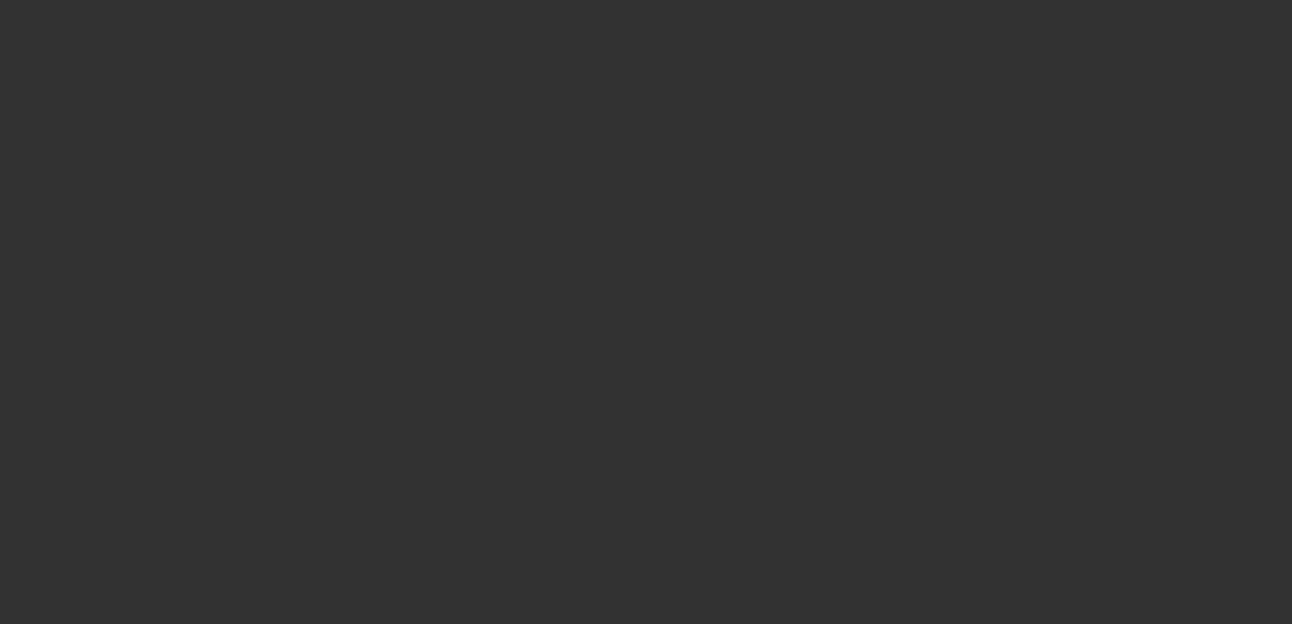
select select "0.15"
select select "2"
select select "0.1"
select select "4"
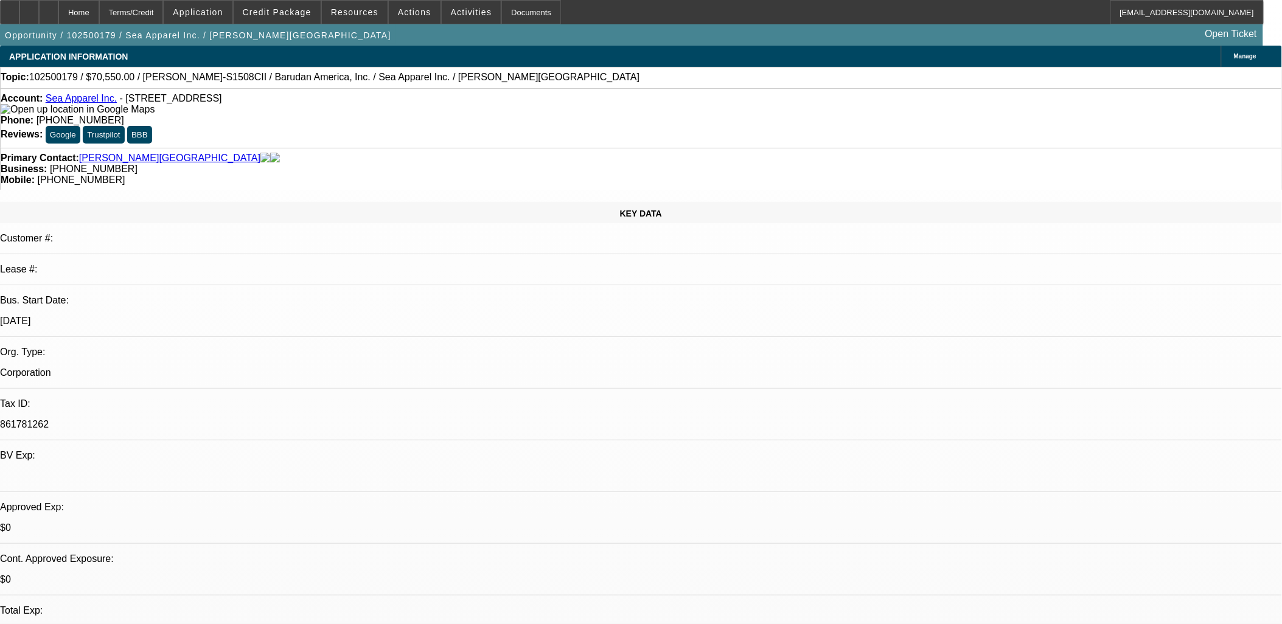
click at [408, 7] on span "Actions" at bounding box center [414, 12] width 33 height 10
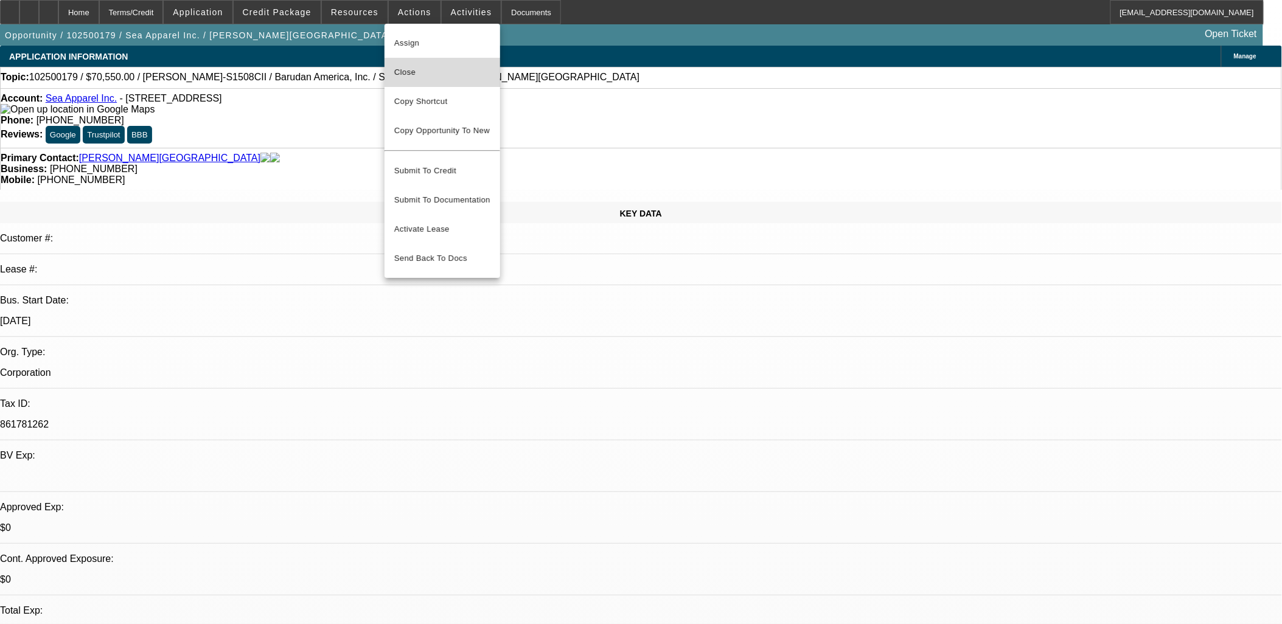
click at [417, 67] on span "Close" at bounding box center [442, 72] width 96 height 15
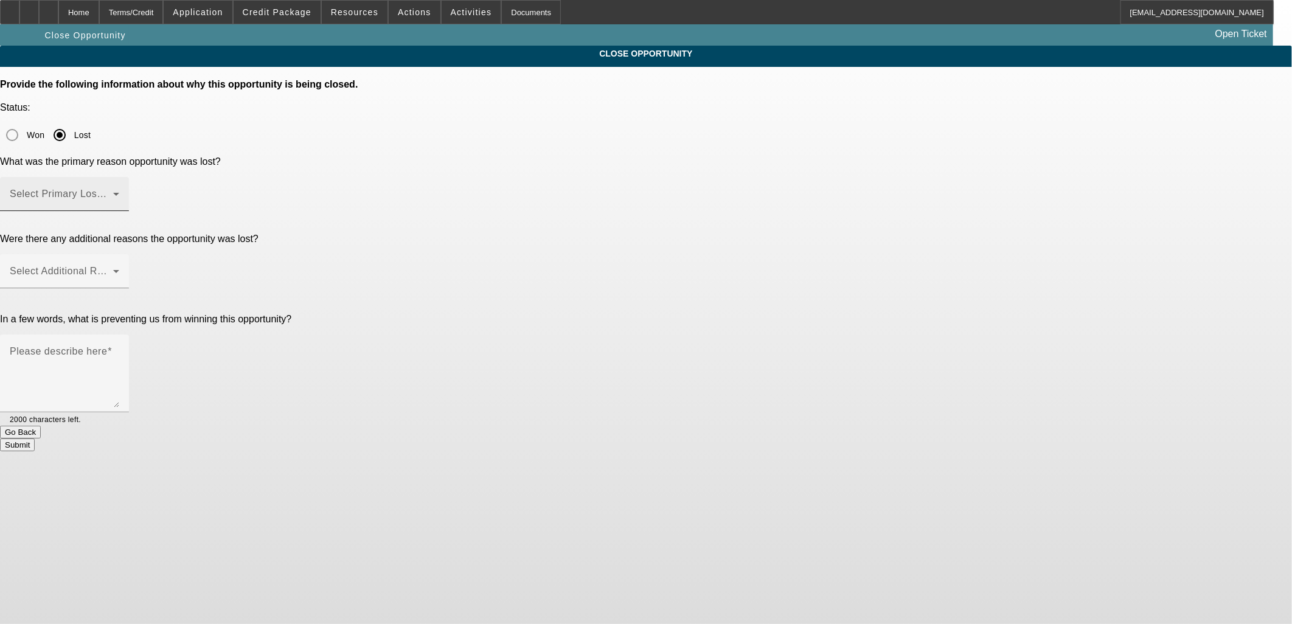
click at [113, 192] on span at bounding box center [61, 199] width 103 height 15
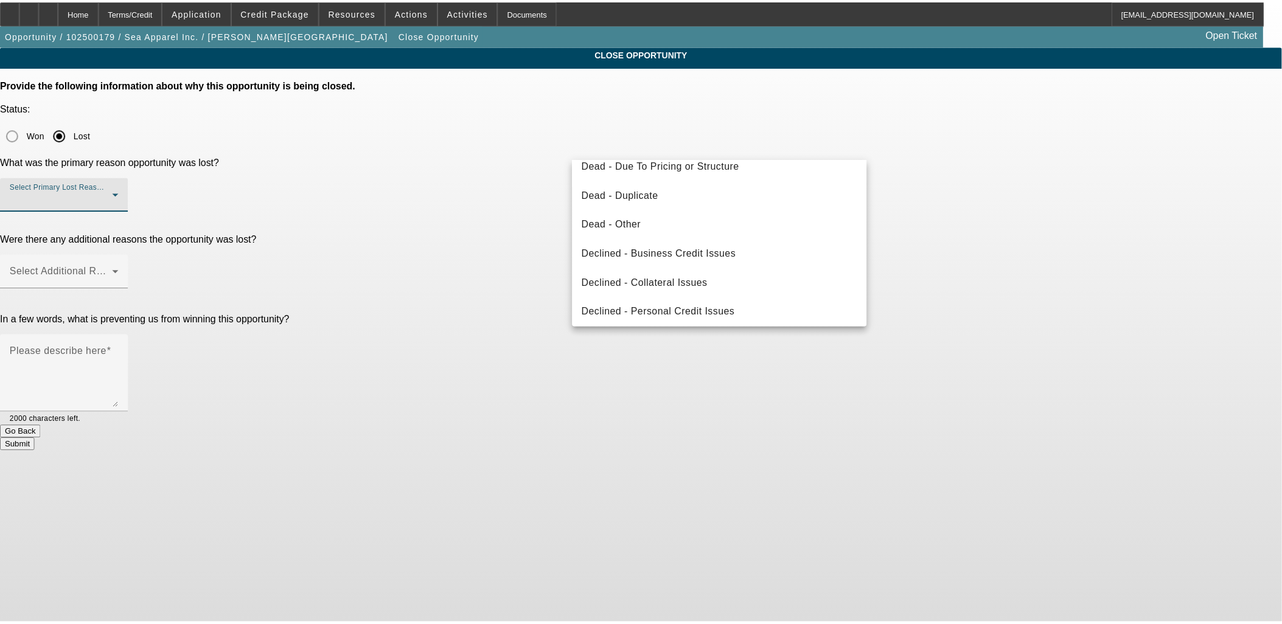
scroll to position [135, 0]
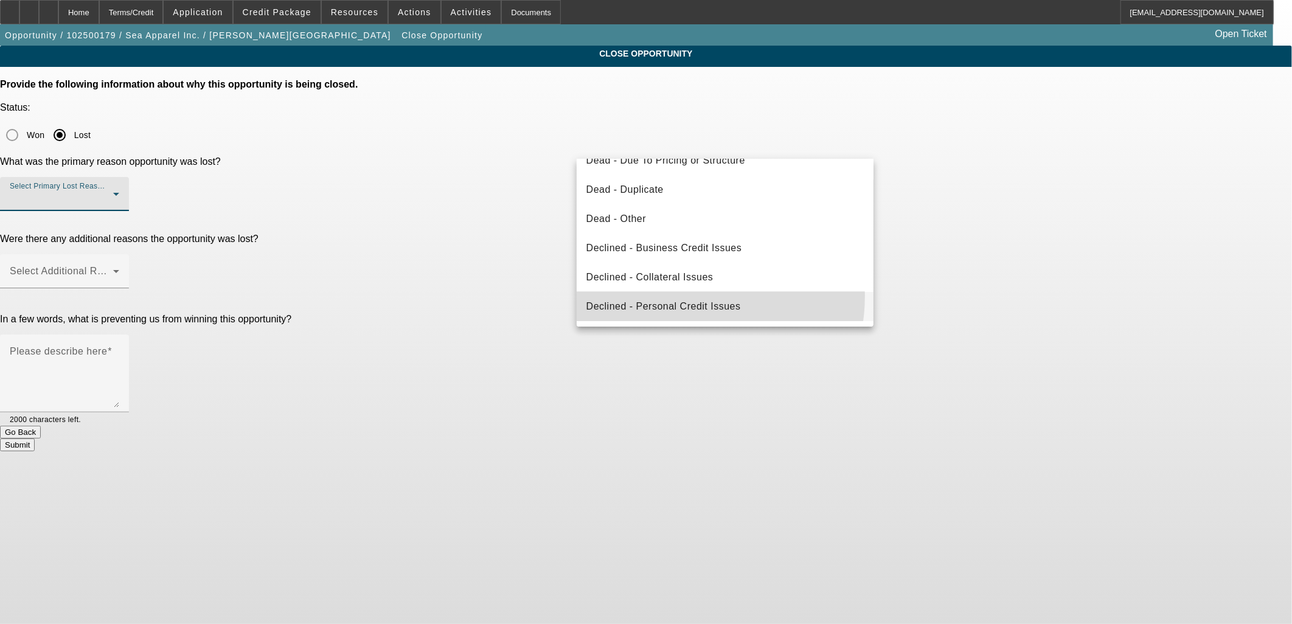
click at [672, 296] on mat-option "Declined - Personal Credit Issues" at bounding box center [725, 306] width 297 height 29
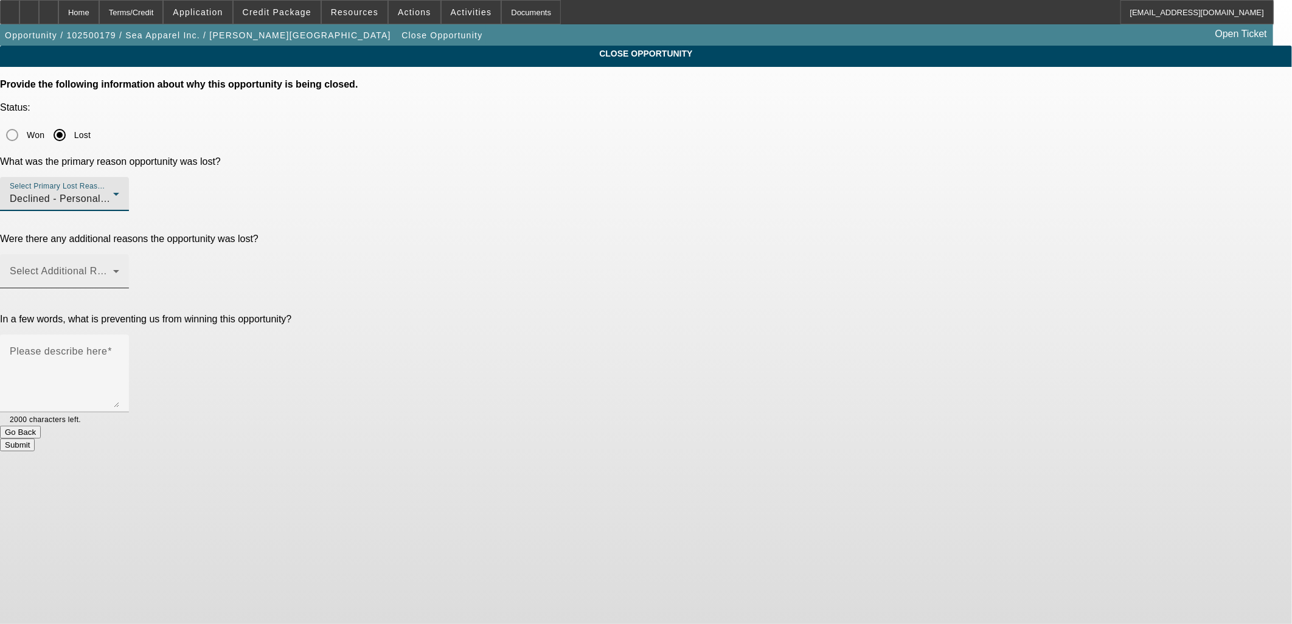
click at [130, 266] on mat-label "Select Additional Reasons" at bounding box center [70, 271] width 120 height 10
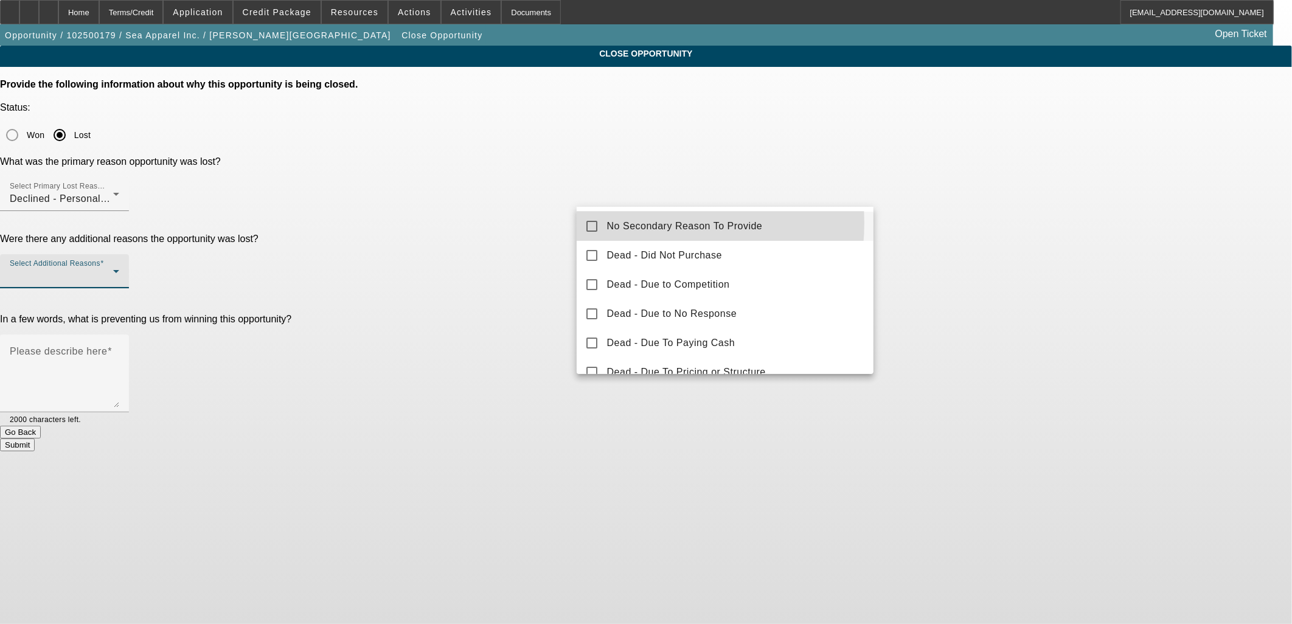
drag, startPoint x: 643, startPoint y: 223, endPoint x: 534, endPoint y: 232, distance: 109.9
click at [643, 224] on span "No Secondary Reason To Provide" at bounding box center [685, 226] width 156 height 15
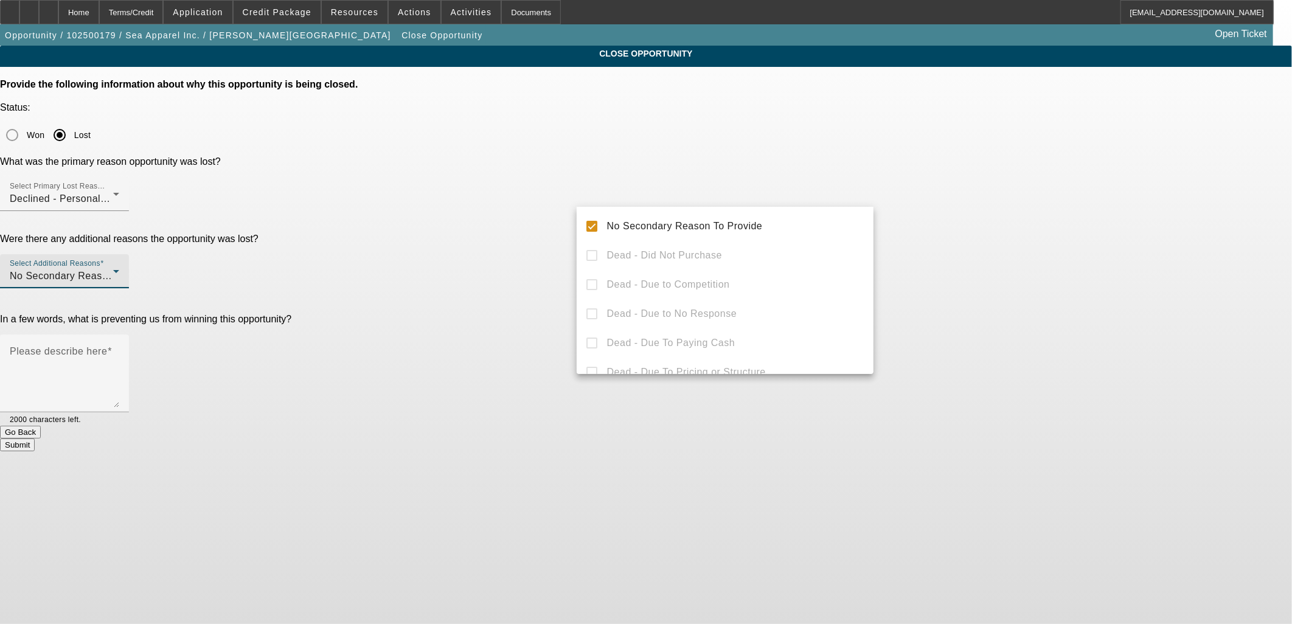
click at [520, 231] on div at bounding box center [646, 312] width 1292 height 624
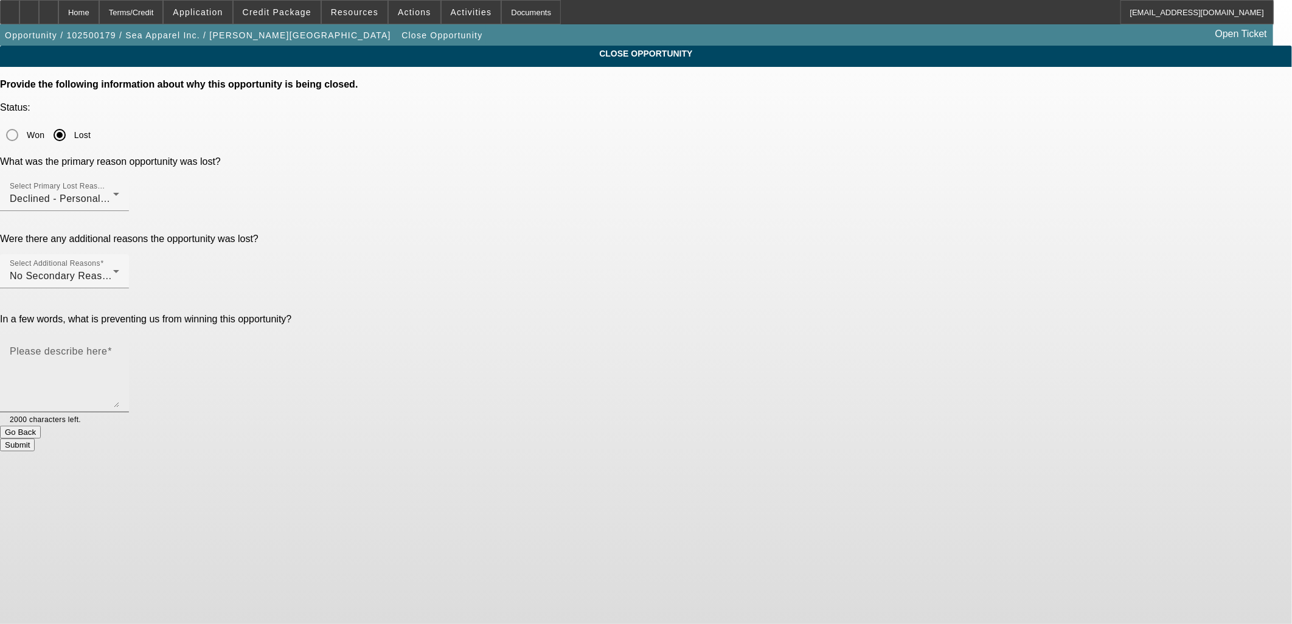
click at [107, 346] on mat-label "Please describe here" at bounding box center [58, 351] width 97 height 10
click at [119, 349] on textarea "Please describe here" at bounding box center [65, 378] width 110 height 58
type textarea "See [PERSON_NAME]'s negatives."
click at [35, 439] on button "Submit" at bounding box center [17, 445] width 35 height 13
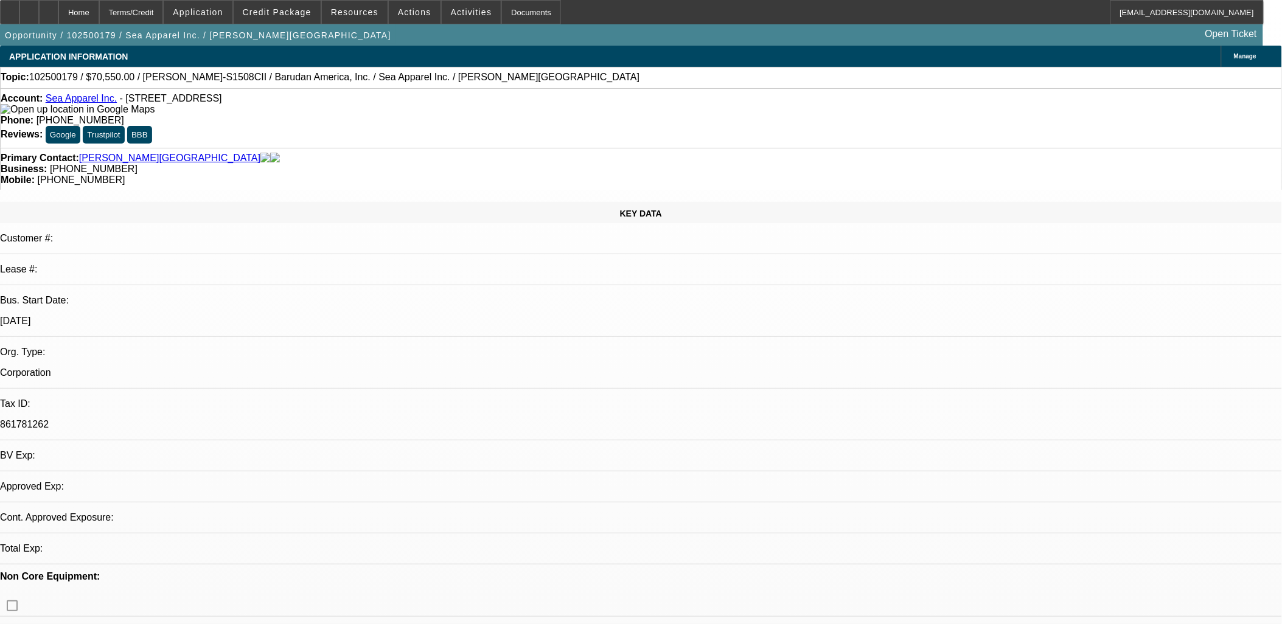
select select "0.15"
select select "2"
select select "0.1"
select select "0.15"
select select "2"
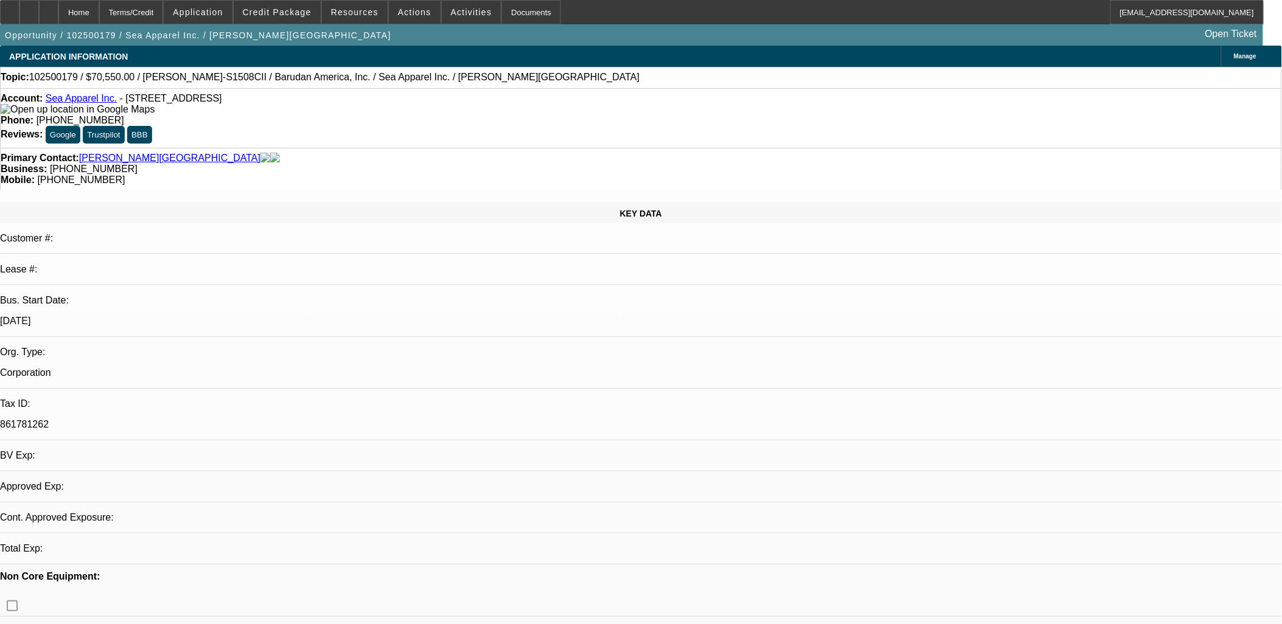
select select "0.1"
select select "1"
select select "2"
select select "4"
select select "1"
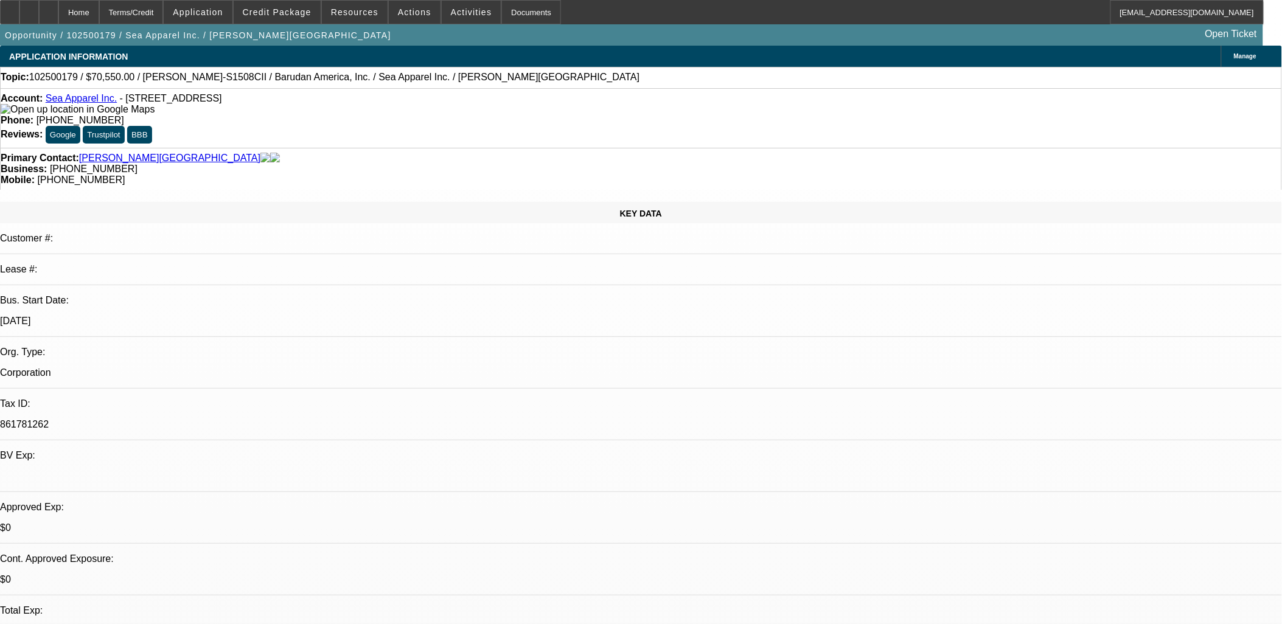
select select "2"
select select "4"
